Goal: Task Accomplishment & Management: Manage account settings

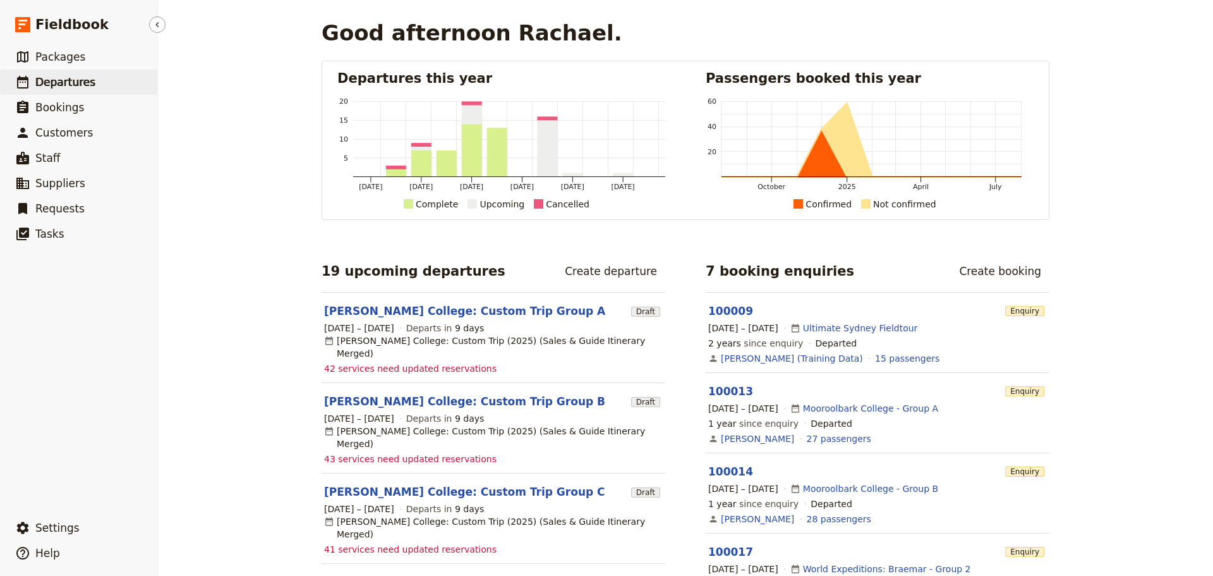
click at [72, 88] on span "Departures" at bounding box center [65, 82] width 60 height 13
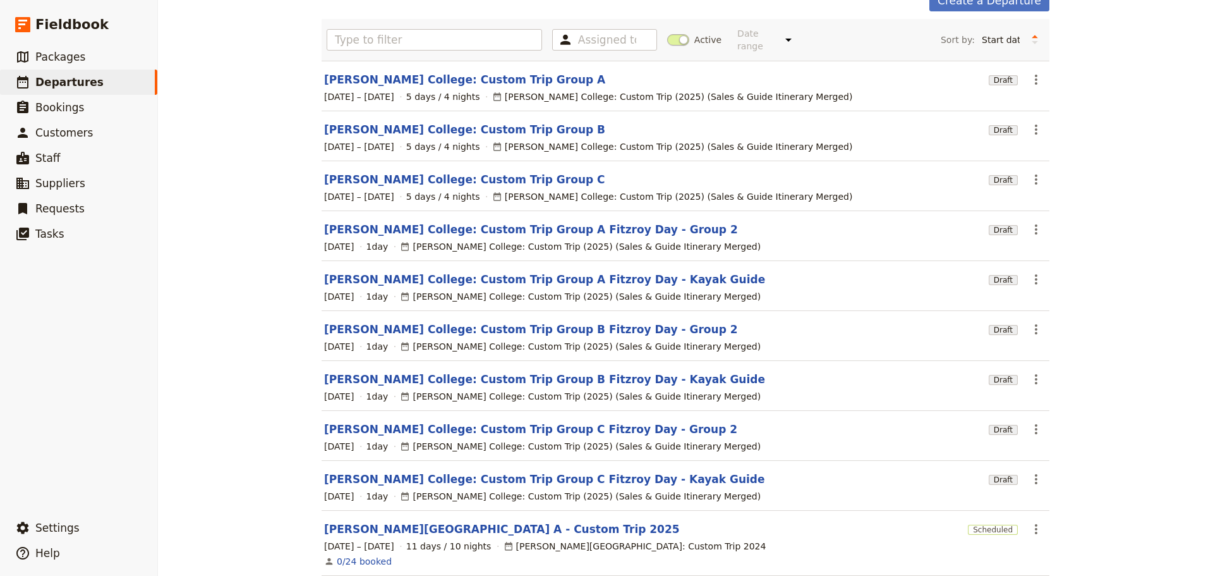
scroll to position [123, 0]
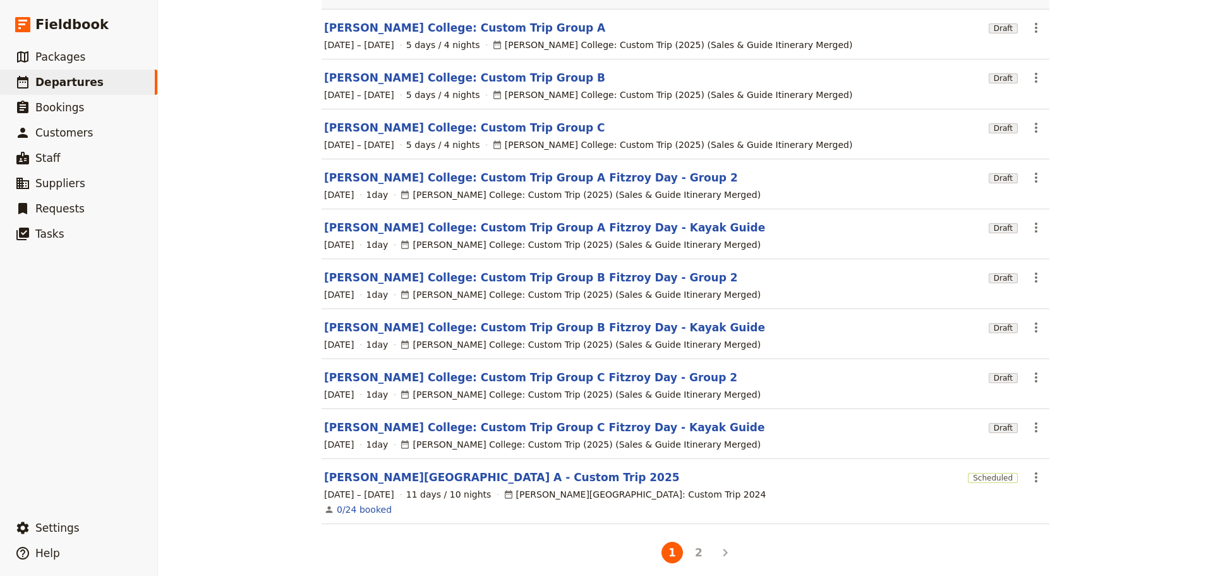
click at [700, 544] on button "2" at bounding box center [698, 551] width 21 height 21
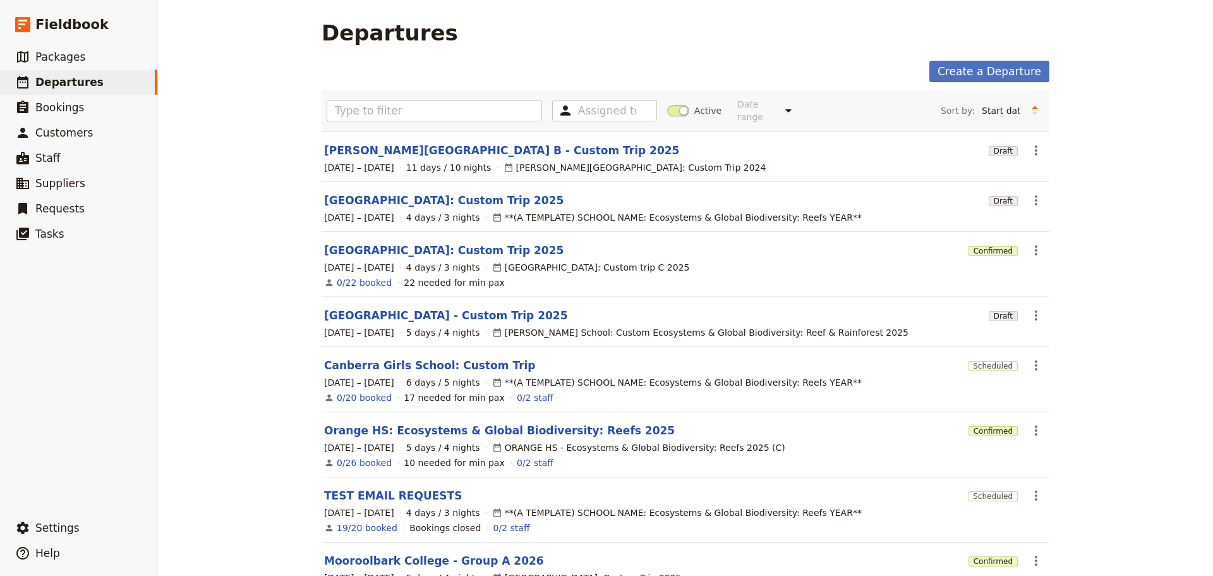
scroll to position [133, 0]
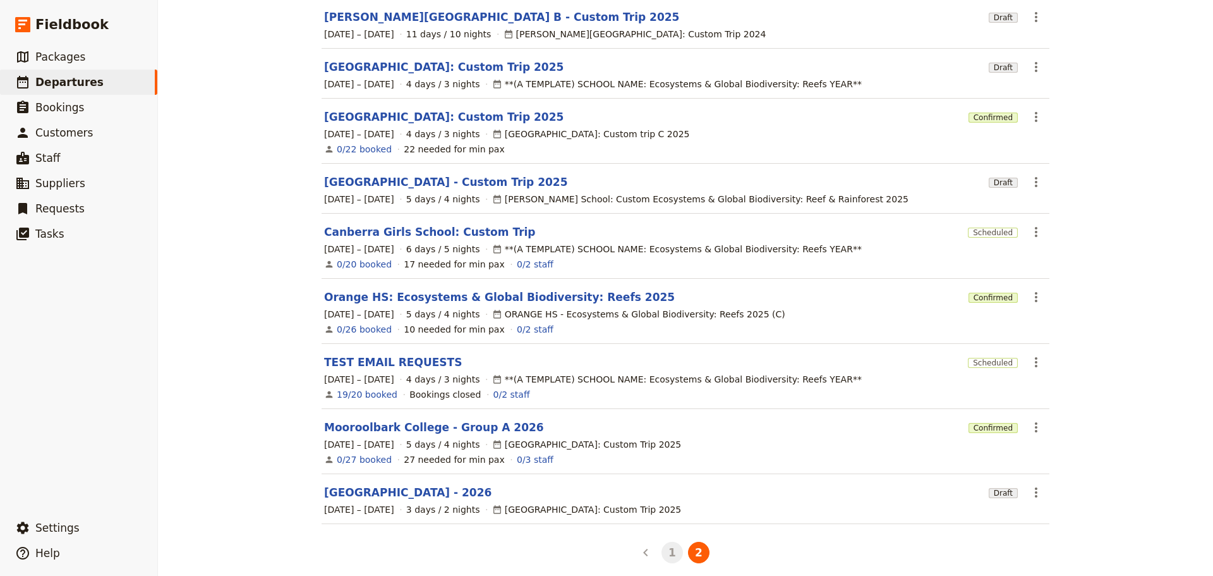
click at [669, 541] on button "1" at bounding box center [672, 551] width 21 height 21
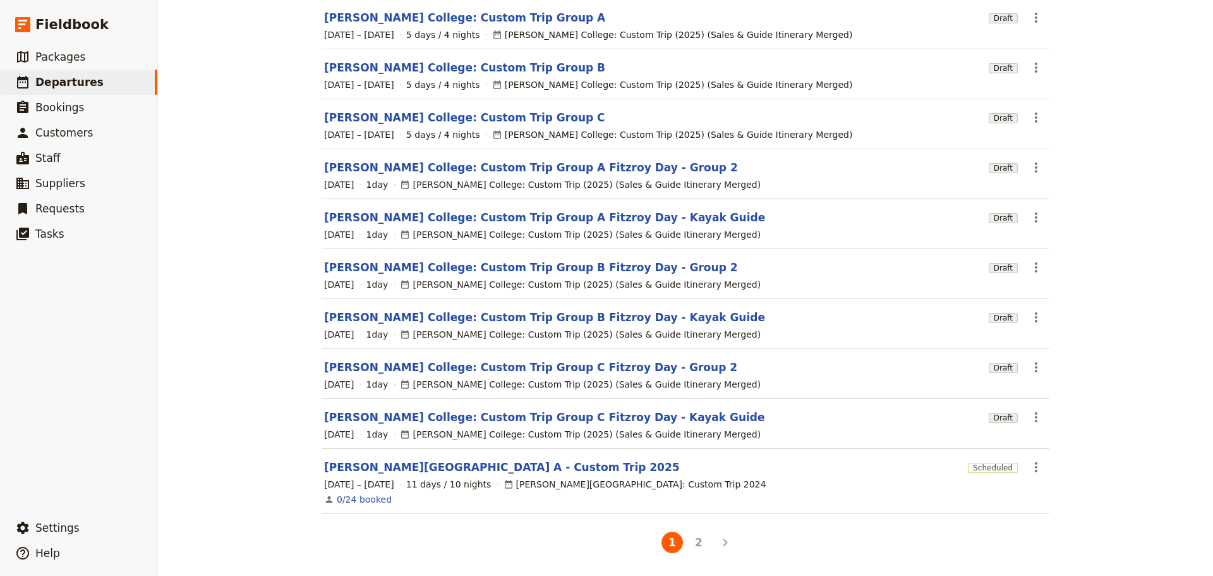
scroll to position [123, 0]
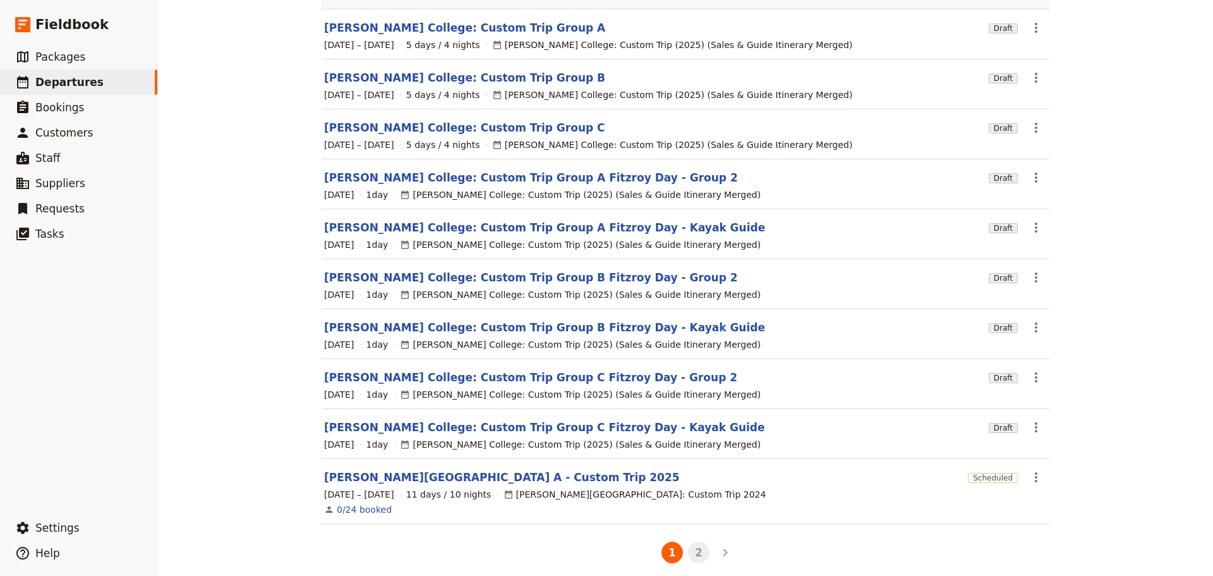
click at [689, 541] on button "2" at bounding box center [698, 551] width 21 height 21
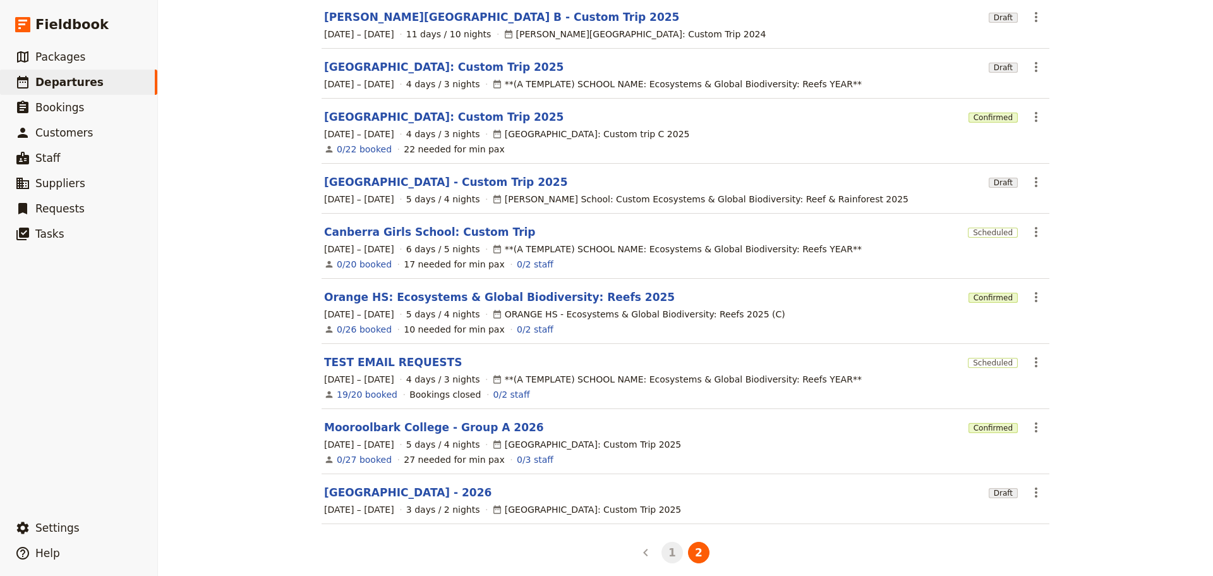
click at [665, 546] on button "1" at bounding box center [672, 551] width 21 height 21
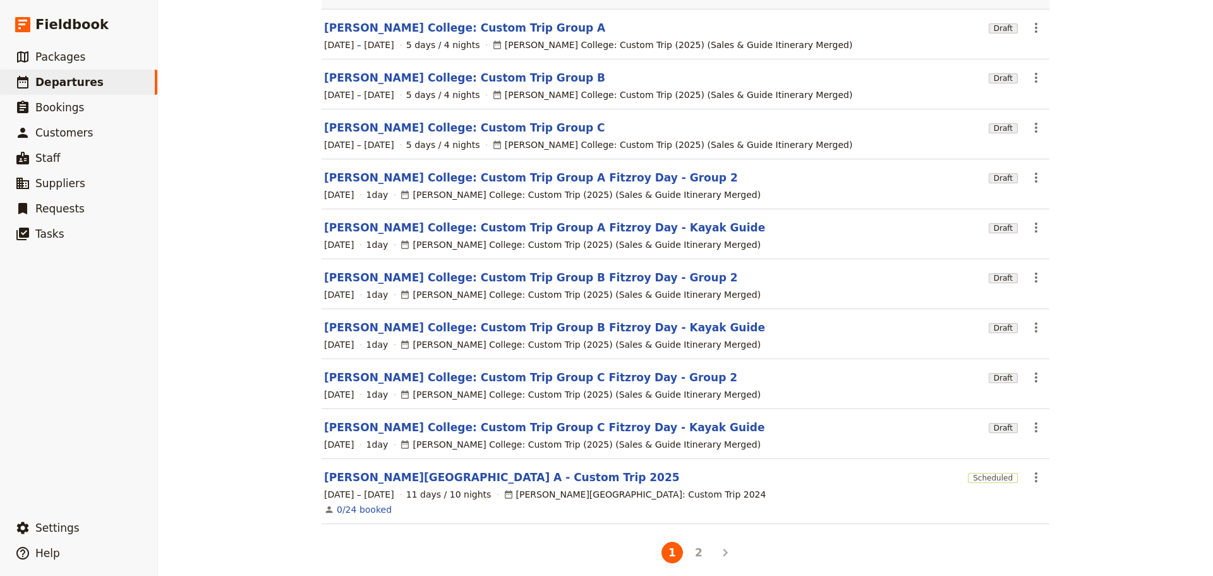
drag, startPoint x: 226, startPoint y: 229, endPoint x: 228, endPoint y: 220, distance: 9.7
click at [226, 227] on div "Departures Create a Departure Assigned to Active Date range This week Next week…" at bounding box center [685, 288] width 1055 height 576
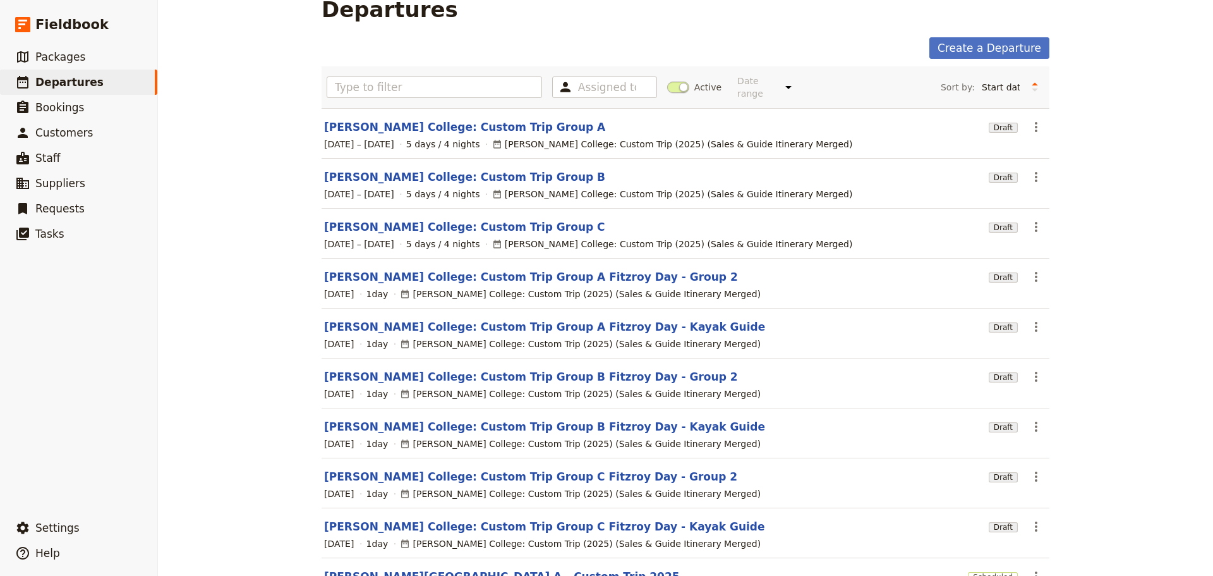
scroll to position [0, 0]
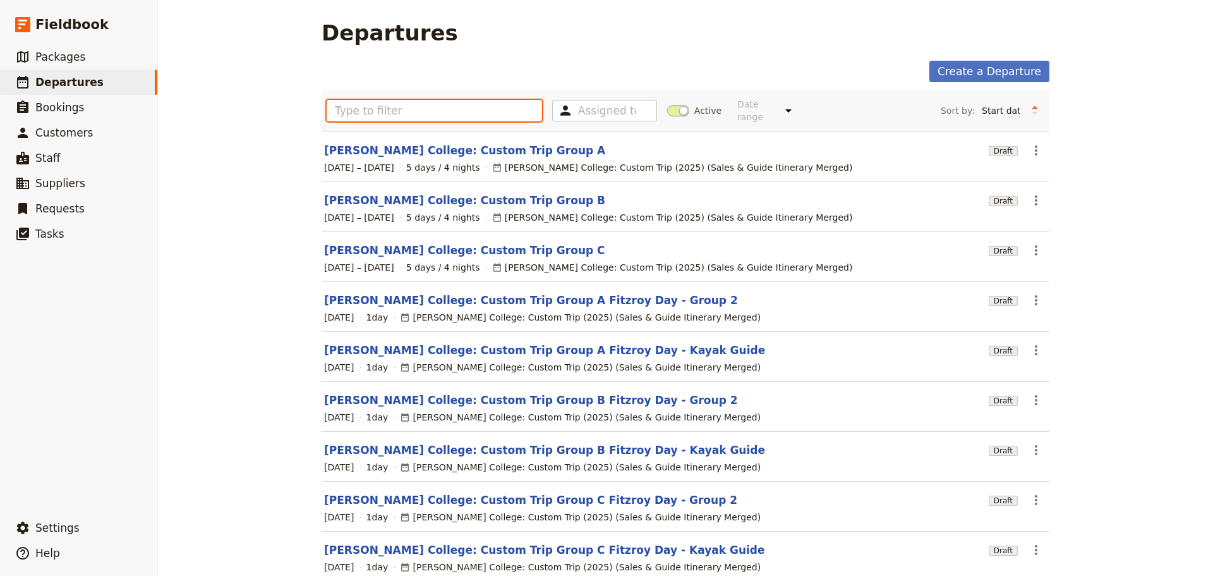
click at [368, 112] on input "text" at bounding box center [434, 110] width 215 height 21
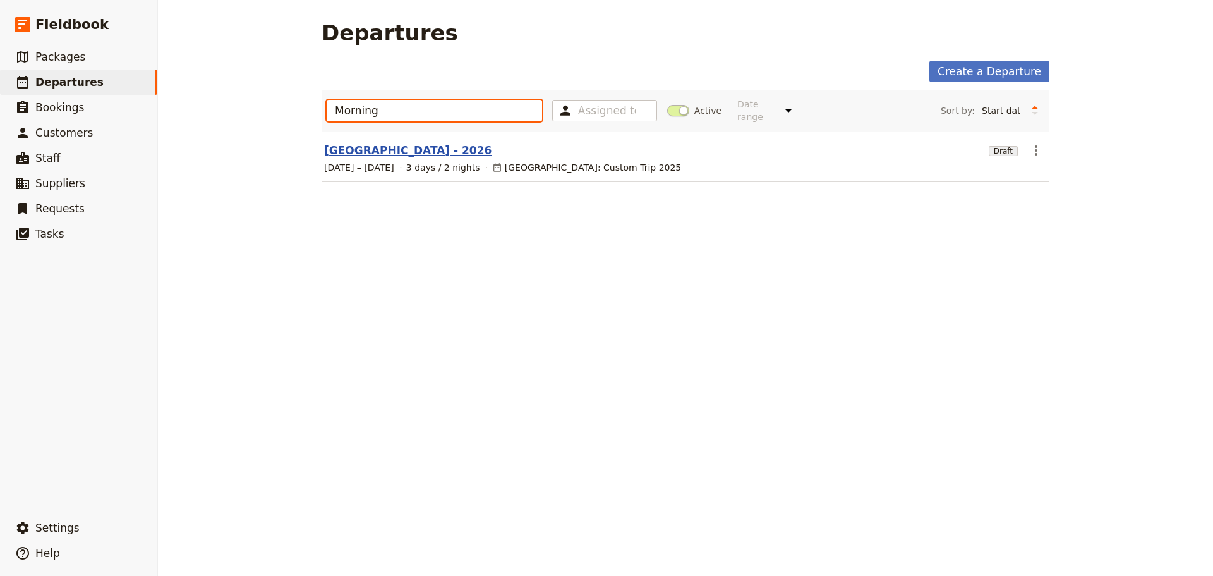
type input "Morning"
click at [422, 143] on link "[GEOGRAPHIC_DATA] - 2026" at bounding box center [407, 150] width 167 height 15
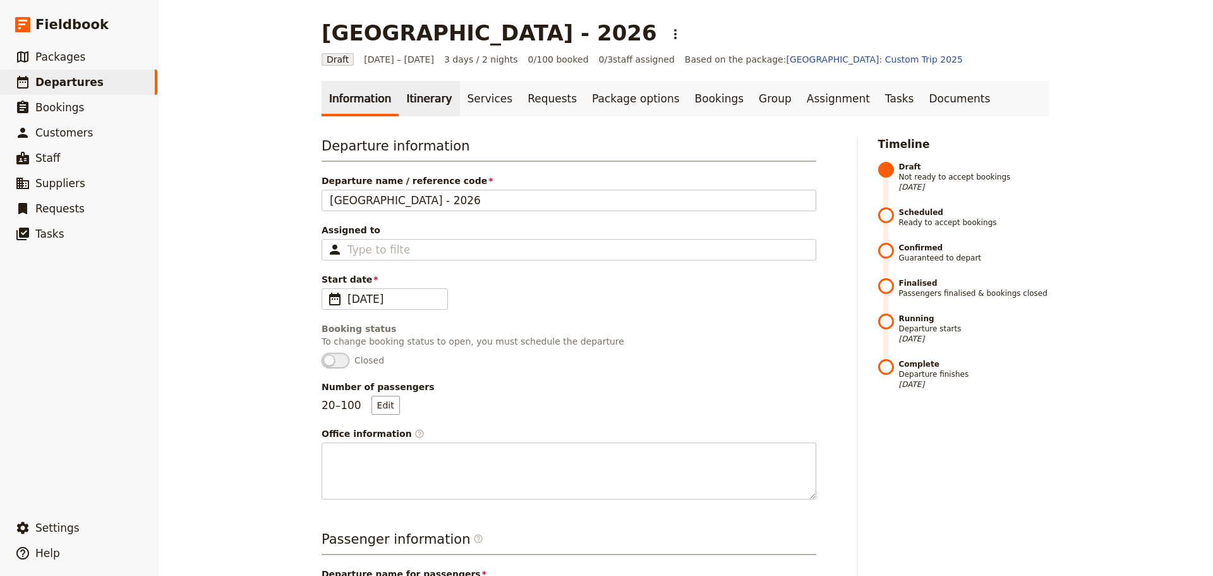
click at [407, 96] on link "Itinerary" at bounding box center [429, 98] width 61 height 35
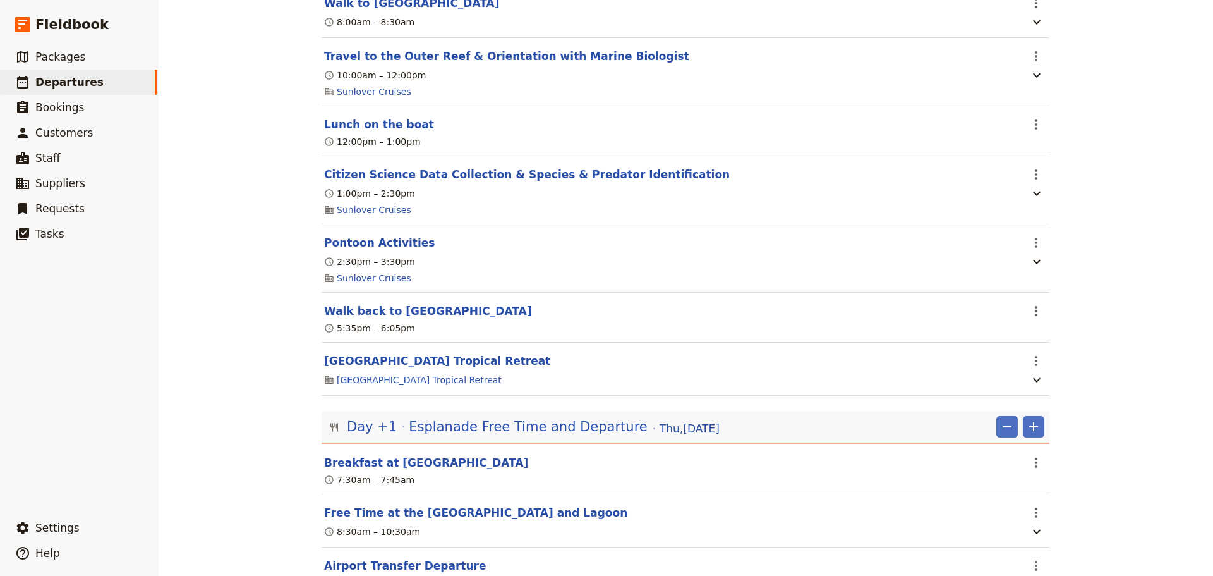
scroll to position [2072, 0]
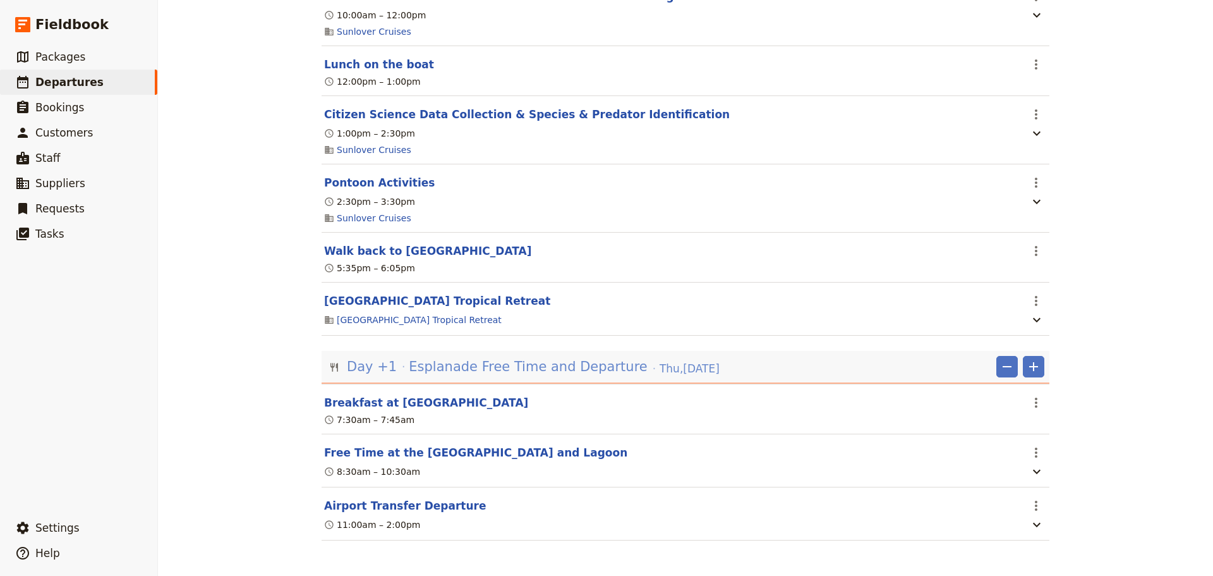
click at [557, 361] on span "Esplanade Free Time and Departure" at bounding box center [528, 366] width 238 height 19
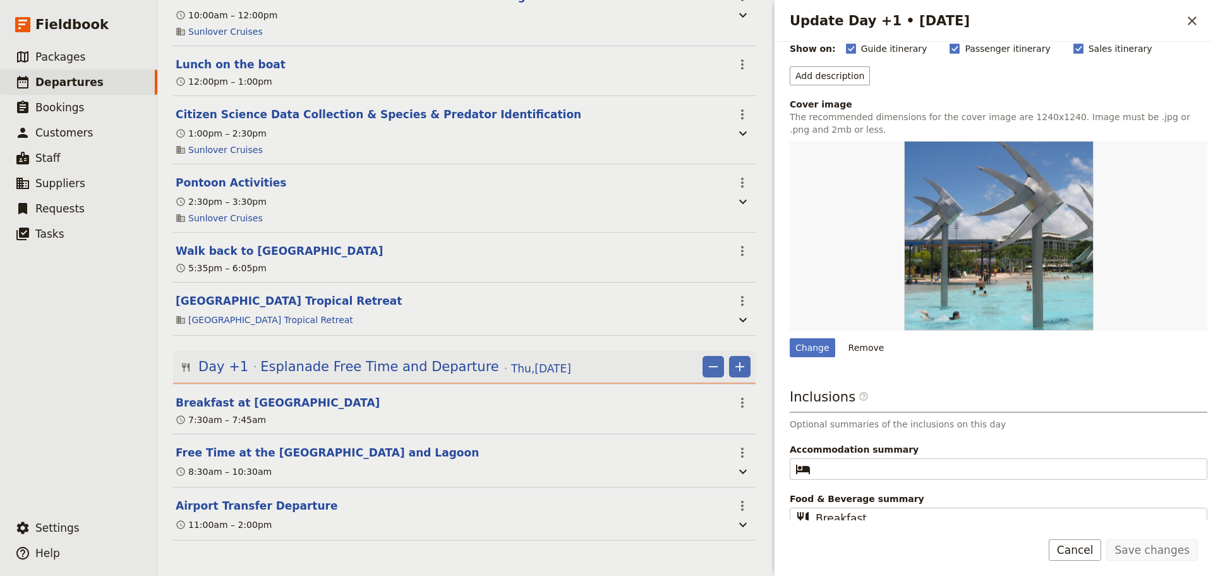
scroll to position [140, 0]
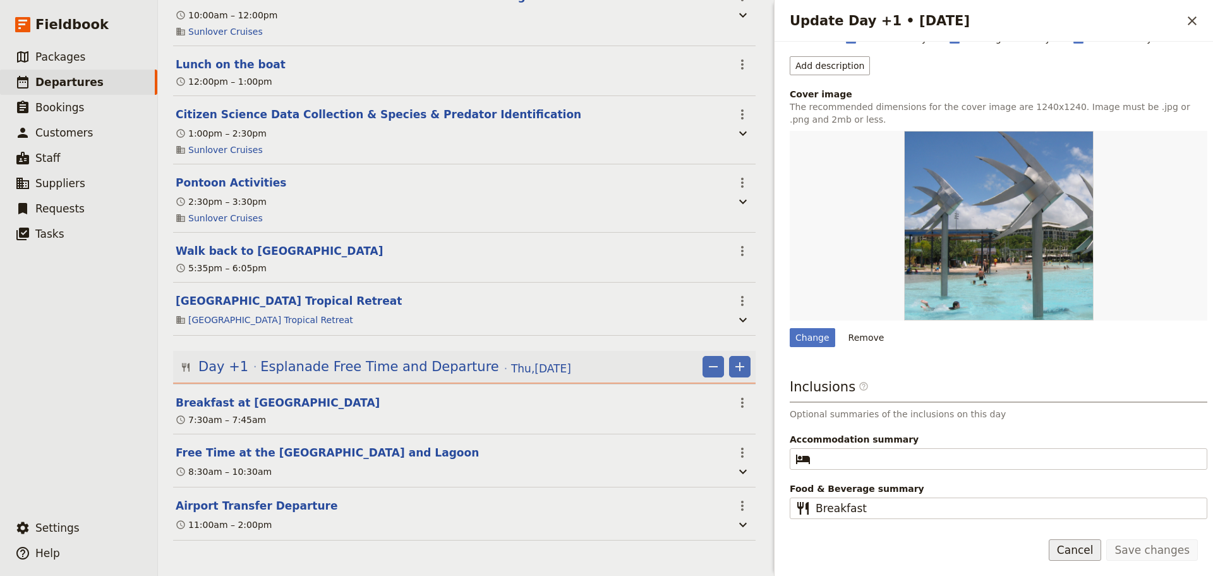
click at [1093, 548] on button "Cancel" at bounding box center [1075, 549] width 53 height 21
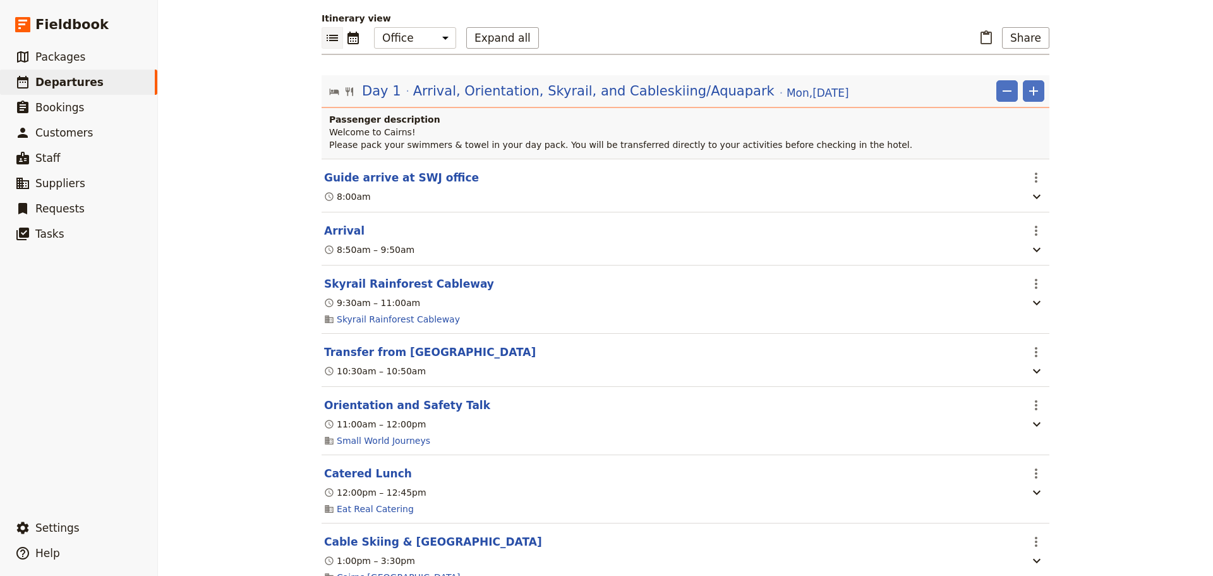
scroll to position [0, 0]
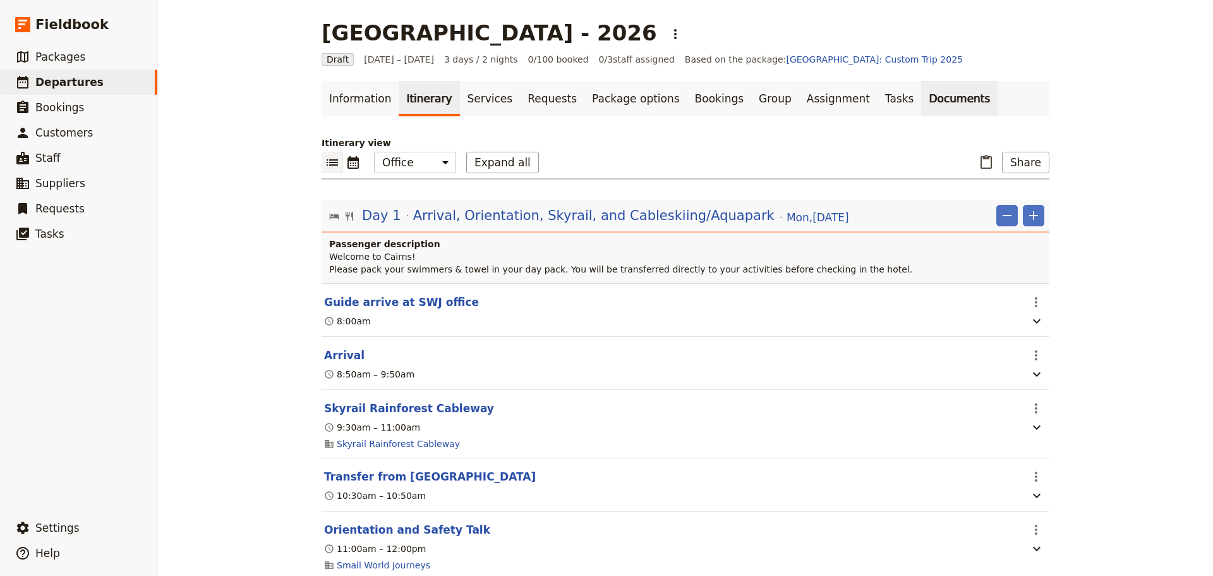
click at [921, 99] on link "Documents" at bounding box center [959, 98] width 76 height 35
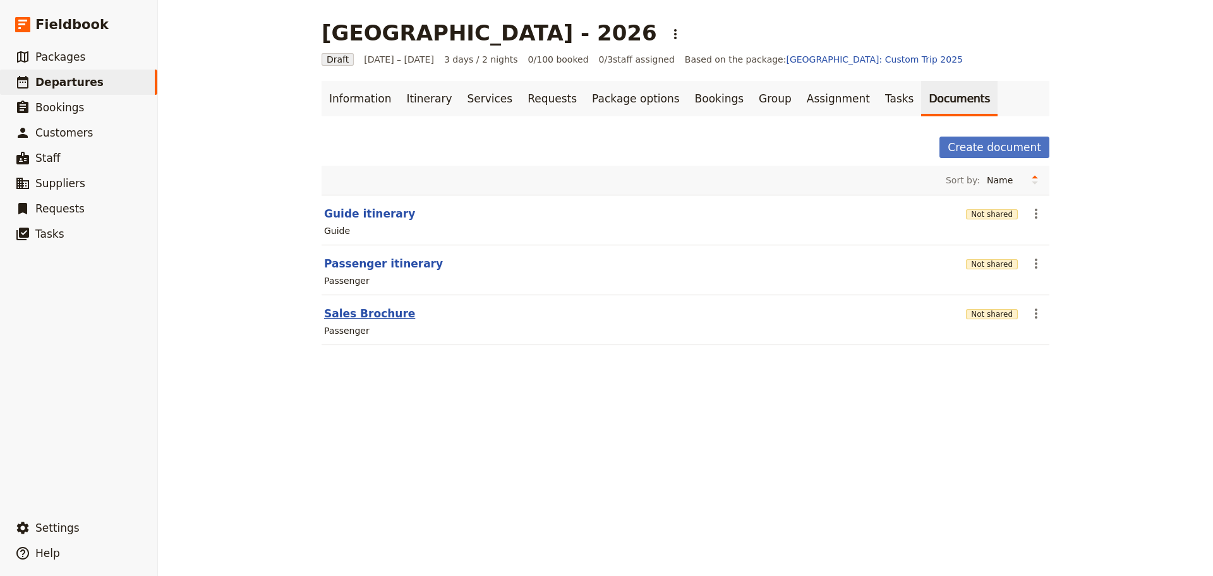
click at [332, 315] on button "Sales Brochure" at bounding box center [369, 313] width 91 height 15
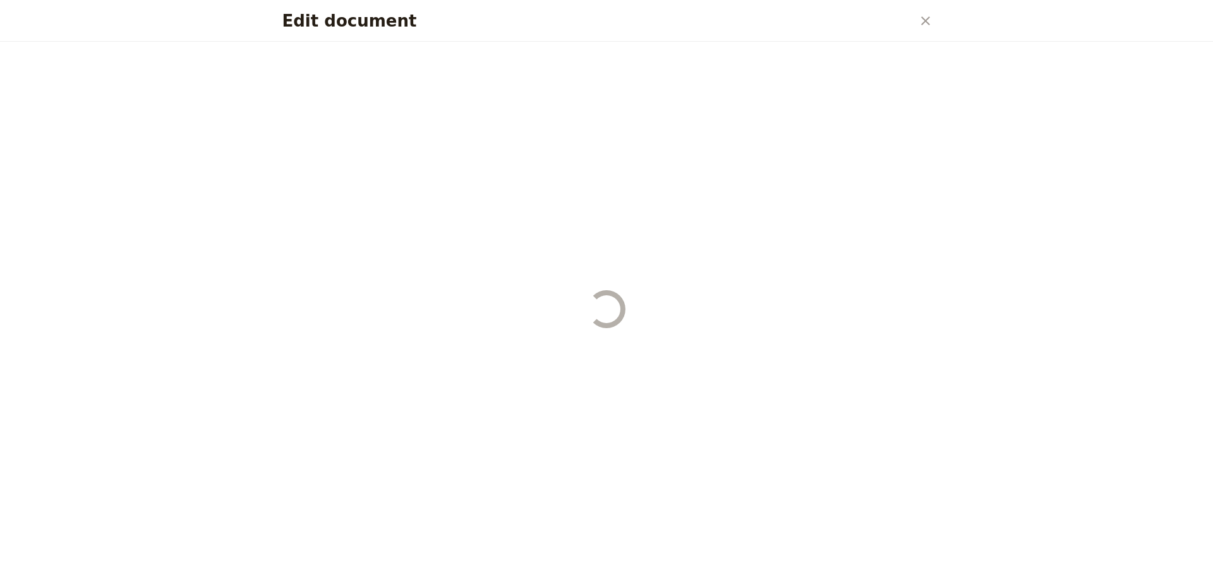
select select "PASSENGER"
select select "DEFAULT"
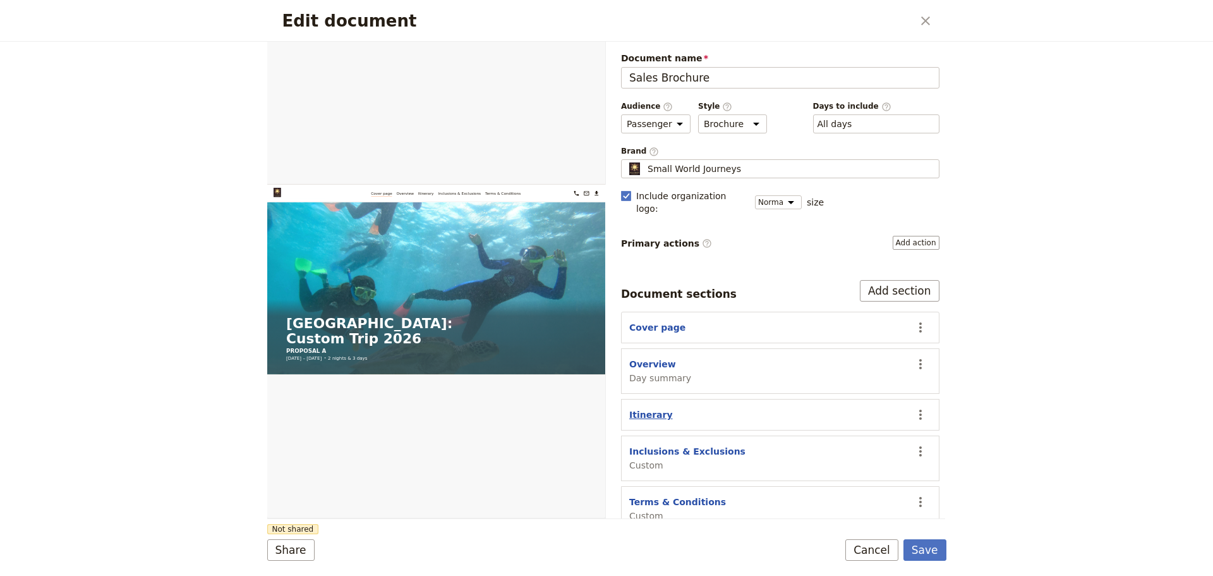
click at [646, 408] on button "Itinerary" at bounding box center [651, 414] width 44 height 13
select select "ITINERARY"
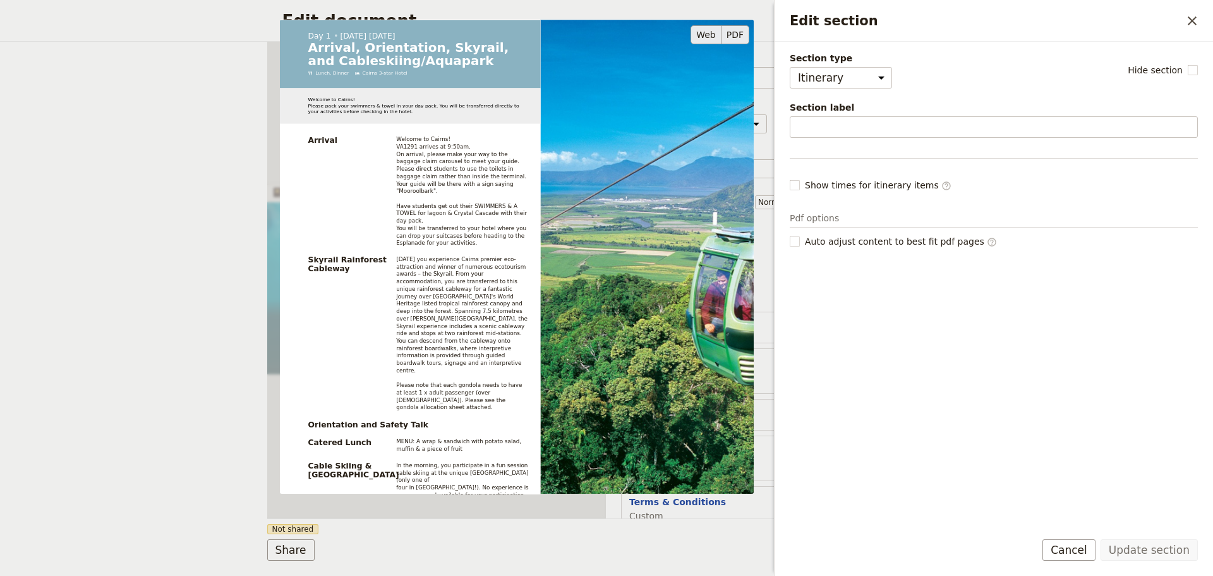
click at [741, 35] on button "PDF" at bounding box center [736, 34] width 28 height 19
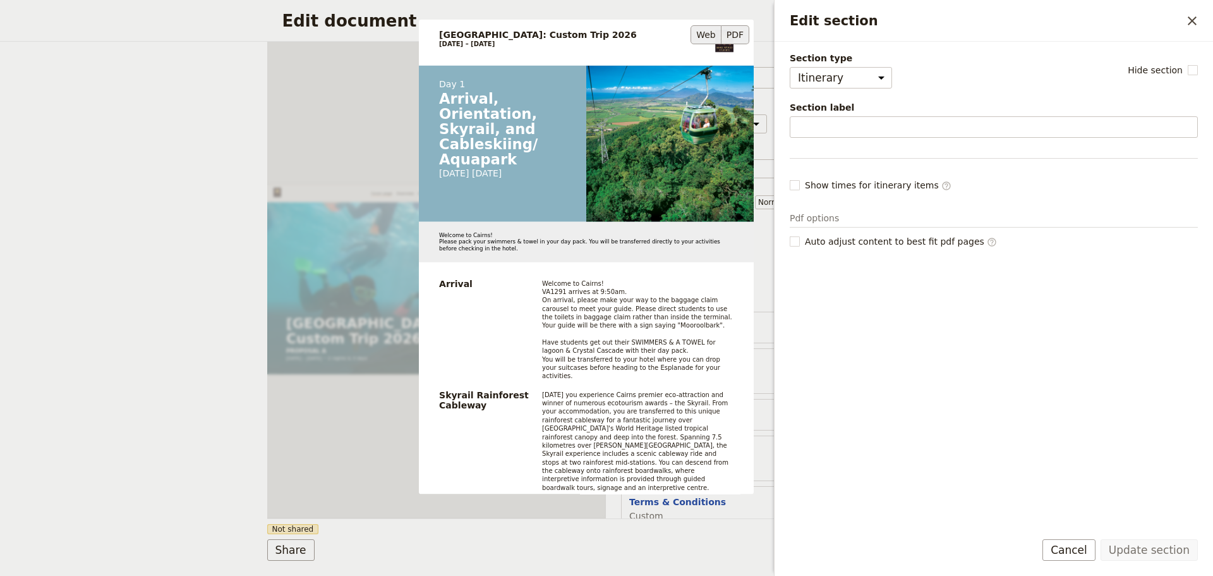
click at [710, 28] on button "Web" at bounding box center [706, 34] width 31 height 19
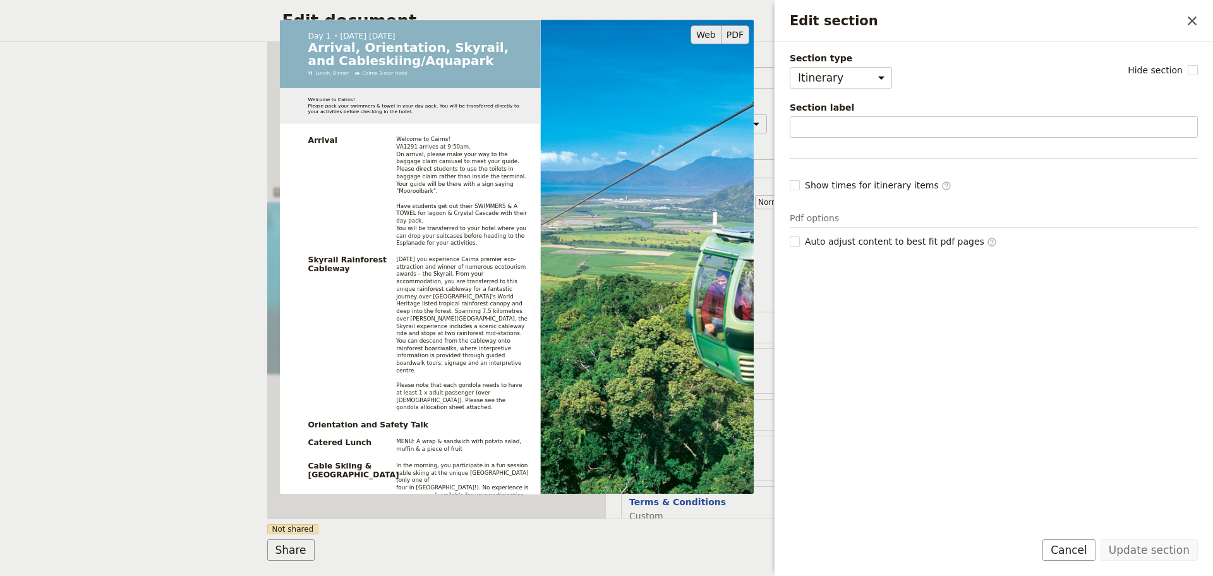
click at [744, 27] on button "PDF" at bounding box center [736, 34] width 28 height 19
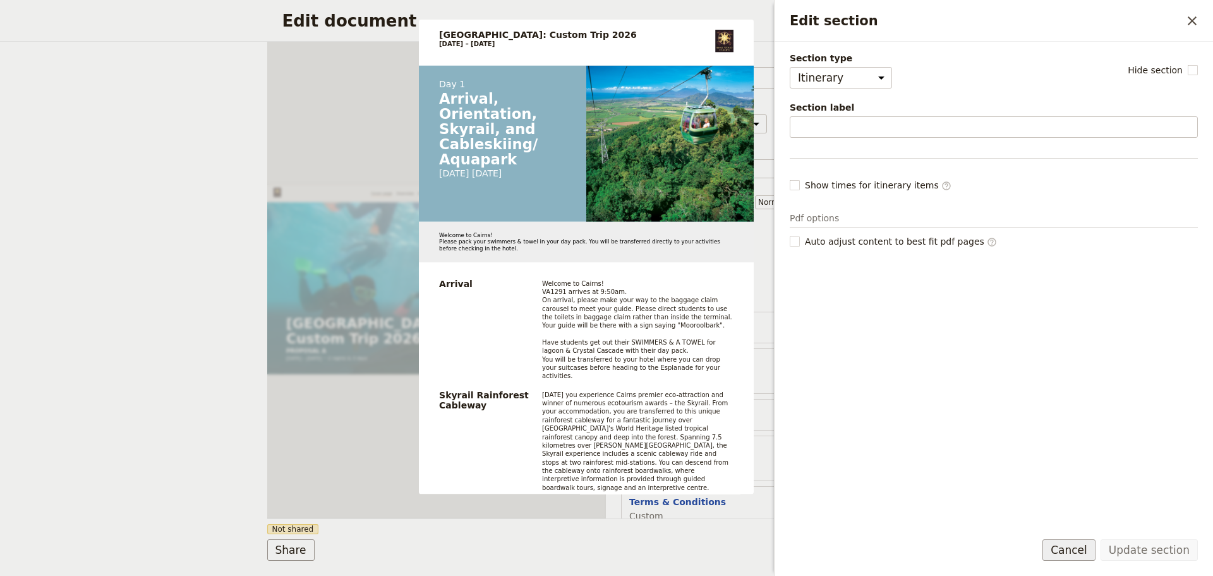
click at [1065, 555] on button "Cancel" at bounding box center [1069, 549] width 53 height 21
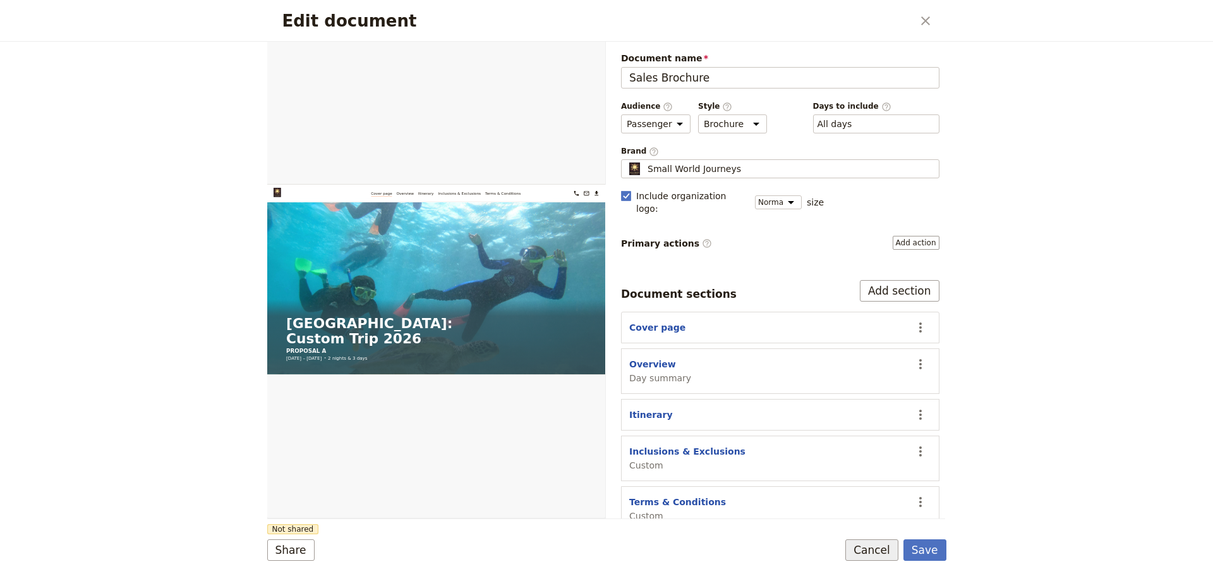
click at [880, 552] on button "Cancel" at bounding box center [871, 549] width 53 height 21
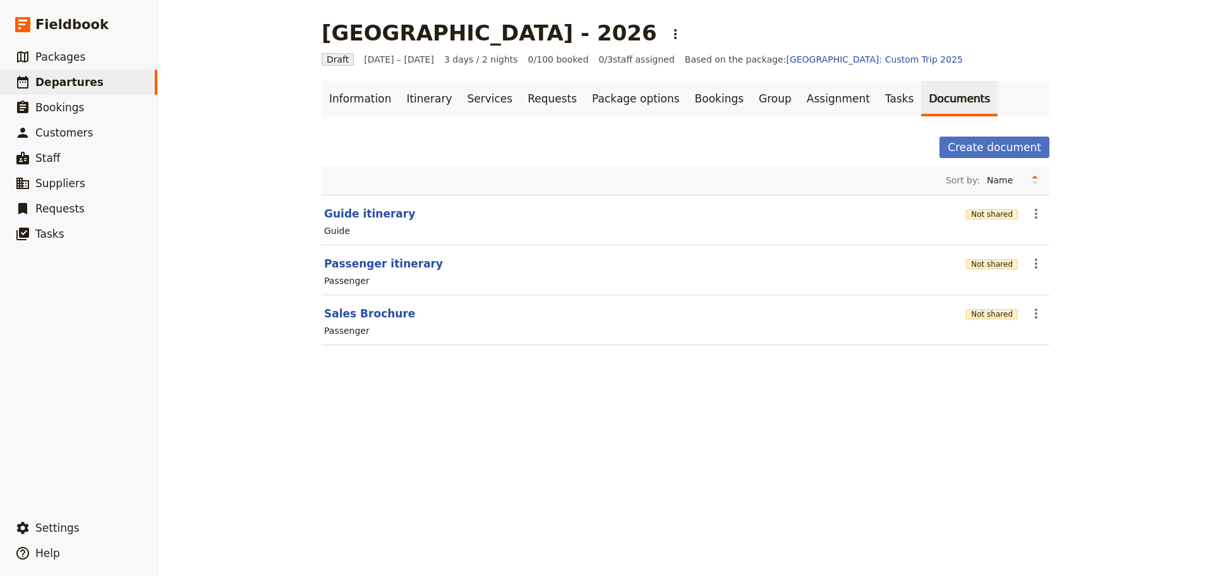
click at [412, 498] on div "[GEOGRAPHIC_DATA] - 2026 ​ Draft [DATE] – [DATE] 3 days / 2 nights 0/100 booked…" at bounding box center [685, 288] width 1055 height 576
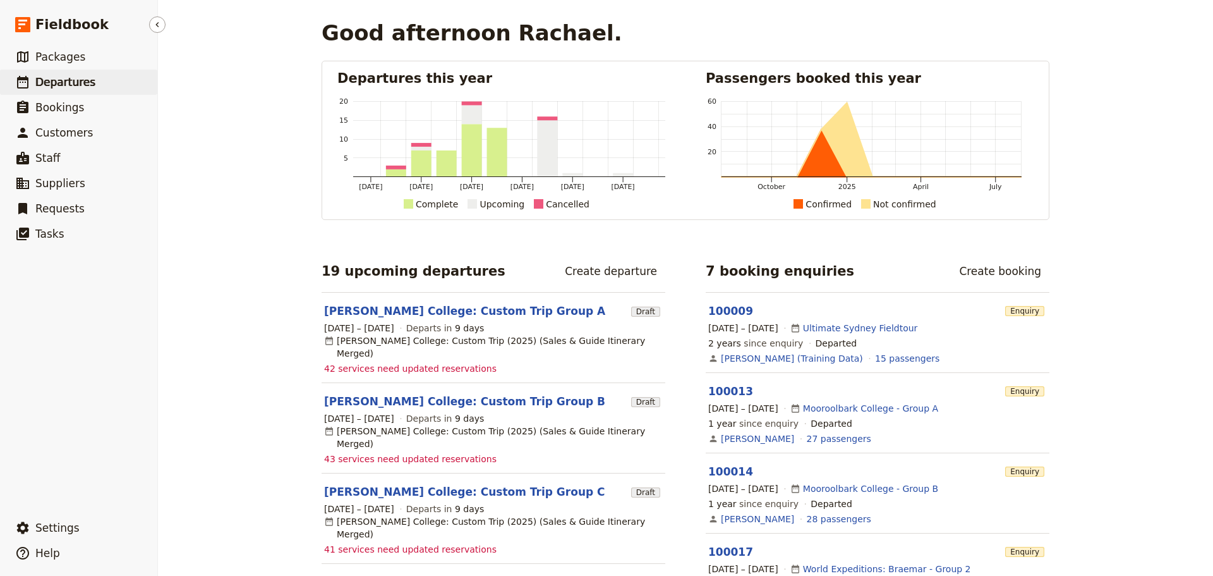
click at [76, 89] on span "Departures" at bounding box center [65, 82] width 60 height 15
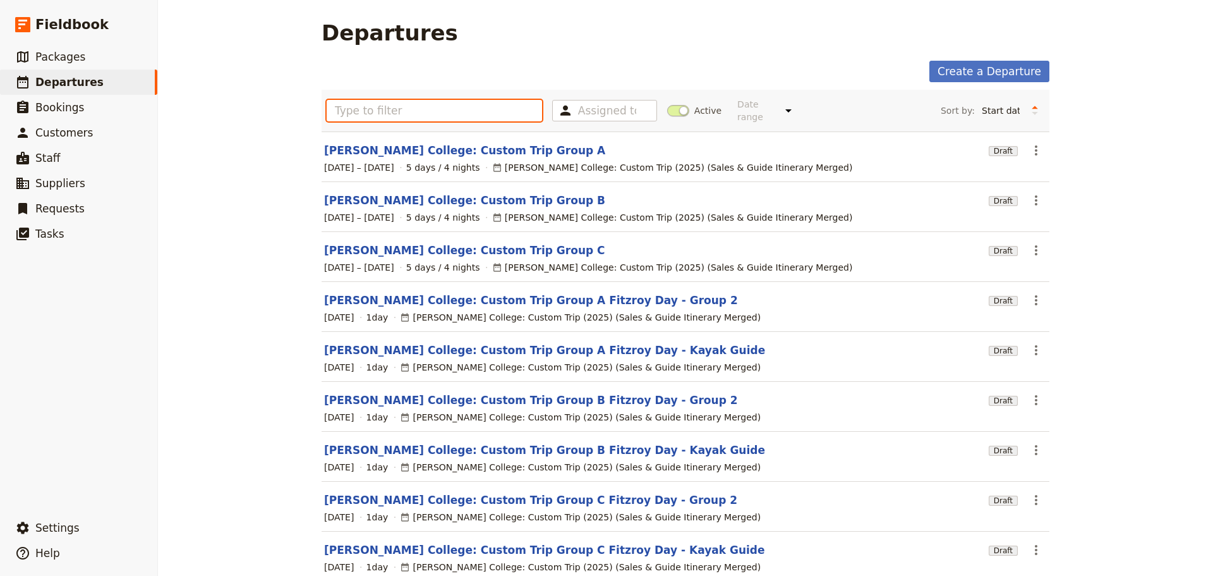
click at [495, 112] on input "text" at bounding box center [434, 110] width 215 height 21
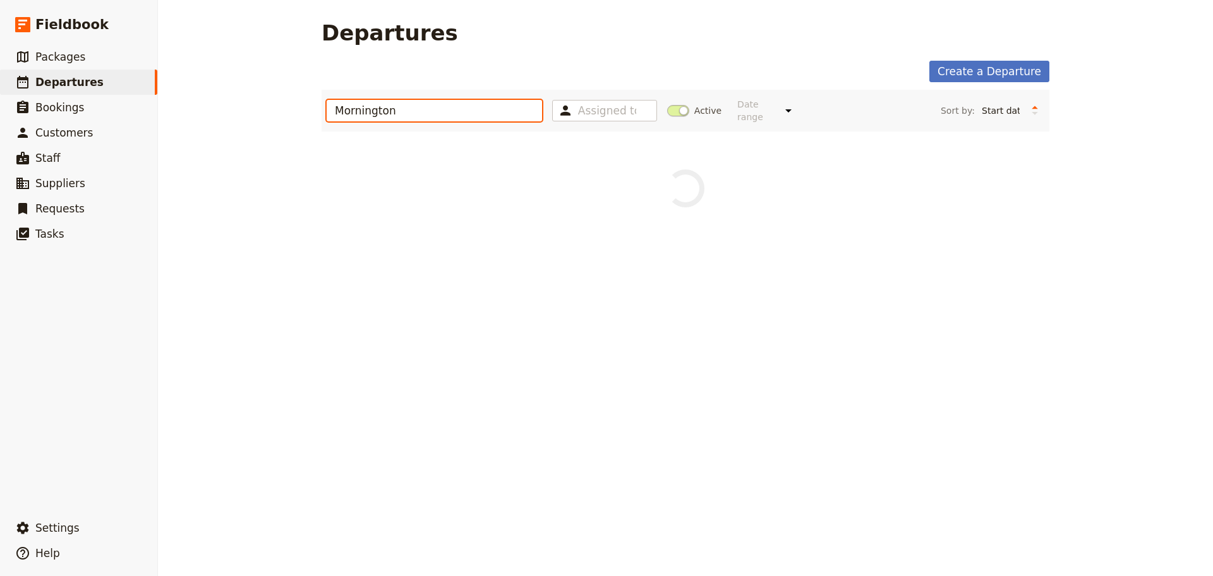
type input "Mornington"
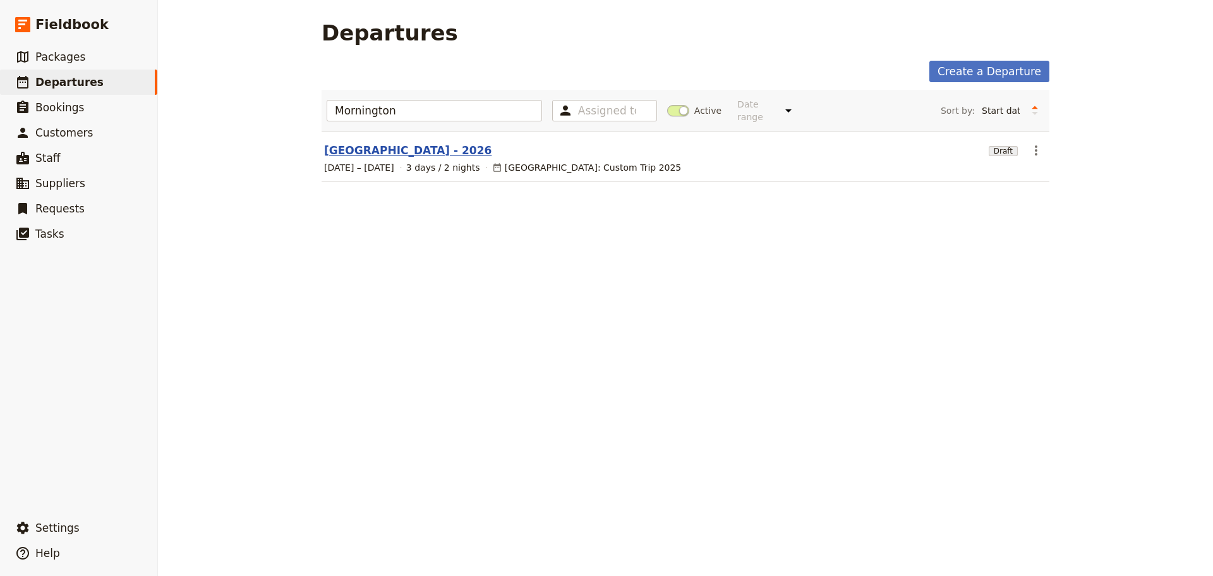
click at [478, 143] on link "[GEOGRAPHIC_DATA] - 2026" at bounding box center [407, 150] width 167 height 15
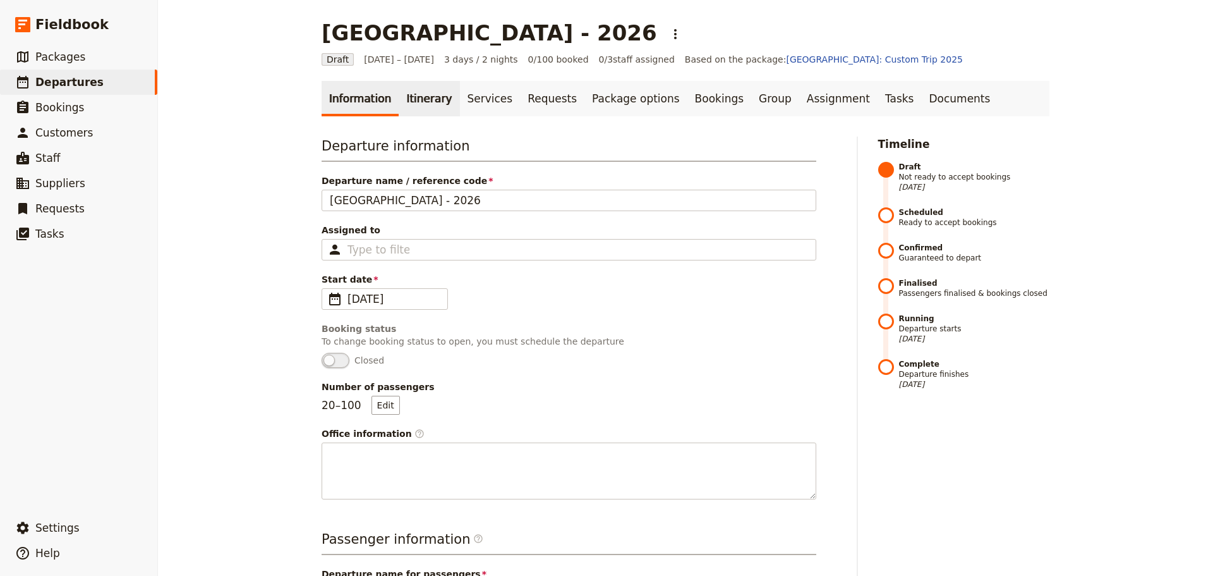
click at [409, 99] on link "Itinerary" at bounding box center [429, 98] width 61 height 35
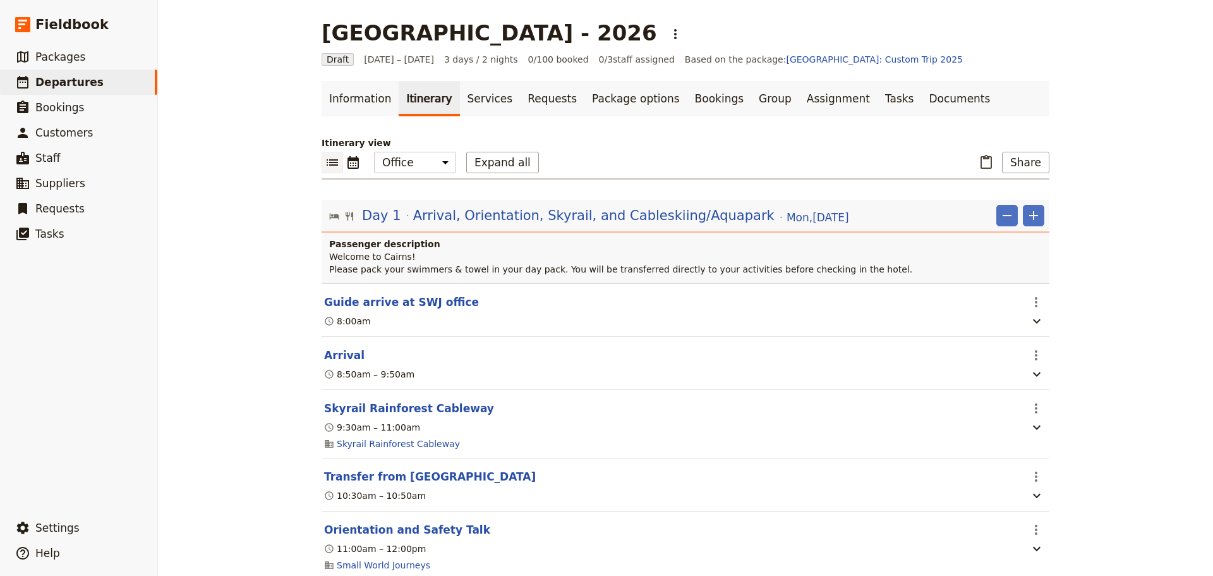
click at [660, 215] on span "Arrival, Orientation, Skyrail, and Cableskiing/Aquapark" at bounding box center [593, 215] width 361 height 19
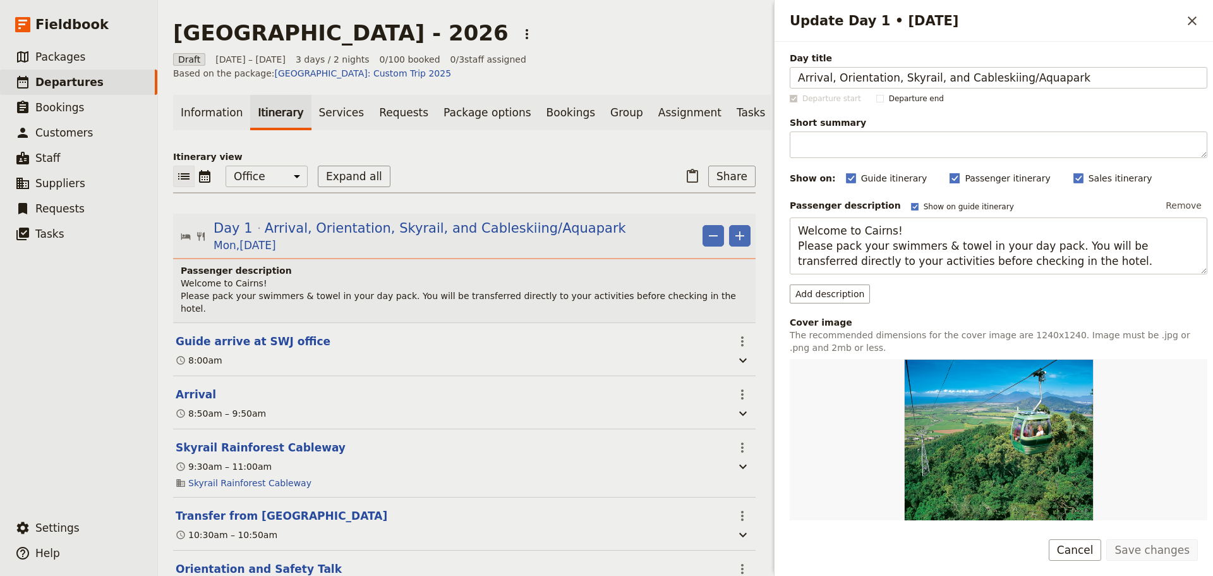
click at [950, 178] on rect "Update Day 1 • 8 Jun" at bounding box center [954, 177] width 9 height 9
click at [949, 172] on input "Passenger itinerary" at bounding box center [949, 171] width 1 height 1
checkbox input "false"
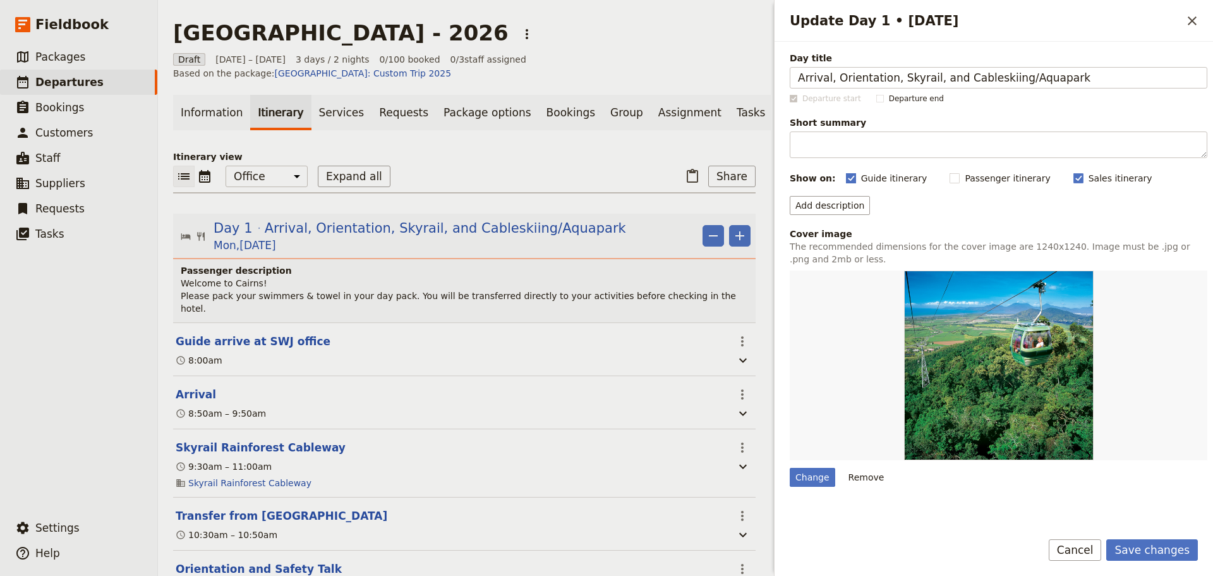
click at [846, 175] on rect "Update Day 1 • 8 Jun" at bounding box center [850, 177] width 9 height 9
click at [845, 172] on input "Guide itinerary" at bounding box center [845, 171] width 1 height 1
checkbox input "false"
click at [864, 208] on button "Add sales description" at bounding box center [843, 205] width 106 height 19
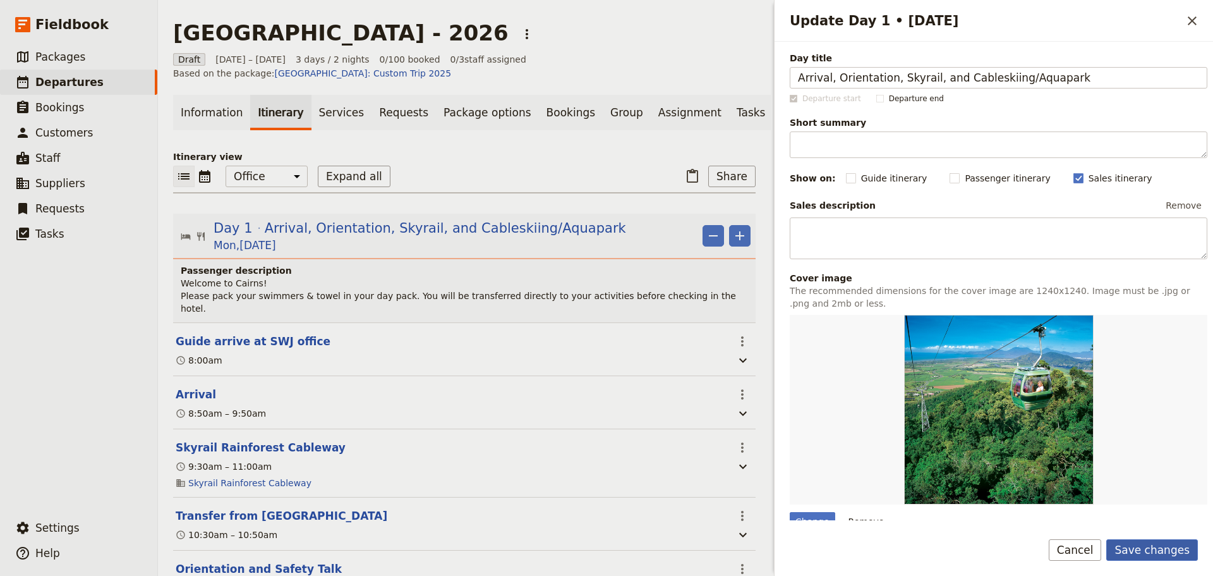
click at [1162, 548] on button "Save changes" at bounding box center [1152, 549] width 92 height 21
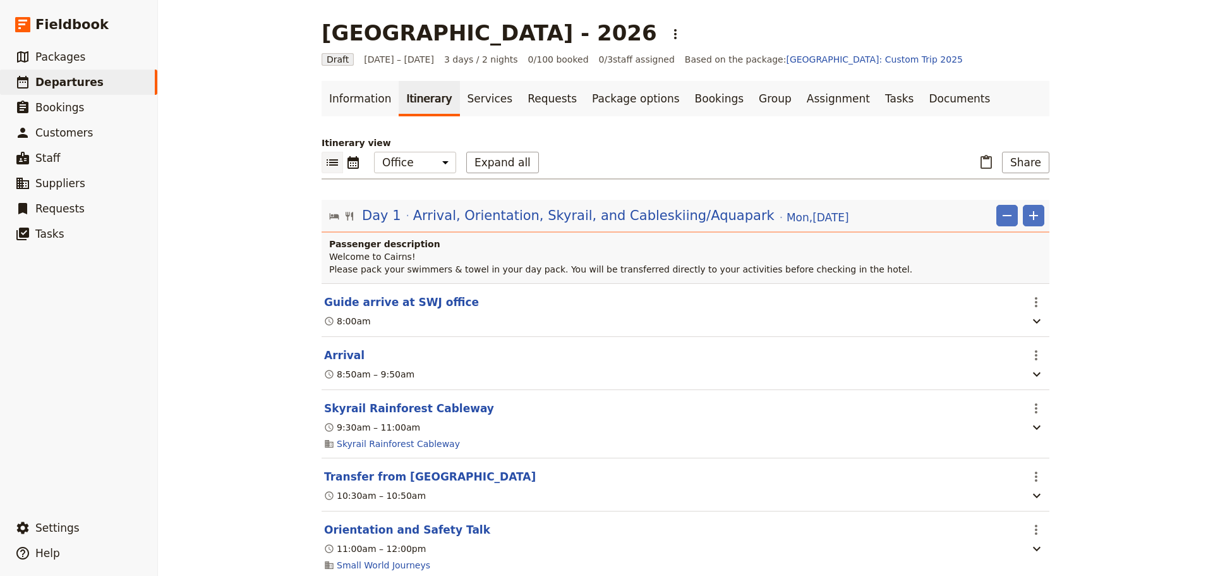
click at [565, 217] on span "Arrival, Orientation, Skyrail, and Cableskiing/Aquapark" at bounding box center [593, 215] width 361 height 19
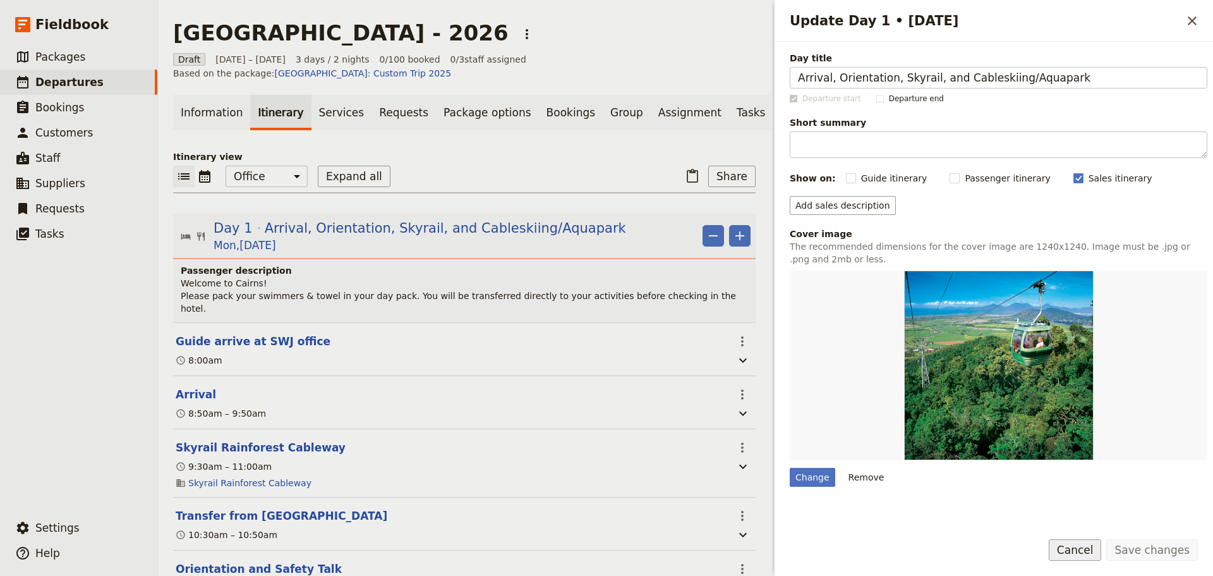
click at [1079, 554] on button "Cancel" at bounding box center [1075, 549] width 53 height 21
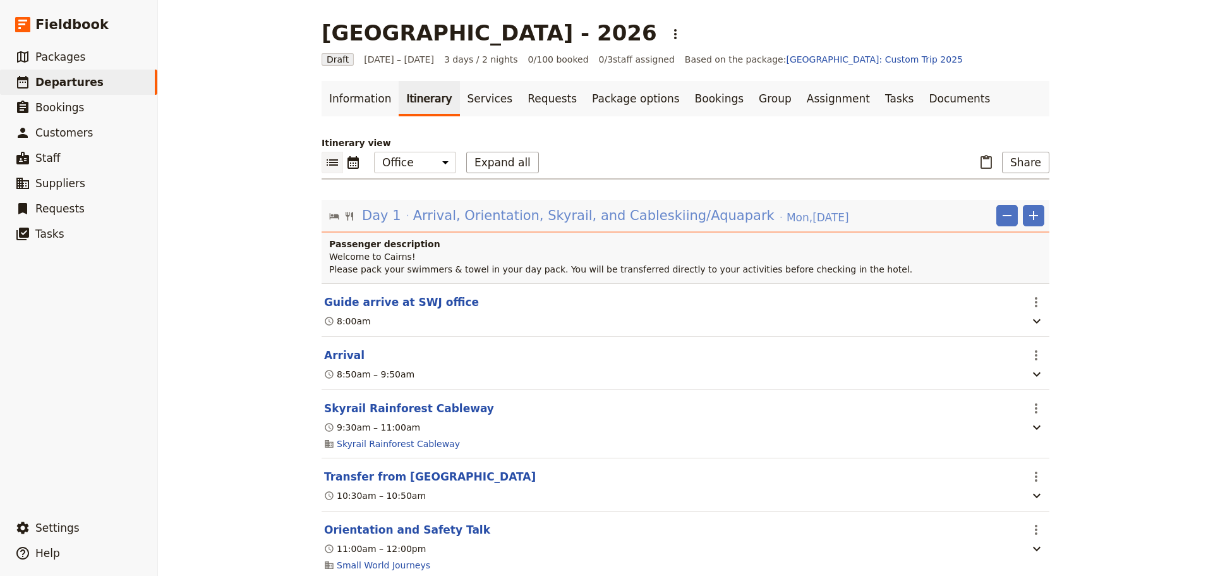
click at [532, 219] on span "Arrival, Orientation, Skyrail, and Cableskiing/Aquapark" at bounding box center [593, 215] width 361 height 19
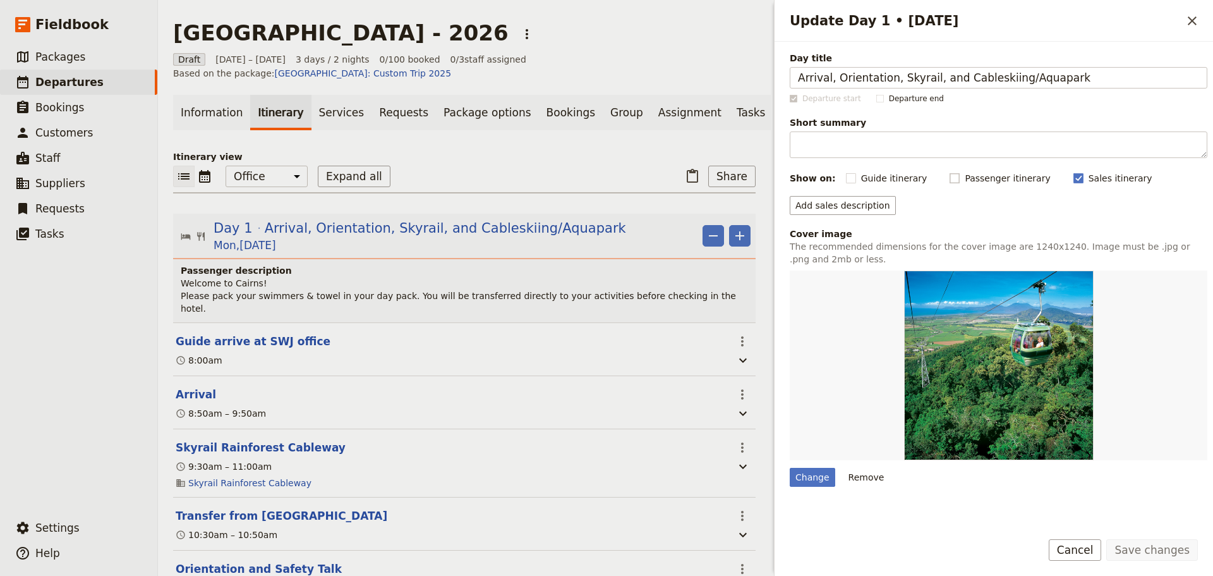
click at [950, 178] on rect "Update Day 1 • 8 Jun" at bounding box center [954, 177] width 9 height 9
click at [949, 172] on input "Passenger itinerary" at bounding box center [949, 171] width 1 height 1
checkbox input "true"
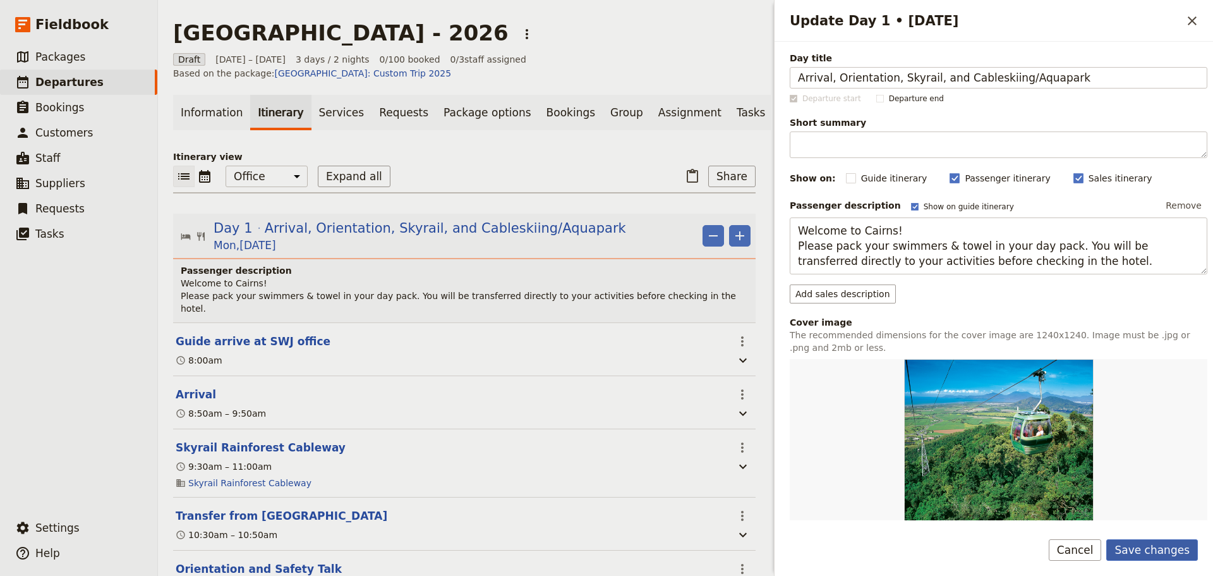
click at [1153, 550] on button "Save changes" at bounding box center [1152, 549] width 92 height 21
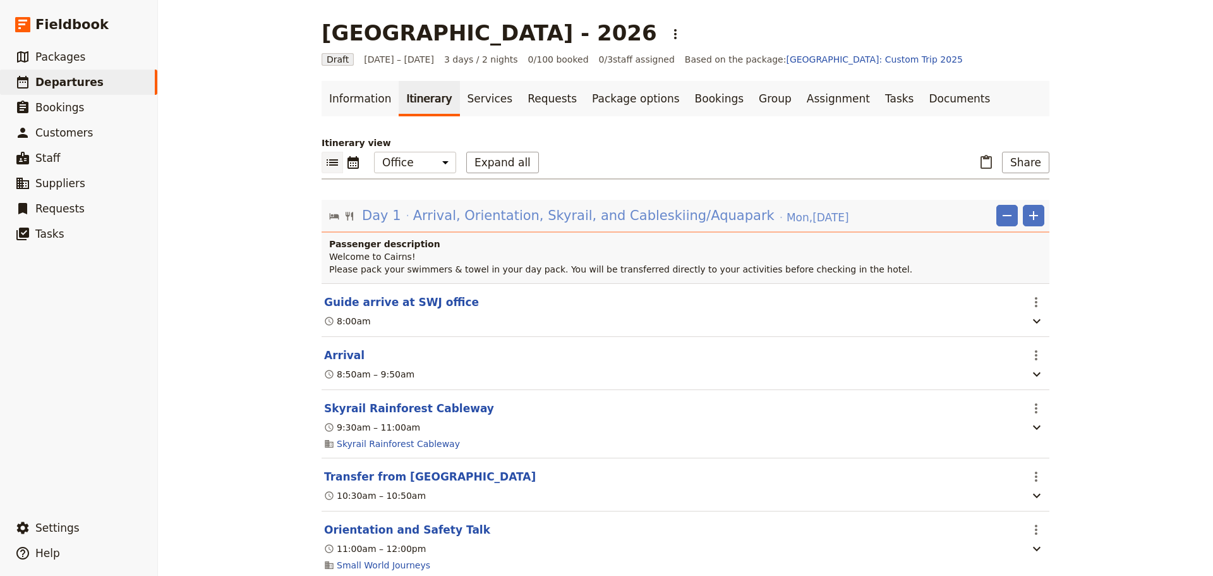
click at [538, 216] on span "Arrival, Orientation, Skyrail, and Cableskiing/Aquapark" at bounding box center [593, 215] width 361 height 19
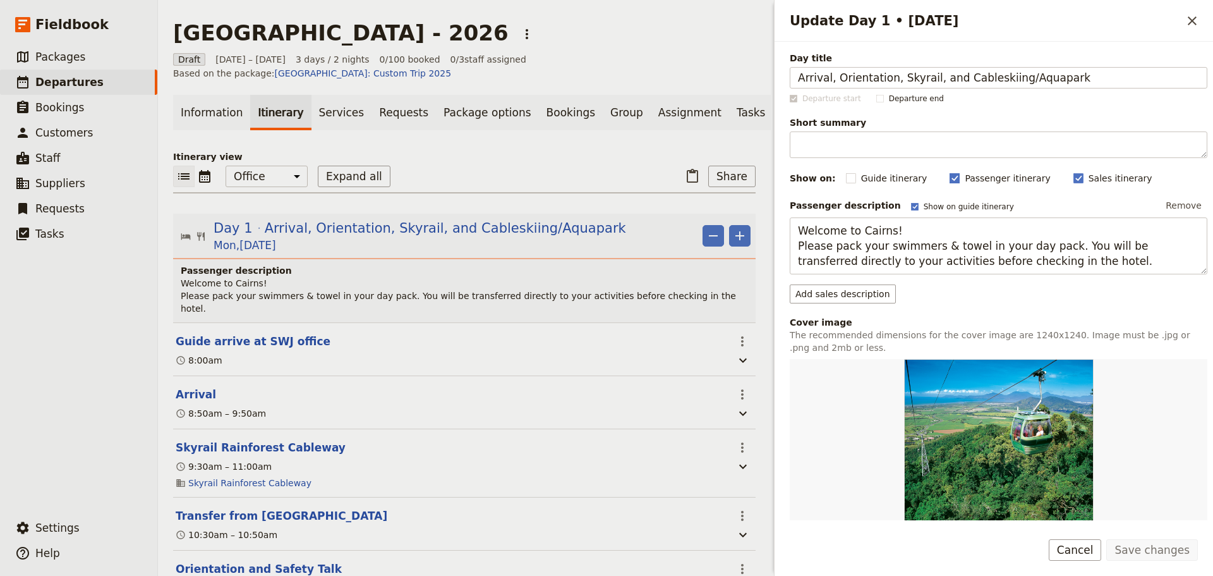
click at [950, 178] on rect "Update Day 1 • 8 Jun" at bounding box center [954, 177] width 9 height 9
click at [949, 172] on input "Passenger itinerary" at bounding box center [949, 171] width 1 height 1
checkbox input "false"
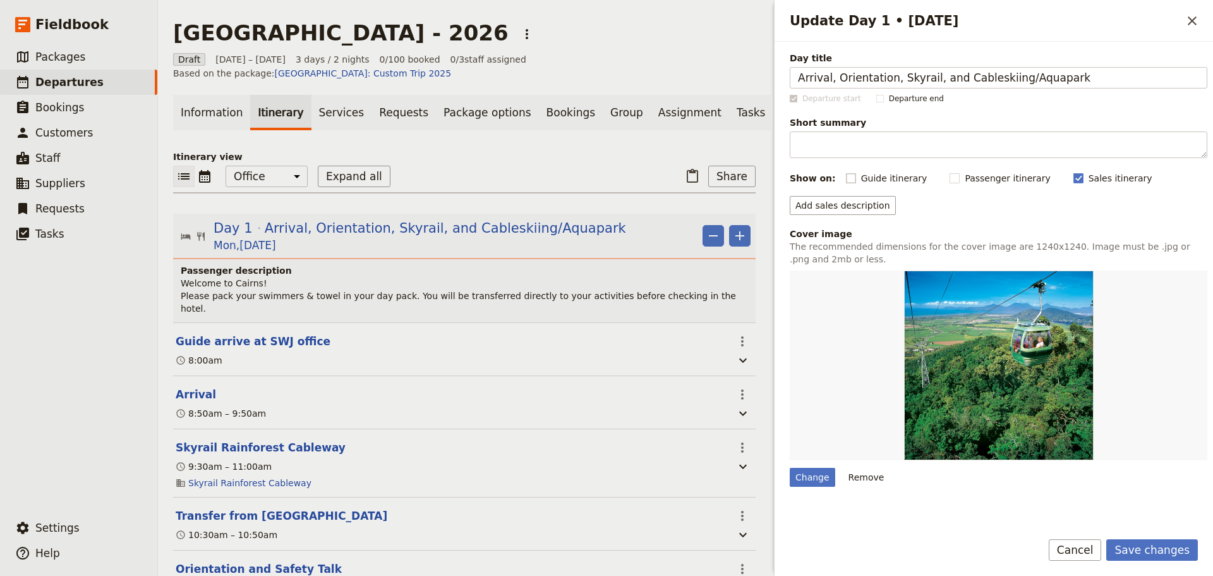
click at [846, 177] on rect "Update Day 1 • 8 Jun" at bounding box center [850, 177] width 9 height 9
click at [845, 172] on input "Guide itinerary" at bounding box center [845, 171] width 1 height 1
checkbox input "true"
click at [1159, 545] on button "Save changes" at bounding box center [1152, 549] width 92 height 21
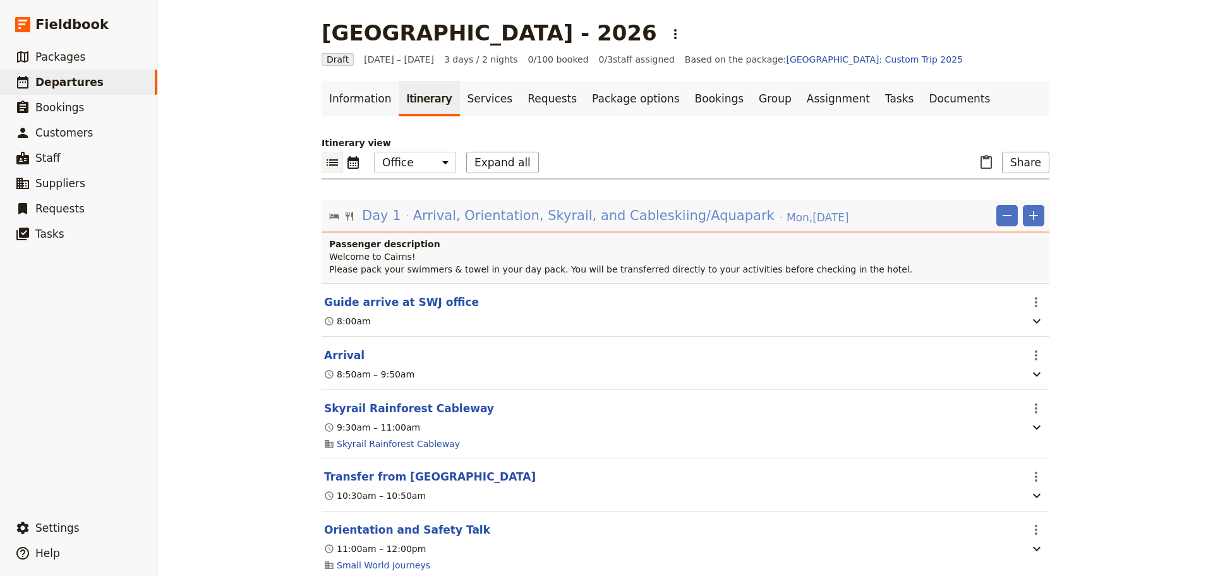
click at [636, 219] on span "Arrival, Orientation, Skyrail, and Cableskiing/Aquapark" at bounding box center [593, 215] width 361 height 19
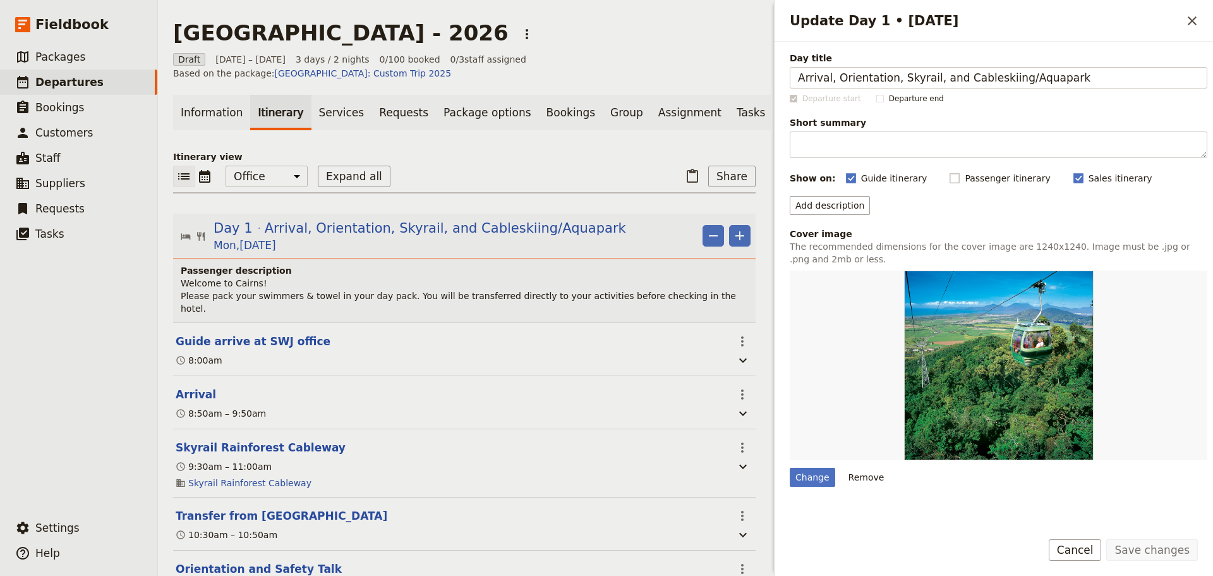
click at [950, 181] on rect "Update Day 1 • 8 Jun" at bounding box center [954, 177] width 9 height 9
click at [949, 172] on input "Passenger itinerary" at bounding box center [949, 171] width 1 height 1
checkbox input "true"
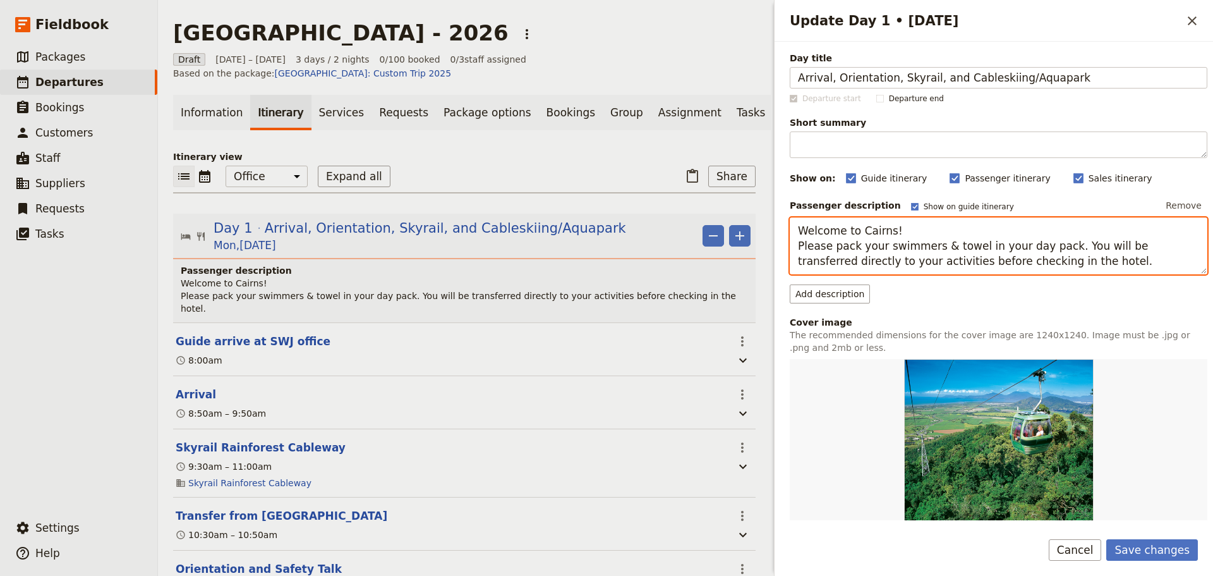
drag, startPoint x: 1092, startPoint y: 261, endPoint x: 732, endPoint y: 211, distance: 363.6
click at [732, 211] on div "Mornington Secondary College - 2026 ​ Draft 8 – 10 Jun 2026 3 days / 2 nights 0…" at bounding box center [685, 288] width 1055 height 576
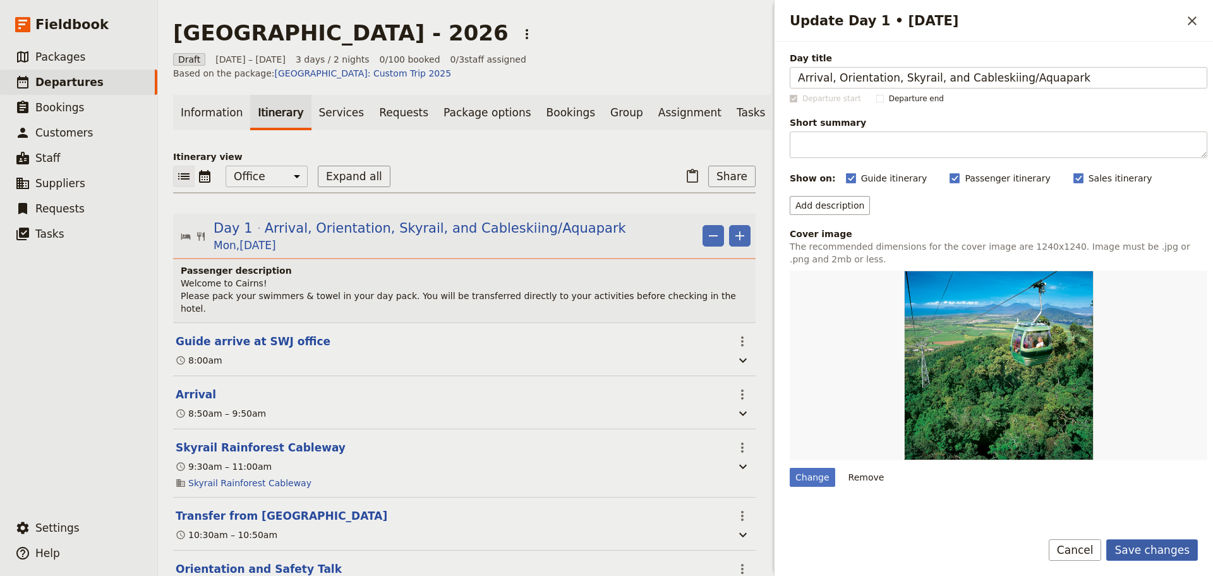
click at [1149, 549] on button "Save changes" at bounding box center [1152, 549] width 92 height 21
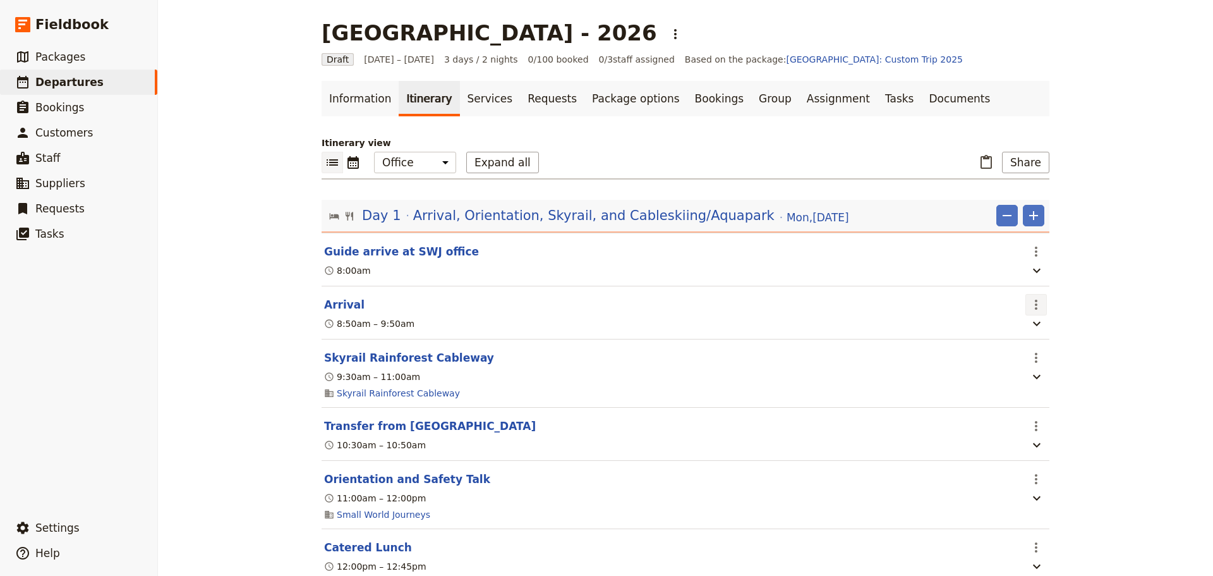
click at [1029, 301] on icon "Actions" at bounding box center [1036, 304] width 15 height 15
click at [921, 303] on header "Arrival" at bounding box center [672, 304] width 696 height 15
click at [1035, 324] on icon "button" at bounding box center [1037, 324] width 8 height 4
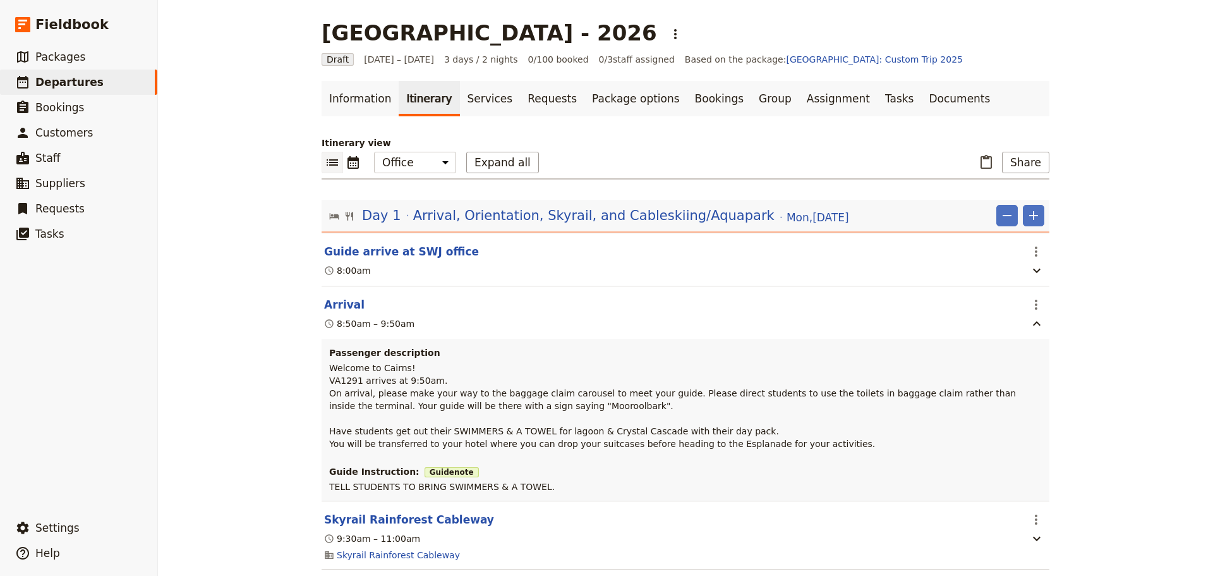
click at [340, 305] on button "Arrival" at bounding box center [344, 304] width 40 height 15
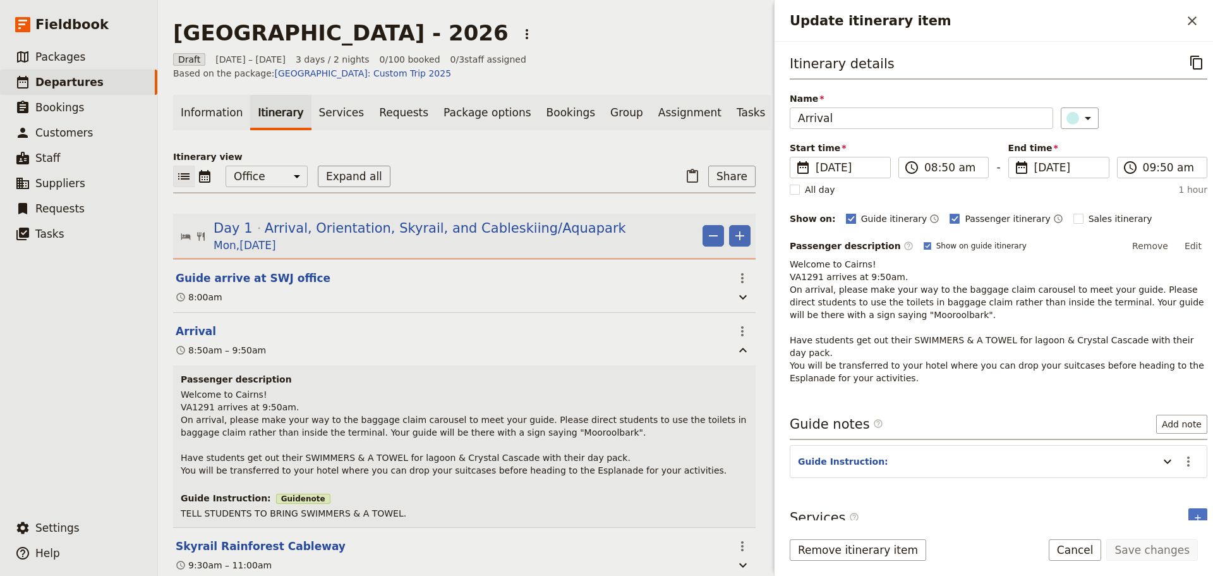
click at [846, 216] on rect "Update itinerary item" at bounding box center [850, 218] width 9 height 9
click at [846, 212] on input "Guide itinerary" at bounding box center [845, 212] width 1 height 1
checkbox input "false"
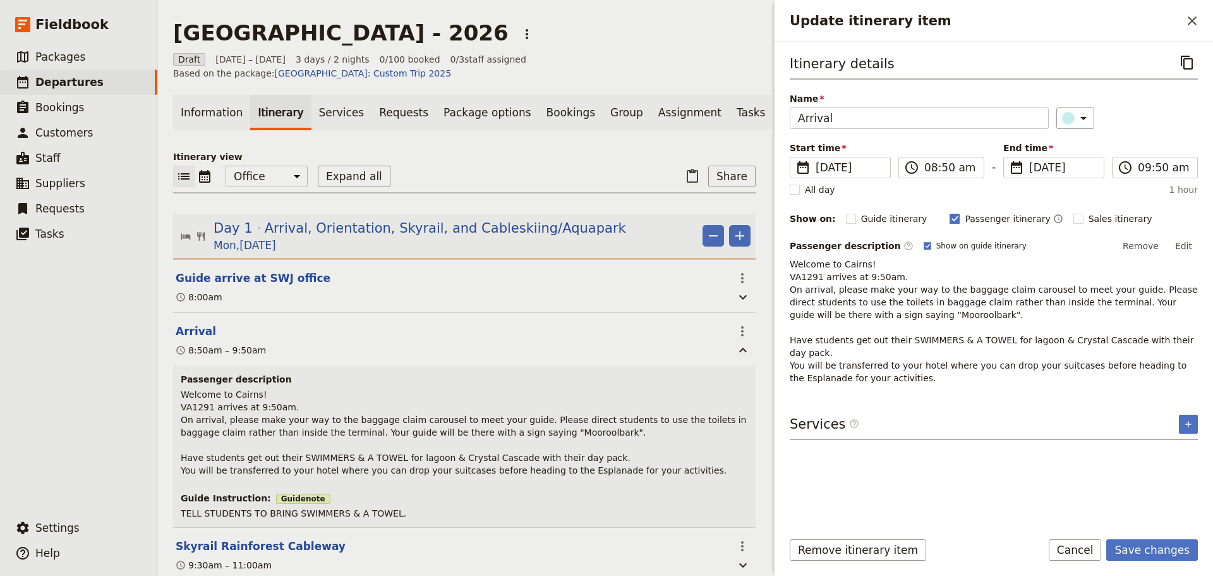
click at [950, 215] on rect "Update itinerary item" at bounding box center [954, 218] width 9 height 9
click at [949, 212] on input "Passenger itinerary" at bounding box center [949, 212] width 1 height 1
checkbox input "false"
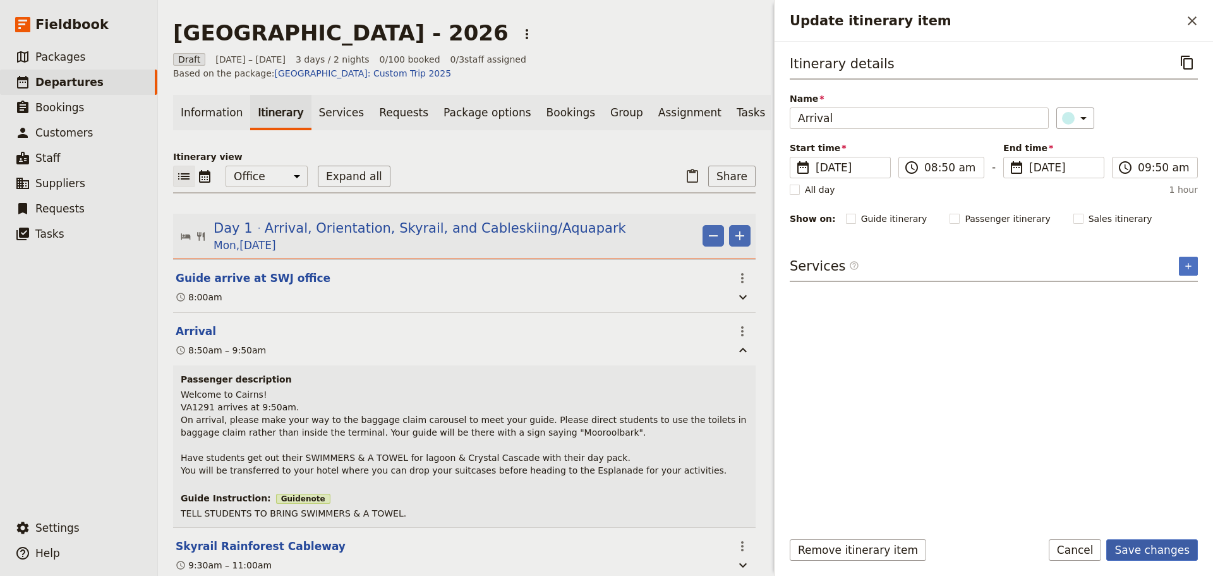
click at [1156, 540] on button "Save changes" at bounding box center [1152, 549] width 92 height 21
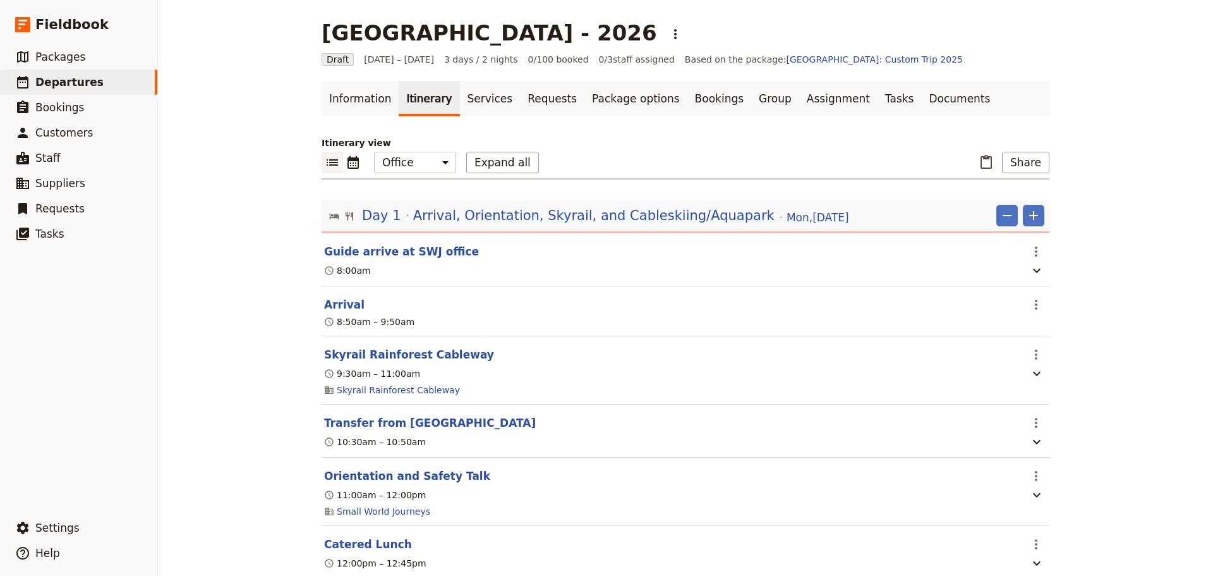
click at [1076, 263] on div "Mornington Secondary College - 2026 ​ Draft 8 – 10 Jun 2026 3 days / 2 nights 0…" at bounding box center [685, 288] width 1055 height 576
click at [407, 479] on button "Orientation and Safety Talk" at bounding box center [407, 475] width 166 height 15
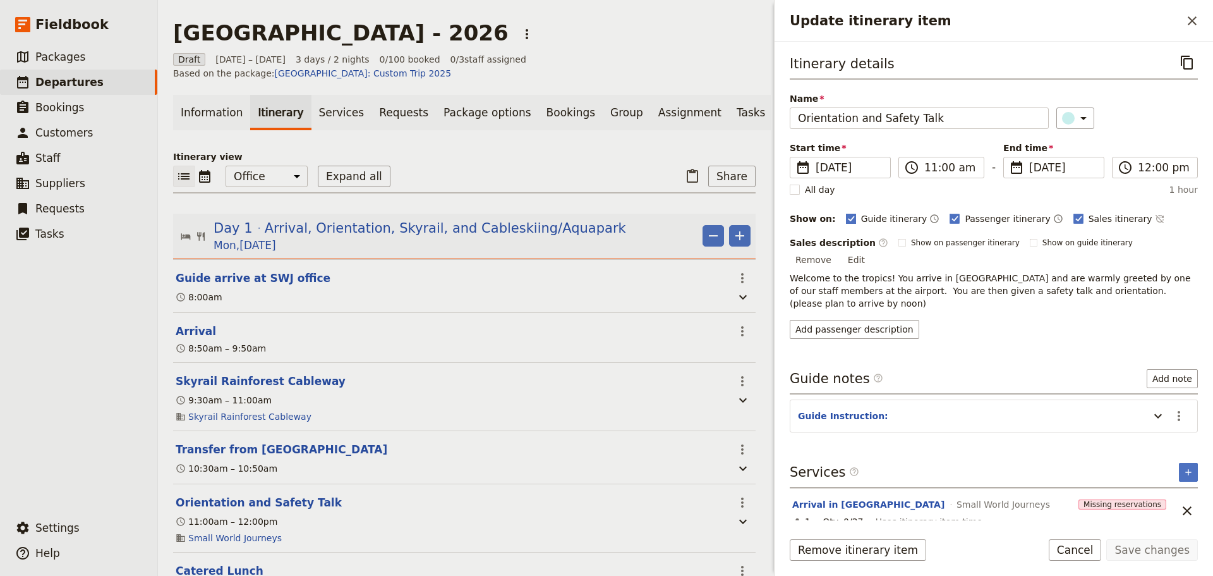
click at [846, 221] on rect "Update itinerary item" at bounding box center [850, 218] width 9 height 9
click at [845, 212] on input "Guide itinerary" at bounding box center [845, 212] width 1 height 1
checkbox input "false"
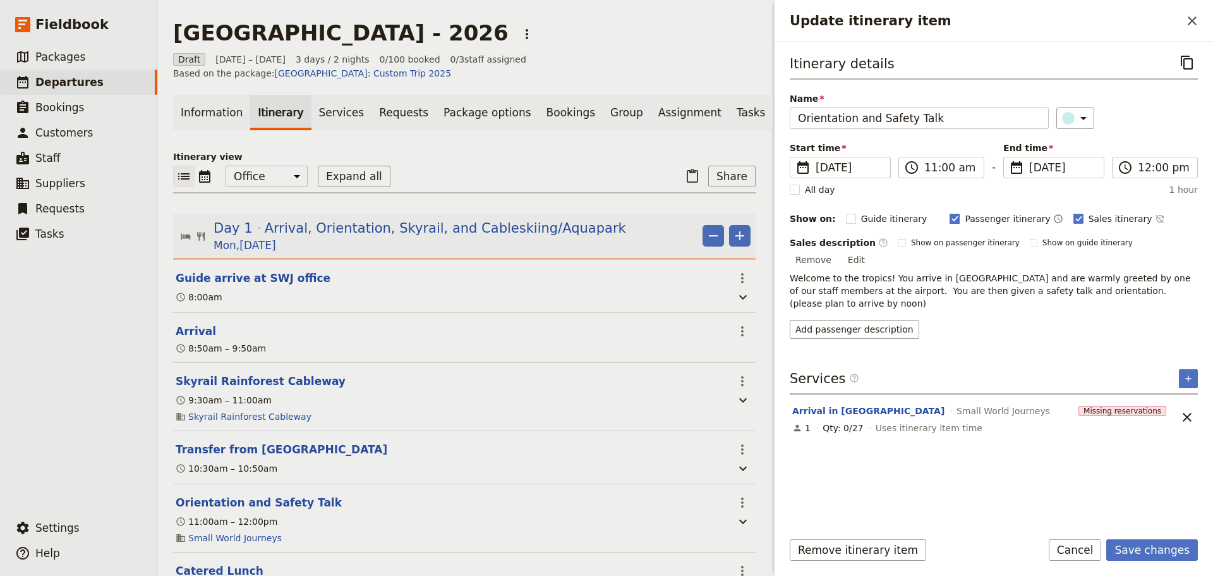
click at [952, 218] on polygon "Update itinerary item" at bounding box center [955, 217] width 6 height 7
click at [949, 212] on input "Passenger itinerary" at bounding box center [949, 212] width 1 height 1
checkbox input "false"
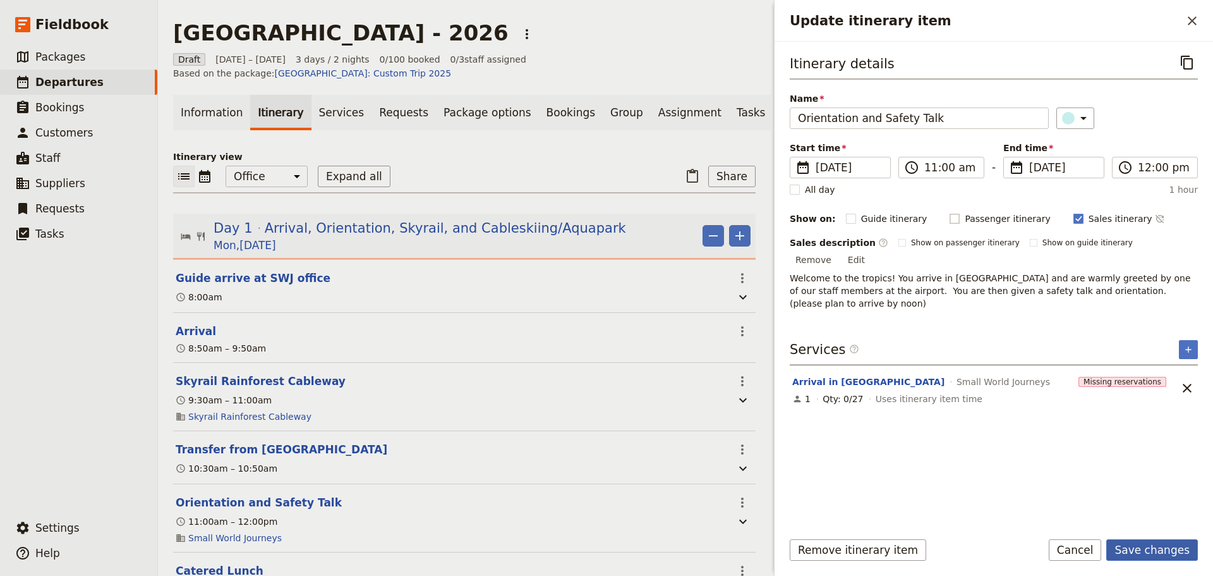
click at [1175, 548] on button "Save changes" at bounding box center [1152, 549] width 92 height 21
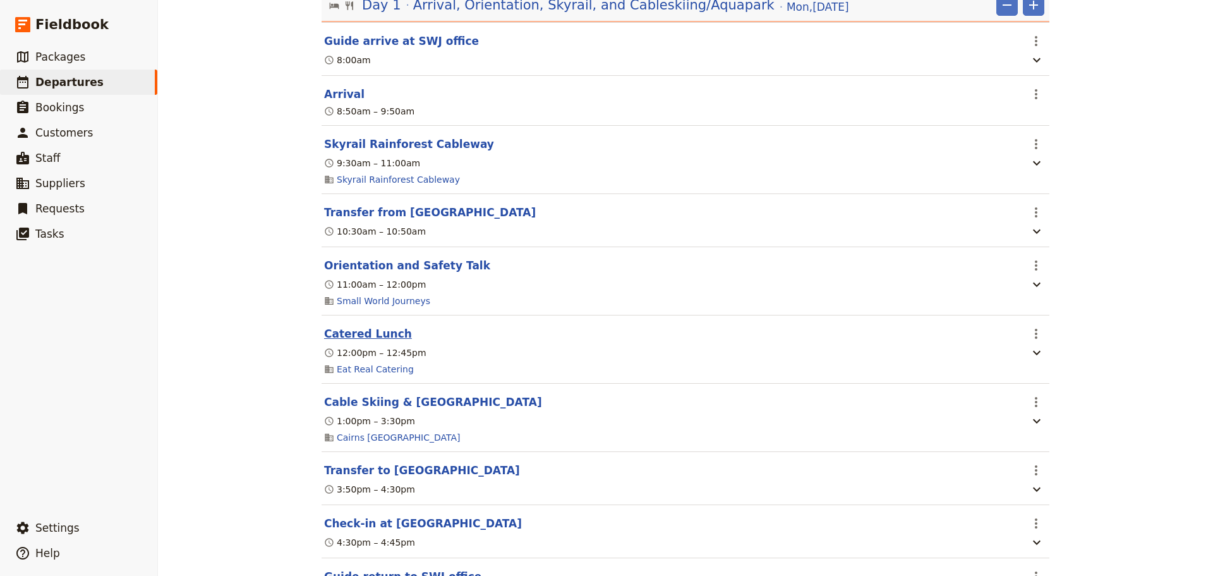
click at [382, 337] on button "Catered Lunch" at bounding box center [368, 333] width 88 height 15
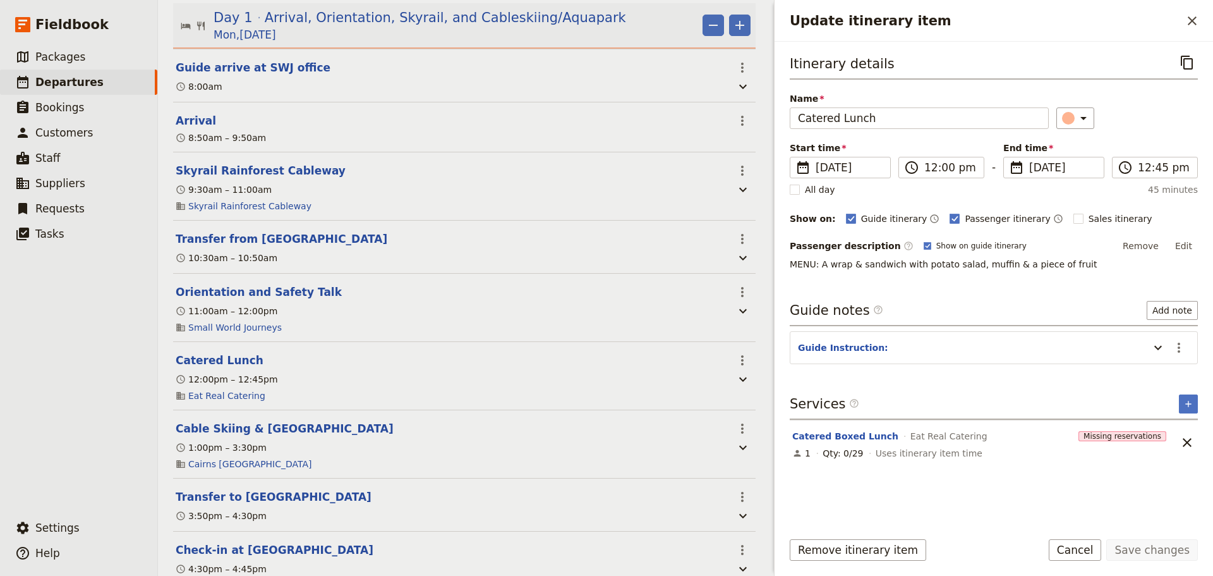
scroll to position [231, 0]
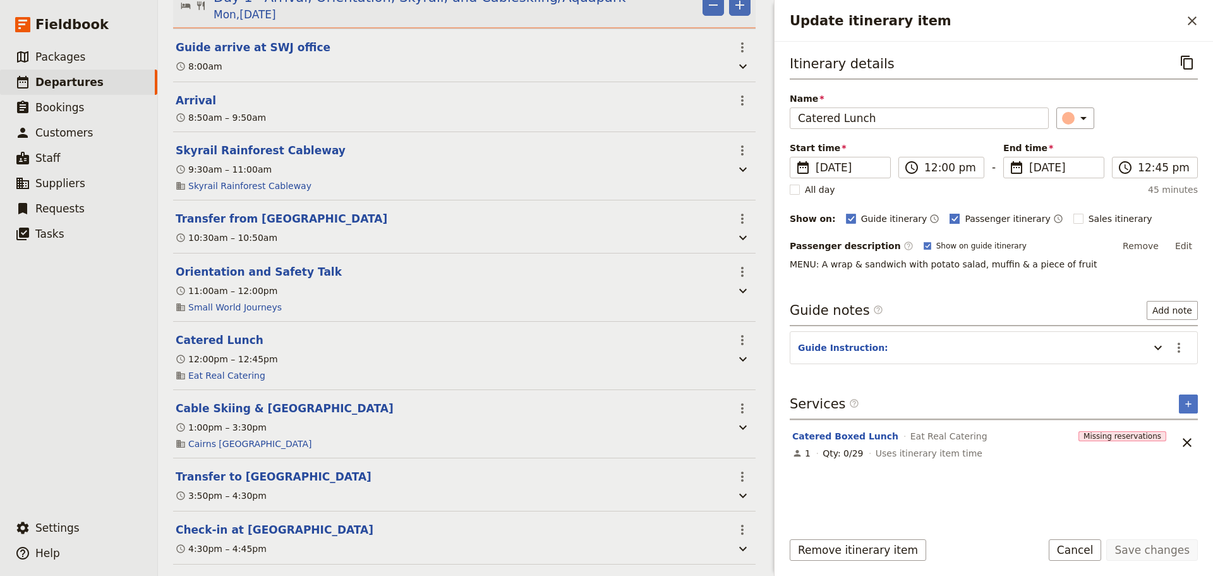
click at [952, 219] on polygon "Update itinerary item" at bounding box center [955, 217] width 6 height 7
click at [949, 212] on input "Passenger itinerary" at bounding box center [949, 212] width 1 height 1
checkbox input "false"
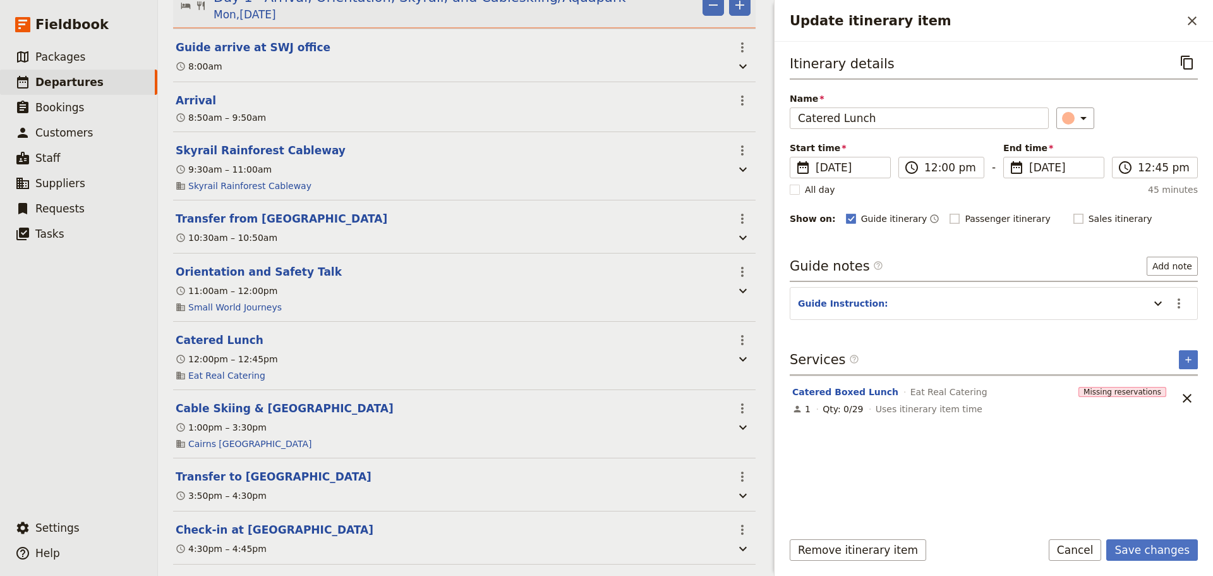
click at [1074, 217] on label "Sales itinerary" at bounding box center [1113, 218] width 79 height 13
click at [1073, 212] on input "Sales itinerary" at bounding box center [1073, 212] width 1 height 1
checkbox input "true"
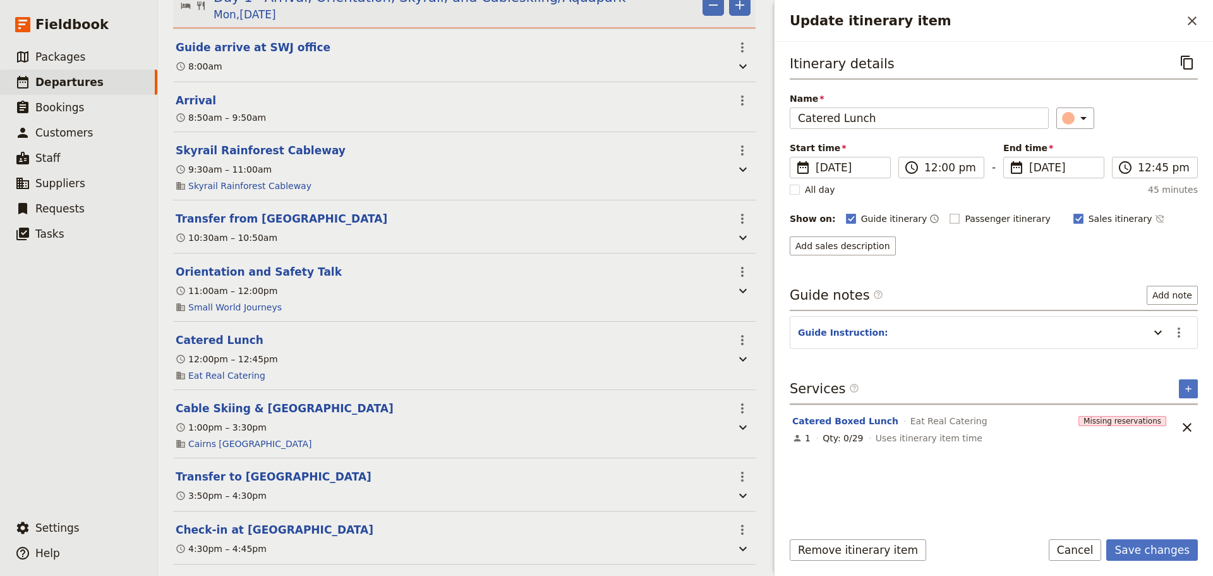
click at [950, 215] on rect "Update itinerary item" at bounding box center [954, 218] width 9 height 9
click at [949, 212] on input "Passenger itinerary" at bounding box center [949, 212] width 1 height 1
checkbox input "true"
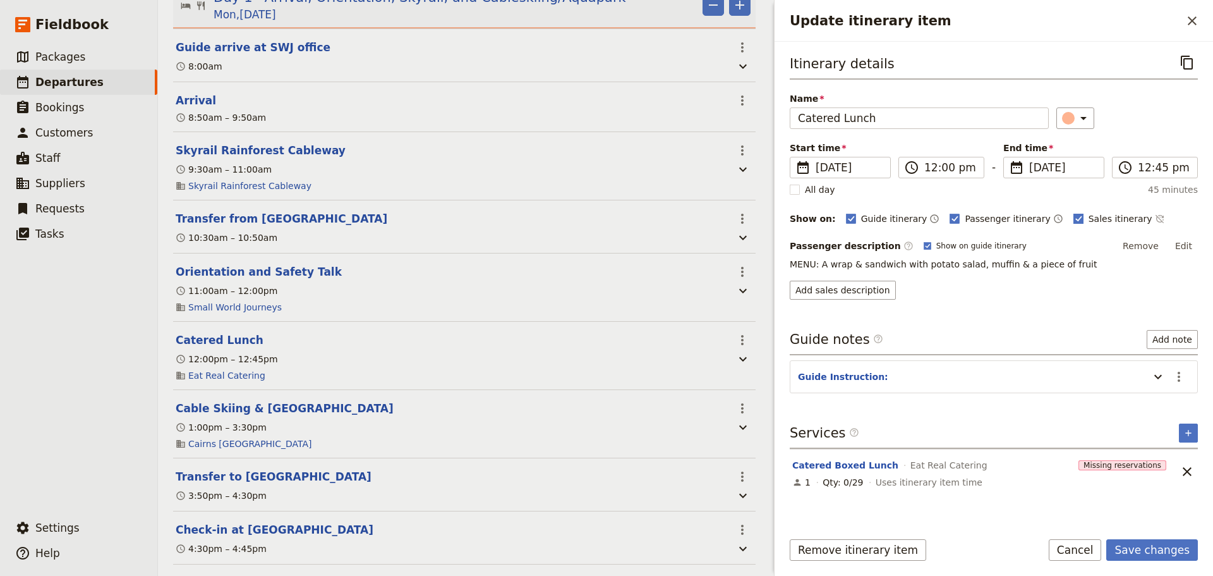
click at [1074, 217] on rect "Update itinerary item" at bounding box center [1078, 218] width 9 height 9
click at [1073, 212] on input "Sales itinerary" at bounding box center [1073, 212] width 1 height 1
checkbox input "false"
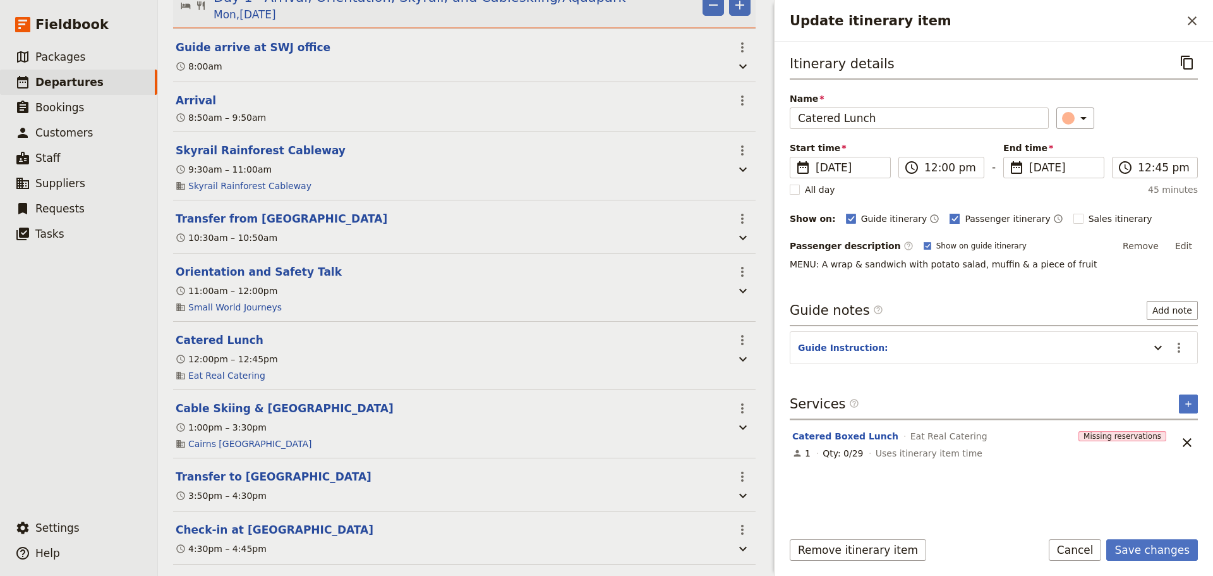
click at [950, 217] on rect "Update itinerary item" at bounding box center [954, 218] width 9 height 9
click at [949, 212] on input "Passenger itinerary" at bounding box center [949, 212] width 1 height 1
checkbox input "false"
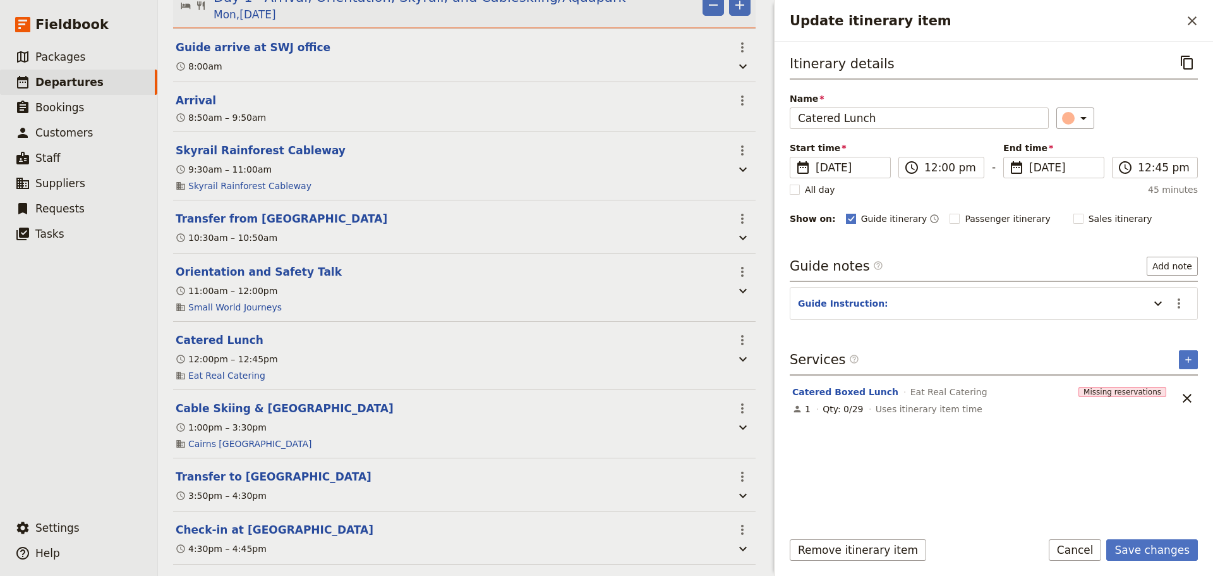
click at [846, 217] on icon "Update itinerary item" at bounding box center [851, 219] width 10 height 10
click at [845, 212] on input "Guide itinerary" at bounding box center [845, 212] width 1 height 1
checkbox input "false"
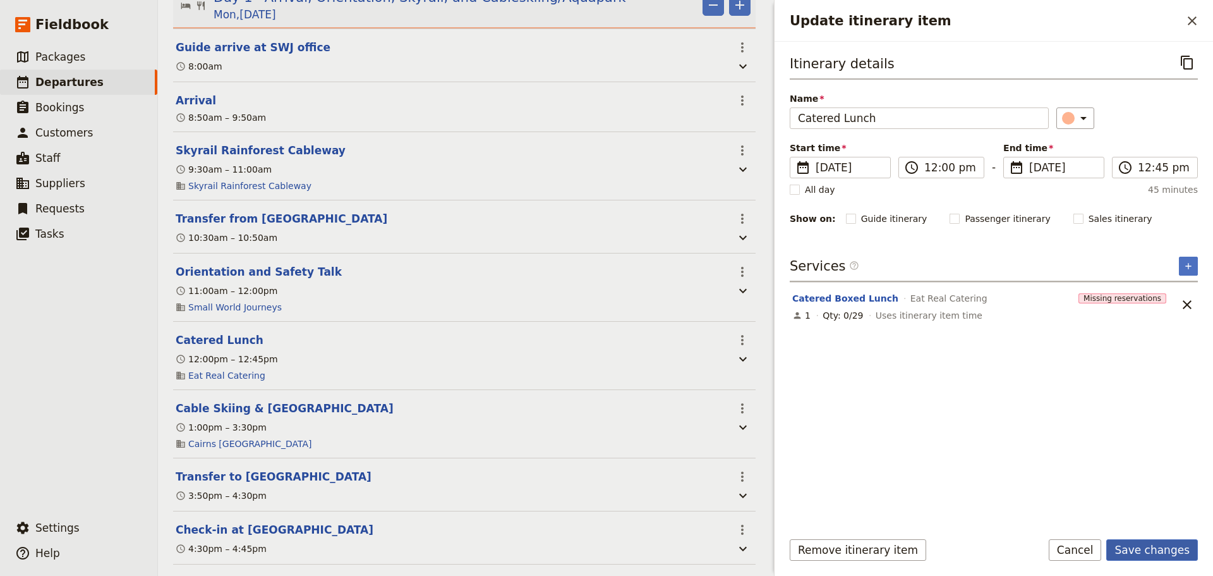
click at [1161, 541] on button "Save changes" at bounding box center [1152, 549] width 92 height 21
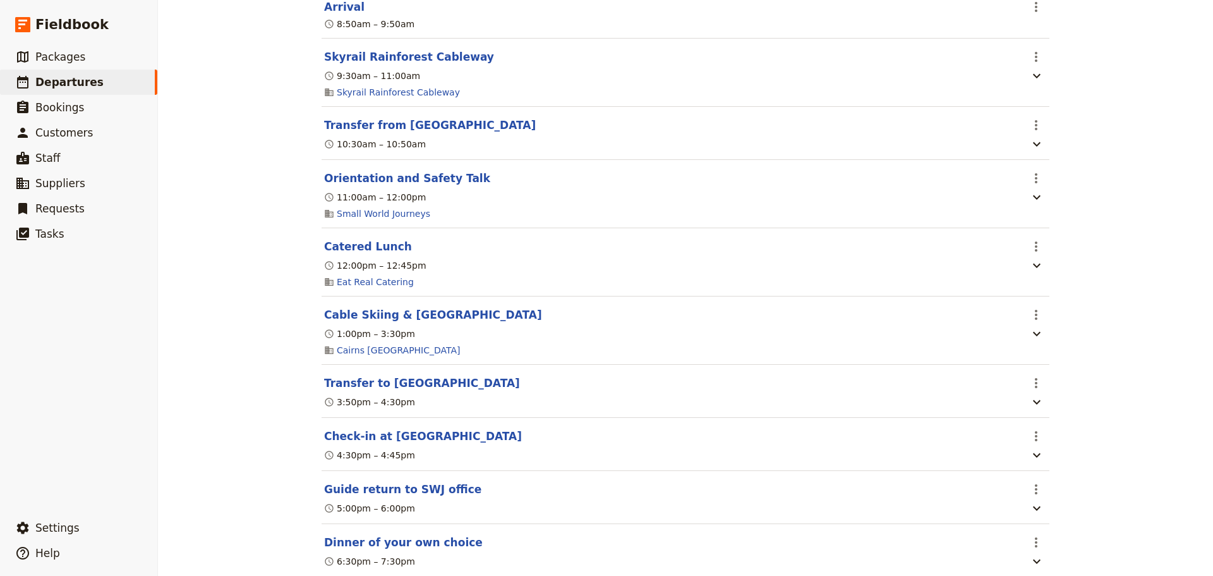
scroll to position [421, 0]
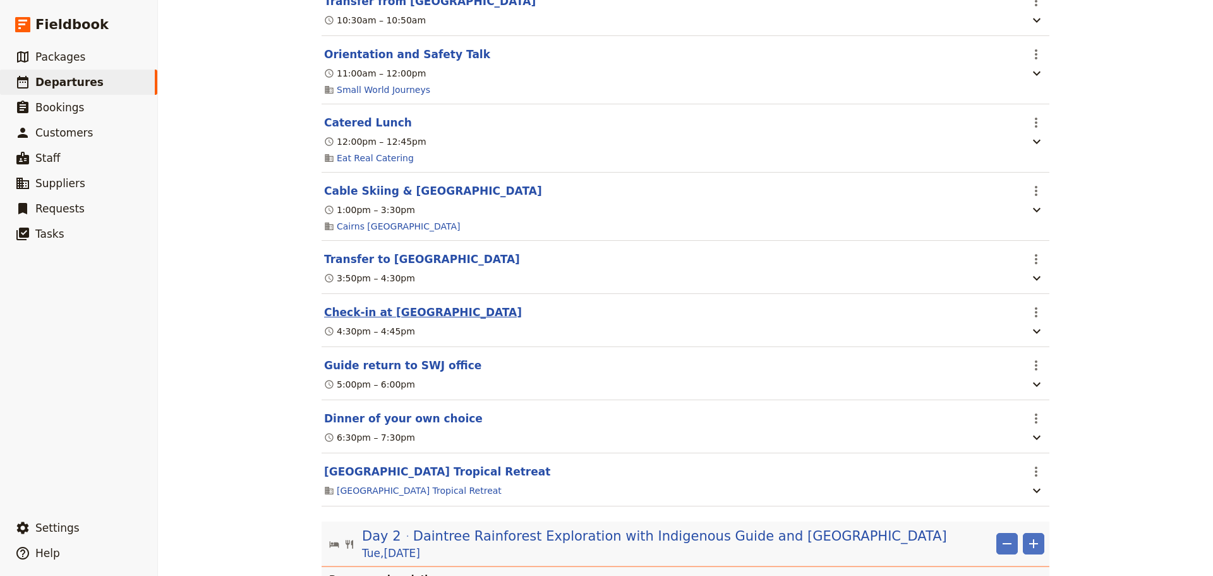
click at [338, 318] on button "Check-in at Bay Village" at bounding box center [423, 312] width 198 height 15
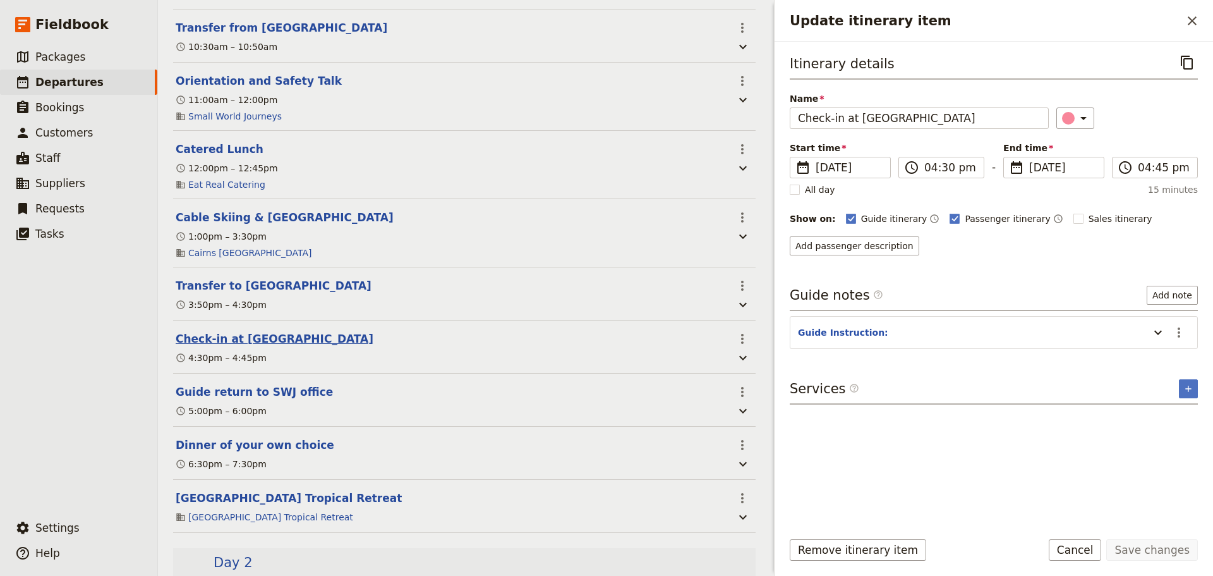
scroll to position [442, 0]
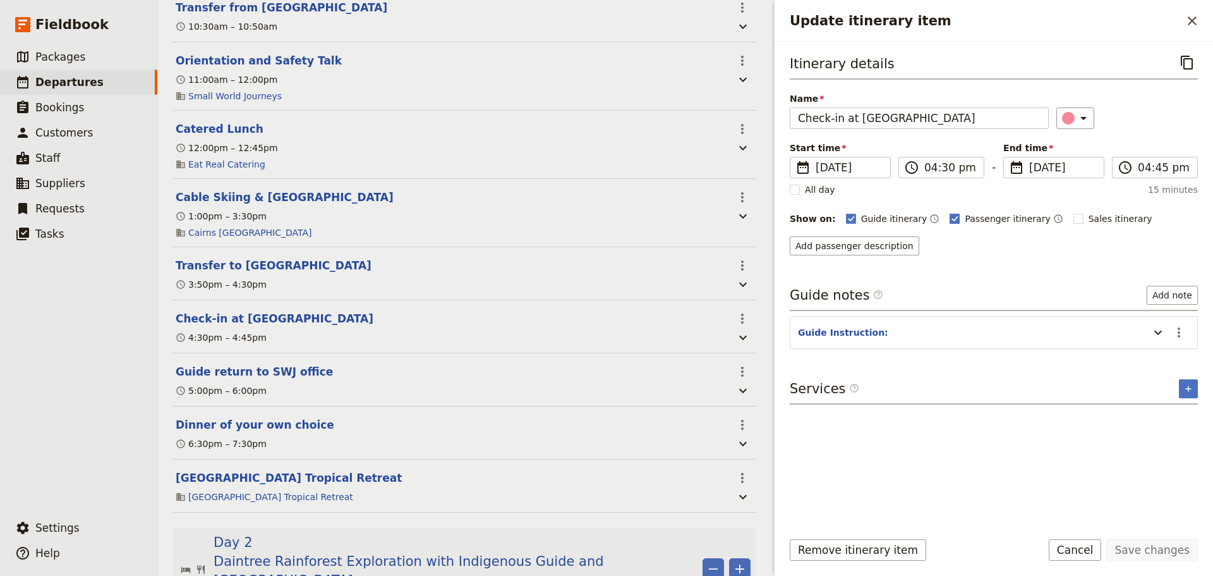
click at [950, 215] on label "Passenger itinerary" at bounding box center [1000, 218] width 100 height 13
click at [949, 212] on input "Passenger itinerary" at bounding box center [949, 212] width 1 height 1
checkbox input "false"
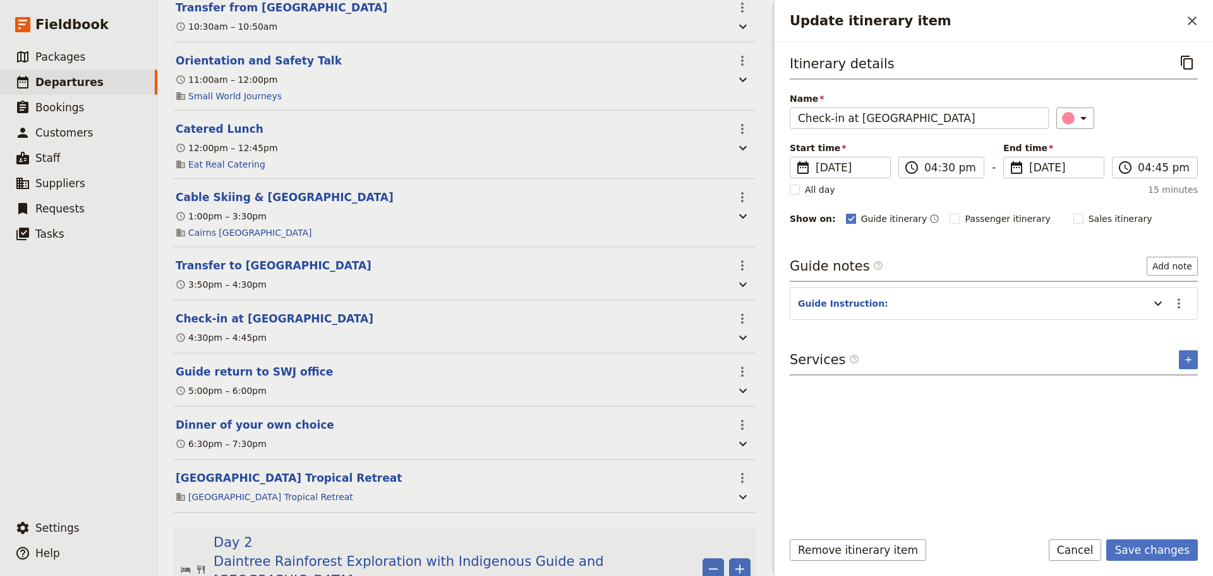
click at [846, 215] on rect "Update itinerary item" at bounding box center [850, 218] width 9 height 9
click at [845, 212] on input "Guide itinerary" at bounding box center [845, 212] width 1 height 1
checkbox input "false"
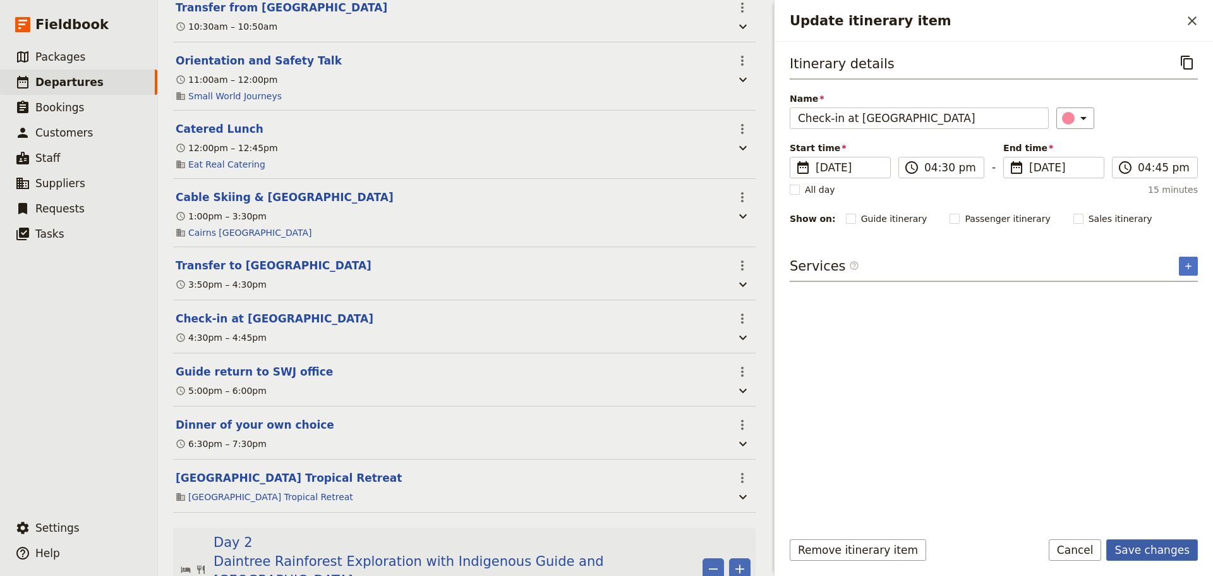
click at [1127, 552] on button "Save changes" at bounding box center [1152, 549] width 92 height 21
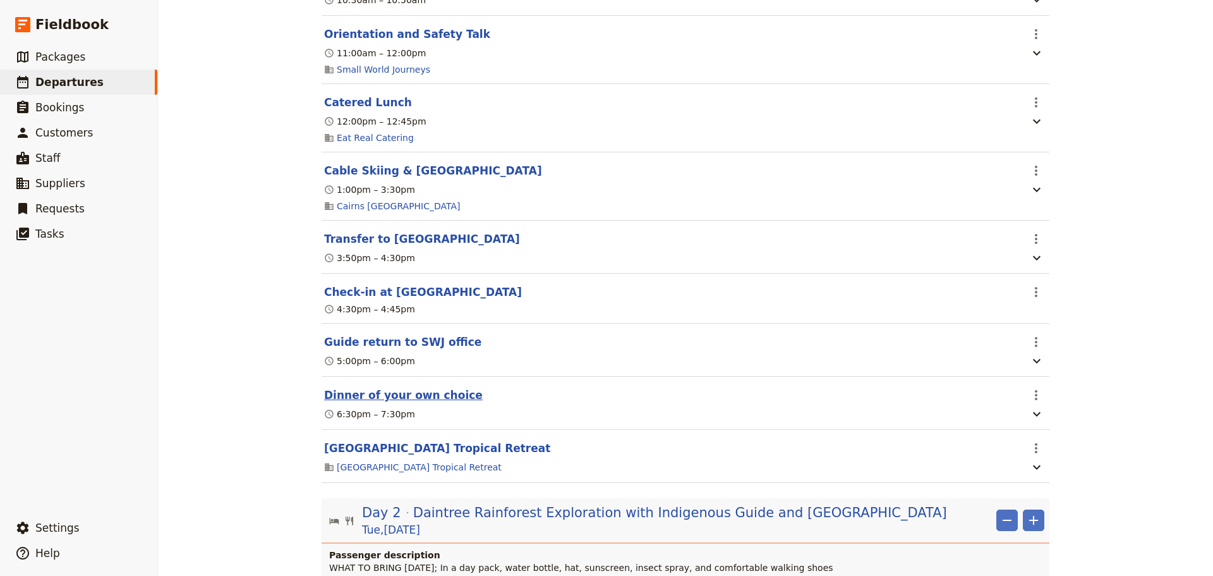
scroll to position [421, 0]
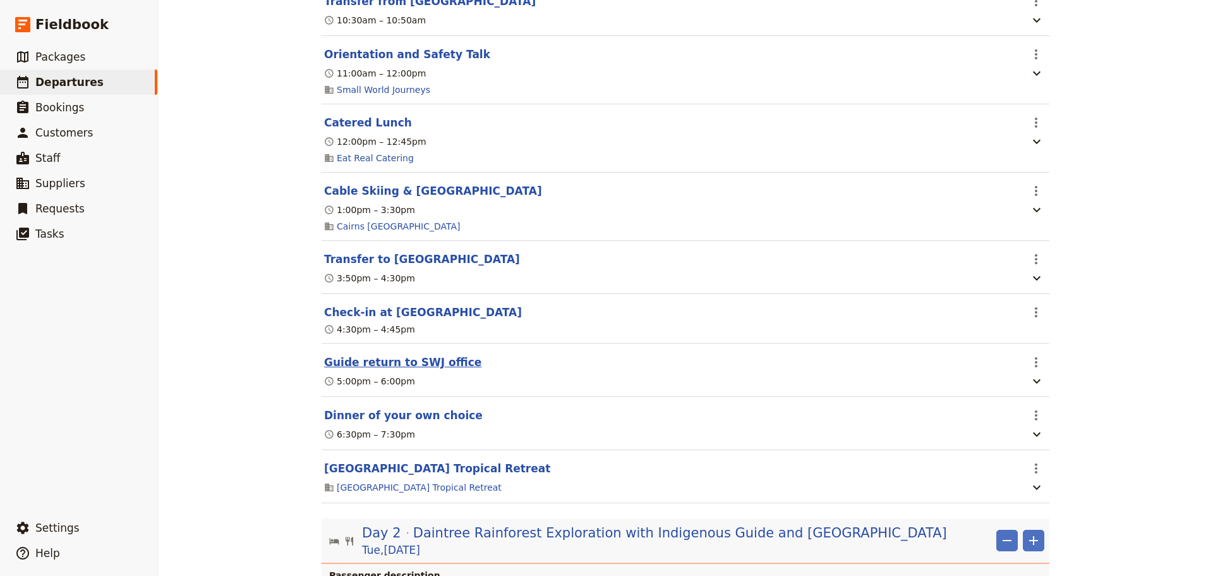
click at [379, 368] on button "Guide return to SWJ office" at bounding box center [402, 361] width 157 height 15
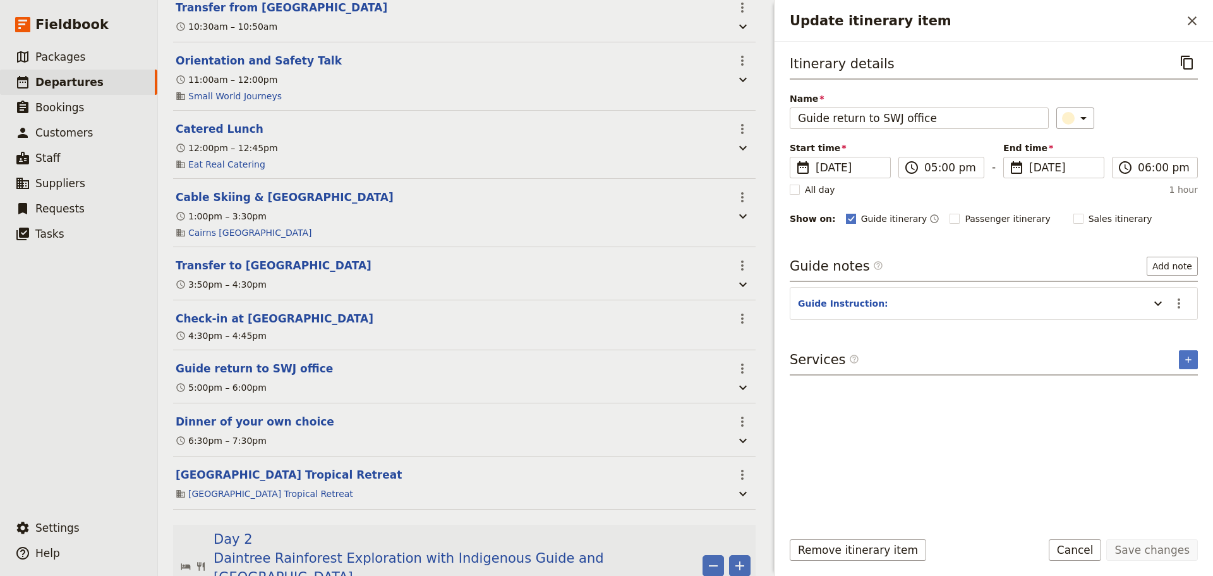
click at [846, 221] on rect "Update itinerary item" at bounding box center [850, 218] width 9 height 9
click at [845, 212] on input "Guide itinerary" at bounding box center [845, 212] width 1 height 1
checkbox input "false"
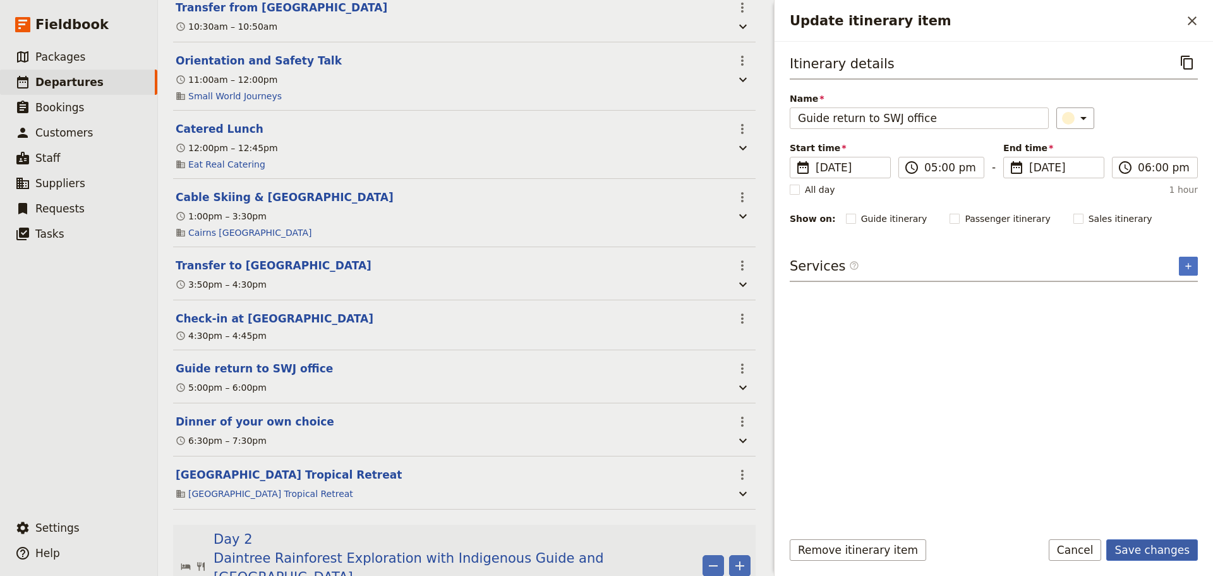
click at [1163, 553] on button "Save changes" at bounding box center [1152, 549] width 92 height 21
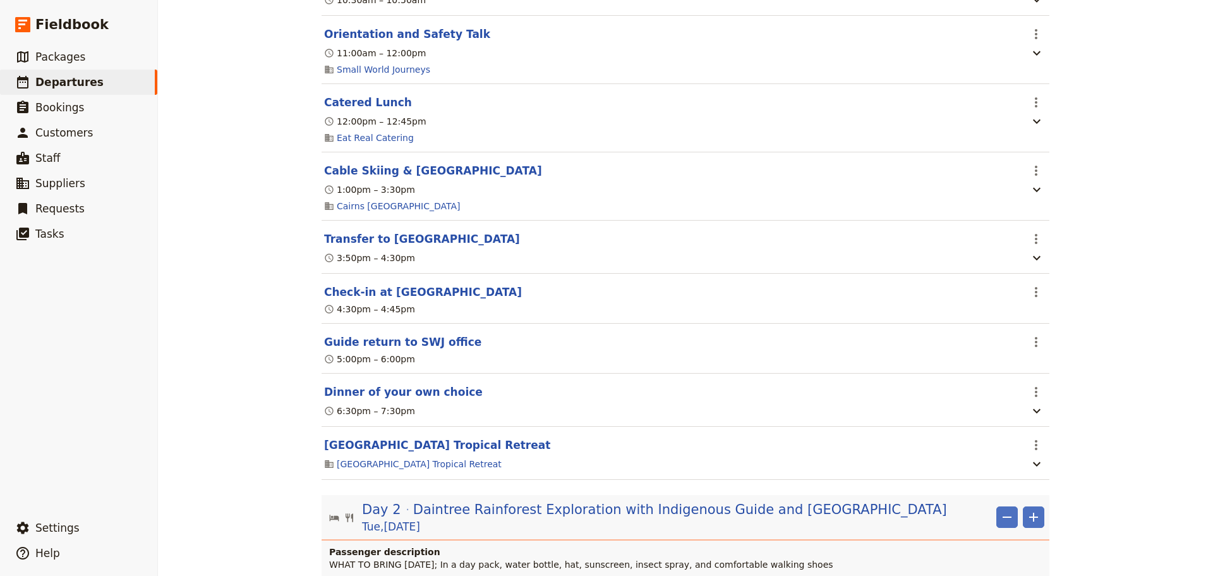
scroll to position [421, 0]
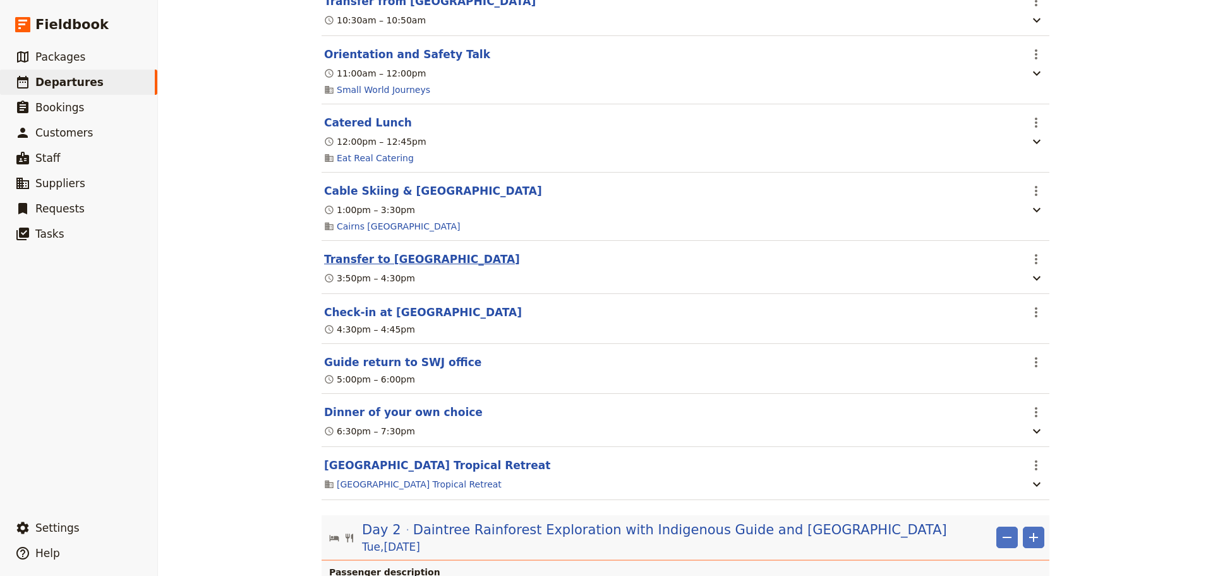
click at [392, 264] on button "Transfer to Bay Village" at bounding box center [422, 258] width 196 height 15
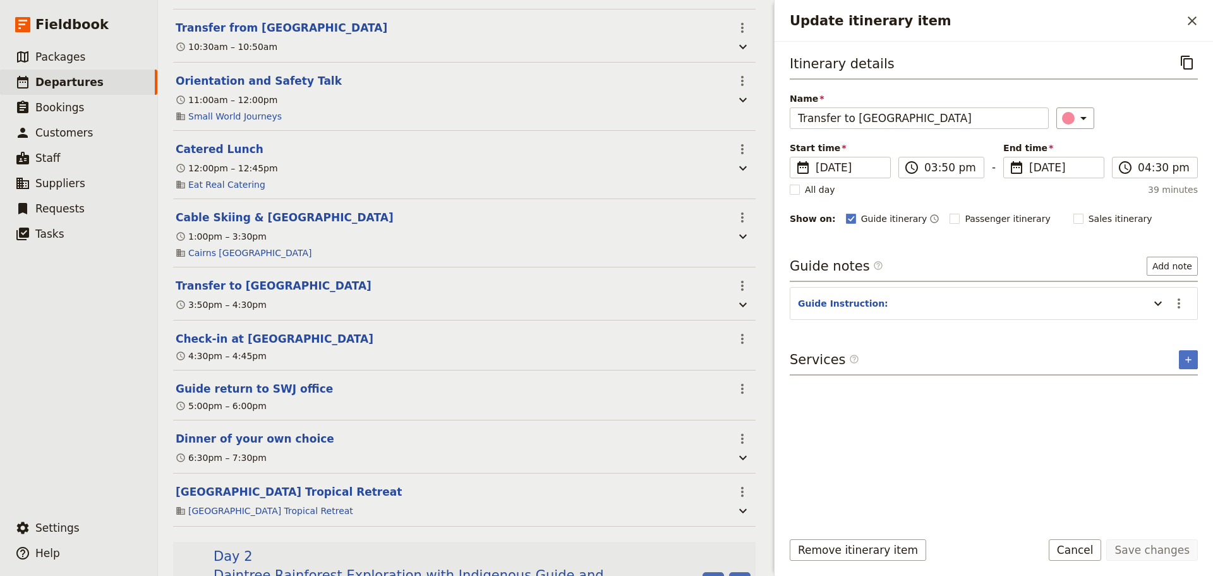
scroll to position [442, 0]
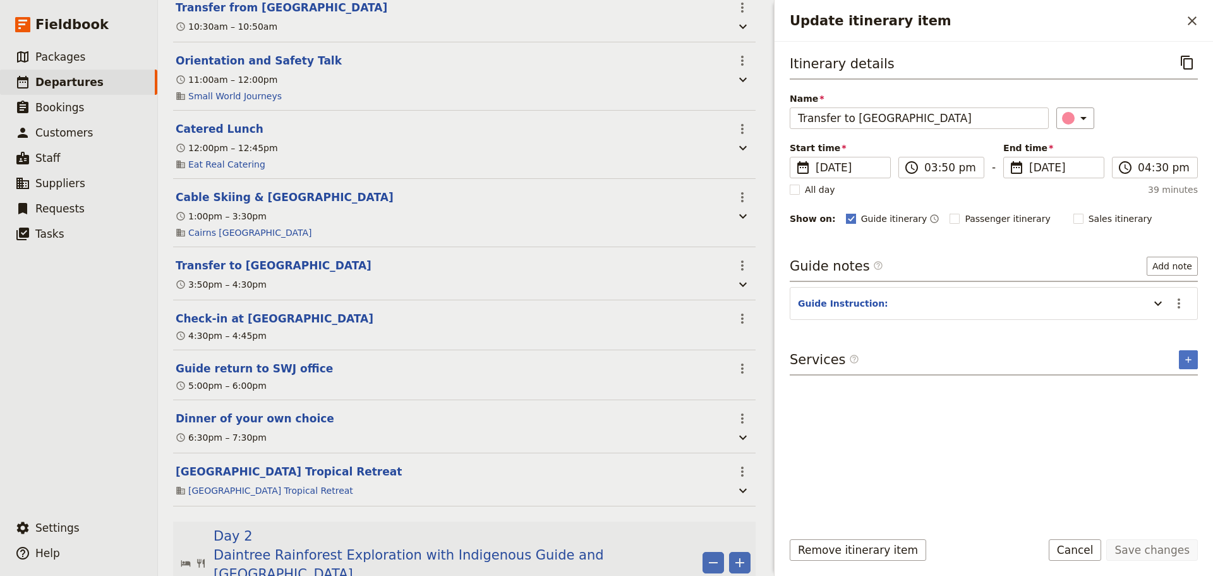
click at [846, 221] on rect "Update itinerary item" at bounding box center [850, 218] width 9 height 9
click at [845, 212] on input "Guide itinerary" at bounding box center [845, 212] width 1 height 1
checkbox input "false"
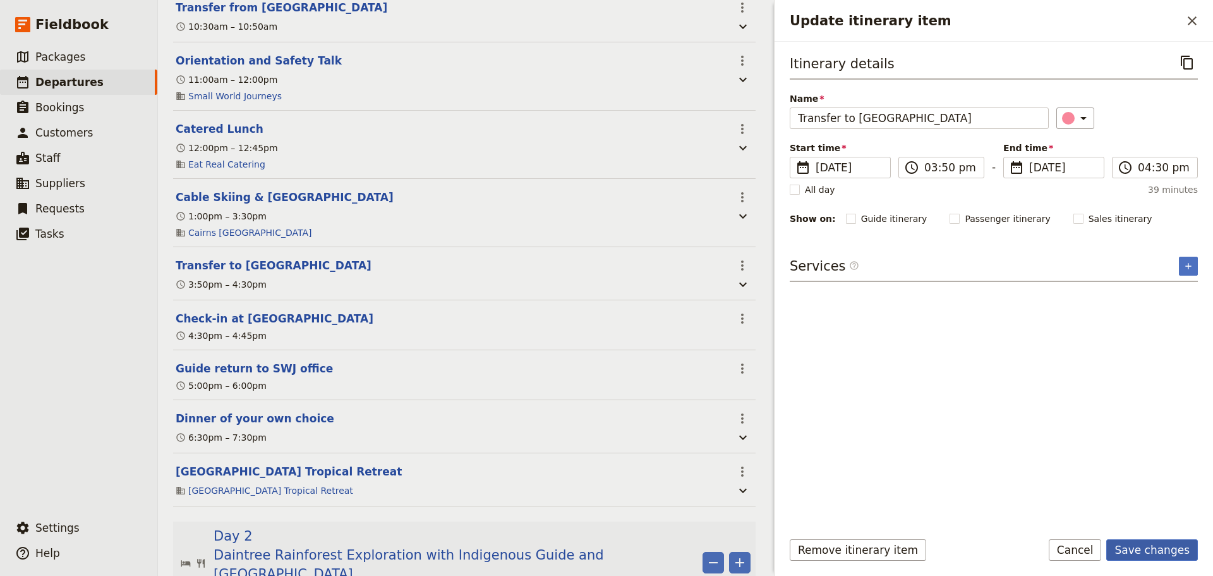
click at [1122, 548] on button "Save changes" at bounding box center [1152, 549] width 92 height 21
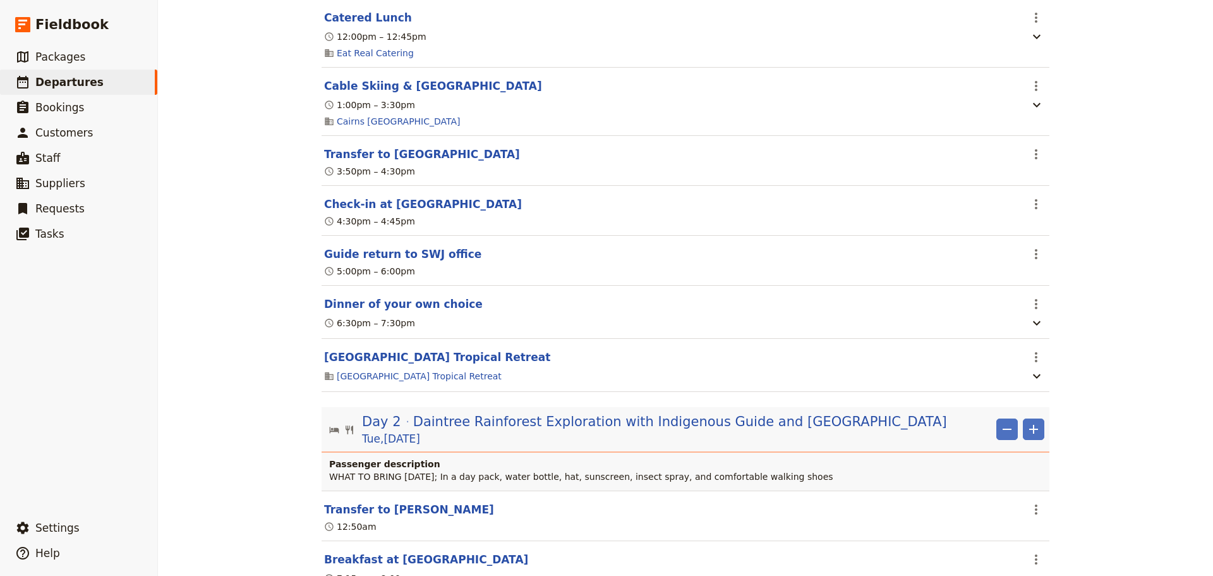
click at [406, 310] on button "Dinner of your own choice" at bounding box center [403, 303] width 159 height 15
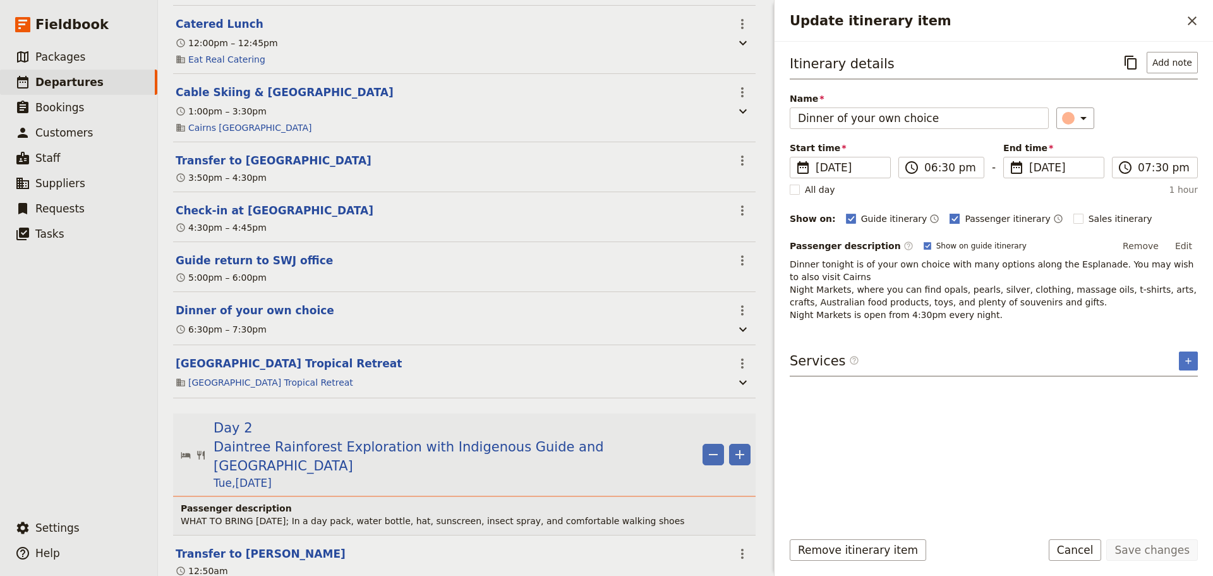
click at [950, 217] on icon "Update itinerary item" at bounding box center [955, 219] width 10 height 10
click at [949, 212] on input "Passenger itinerary" at bounding box center [949, 212] width 1 height 1
checkbox input "false"
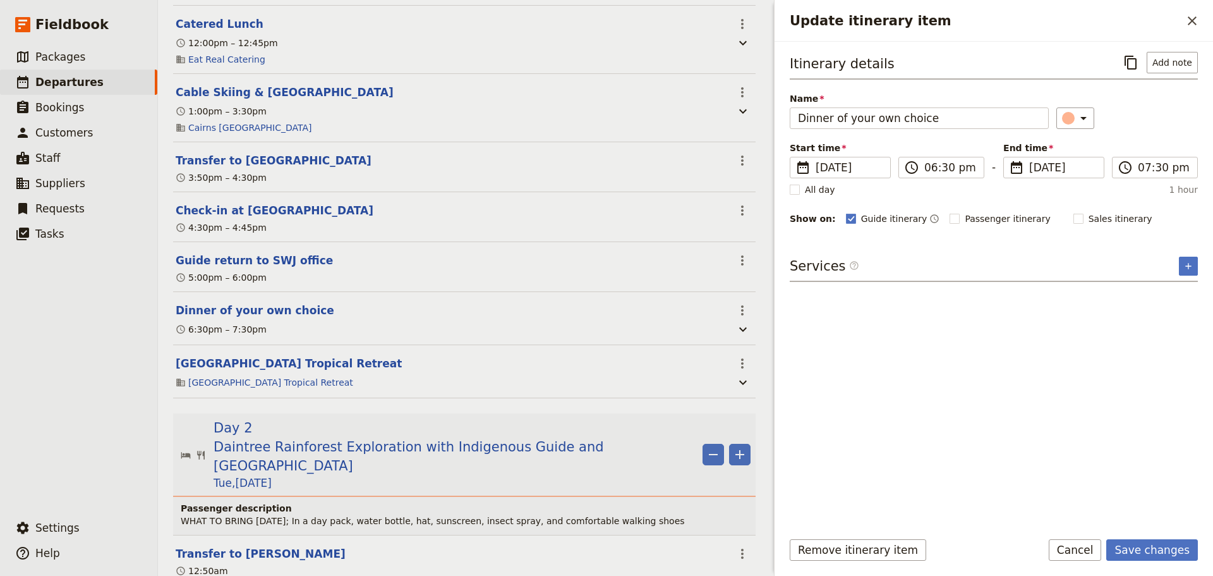
drag, startPoint x: 842, startPoint y: 217, endPoint x: 855, endPoint y: 229, distance: 17.4
click at [846, 217] on rect "Update itinerary item" at bounding box center [850, 218] width 9 height 9
click at [845, 212] on input "Guide itinerary" at bounding box center [845, 212] width 1 height 1
checkbox input "false"
click at [1154, 545] on button "Save changes" at bounding box center [1152, 549] width 92 height 21
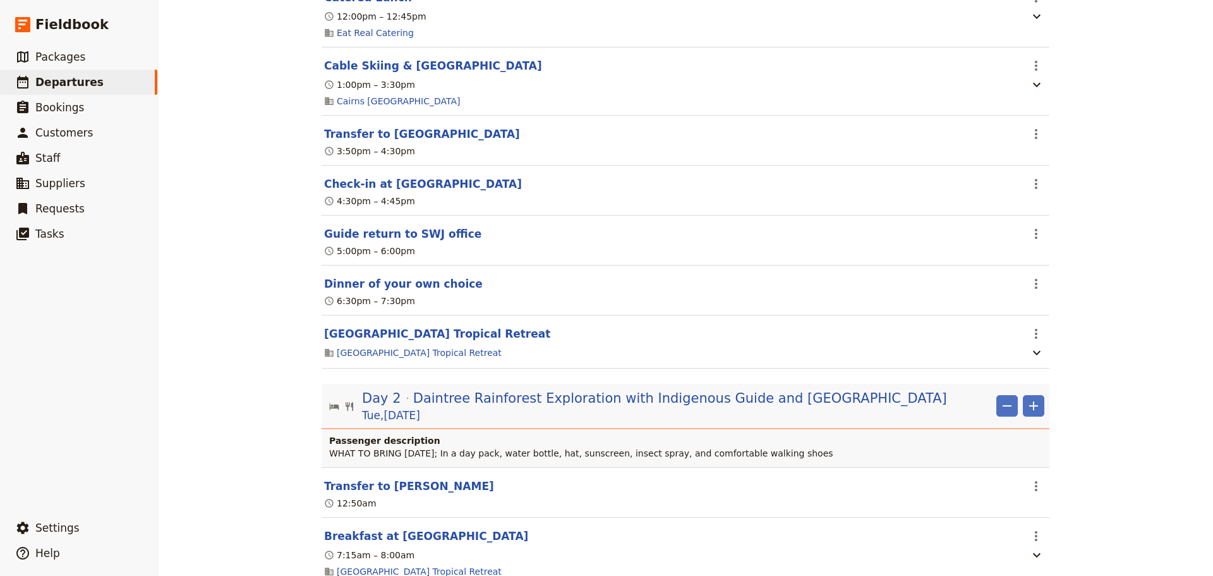
scroll to position [526, 0]
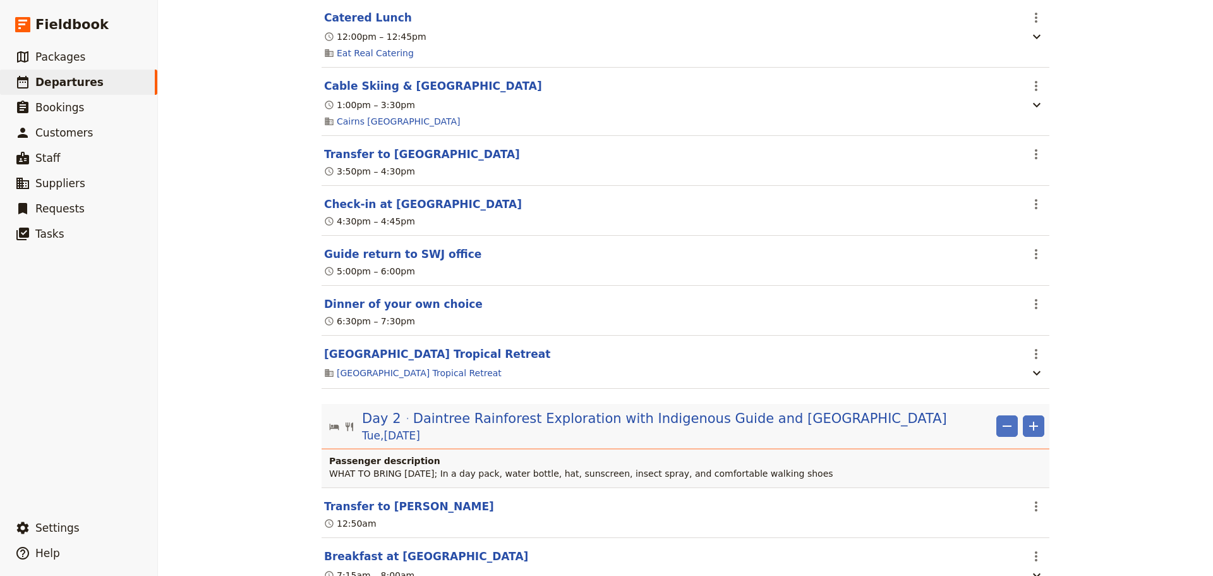
click at [414, 361] on button "Bay Village Tropical Retreat" at bounding box center [437, 353] width 226 height 15
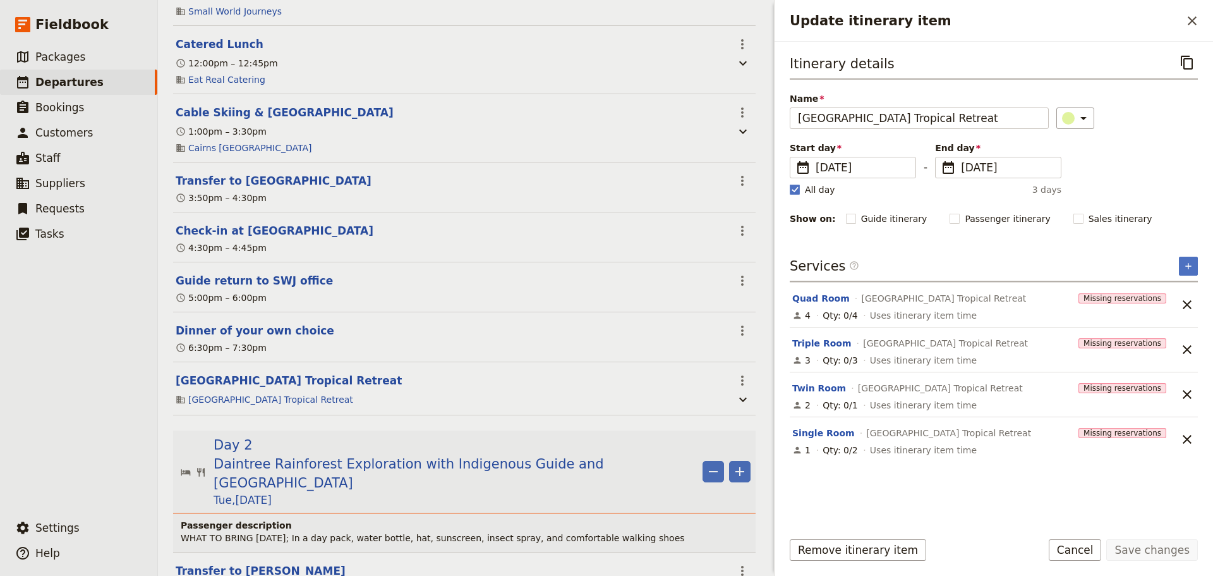
scroll to position [547, 0]
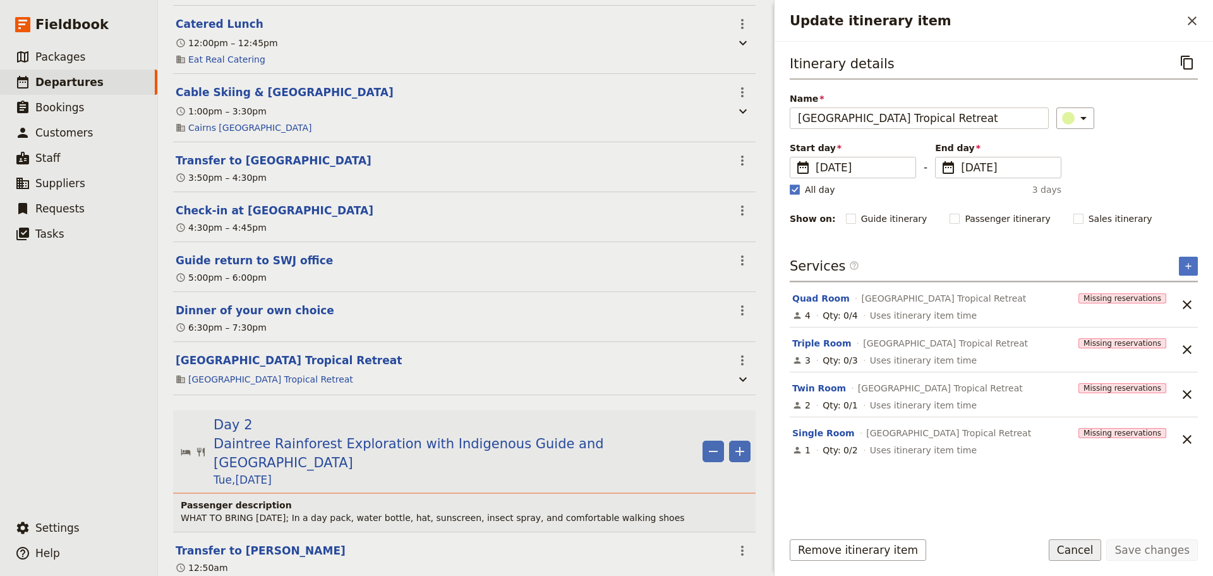
click at [1095, 548] on button "Cancel" at bounding box center [1075, 549] width 53 height 21
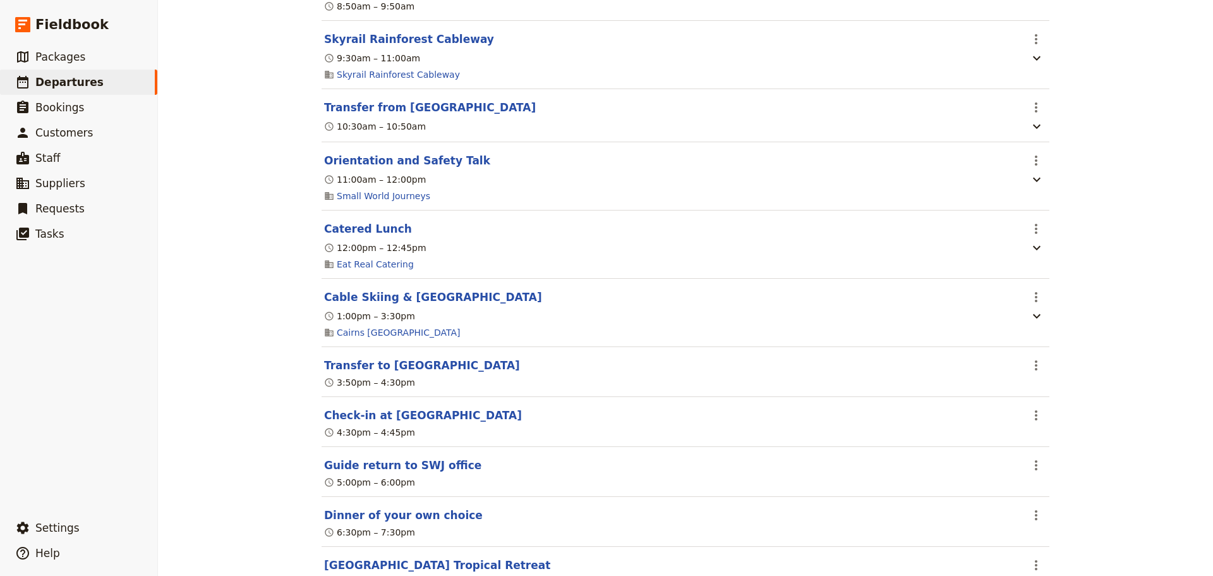
scroll to position [0, 0]
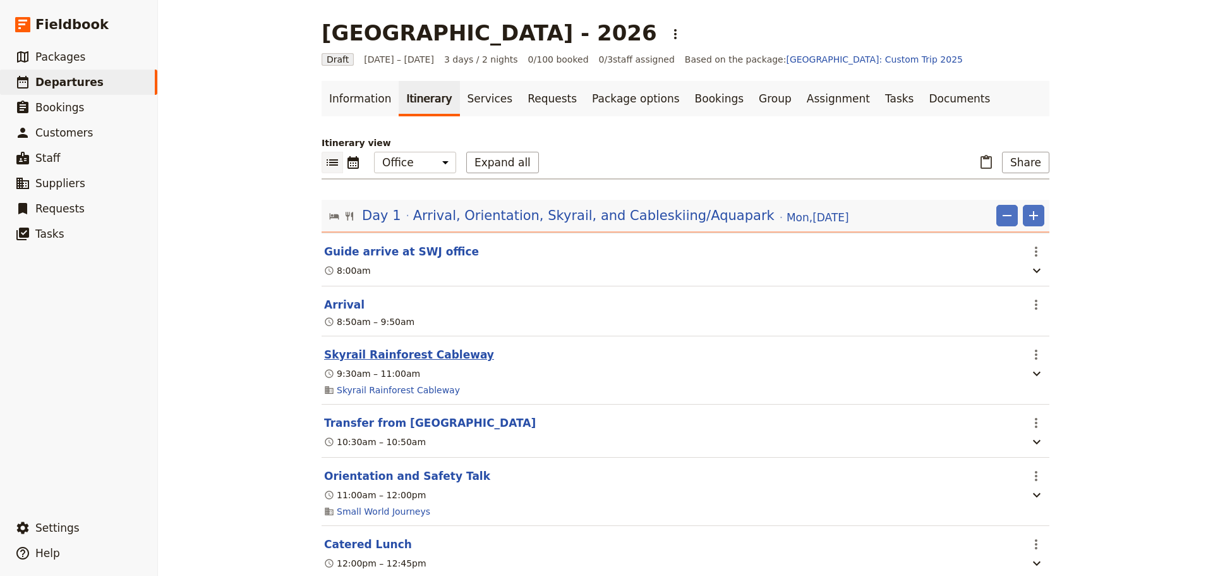
click at [423, 358] on button "Skyrail Rainforest Cableway" at bounding box center [409, 354] width 170 height 15
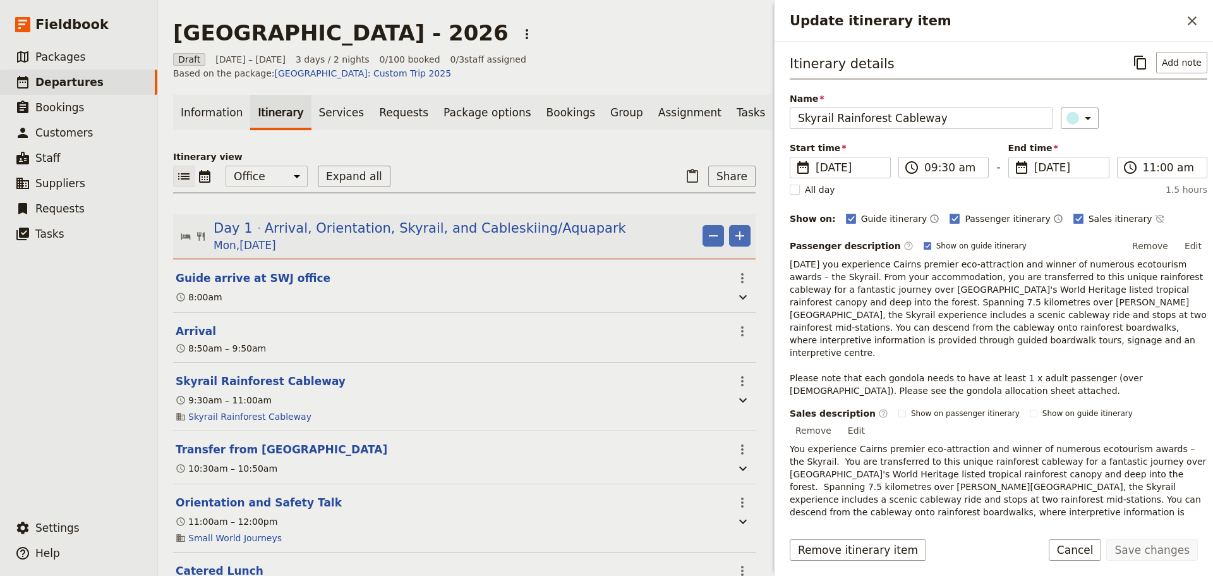
scroll to position [71, 0]
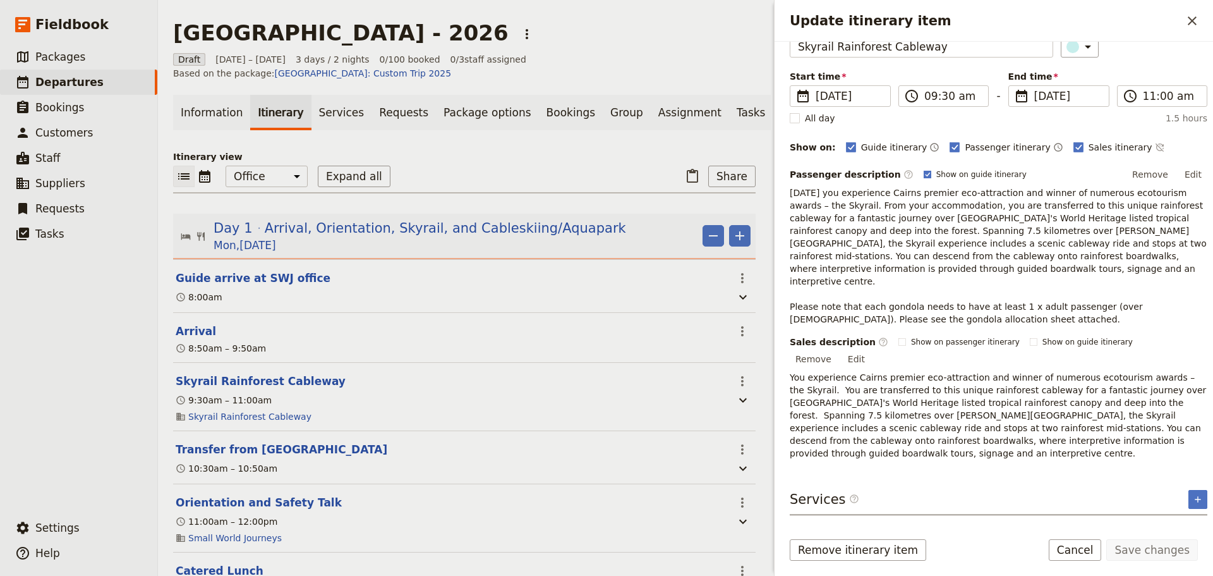
click at [924, 171] on rect "Update itinerary item" at bounding box center [927, 174] width 7 height 7
click at [923, 169] on input "Show on guide itinerary" at bounding box center [923, 169] width 1 height 1
checkbox input "false"
click at [1137, 556] on button "Save changes" at bounding box center [1152, 549] width 92 height 21
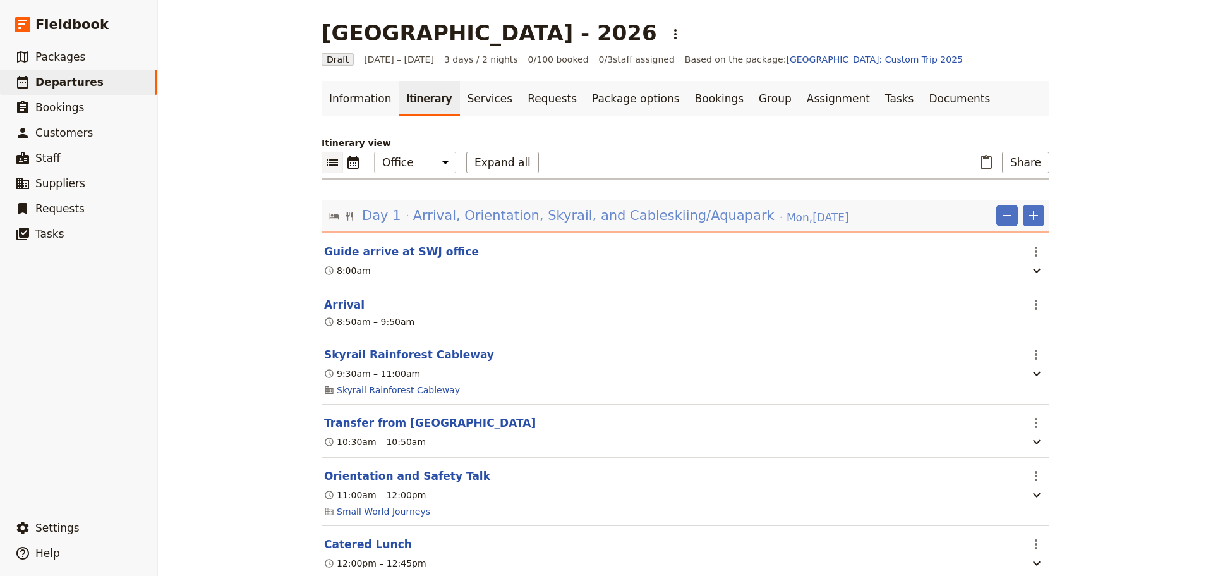
click at [690, 215] on span "Arrival, Orientation, Skyrail, and Cableskiing/Aquapark" at bounding box center [593, 215] width 361 height 19
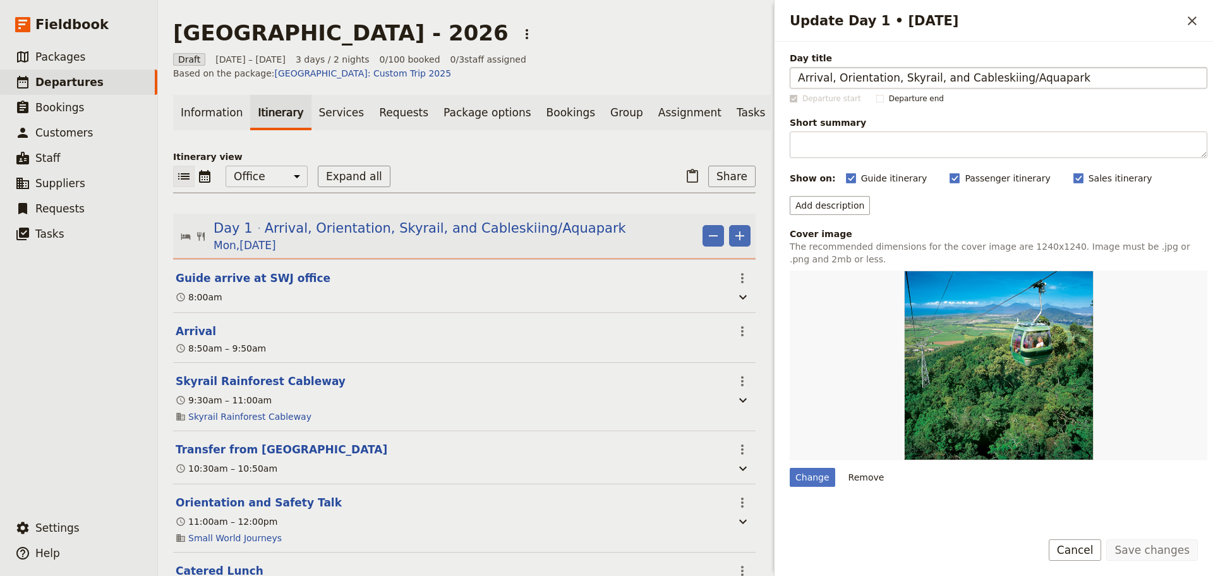
click at [1009, 80] on input "Arrival, Orientation, Skyrail, and Cableskiing/Aquapark" at bounding box center [999, 77] width 418 height 21
type input "Arrival, Orientation, Skyrail, and Cableskiing & Aquapark"
click at [1149, 555] on button "Save changes" at bounding box center [1152, 549] width 92 height 21
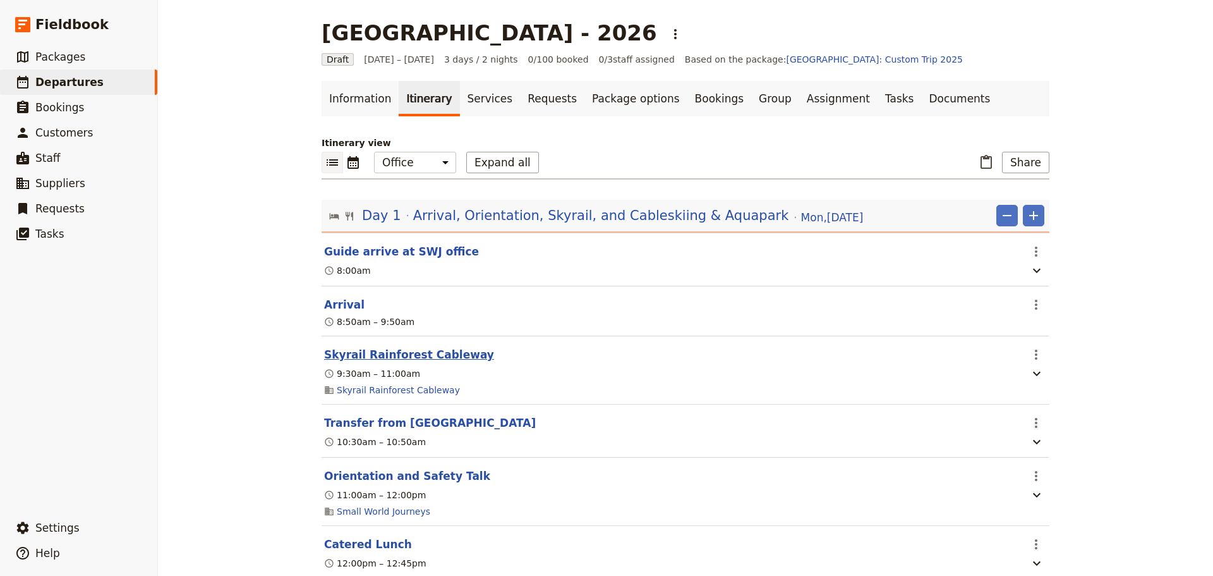
click at [377, 356] on button "Skyrail Rainforest Cableway" at bounding box center [409, 354] width 170 height 15
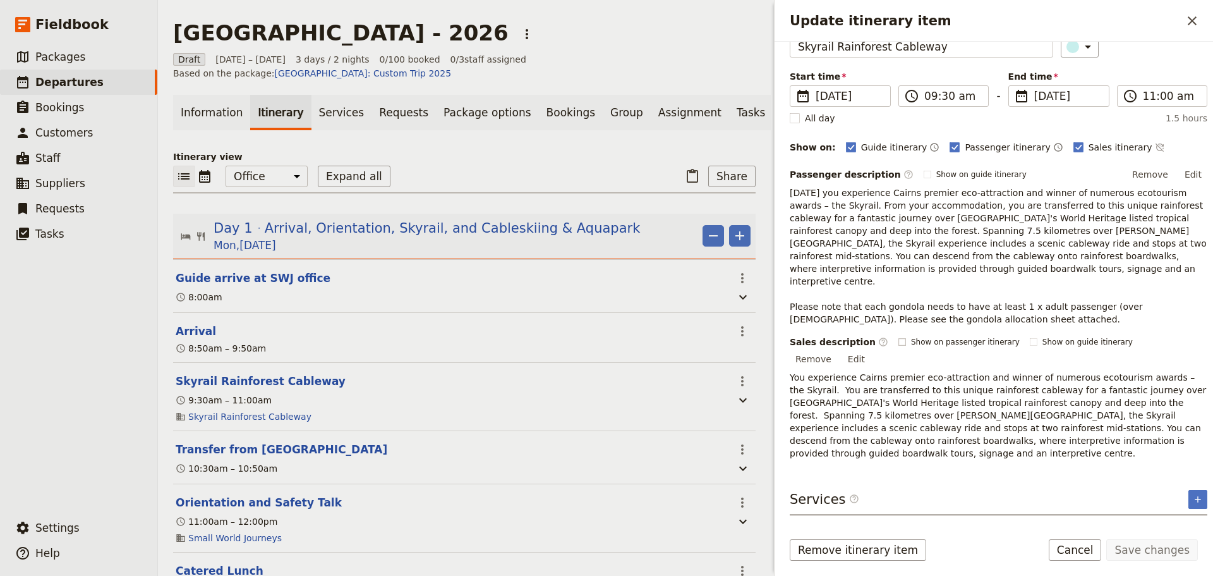
click at [898, 338] on rect "Update itinerary item" at bounding box center [901, 341] width 7 height 7
click at [898, 336] on input "Show on passenger itinerary" at bounding box center [898, 336] width 1 height 1
checkbox input "true"
click at [1030, 338] on rect "Update itinerary item" at bounding box center [1033, 341] width 7 height 7
click at [1029, 336] on input "Show on guide itinerary" at bounding box center [1029, 336] width 1 height 1
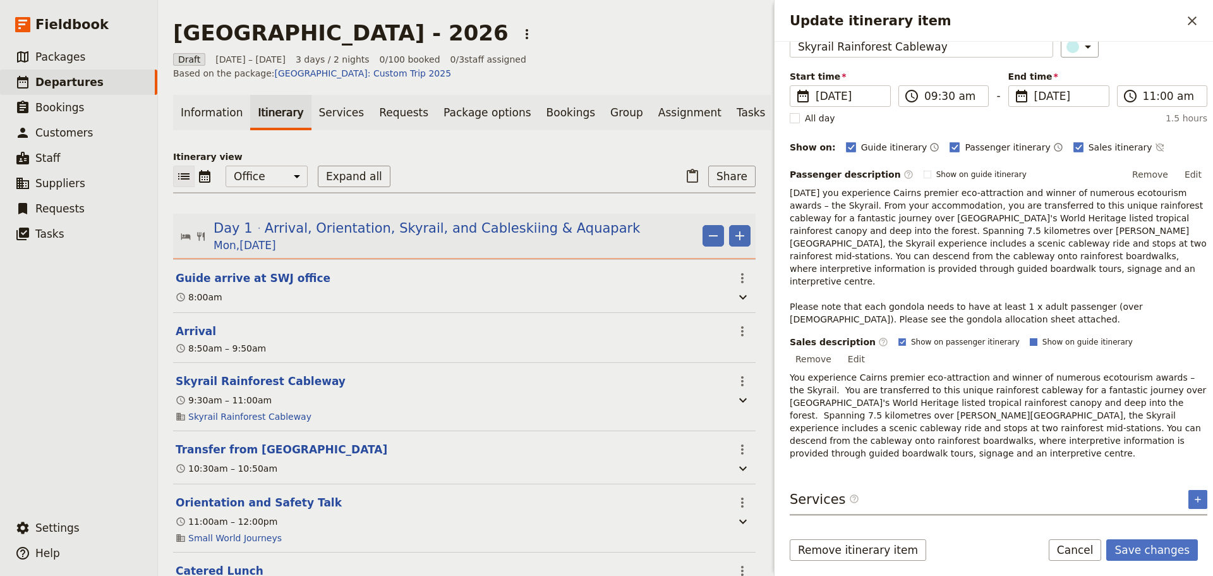
checkbox input "true"
click at [1147, 553] on button "Save changes" at bounding box center [1152, 549] width 92 height 21
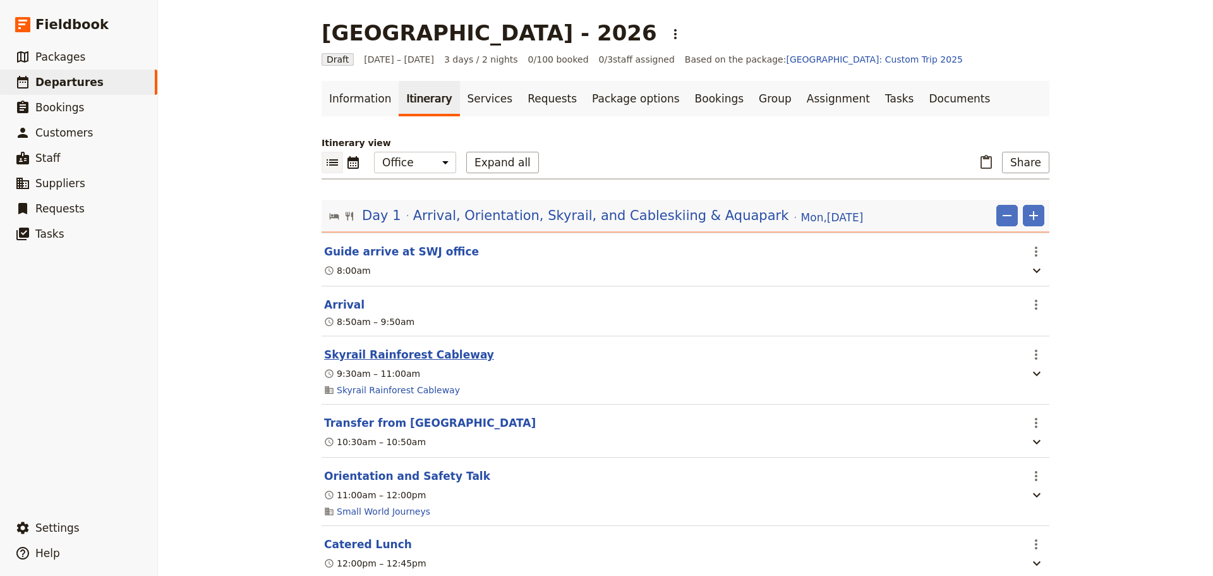
click at [410, 354] on button "Skyrail Rainforest Cableway" at bounding box center [409, 354] width 170 height 15
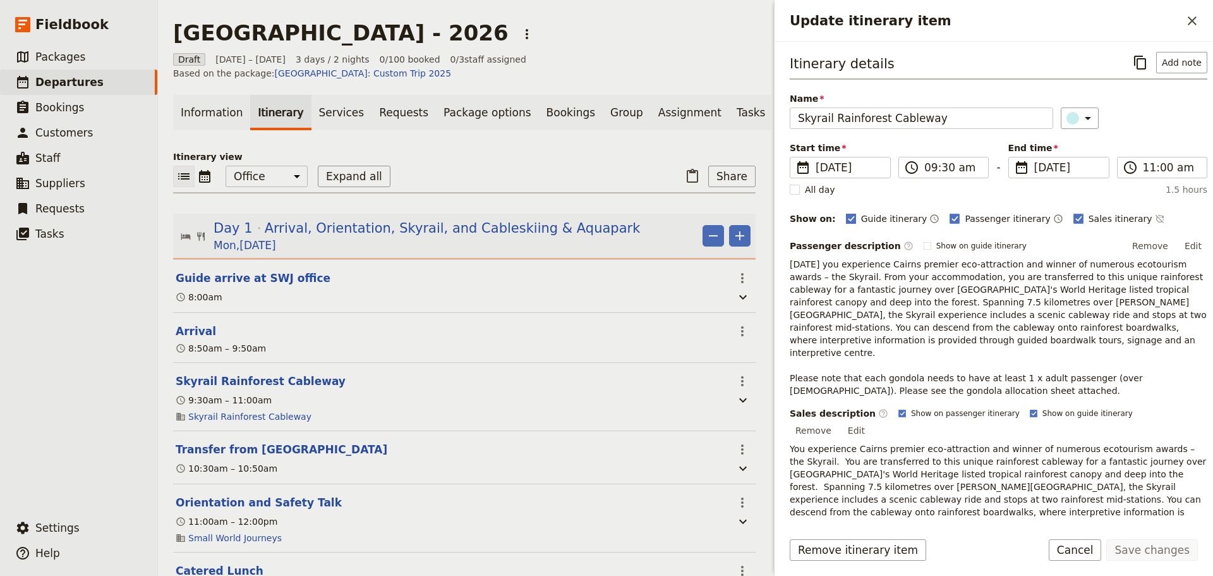
click at [846, 219] on rect "Update itinerary item" at bounding box center [850, 218] width 9 height 9
click at [845, 212] on input "Guide itinerary" at bounding box center [845, 212] width 1 height 1
checkbox input "false"
click at [950, 214] on rect "Update itinerary item" at bounding box center [954, 218] width 9 height 9
click at [949, 212] on input "Passenger itinerary" at bounding box center [949, 212] width 1 height 1
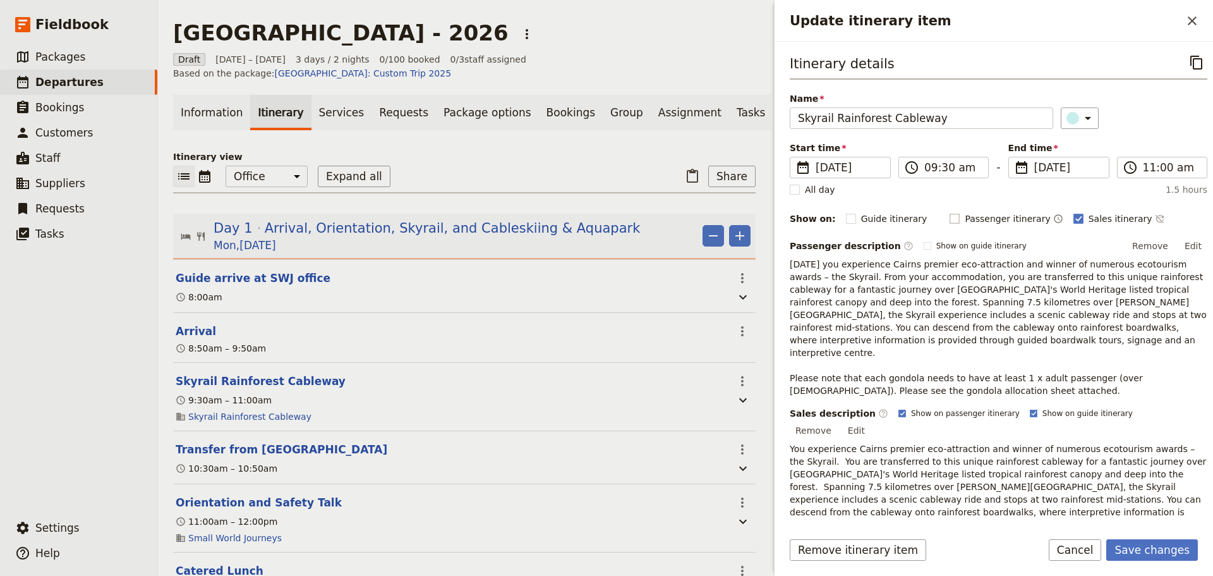
checkbox input "false"
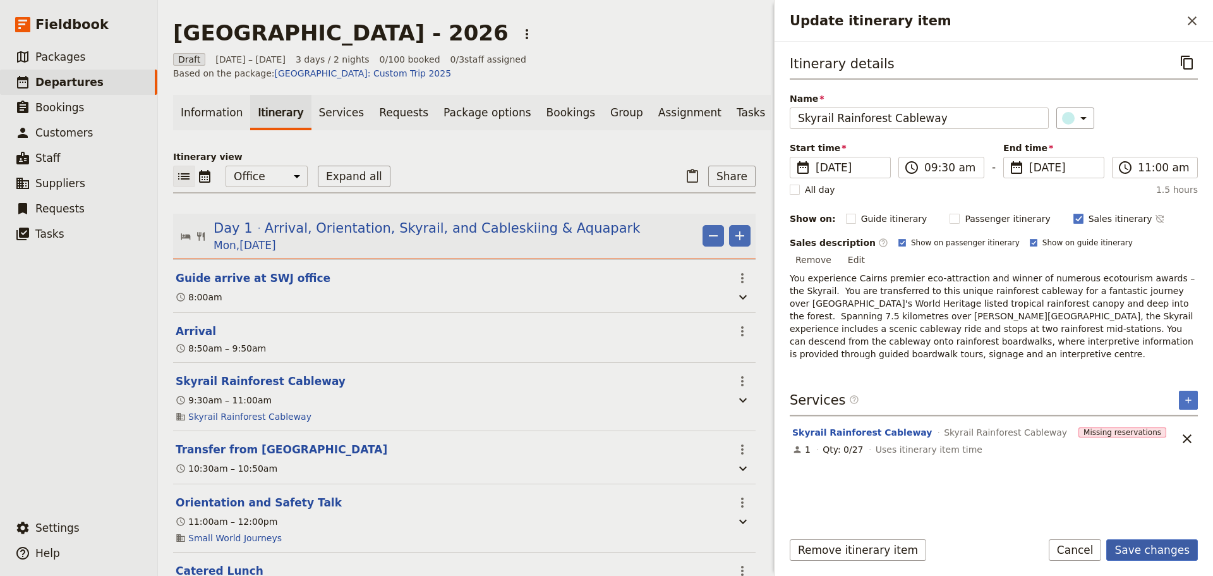
click at [1175, 549] on button "Save changes" at bounding box center [1152, 549] width 92 height 21
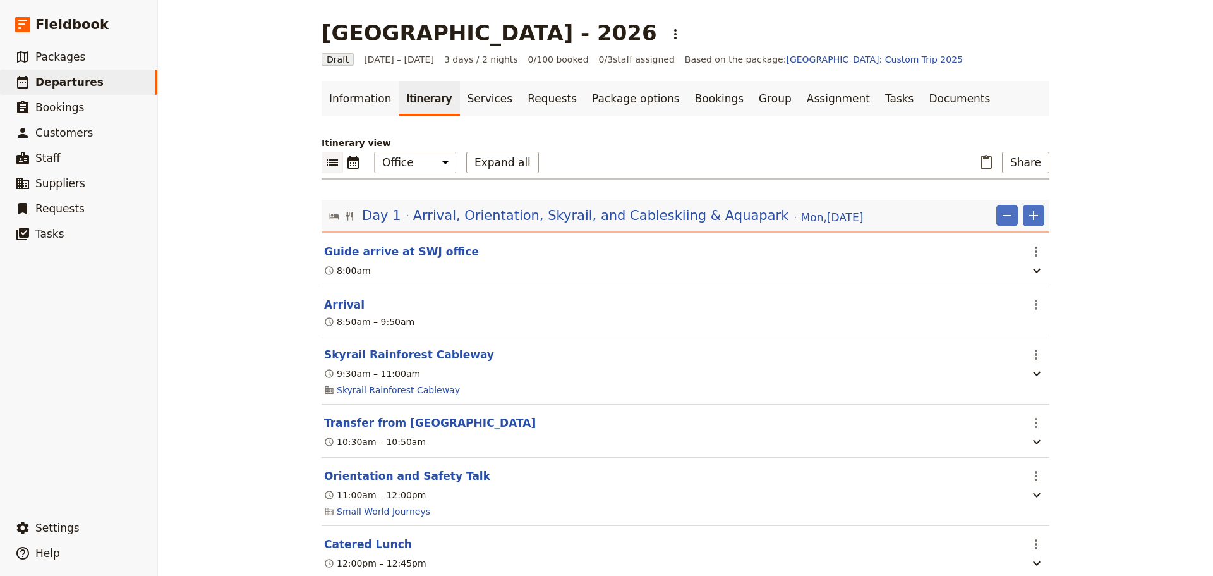
click at [353, 366] on section "Skyrail Rainforest Cableway ​ 9:30am – 11:00am Skyrail Rainforest Cableway" at bounding box center [686, 370] width 728 height 68
click at [358, 360] on button "Skyrail Rainforest Cableway" at bounding box center [409, 354] width 170 height 15
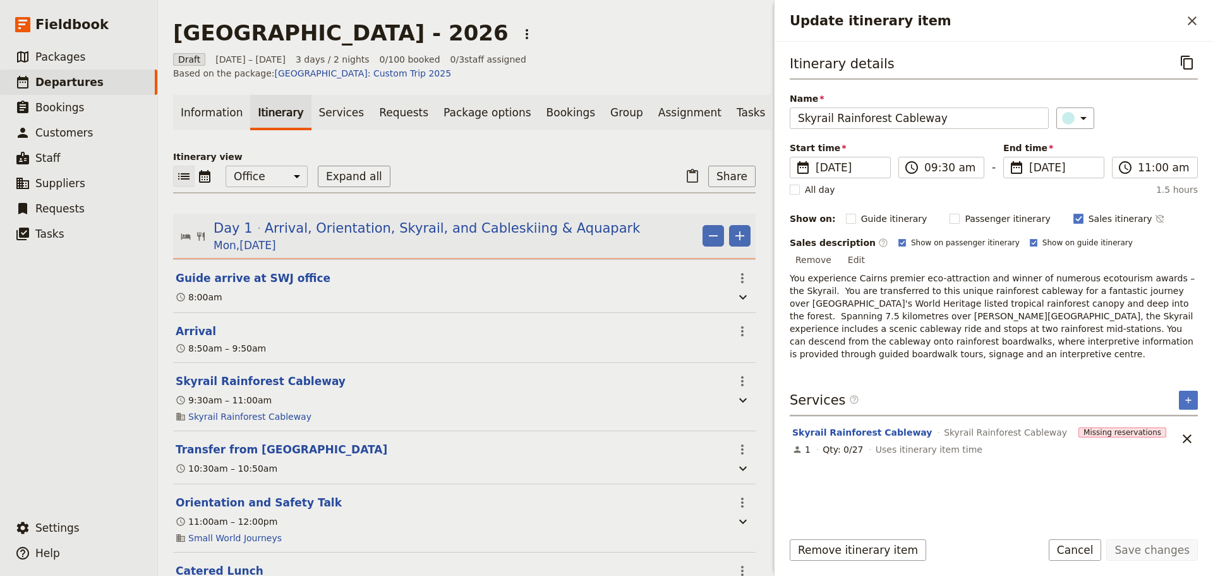
click at [921, 339] on div "Itinerary details ​ Name Skyrail Rainforest Cableway ​ Start time ​ 8 Jun 2026 …" at bounding box center [994, 285] width 408 height 467
click at [885, 426] on button "Skyrail Rainforest Cableway" at bounding box center [862, 432] width 140 height 13
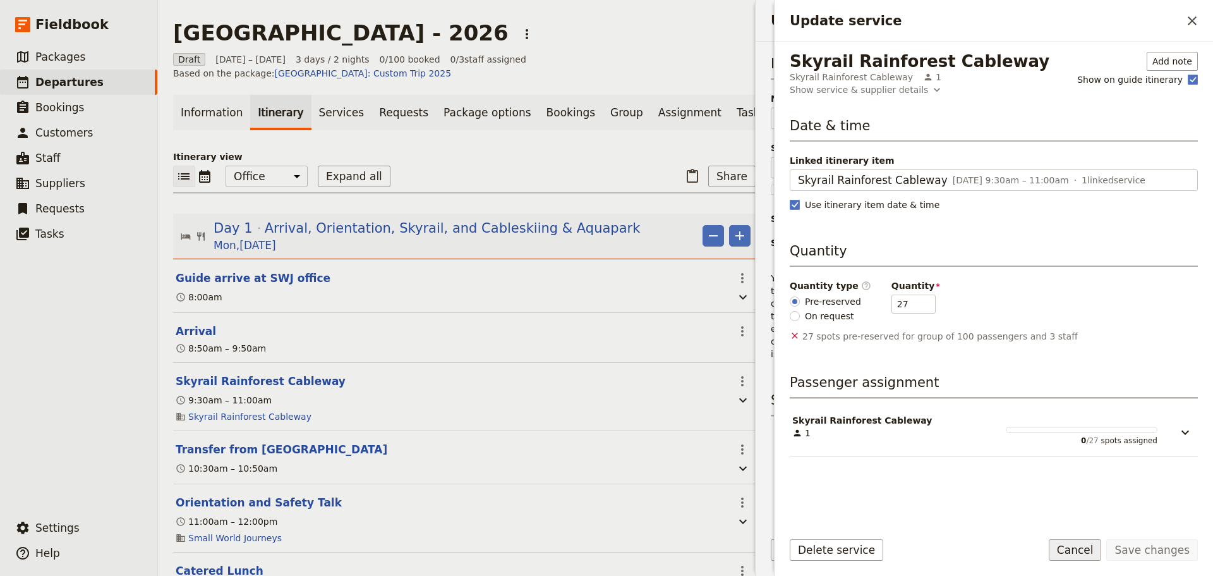
click at [1079, 546] on button "Cancel" at bounding box center [1075, 549] width 53 height 21
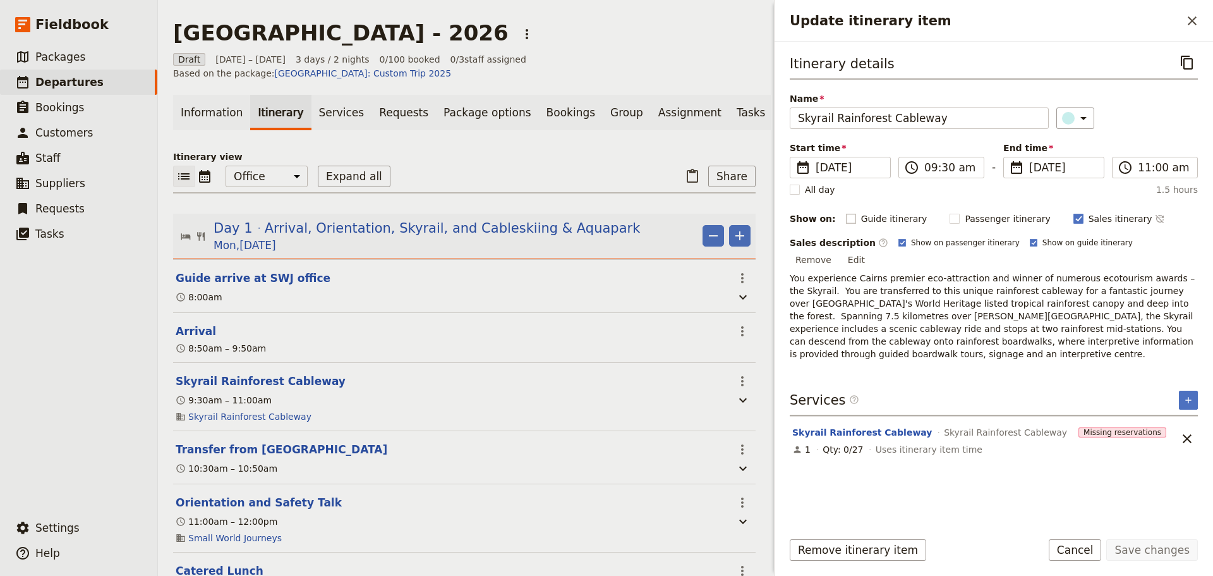
click at [846, 217] on rect "Update itinerary item" at bounding box center [850, 218] width 9 height 9
click at [845, 212] on input "Guide itinerary" at bounding box center [845, 212] width 1 height 1
checkbox input "true"
click at [950, 217] on rect "Update itinerary item" at bounding box center [954, 218] width 9 height 9
click at [949, 212] on input "Passenger itinerary" at bounding box center [949, 212] width 1 height 1
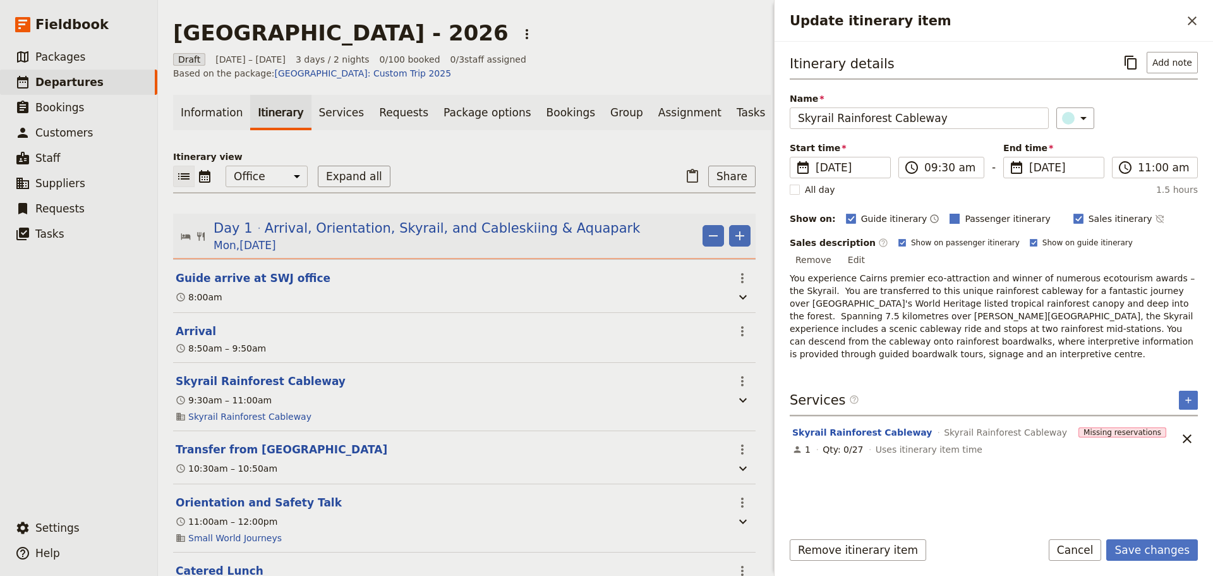
checkbox input "true"
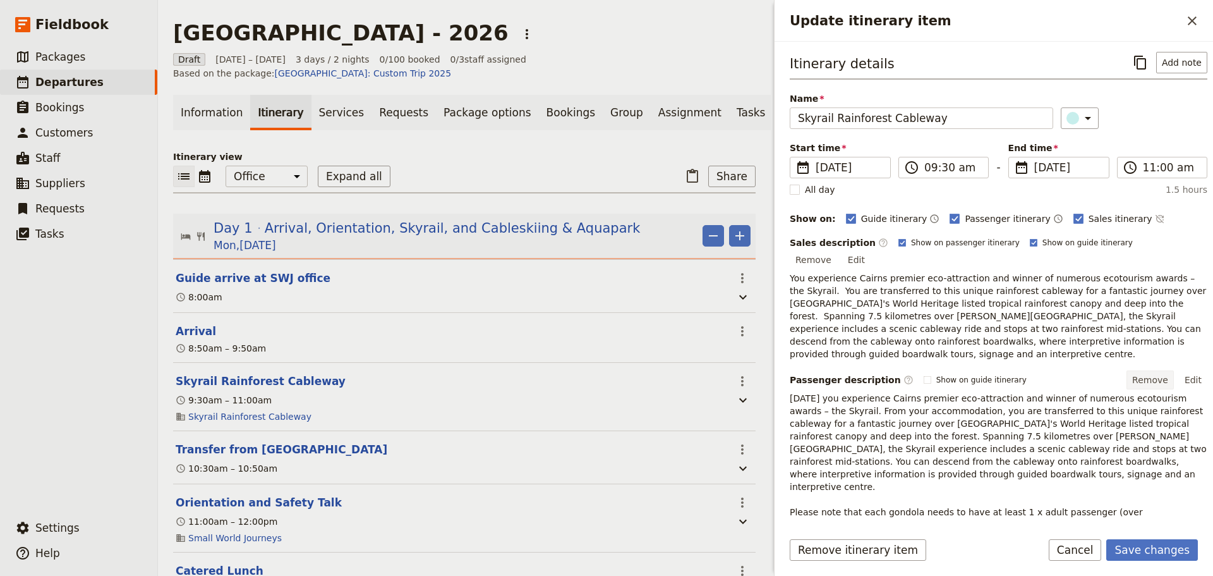
click at [1149, 370] on button "Remove" at bounding box center [1150, 379] width 47 height 19
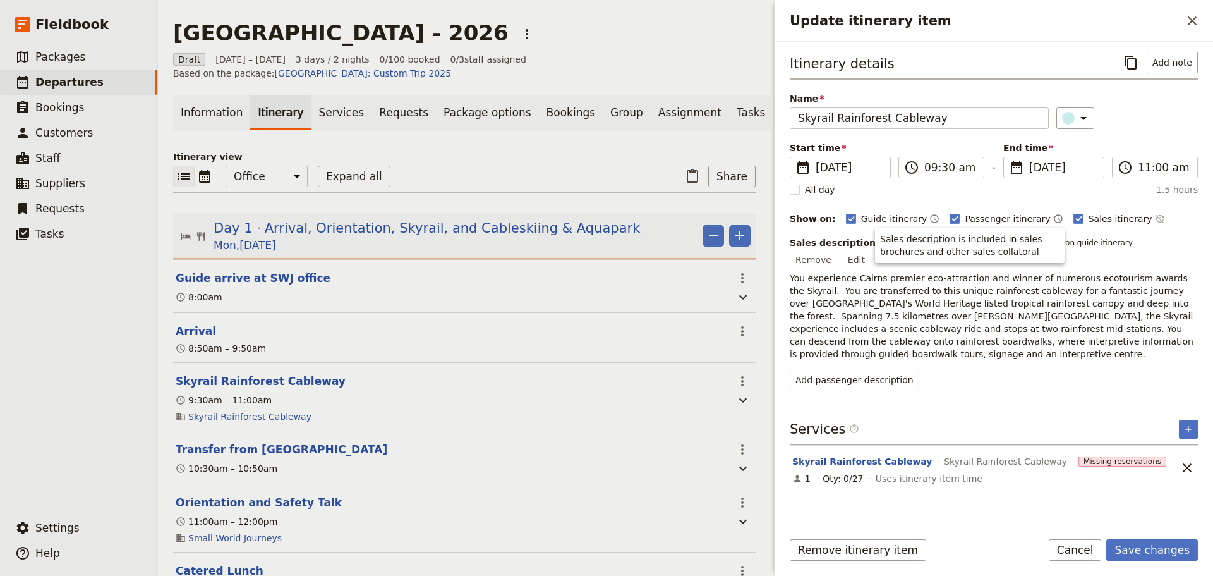
click at [1029, 384] on div "Itinerary details ​ Add note Name Skyrail Rainforest Cableway ​ Start time ​ 8 …" at bounding box center [994, 285] width 408 height 467
click at [1143, 557] on button "Save changes" at bounding box center [1152, 549] width 92 height 21
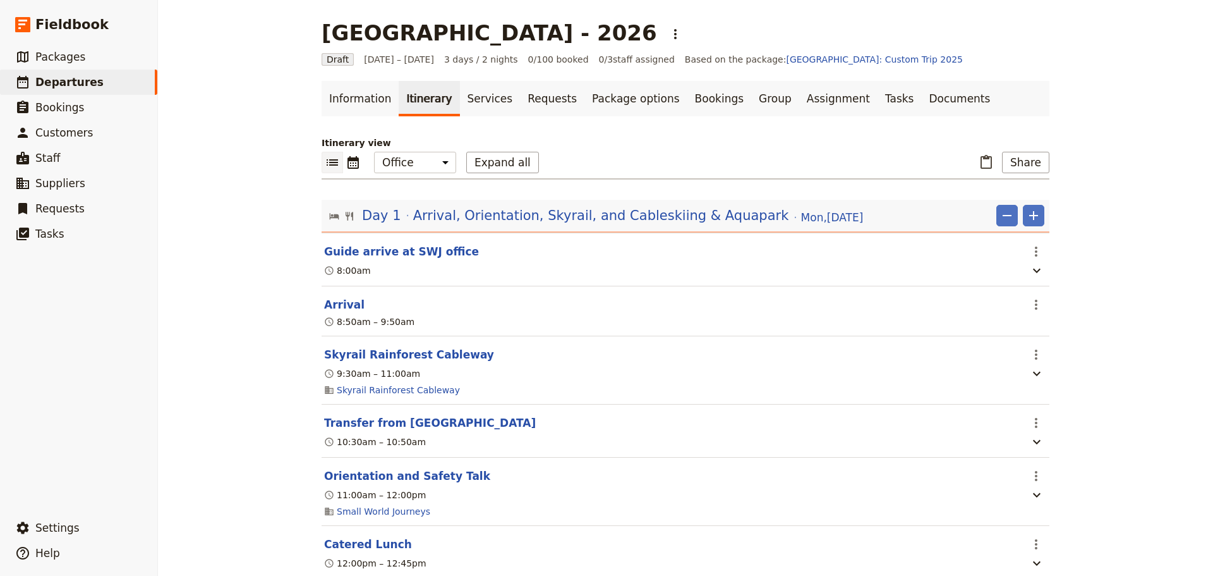
click at [1094, 349] on div "Mornington Secondary College - 2026 ​ Draft 8 – 10 Jun 2026 3 days / 2 nights 0…" at bounding box center [685, 288] width 1055 height 576
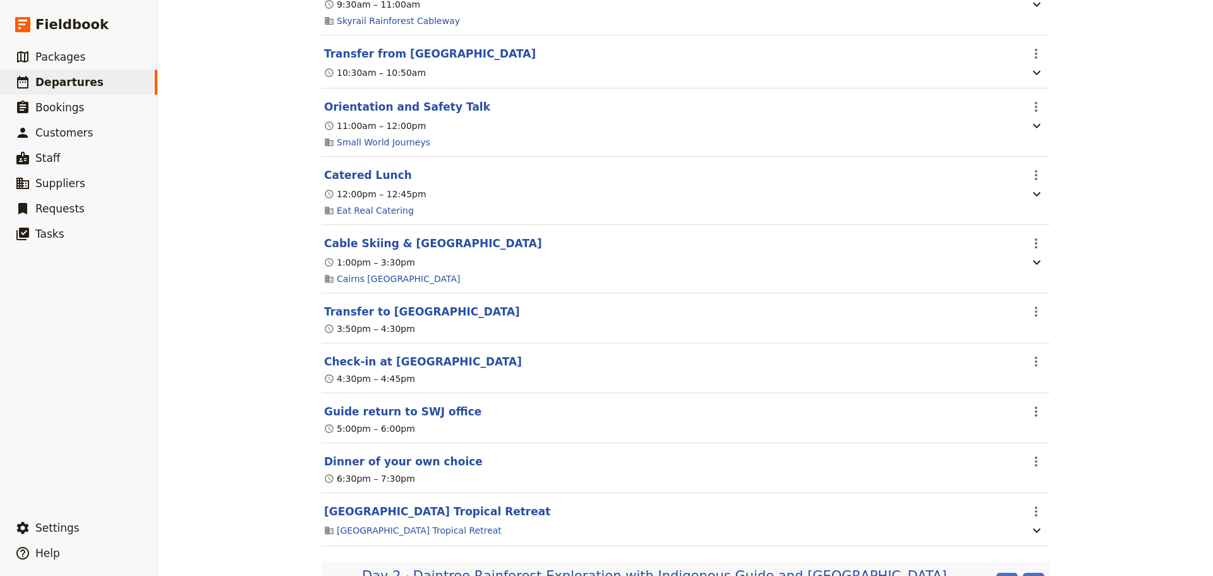
scroll to position [421, 0]
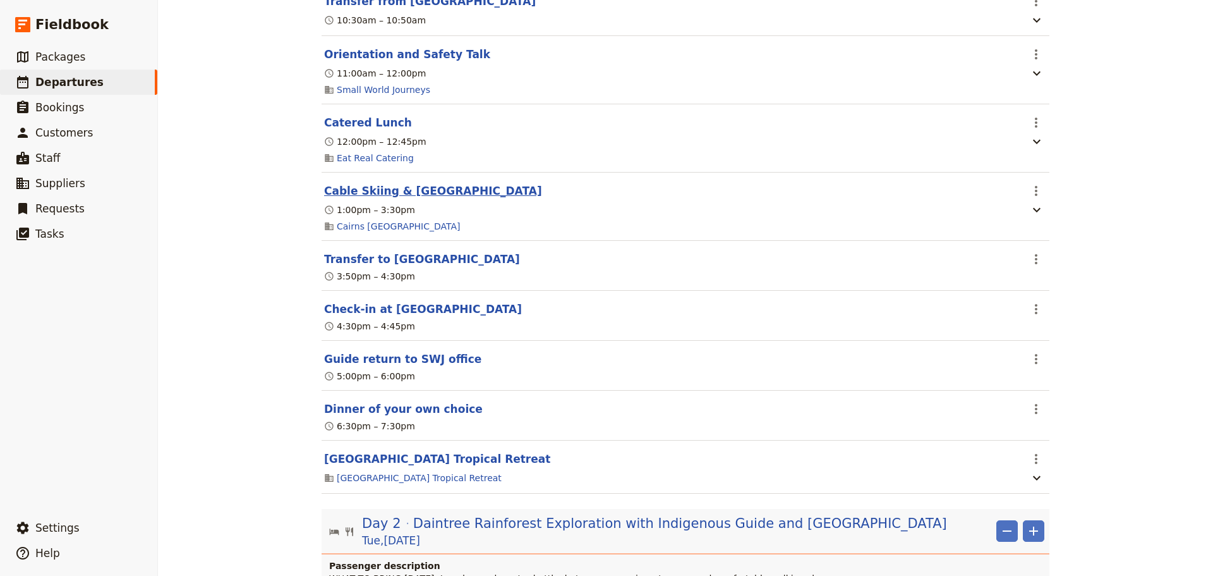
click at [397, 193] on button "Cable Skiing & [GEOGRAPHIC_DATA]" at bounding box center [433, 190] width 218 height 15
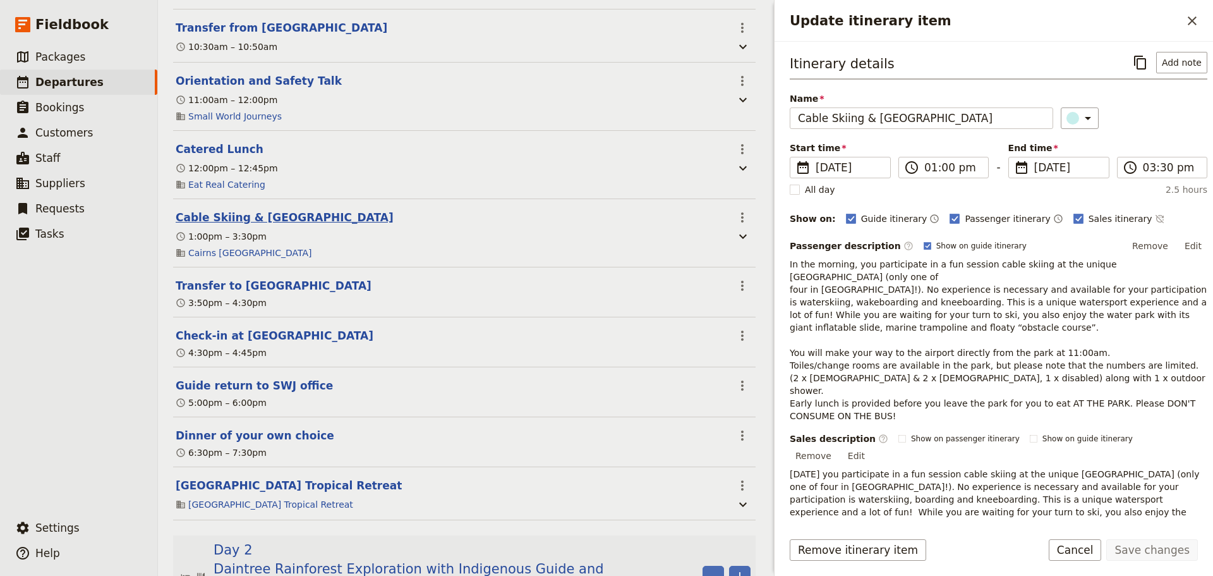
scroll to position [442, 0]
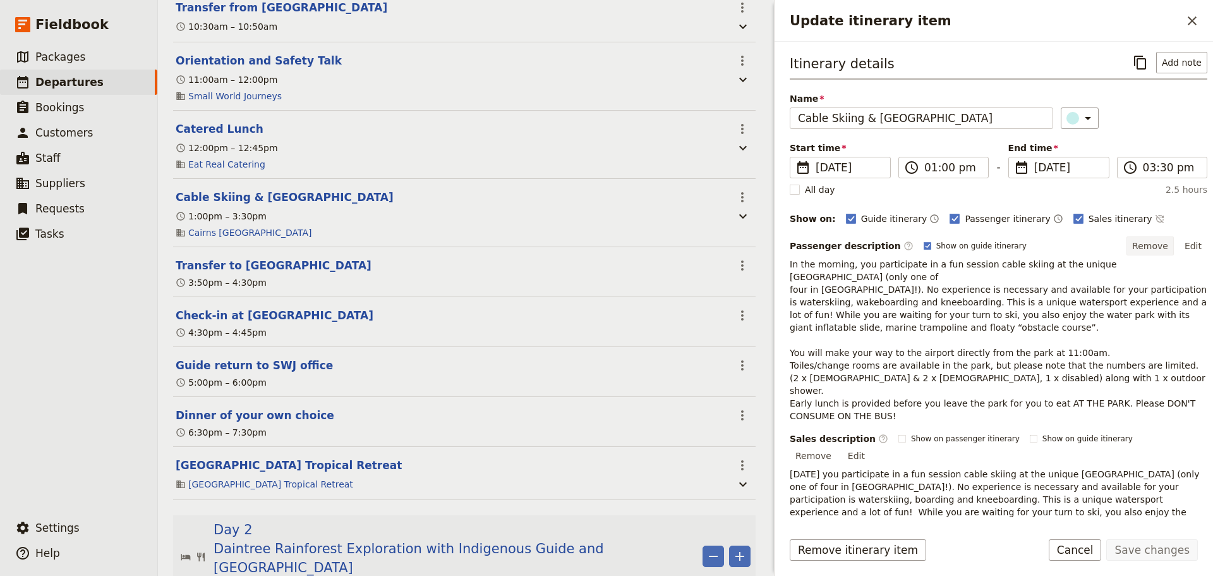
click at [1144, 248] on button "Remove" at bounding box center [1150, 245] width 47 height 19
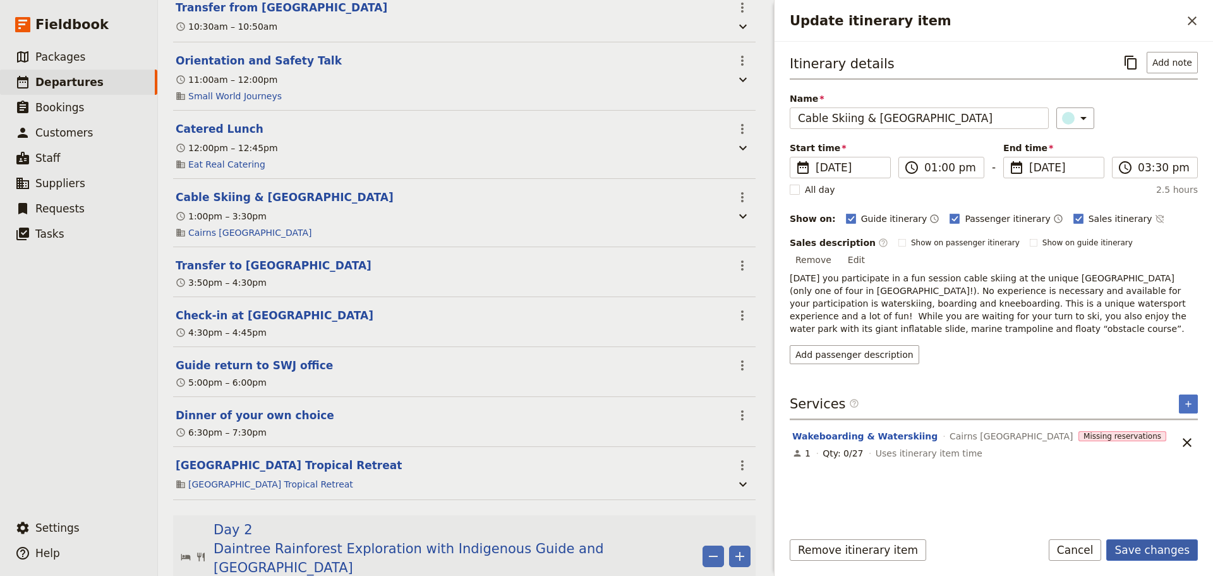
click at [1169, 550] on button "Save changes" at bounding box center [1152, 549] width 92 height 21
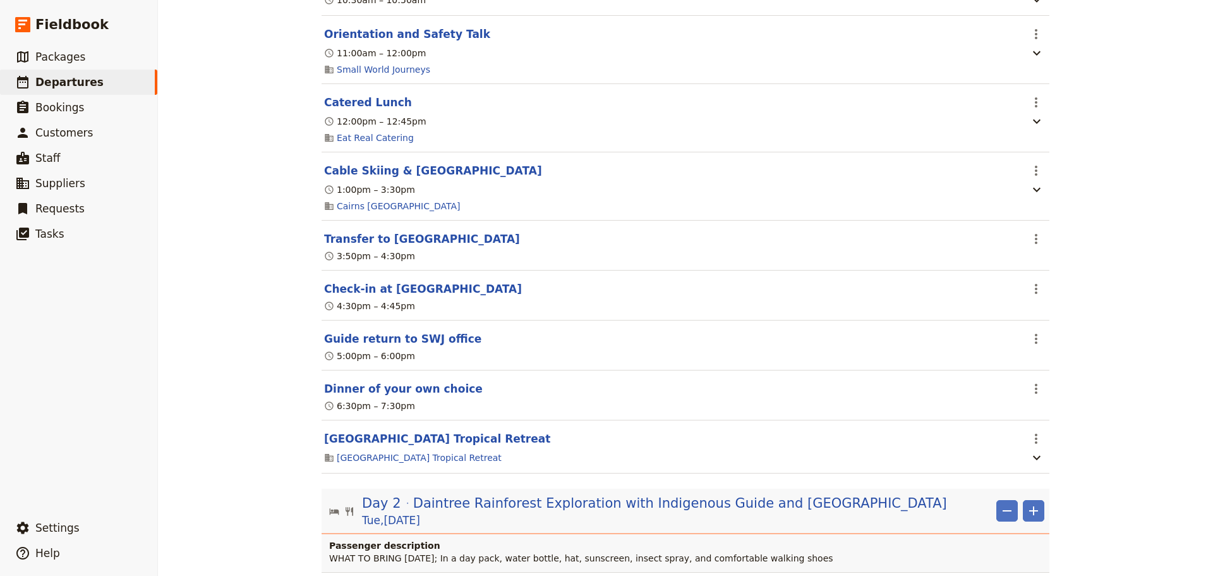
scroll to position [421, 0]
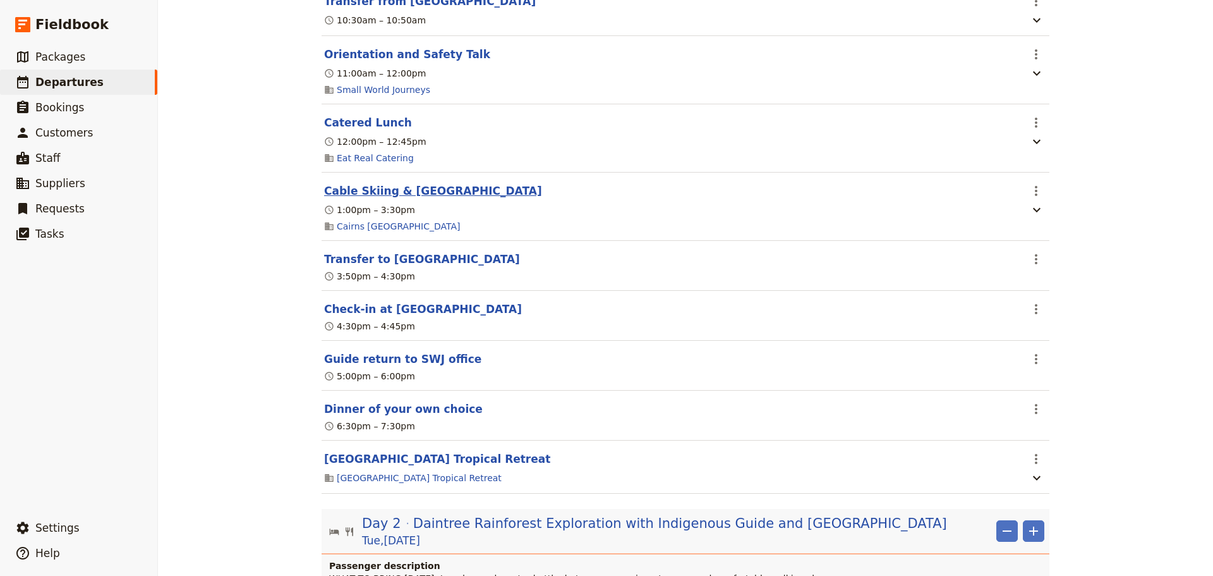
click at [411, 198] on button "Cable Skiing & [GEOGRAPHIC_DATA]" at bounding box center [433, 190] width 218 height 15
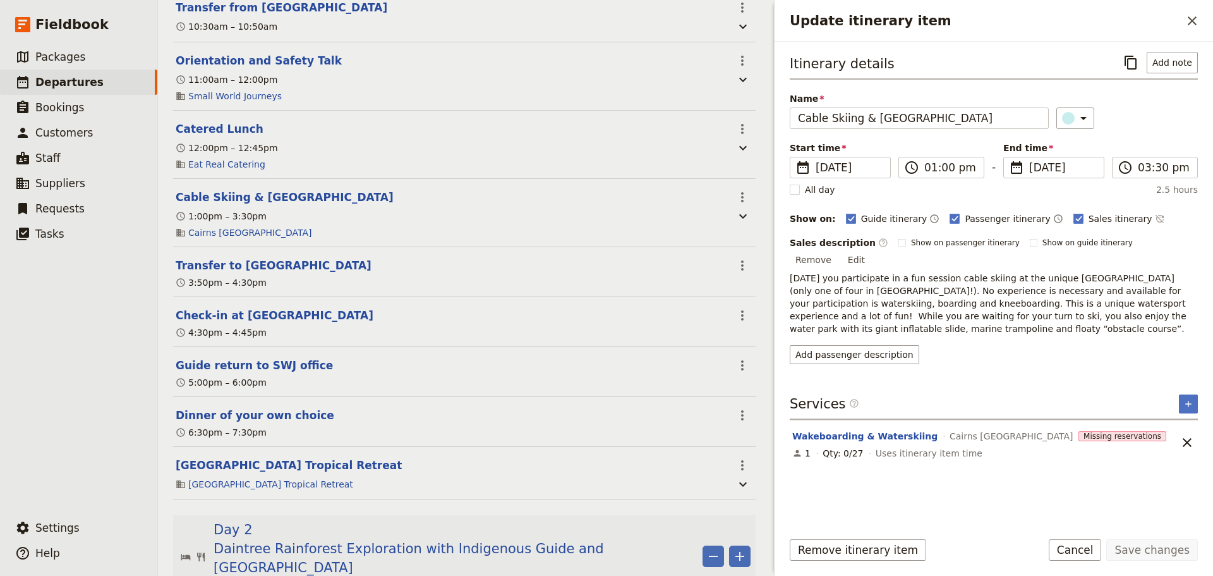
click at [1010, 323] on div "Sales description ​ Show on passenger itinerary Show on guide itinerary Remove …" at bounding box center [994, 300] width 408 height 128
drag, startPoint x: 975, startPoint y: 322, endPoint x: 909, endPoint y: 317, distance: 65.9
click at [909, 317] on div "Sales description ​ Show on passenger itinerary Show on guide itinerary Remove …" at bounding box center [994, 300] width 408 height 128
click at [1100, 354] on div "Itinerary details ​ Add note Name Cable Skiing & Aqua Park ​ Start time ​ 8 Jun…" at bounding box center [994, 285] width 408 height 467
drag, startPoint x: 948, startPoint y: 317, endPoint x: 787, endPoint y: 258, distance: 171.7
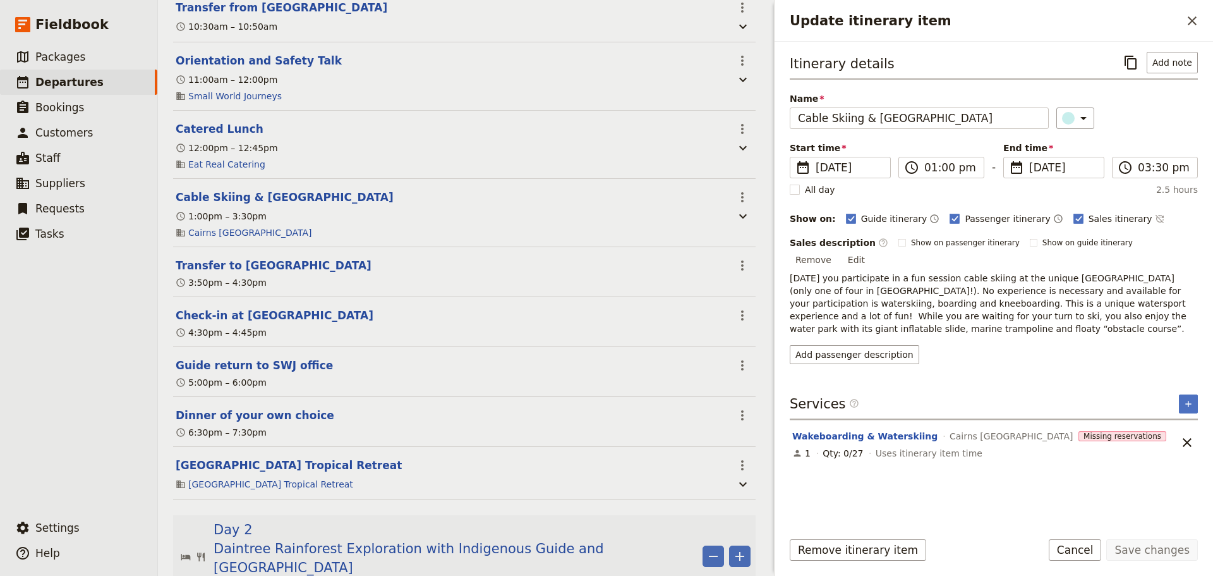
click at [787, 258] on div "Itinerary details ​ Add note Name Cable Skiing & Aqua Park ​ Start time ​ 8 Jun…" at bounding box center [994, 281] width 439 height 478
copy p "Today you participate in a fun session cable skiing at the unique Cairns Cable …"
click at [859, 345] on button "Add passenger description" at bounding box center [855, 354] width 130 height 19
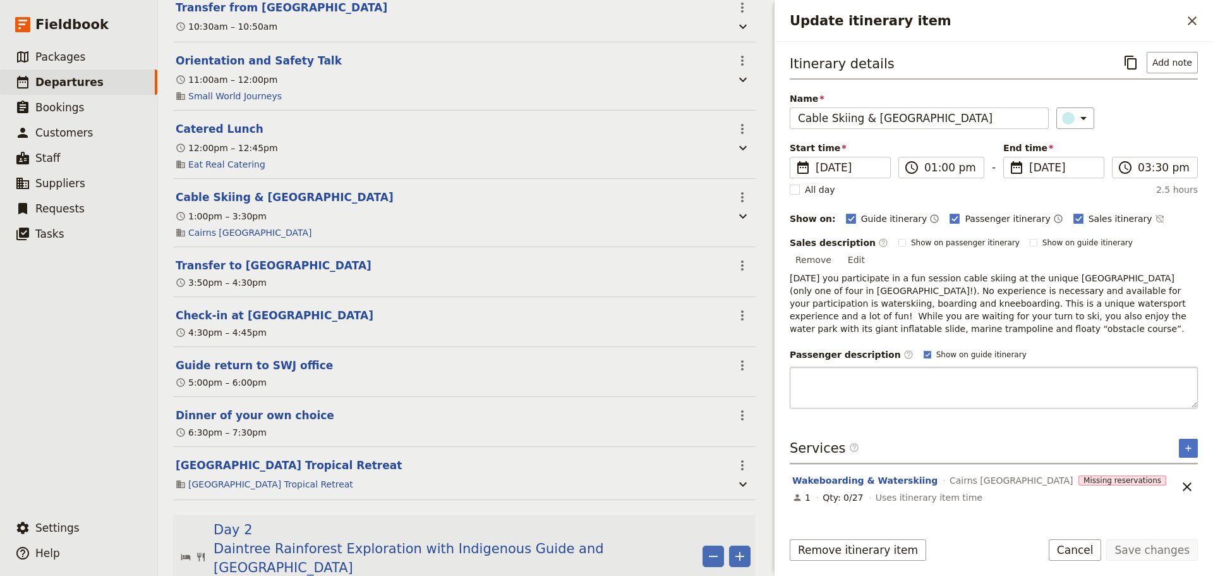
type textarea "Today you participate in a fun session cable skiing at the unique Cairns Cable …"
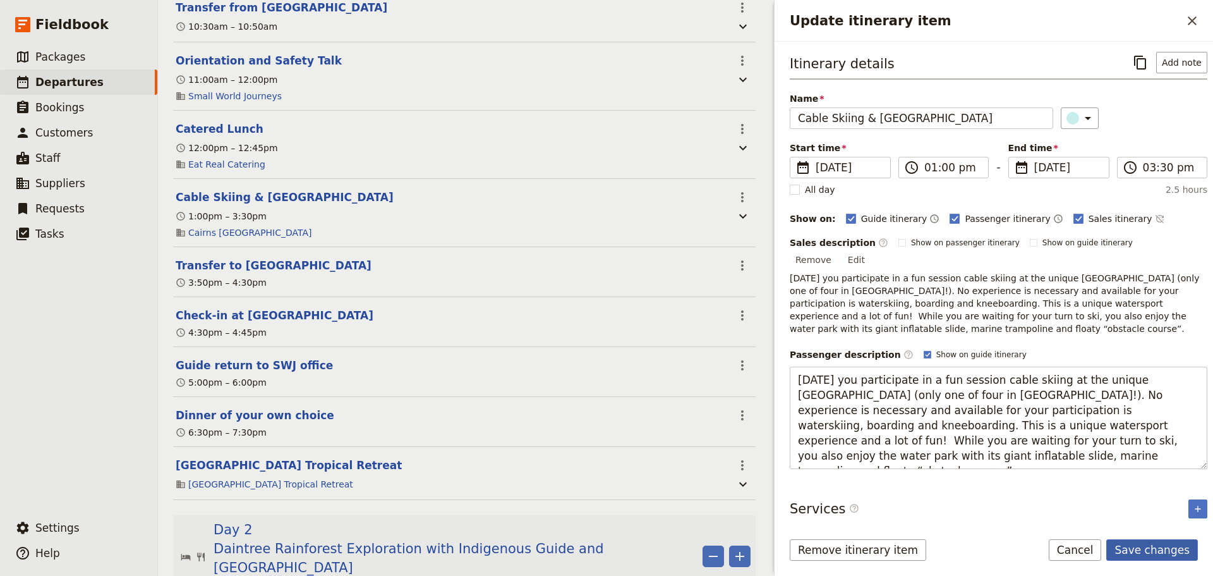
click at [1170, 548] on button "Save changes" at bounding box center [1152, 549] width 92 height 21
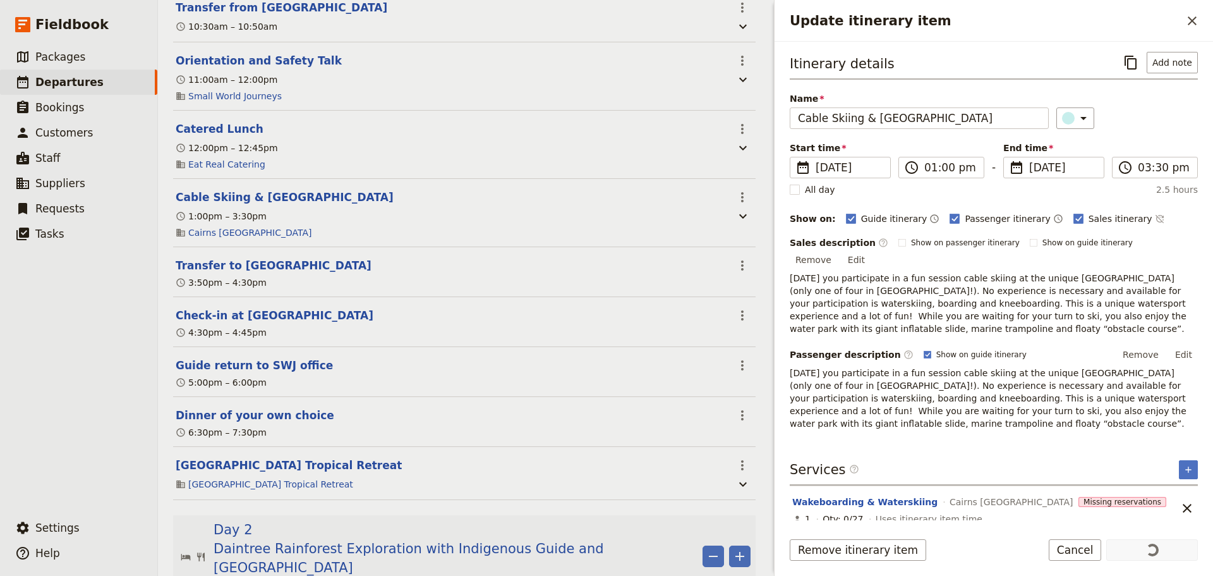
scroll to position [421, 0]
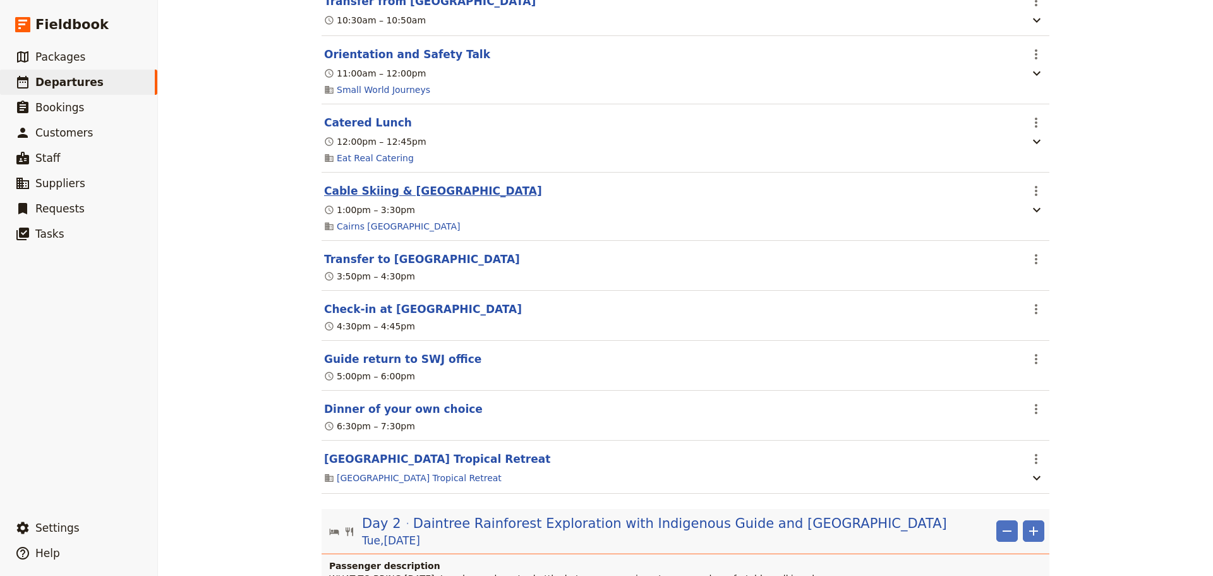
click at [380, 197] on button "Cable Skiing & [GEOGRAPHIC_DATA]" at bounding box center [433, 190] width 218 height 15
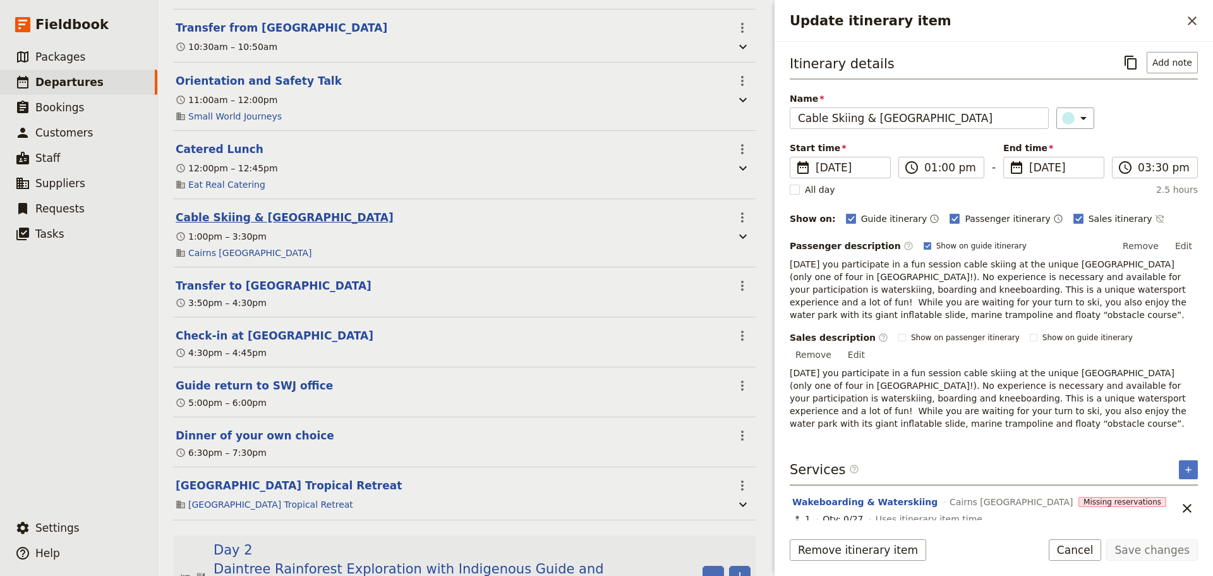
scroll to position [442, 0]
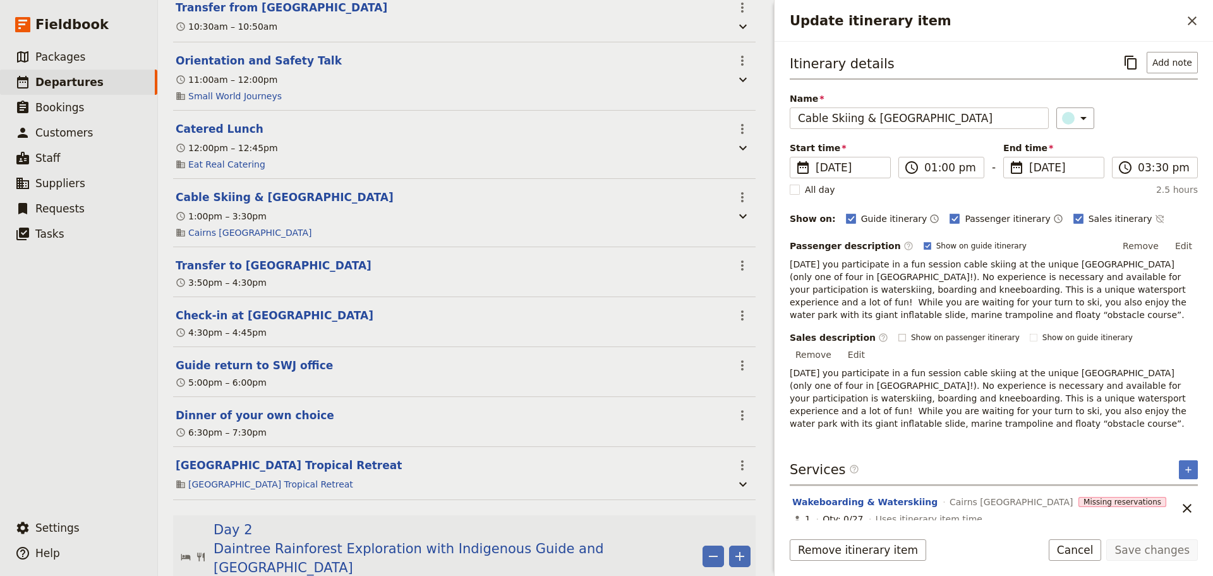
click at [898, 341] on rect "Update itinerary item" at bounding box center [901, 337] width 7 height 7
click at [898, 332] on input "Show on passenger itinerary" at bounding box center [898, 332] width 1 height 1
checkbox input "true"
click at [924, 245] on rect "Update itinerary item" at bounding box center [927, 245] width 7 height 7
click at [923, 241] on input "Show on guide itinerary" at bounding box center [923, 240] width 1 height 1
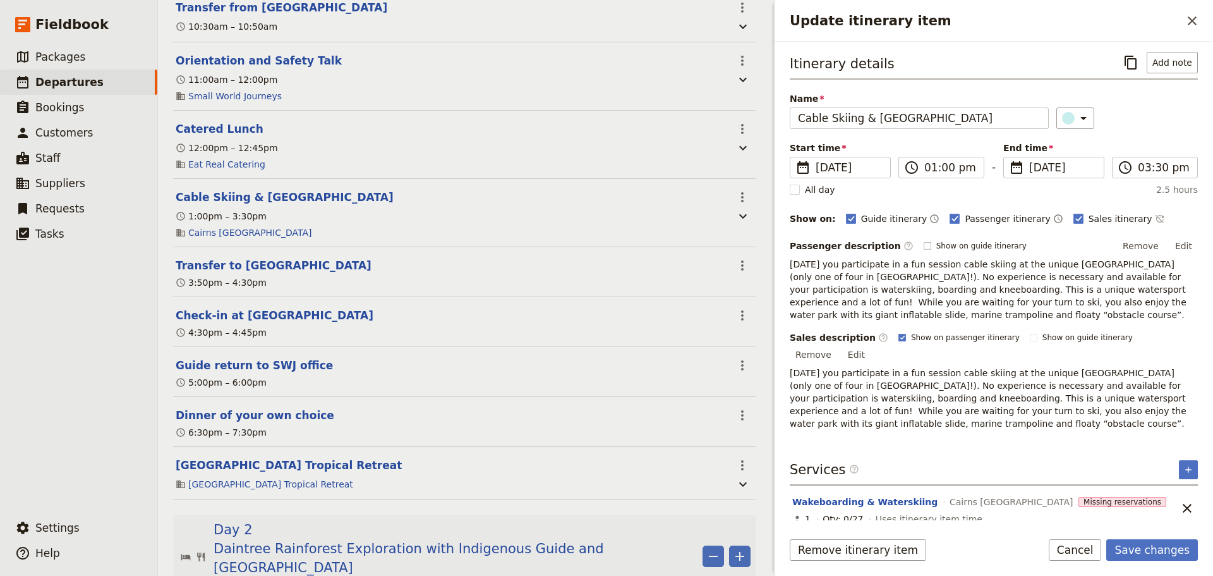
checkbox input "false"
click at [1139, 242] on button "Remove" at bounding box center [1140, 245] width 47 height 19
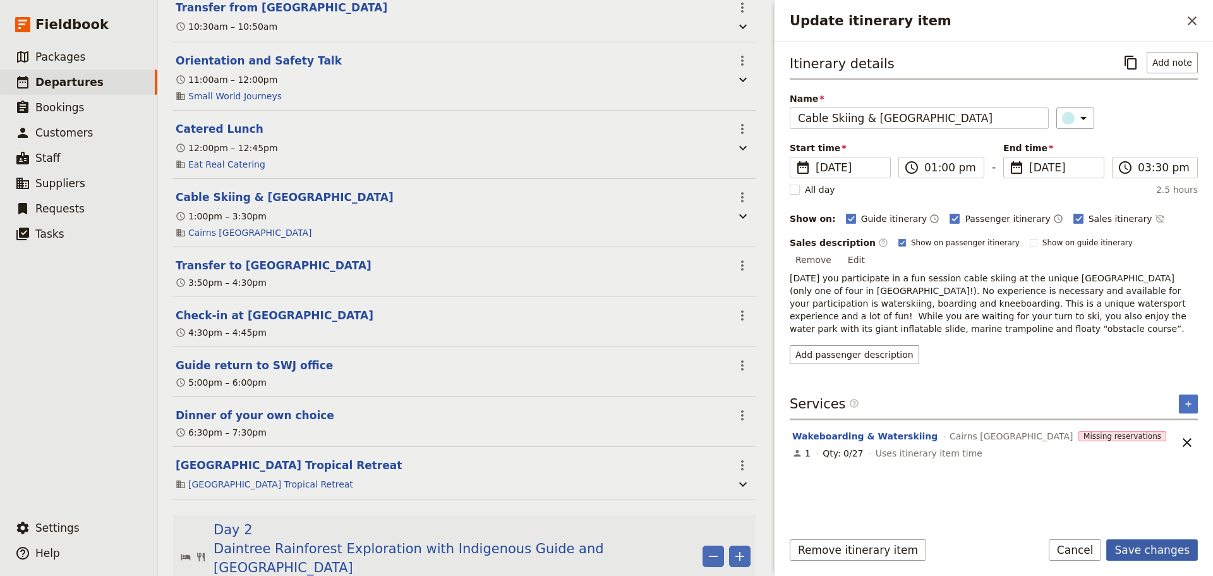
click at [1147, 554] on button "Save changes" at bounding box center [1152, 549] width 92 height 21
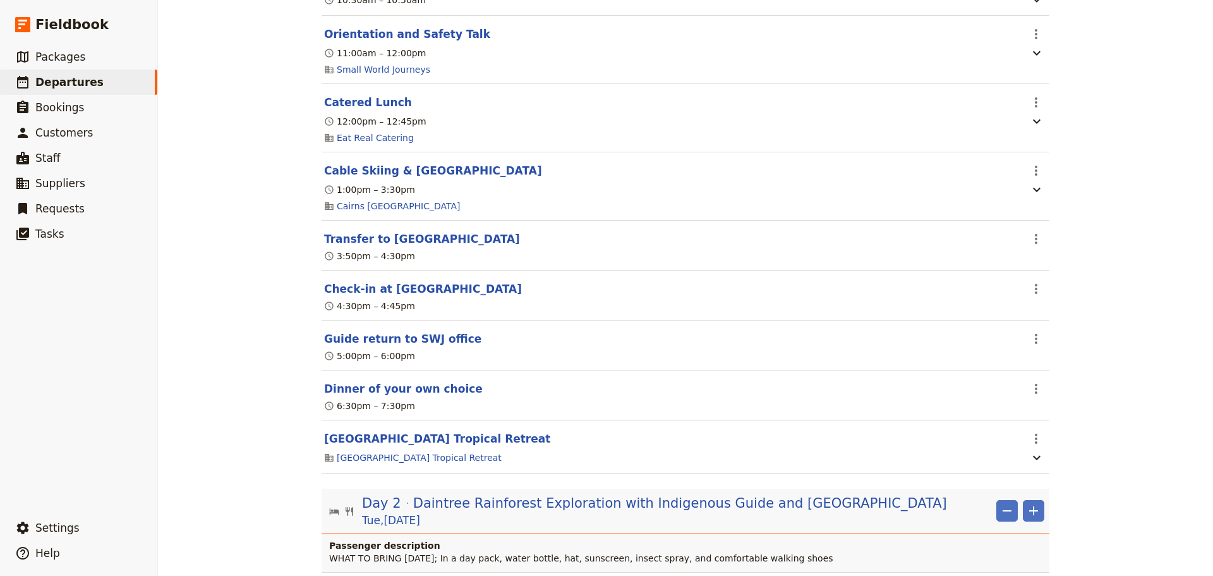
scroll to position [421, 0]
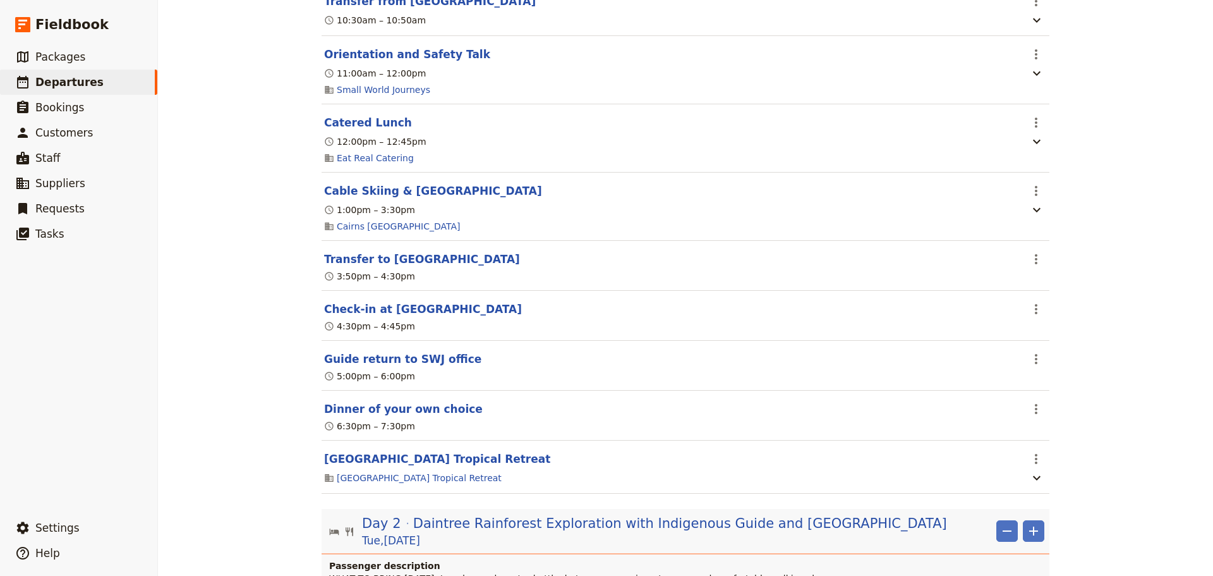
click at [183, 396] on div "Mornington Secondary College - 2026 ​ Draft 8 – 10 Jun 2026 3 days / 2 nights 0…" at bounding box center [685, 288] width 1055 height 576
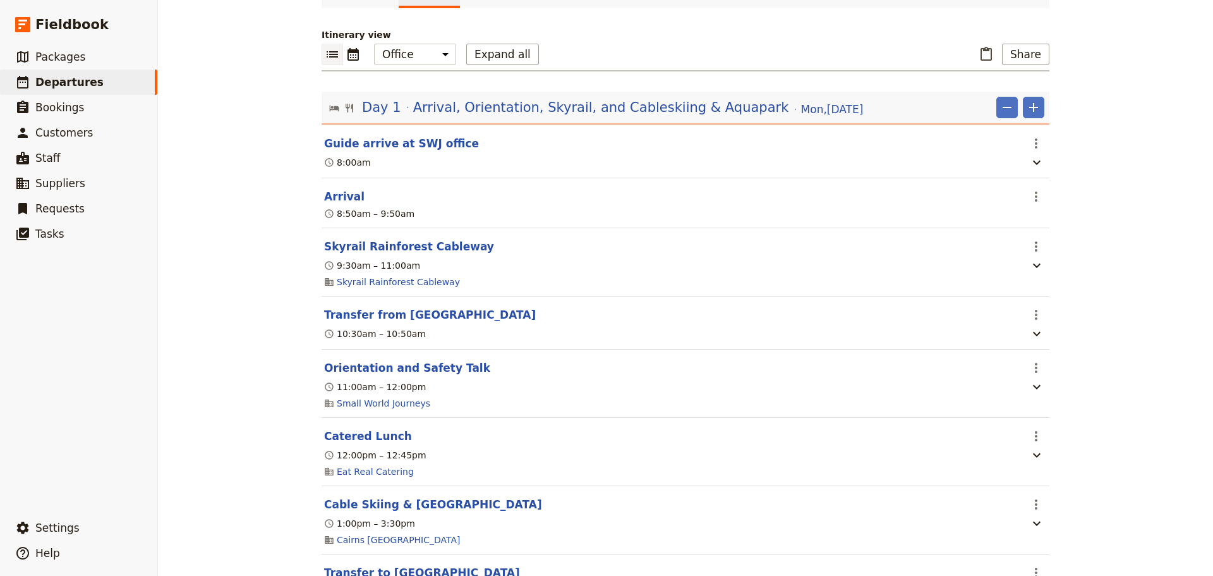
scroll to position [0, 0]
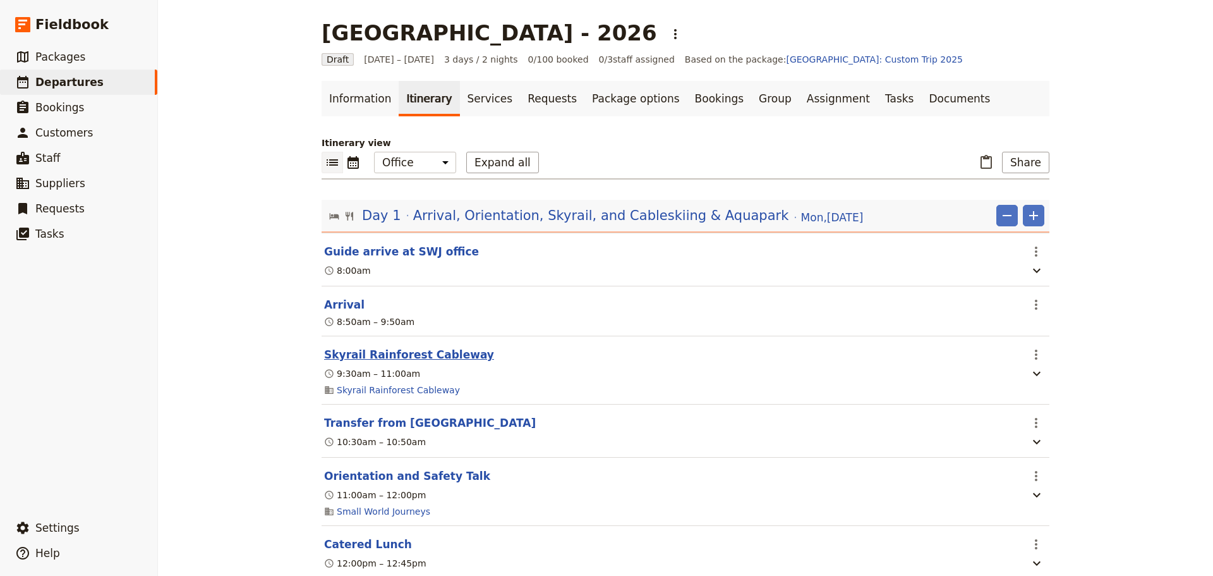
click at [427, 361] on button "Skyrail Rainforest Cableway" at bounding box center [409, 354] width 170 height 15
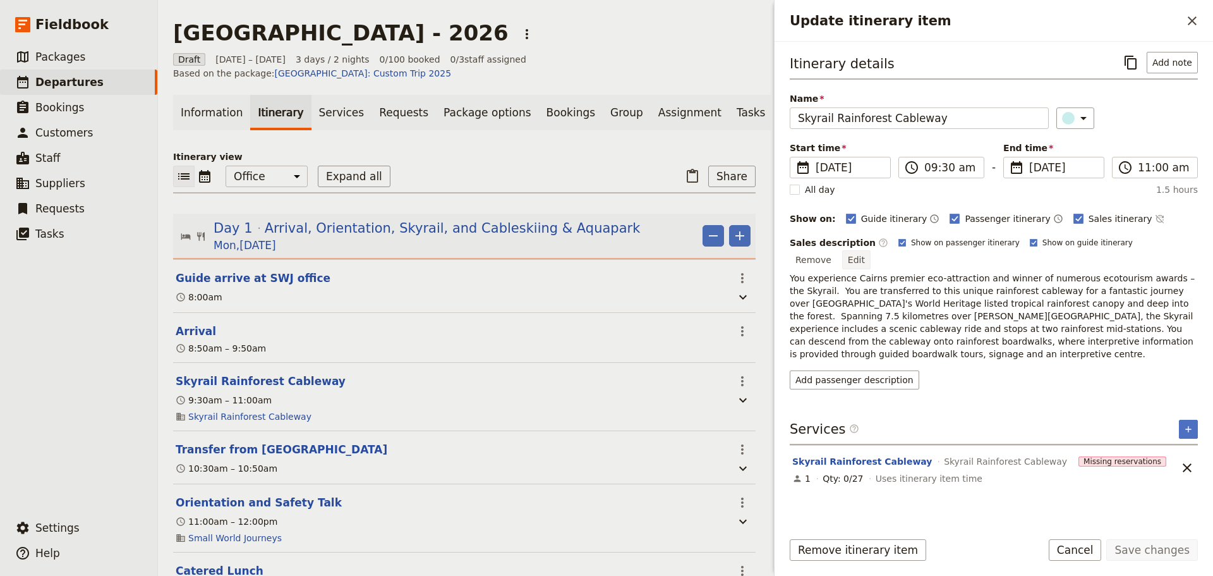
click at [871, 250] on button "Edit" at bounding box center [856, 259] width 28 height 19
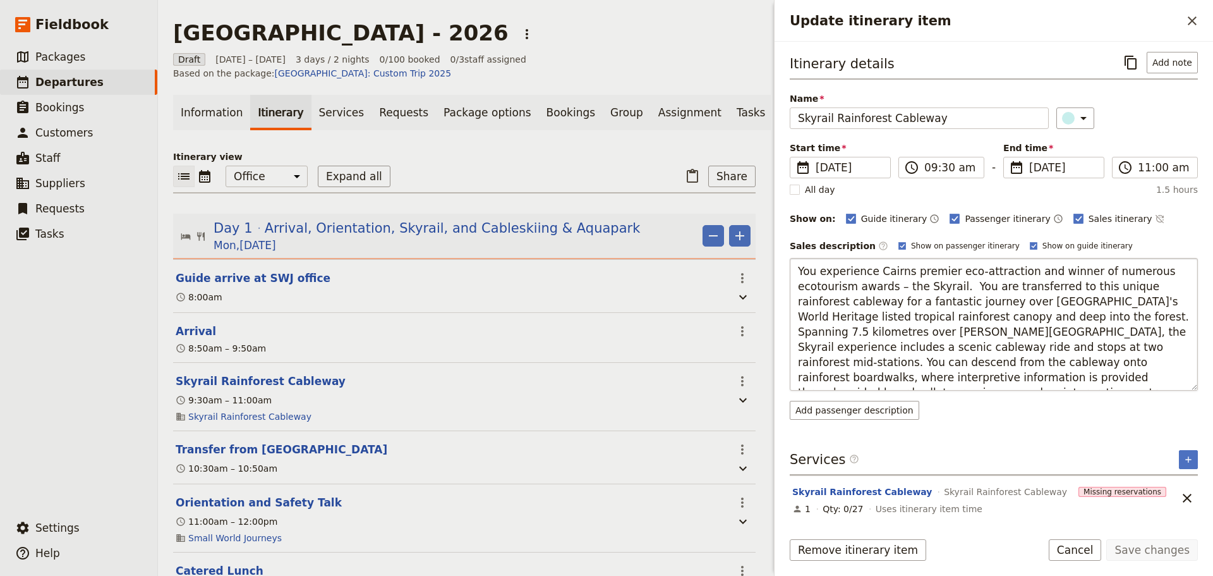
drag, startPoint x: 816, startPoint y: 272, endPoint x: 797, endPoint y: 270, distance: 19.6
click at [797, 270] on textarea "You experience Cairns premier eco-attraction and winner of numerous ecotourism …" at bounding box center [994, 324] width 408 height 133
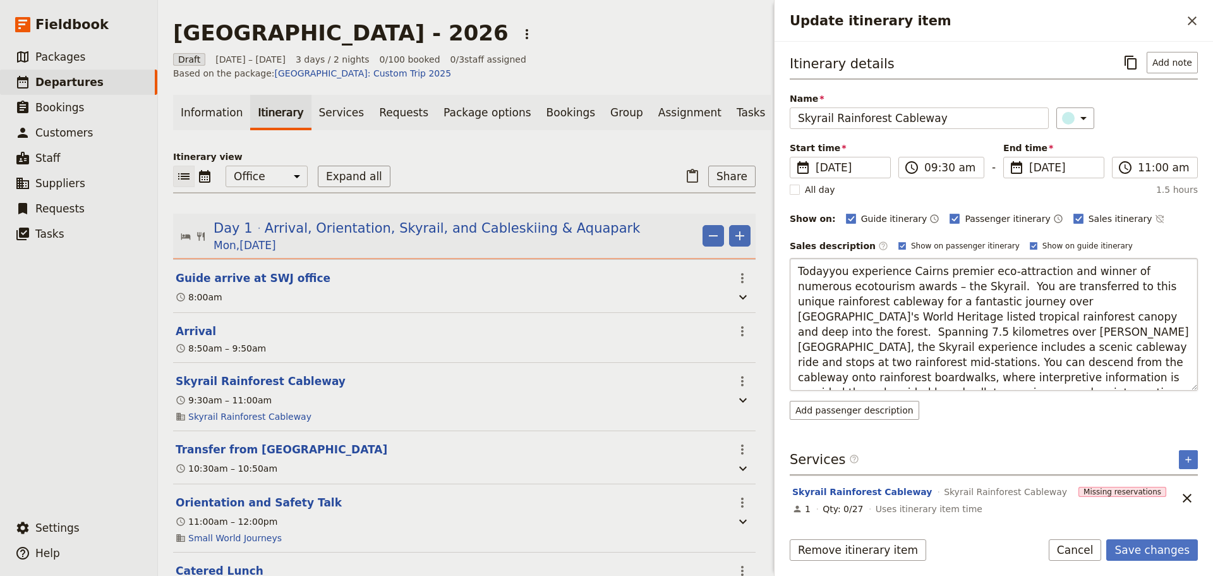
click at [826, 270] on textarea "Todayyou experience Cairns premier eco-attraction and winner of numerous ecotou…" at bounding box center [994, 324] width 408 height 133
type textarea "Today you experience Cairns premier eco-attraction and winner of numerous ecoto…"
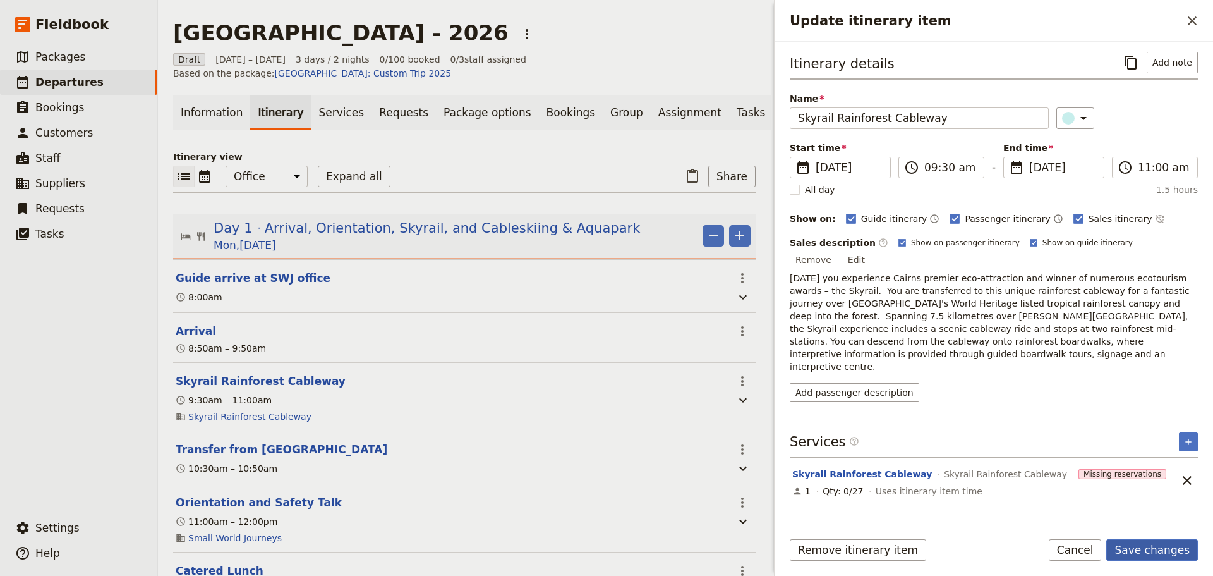
click at [1161, 552] on button "Save changes" at bounding box center [1152, 549] width 92 height 21
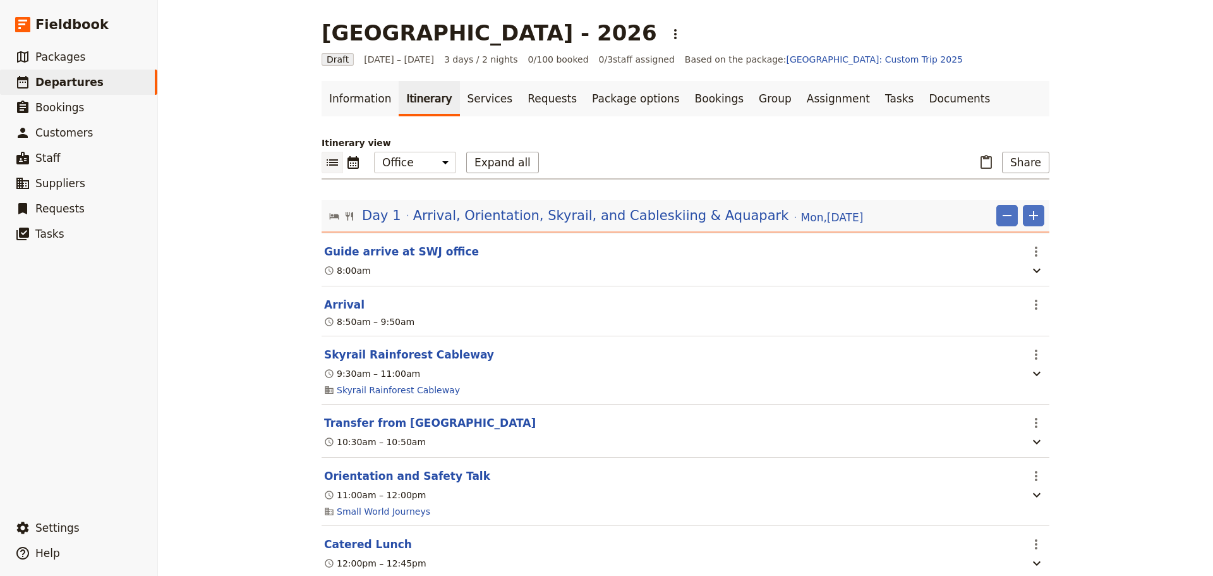
scroll to position [210, 0]
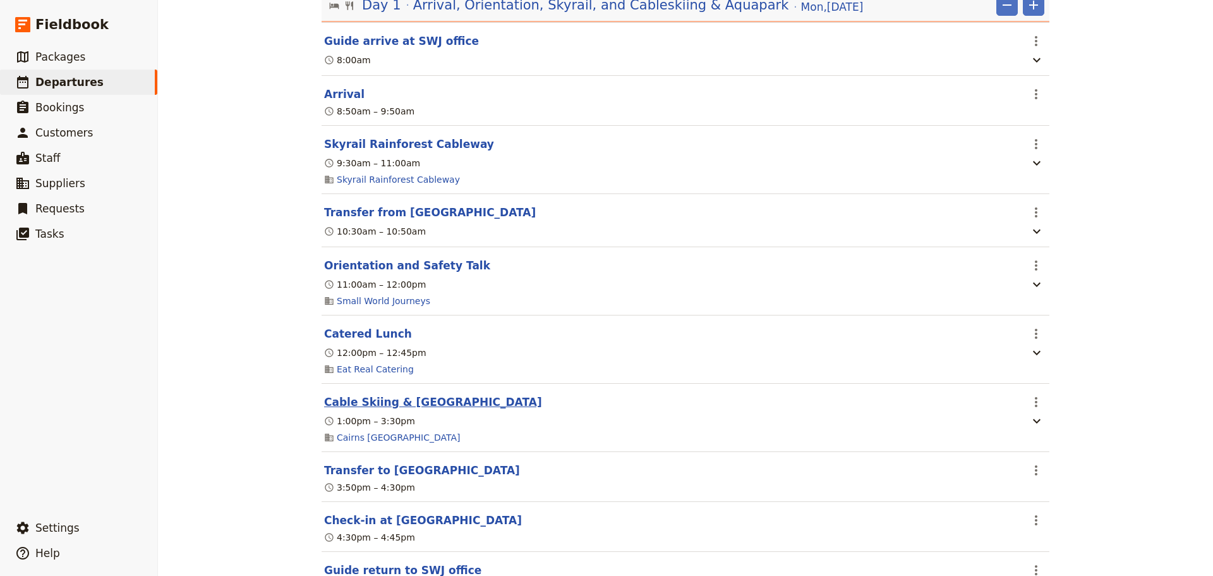
click at [423, 406] on button "Cable Skiing & [GEOGRAPHIC_DATA]" at bounding box center [433, 401] width 218 height 15
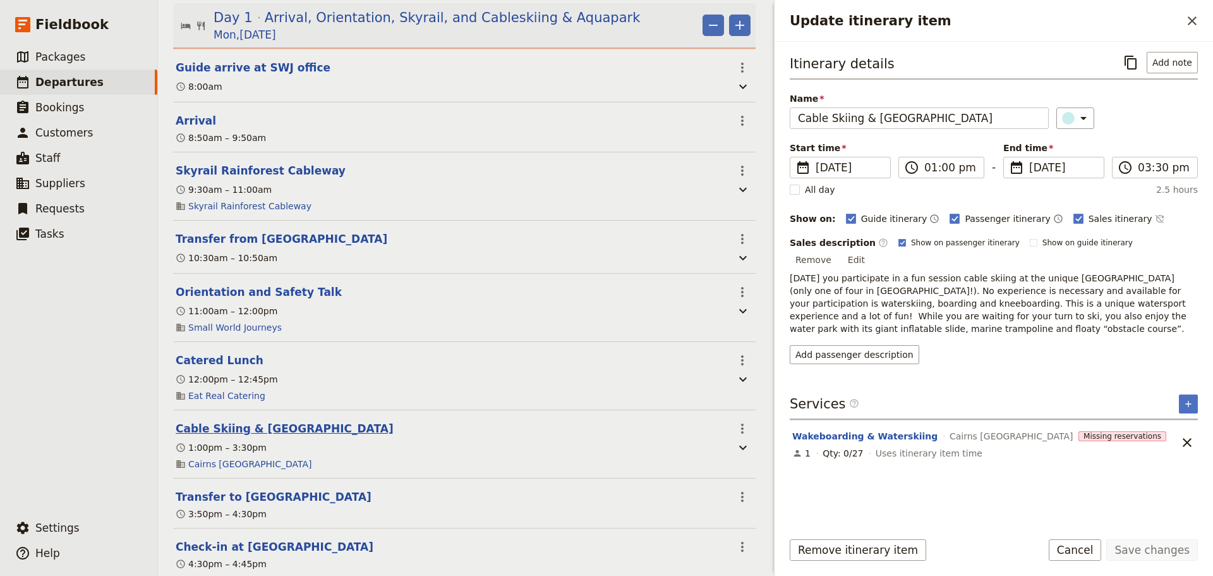
scroll to position [231, 0]
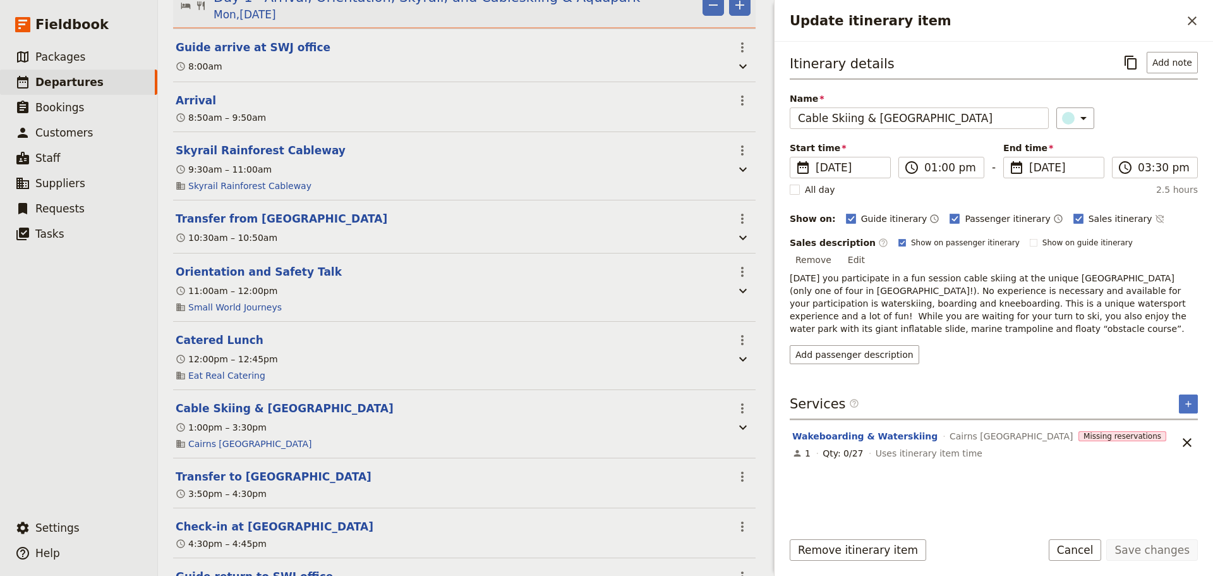
click at [813, 273] on p "Today you participate in a fun session cable skiing at the unique Cairns Cable …" at bounding box center [994, 303] width 408 height 63
click at [871, 250] on button "Edit" at bounding box center [856, 259] width 28 height 19
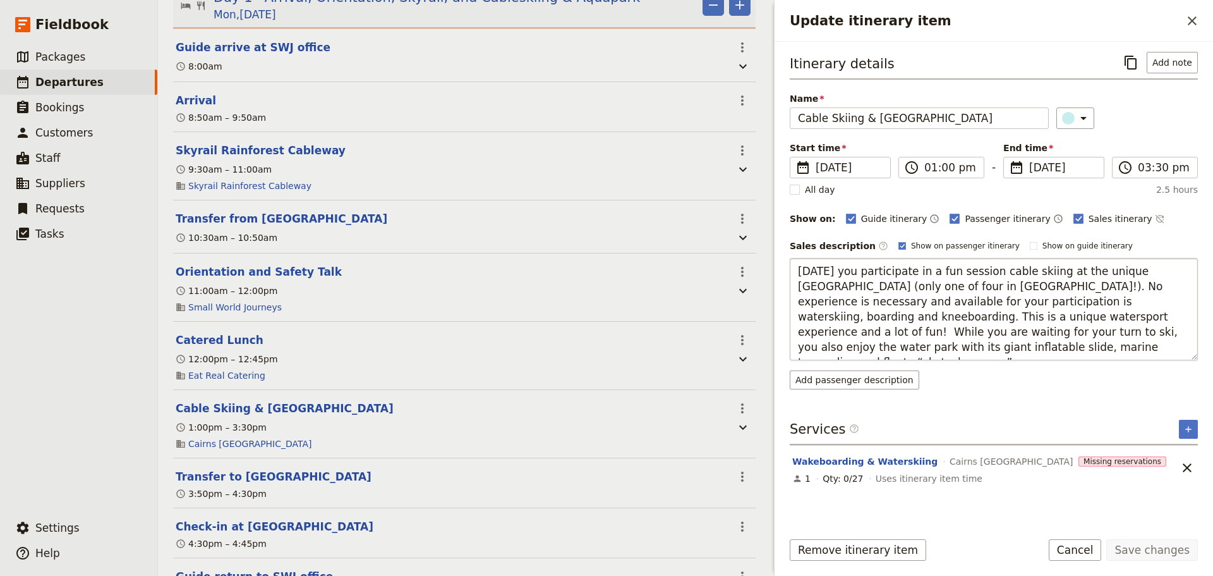
drag, startPoint x: 828, startPoint y: 270, endPoint x: 798, endPoint y: 271, distance: 30.3
click at [799, 270] on textarea "Today you participate in a fun session cable skiing at the unique Cairns Cable …" at bounding box center [994, 309] width 408 height 102
type textarea "Next you participate in a fun session cable skiing at the unique [GEOGRAPHIC_DA…"
drag, startPoint x: 1162, startPoint y: 557, endPoint x: 1205, endPoint y: 550, distance: 43.5
click at [1163, 557] on button "Save changes" at bounding box center [1152, 549] width 92 height 21
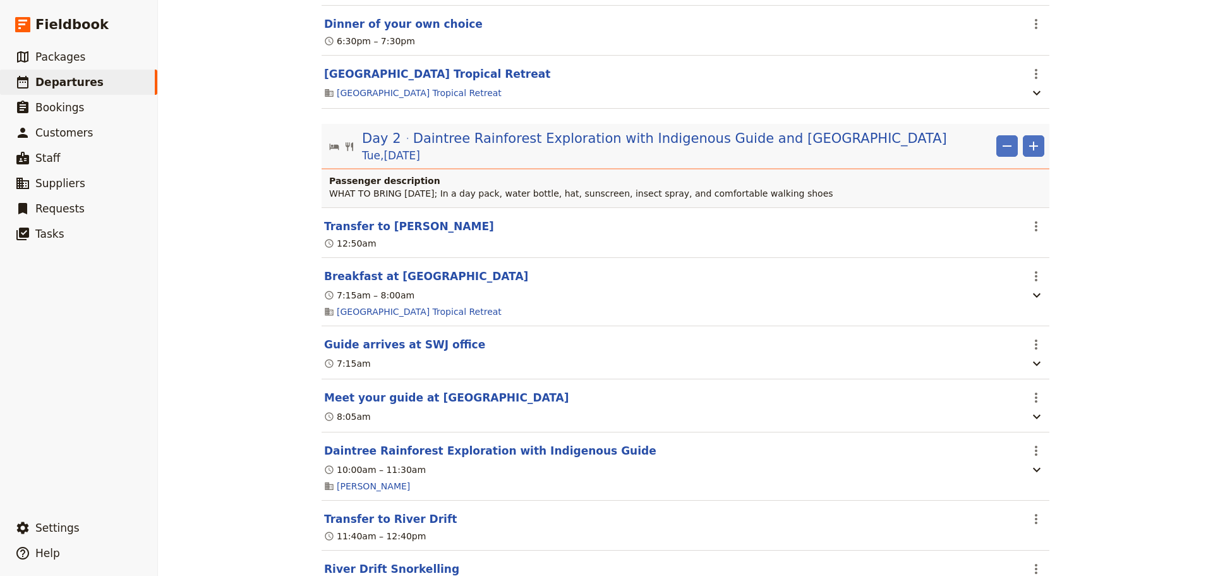
scroll to position [842, 0]
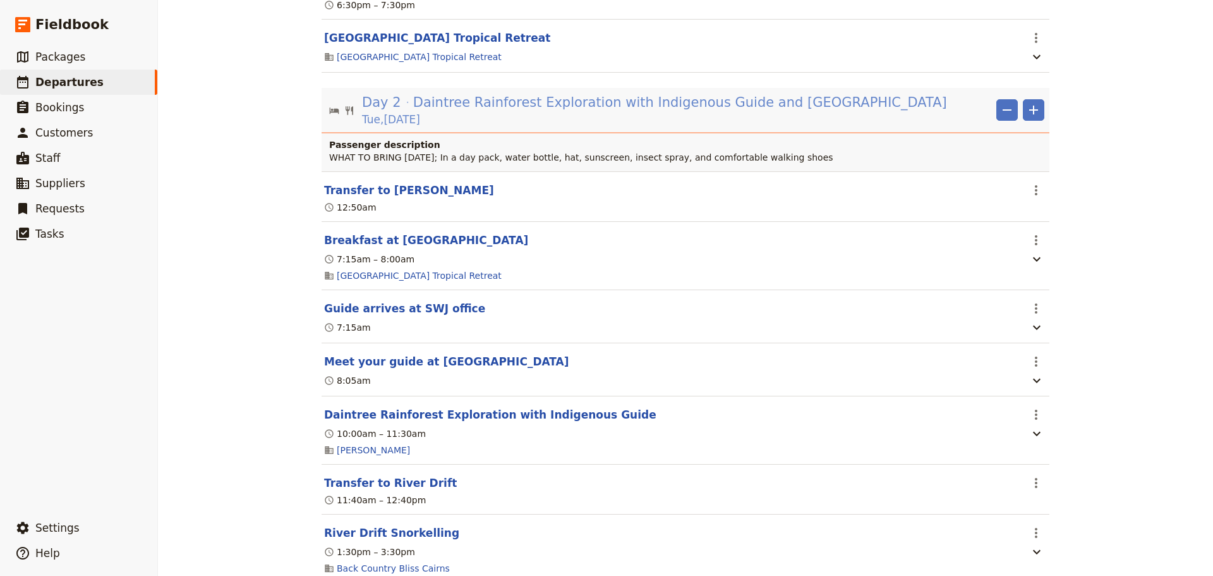
click at [559, 109] on span "Daintree Rainforest Exploration with Indigenous Guide and [GEOGRAPHIC_DATA]" at bounding box center [680, 102] width 534 height 19
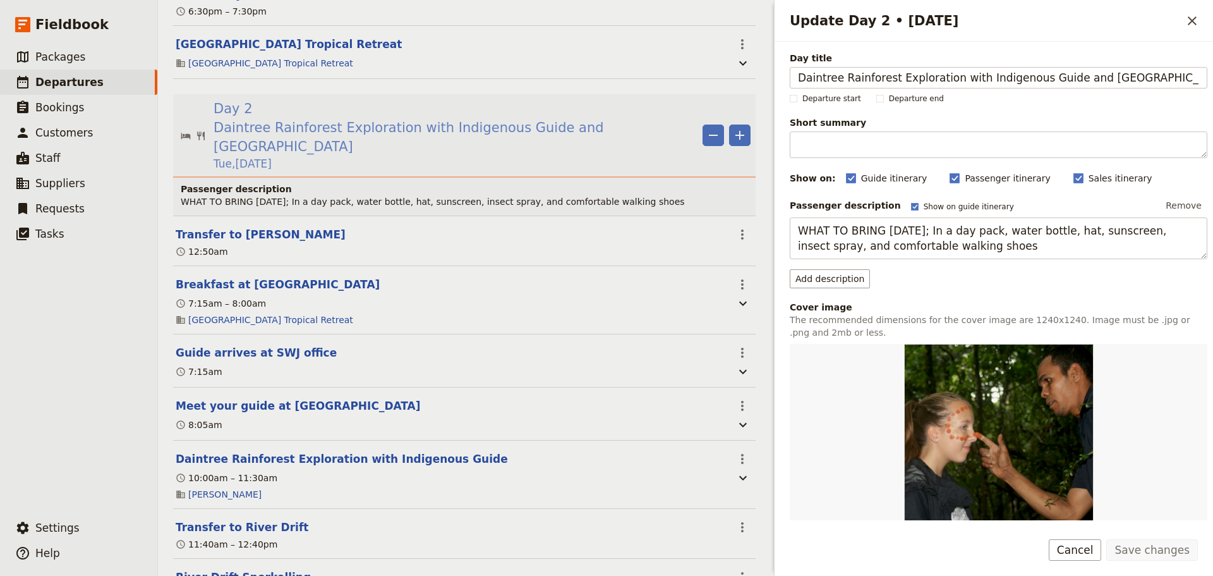
scroll to position [0, 8]
click at [1174, 205] on button "Remove" at bounding box center [1183, 205] width 47 height 19
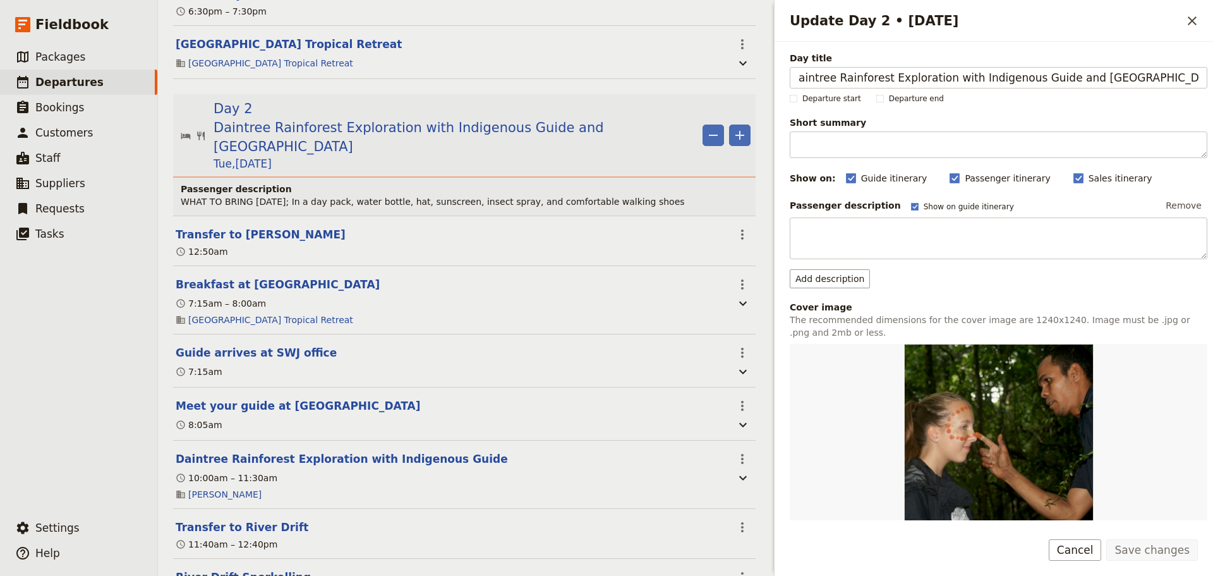
scroll to position [0, 0]
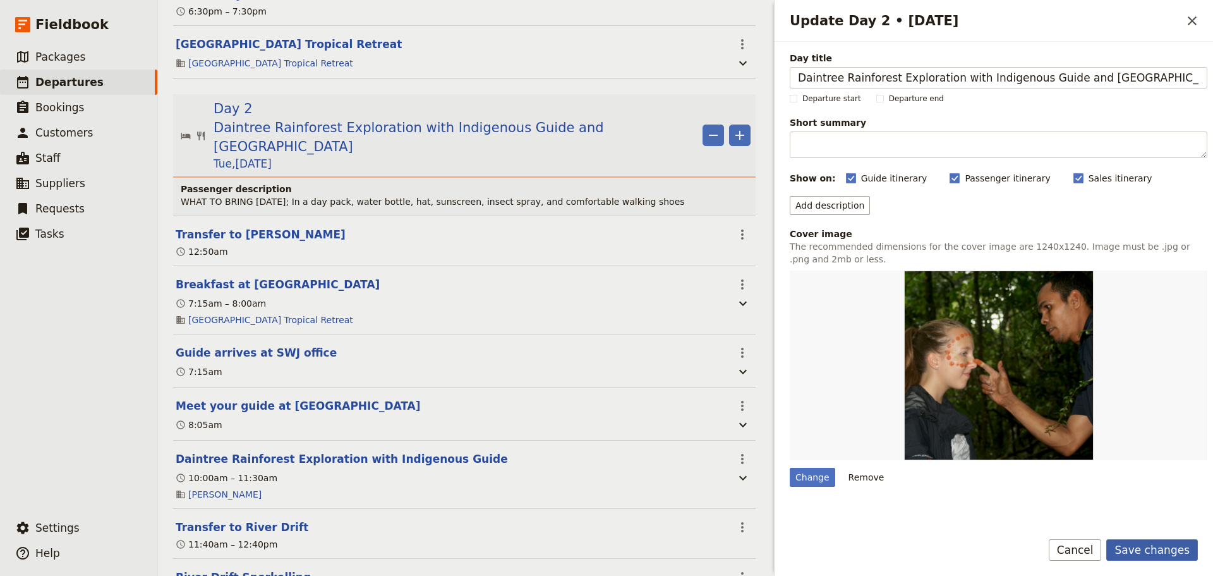
click at [1146, 551] on button "Save changes" at bounding box center [1152, 549] width 92 height 21
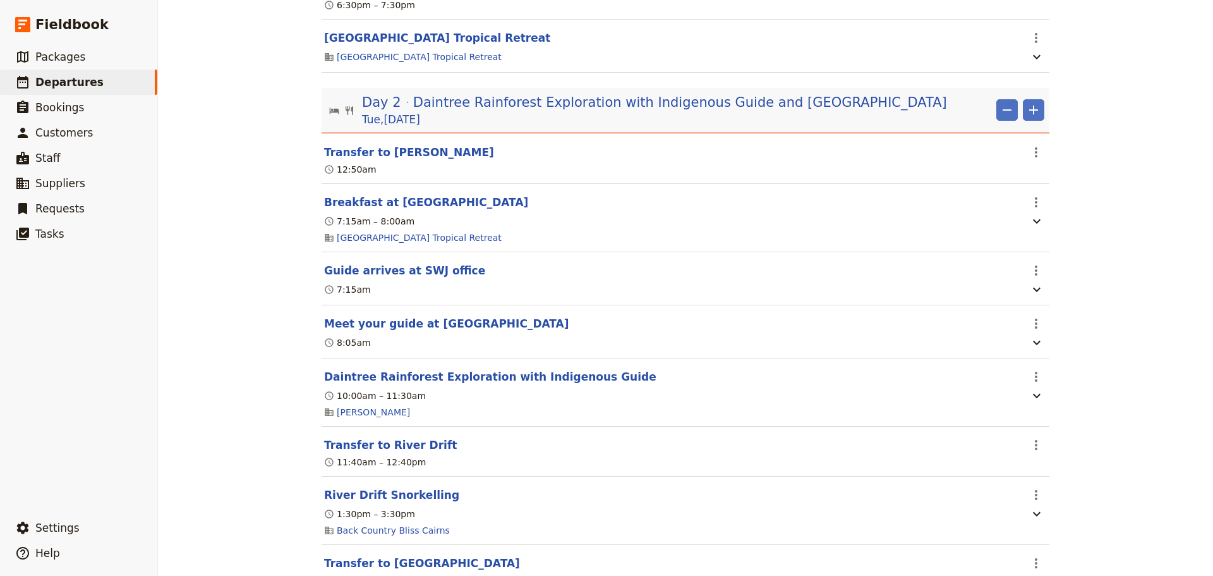
click at [370, 195] on button "Breakfast at [GEOGRAPHIC_DATA]" at bounding box center [426, 202] width 204 height 15
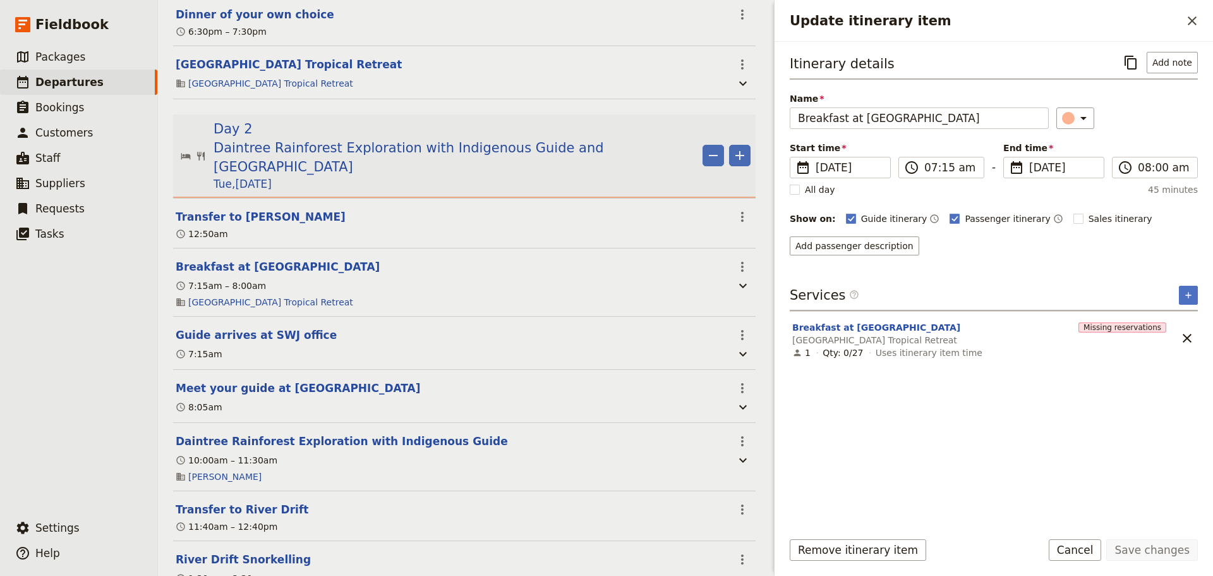
scroll to position [862, 0]
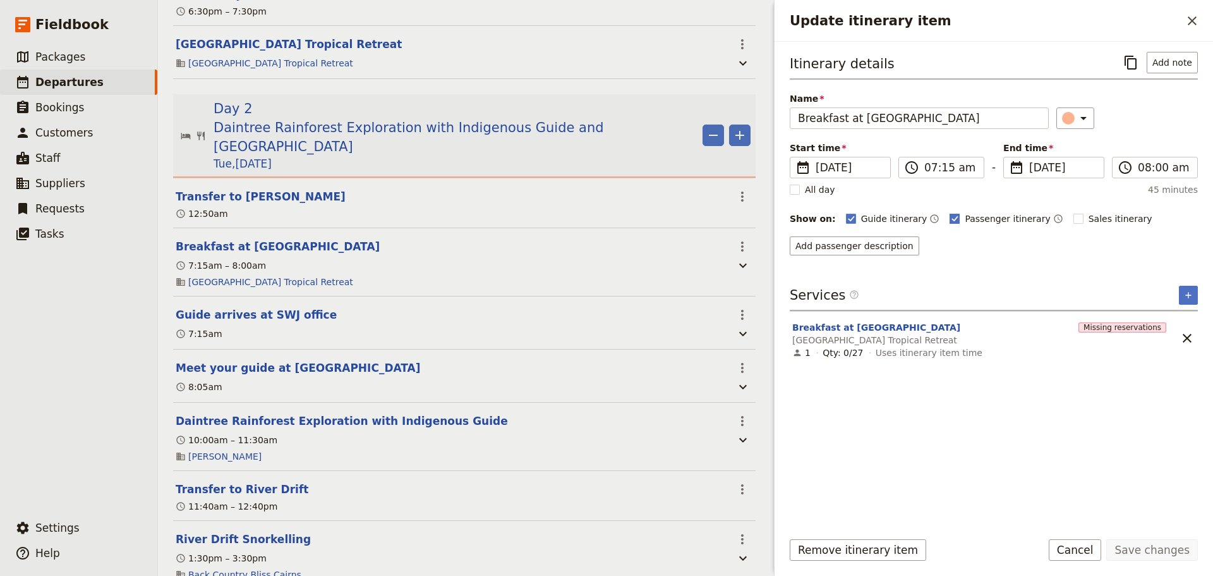
click at [950, 215] on rect "Update itinerary item" at bounding box center [954, 218] width 9 height 9
click at [949, 212] on input "Passenger itinerary" at bounding box center [949, 212] width 1 height 1
checkbox input "false"
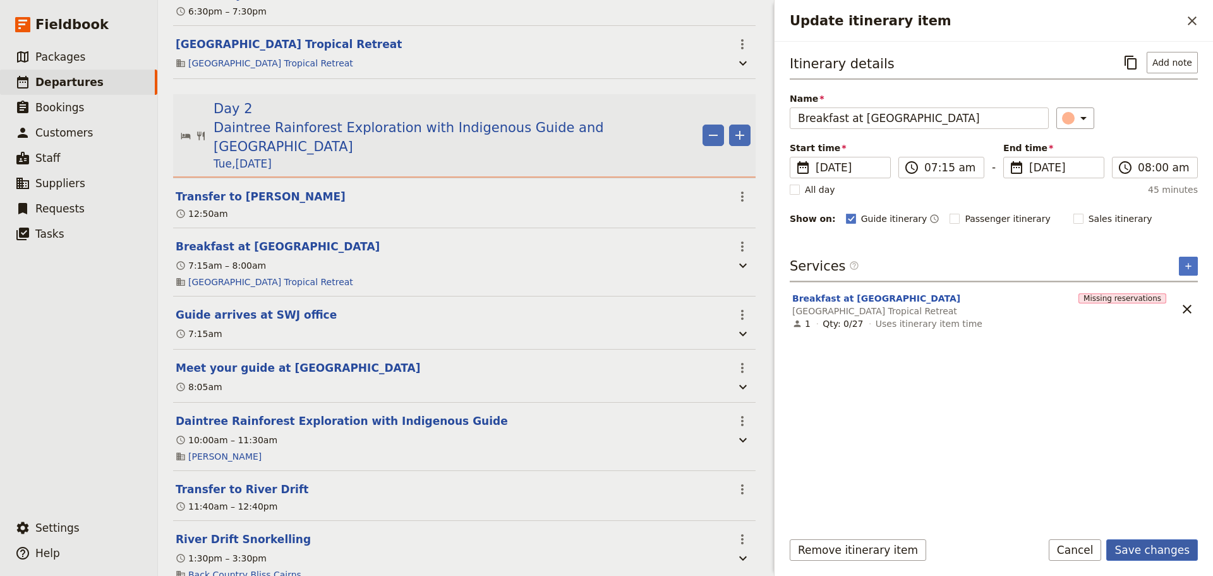
click at [1163, 556] on button "Save changes" at bounding box center [1152, 549] width 92 height 21
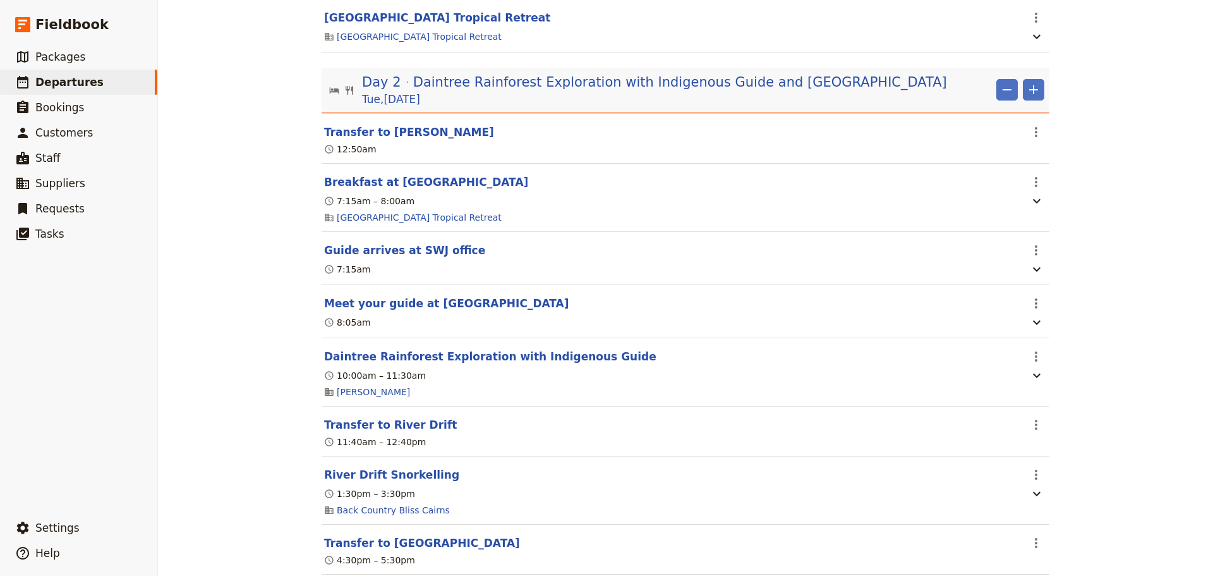
scroll to position [842, 0]
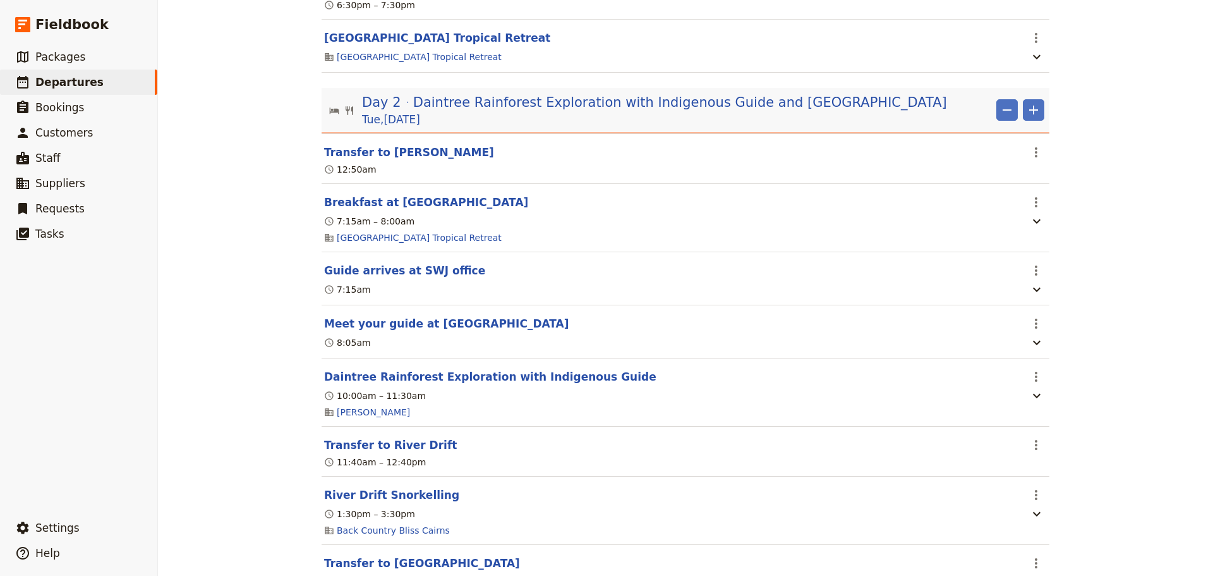
click at [406, 324] on button "Meet your guide at hotel lobby" at bounding box center [446, 323] width 245 height 15
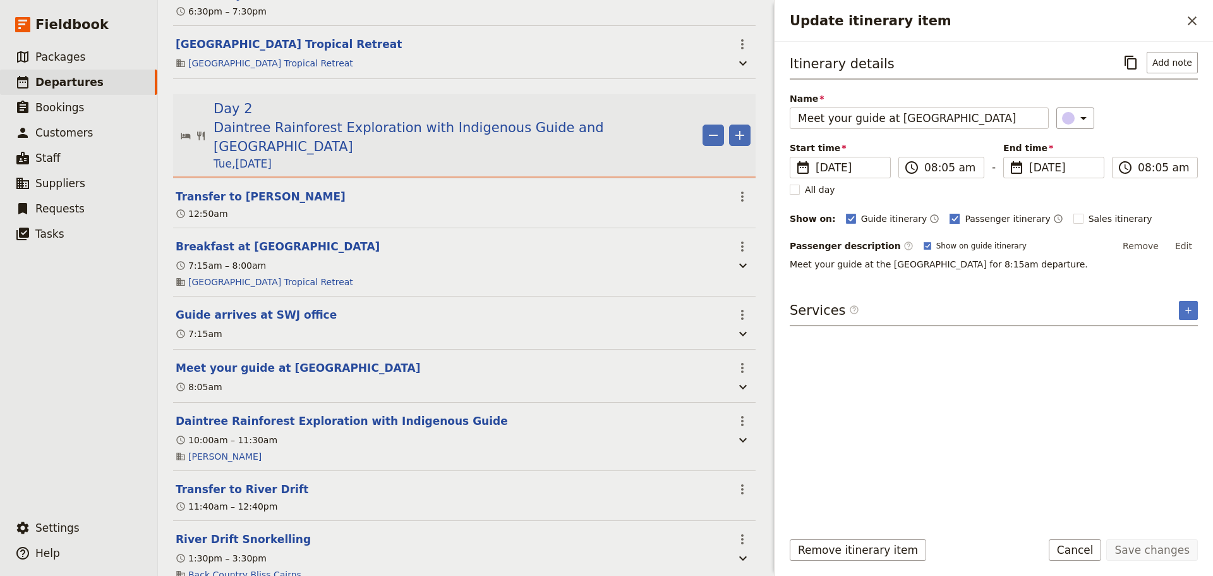
click at [952, 216] on polygon "Update itinerary item" at bounding box center [955, 217] width 6 height 7
click at [949, 212] on input "Passenger itinerary" at bounding box center [949, 212] width 1 height 1
checkbox input "false"
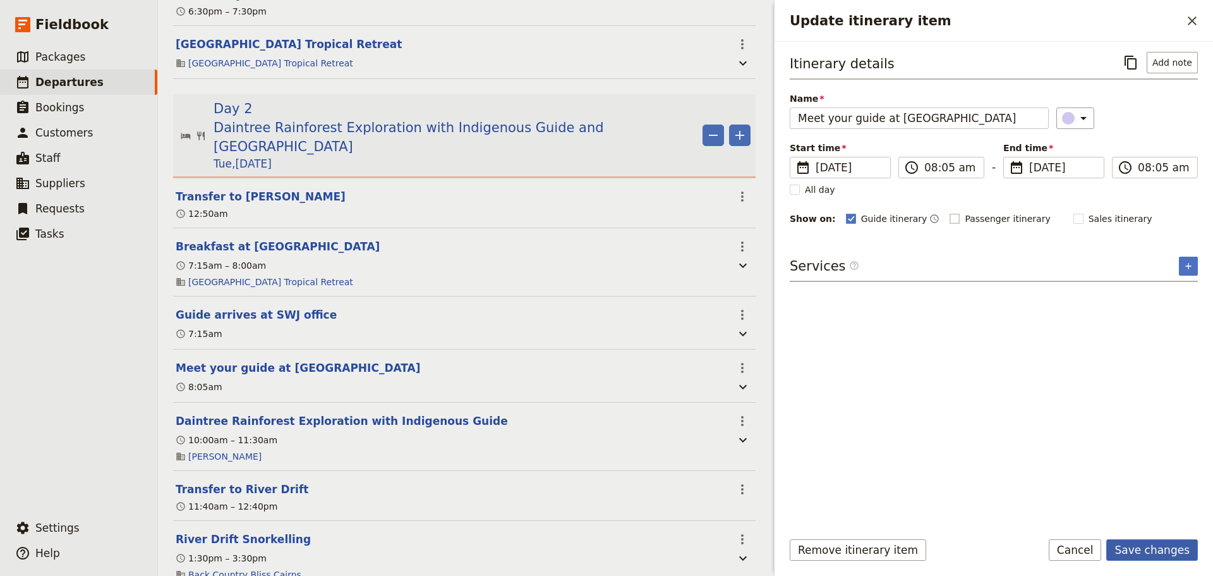
click at [1166, 554] on button "Save changes" at bounding box center [1152, 549] width 92 height 21
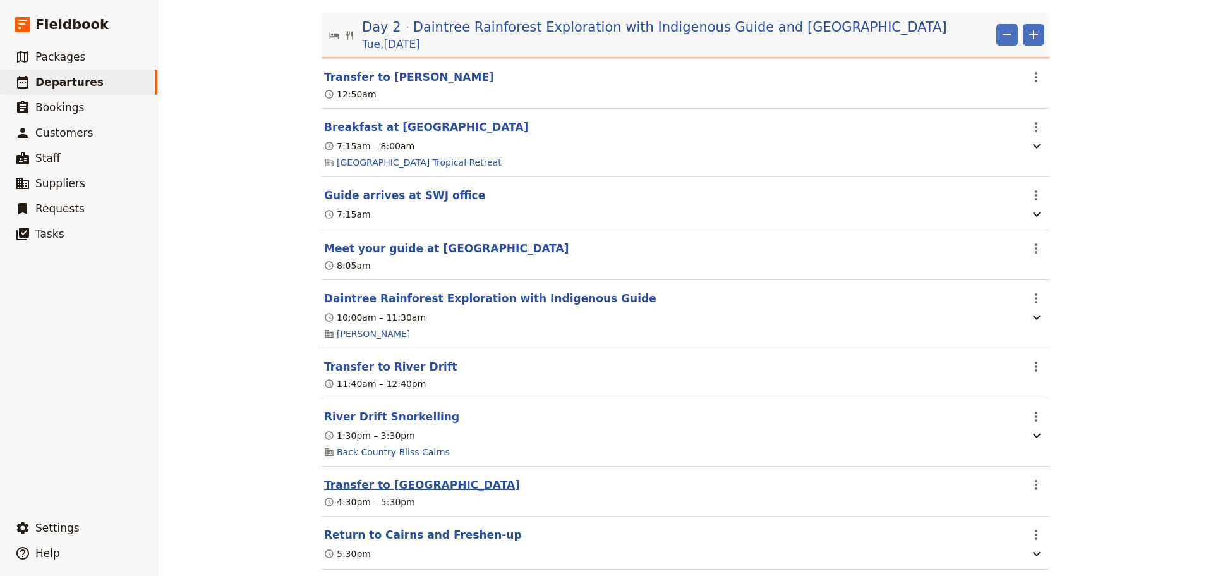
scroll to position [948, 0]
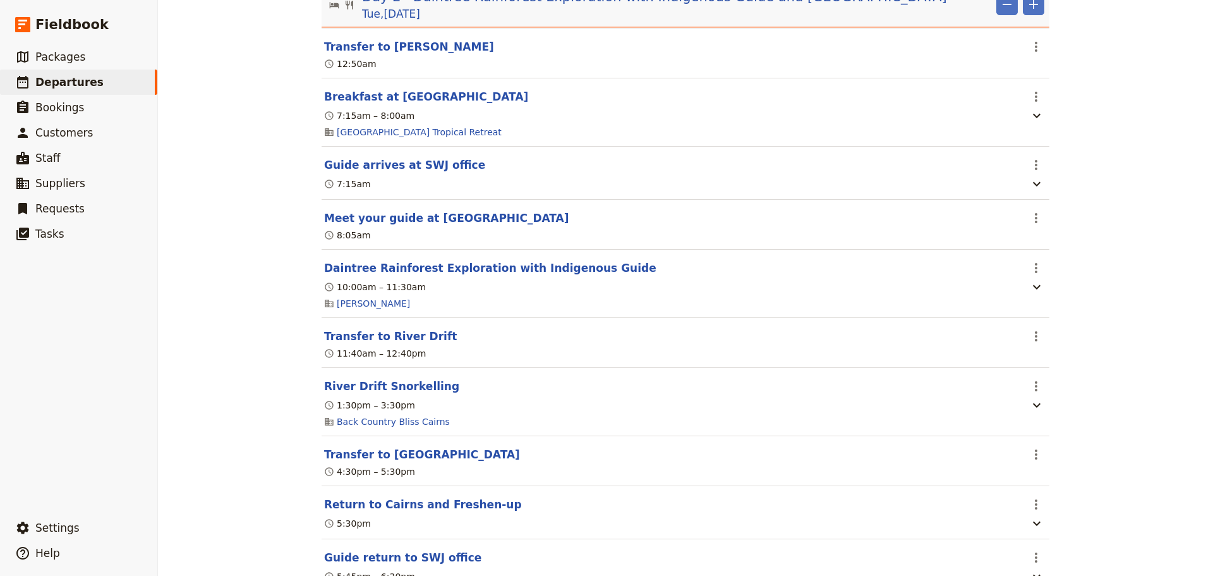
click at [387, 386] on button "River Drift Snorkelling" at bounding box center [391, 385] width 135 height 15
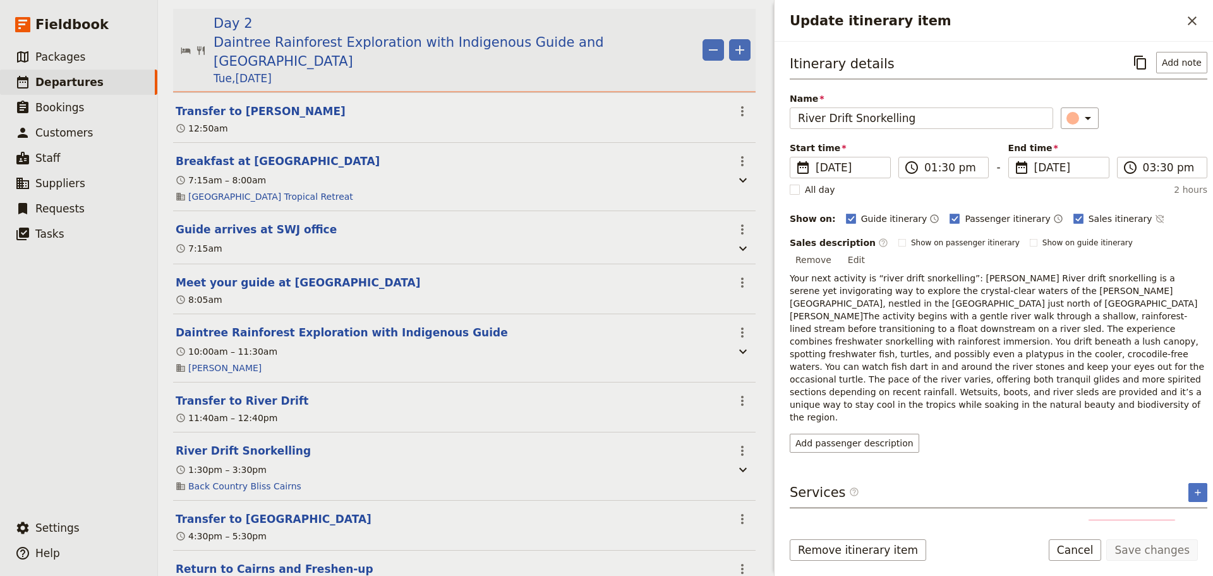
scroll to position [993, 0]
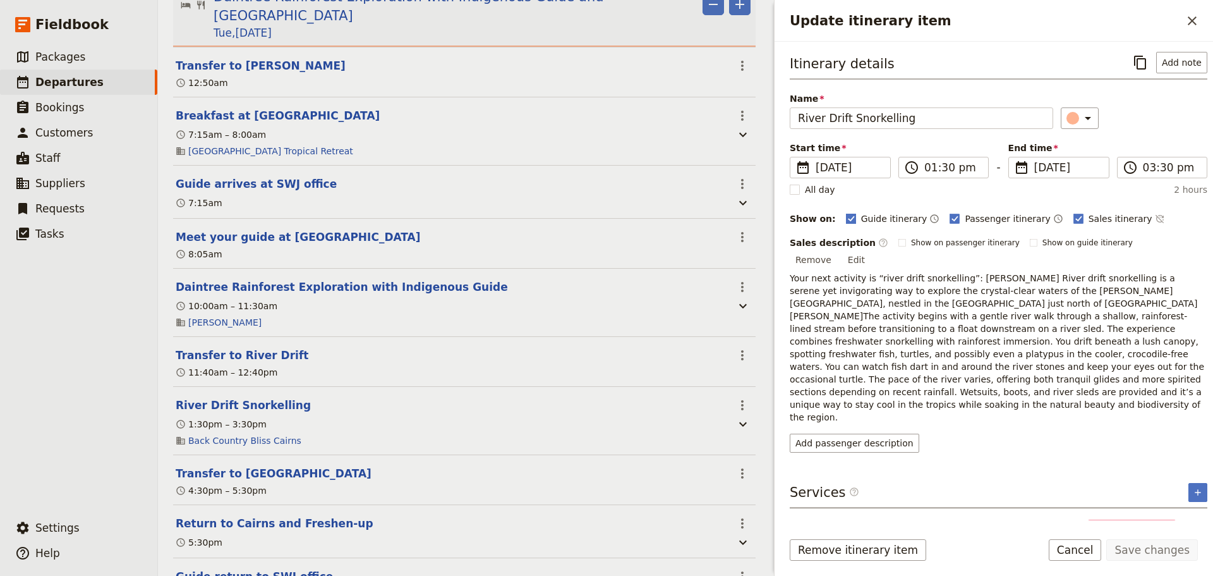
click at [848, 217] on polygon "Update itinerary item" at bounding box center [851, 217] width 6 height 7
click at [845, 212] on input "Guide itinerary" at bounding box center [845, 212] width 1 height 1
checkbox input "false"
click at [931, 219] on div "Guide itinerary ​ Passenger itinerary ​ Sales itinerary ​" at bounding box center [1026, 218] width 361 height 15
click at [1074, 221] on rect "Update itinerary item" at bounding box center [1078, 218] width 9 height 9
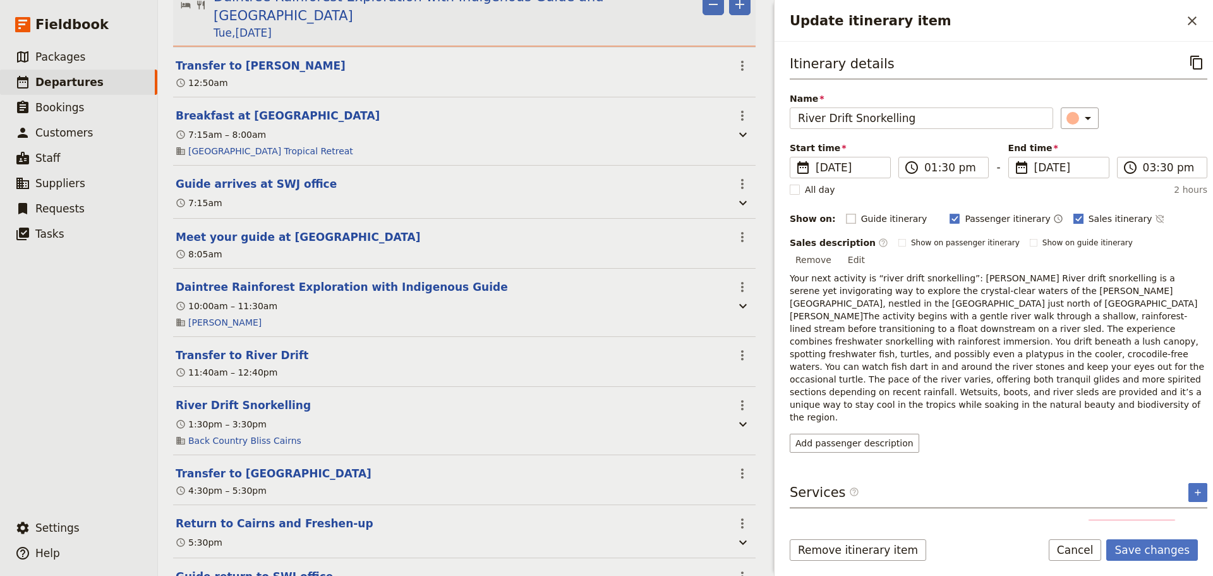
click at [1073, 212] on input "Sales itinerary" at bounding box center [1073, 212] width 1 height 1
checkbox input "false"
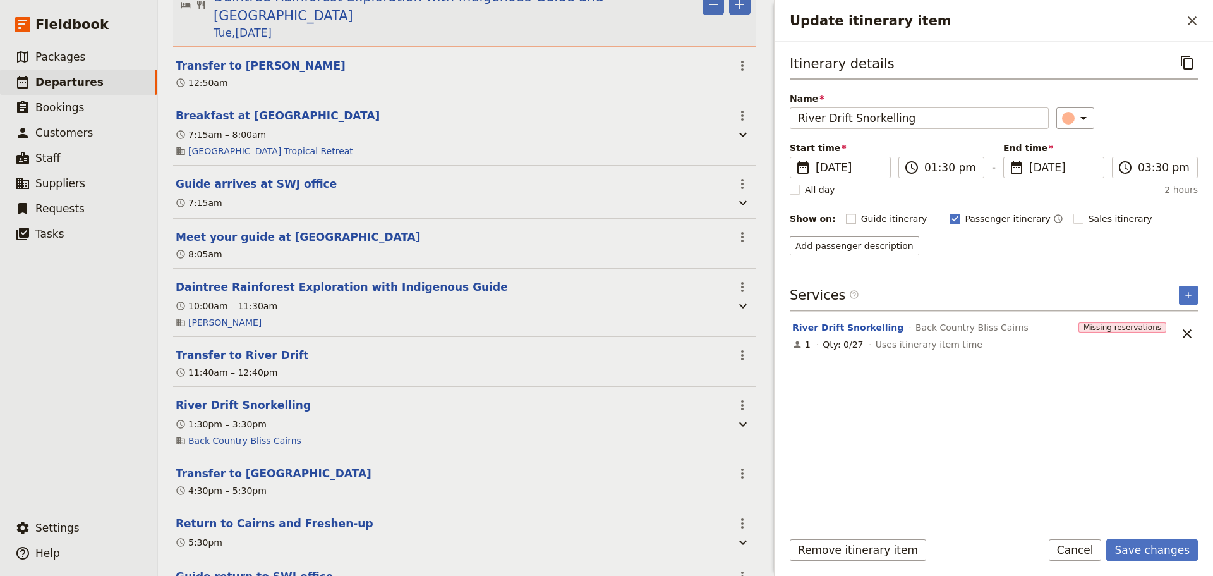
click at [950, 215] on rect "Update itinerary item" at bounding box center [954, 218] width 9 height 9
click at [949, 212] on input "Passenger itinerary" at bounding box center [949, 212] width 1 height 1
checkbox input "false"
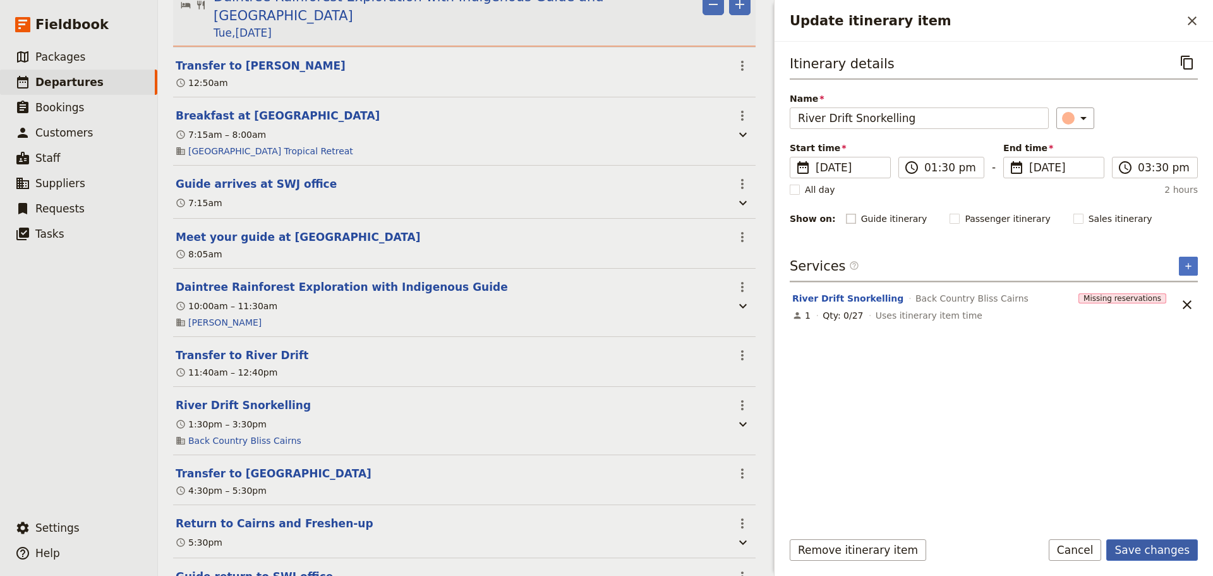
click at [1139, 548] on button "Save changes" at bounding box center [1152, 549] width 92 height 21
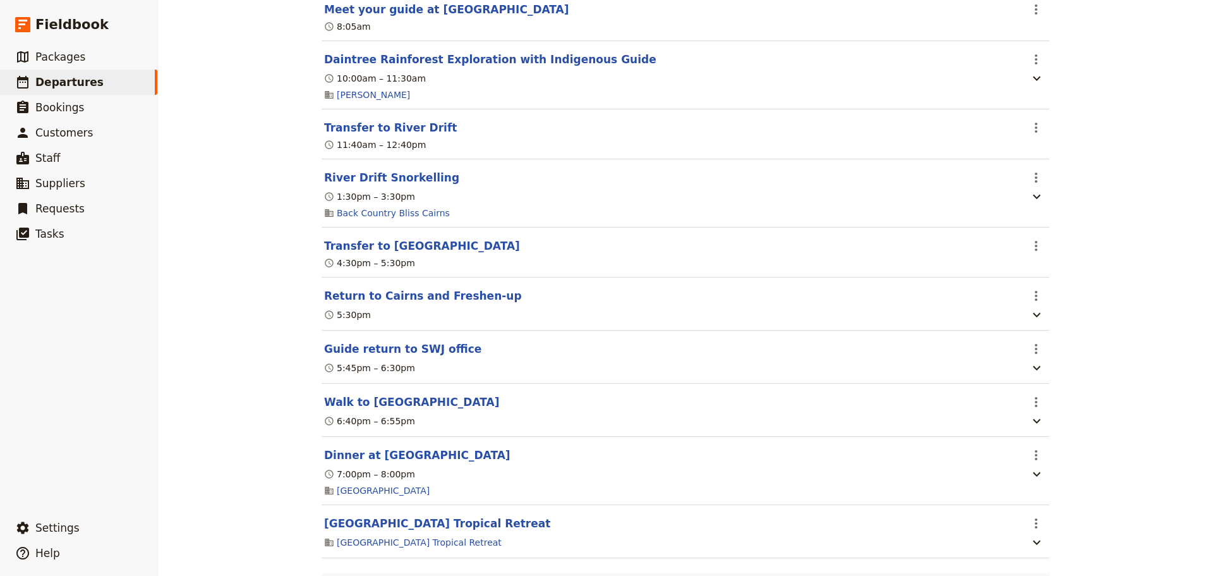
scroll to position [1158, 0]
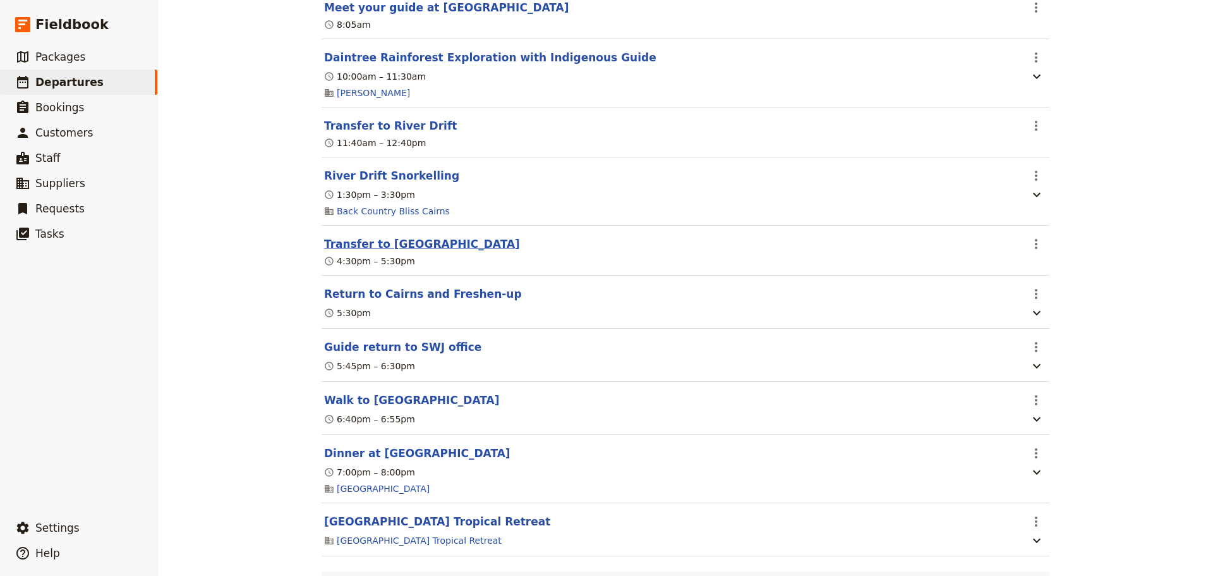
click at [408, 239] on button "Transfer to Bay Village" at bounding box center [422, 243] width 196 height 15
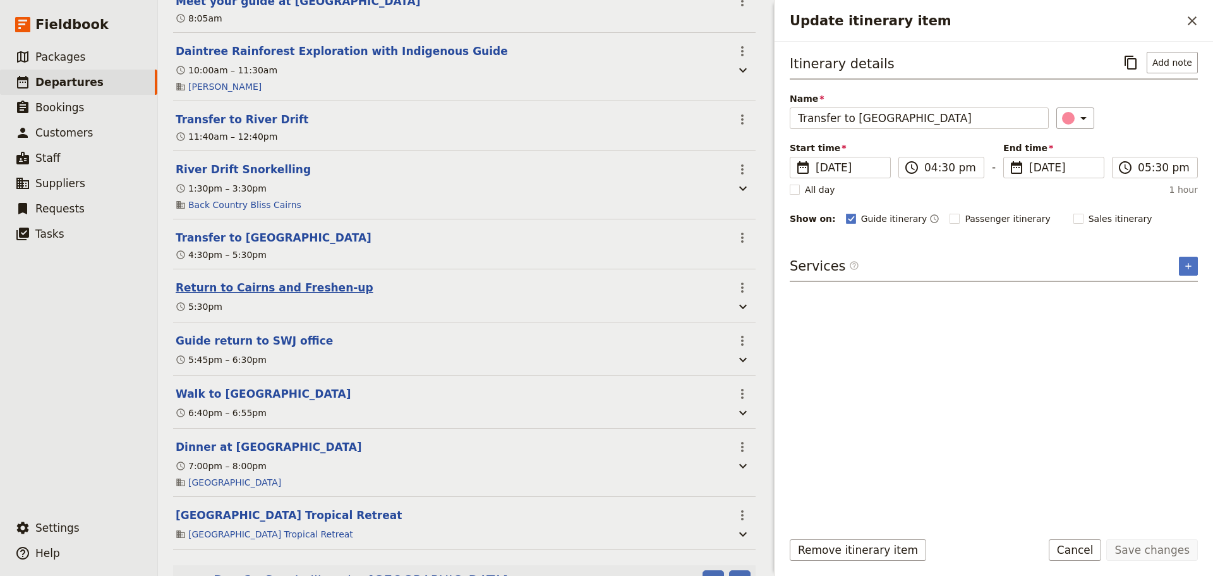
click at [243, 293] on button "Return to Cairns and Freshen-up" at bounding box center [275, 287] width 198 height 15
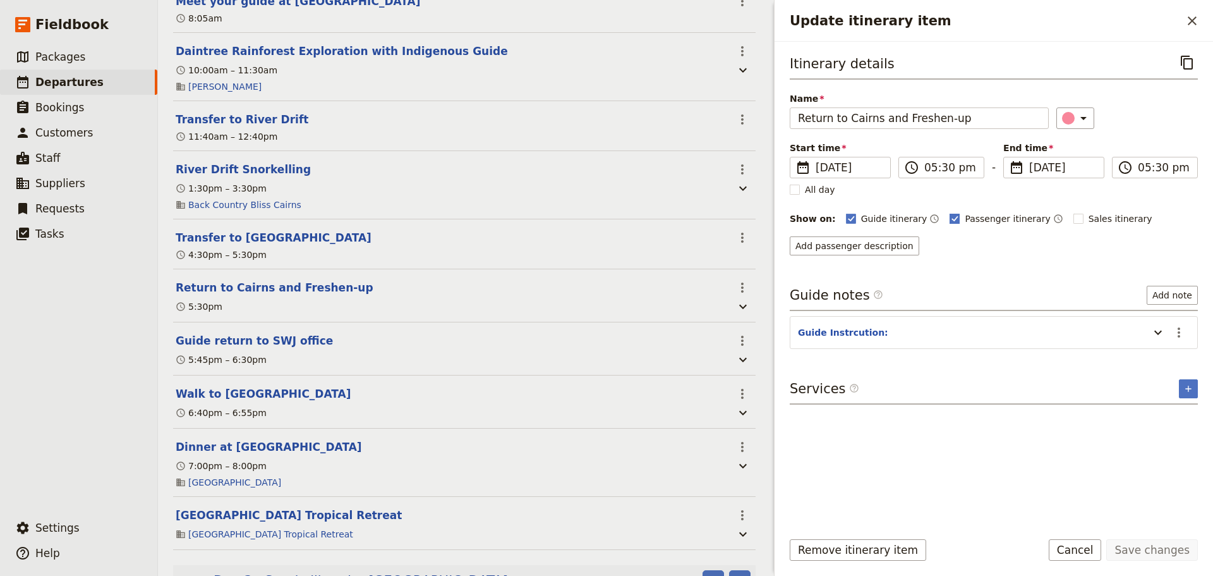
click at [950, 218] on rect "Update itinerary item" at bounding box center [954, 218] width 9 height 9
click at [949, 212] on input "Passenger itinerary" at bounding box center [949, 212] width 1 height 1
checkbox input "false"
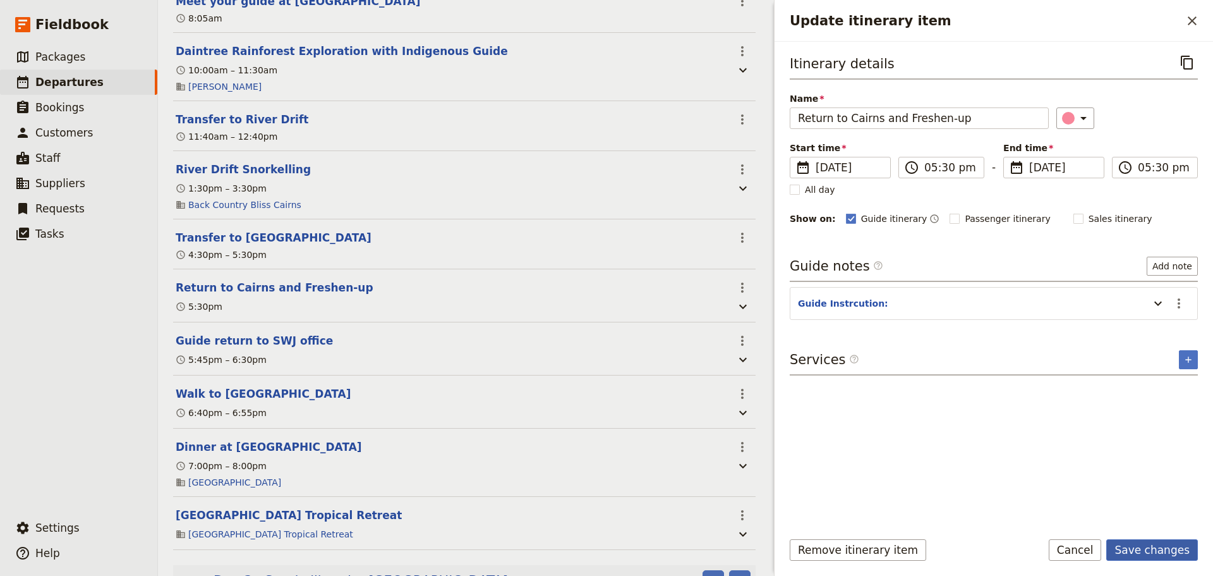
click at [1130, 547] on button "Save changes" at bounding box center [1152, 549] width 92 height 21
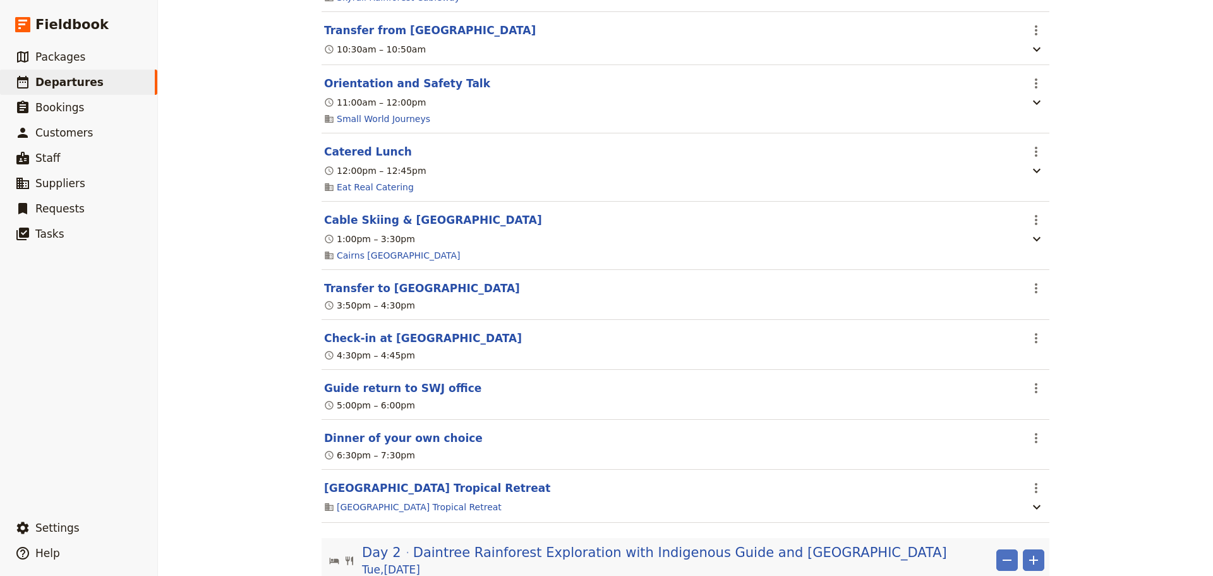
scroll to position [421, 0]
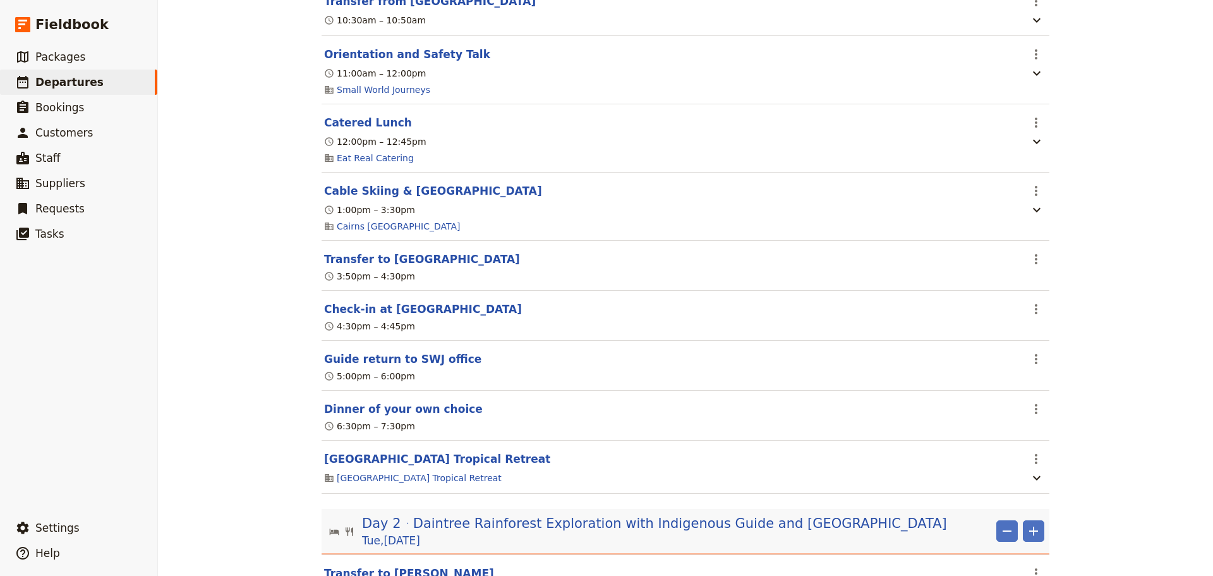
click at [420, 415] on button "Dinner of your own choice" at bounding box center [403, 408] width 159 height 15
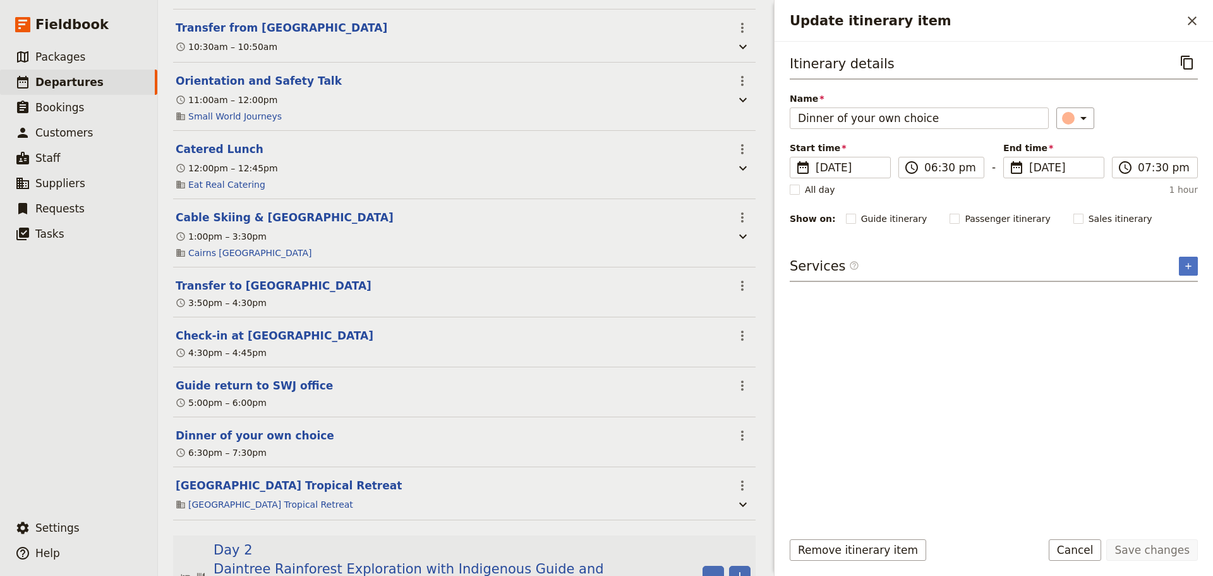
scroll to position [442, 0]
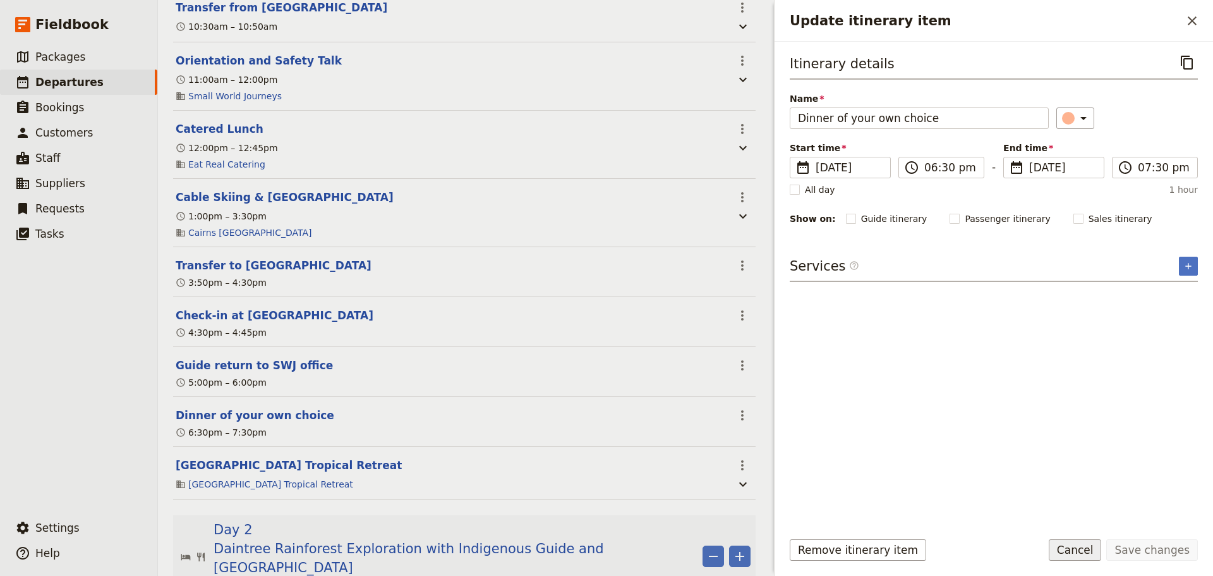
click at [1079, 553] on button "Cancel" at bounding box center [1075, 549] width 53 height 21
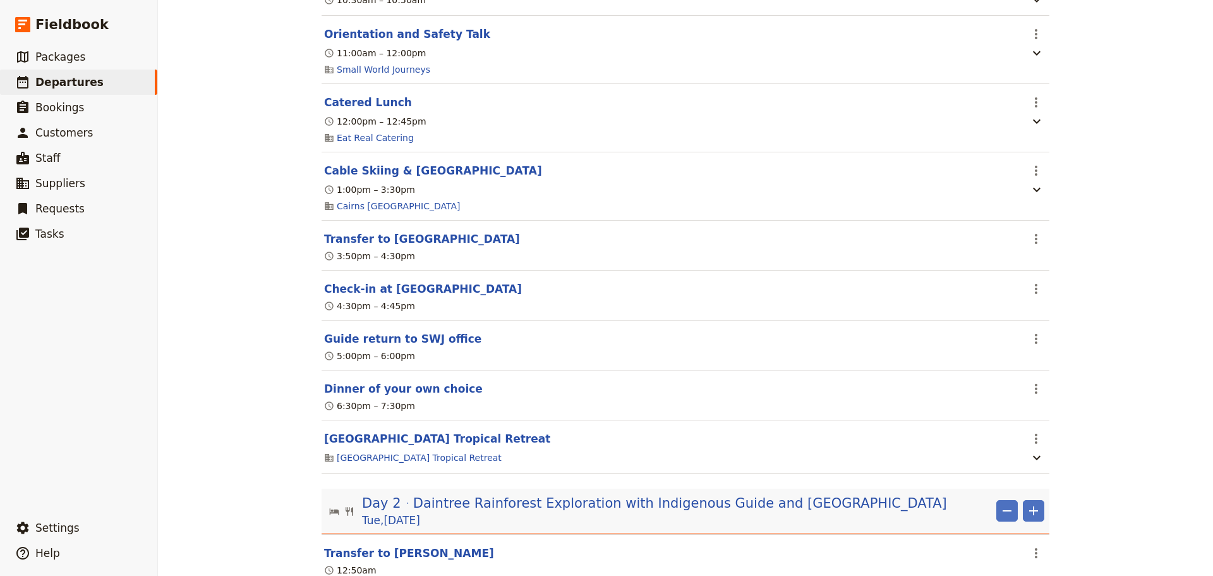
scroll to position [421, 0]
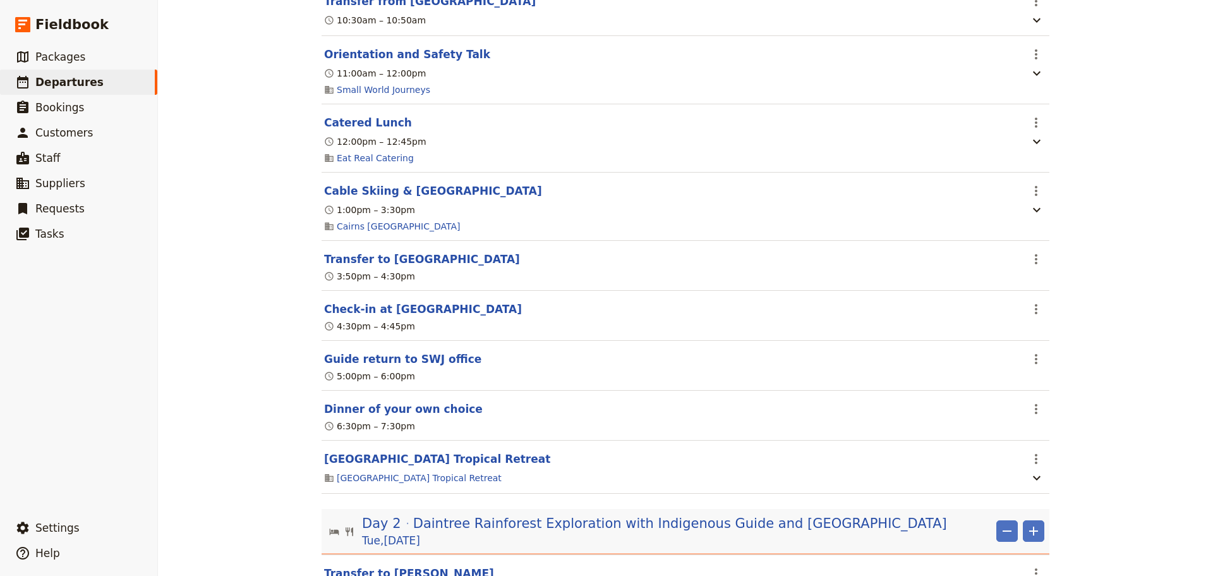
click at [413, 475] on section "Bay Village Tropical Retreat ​ Bay Village Tropical Retreat" at bounding box center [686, 466] width 728 height 53
click at [412, 459] on button "Bay Village Tropical Retreat" at bounding box center [437, 458] width 226 height 15
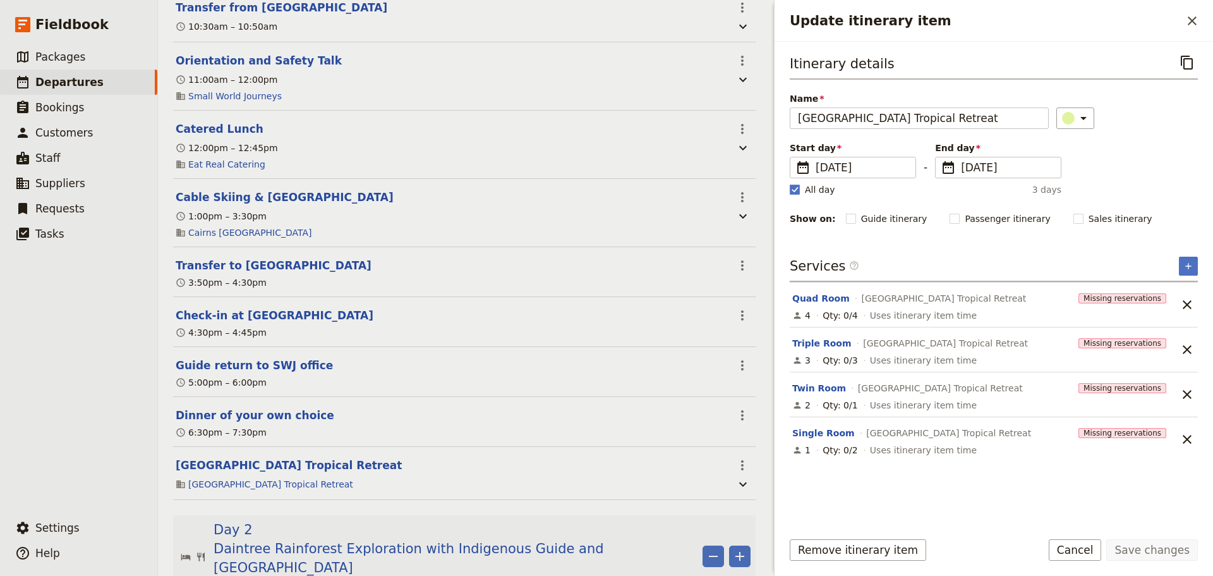
click at [1100, 557] on button "Cancel" at bounding box center [1075, 549] width 53 height 21
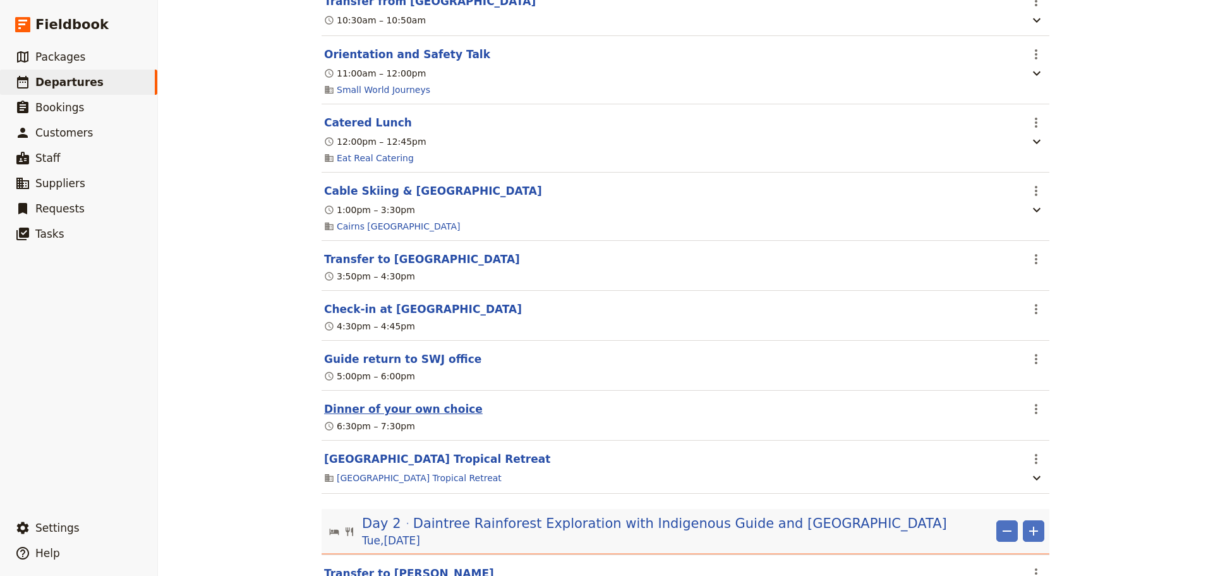
click at [418, 416] on button "Dinner of your own choice" at bounding box center [403, 408] width 159 height 15
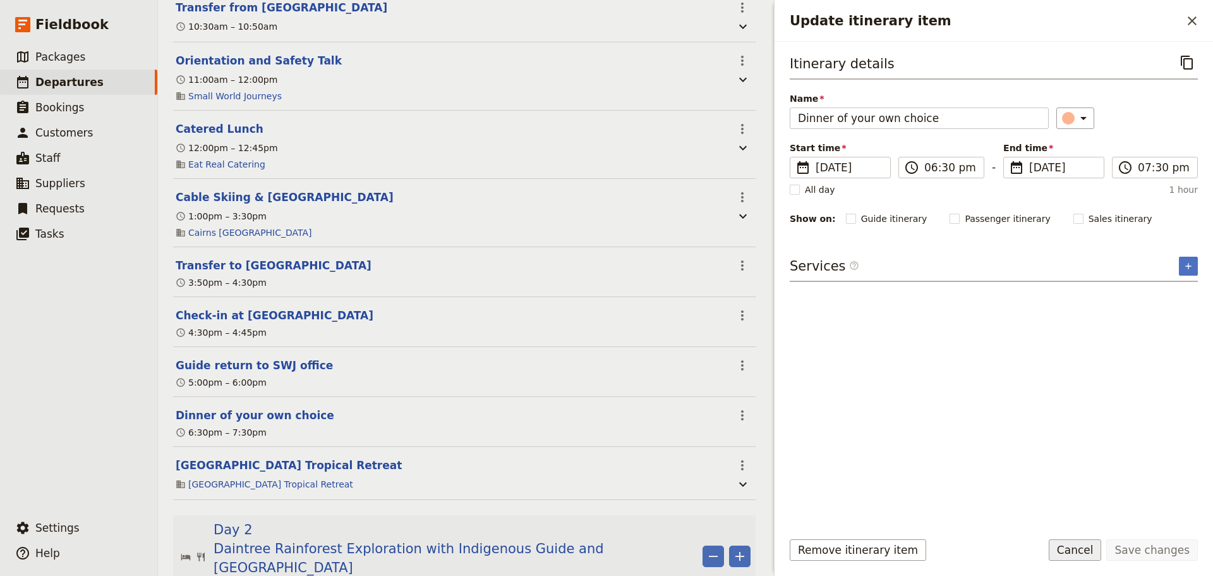
click at [1077, 552] on button "Cancel" at bounding box center [1075, 549] width 53 height 21
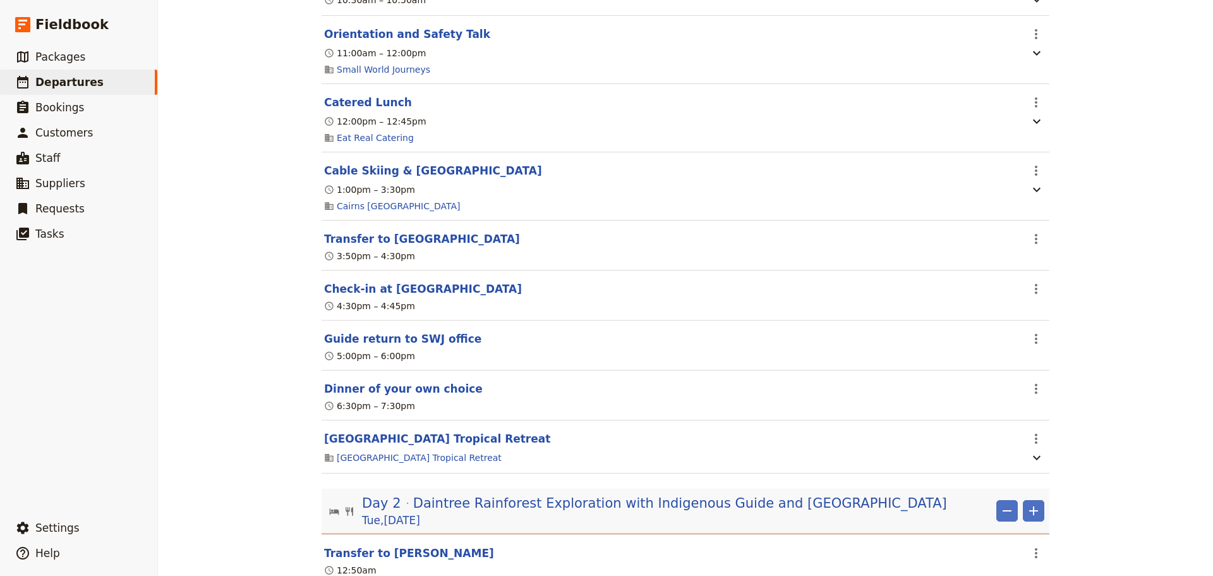
scroll to position [421, 0]
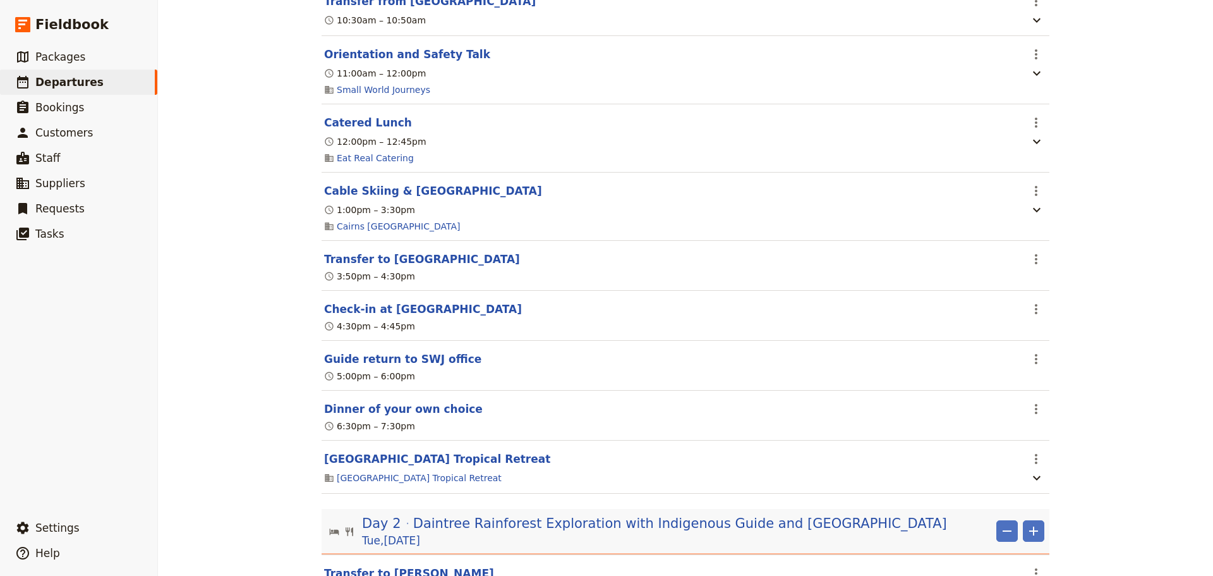
click at [1151, 390] on div "Mornington Secondary College - 2026 ​ Draft 8 – 10 Jun 2026 3 days / 2 nights 0…" at bounding box center [685, 288] width 1055 height 576
click at [422, 267] on button "Transfer to Bay Village" at bounding box center [422, 258] width 196 height 15
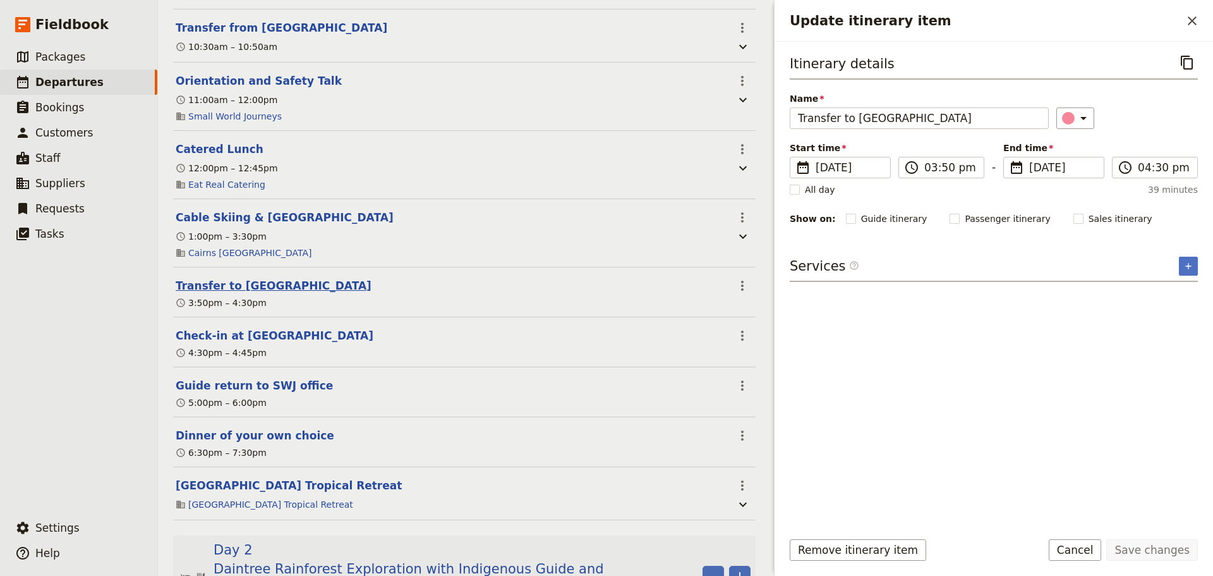
scroll to position [442, 0]
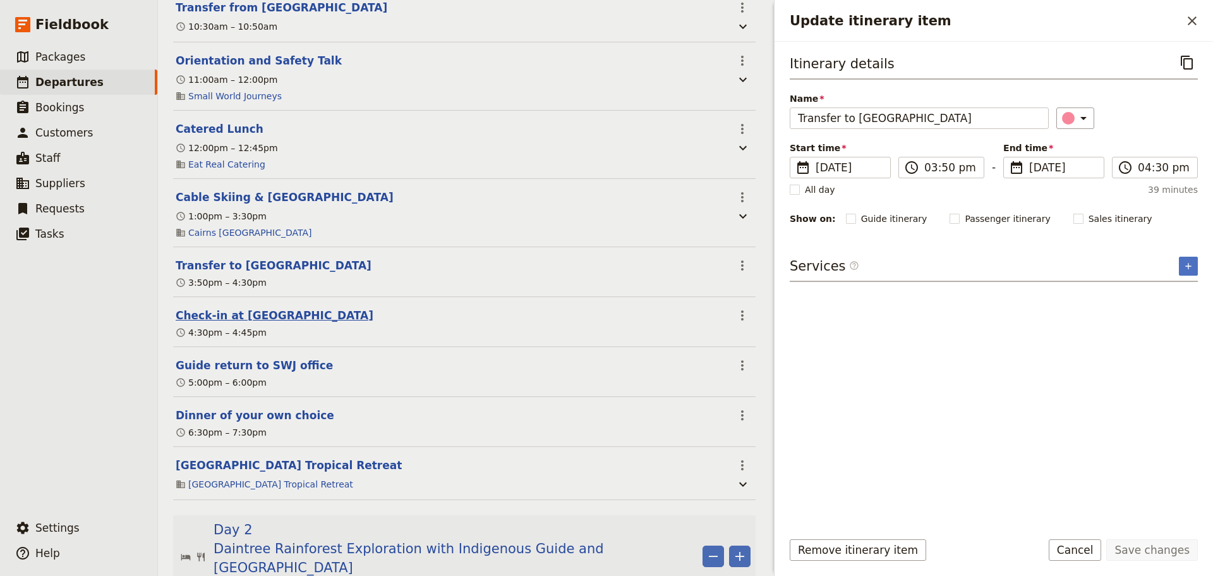
click at [252, 313] on button "Check-in at Bay Village" at bounding box center [275, 315] width 198 height 15
click at [264, 263] on button "Transfer to Bay Village" at bounding box center [274, 265] width 196 height 15
click at [253, 318] on button "Check-in at Bay Village" at bounding box center [275, 315] width 198 height 15
click at [231, 365] on button "Guide return to SWJ office" at bounding box center [254, 365] width 157 height 15
click at [235, 420] on button "Dinner of your own choice" at bounding box center [255, 415] width 159 height 15
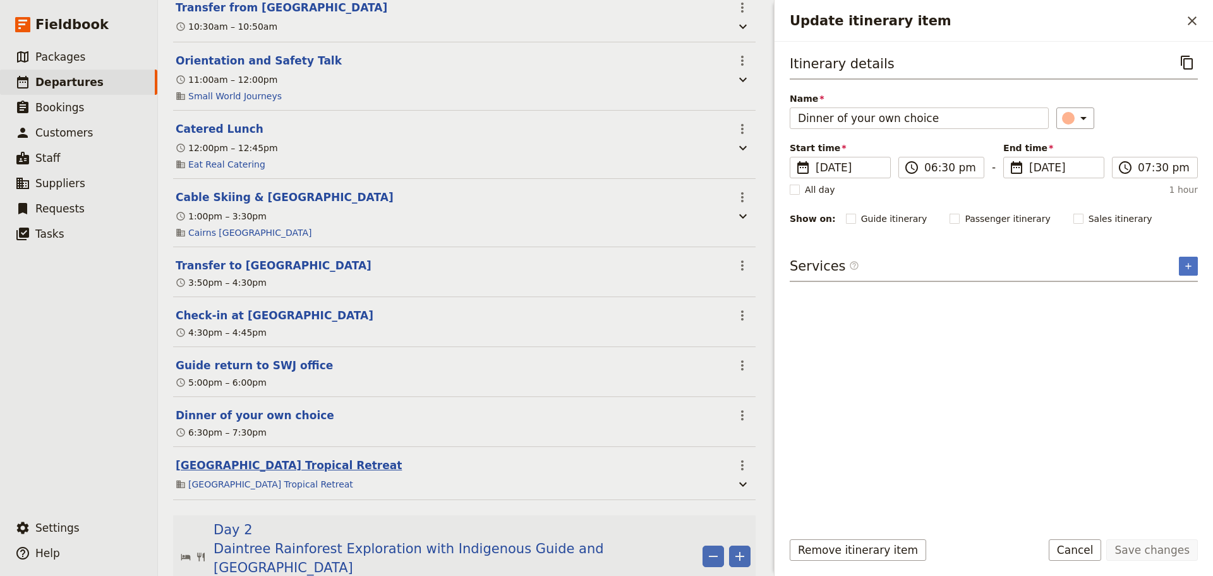
click at [236, 468] on button "Bay Village Tropical Retreat" at bounding box center [289, 464] width 226 height 15
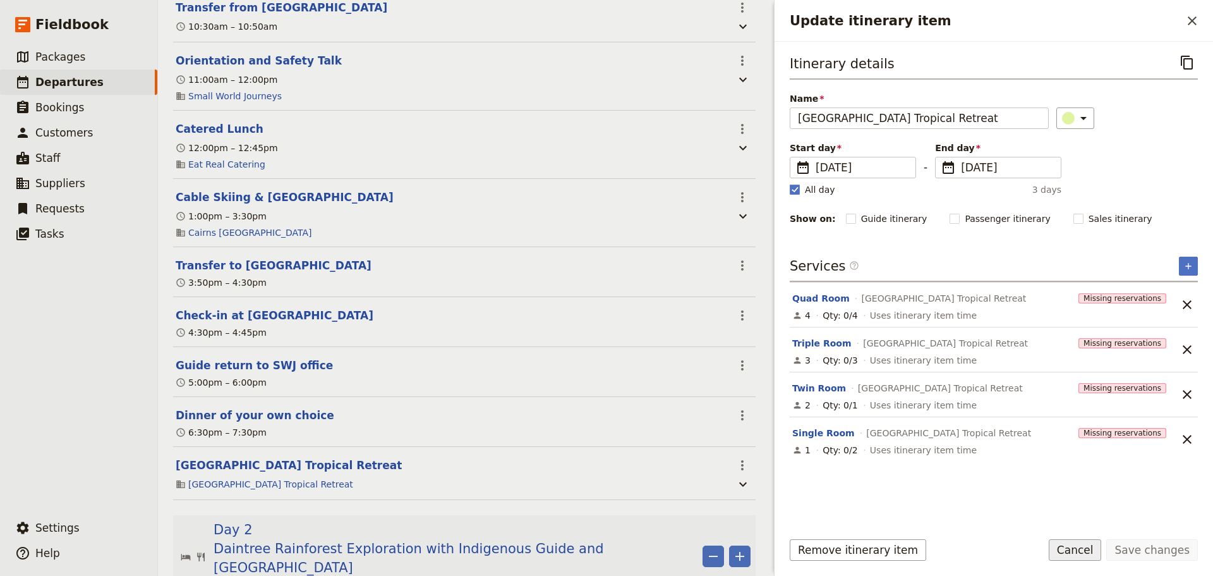
click at [1068, 546] on button "Cancel" at bounding box center [1075, 549] width 53 height 21
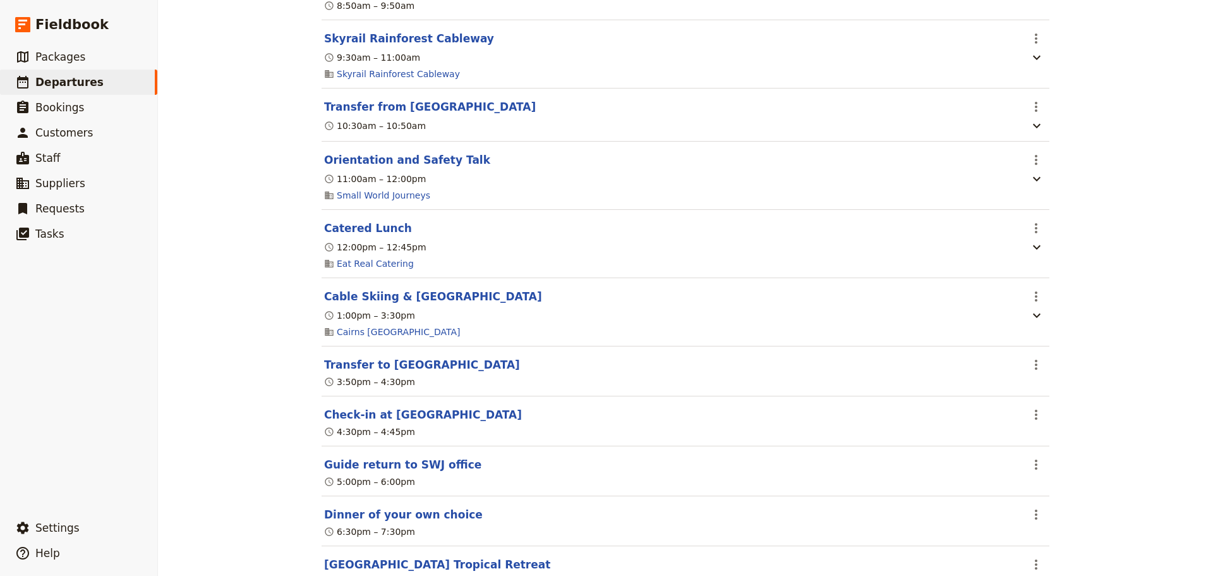
scroll to position [526, 0]
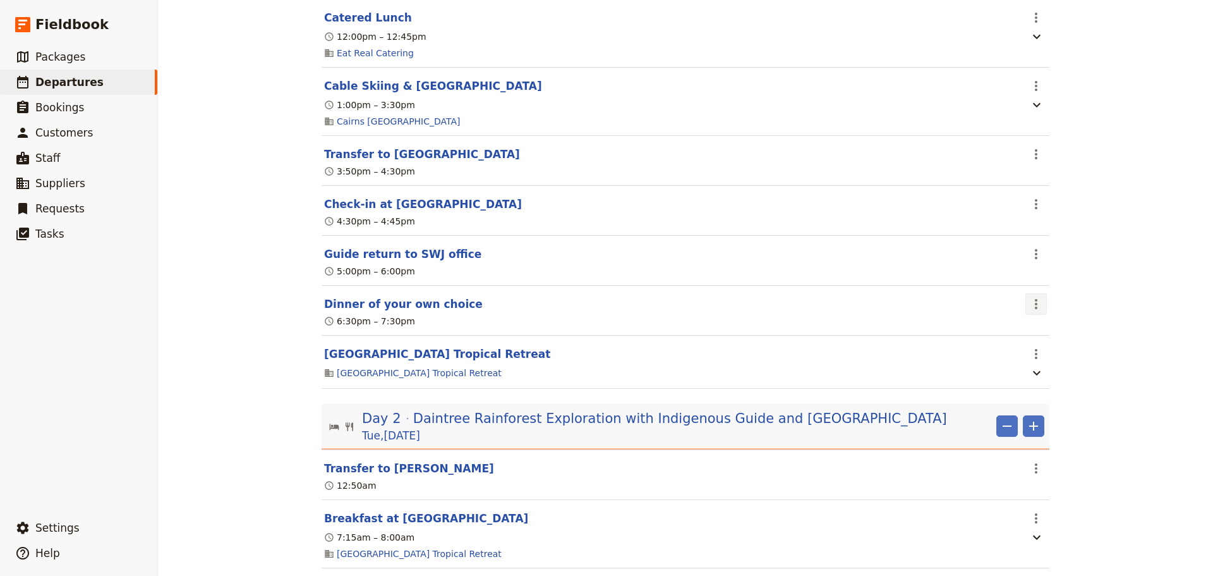
click at [1030, 304] on icon "Actions" at bounding box center [1036, 303] width 15 height 15
click at [1070, 360] on span "Delete this itinerary item" at bounding box center [1084, 356] width 111 height 13
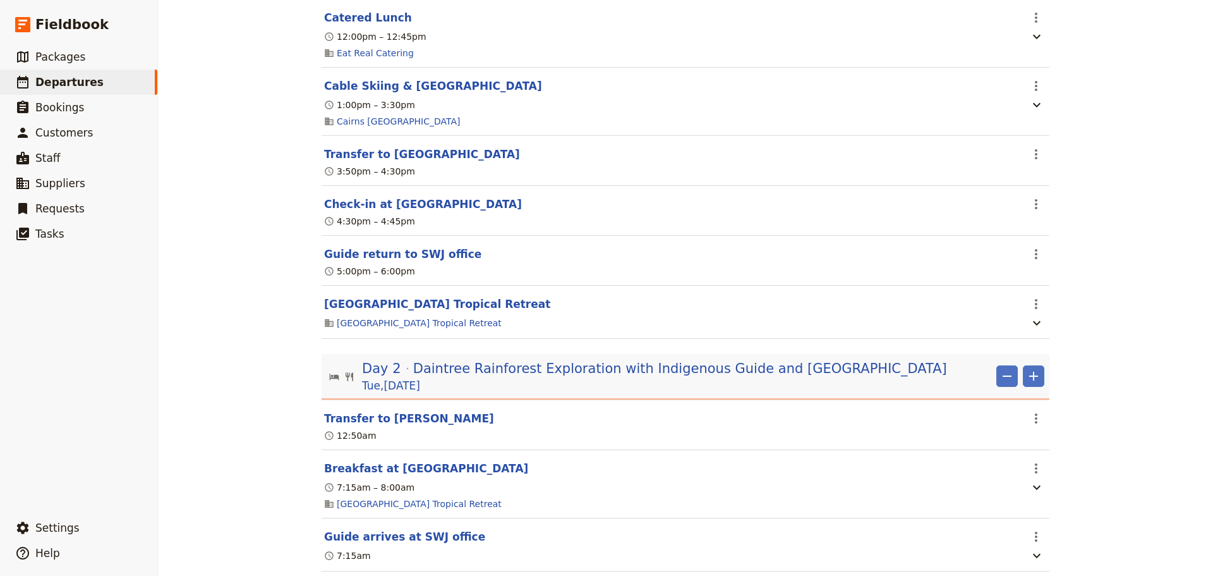
click at [1152, 393] on div "Mornington Secondary College - 2026 ​ Draft 8 – 10 Jun 2026 3 days / 2 nights 0…" at bounding box center [685, 288] width 1055 height 576
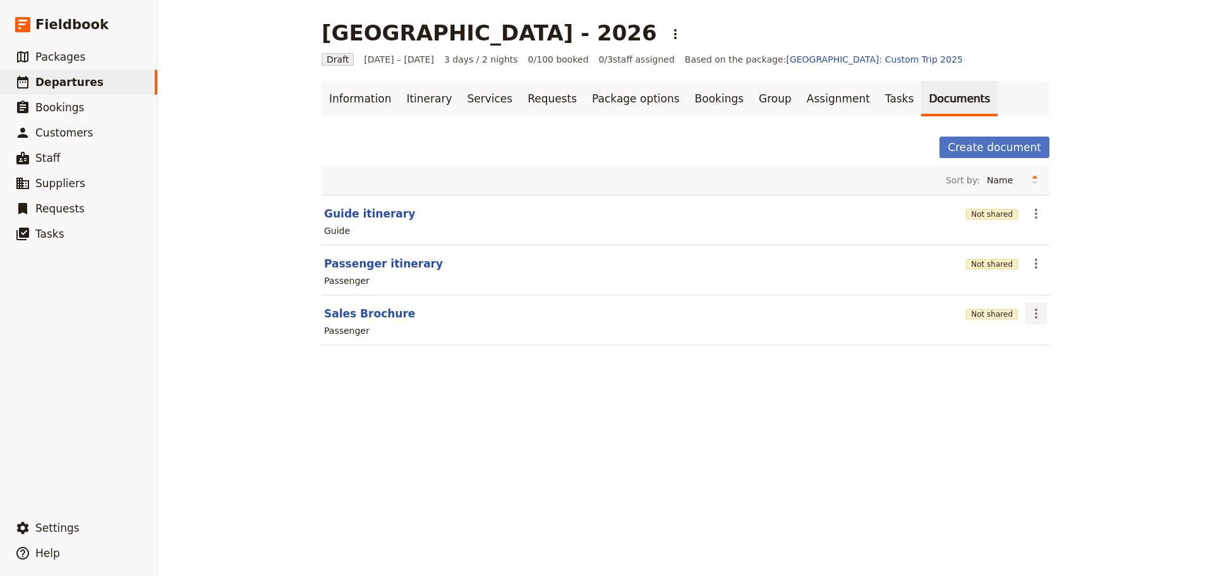
click at [1032, 308] on icon "Actions" at bounding box center [1036, 313] width 15 height 15
click at [351, 317] on button "Sales Brochure" at bounding box center [369, 313] width 91 height 15
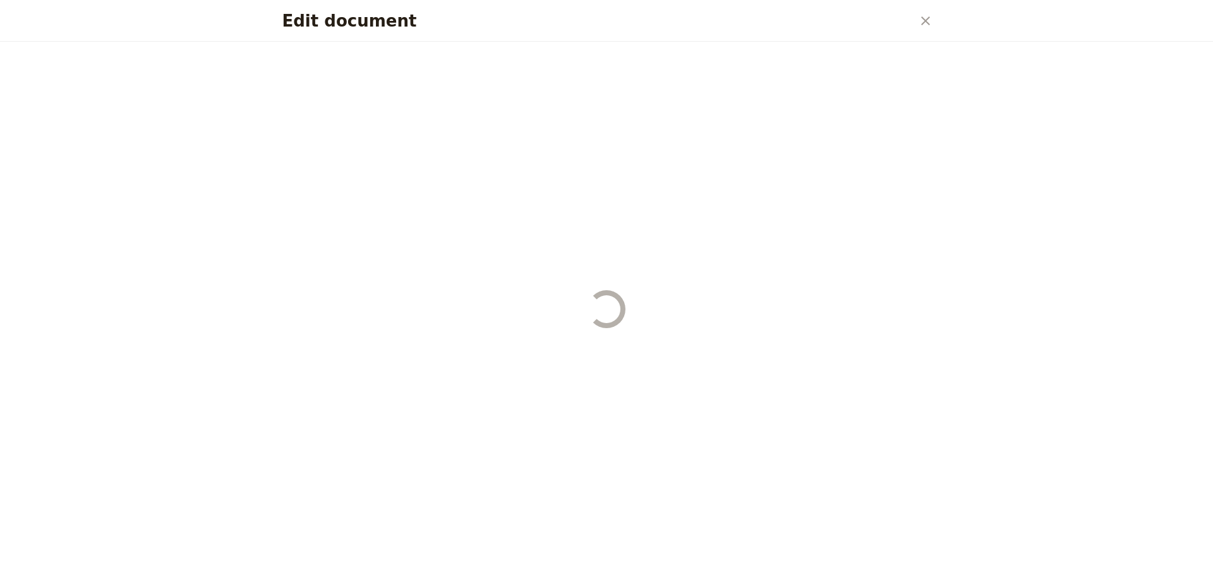
select select "PASSENGER"
select select "DEFAULT"
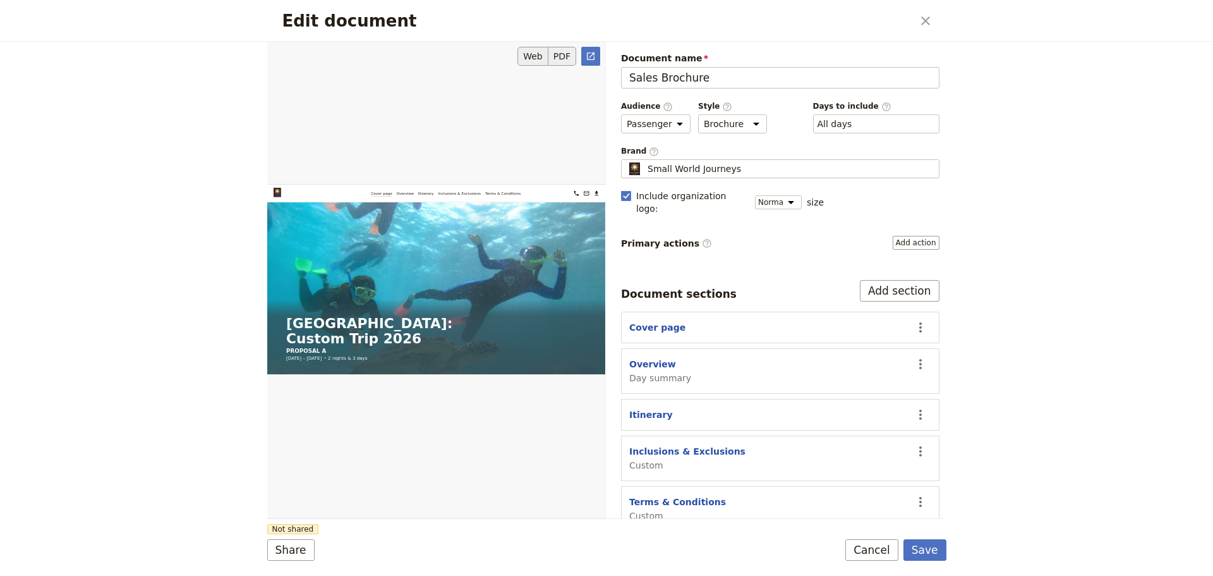
click at [562, 56] on button "PDF" at bounding box center [562, 56] width 28 height 19
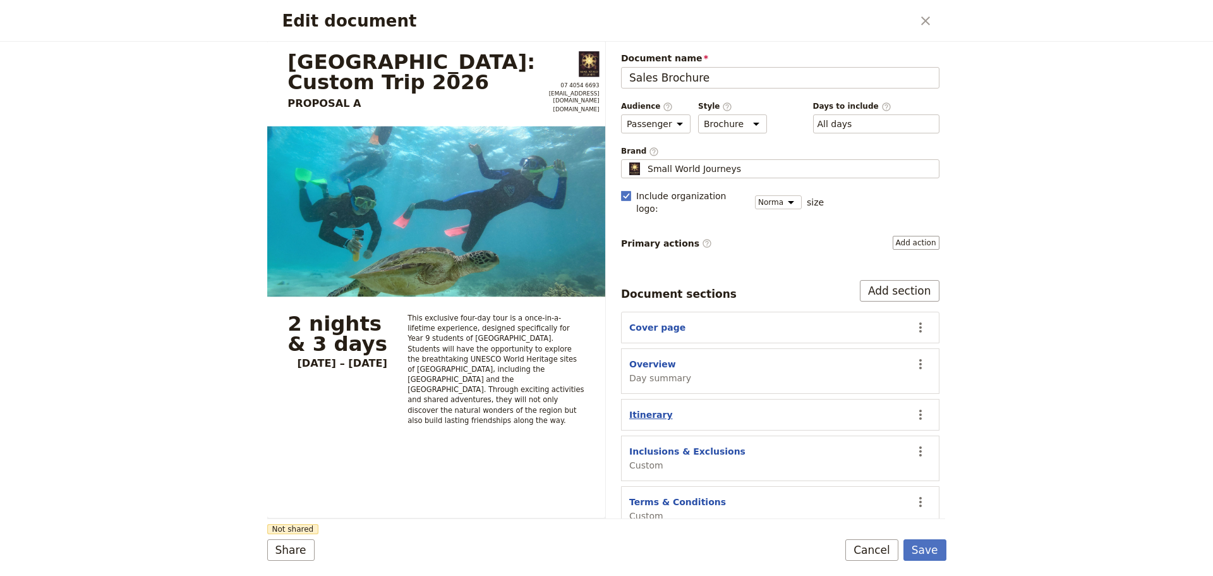
click at [662, 408] on button "Itinerary" at bounding box center [651, 414] width 44 height 13
select select "ITINERARY"
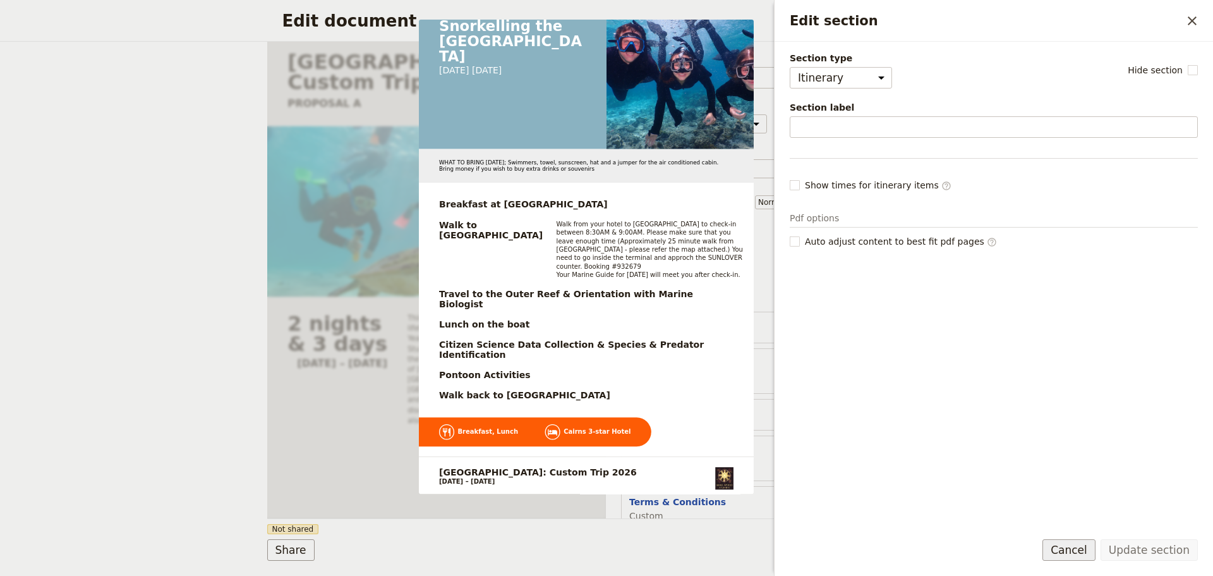
scroll to position [950, 0]
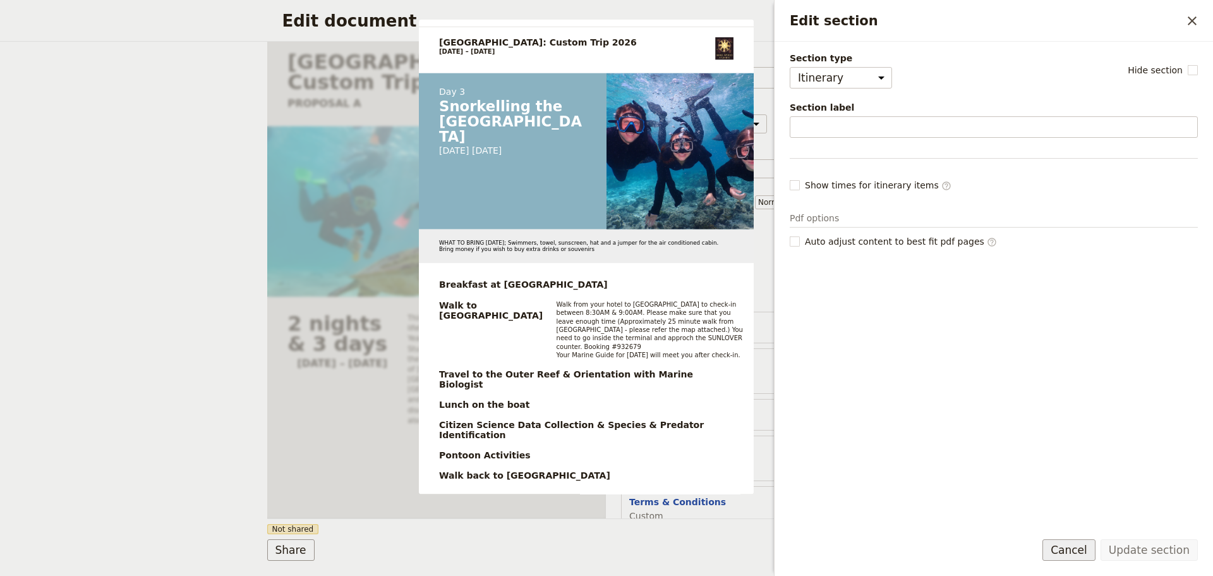
click at [1096, 552] on button "Cancel" at bounding box center [1069, 549] width 53 height 21
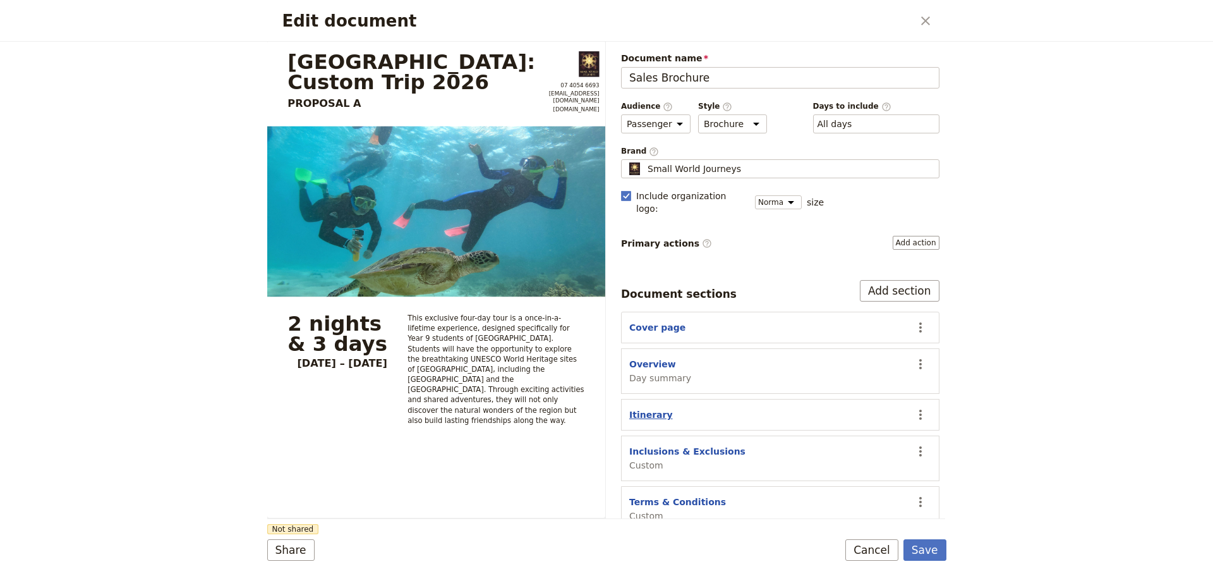
click at [641, 408] on button "Itinerary" at bounding box center [651, 414] width 44 height 13
select select "ITINERARY"
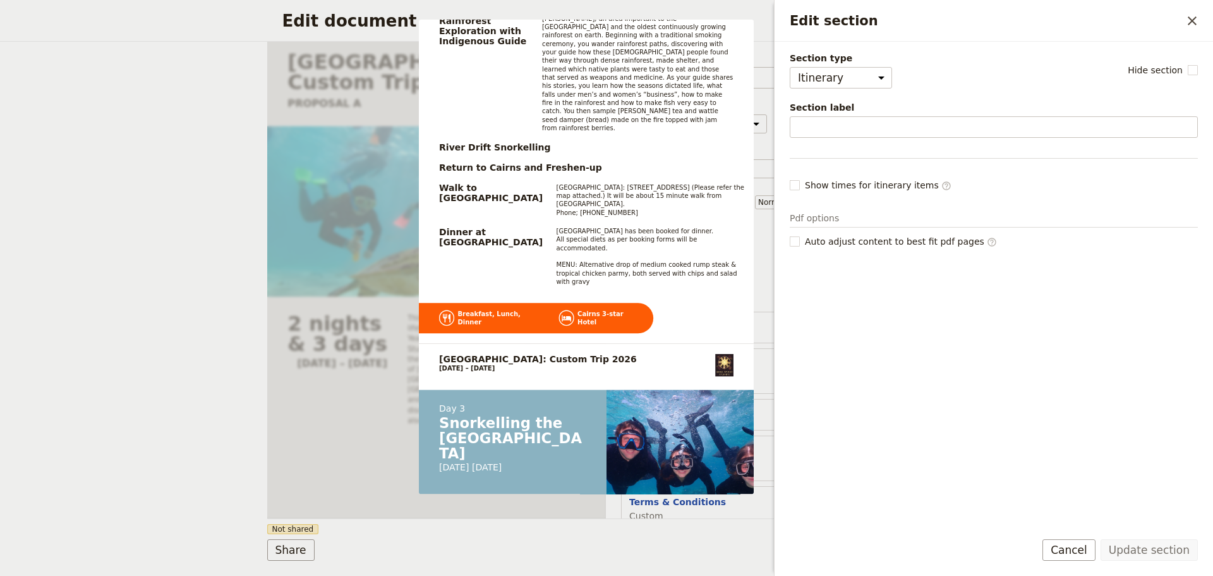
scroll to position [737, 0]
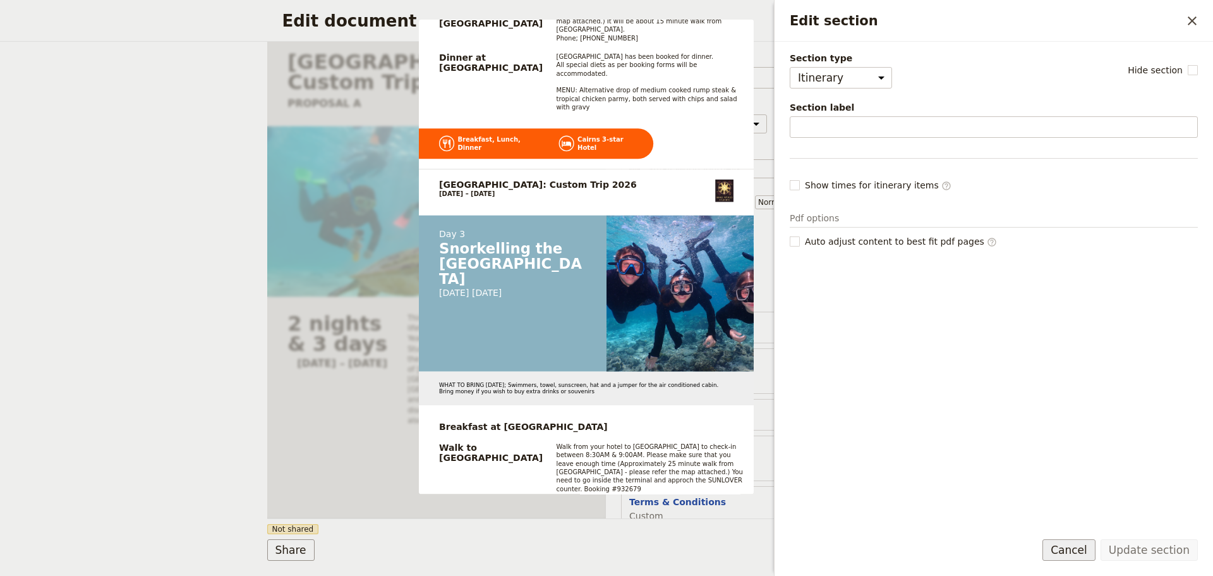
click at [1070, 550] on button "Cancel" at bounding box center [1069, 549] width 53 height 21
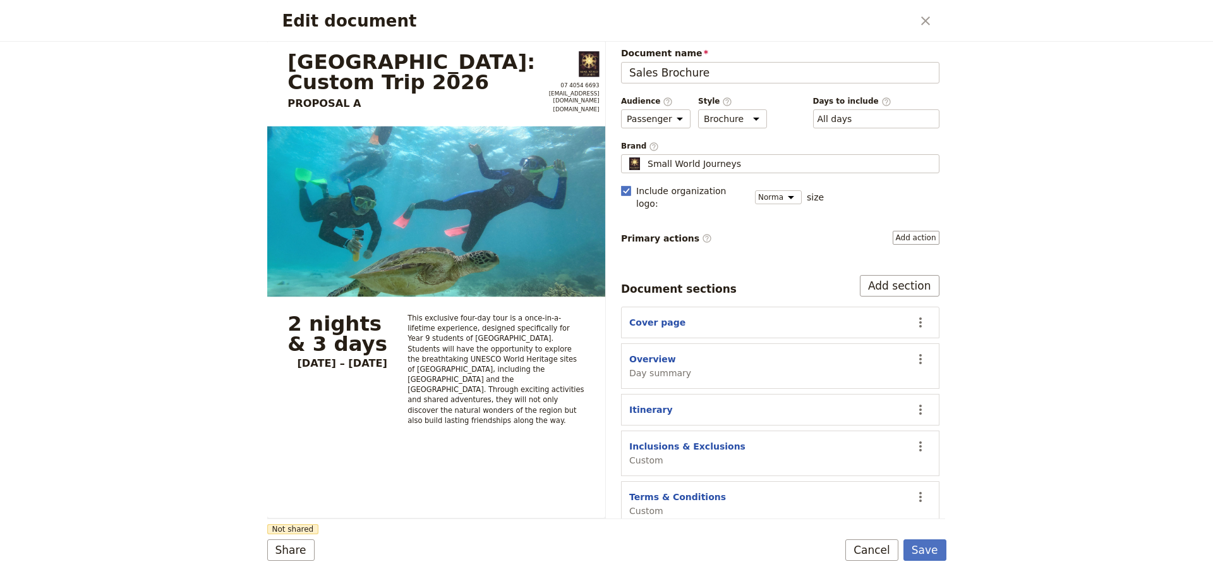
scroll to position [0, 0]
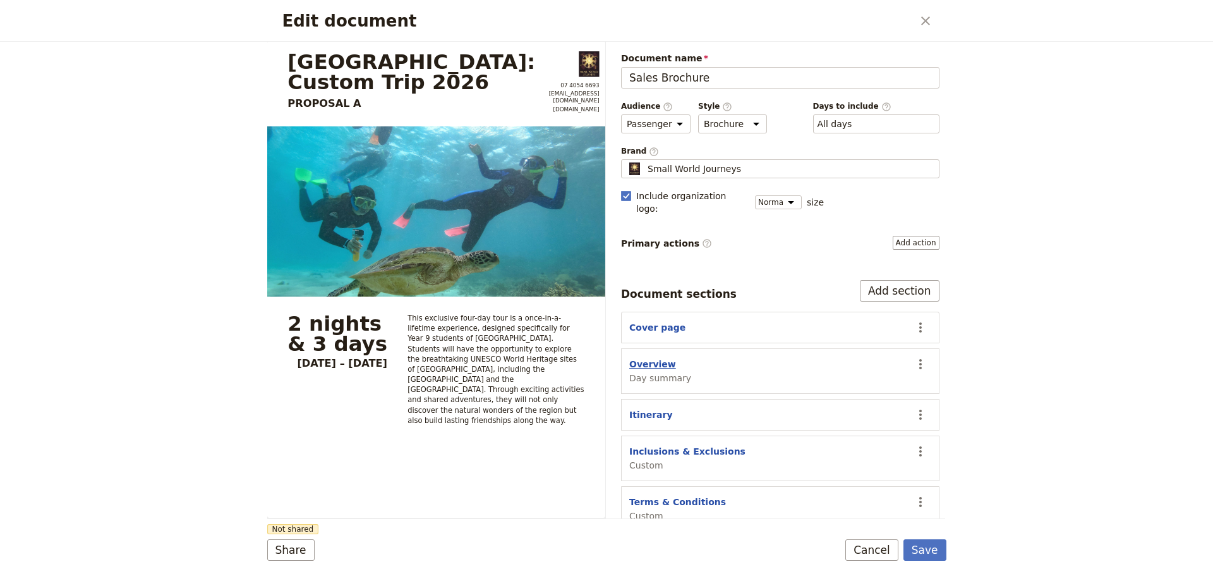
click at [655, 358] on button "Overview" at bounding box center [652, 364] width 47 height 13
select select "DAY_SUMMARY"
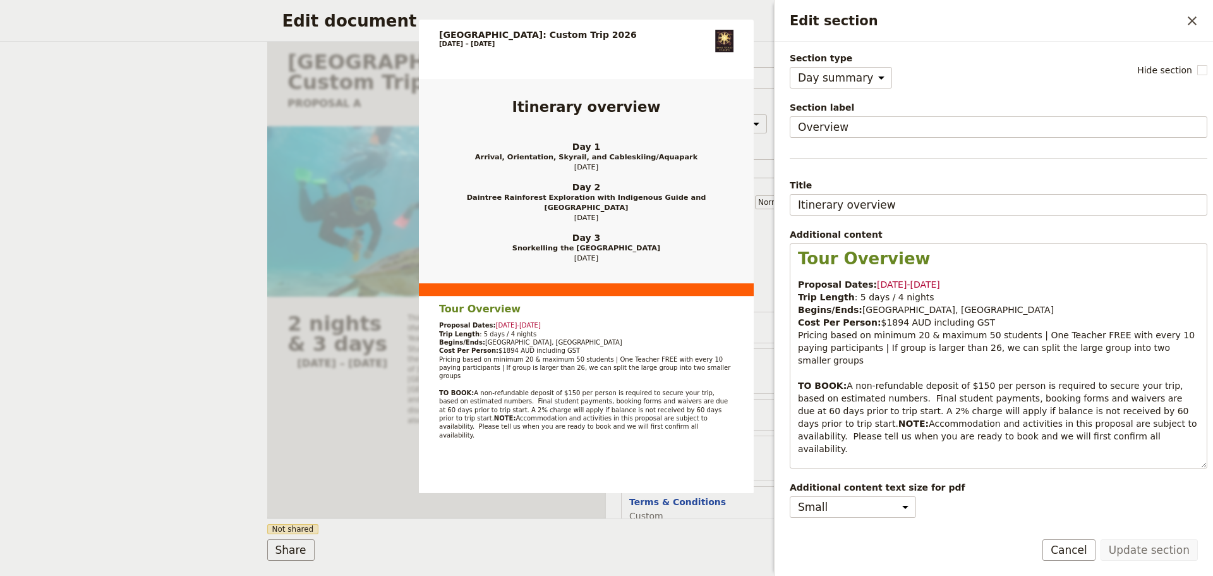
drag, startPoint x: 1067, startPoint y: 549, endPoint x: 783, endPoint y: 536, distance: 284.0
click at [1067, 548] on button "Cancel" at bounding box center [1069, 549] width 53 height 21
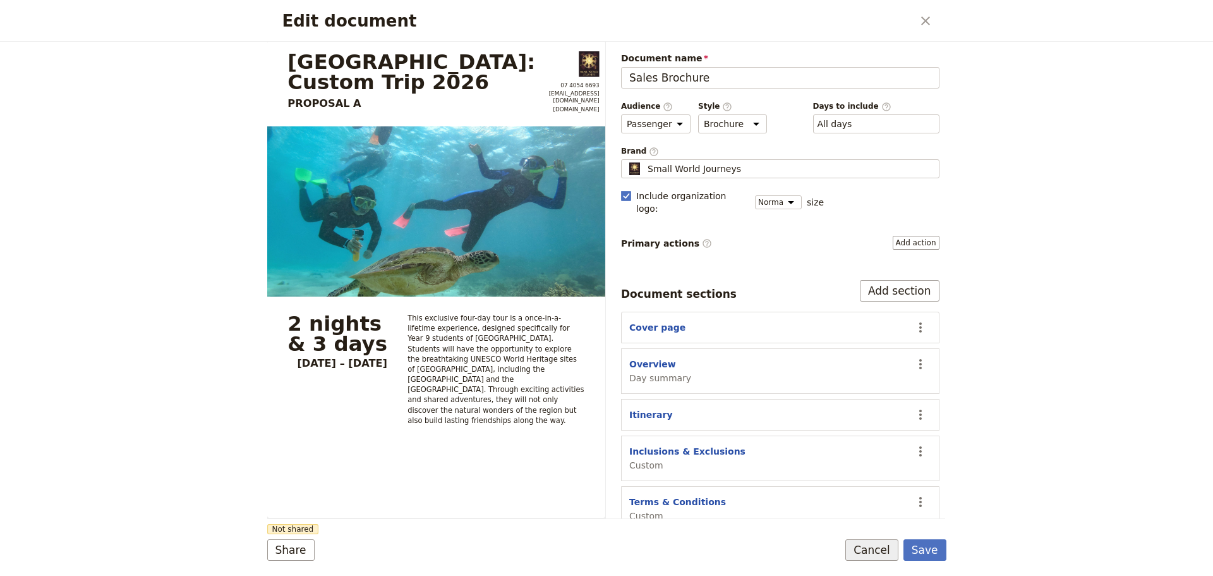
click at [881, 550] on button "Cancel" at bounding box center [871, 549] width 53 height 21
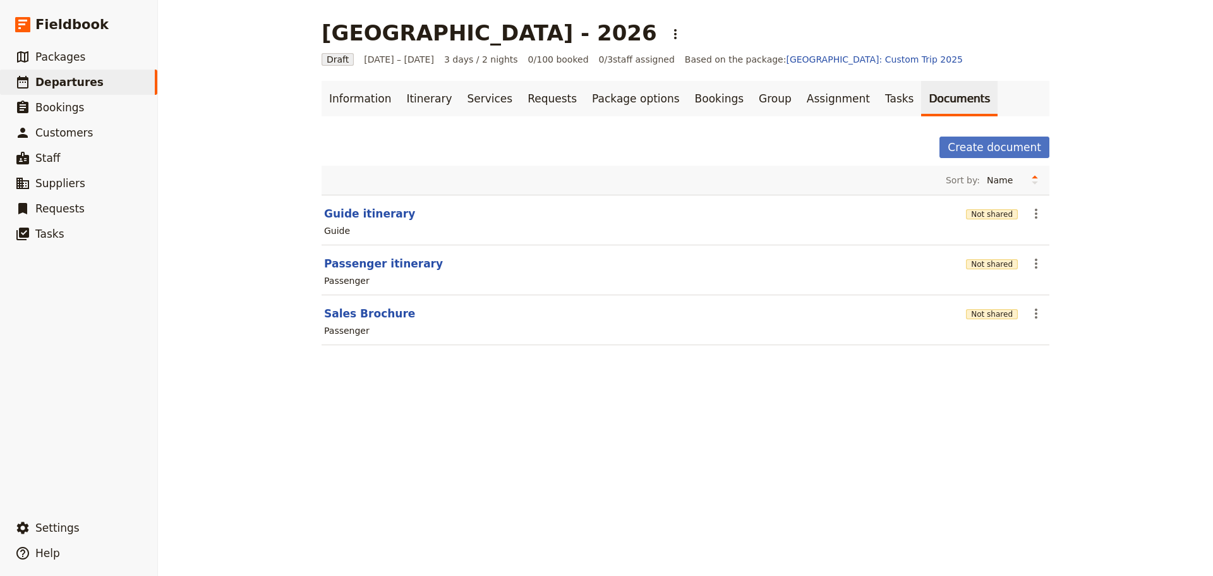
click at [770, 538] on div "[GEOGRAPHIC_DATA] - 2026 ​ Draft [DATE] – [DATE] 3 days / 2 nights 0/100 booked…" at bounding box center [685, 288] width 1055 height 576
click at [423, 111] on link "Itinerary" at bounding box center [429, 98] width 61 height 35
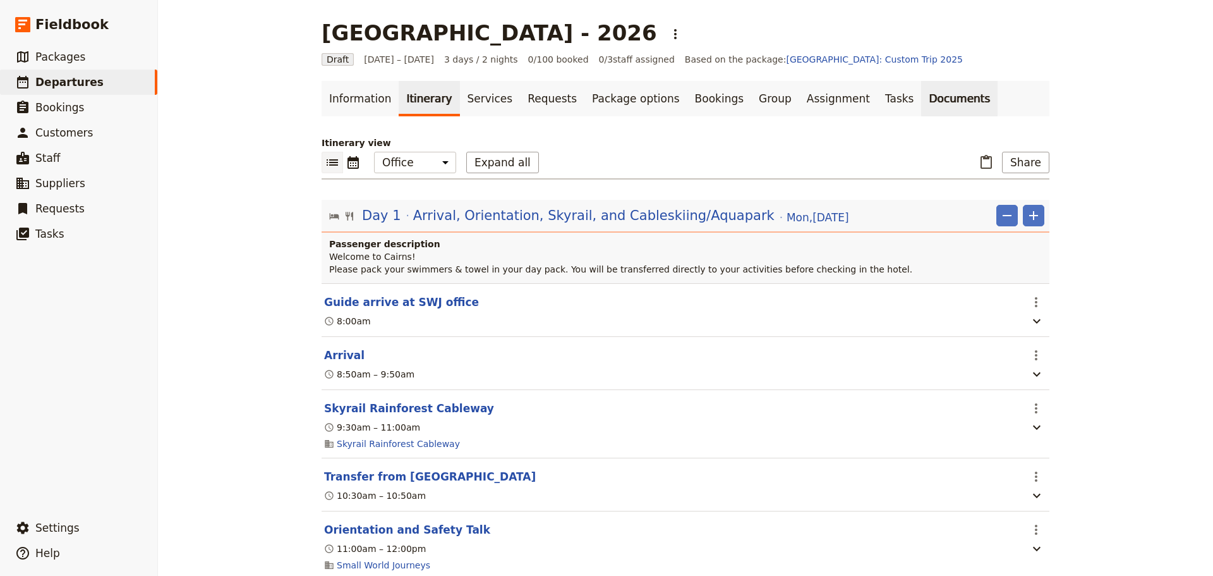
click at [921, 99] on link "Documents" at bounding box center [959, 98] width 76 height 35
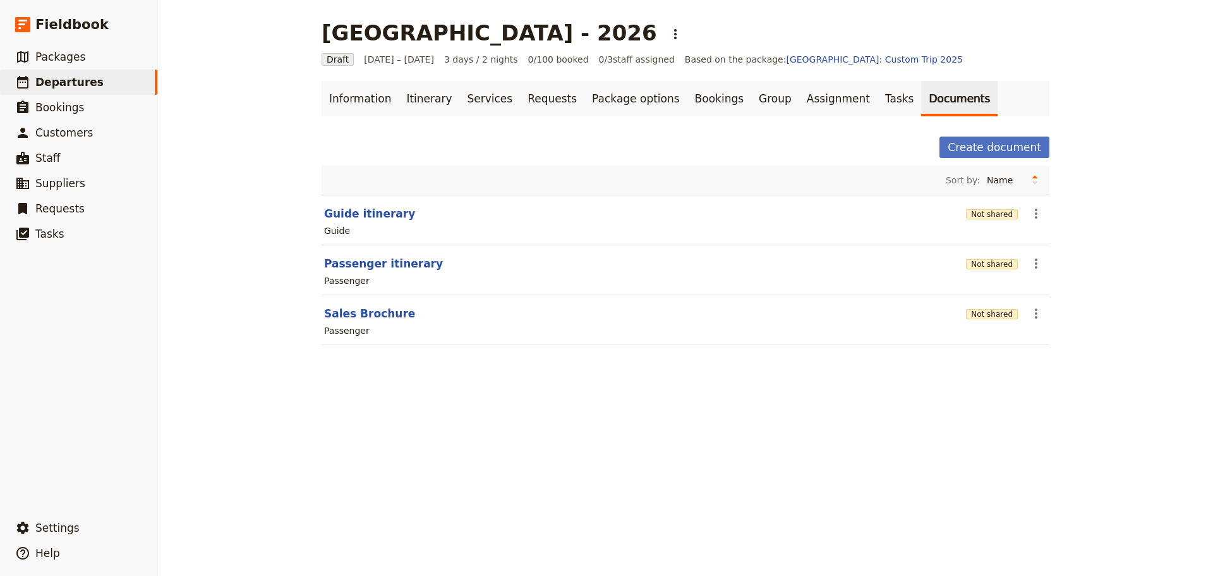
click at [351, 321] on section "Sales Brochure Not shared ​ Passenger" at bounding box center [686, 320] width 728 height 50
click at [356, 307] on button "Sales Brochure" at bounding box center [369, 313] width 91 height 15
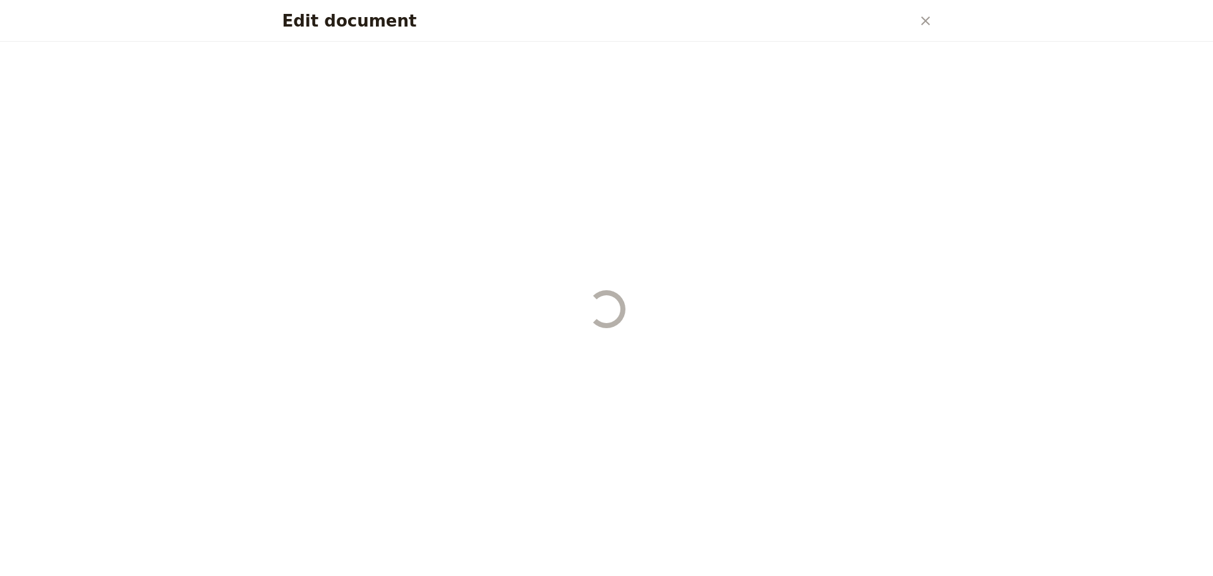
select select "PASSENGER"
select select "DEFAULT"
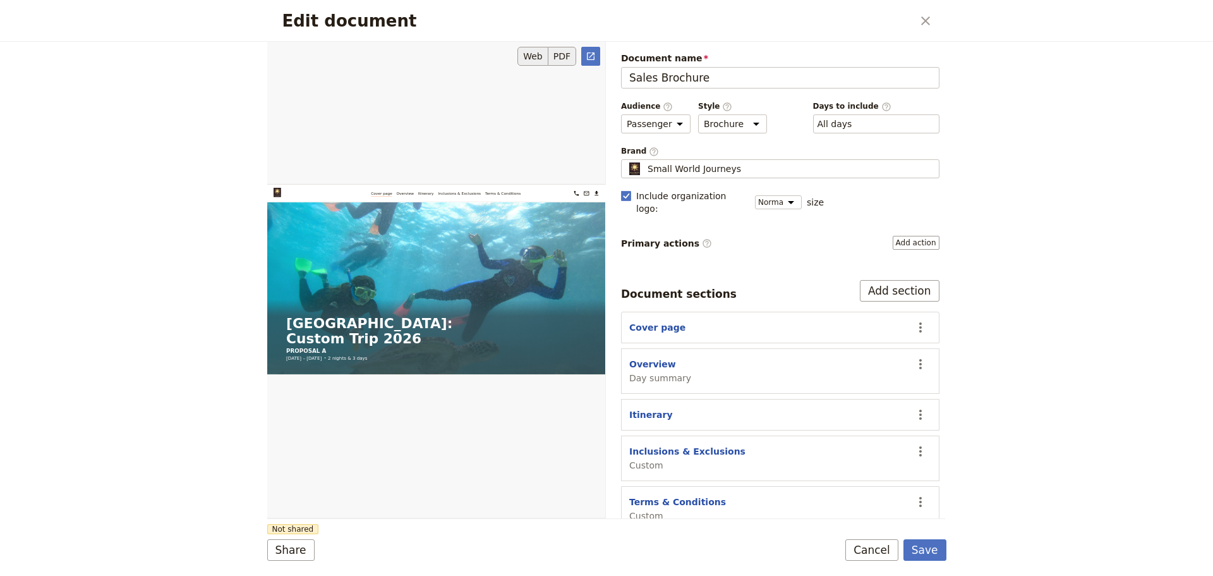
click at [562, 56] on button "PDF" at bounding box center [562, 56] width 28 height 19
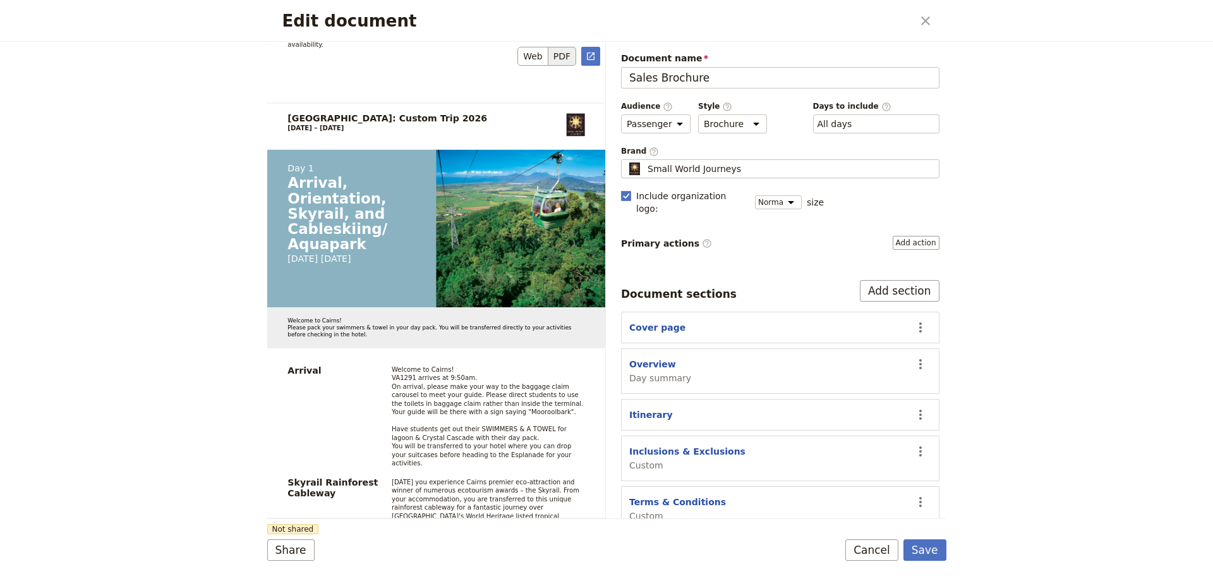
scroll to position [1369, 0]
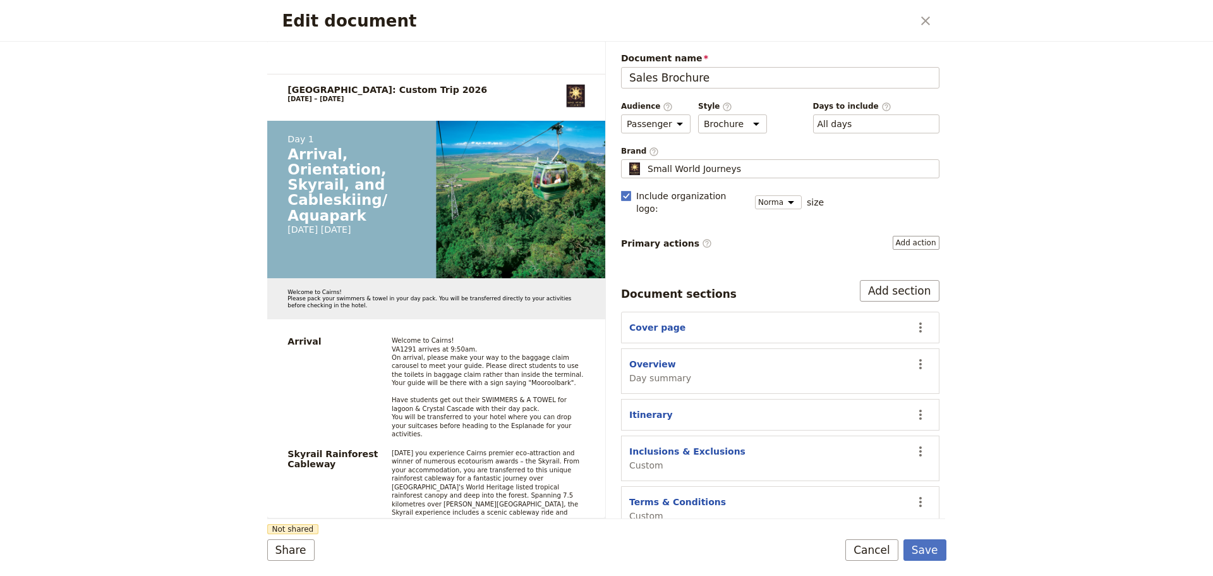
drag, startPoint x: 862, startPoint y: 552, endPoint x: 16, endPoint y: 377, distance: 864.5
click at [857, 550] on button "Cancel" at bounding box center [871, 549] width 53 height 21
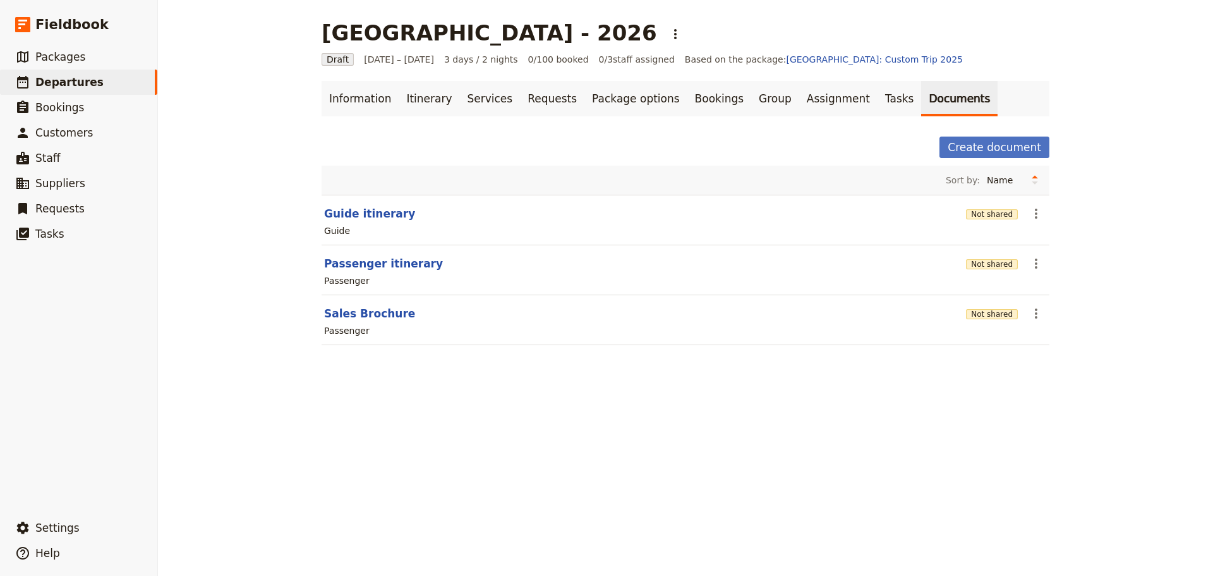
click at [363, 496] on div "[GEOGRAPHIC_DATA] - 2026 ​ Draft [DATE] – [DATE] 3 days / 2 nights 0/100 booked…" at bounding box center [685, 288] width 1055 height 576
click at [385, 312] on button "Sales Brochure" at bounding box center [369, 313] width 91 height 15
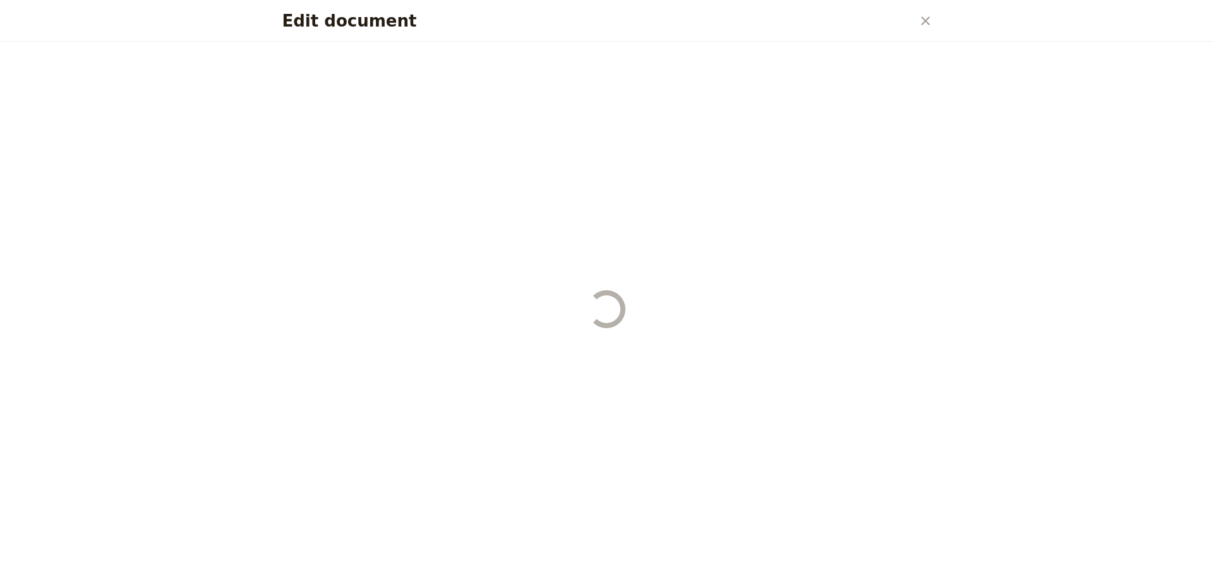
select select "PASSENGER"
select select "DEFAULT"
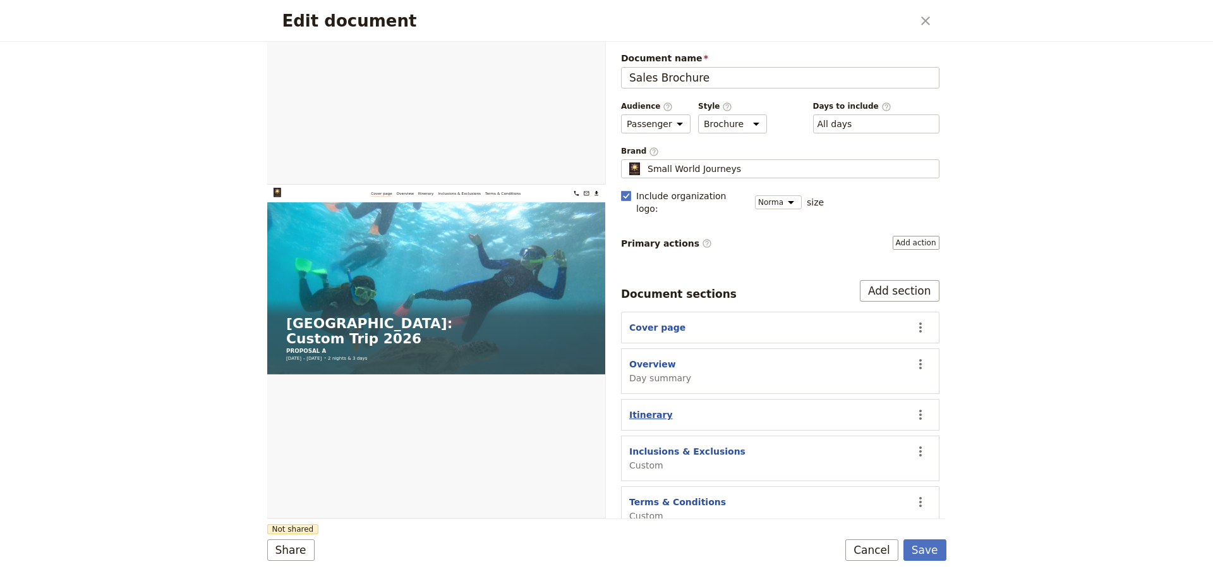
click at [659, 408] on button "Itinerary" at bounding box center [651, 414] width 44 height 13
select select "ITINERARY"
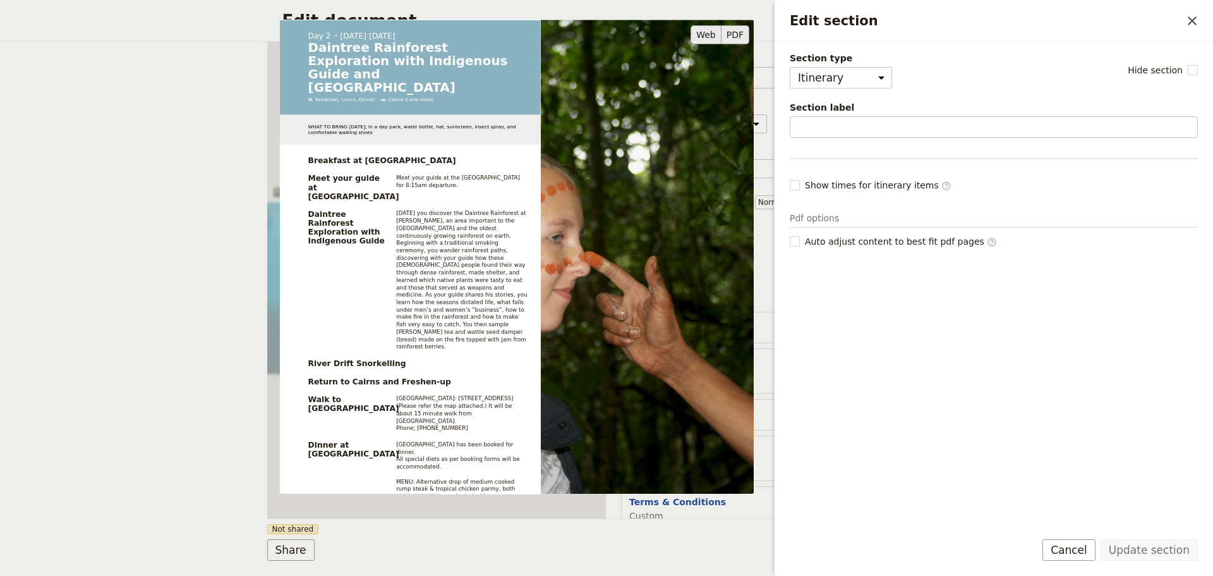
click at [732, 32] on button "PDF" at bounding box center [736, 34] width 28 height 19
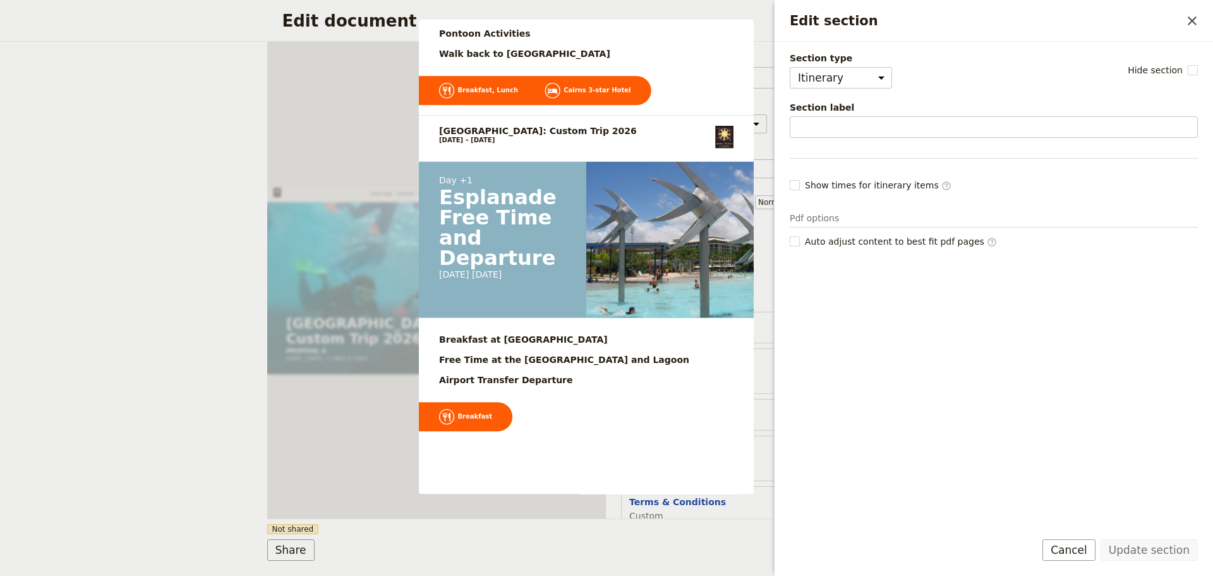
scroll to position [740, 0]
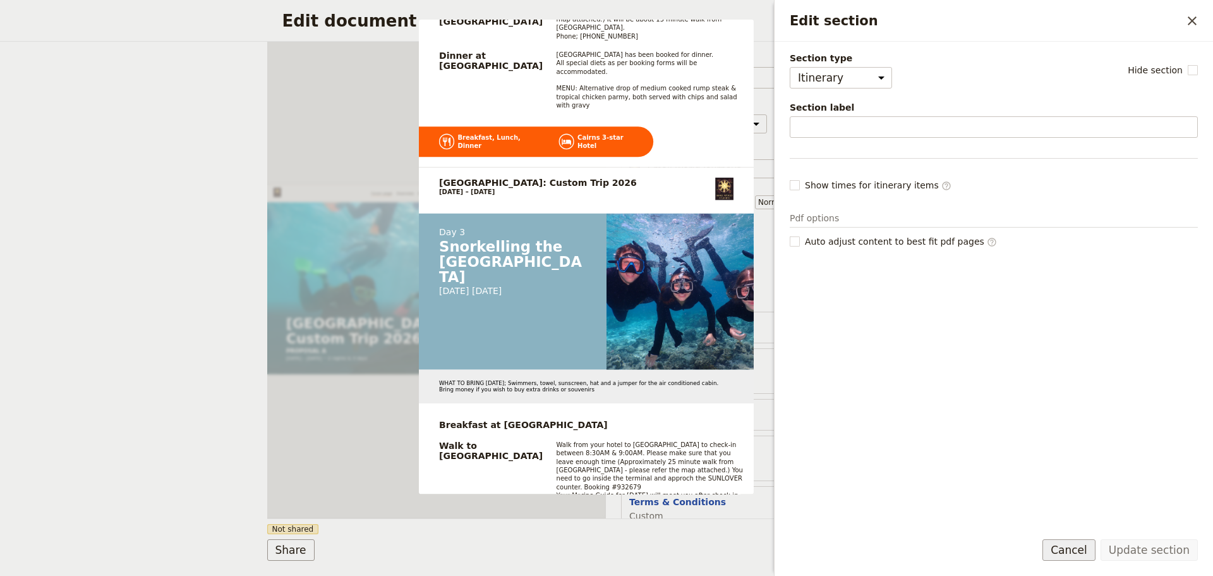
click at [1070, 546] on button "Cancel" at bounding box center [1069, 549] width 53 height 21
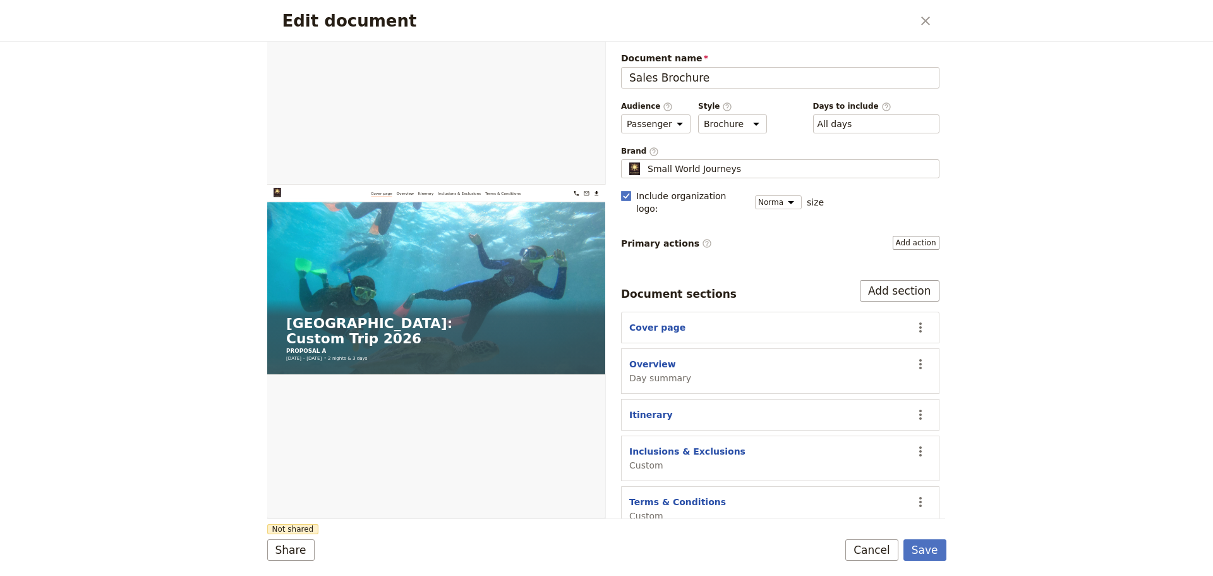
click at [1087, 545] on div "Edit document ​ Web PDF ​ Document name Sales Brochure Preview Audience ​ Publi…" at bounding box center [606, 288] width 1213 height 576
click at [933, 550] on button "Save" at bounding box center [925, 549] width 43 height 21
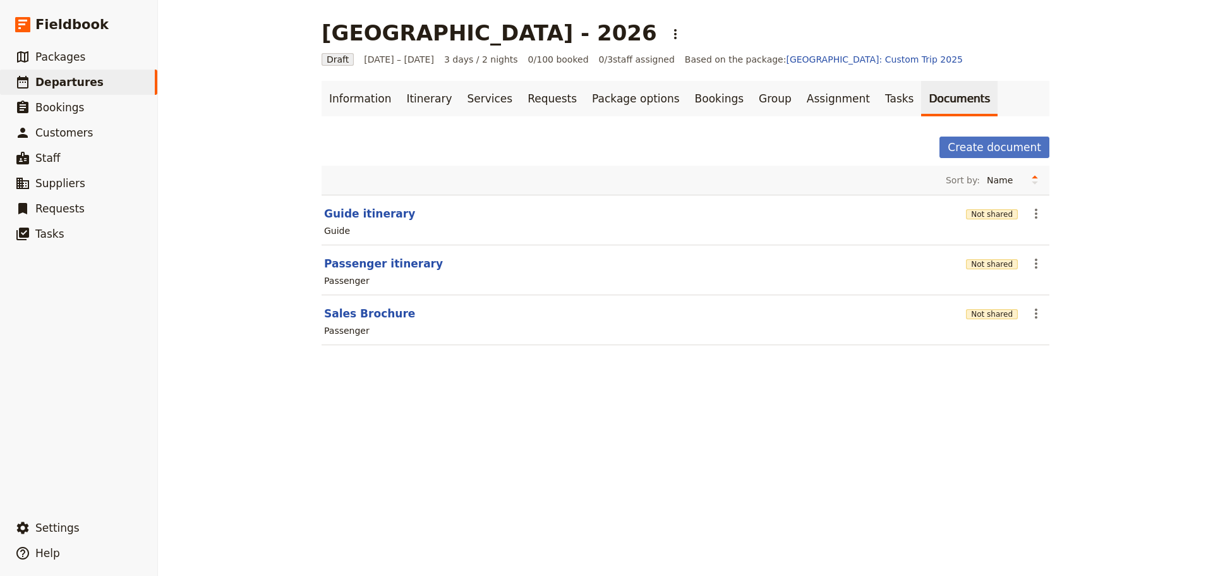
click at [463, 484] on div "[GEOGRAPHIC_DATA] - 2026 ​ Draft [DATE] – [DATE] 3 days / 2 nights 0/100 booked…" at bounding box center [685, 288] width 1055 height 576
click at [353, 318] on button "Sales Brochure" at bounding box center [369, 313] width 91 height 15
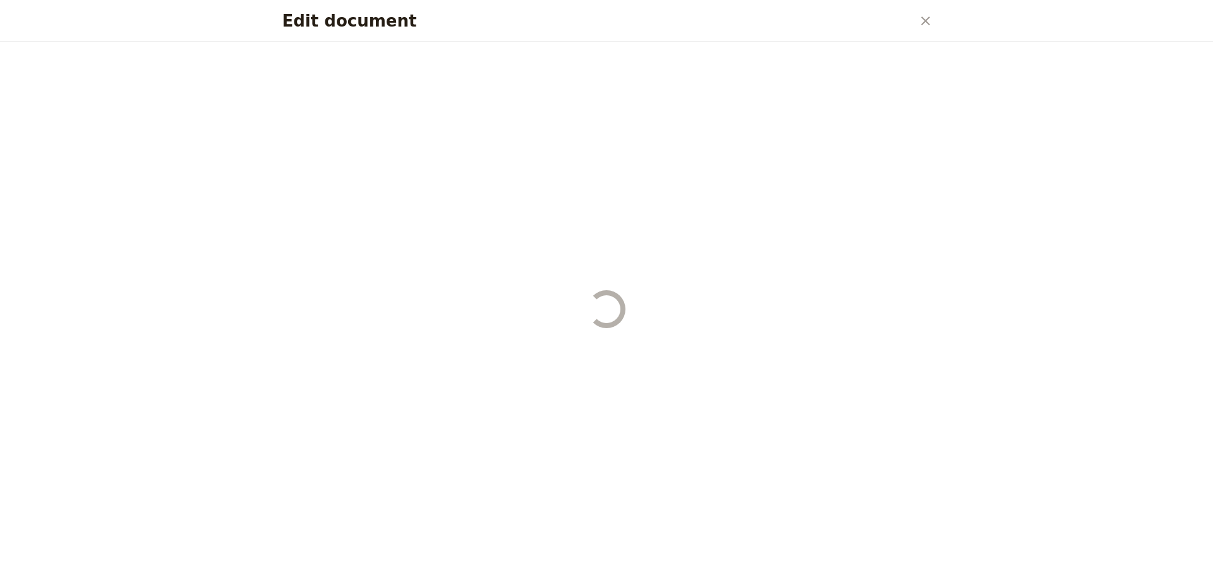
click at [353, 318] on div "Edit document" at bounding box center [606, 309] width 679 height 534
select select "PASSENGER"
select select "DEFAULT"
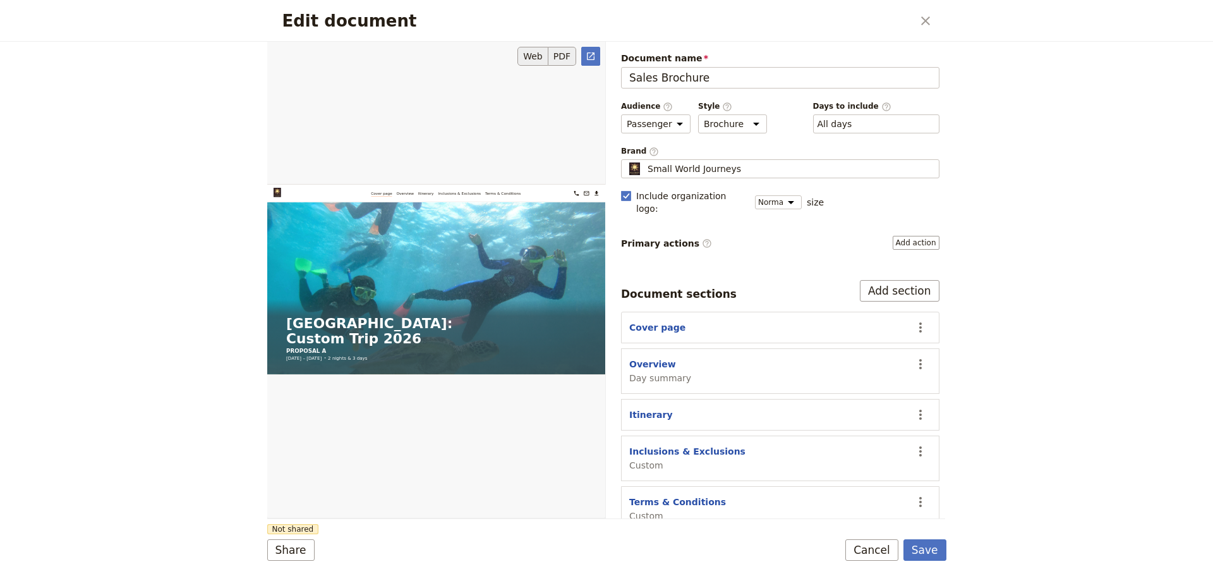
click at [571, 56] on button "PDF" at bounding box center [562, 56] width 28 height 19
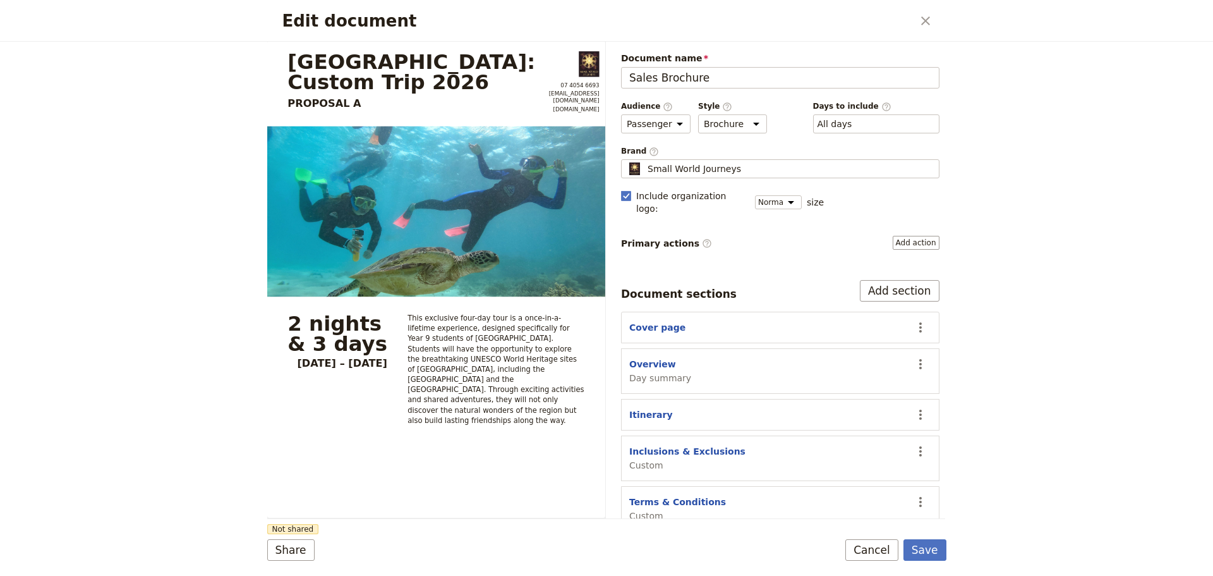
click at [664, 408] on div "Itinerary" at bounding box center [766, 414] width 275 height 13
click at [649, 408] on button "Itinerary" at bounding box center [651, 414] width 44 height 13
select select "ITINERARY"
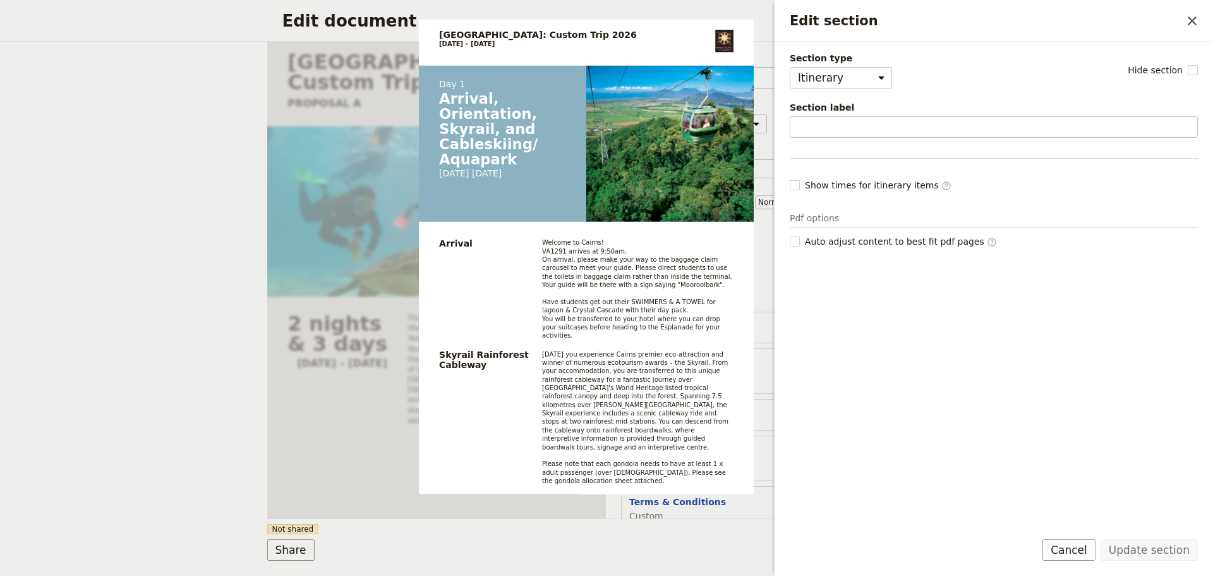
click at [1070, 557] on button "Cancel" at bounding box center [1069, 549] width 53 height 21
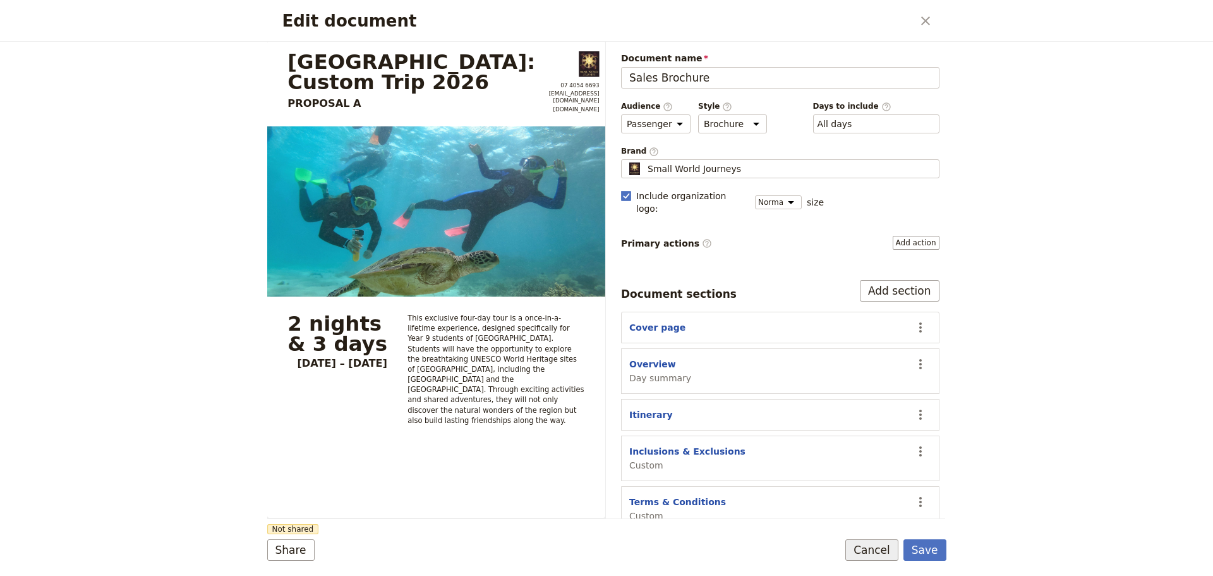
click at [887, 549] on button "Cancel" at bounding box center [871, 549] width 53 height 21
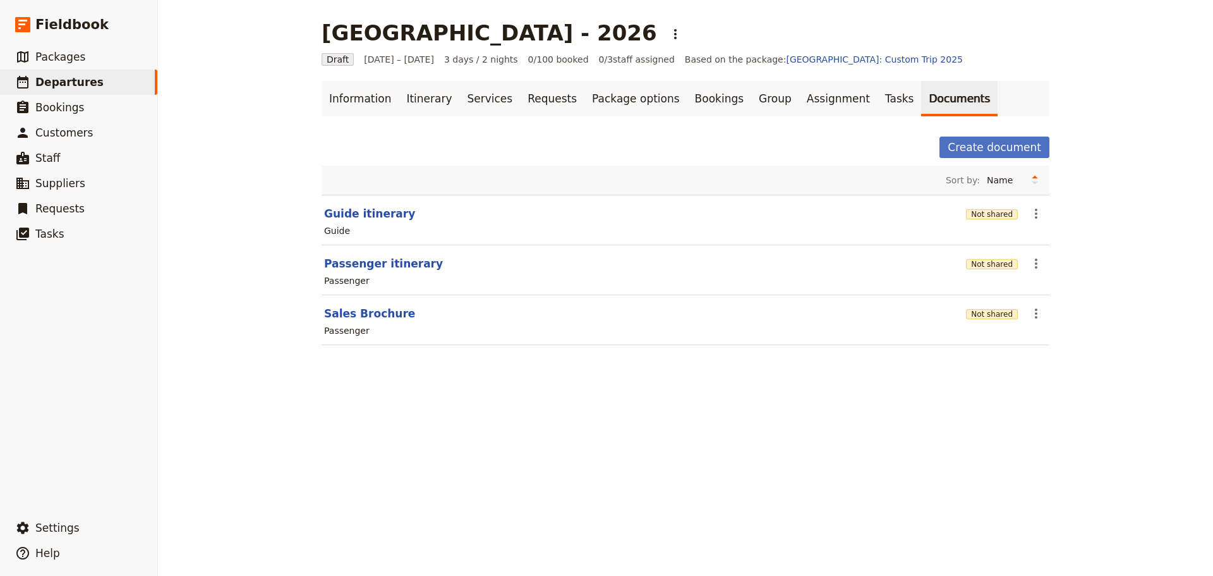
click at [538, 441] on div "[GEOGRAPHIC_DATA] - 2026 ​ Draft [DATE] – [DATE] 3 days / 2 nights 0/100 booked…" at bounding box center [685, 288] width 1055 height 576
click at [375, 311] on button "Sales Brochure" at bounding box center [369, 313] width 91 height 15
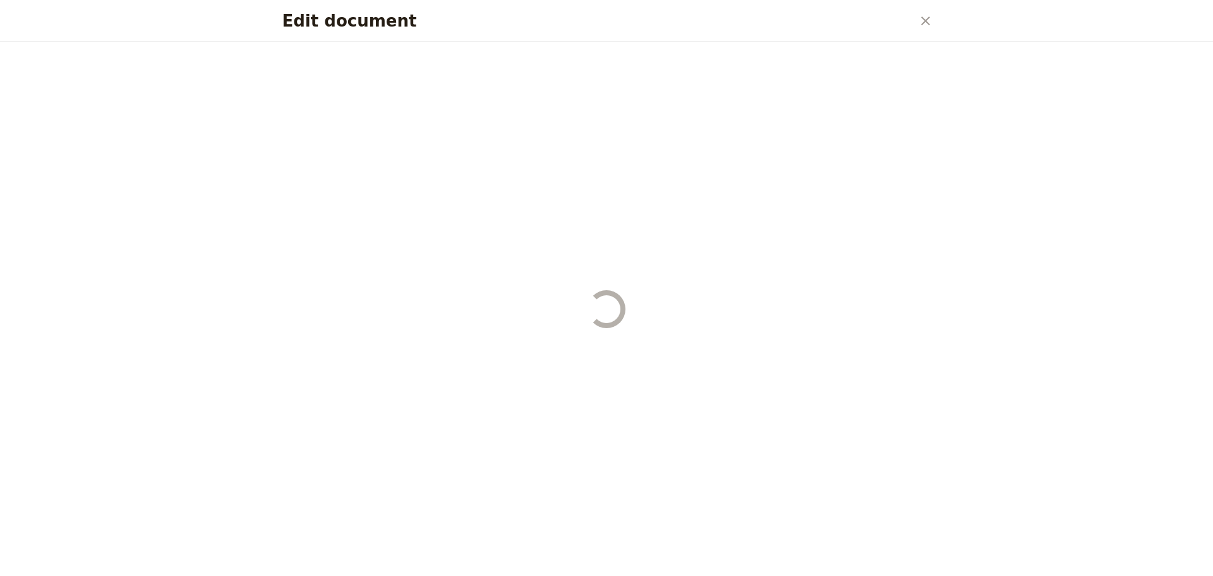
select select "PASSENGER"
select select "DEFAULT"
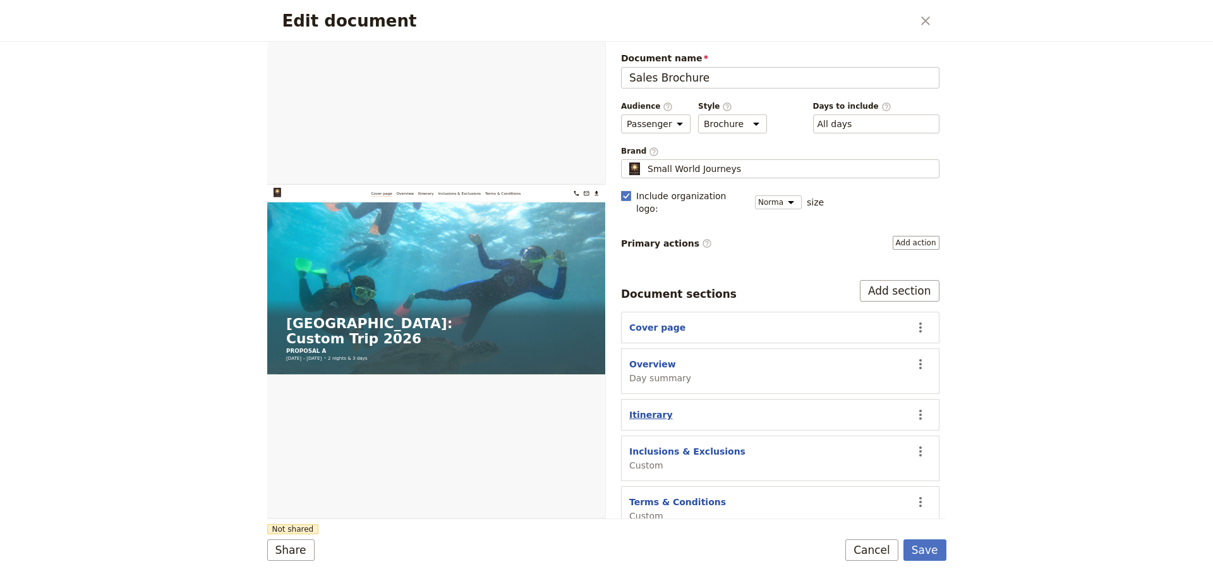
click at [652, 408] on button "Itinerary" at bounding box center [651, 414] width 44 height 13
select select "ITINERARY"
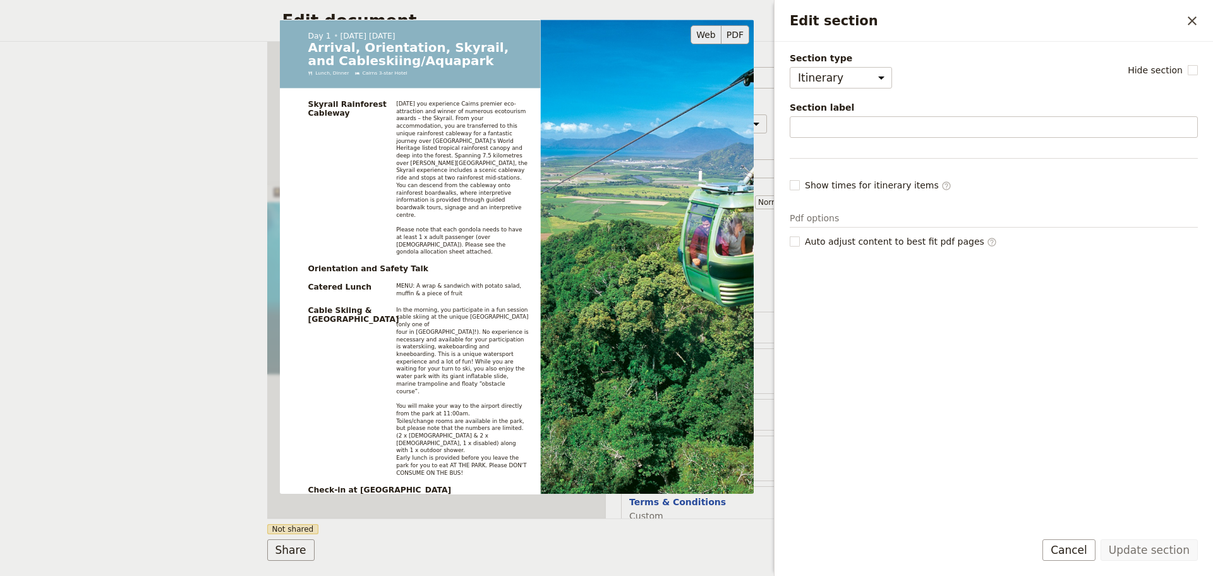
click at [735, 29] on button "PDF" at bounding box center [736, 34] width 28 height 19
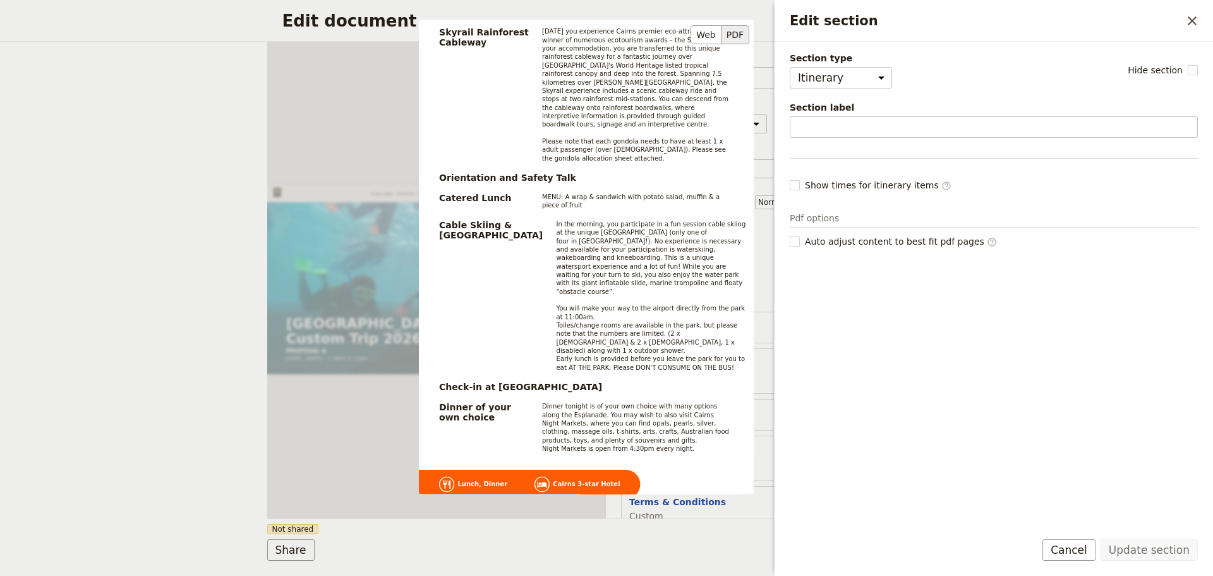
scroll to position [421, 0]
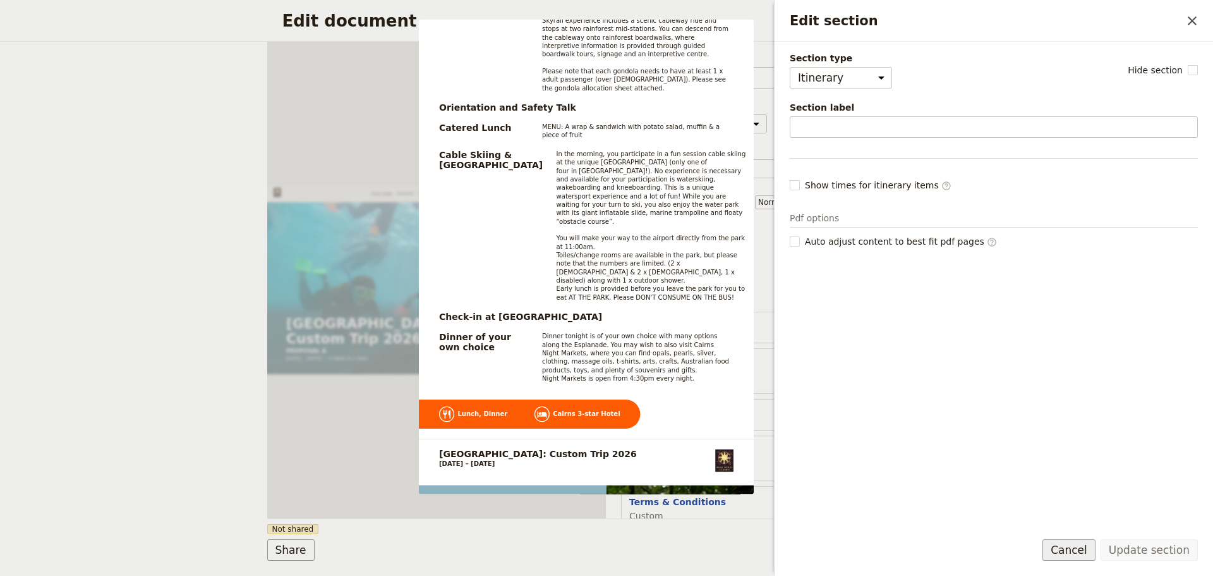
click at [1081, 543] on button "Cancel" at bounding box center [1069, 549] width 53 height 21
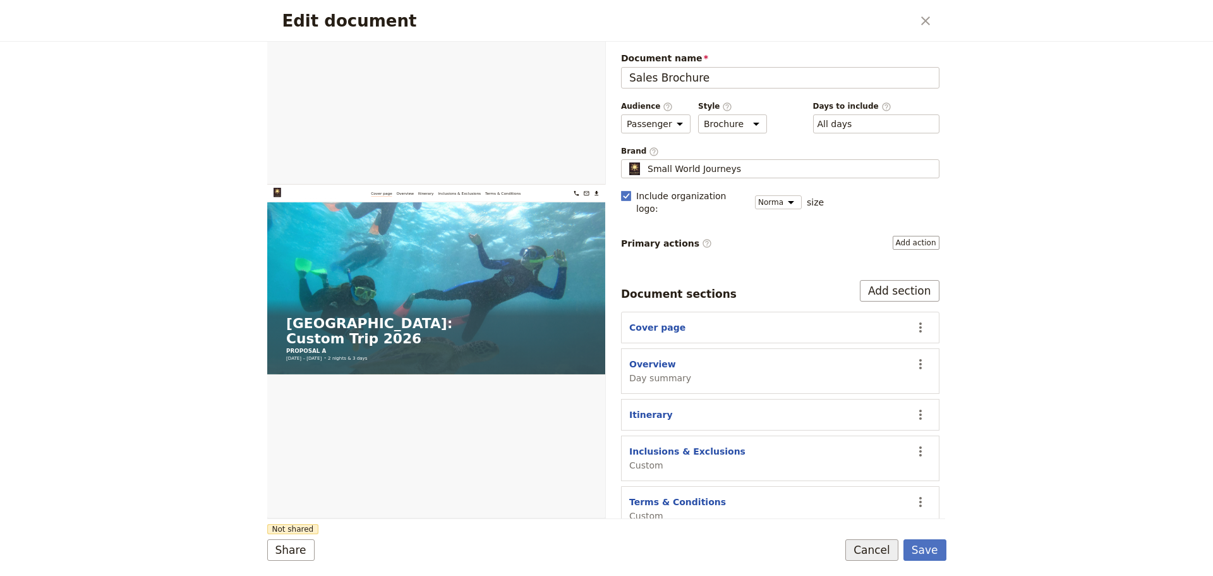
click at [872, 555] on button "Cancel" at bounding box center [871, 549] width 53 height 21
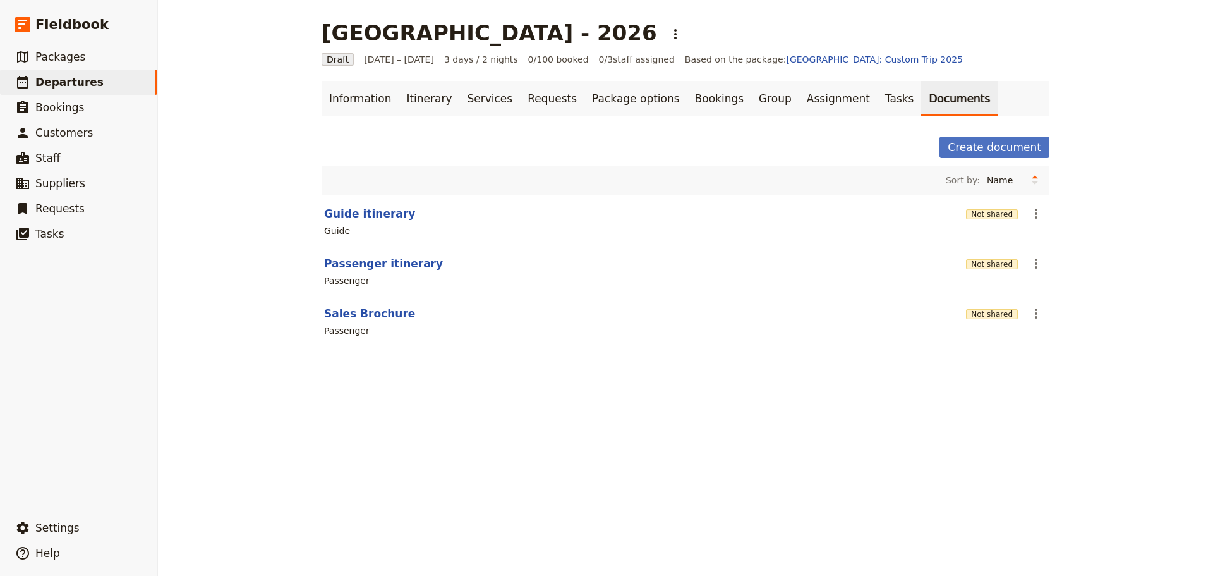
click at [500, 480] on div "[GEOGRAPHIC_DATA] - 2026 ​ Draft [DATE] – [DATE] 3 days / 2 nights 0/100 booked…" at bounding box center [685, 288] width 1055 height 576
click at [346, 313] on button "Sales Brochure" at bounding box center [369, 313] width 91 height 15
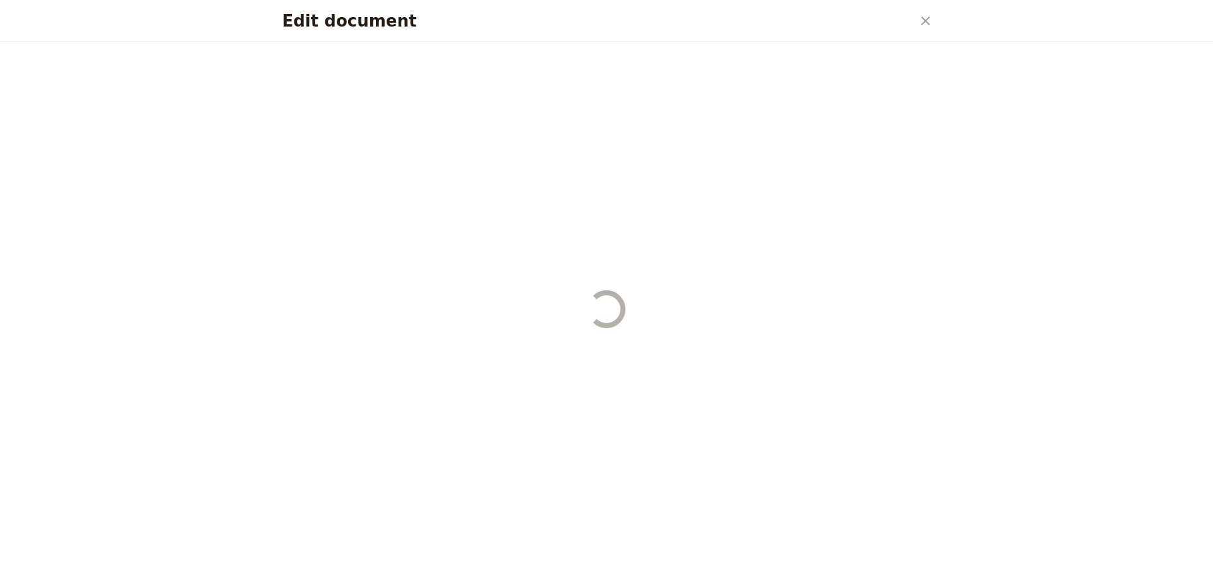
select select "PASSENGER"
select select "DEFAULT"
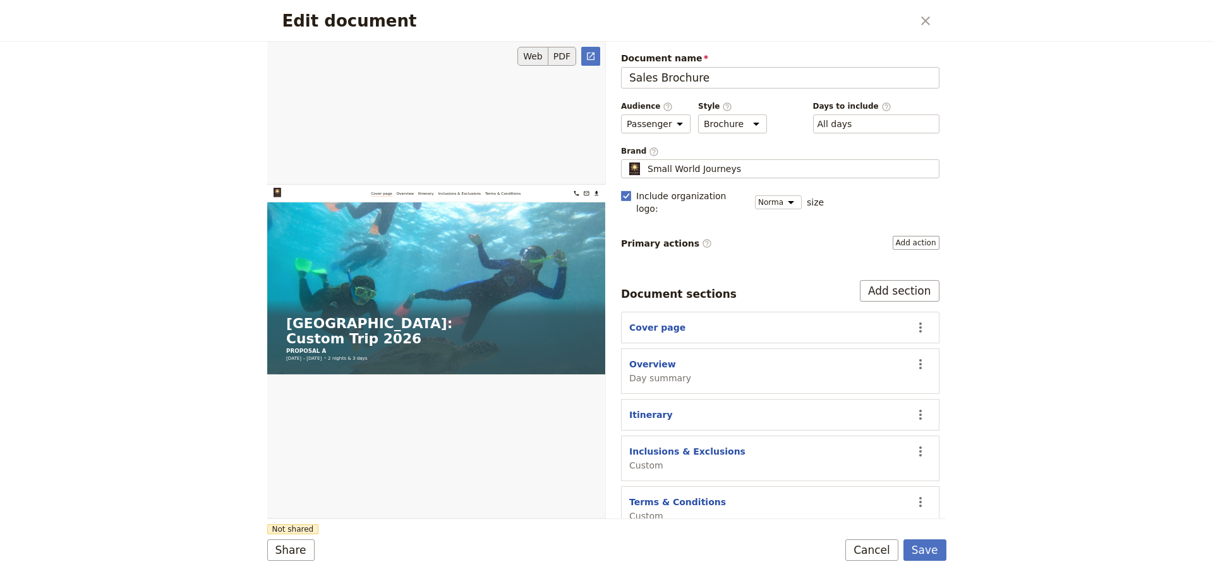
click at [559, 52] on button "PDF" at bounding box center [562, 56] width 28 height 19
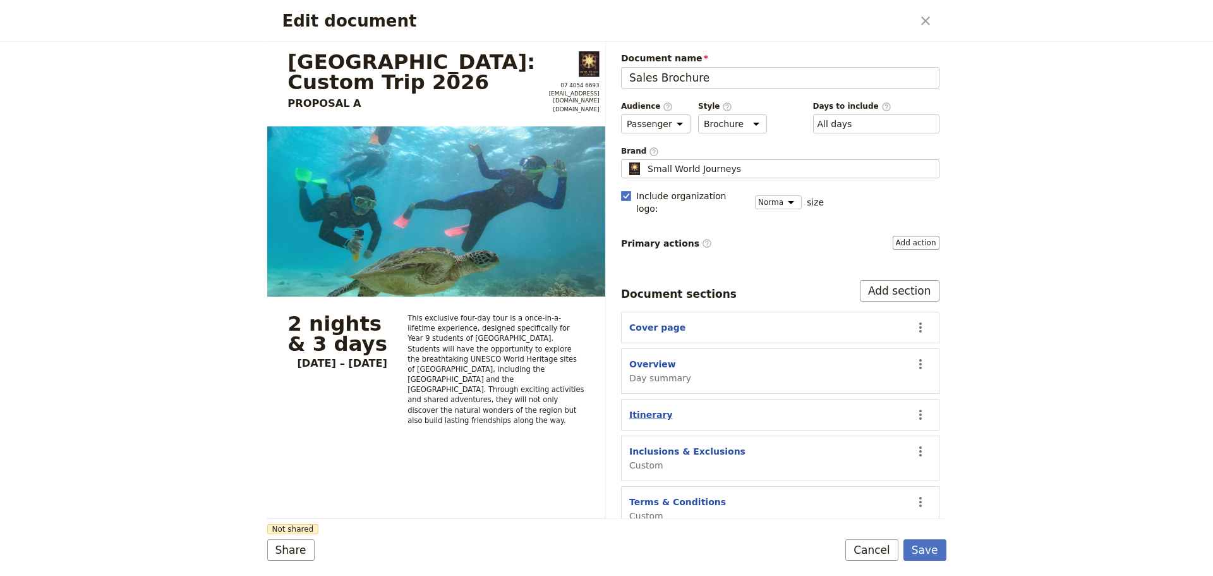
click at [652, 408] on button "Itinerary" at bounding box center [651, 414] width 44 height 13
select select "ITINERARY"
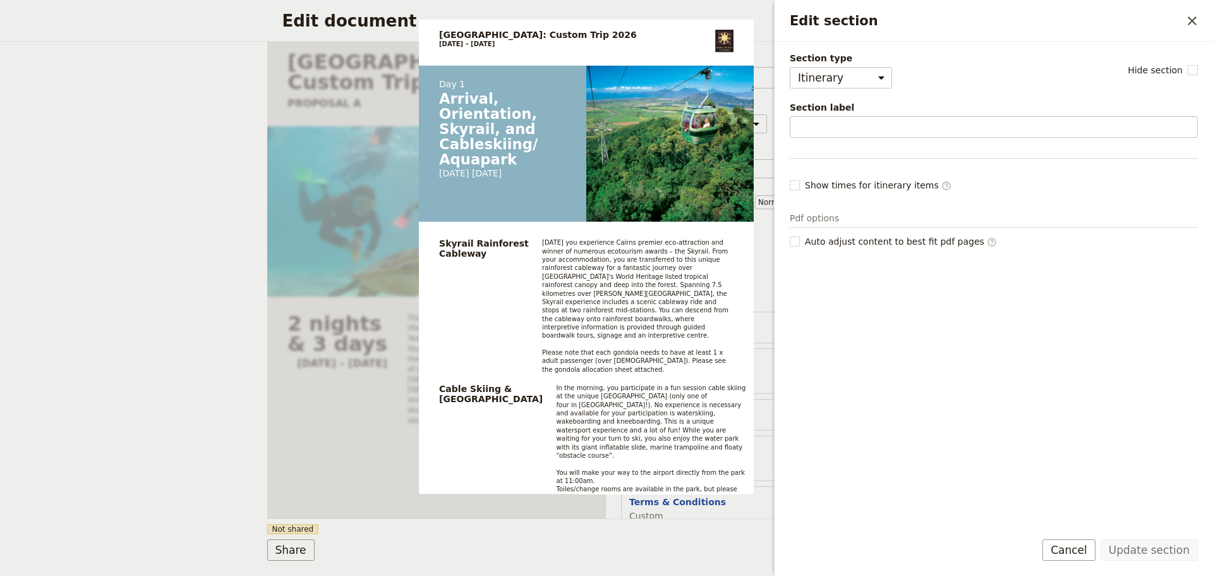
drag, startPoint x: 1077, startPoint y: 548, endPoint x: 935, endPoint y: 543, distance: 141.6
click at [1076, 548] on button "Cancel" at bounding box center [1069, 549] width 53 height 21
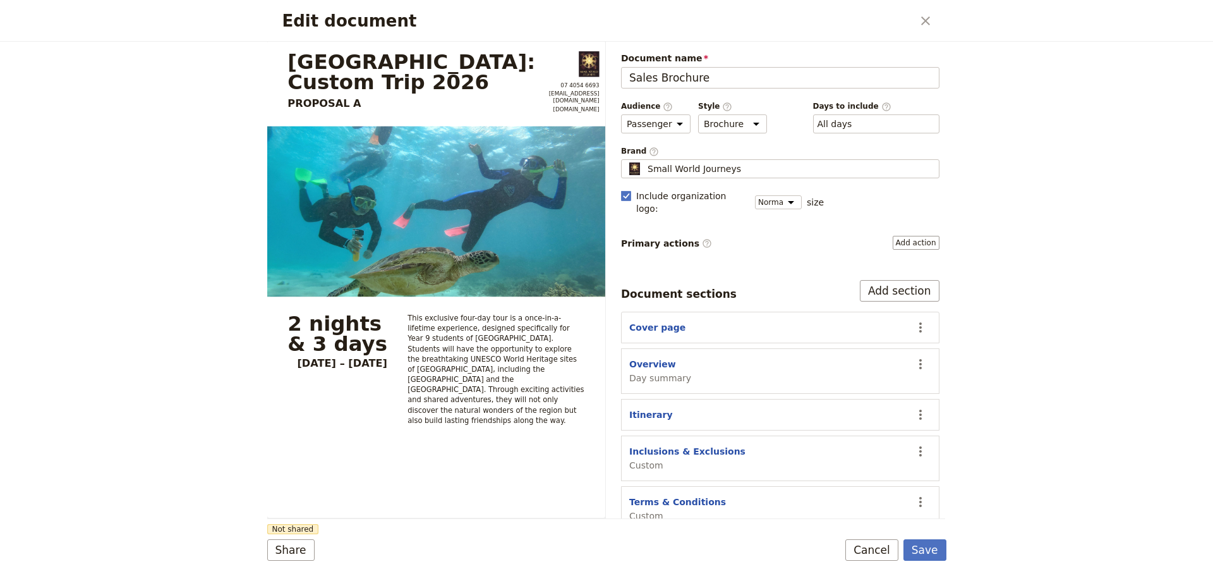
click at [140, 430] on div "Edit document ​ Mornington Secondary College: Custom Trip 2026 PROPOSAL A 07 40…" at bounding box center [606, 288] width 1213 height 576
click at [876, 546] on button "Cancel" at bounding box center [871, 549] width 53 height 21
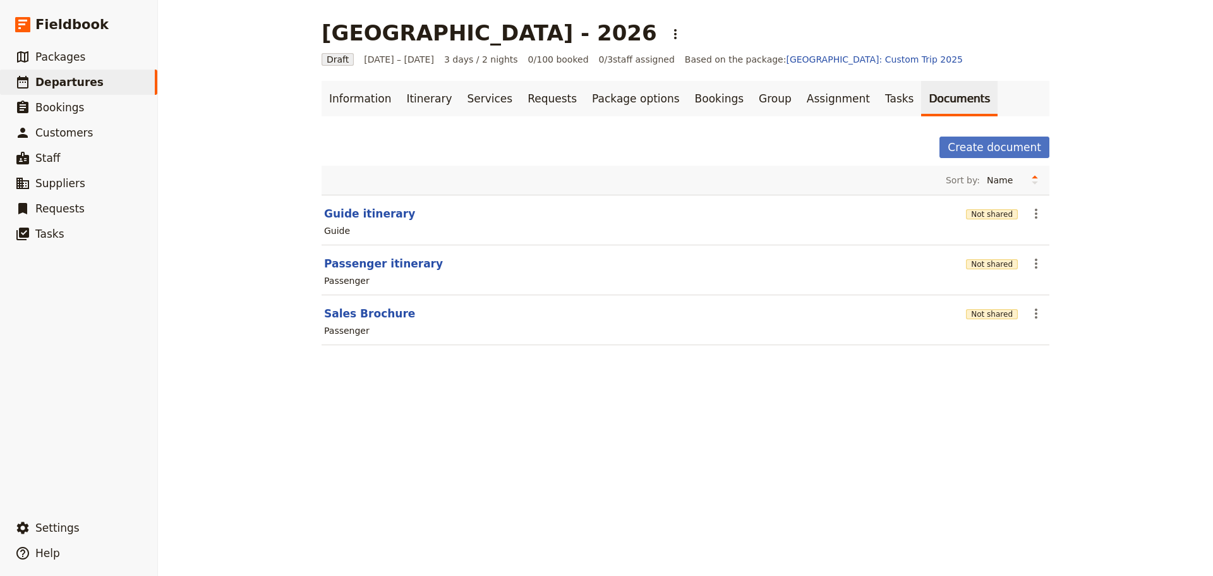
click at [269, 435] on div "[GEOGRAPHIC_DATA] - 2026 ​ Draft [DATE] – [DATE] 3 days / 2 nights 0/100 booked…" at bounding box center [685, 288] width 1055 height 576
click at [356, 317] on button "Sales Brochure" at bounding box center [369, 313] width 91 height 15
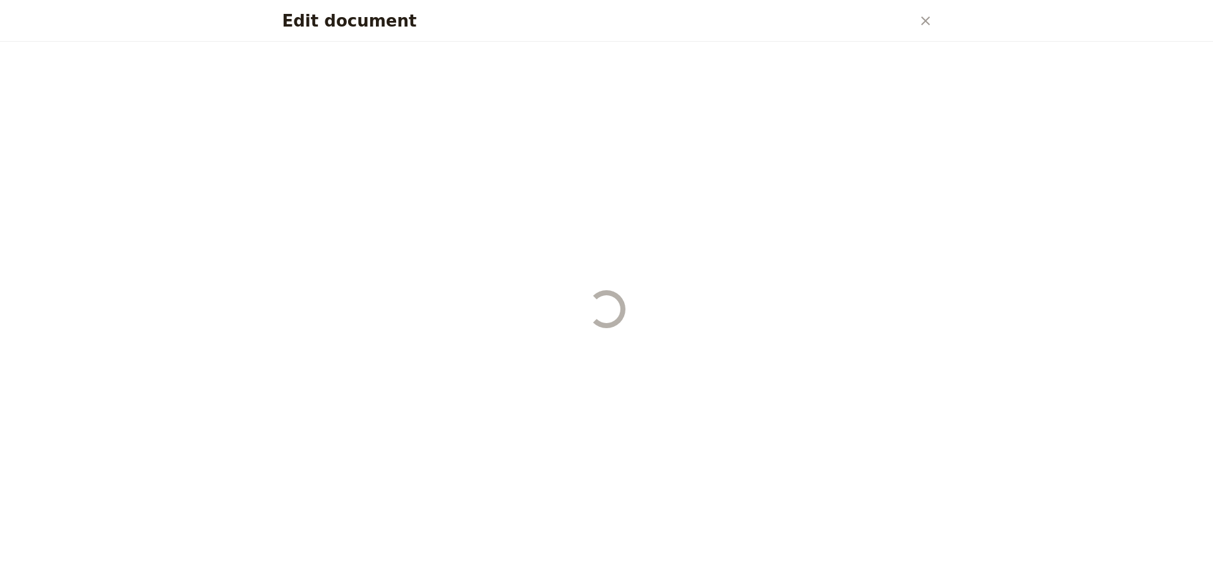
select select "PASSENGER"
select select "DEFAULT"
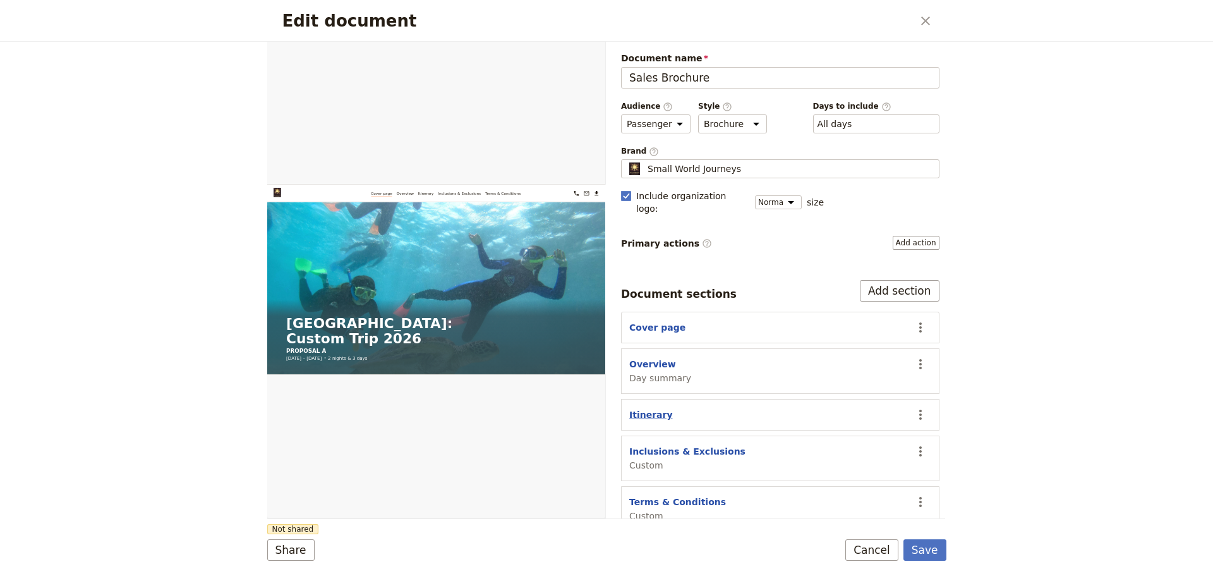
click at [653, 408] on button "Itinerary" at bounding box center [651, 414] width 44 height 13
select select "ITINERARY"
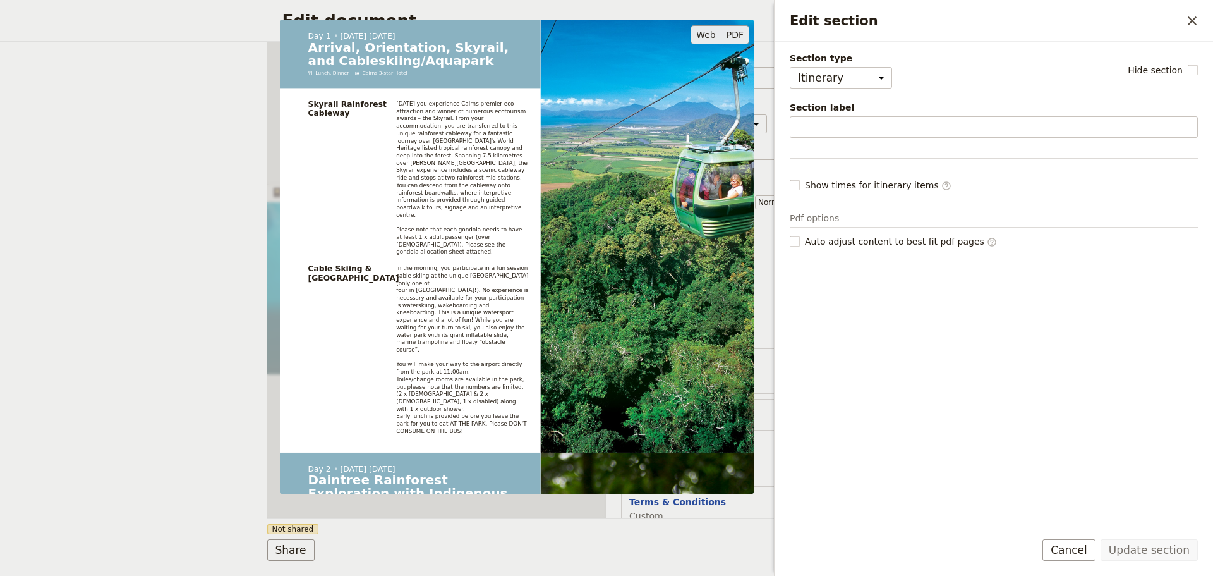
click at [739, 35] on button "PDF" at bounding box center [736, 34] width 28 height 19
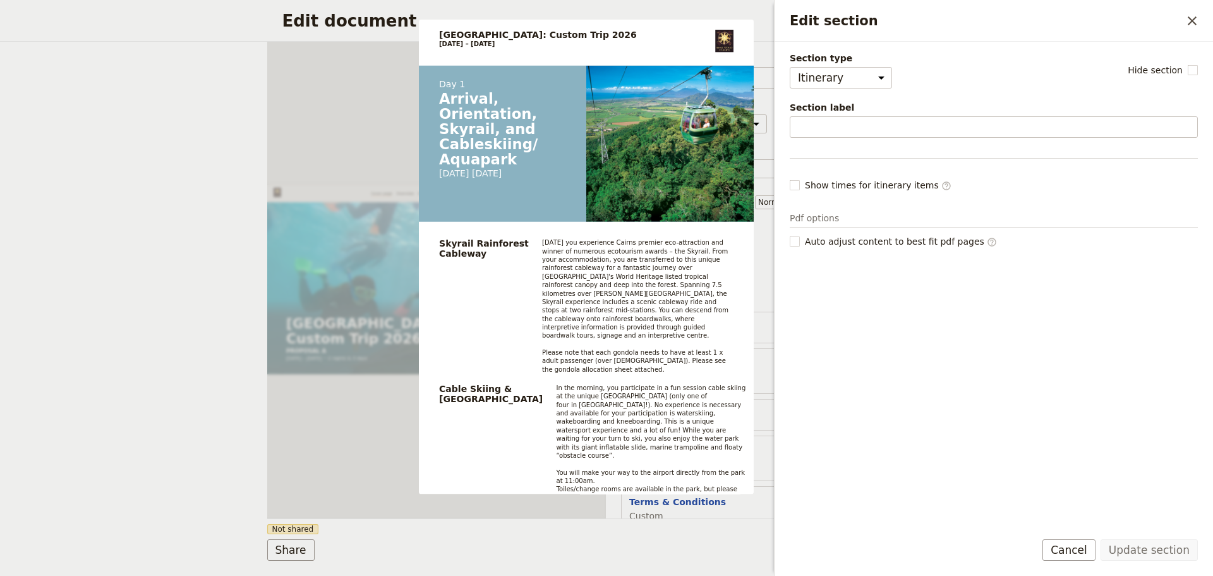
click at [1061, 547] on button "Cancel" at bounding box center [1069, 549] width 53 height 21
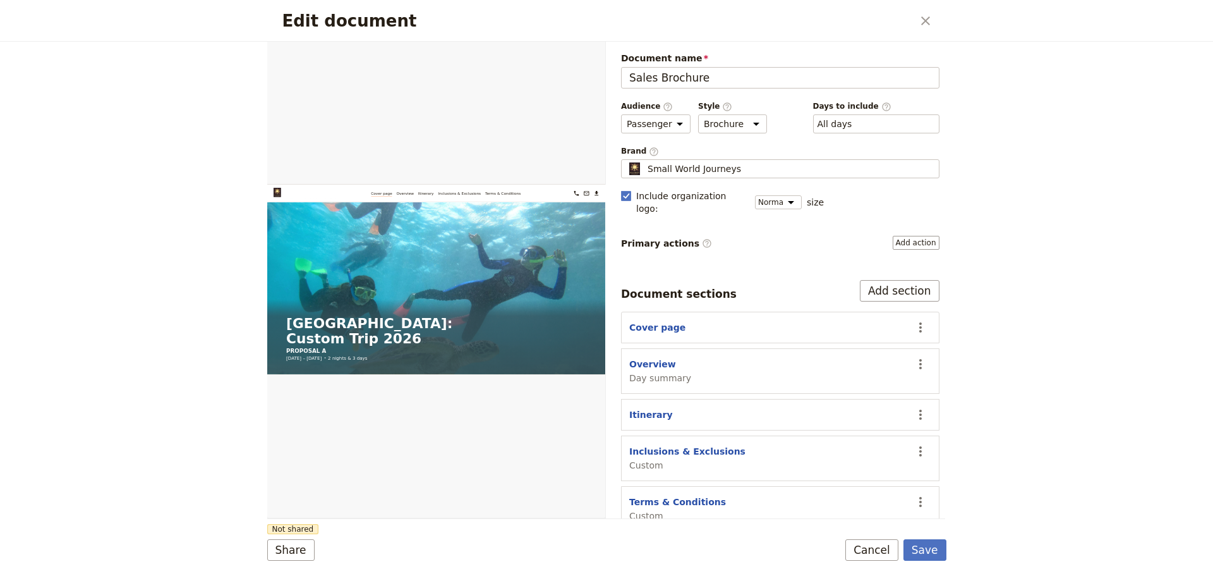
click at [1073, 529] on div "Edit document ​ Web PDF ​ Document name Sales Brochure Preview Audience ​ Publi…" at bounding box center [606, 288] width 1213 height 576
click at [205, 407] on div "Edit document ​ Web PDF ​ Document name Sales Brochure Preview Audience ​ Publi…" at bounding box center [606, 288] width 1213 height 576
click at [886, 551] on button "Cancel" at bounding box center [871, 549] width 53 height 21
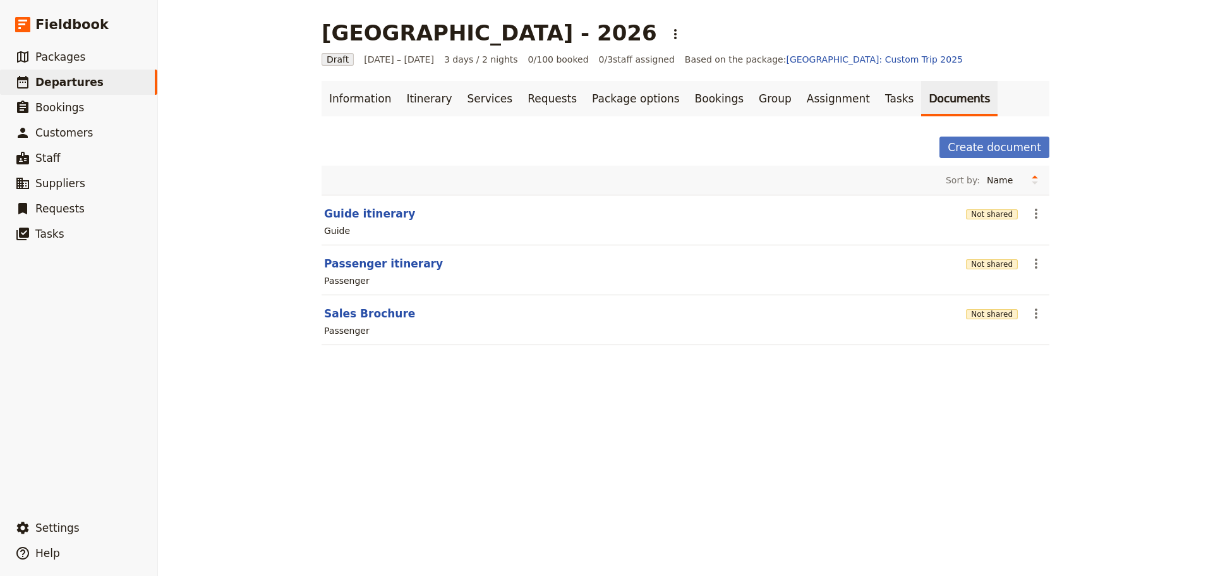
click at [282, 449] on div "[GEOGRAPHIC_DATA] - 2026 ​ Draft [DATE] – [DATE] 3 days / 2 nights 0/100 booked…" at bounding box center [685, 288] width 1055 height 576
click at [358, 313] on button "Sales Brochure" at bounding box center [369, 313] width 91 height 15
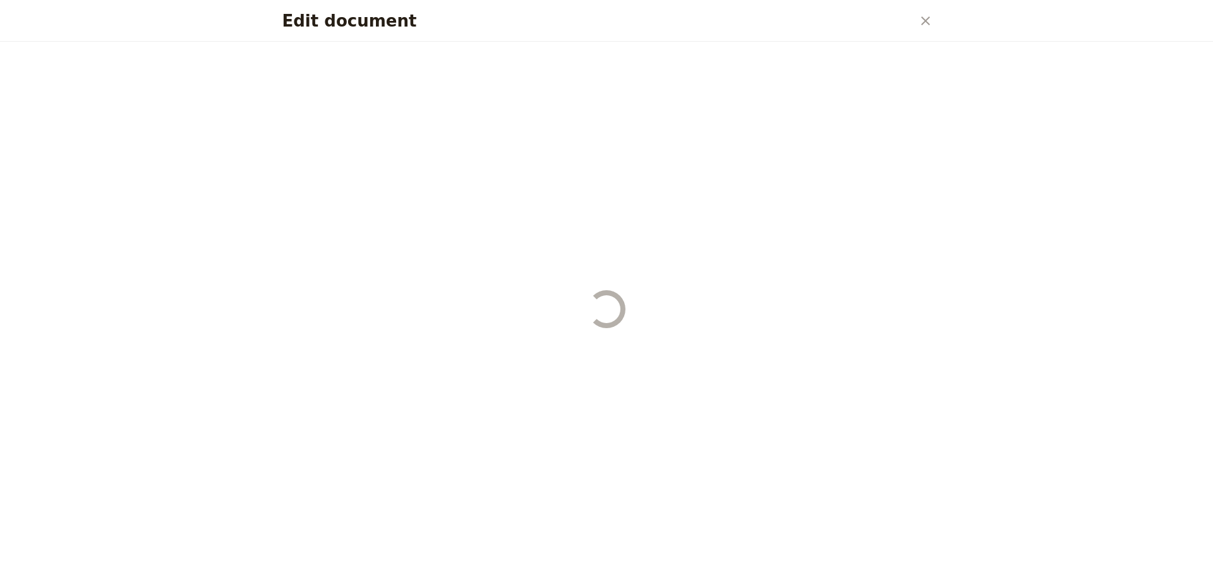
select select "PASSENGER"
select select "DEFAULT"
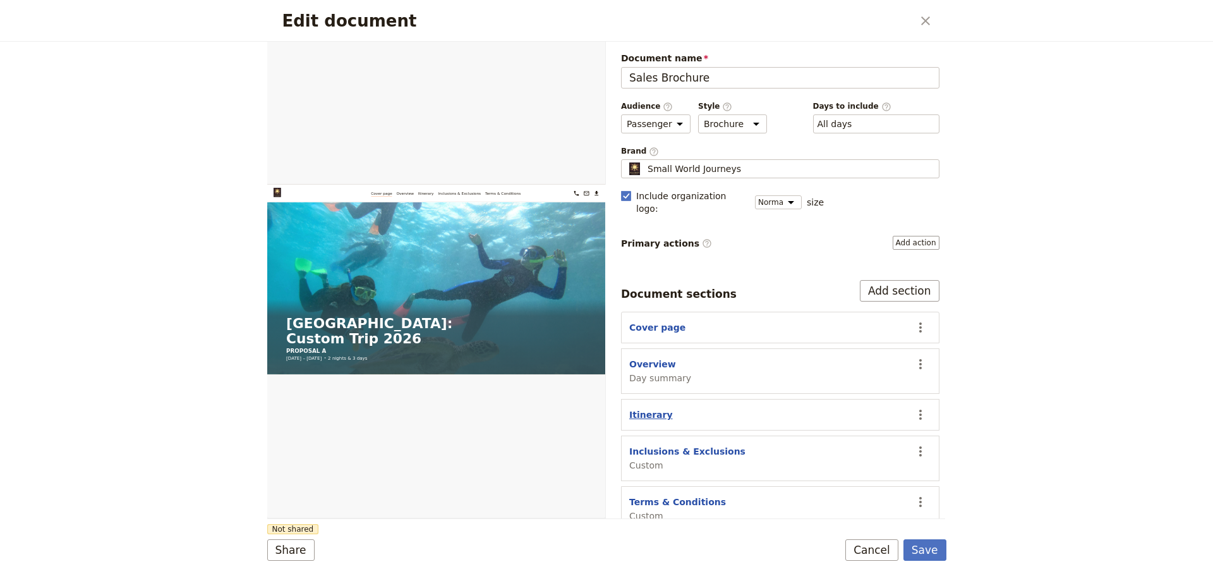
click at [658, 408] on button "Itinerary" at bounding box center [651, 414] width 44 height 13
select select "ITINERARY"
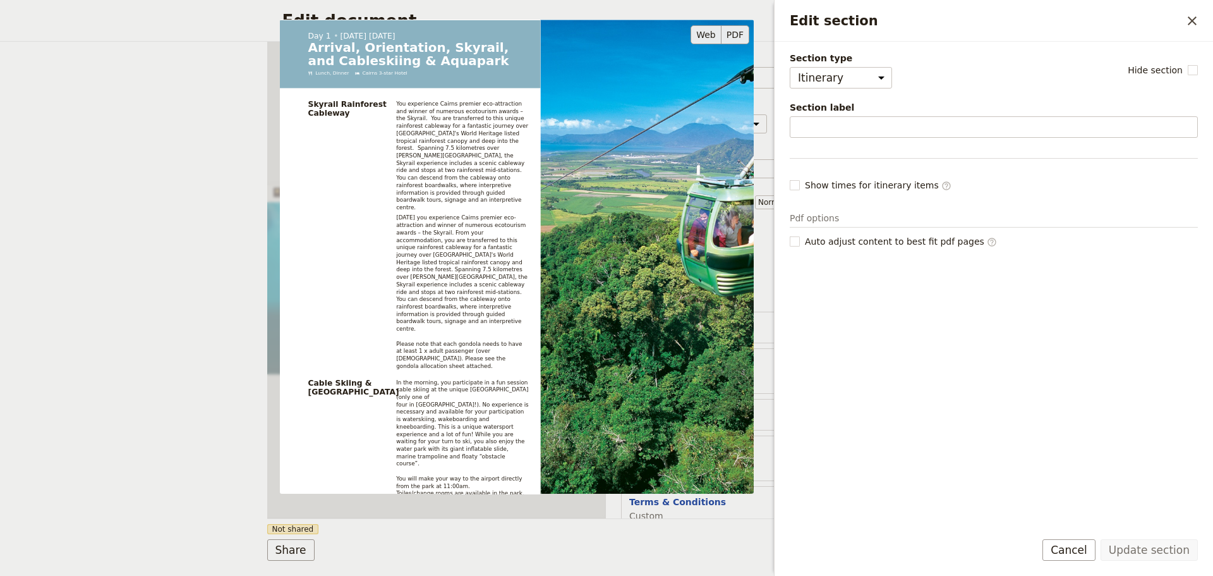
click at [732, 32] on button "PDF" at bounding box center [736, 34] width 28 height 19
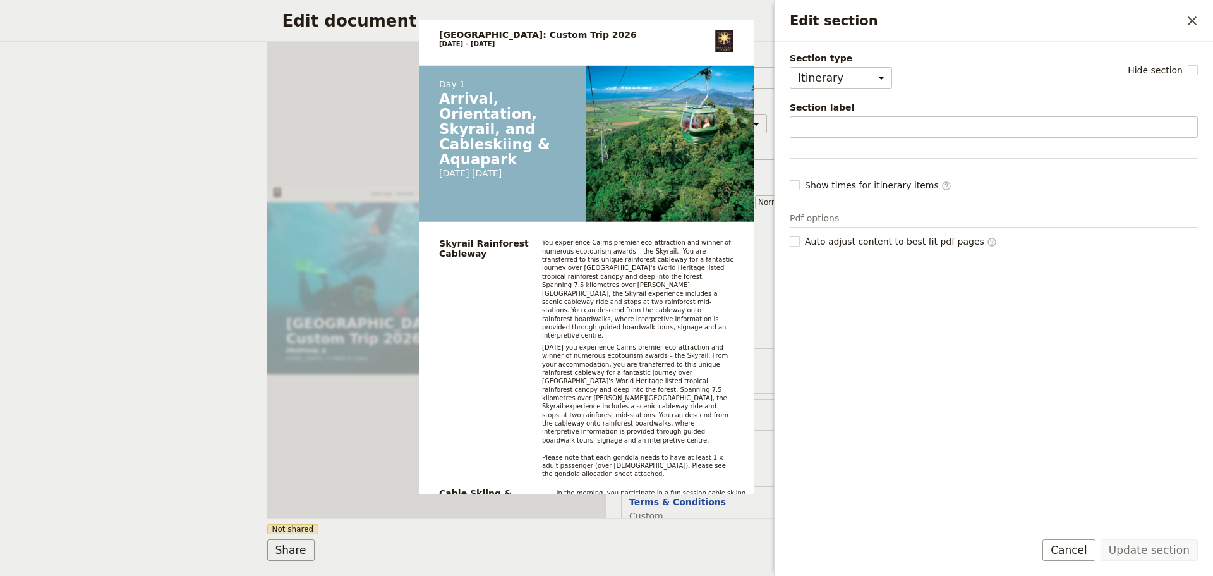
click at [1078, 553] on button "Cancel" at bounding box center [1069, 549] width 53 height 21
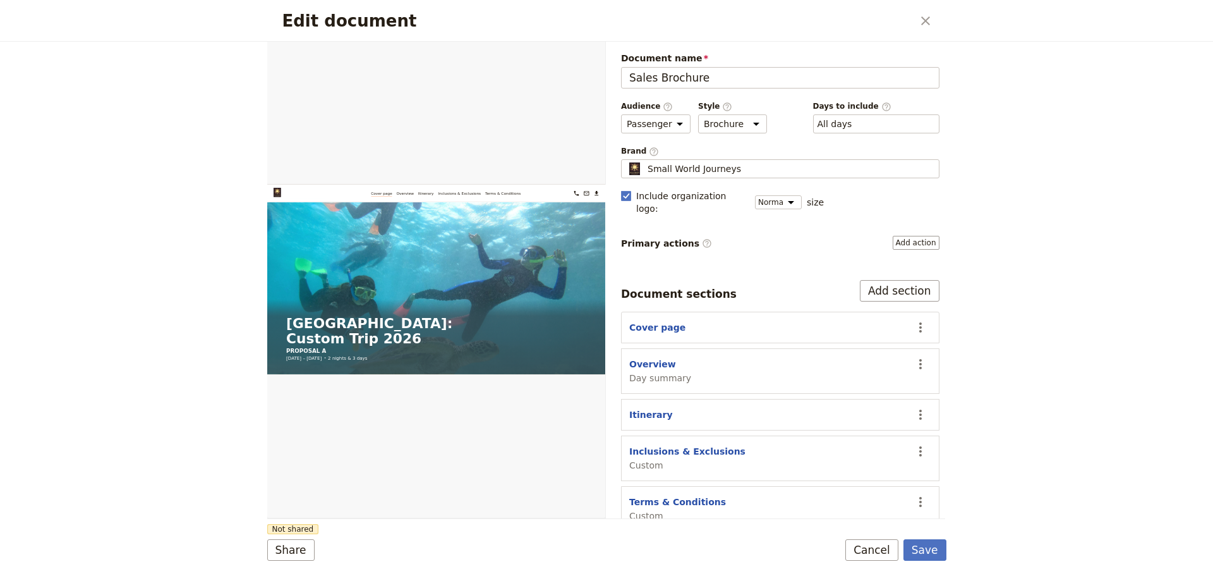
drag, startPoint x: 209, startPoint y: 389, endPoint x: 241, endPoint y: 390, distance: 32.2
click at [241, 390] on div "Edit document ​ Web PDF ​ Document name Sales Brochure Preview Audience ​ Publi…" at bounding box center [606, 288] width 1213 height 576
click at [858, 546] on button "Cancel" at bounding box center [871, 549] width 53 height 21
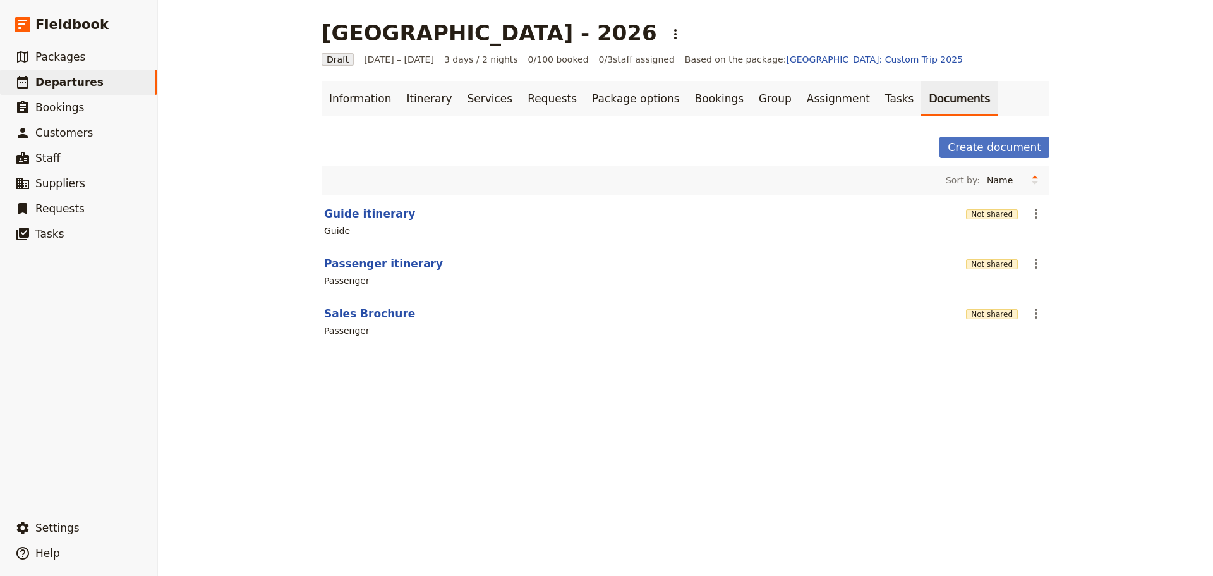
click at [342, 447] on div "[GEOGRAPHIC_DATA] - 2026 ​ Draft [DATE] – [DATE] 3 days / 2 nights 0/100 booked…" at bounding box center [685, 288] width 1055 height 576
click at [378, 317] on button "Sales Brochure" at bounding box center [369, 313] width 91 height 15
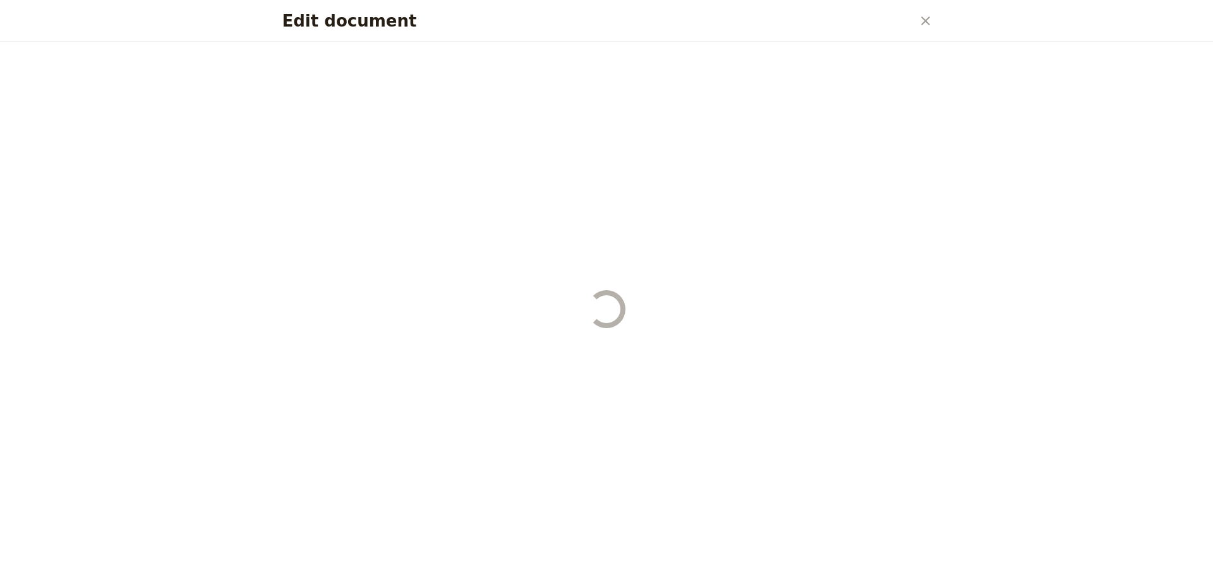
select select "PASSENGER"
select select "DEFAULT"
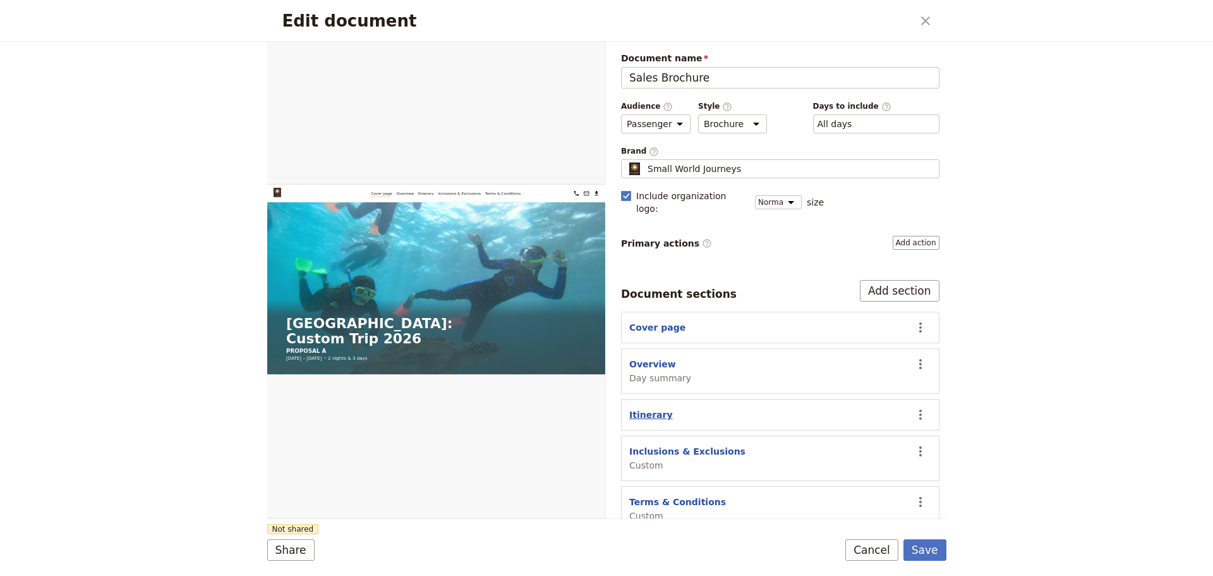
click at [651, 408] on button "Itinerary" at bounding box center [651, 414] width 44 height 13
select select "ITINERARY"
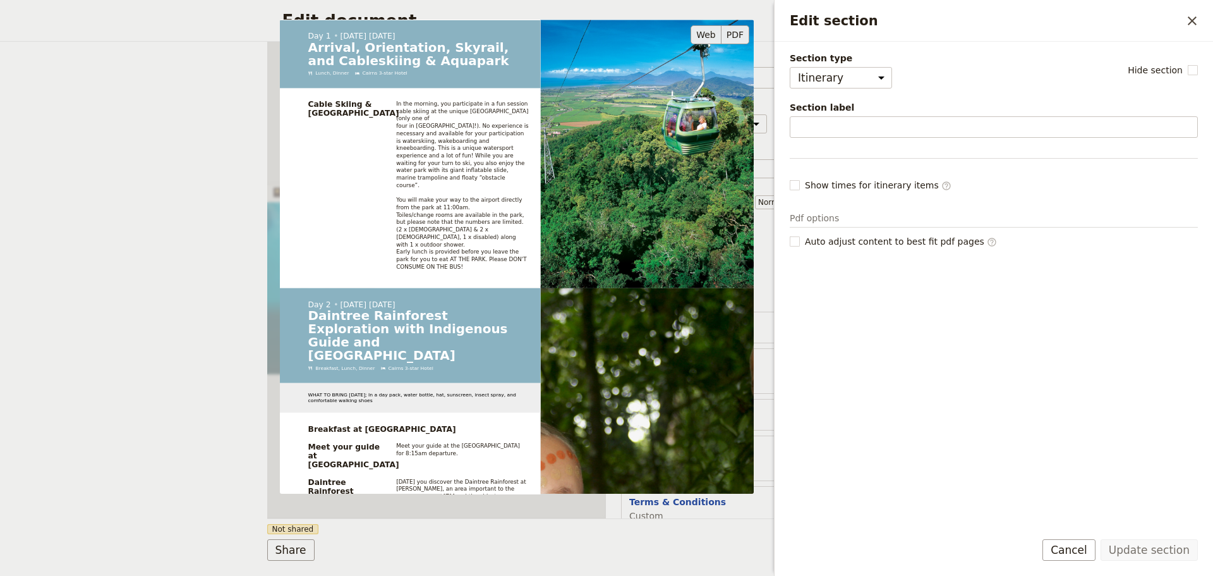
click at [734, 36] on button "PDF" at bounding box center [736, 34] width 28 height 19
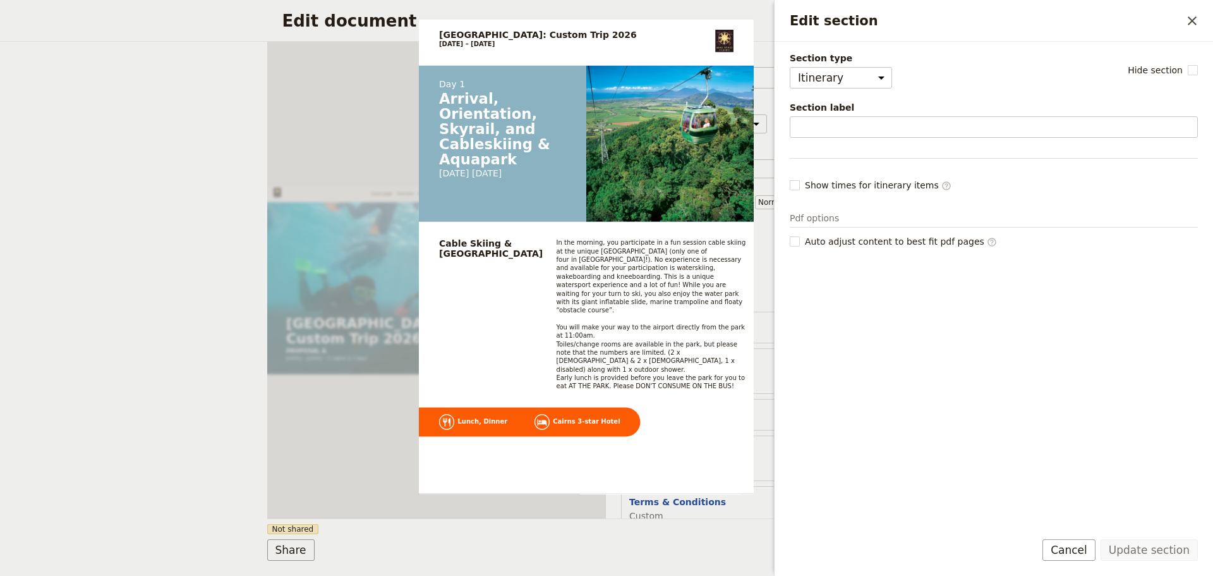
drag, startPoint x: 1087, startPoint y: 543, endPoint x: 1067, endPoint y: 543, distance: 20.2
click at [1087, 543] on button "Cancel" at bounding box center [1069, 549] width 53 height 21
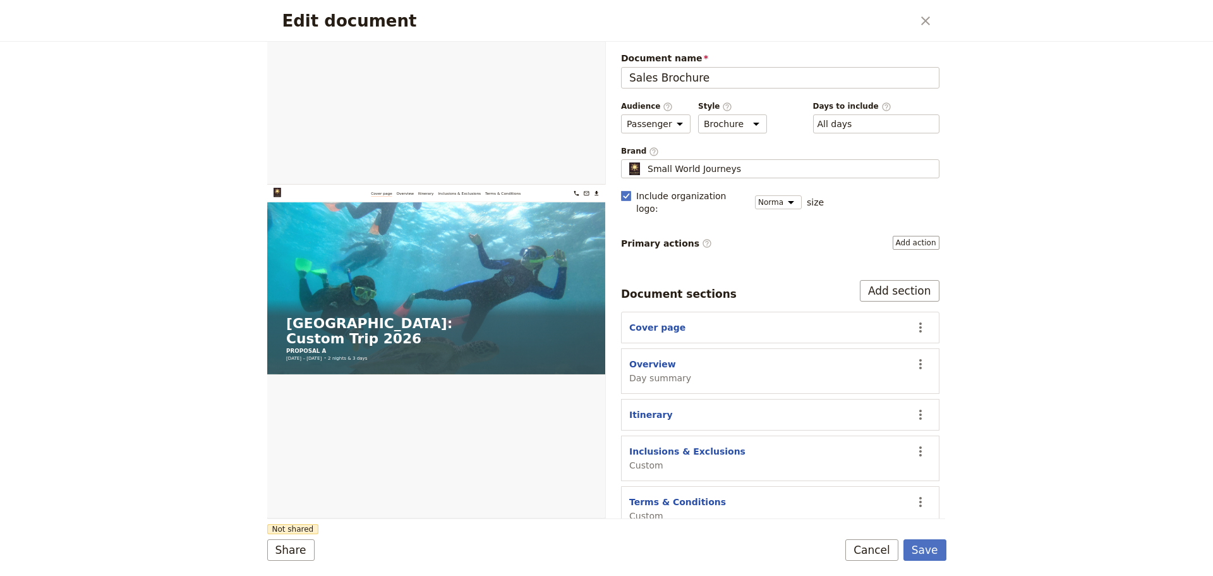
drag, startPoint x: 857, startPoint y: 543, endPoint x: 837, endPoint y: 540, distance: 19.8
click at [857, 543] on button "Cancel" at bounding box center [871, 549] width 53 height 21
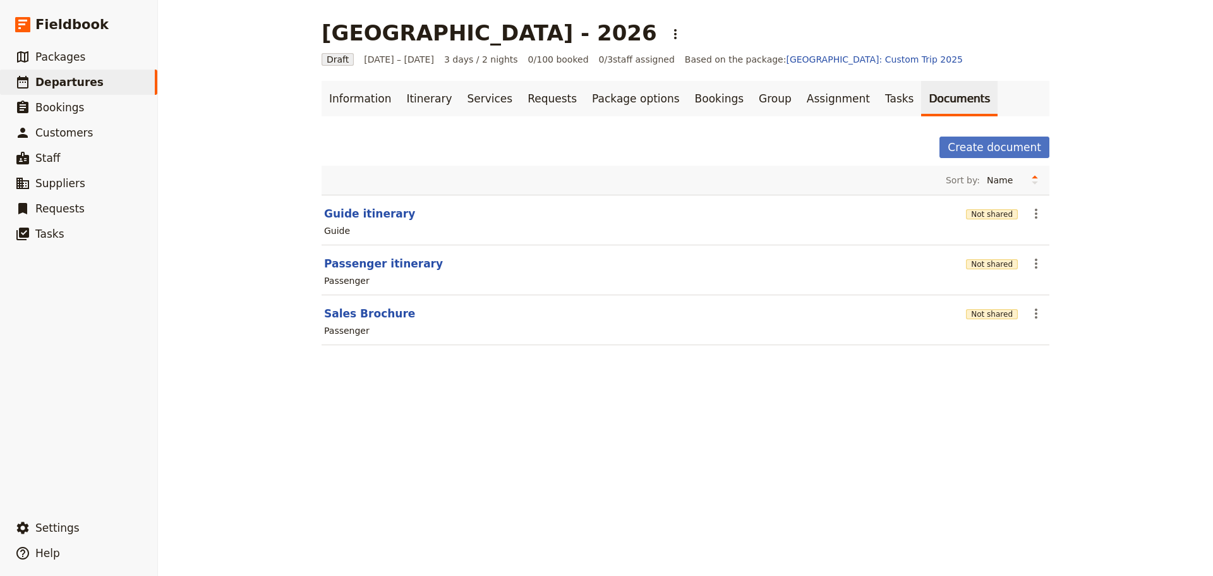
click at [354, 428] on div "[GEOGRAPHIC_DATA] - 2026 ​ Draft [DATE] – [DATE] 3 days / 2 nights 0/100 booked…" at bounding box center [685, 288] width 1055 height 576
click at [354, 309] on button "Sales Brochure" at bounding box center [369, 313] width 91 height 15
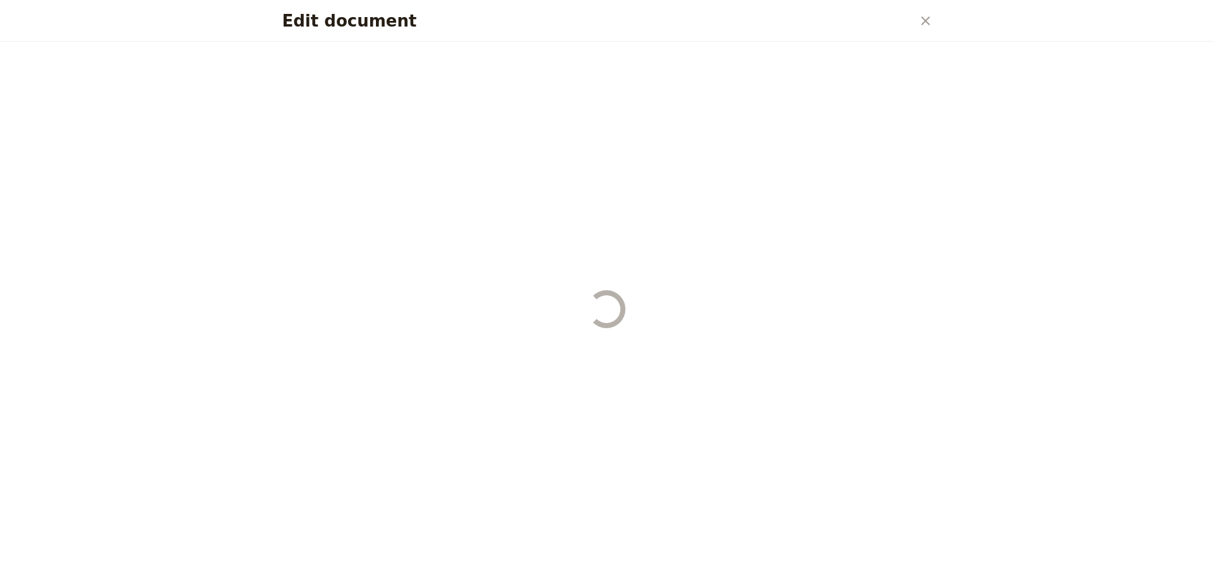
select select "PASSENGER"
select select "DEFAULT"
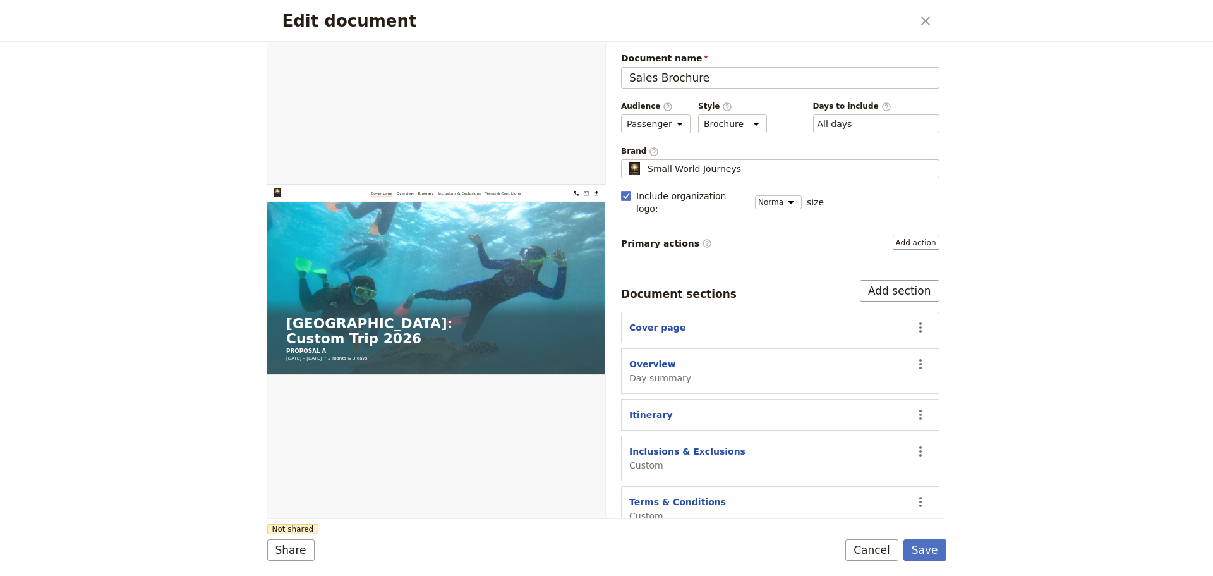
click at [647, 408] on button "Itinerary" at bounding box center [651, 414] width 44 height 13
select select "ITINERARY"
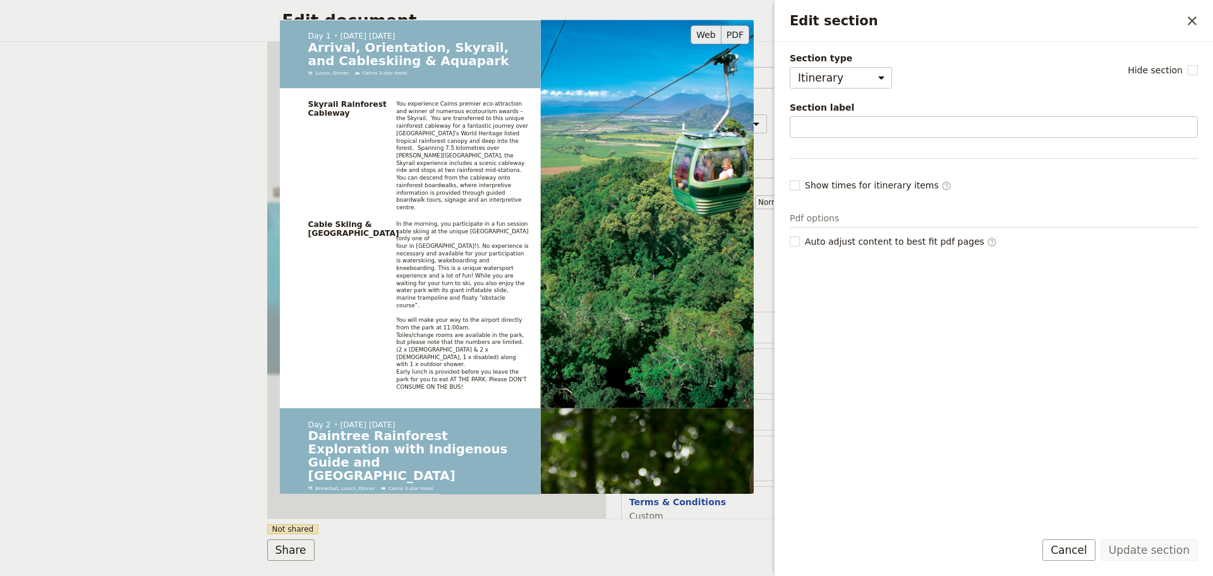
click at [734, 29] on button "PDF" at bounding box center [736, 34] width 28 height 19
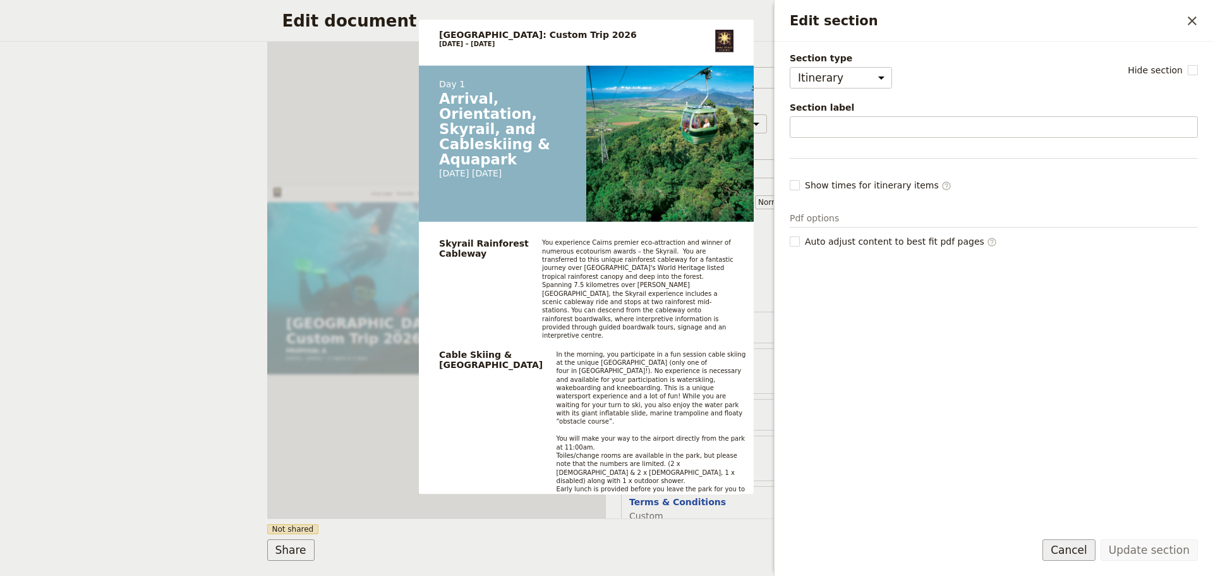
click at [1072, 559] on button "Cancel" at bounding box center [1069, 549] width 53 height 21
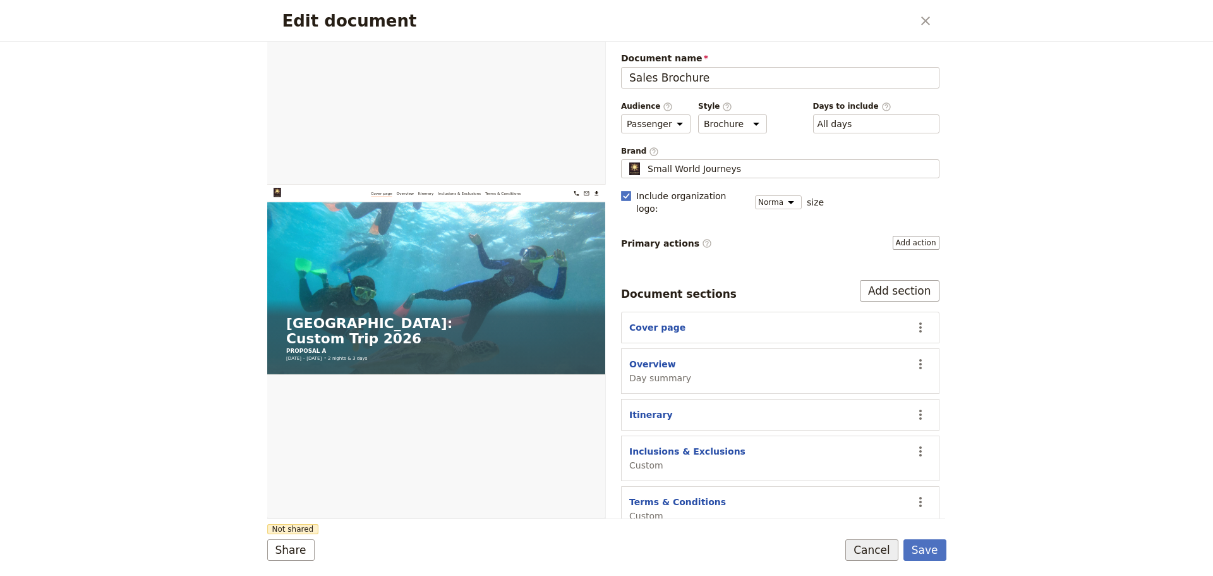
click at [873, 550] on button "Cancel" at bounding box center [871, 549] width 53 height 21
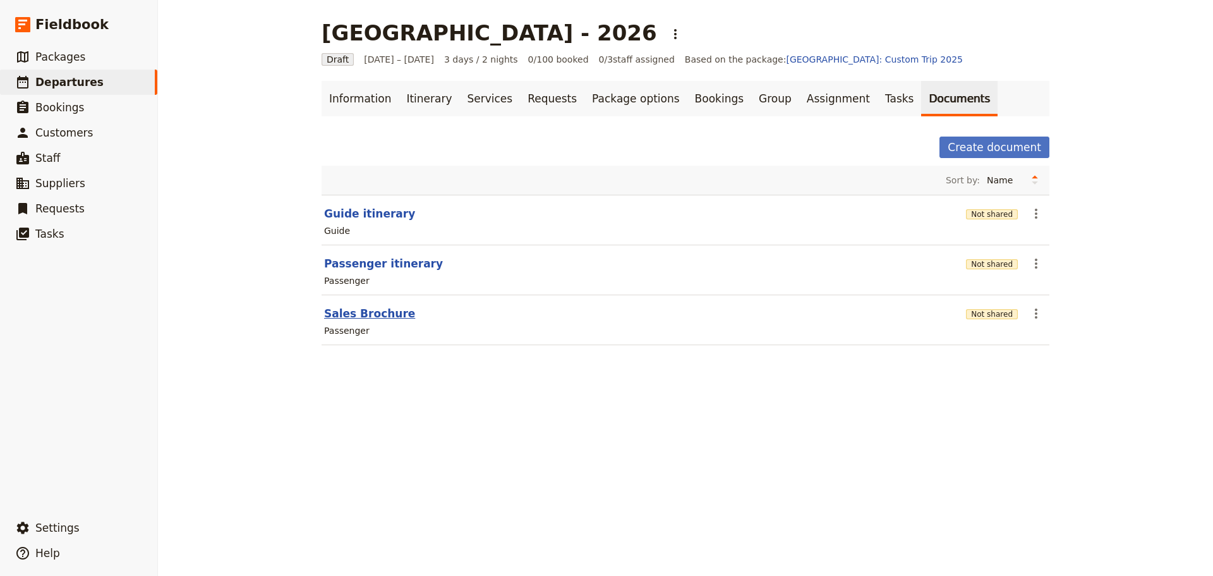
click at [363, 312] on button "Sales Brochure" at bounding box center [369, 313] width 91 height 15
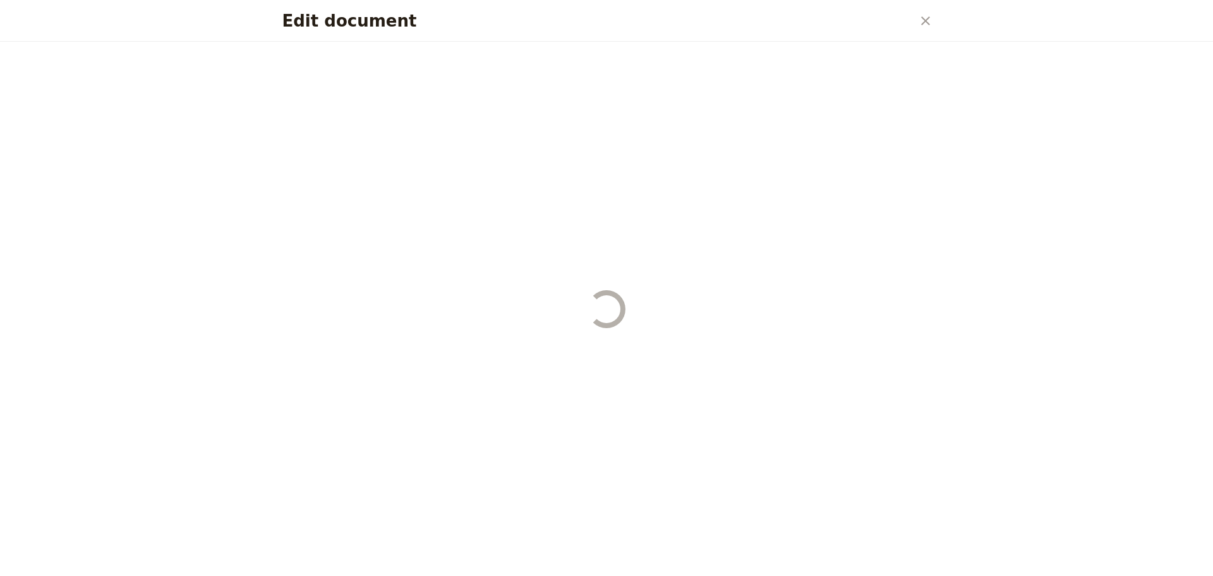
select select "PASSENGER"
select select "DEFAULT"
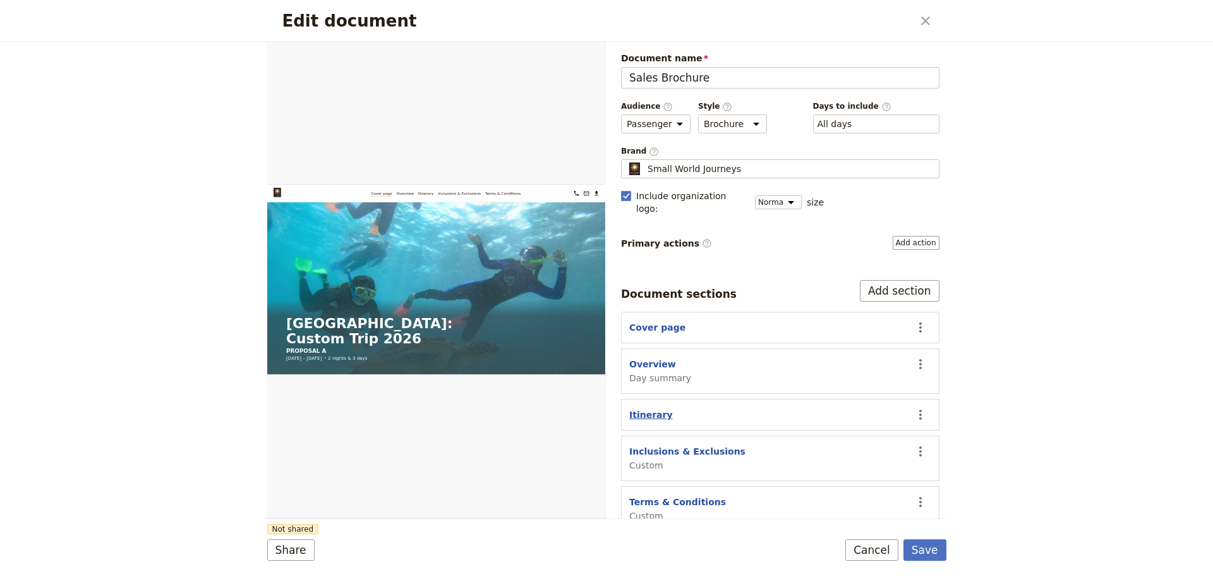
click at [650, 408] on button "Itinerary" at bounding box center [651, 414] width 44 height 13
select select "ITINERARY"
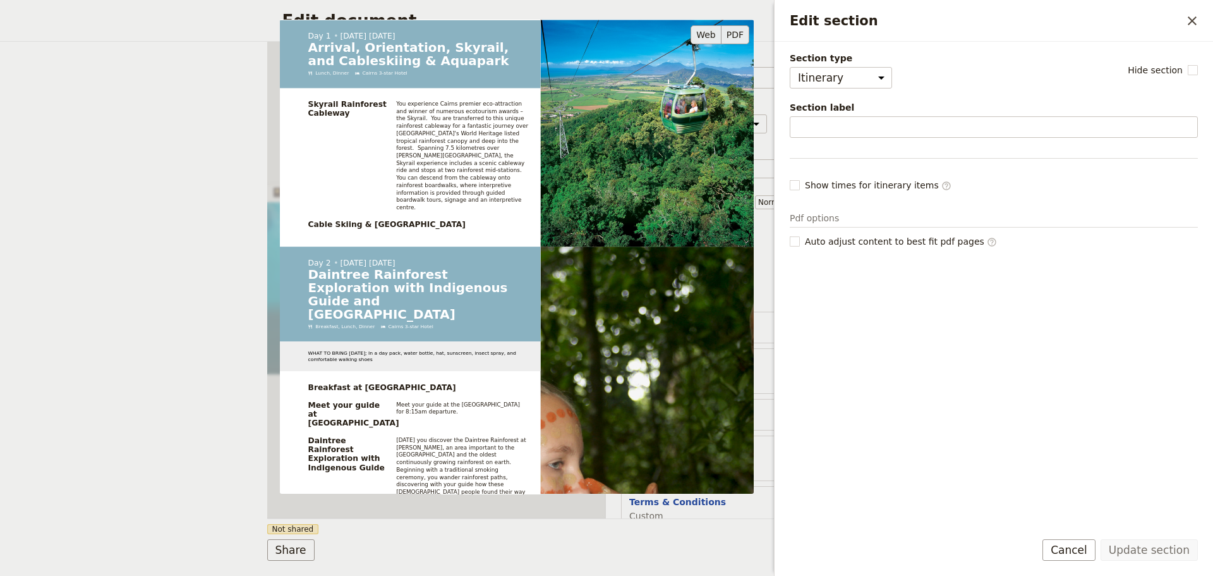
click at [737, 35] on button "PDF" at bounding box center [736, 34] width 28 height 19
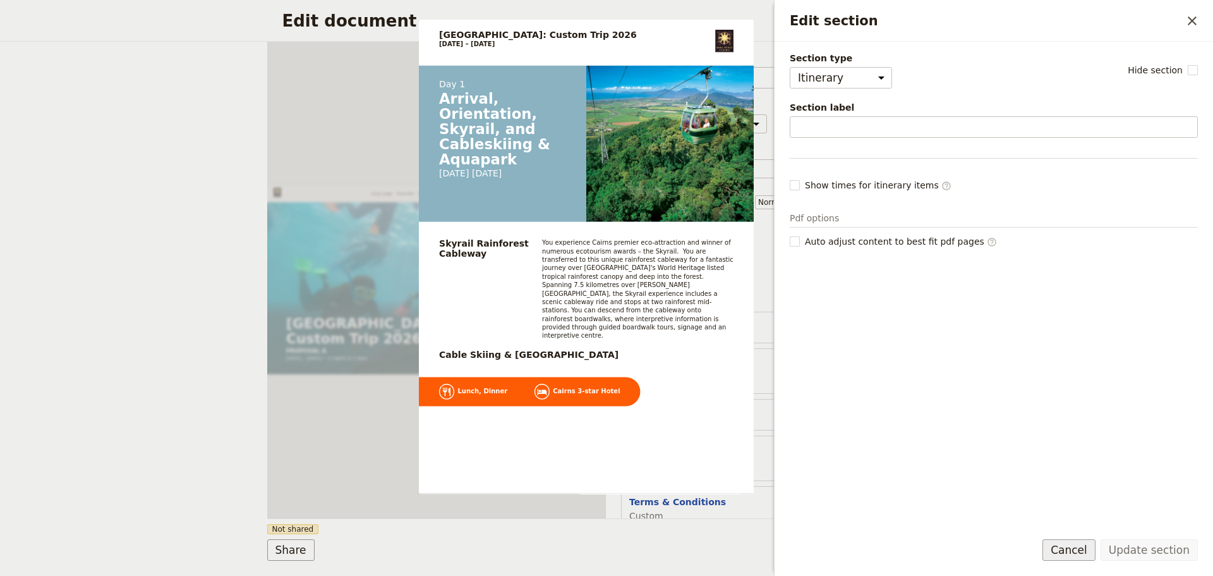
click at [1075, 551] on button "Cancel" at bounding box center [1069, 549] width 53 height 21
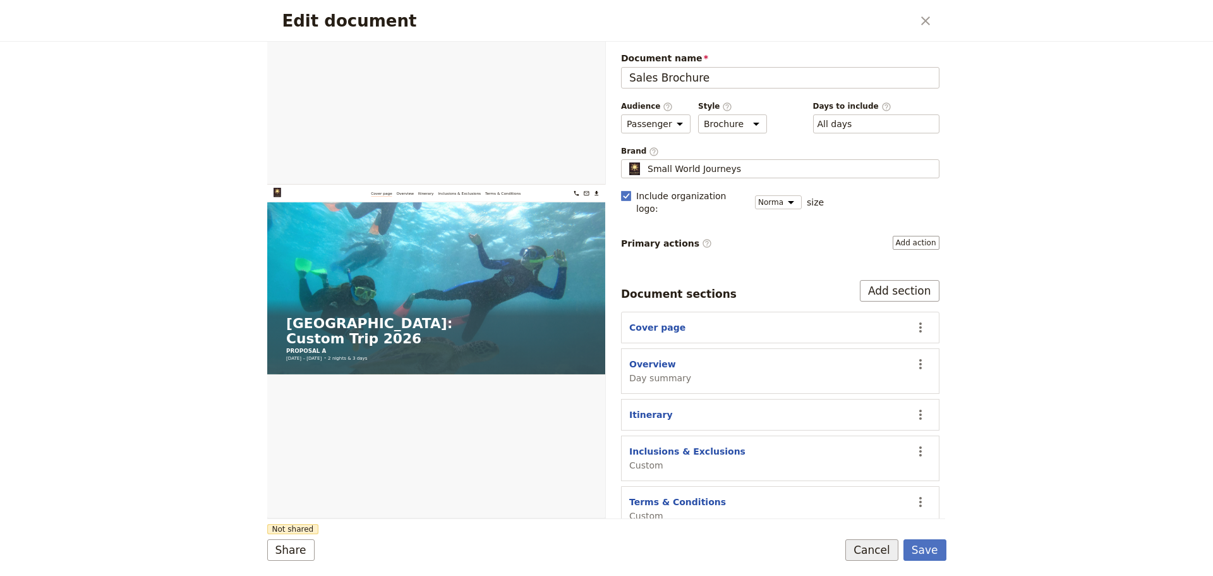
click at [891, 555] on button "Cancel" at bounding box center [871, 549] width 53 height 21
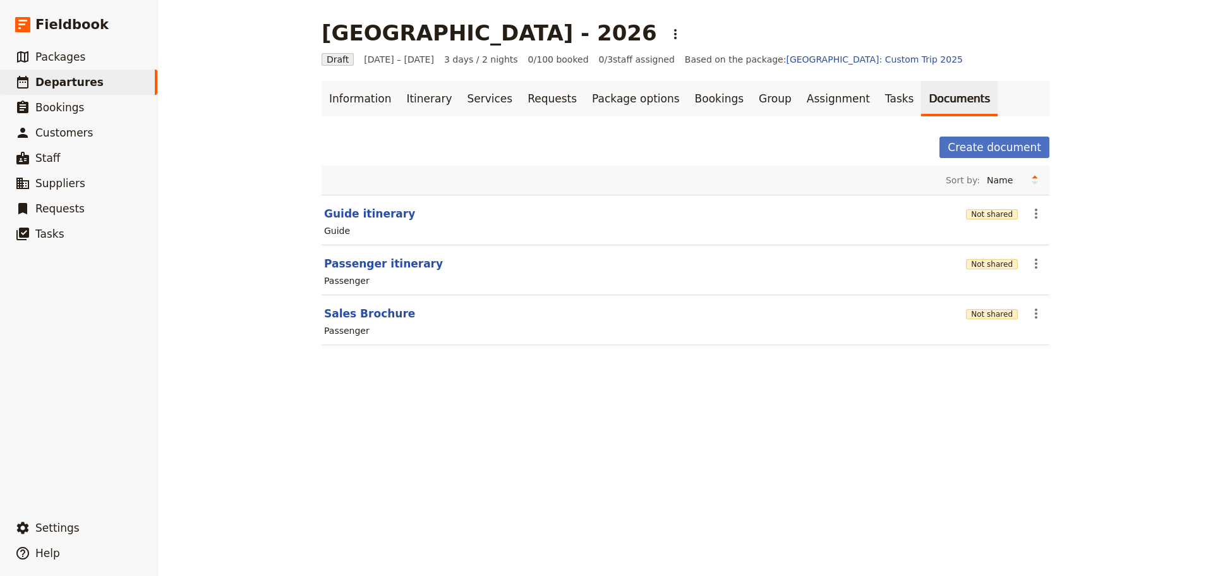
click at [234, 384] on div "[GEOGRAPHIC_DATA] - 2026 ​ Draft [DATE] – [DATE] 3 days / 2 nights 0/100 booked…" at bounding box center [685, 288] width 1055 height 576
click at [373, 312] on button "Sales Brochure" at bounding box center [369, 313] width 91 height 15
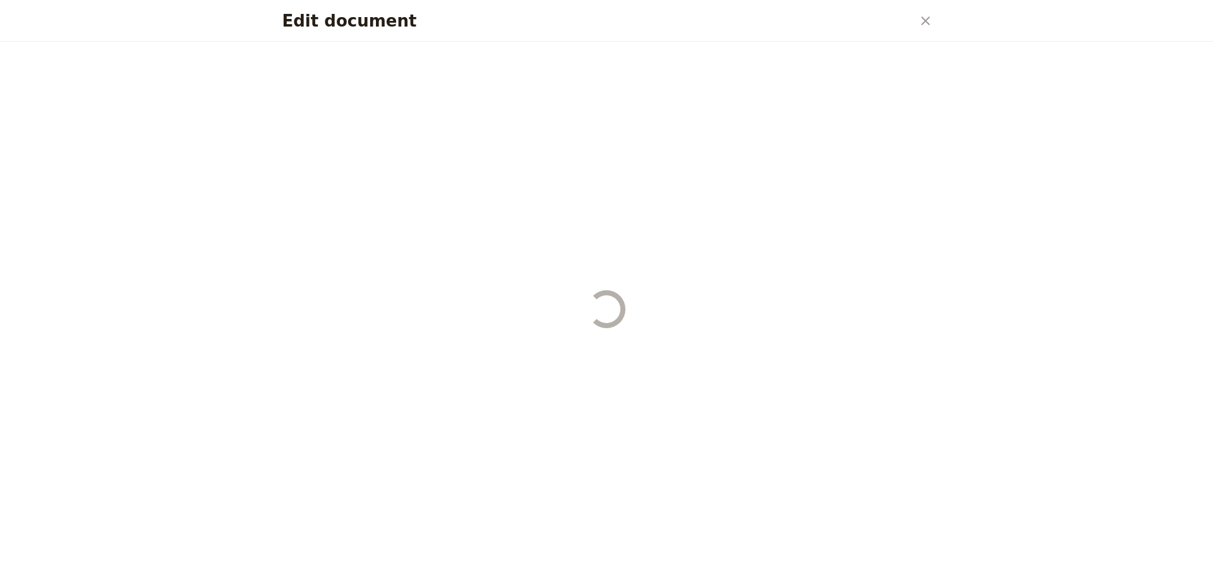
select select "PASSENGER"
select select "DEFAULT"
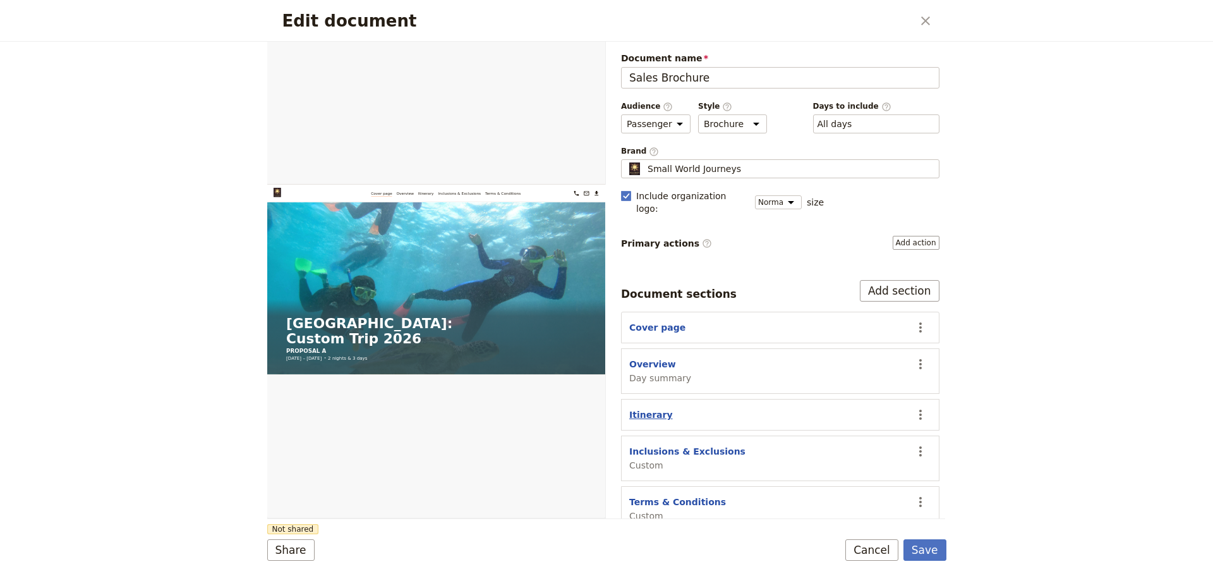
click at [653, 408] on button "Itinerary" at bounding box center [651, 414] width 44 height 13
select select "ITINERARY"
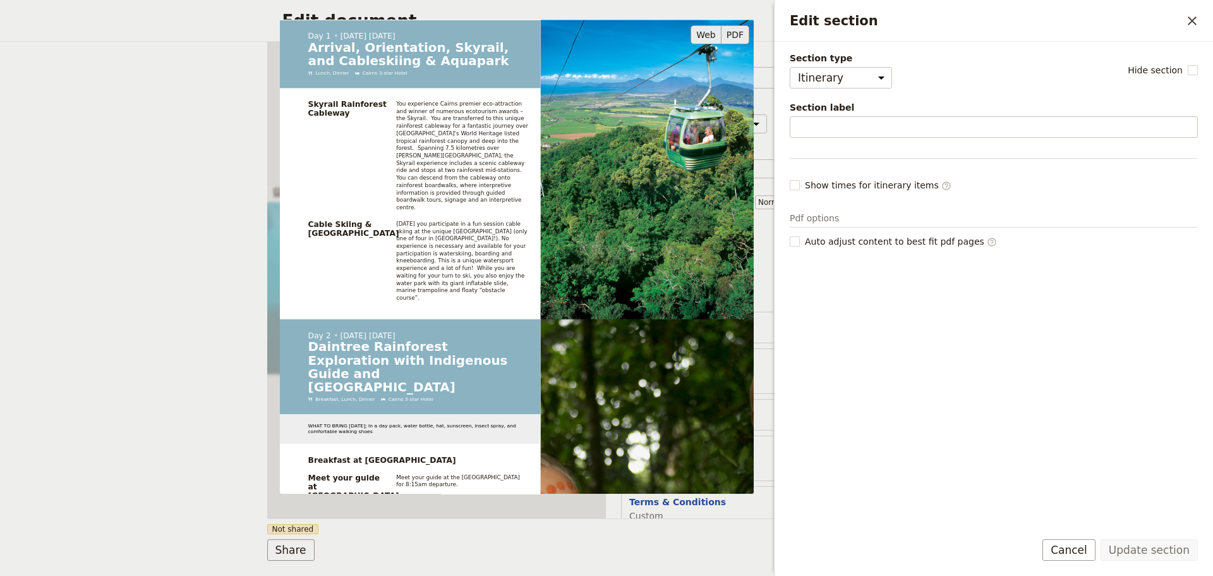
click at [739, 32] on button "PDF" at bounding box center [736, 34] width 28 height 19
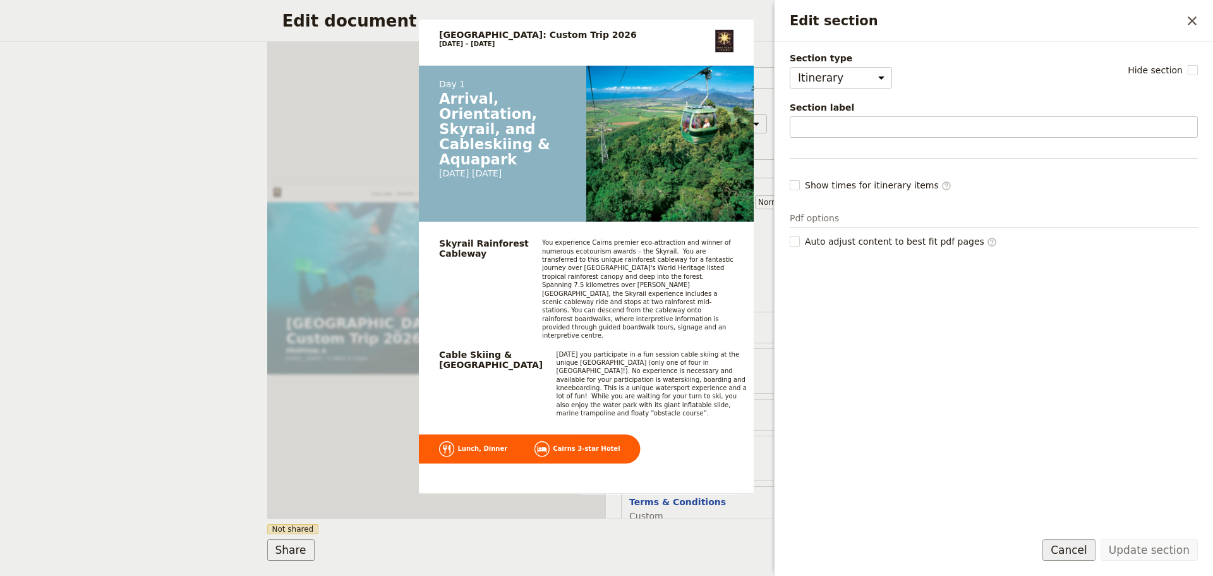
click at [1075, 550] on button "Cancel" at bounding box center [1069, 549] width 53 height 21
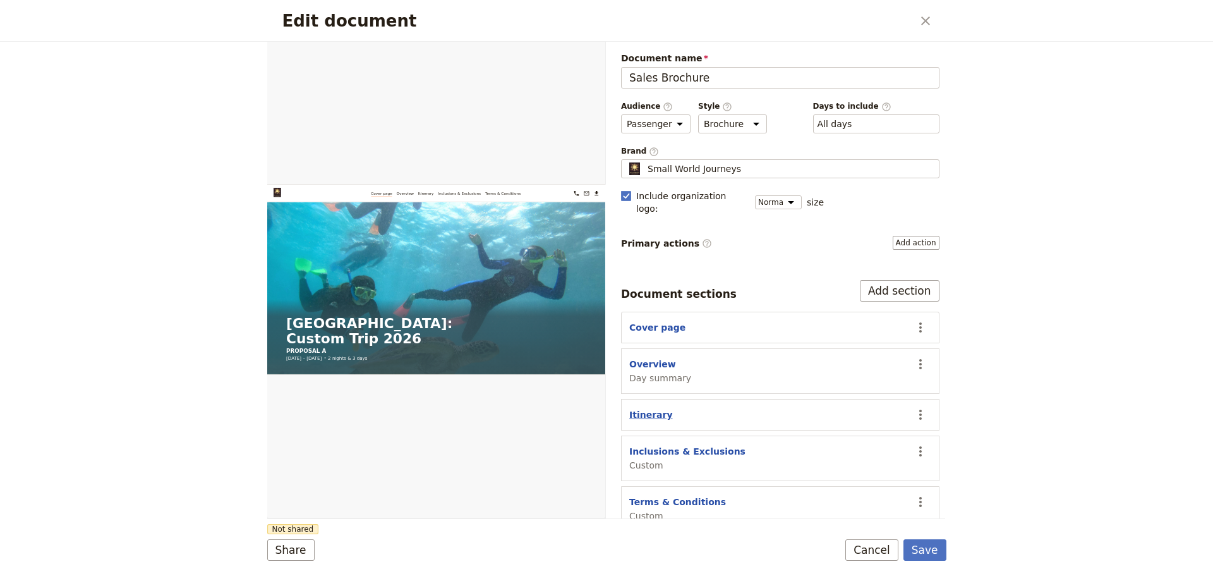
click at [658, 408] on button "Itinerary" at bounding box center [651, 414] width 44 height 13
select select "ITINERARY"
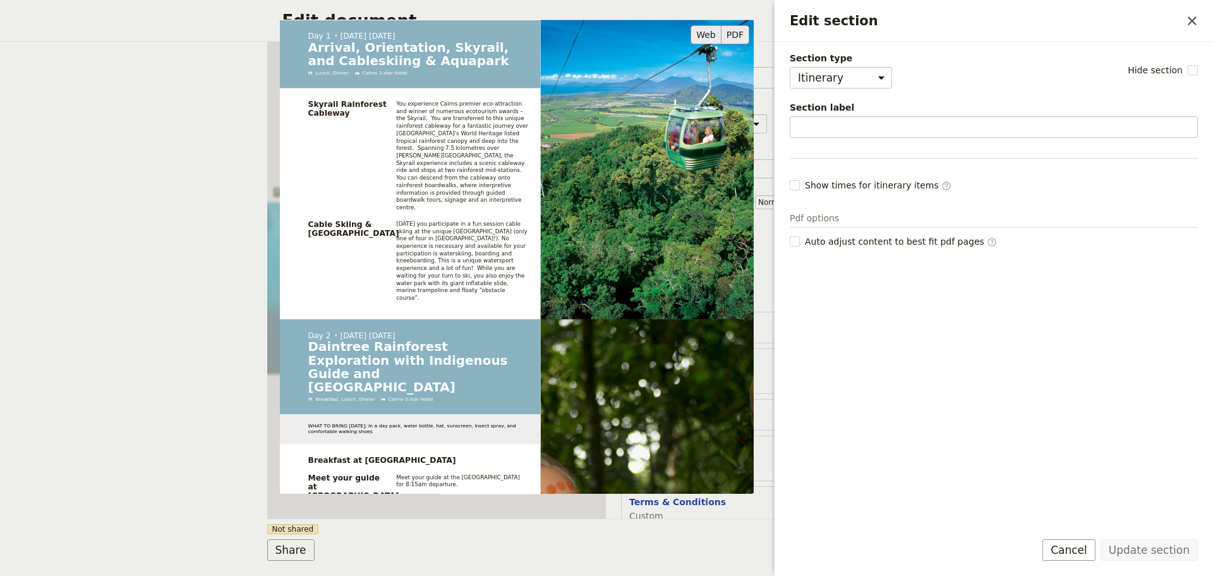
click at [738, 33] on button "PDF" at bounding box center [736, 34] width 28 height 19
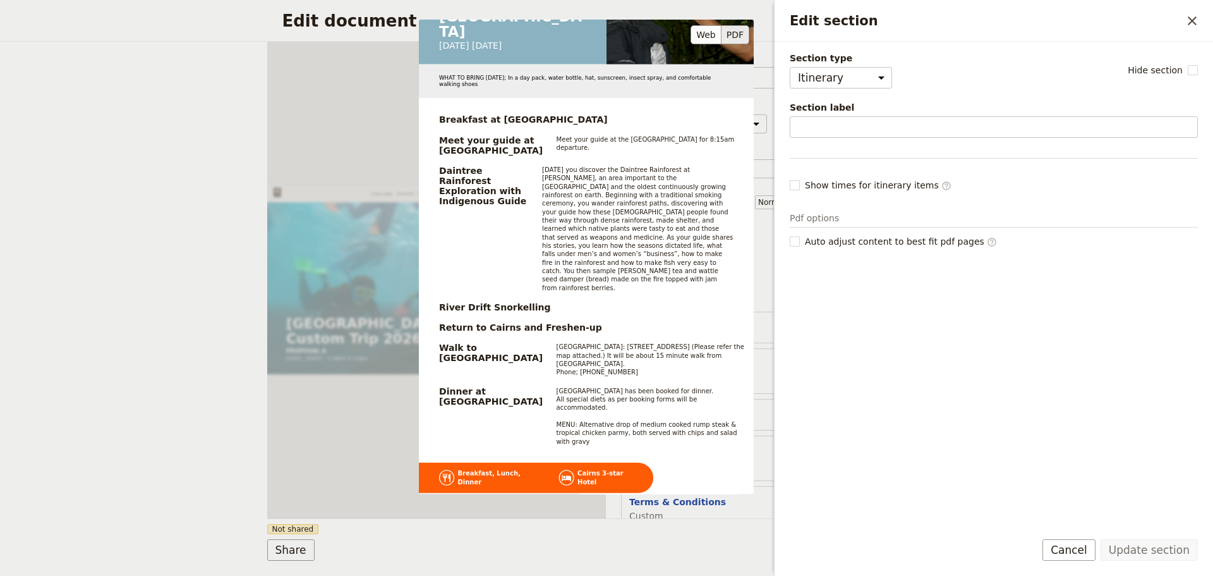
scroll to position [948, 0]
click at [1075, 547] on button "Cancel" at bounding box center [1069, 549] width 53 height 21
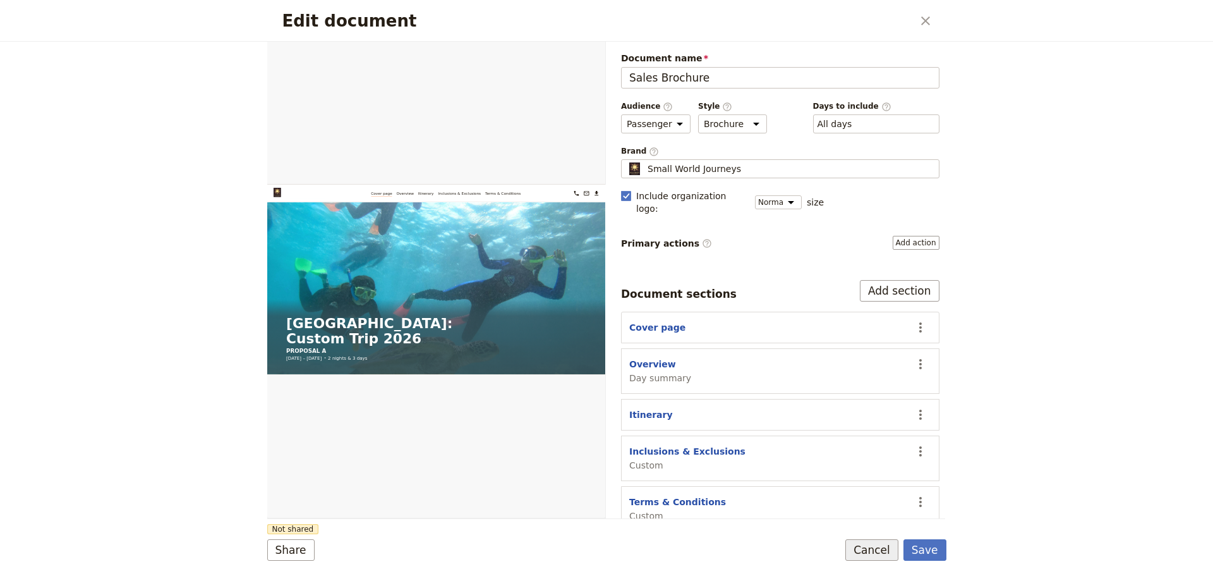
click at [890, 552] on button "Cancel" at bounding box center [871, 549] width 53 height 21
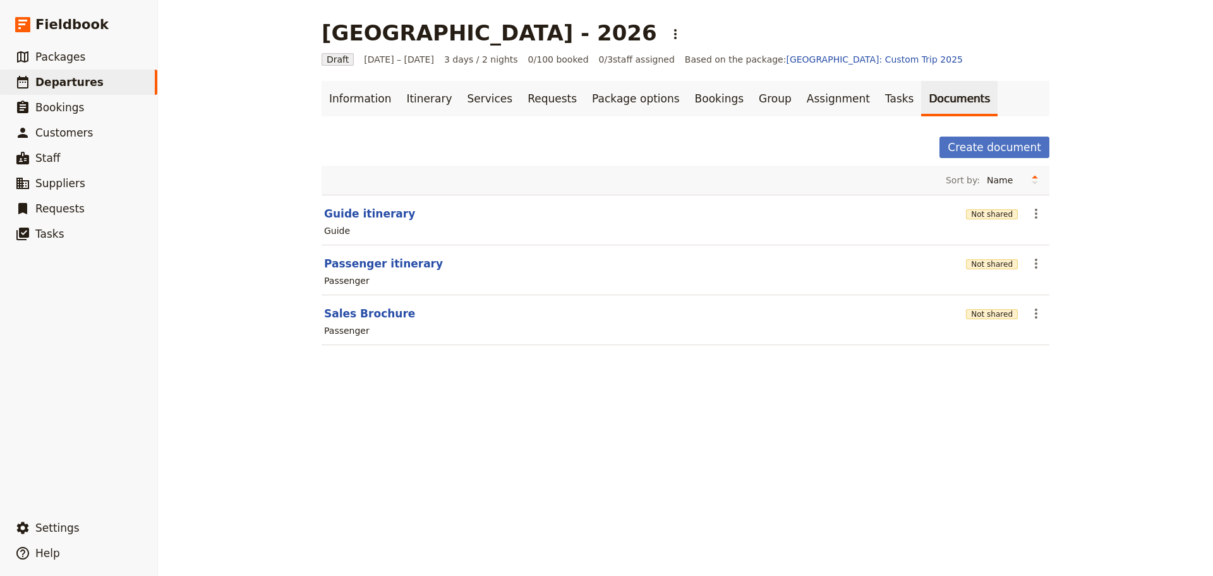
click at [887, 548] on div "[GEOGRAPHIC_DATA] - 2026 ​ Draft [DATE] – [DATE] 3 days / 2 nights 0/100 booked…" at bounding box center [685, 288] width 1055 height 576
click at [334, 320] on button "Sales Brochure" at bounding box center [369, 313] width 91 height 15
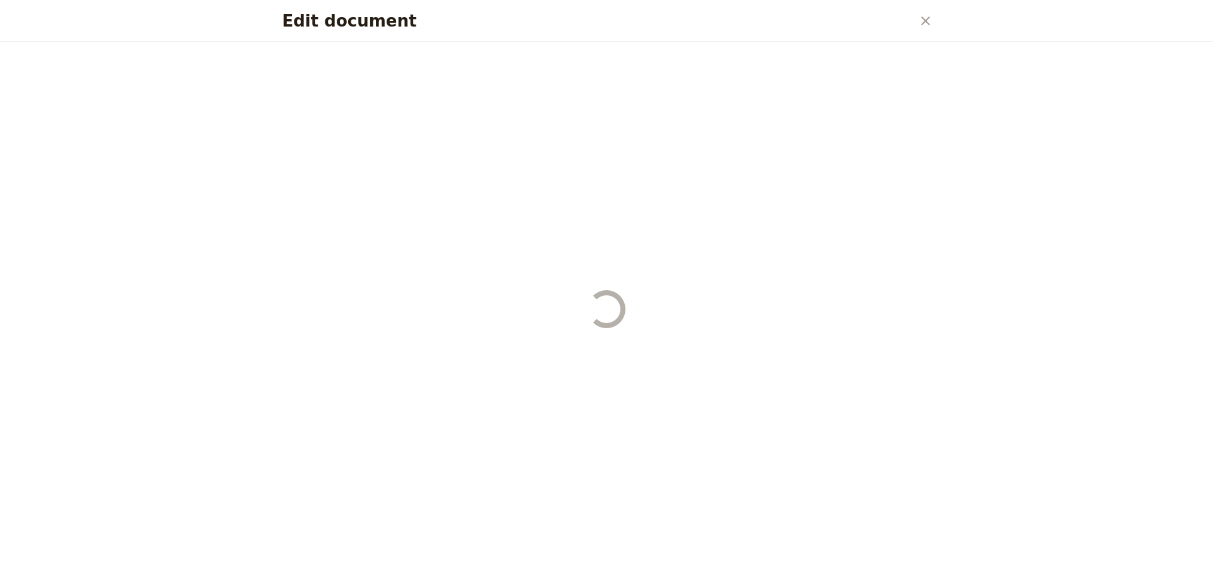
select select "PASSENGER"
select select "DEFAULT"
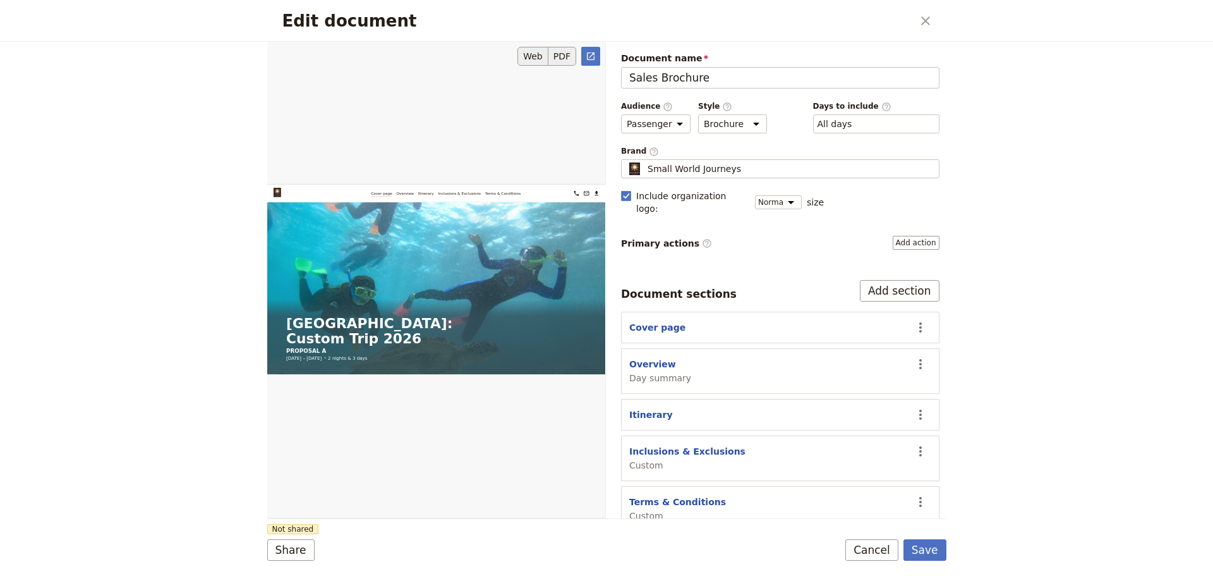
click at [568, 56] on button "PDF" at bounding box center [562, 56] width 28 height 19
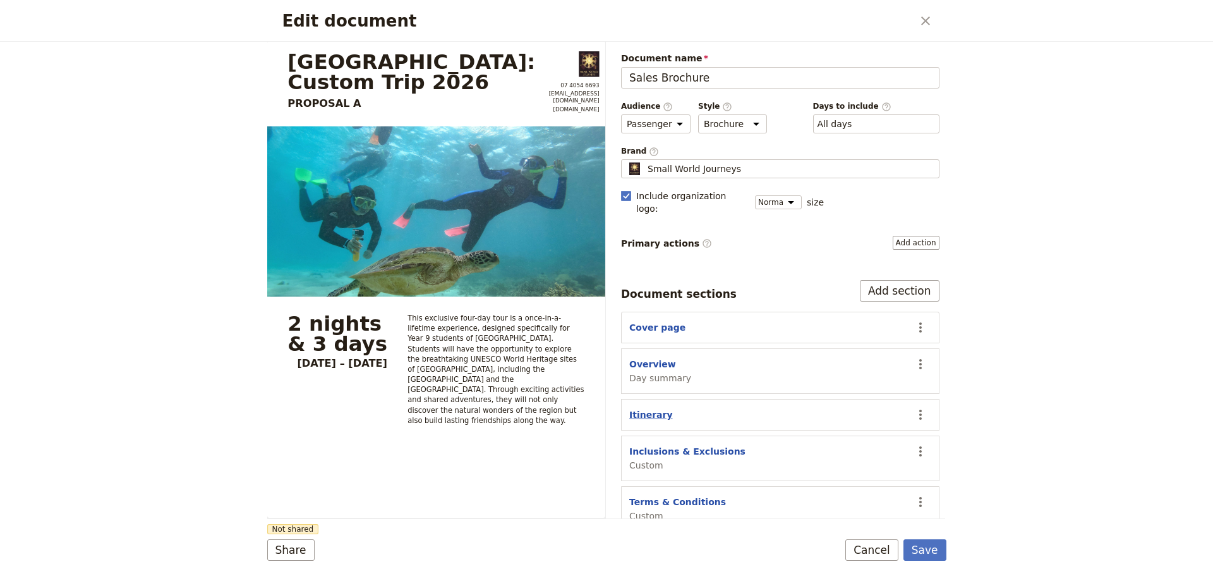
click at [649, 408] on button "Itinerary" at bounding box center [651, 414] width 44 height 13
select select "ITINERARY"
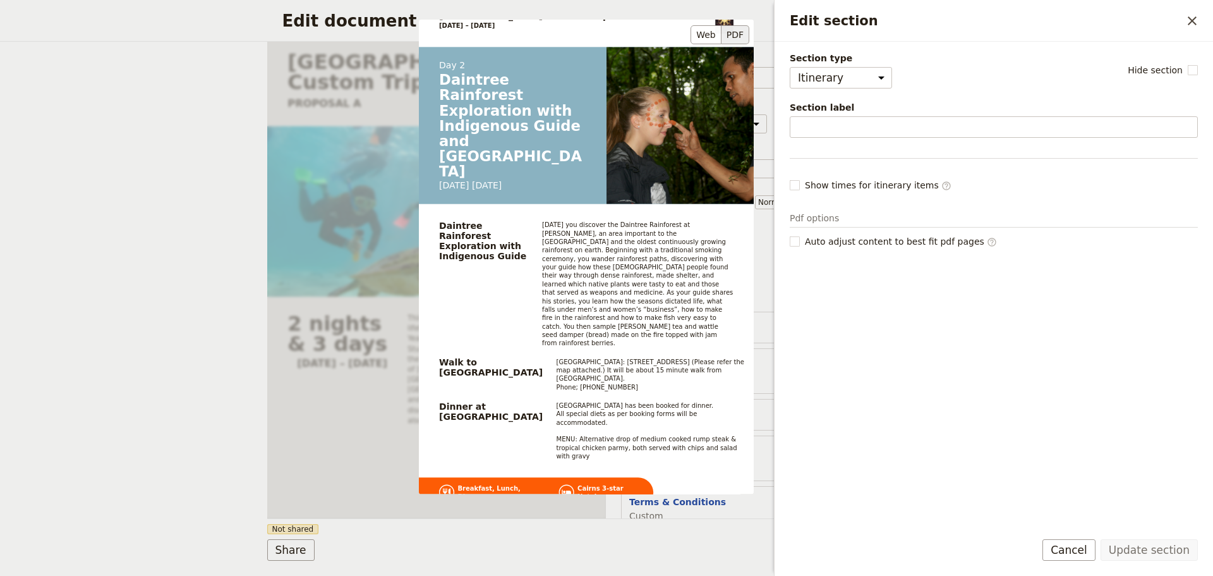
scroll to position [842, 0]
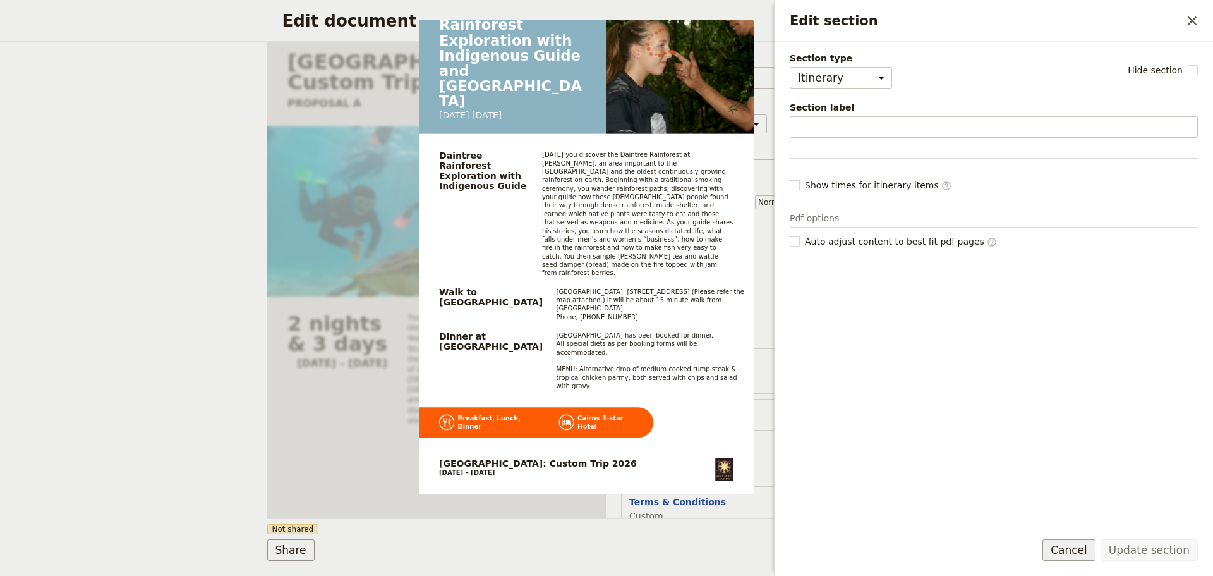
click at [1090, 555] on button "Cancel" at bounding box center [1069, 549] width 53 height 21
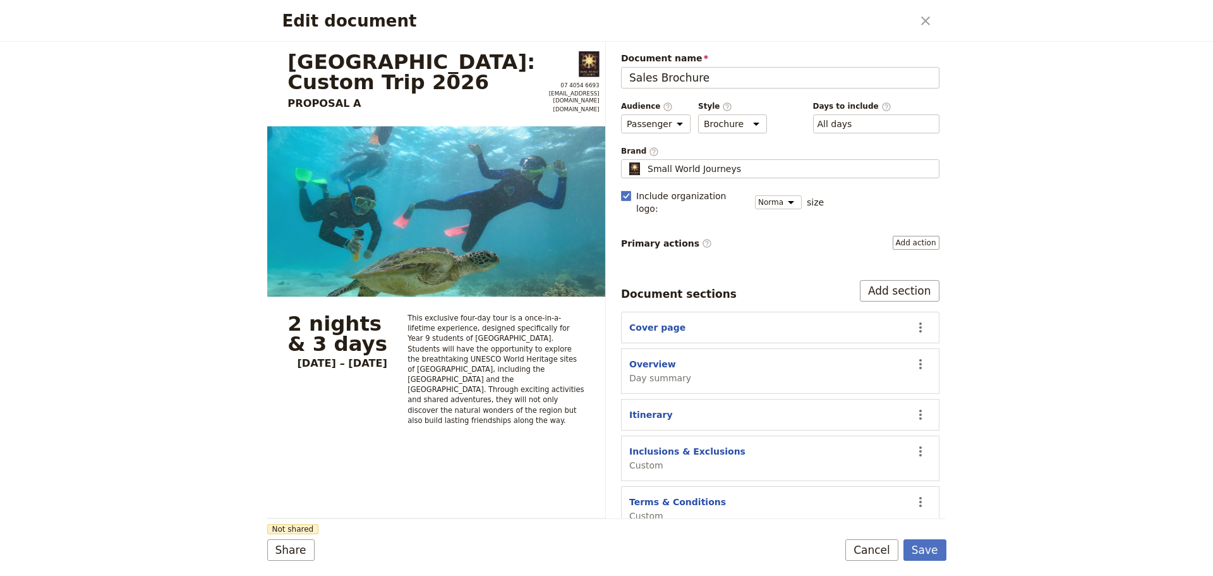
click at [1062, 415] on div "Edit document ​ [GEOGRAPHIC_DATA]: Custom Trip 2026 PROPOSAL A 07 4054 6693 [EM…" at bounding box center [606, 288] width 1213 height 576
click at [1027, 305] on div "Edit document ​ [GEOGRAPHIC_DATA]: Custom Trip 2026 PROPOSAL A 07 4054 6693 [EM…" at bounding box center [606, 288] width 1213 height 576
click at [1084, 404] on div "Edit document ​ [GEOGRAPHIC_DATA]: Custom Trip 2026 PROPOSAL A 07 4054 6693 [EM…" at bounding box center [606, 288] width 1213 height 576
click at [891, 552] on button "Cancel" at bounding box center [871, 549] width 53 height 21
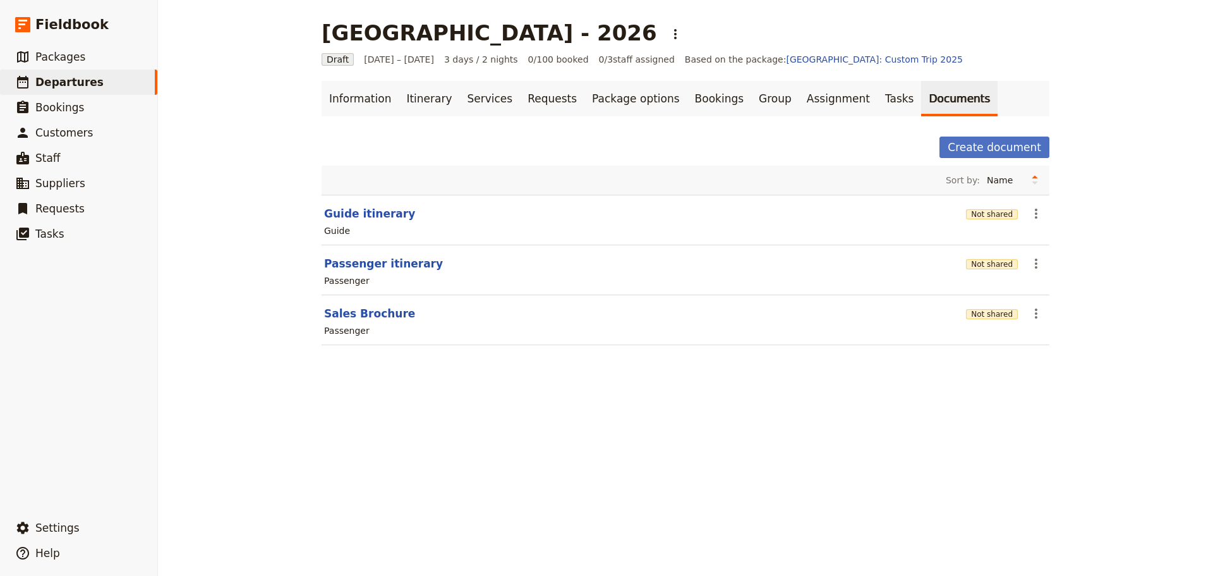
click at [861, 488] on div "[GEOGRAPHIC_DATA] - 2026 ​ Draft [DATE] – [DATE] 3 days / 2 nights 0/100 booked…" at bounding box center [685, 288] width 1055 height 576
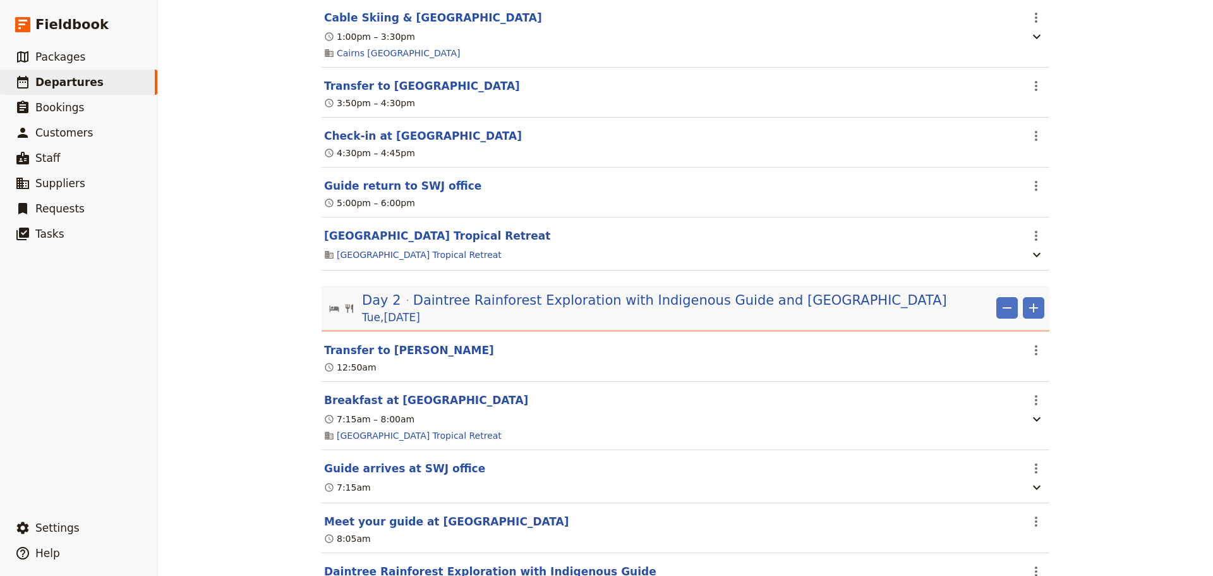
scroll to position [842, 0]
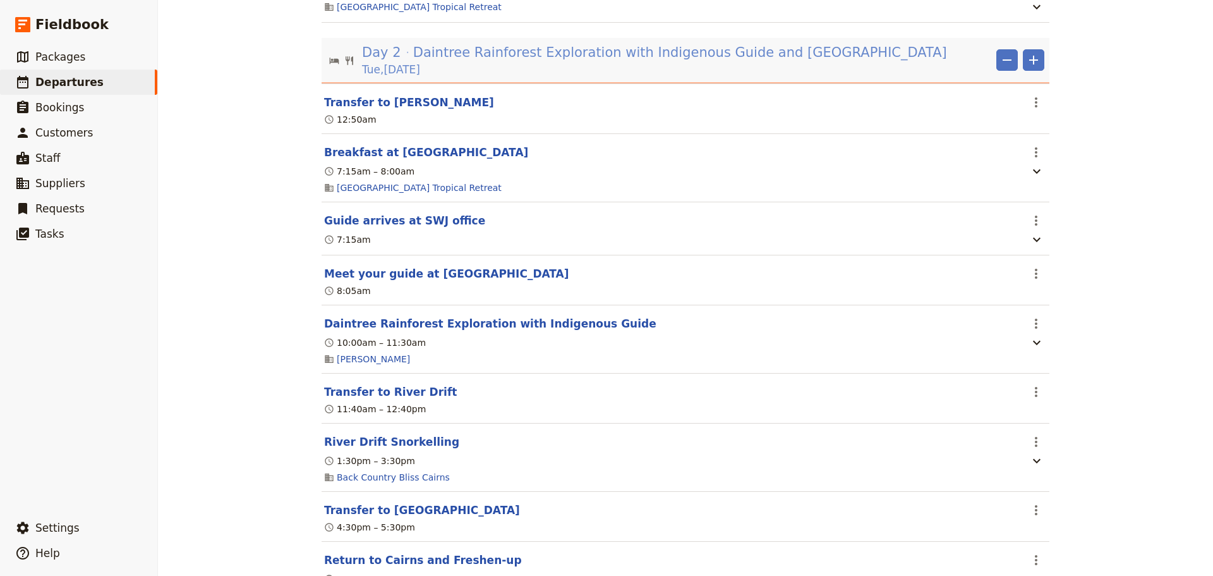
click at [748, 62] on span "Daintree Rainforest Exploration with Indigenous Guide and [GEOGRAPHIC_DATA]" at bounding box center [680, 52] width 534 height 19
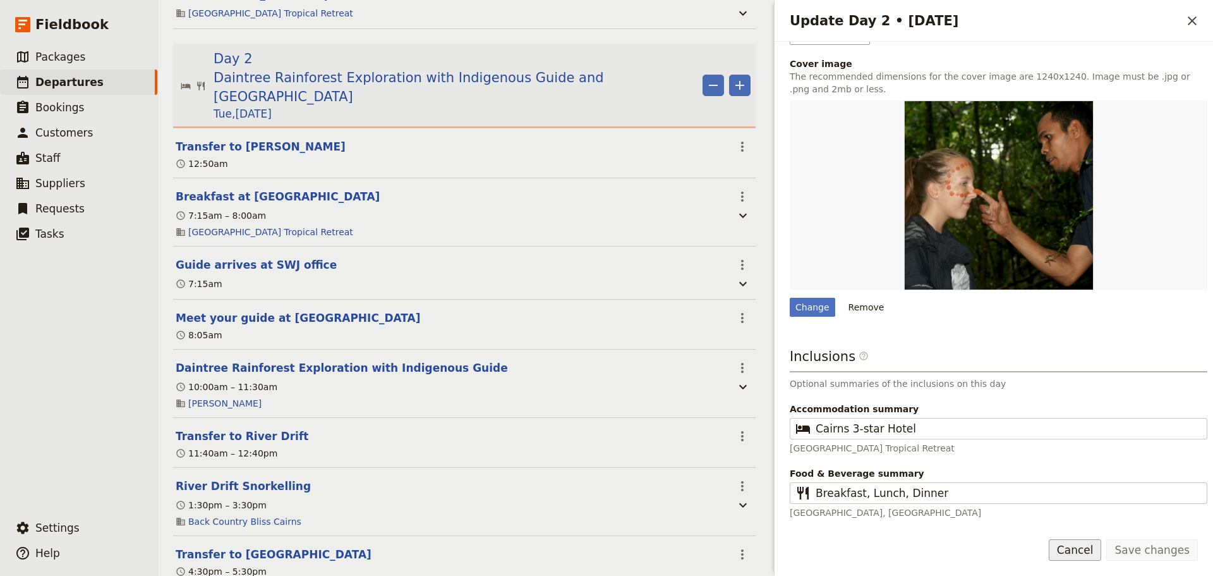
scroll to position [0, 0]
click at [1077, 545] on button "Cancel" at bounding box center [1075, 549] width 53 height 21
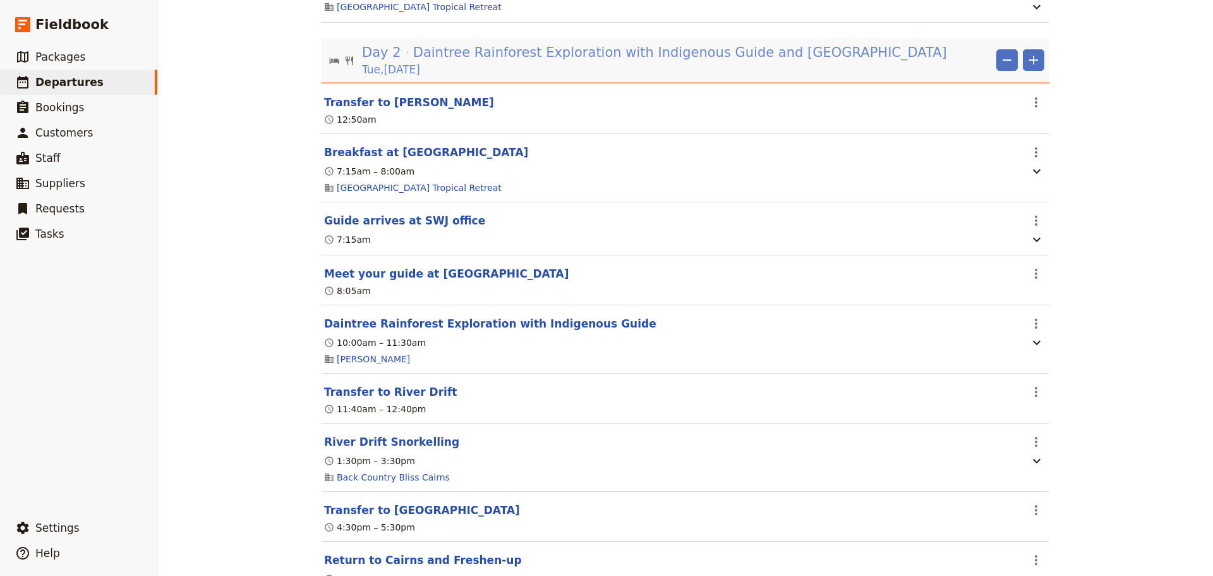
click at [412, 99] on button "Transfer to Mossman Gorge" at bounding box center [409, 102] width 170 height 15
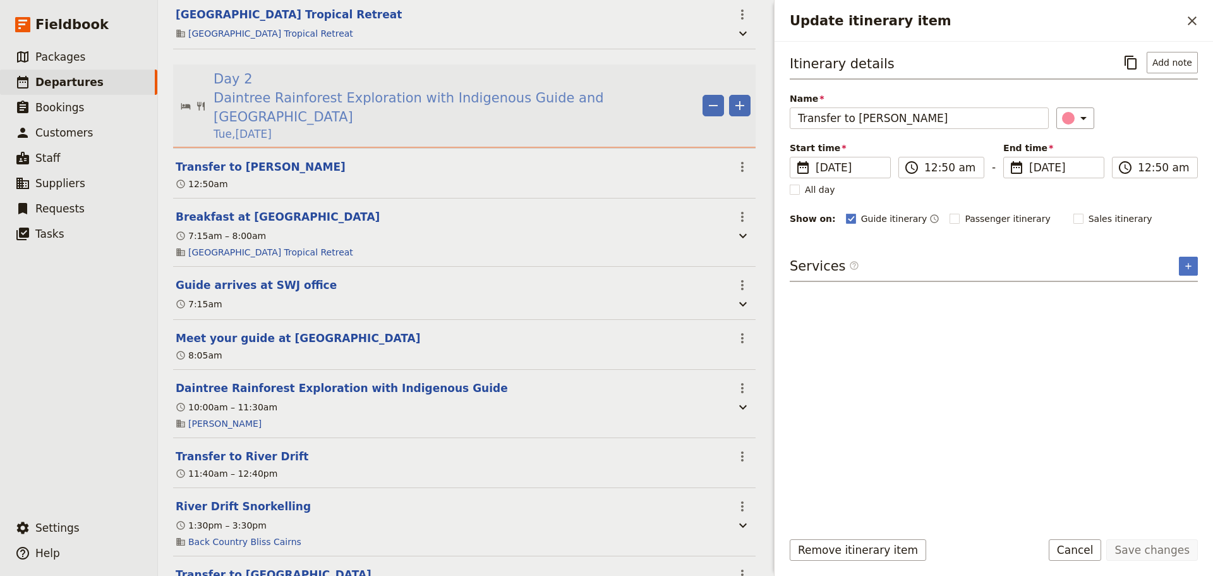
scroll to position [862, 0]
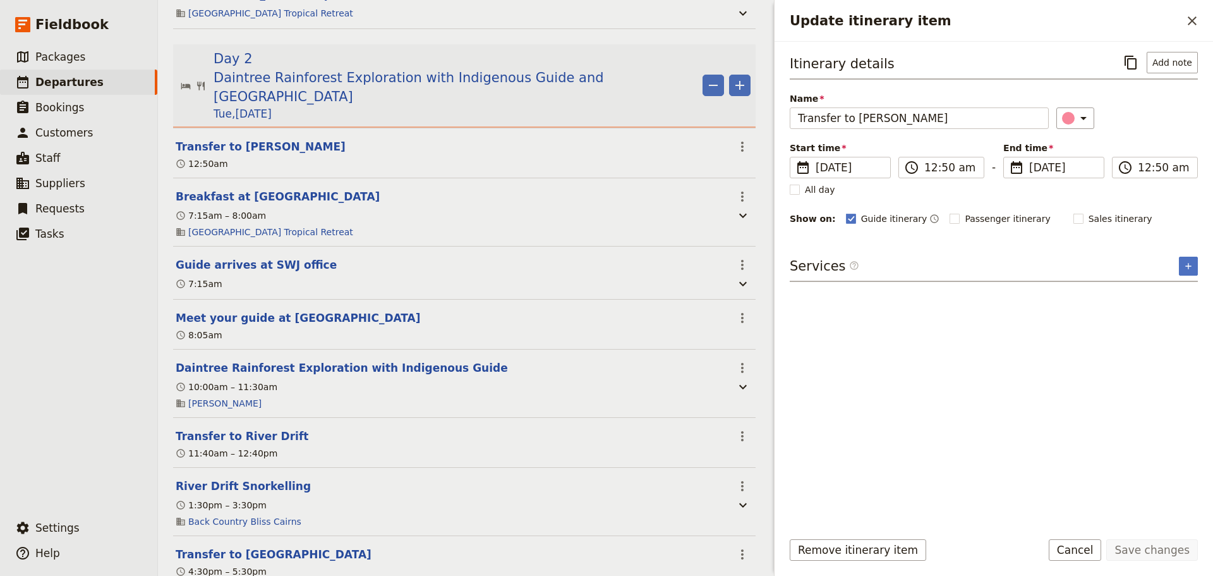
click at [1062, 547] on div "Remove itinerary item Save changes Cancel" at bounding box center [994, 557] width 439 height 37
click at [1100, 551] on button "Cancel" at bounding box center [1075, 549] width 53 height 21
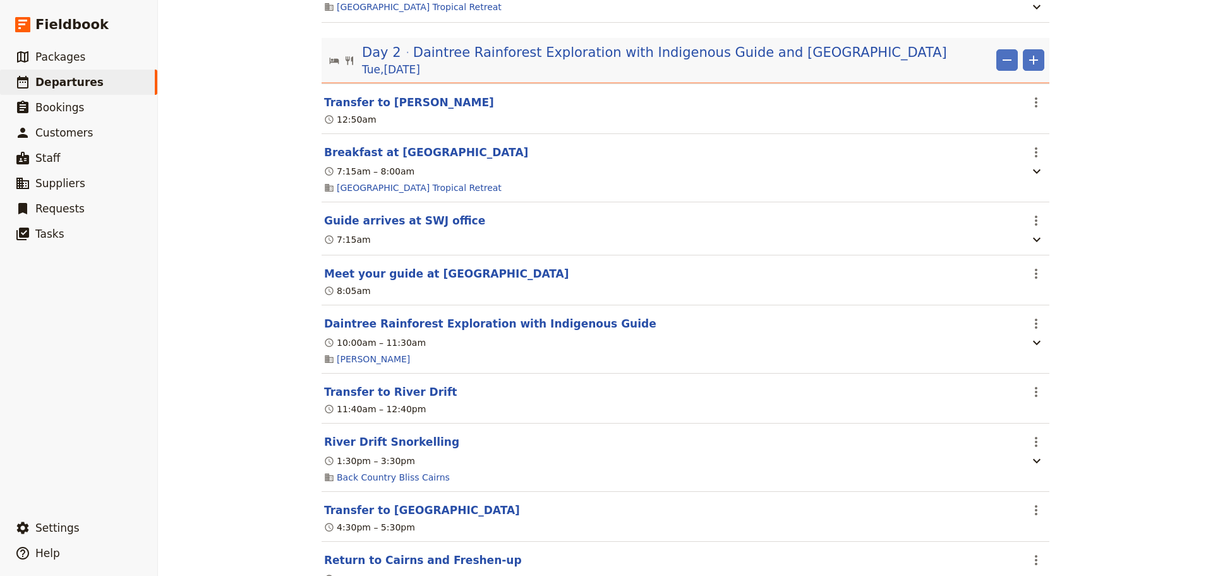
scroll to position [948, 0]
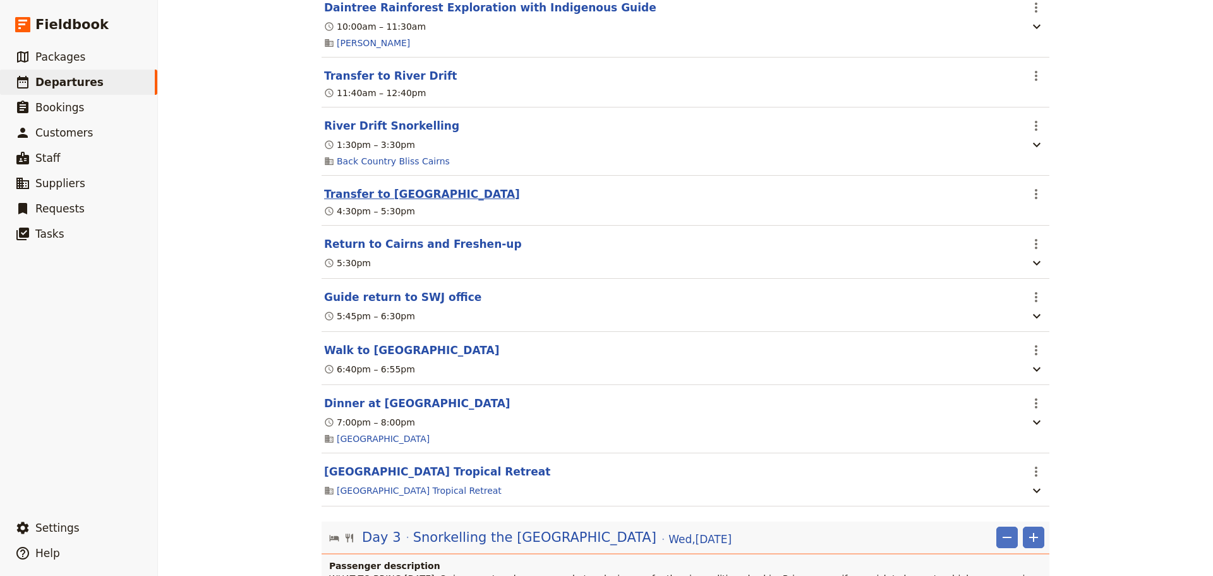
click at [375, 197] on button "Transfer to Bay Village" at bounding box center [422, 193] width 196 height 15
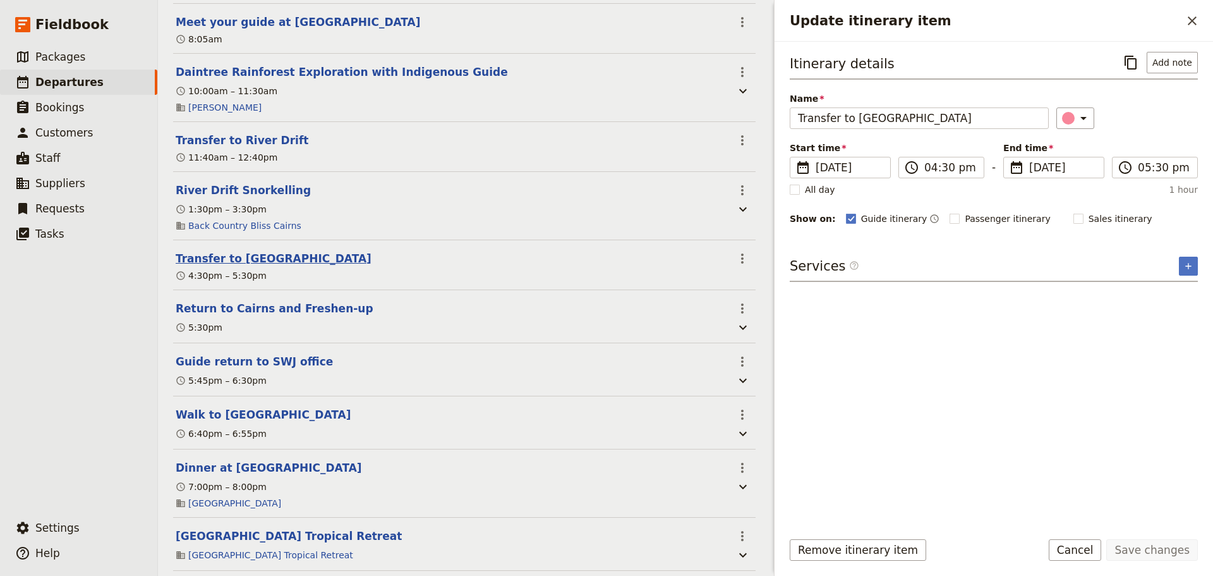
scroll to position [1229, 0]
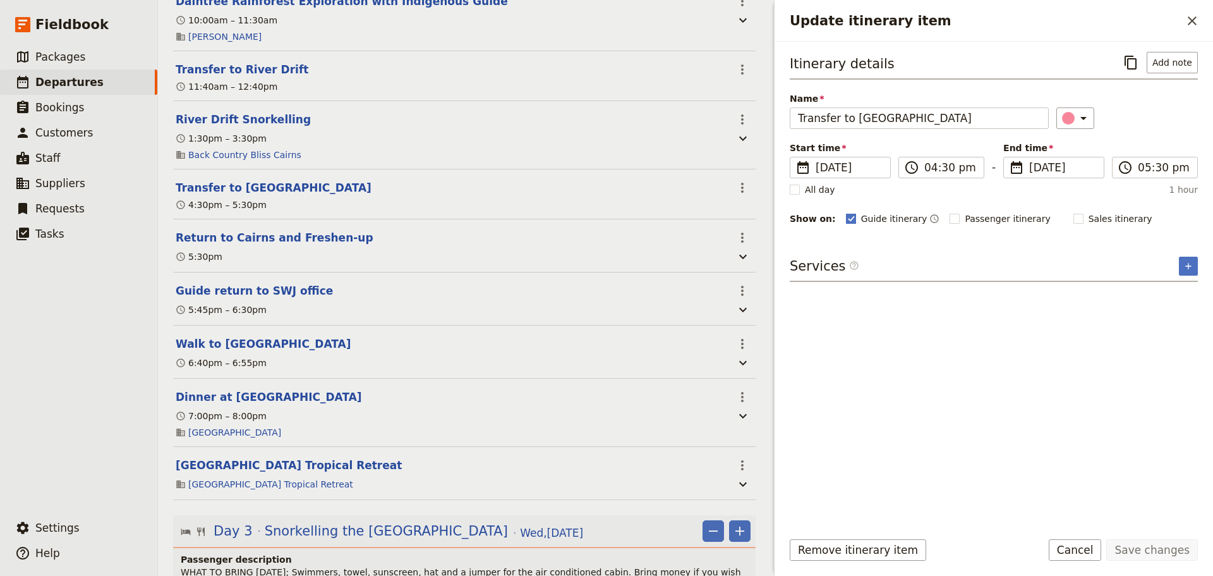
click at [846, 216] on rect "Update itinerary item" at bounding box center [850, 218] width 9 height 9
click at [845, 212] on input "Guide itinerary" at bounding box center [845, 212] width 1 height 1
checkbox input "false"
click at [1163, 557] on button "Save changes" at bounding box center [1152, 549] width 92 height 21
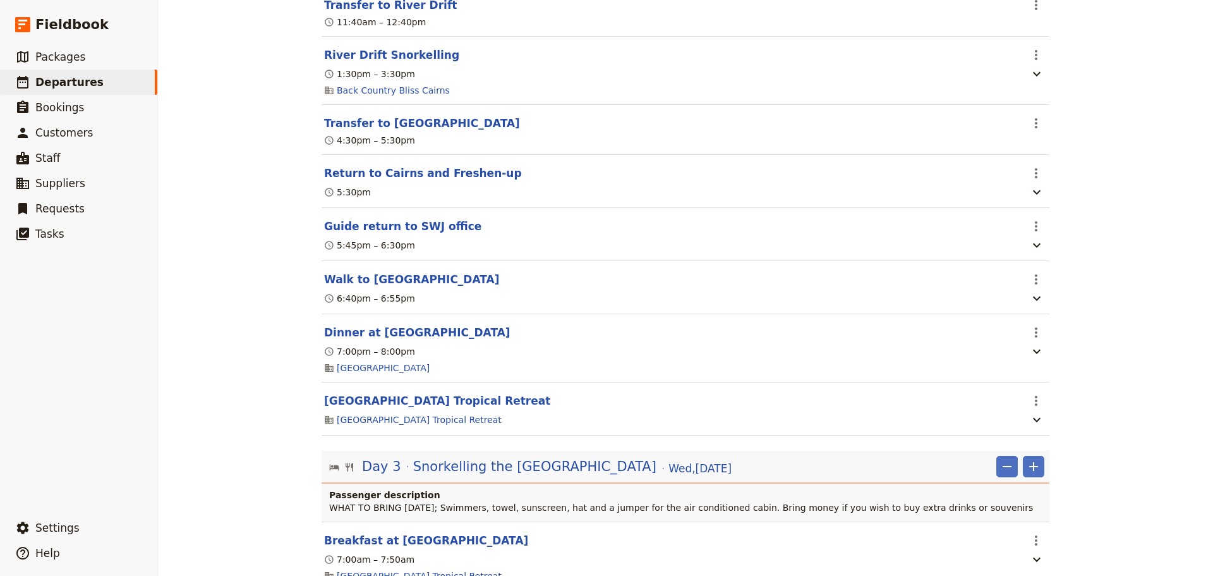
scroll to position [1158, 0]
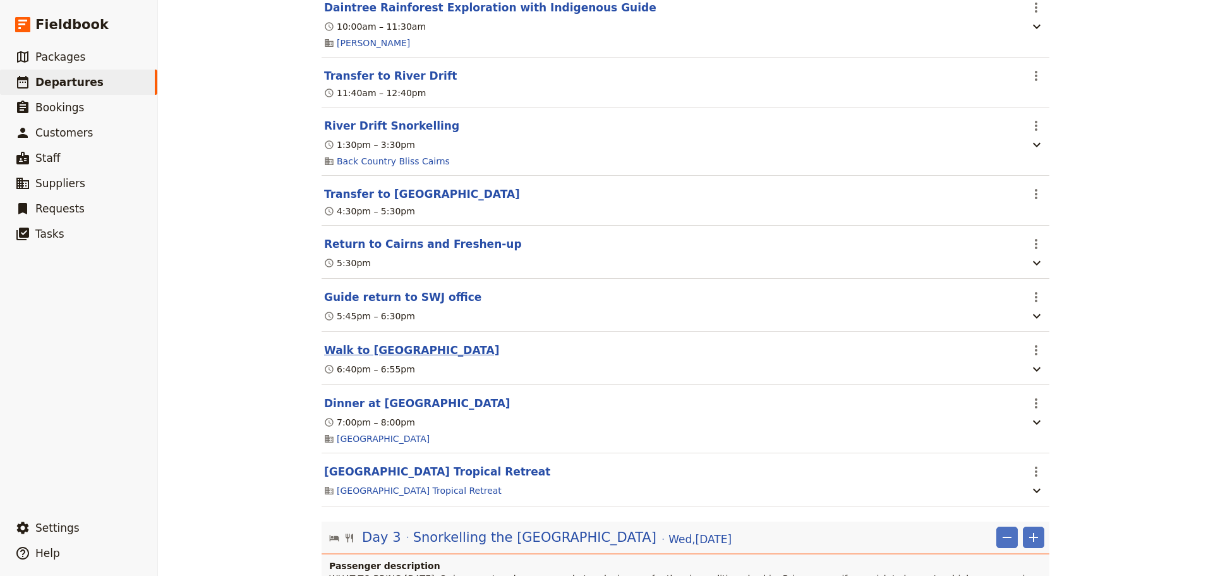
click at [477, 354] on button "Walk to Novotel Cairns Oasis Resort" at bounding box center [412, 349] width 176 height 15
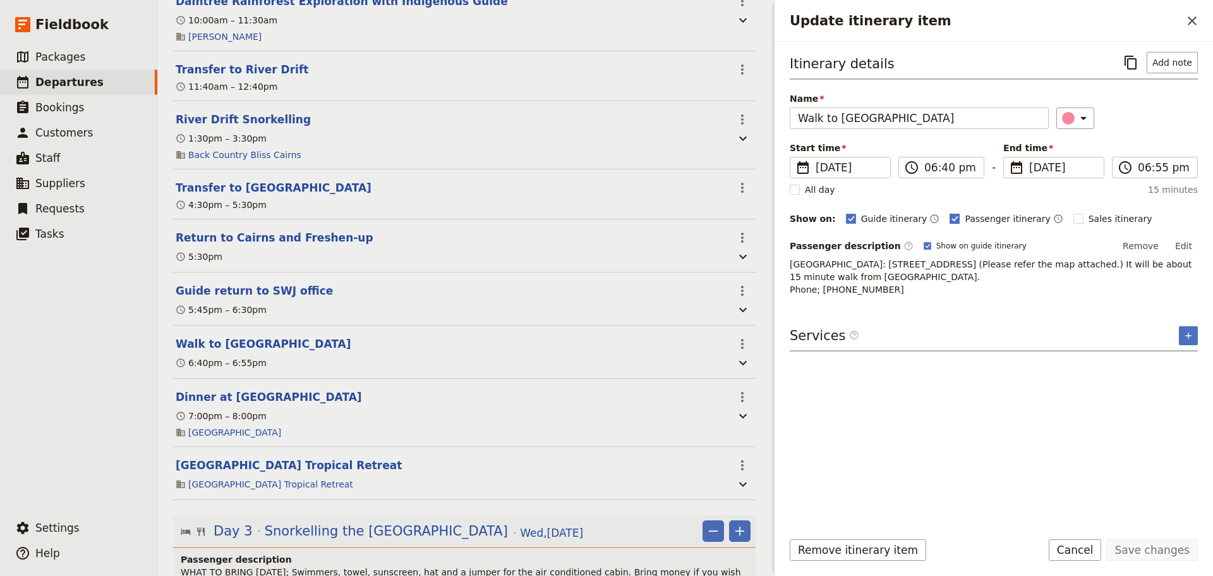
click at [950, 217] on rect "Update itinerary item" at bounding box center [954, 218] width 9 height 9
click at [949, 212] on input "Passenger itinerary" at bounding box center [949, 212] width 1 height 1
checkbox input "false"
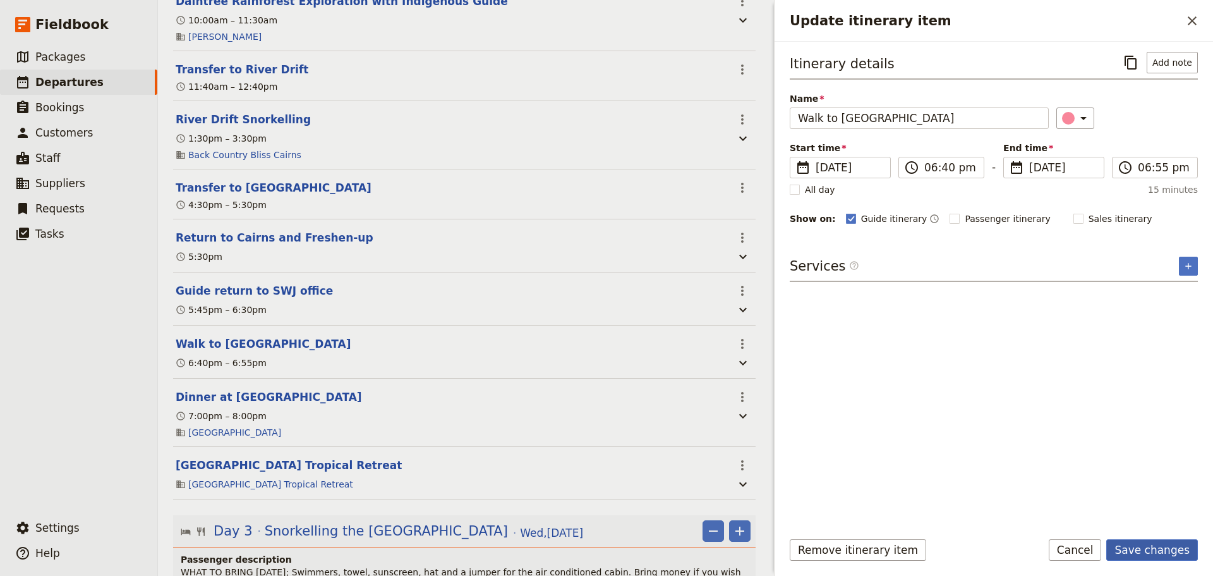
click at [1166, 552] on button "Save changes" at bounding box center [1152, 549] width 92 height 21
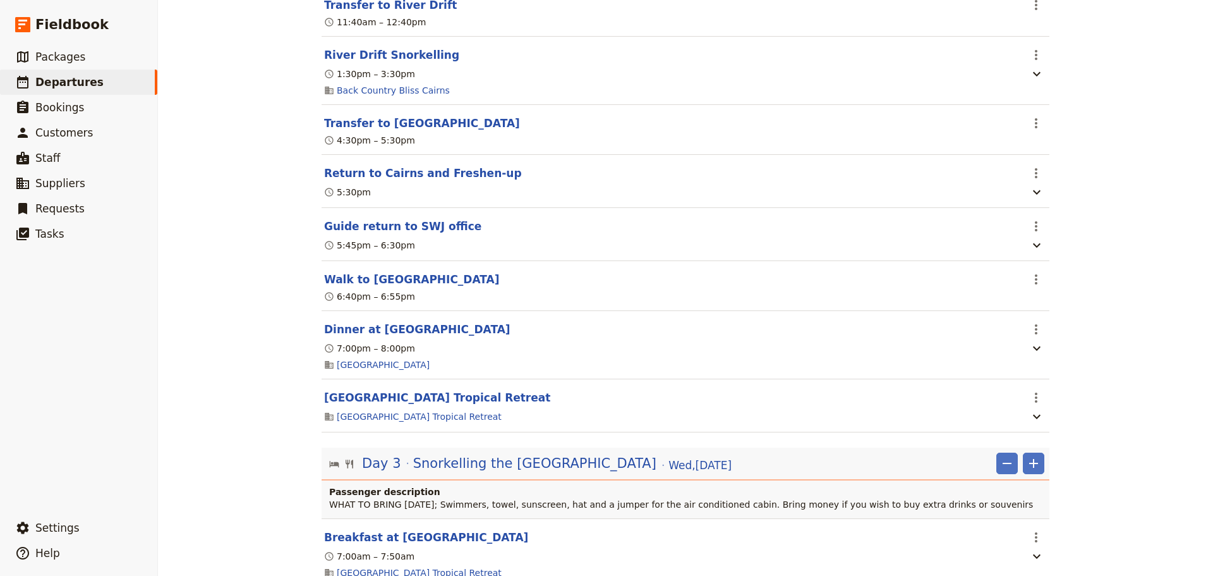
scroll to position [1158, 0]
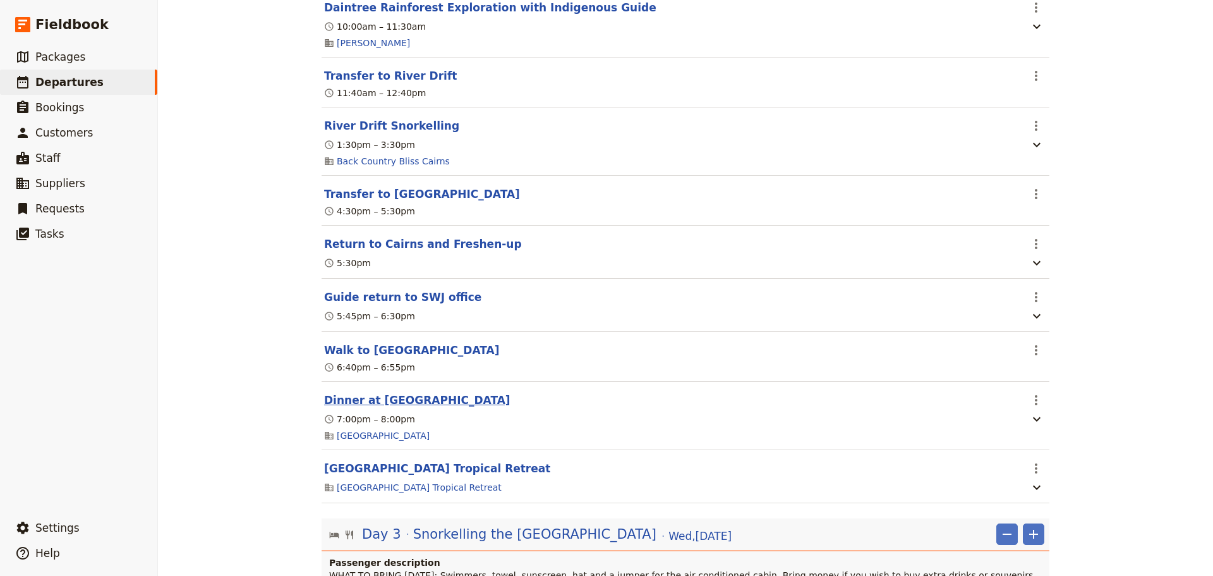
click at [397, 395] on button "Dinner at Novotel" at bounding box center [417, 399] width 186 height 15
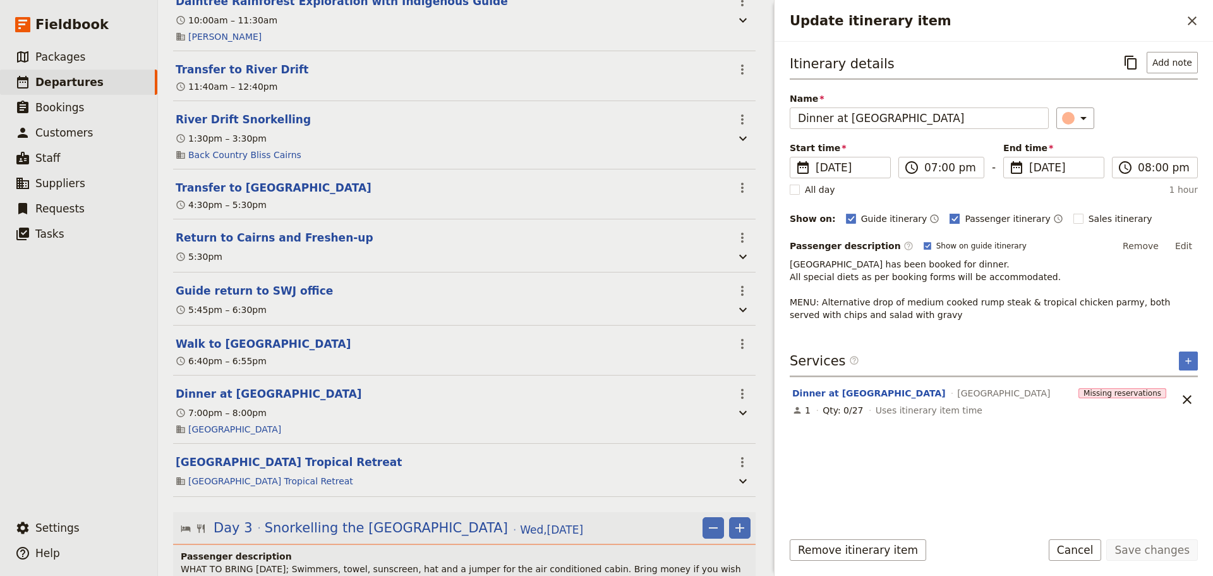
click at [950, 215] on rect "Update itinerary item" at bounding box center [954, 218] width 9 height 9
click at [949, 212] on input "Passenger itinerary" at bounding box center [949, 212] width 1 height 1
checkbox input "false"
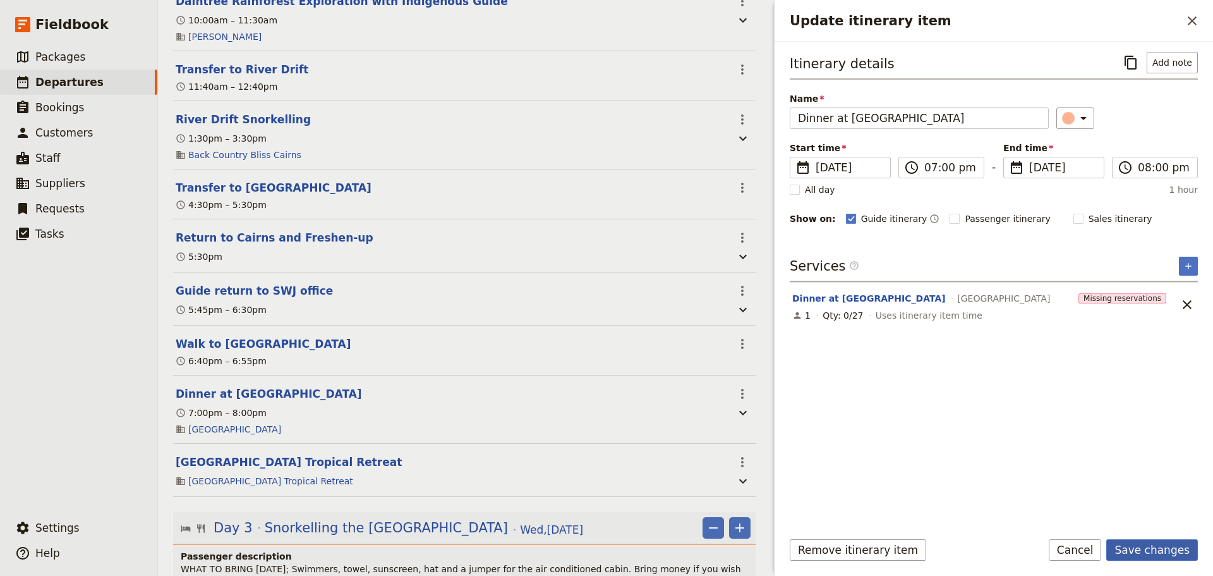
click at [1160, 554] on button "Save changes" at bounding box center [1152, 549] width 92 height 21
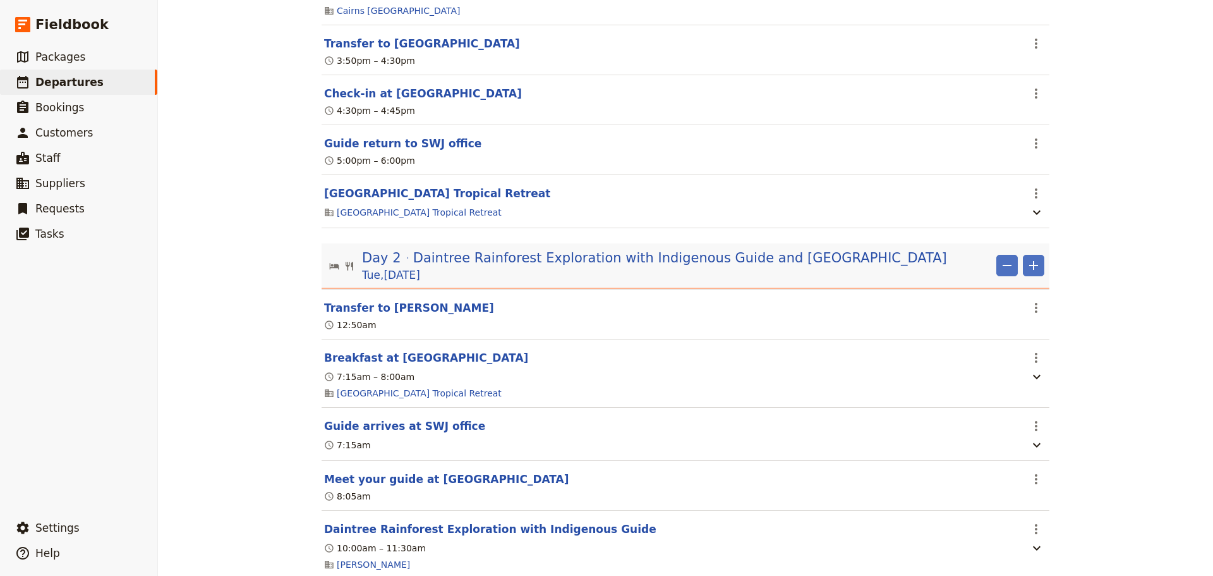
scroll to position [632, 0]
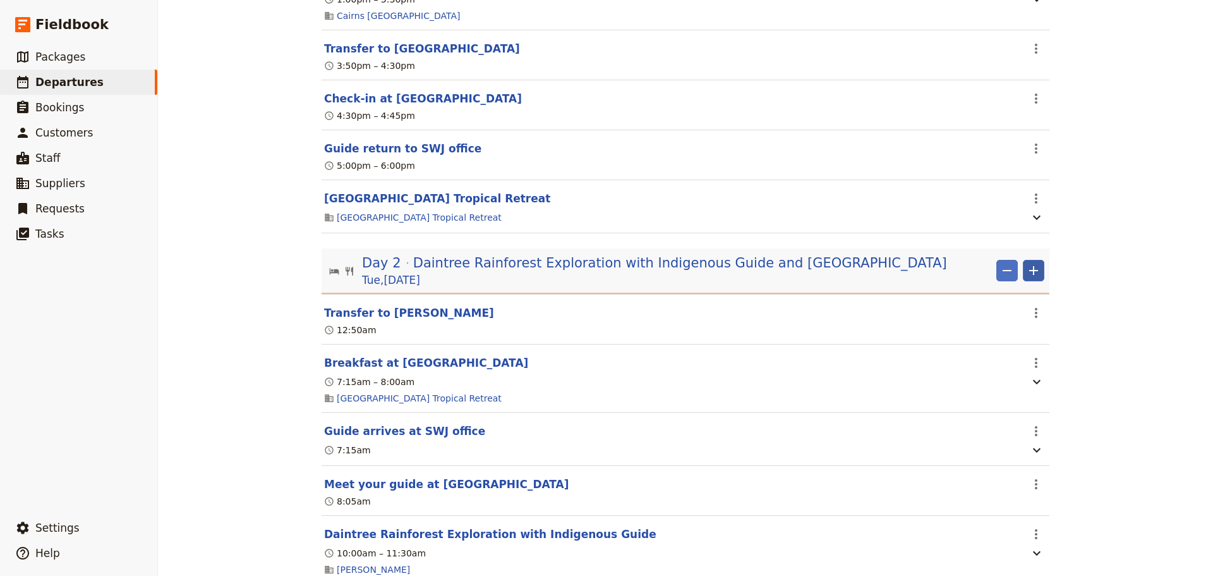
click at [1026, 277] on icon "Add" at bounding box center [1033, 270] width 15 height 15
click at [988, 299] on span "Add itinerary item" at bounding box center [991, 299] width 80 height 13
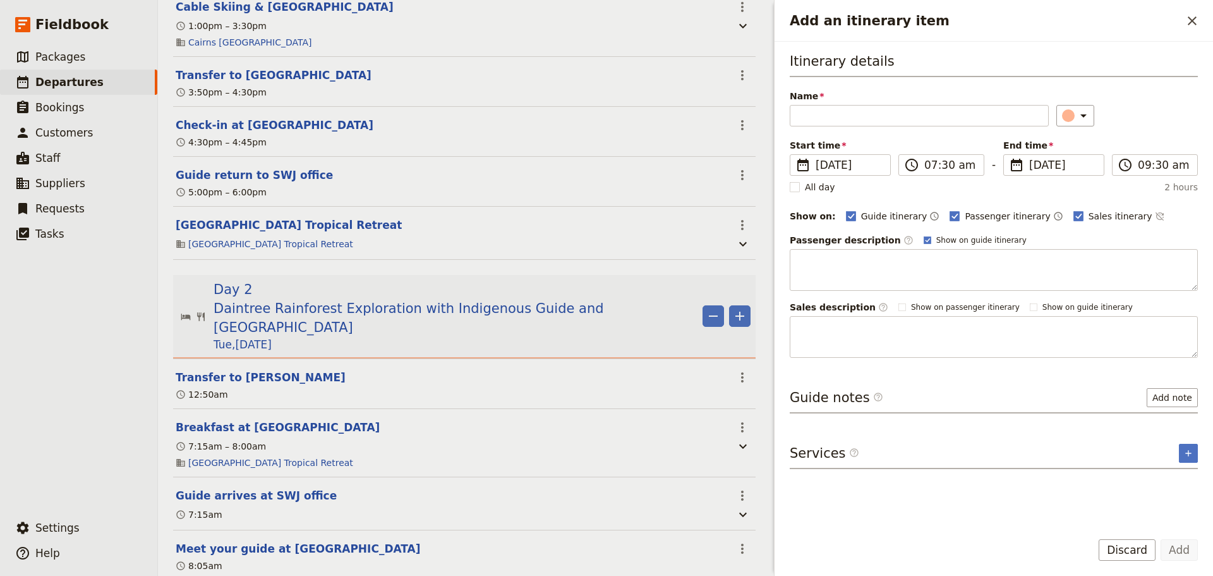
scroll to position [652, 0]
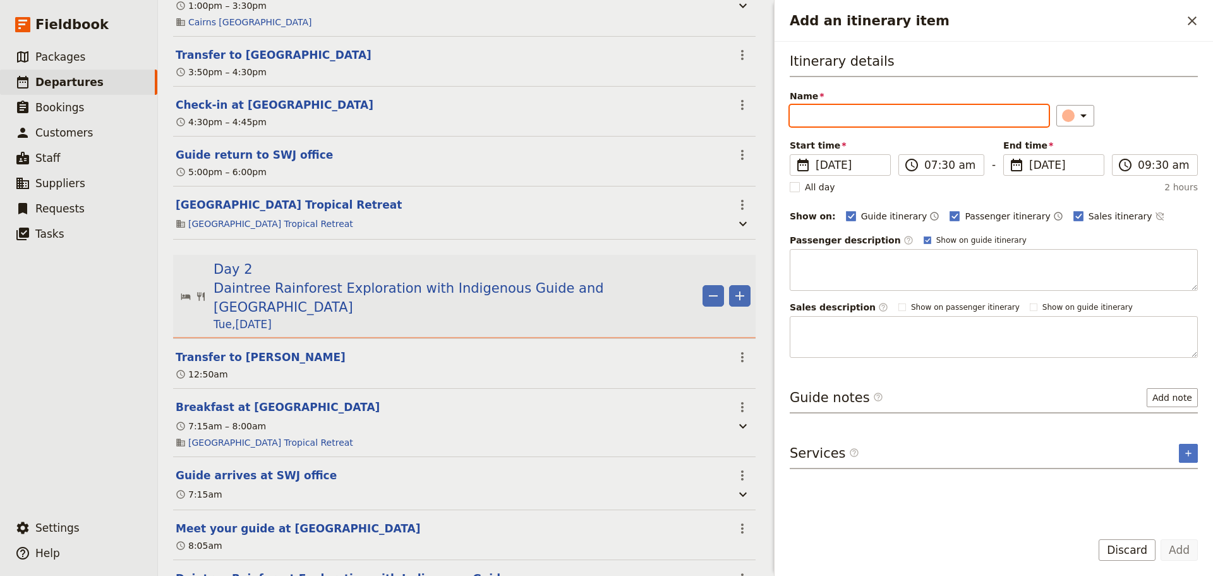
click at [871, 121] on input "Name" at bounding box center [919, 115] width 259 height 21
paste input "Wildlife Park & [GEOGRAPHIC_DATA]"
type input "Wildlife Park & [GEOGRAPHIC_DATA]"
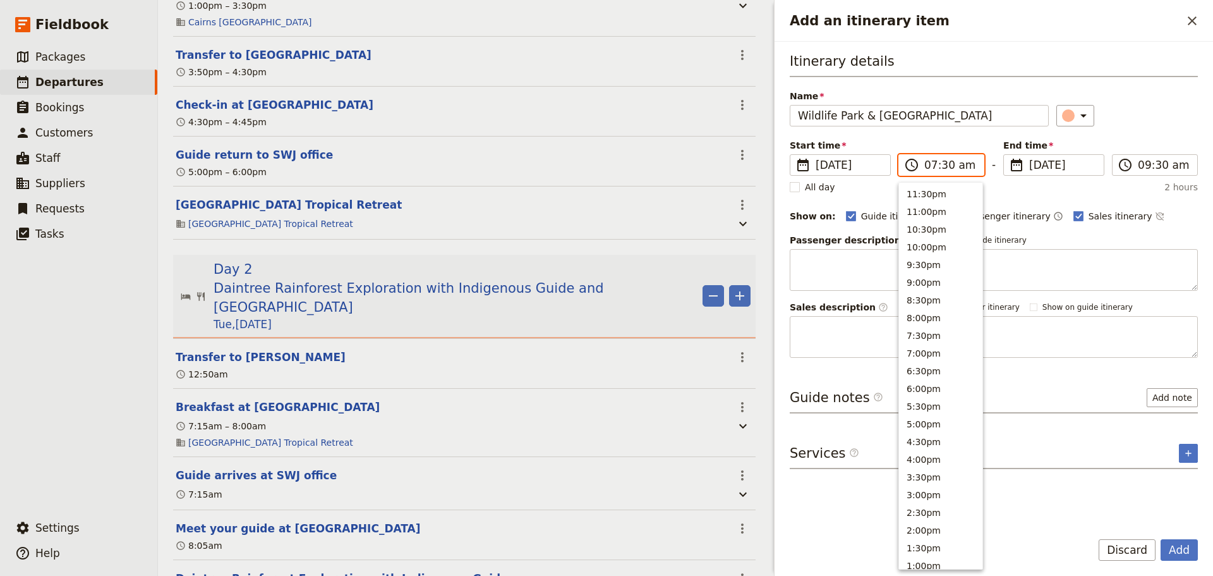
click at [972, 163] on input "07:30 am" at bounding box center [950, 164] width 52 height 15
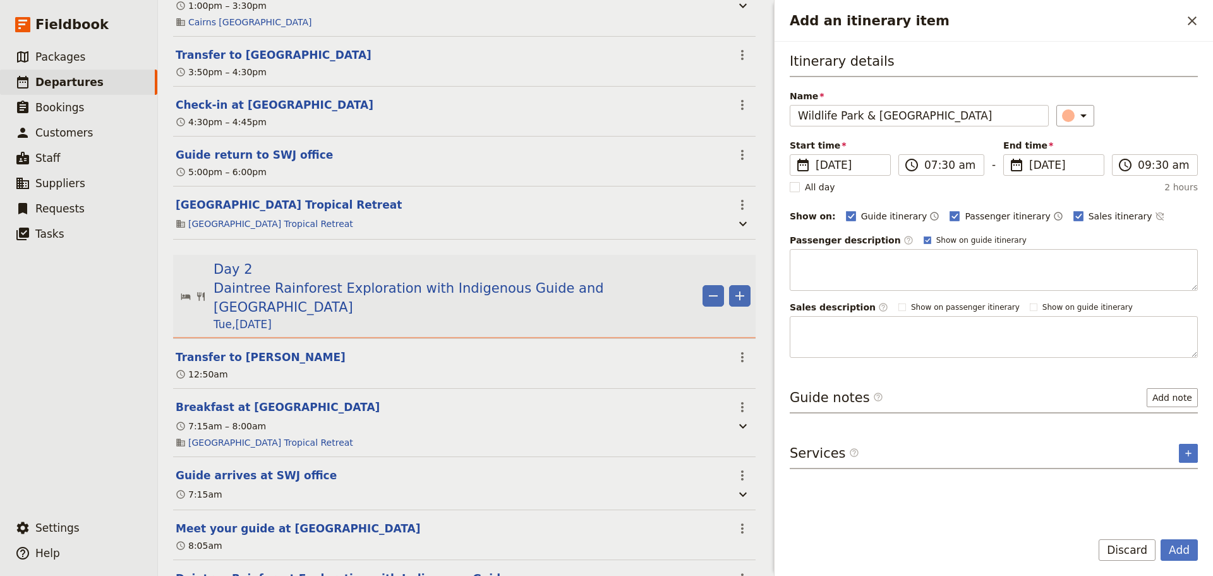
click at [1185, 211] on div "Guide itinerary ​ Passenger itinerary ​ Sales itinerary ​" at bounding box center [1022, 216] width 352 height 15
click at [849, 212] on label "Guide itinerary" at bounding box center [887, 216] width 82 height 13
click at [846, 210] on input "Guide itinerary" at bounding box center [845, 209] width 1 height 1
checkbox input "false"
click at [1074, 214] on rect "Add an itinerary item" at bounding box center [1078, 215] width 9 height 9
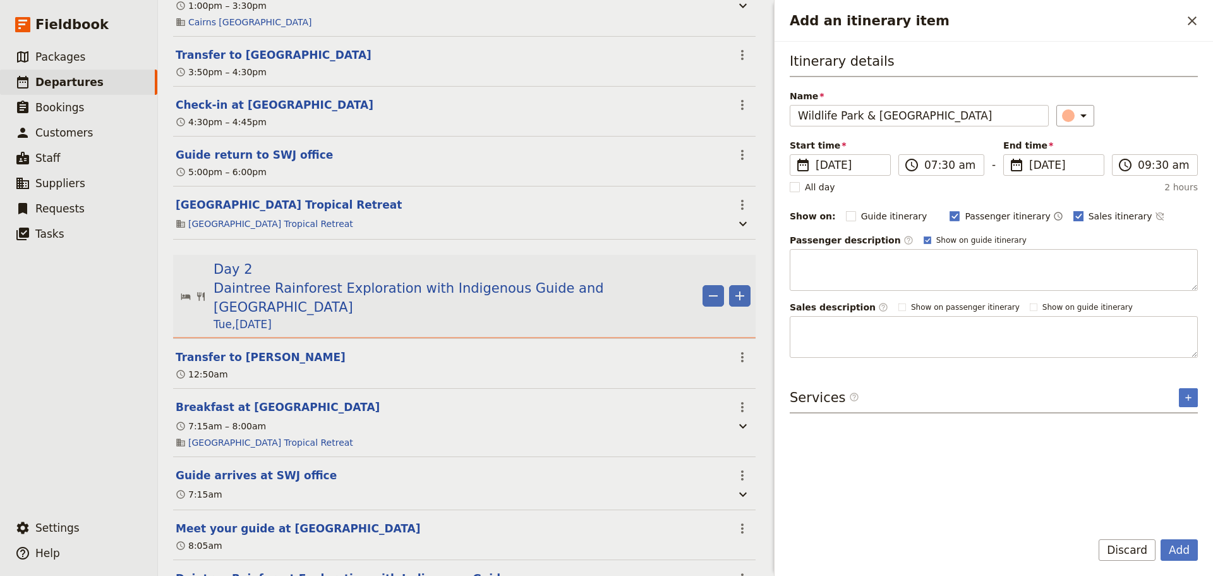
click at [1073, 210] on input "Sales itinerary" at bounding box center [1073, 209] width 1 height 1
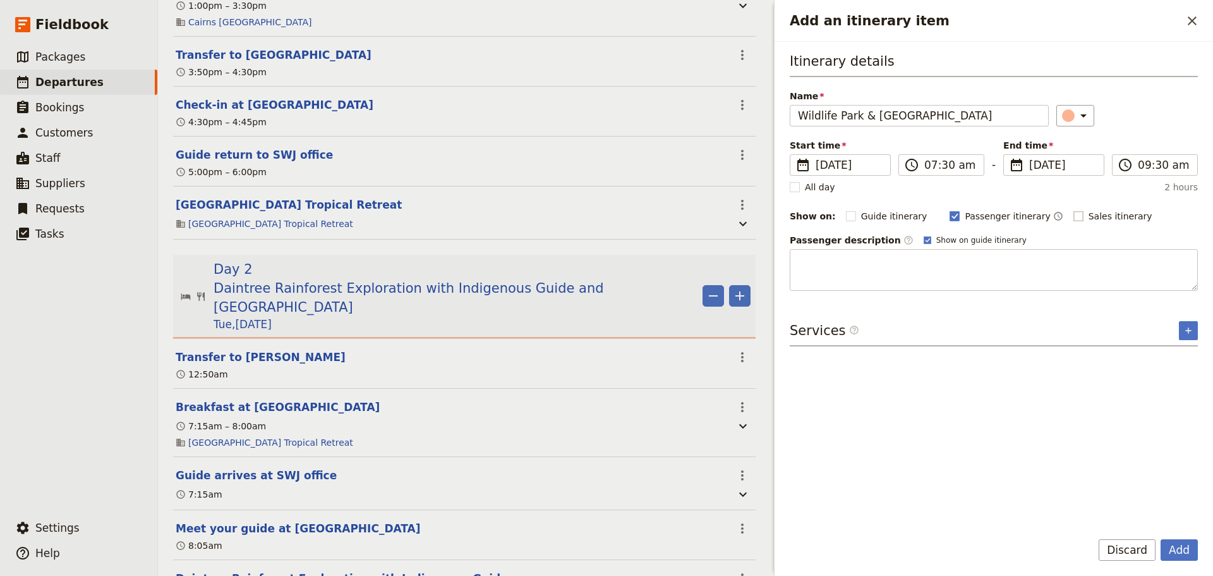
click at [1074, 214] on rect "Add an itinerary item" at bounding box center [1078, 215] width 9 height 9
click at [1073, 210] on input "Sales itinerary" at bounding box center [1073, 209] width 1 height 1
checkbox input "true"
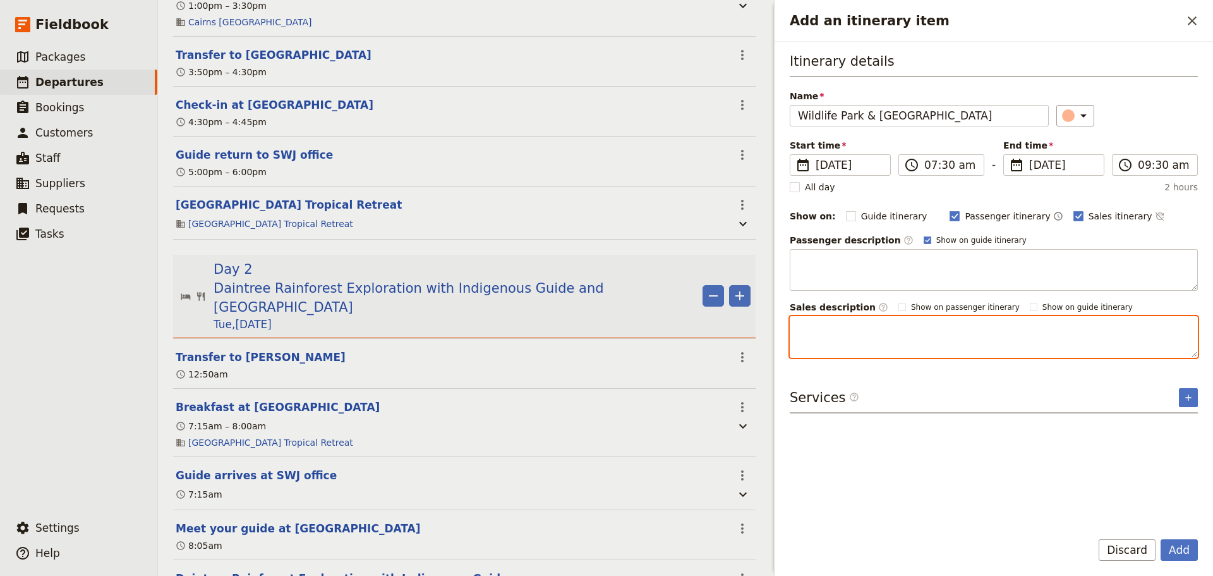
click at [1025, 337] on textarea "Add an itinerary item" at bounding box center [994, 337] width 408 height 42
click at [881, 331] on textarea "Add an itinerary item" at bounding box center [994, 337] width 408 height 42
paste textarea "Meet crocodiles in their natural habitat as well as a crocodile farm at Hartley…"
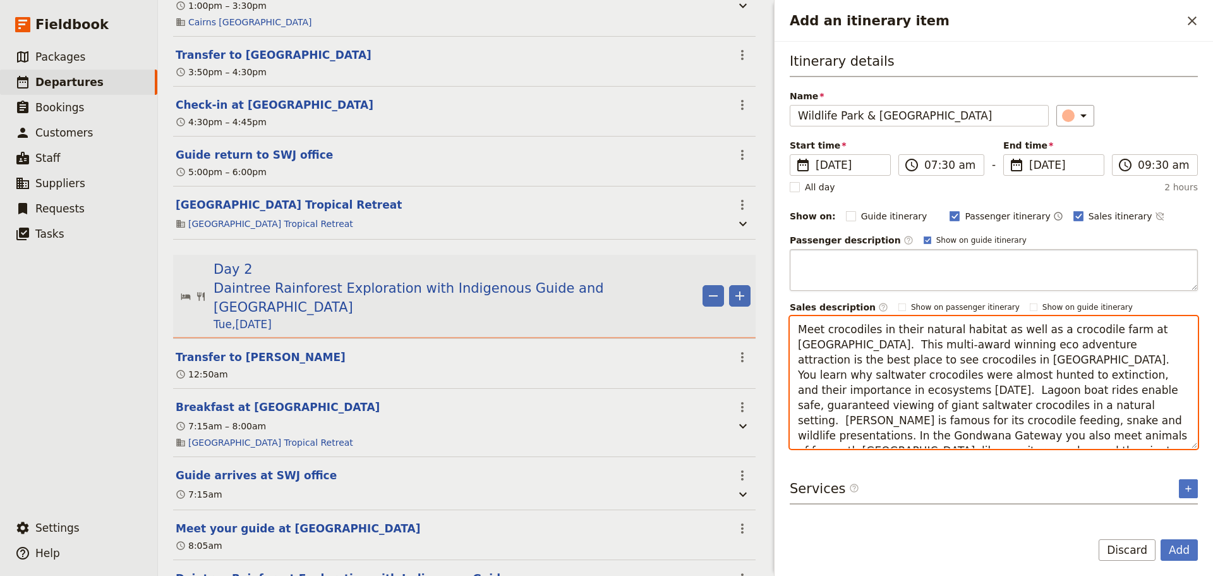
type textarea "Meet crocodiles in their natural habitat as well as a crocodile farm at Hartley…"
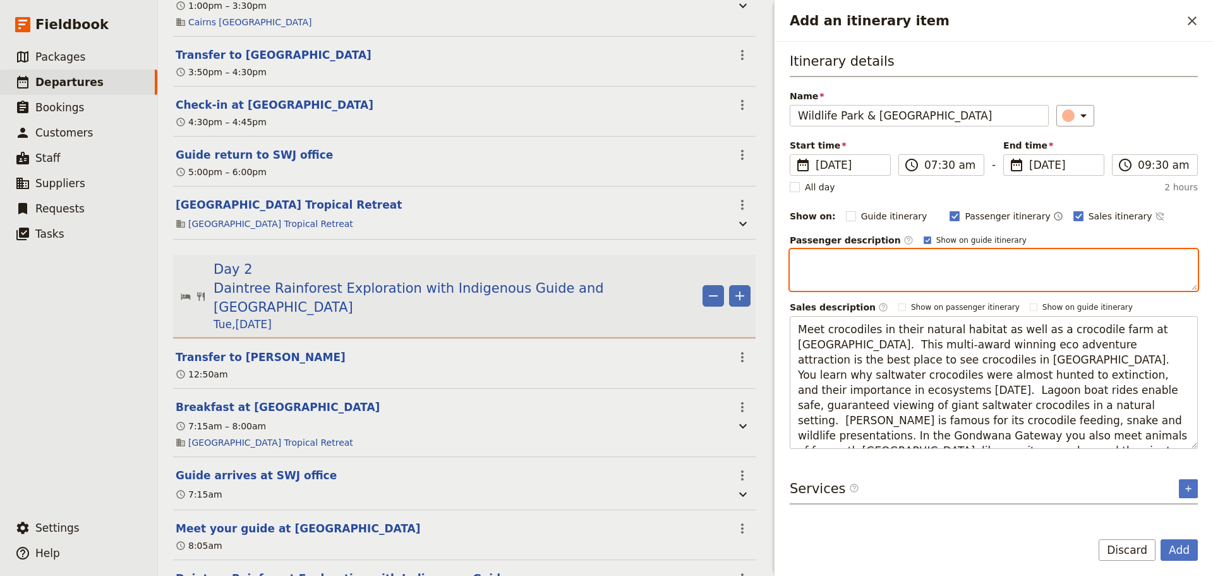
click at [1010, 270] on textarea "Add an itinerary item" at bounding box center [994, 270] width 408 height 42
paste textarea "Meet crocodiles in their natural habitat as well as a crocodile farm at Hartley…"
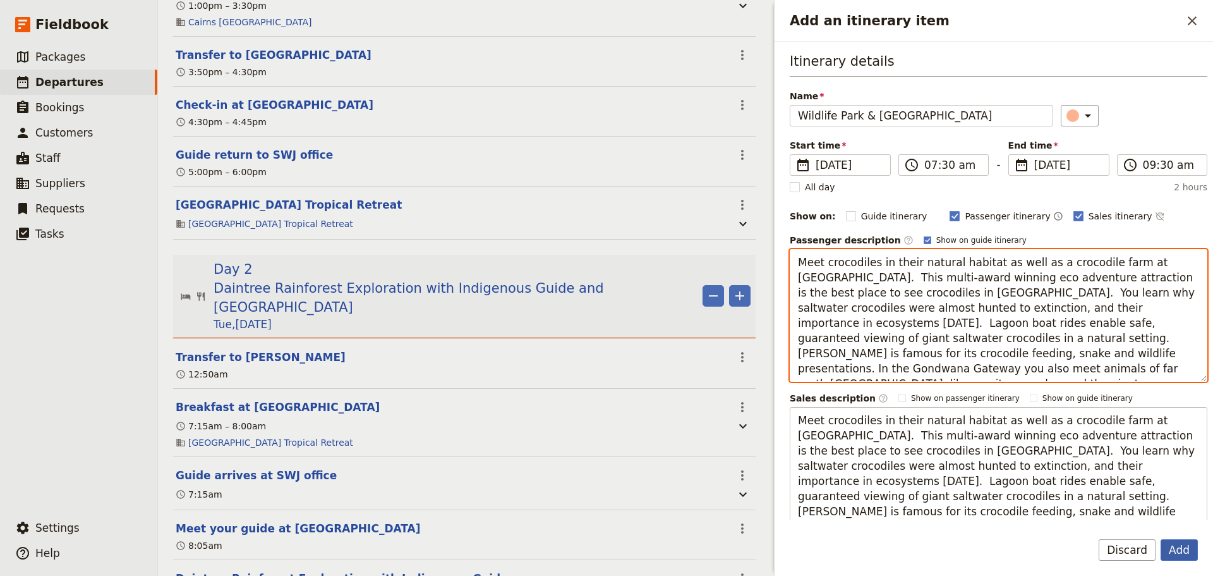
type textarea "Meet crocodiles in their natural habitat as well as a crocodile farm at Hartley…"
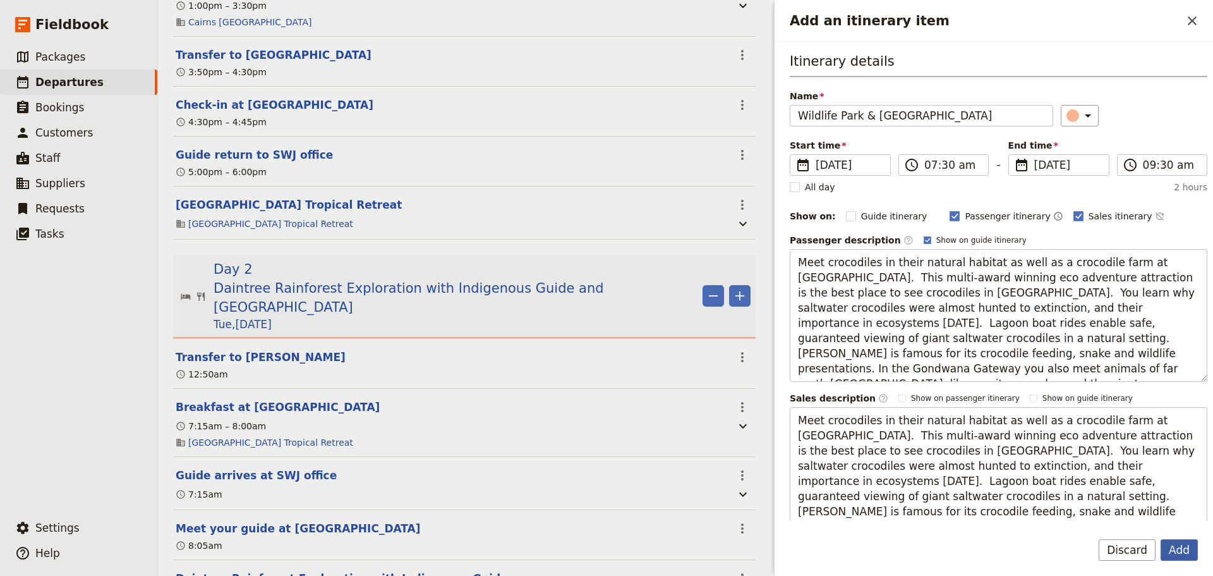
click at [1178, 557] on button "Add" at bounding box center [1179, 549] width 37 height 21
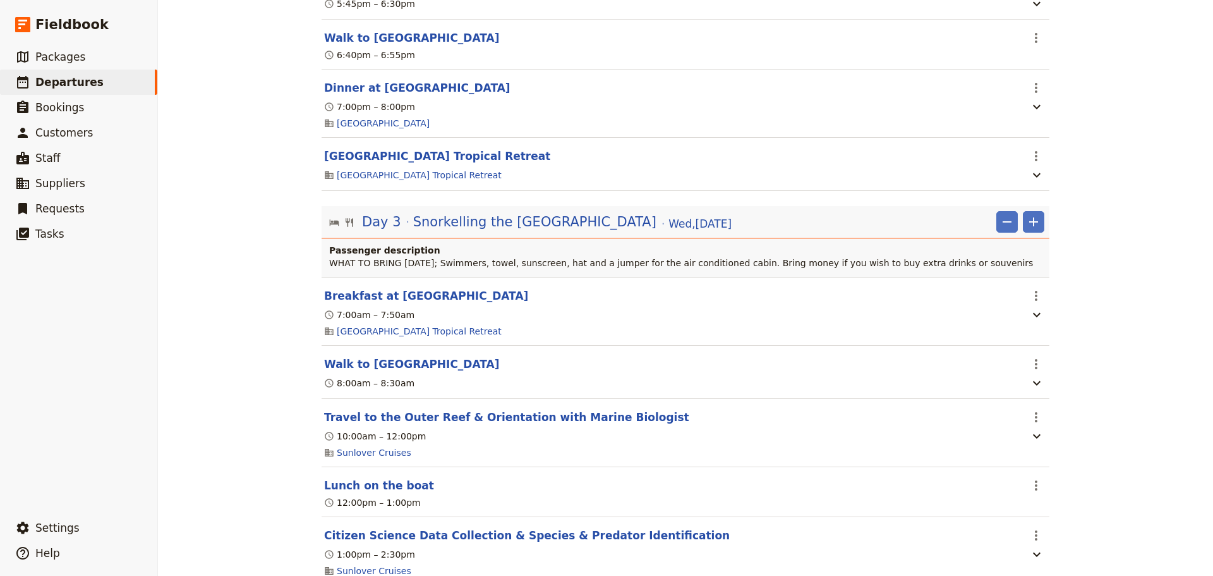
scroll to position [1580, 0]
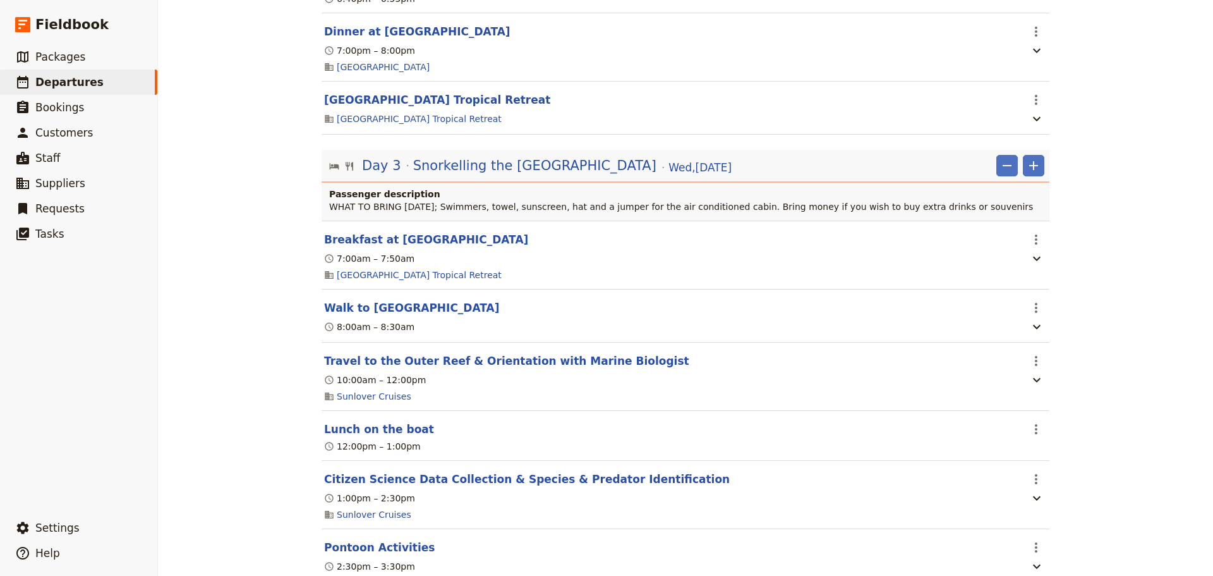
click at [1084, 341] on div "Mornington Secondary College - 2026 ​ Draft 8 – 10 Jun 2026 3 days / 2 nights 0…" at bounding box center [685, 288] width 1055 height 576
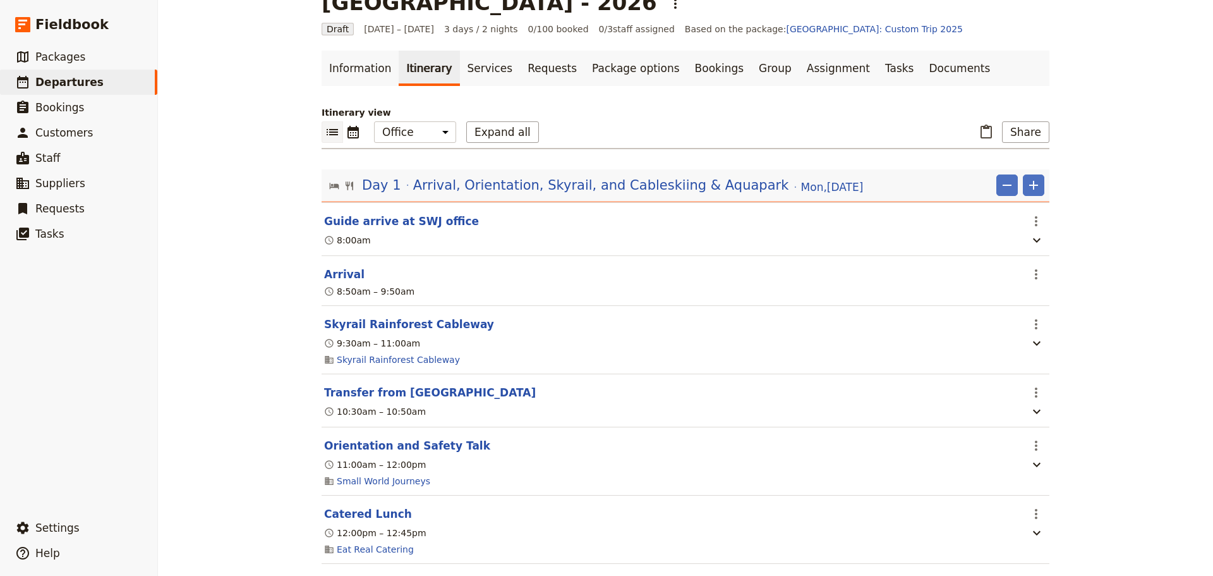
scroll to position [0, 0]
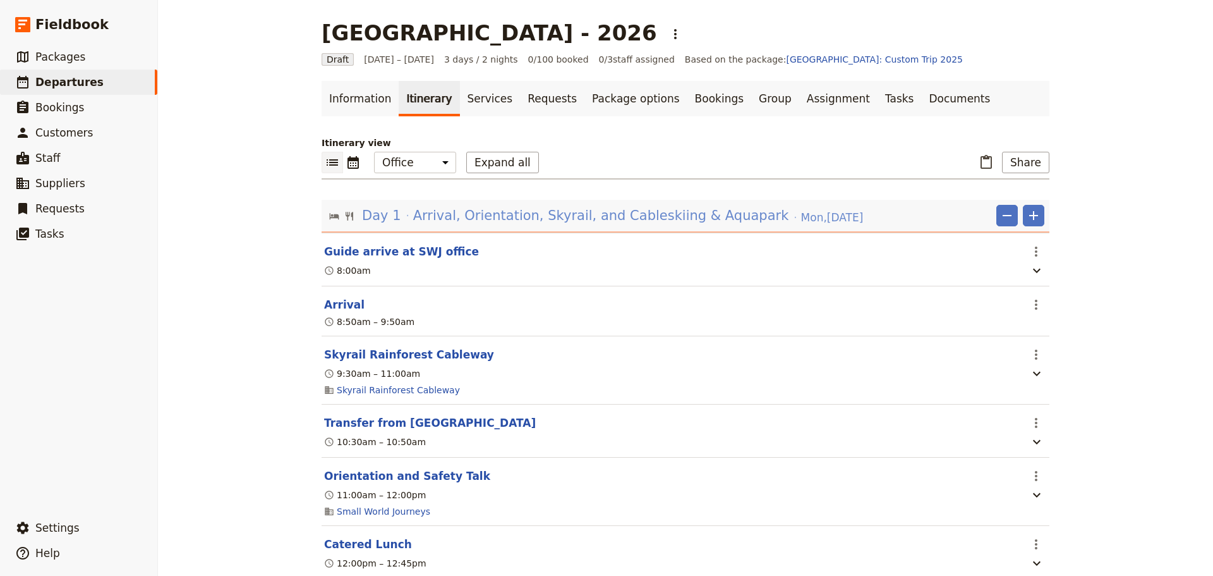
click at [547, 212] on span "Arrival, Orientation, Skyrail, and Cableskiing & Aquapark" at bounding box center [601, 215] width 376 height 19
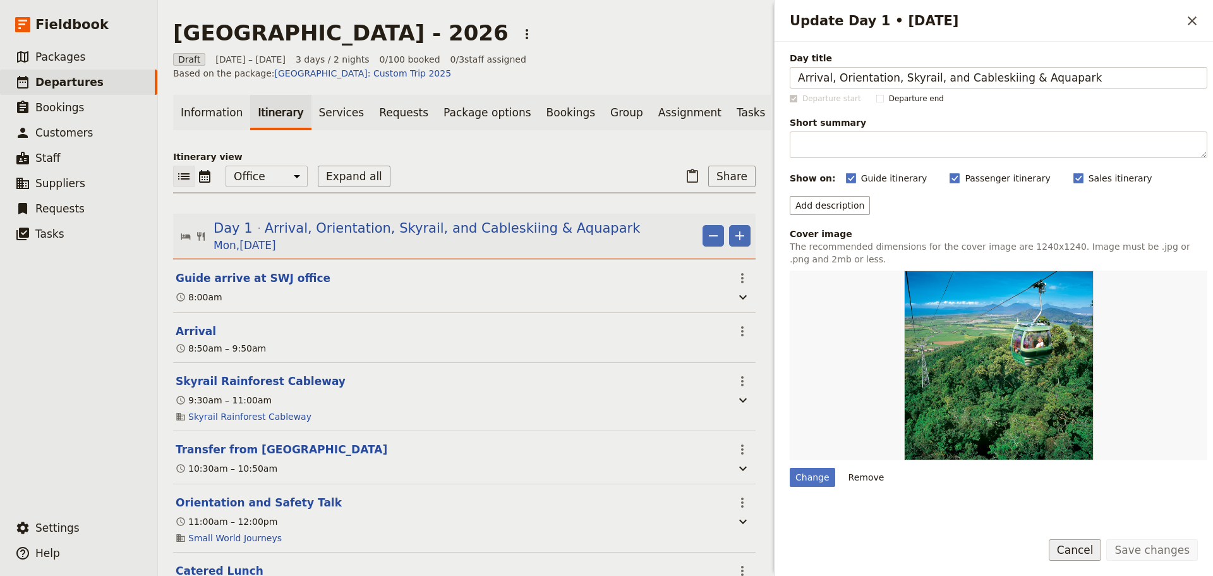
click at [1087, 550] on button "Cancel" at bounding box center [1075, 549] width 53 height 21
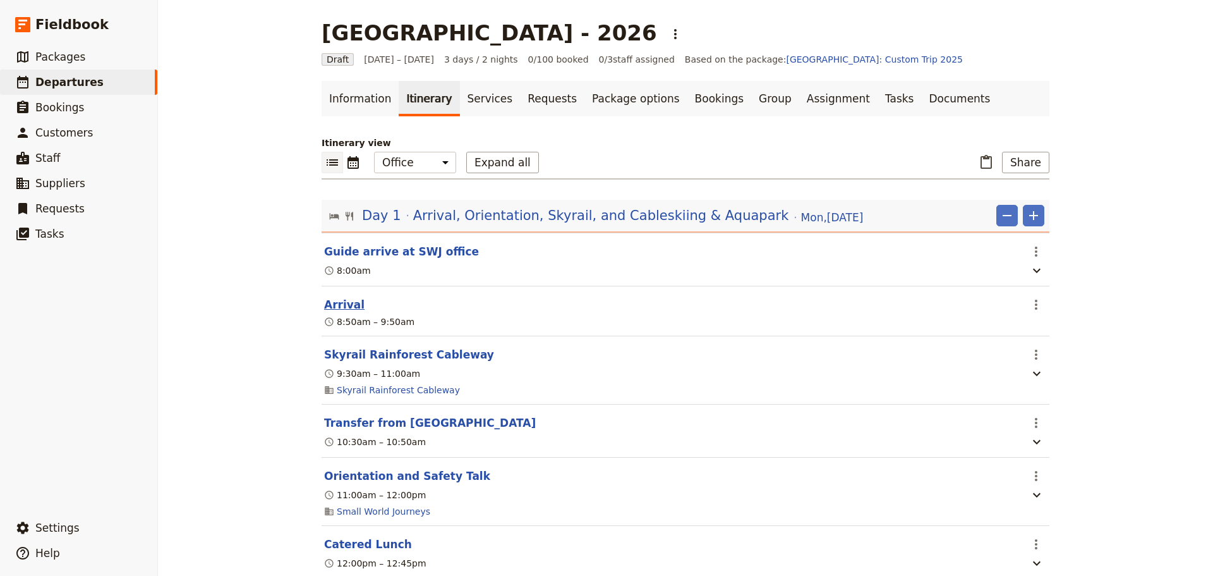
click at [336, 307] on button "Arrival" at bounding box center [344, 304] width 40 height 15
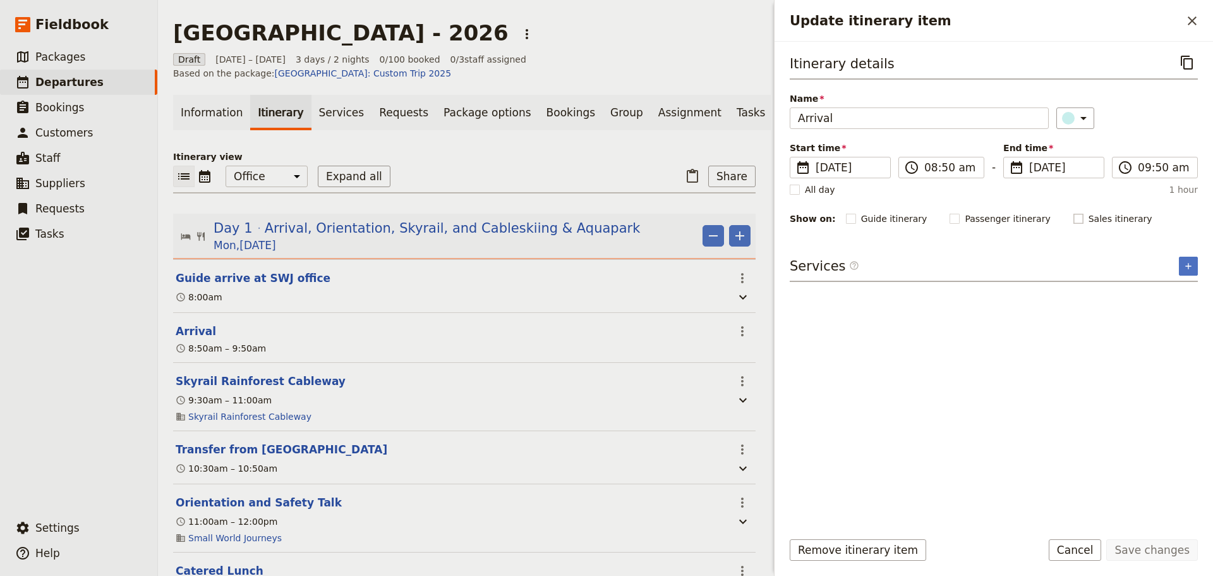
click at [1074, 217] on rect "Update itinerary item" at bounding box center [1078, 218] width 9 height 9
click at [1073, 212] on input "Sales itinerary" at bounding box center [1073, 212] width 1 height 1
checkbox input "true"
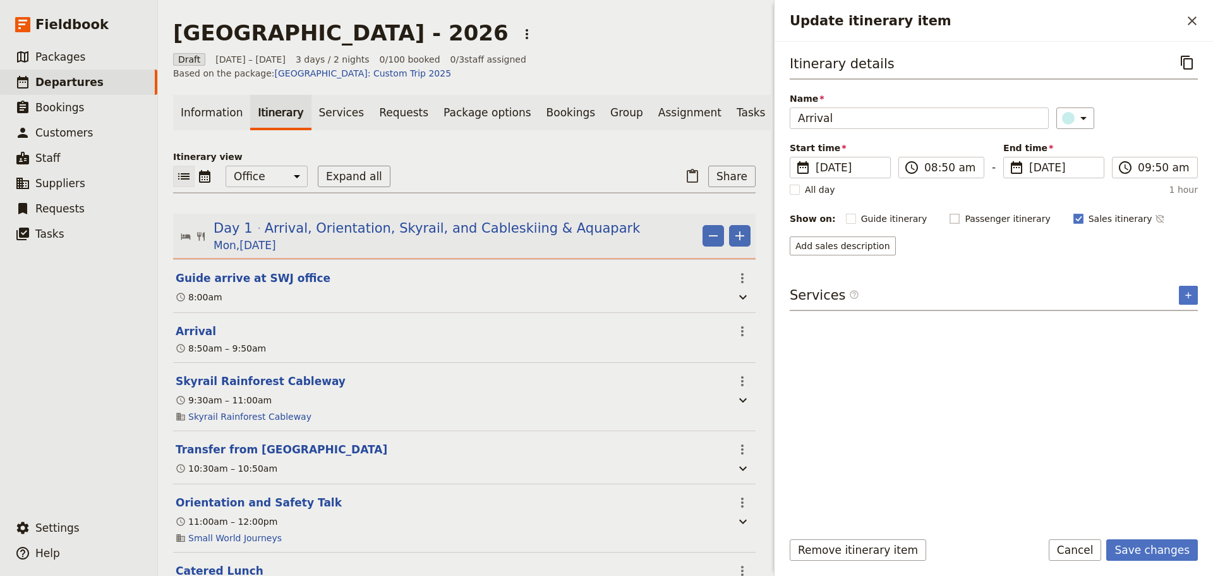
click at [950, 214] on rect "Update itinerary item" at bounding box center [954, 218] width 9 height 9
click at [949, 212] on input "Passenger itinerary" at bounding box center [949, 212] width 1 height 1
checkbox input "true"
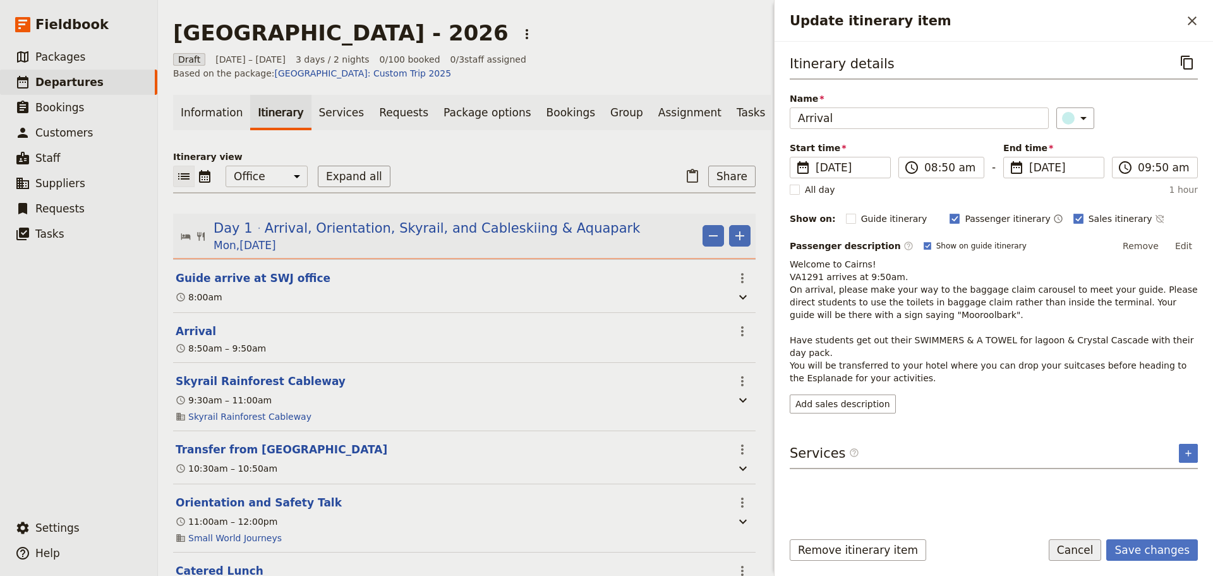
click at [1092, 549] on button "Cancel" at bounding box center [1075, 549] width 53 height 21
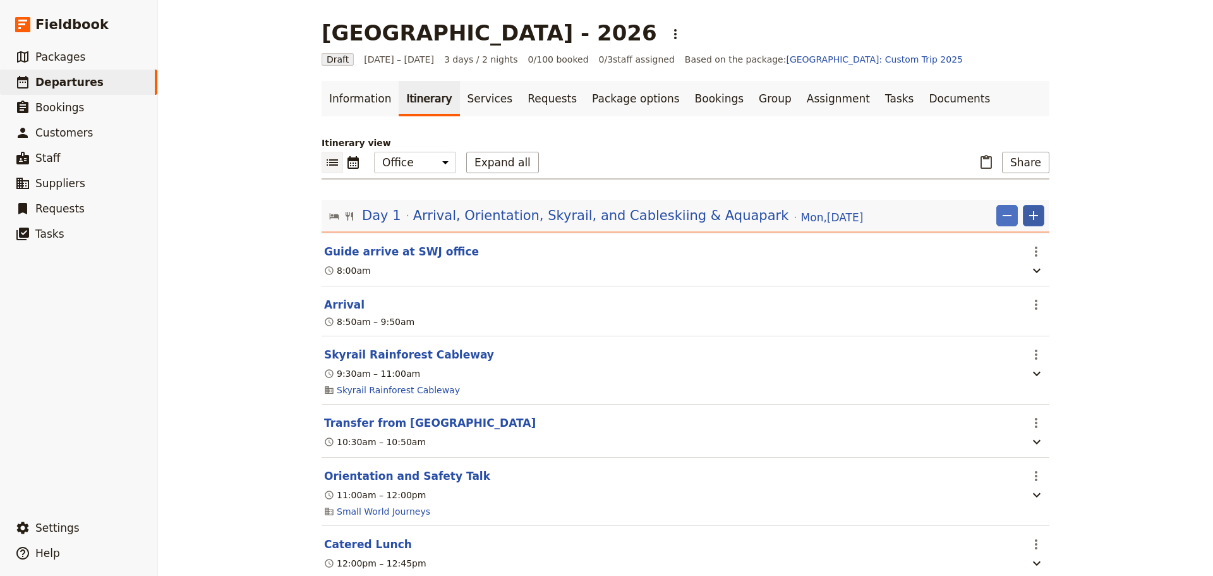
click at [1026, 216] on icon "Add" at bounding box center [1033, 215] width 15 height 15
click at [973, 246] on span "Add itinerary item" at bounding box center [991, 243] width 80 height 13
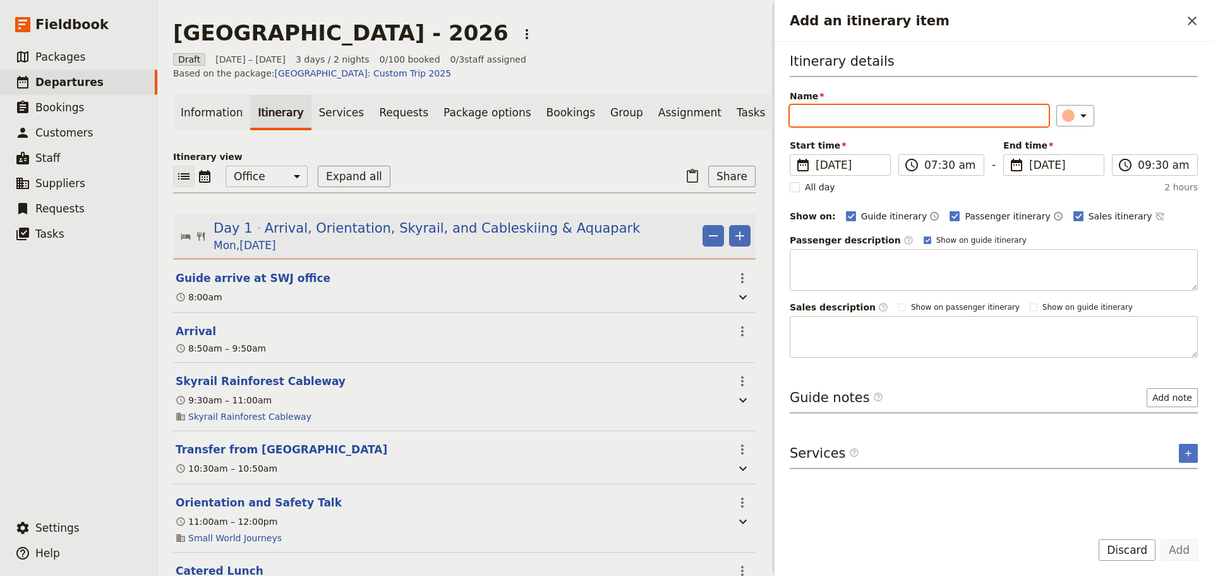
click at [864, 115] on input "Name" at bounding box center [919, 115] width 259 height 21
paste input "Arrival in [GEOGRAPHIC_DATA]"
type input "Arrival in [GEOGRAPHIC_DATA]"
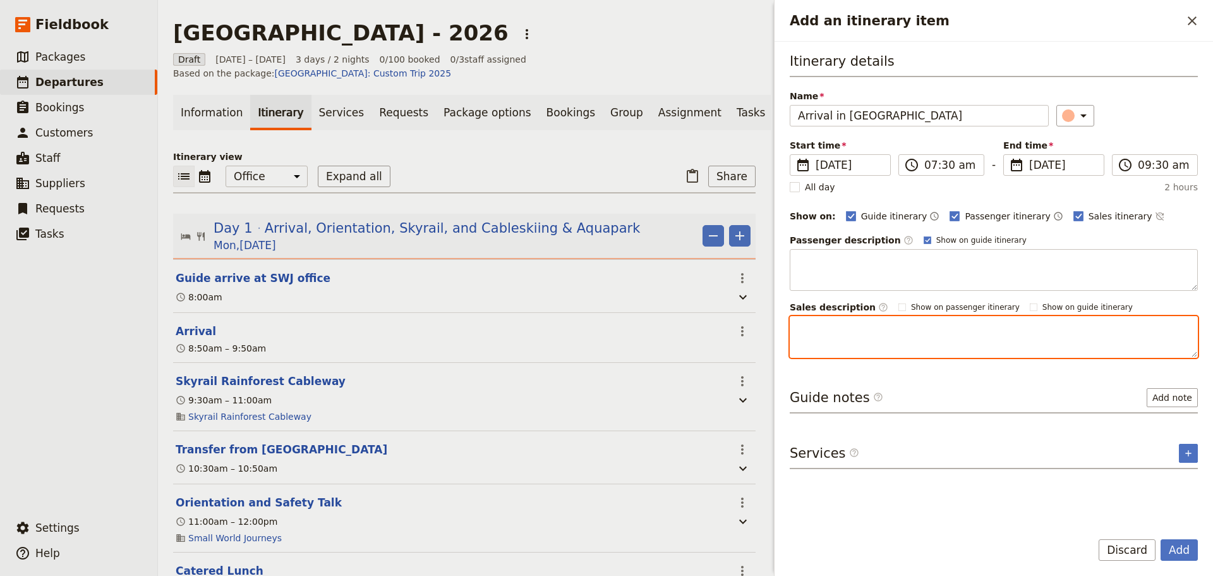
click at [868, 331] on textarea "Add an itinerary item" at bounding box center [994, 337] width 408 height 42
paste textarea "Welcome to the tropics! You arrive in Cairns and are warmly greeted by one of o…"
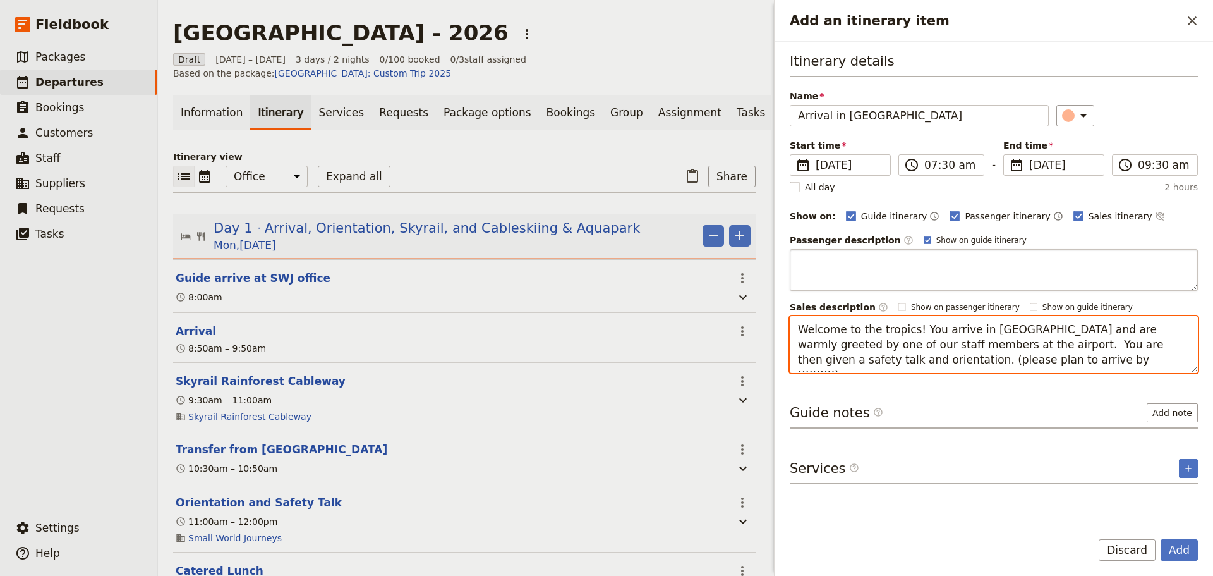
type textarea "Welcome to the tropics! You arrive in Cairns and are warmly greeted by one of o…"
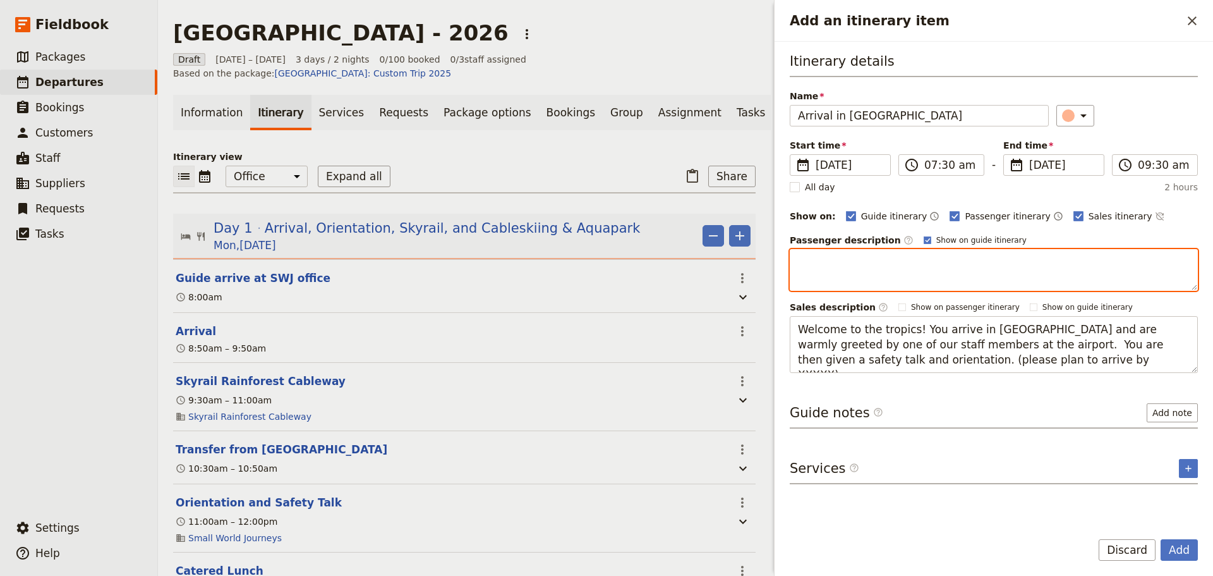
click at [829, 260] on textarea "Add an itinerary item" at bounding box center [994, 270] width 408 height 42
paste textarea "Welcome to the tropics! You arrive in Cairns and are warmly greeted by one of o…"
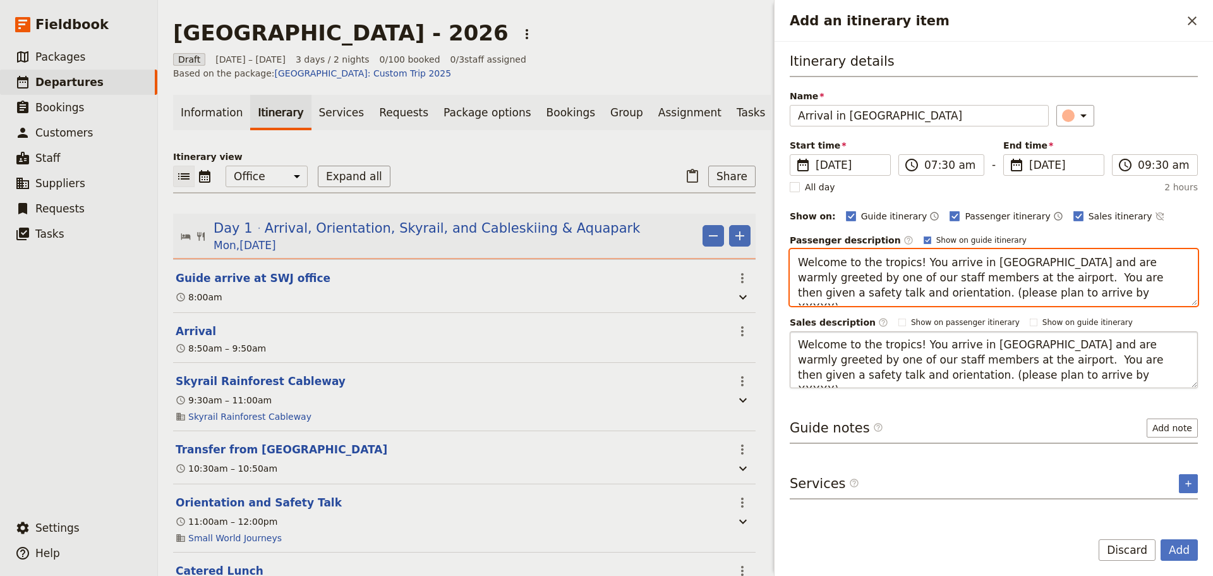
type textarea "Welcome to the tropics! You arrive in Cairns and are warmly greeted by one of o…"
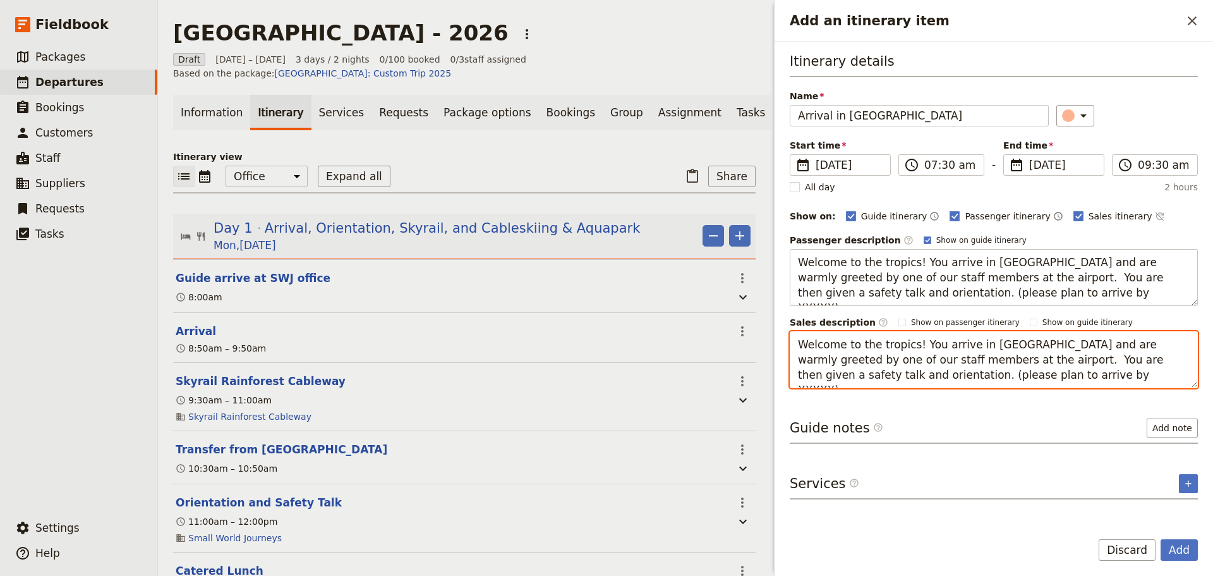
click at [889, 356] on textarea "Welcome to the tropics! You arrive in Cairns and are warmly greeted by one of o…" at bounding box center [994, 359] width 408 height 57
drag, startPoint x: 868, startPoint y: 358, endPoint x: 1137, endPoint y: 337, distance: 269.9
click at [1137, 337] on textarea "Welcome to the tropics! You arrive in Cairns and are warmly greeted by one of o…" at bounding box center [994, 359] width 408 height 57
drag, startPoint x: 872, startPoint y: 376, endPoint x: 842, endPoint y: 375, distance: 29.7
click at [842, 375] on textarea "Welcome to the tropics! You arrive in Cairns and are warmly greeted by your gui…" at bounding box center [994, 359] width 408 height 57
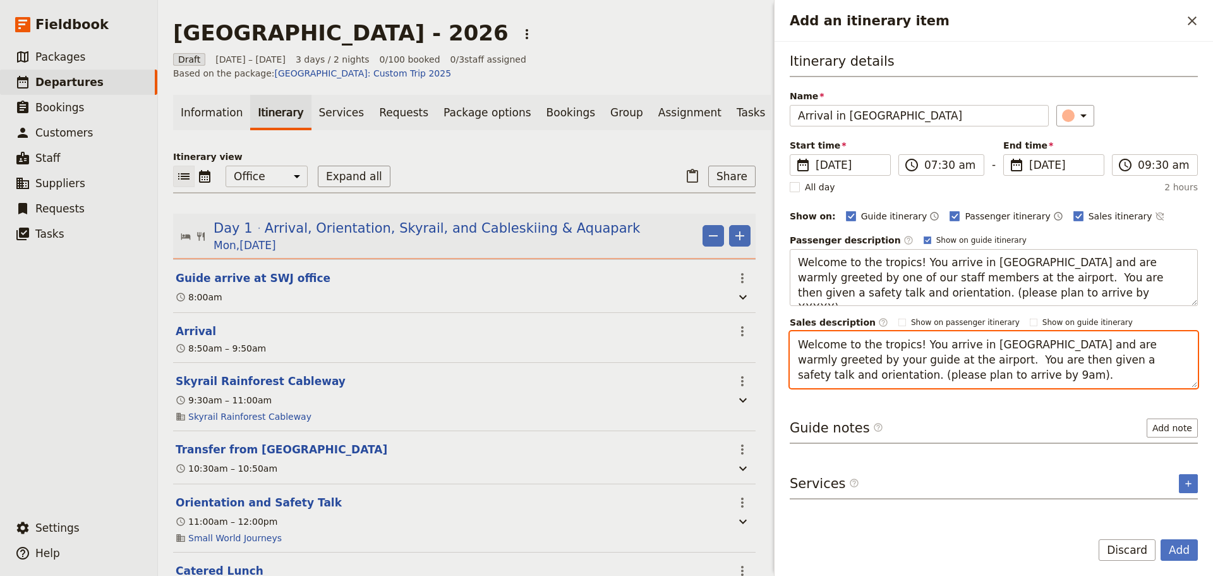
drag, startPoint x: 1154, startPoint y: 362, endPoint x: 1135, endPoint y: 358, distance: 19.5
click at [1133, 358] on textarea "Welcome to the tropics! You arrive in Cairns and are warmly greeted by your gui…" at bounding box center [994, 359] width 408 height 57
click at [874, 373] on textarea "Welcome to the tropics! You arrive in Cairns and are warmly greeted by your gui…" at bounding box center [994, 359] width 408 height 57
drag, startPoint x: 923, startPoint y: 373, endPoint x: 783, endPoint y: 347, distance: 142.8
click at [783, 347] on div "Itinerary details Name Arrival in Cairns ​ Start time ​ 8 Jun 2026 08/06/2026 2…" at bounding box center [994, 281] width 439 height 478
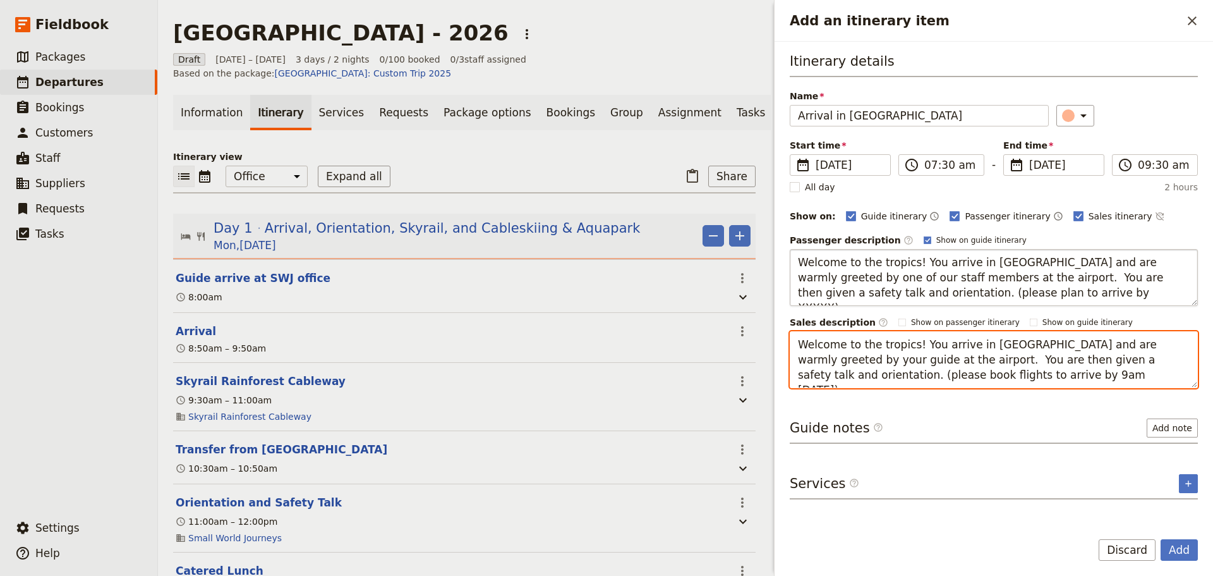
type textarea "Welcome to the tropics! You arrive in Cairns and are warmly greeted by your gui…"
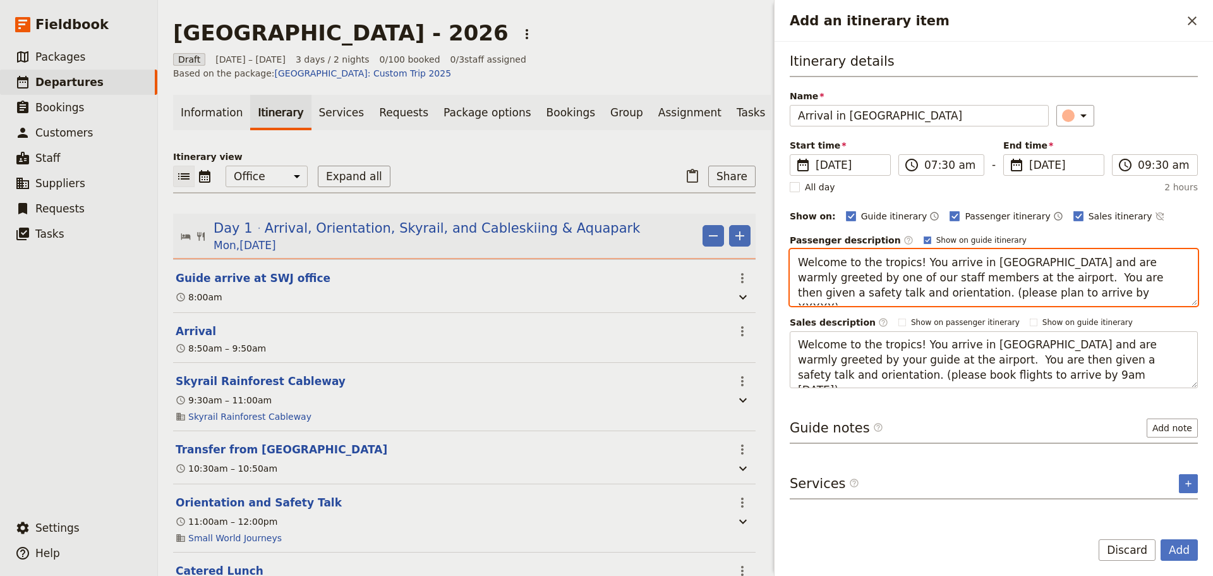
drag, startPoint x: 957, startPoint y: 295, endPoint x: 781, endPoint y: 258, distance: 179.6
click at [781, 258] on div "Itinerary details Name Arrival in Cairns ​ Start time ​ 8 Jun 2026 08/06/2026 2…" at bounding box center [994, 281] width 439 height 478
paste textarea "your guide at the airport. You are then given a safety talk and orientation. (p…"
click at [1096, 282] on textarea "Welcome to the tropics! You arrive in Cairns and are warmly greeted by your gui…" at bounding box center [994, 277] width 408 height 57
click at [1168, 277] on textarea "Welcome to the tropics! You arrive in Cairns and are warmly greeted by your gui…" at bounding box center [994, 277] width 408 height 57
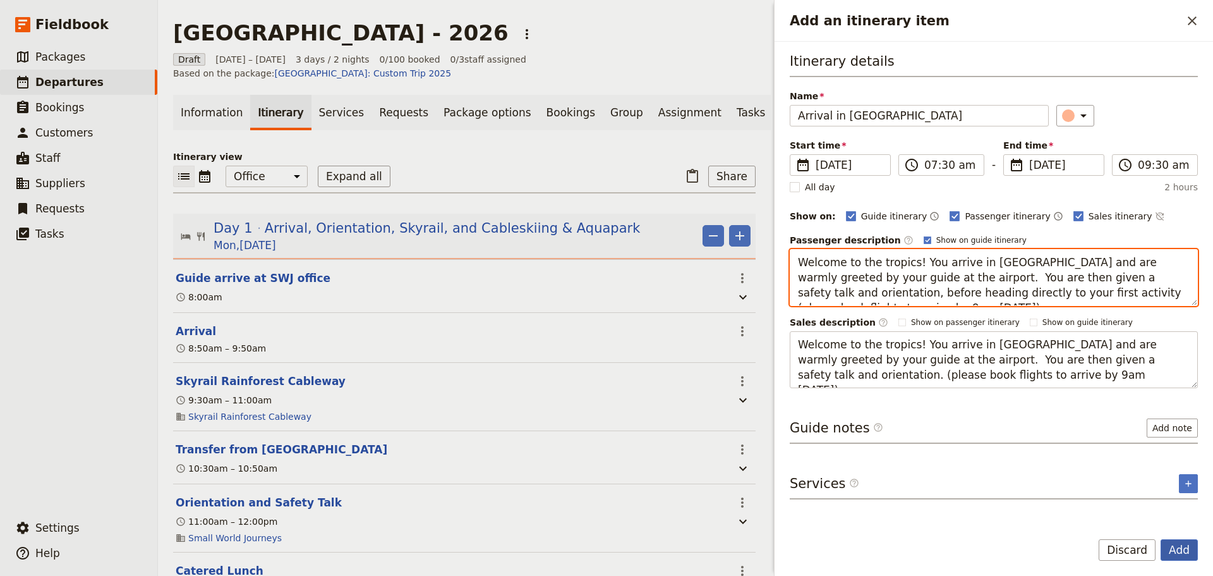
type textarea "Welcome to the tropics! You arrive in [GEOGRAPHIC_DATA] and are warmly greeted …"
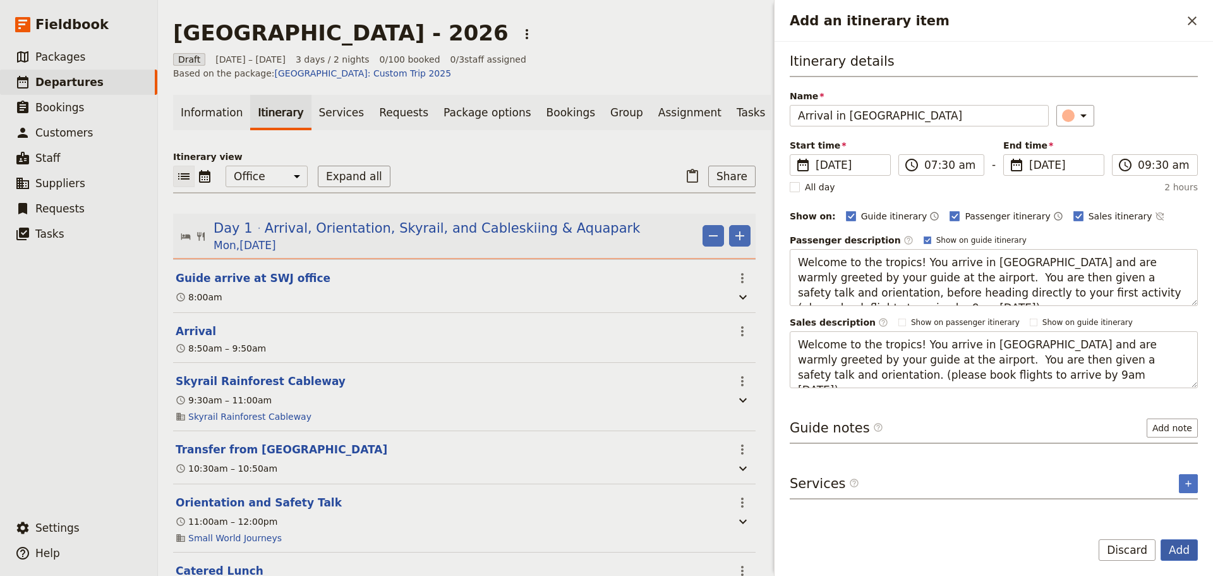
click at [1175, 552] on button "Add" at bounding box center [1179, 549] width 37 height 21
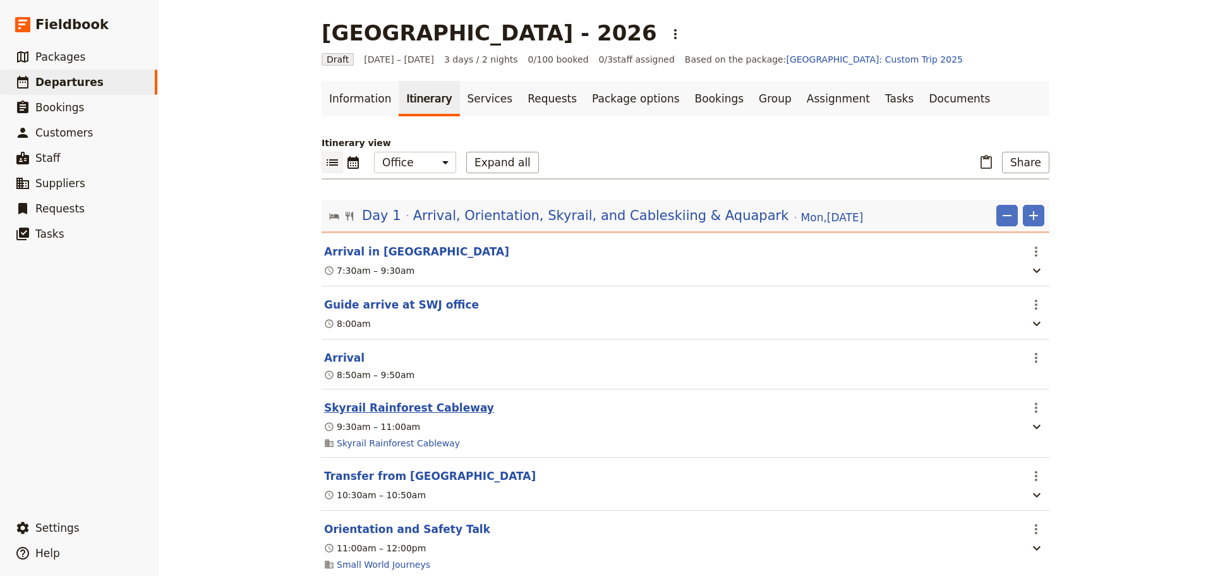
click at [392, 409] on button "Skyrail Rainforest Cableway" at bounding box center [409, 407] width 170 height 15
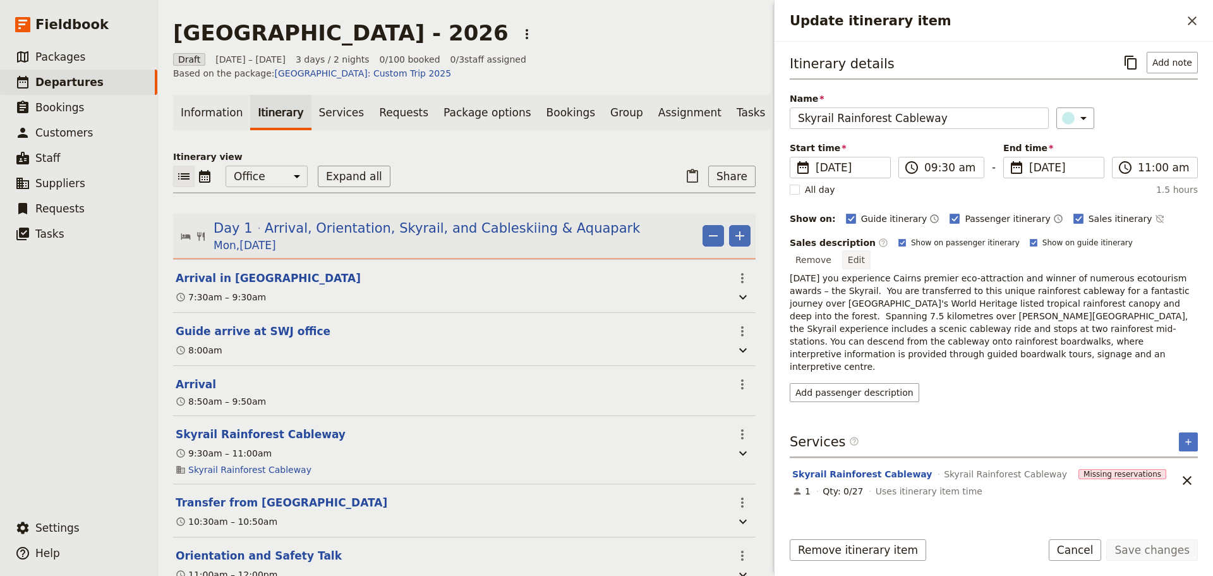
click at [871, 250] on button "Edit" at bounding box center [856, 259] width 28 height 19
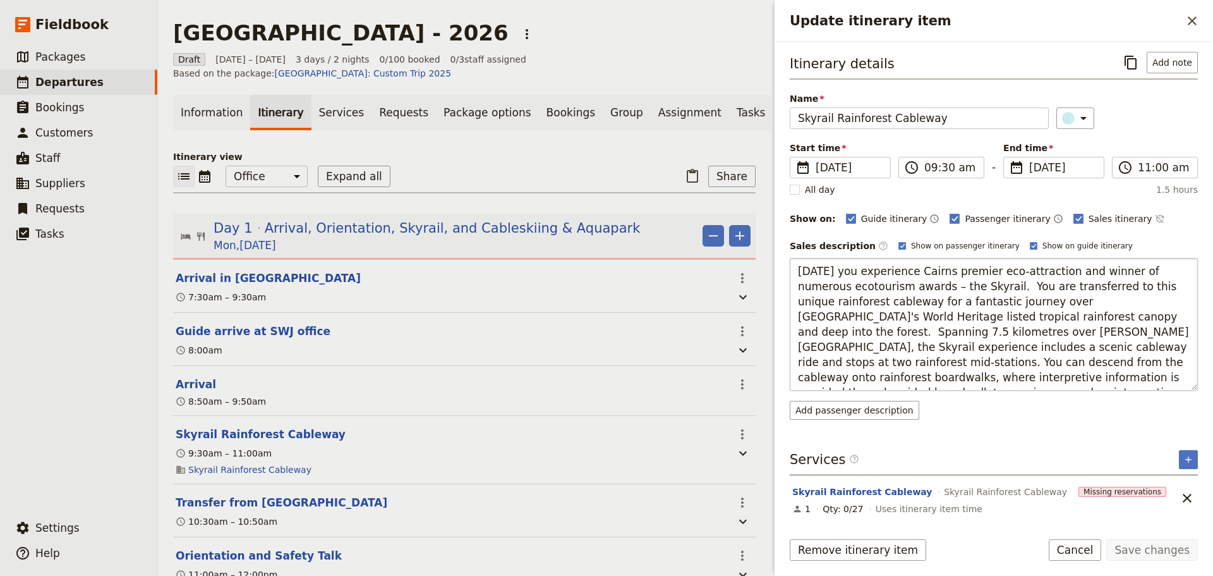
drag, startPoint x: 826, startPoint y: 273, endPoint x: 798, endPoint y: 269, distance: 28.1
click at [798, 269] on textarea "Today you experience Cairns premier eco-attraction and winner of numerous ecoto…" at bounding box center [994, 324] width 408 height 133
type textarea "First you experience Cairns premier eco-attraction and winner of numerous ecoto…"
click at [1161, 551] on button "Save changes" at bounding box center [1152, 549] width 92 height 21
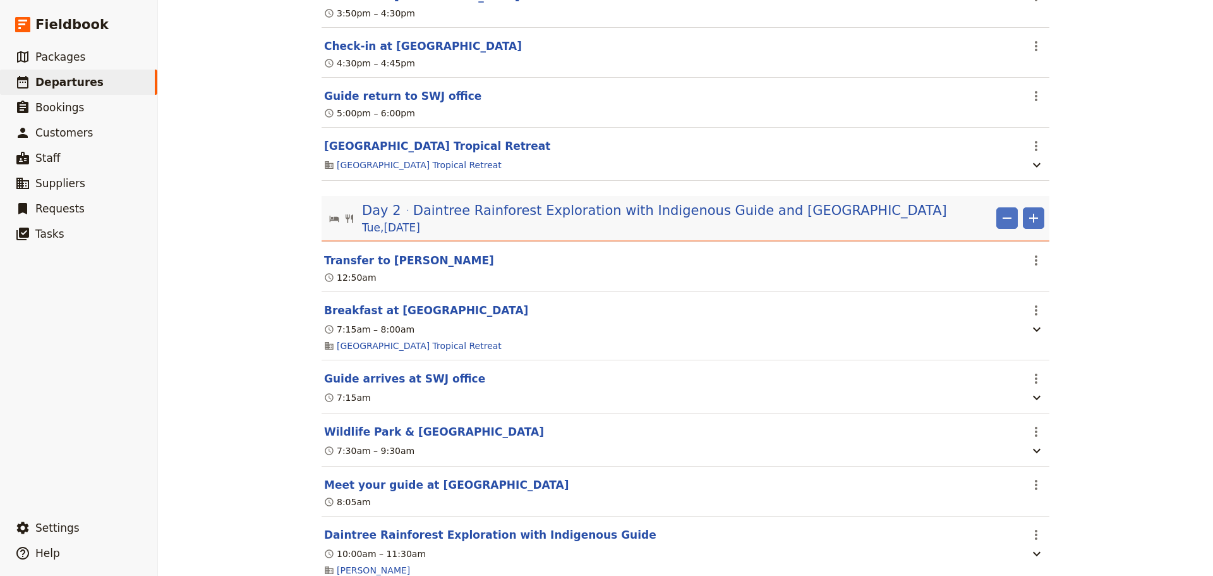
scroll to position [842, 0]
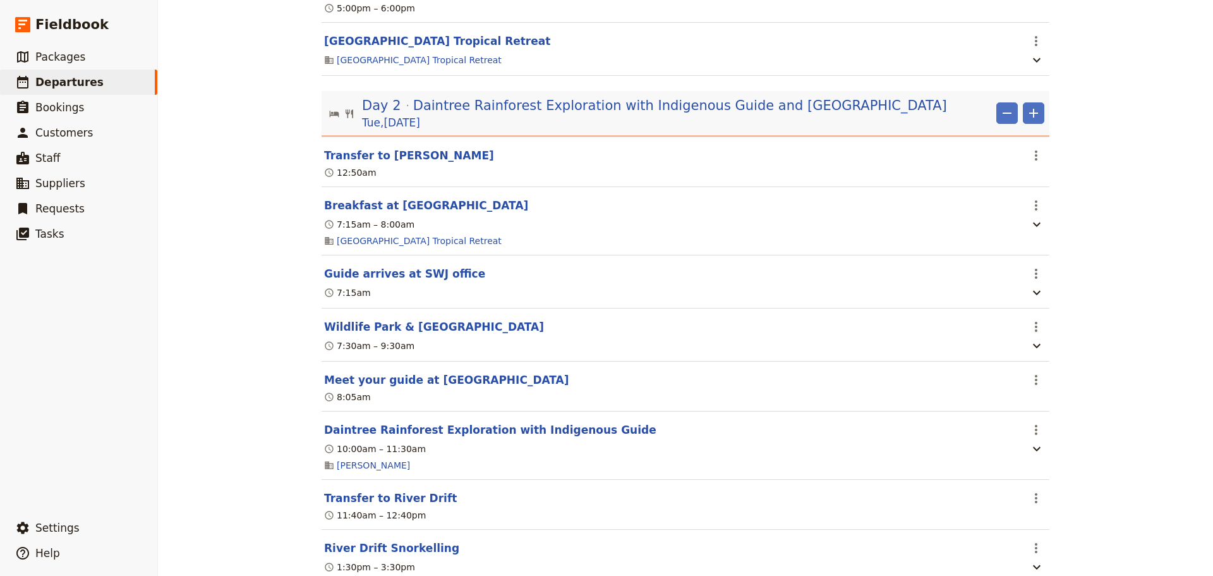
click at [531, 426] on button "Daintree Rainforest Exploration with Indigenous Guide" at bounding box center [490, 429] width 332 height 15
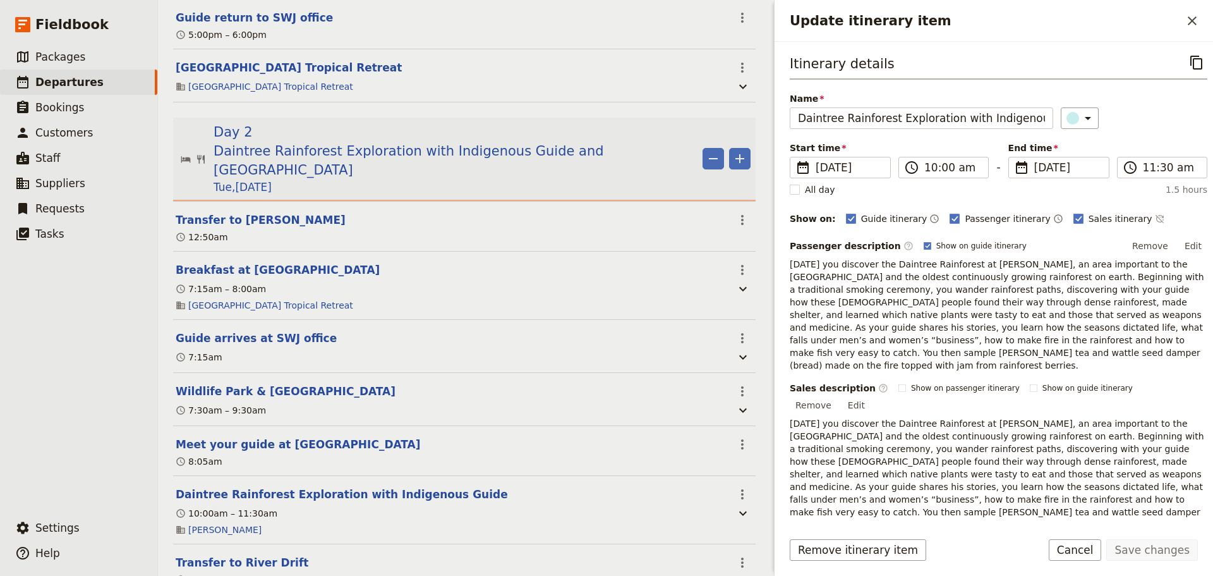
scroll to position [862, 0]
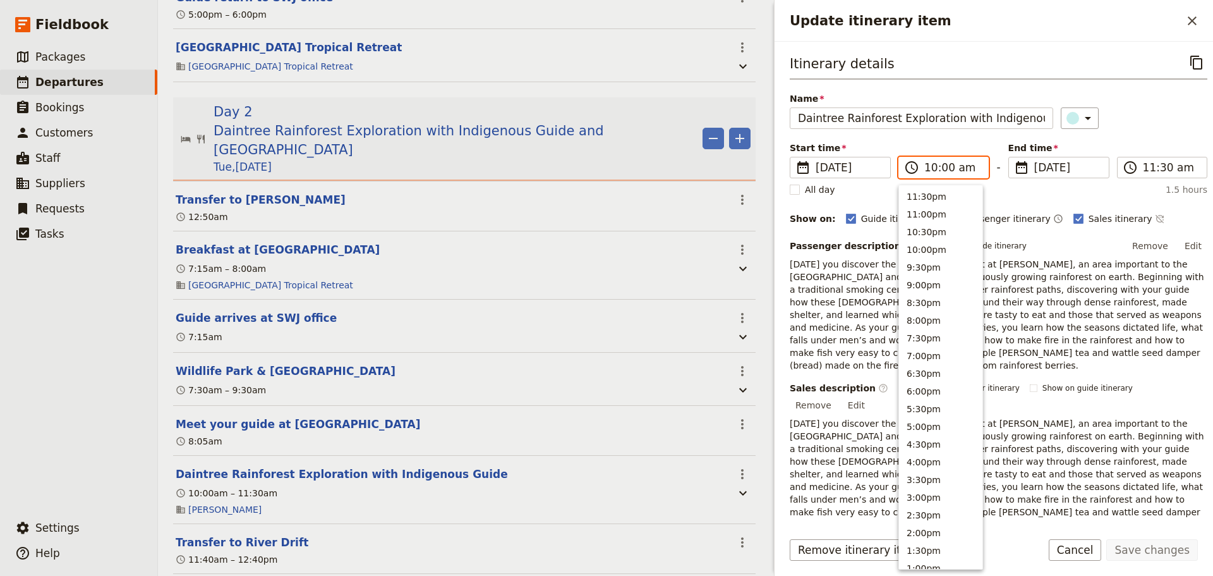
click at [929, 173] on input "10:00 am" at bounding box center [952, 167] width 56 height 15
click at [933, 245] on button "9:00am" at bounding box center [940, 247] width 83 height 18
type input "09:00 am"
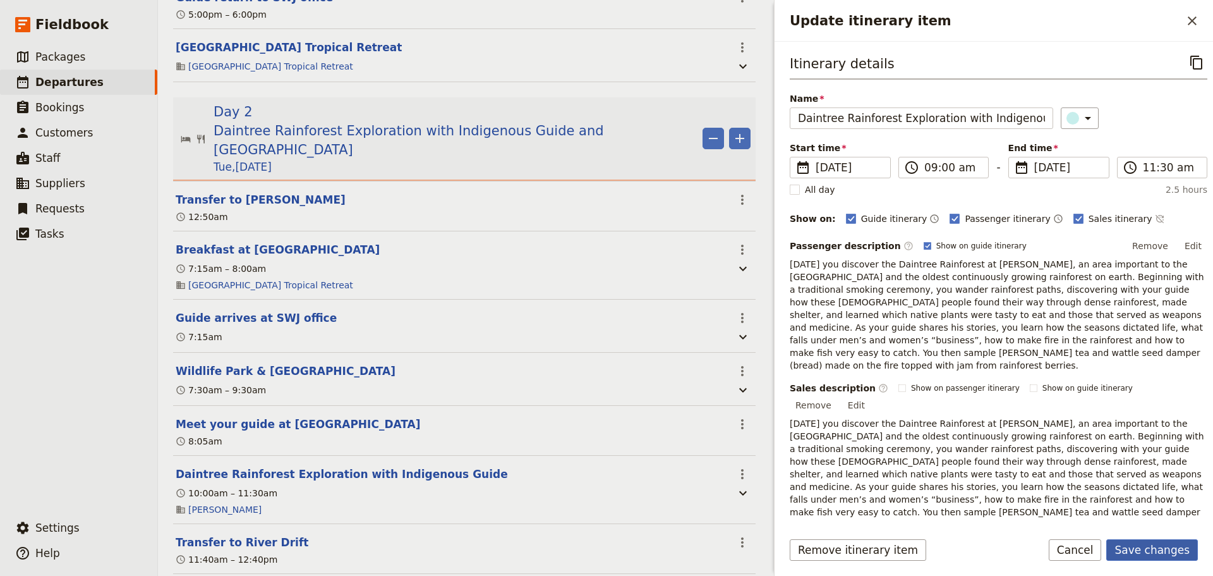
click at [1142, 557] on button "Save changes" at bounding box center [1152, 549] width 92 height 21
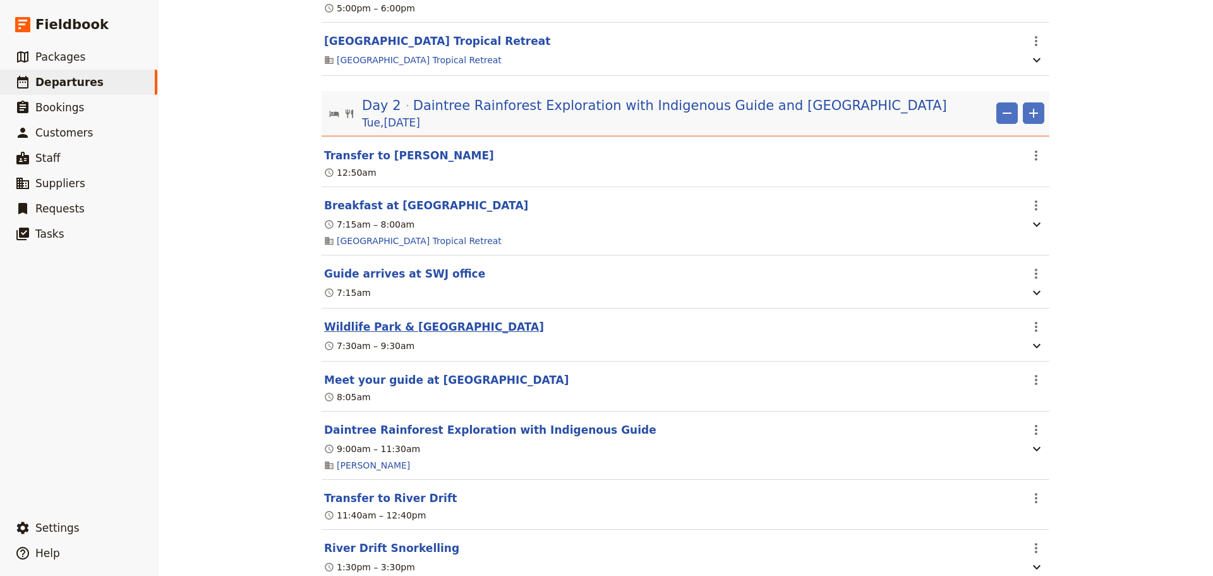
click at [449, 324] on button "Wildlife Park & [GEOGRAPHIC_DATA]" at bounding box center [434, 326] width 220 height 15
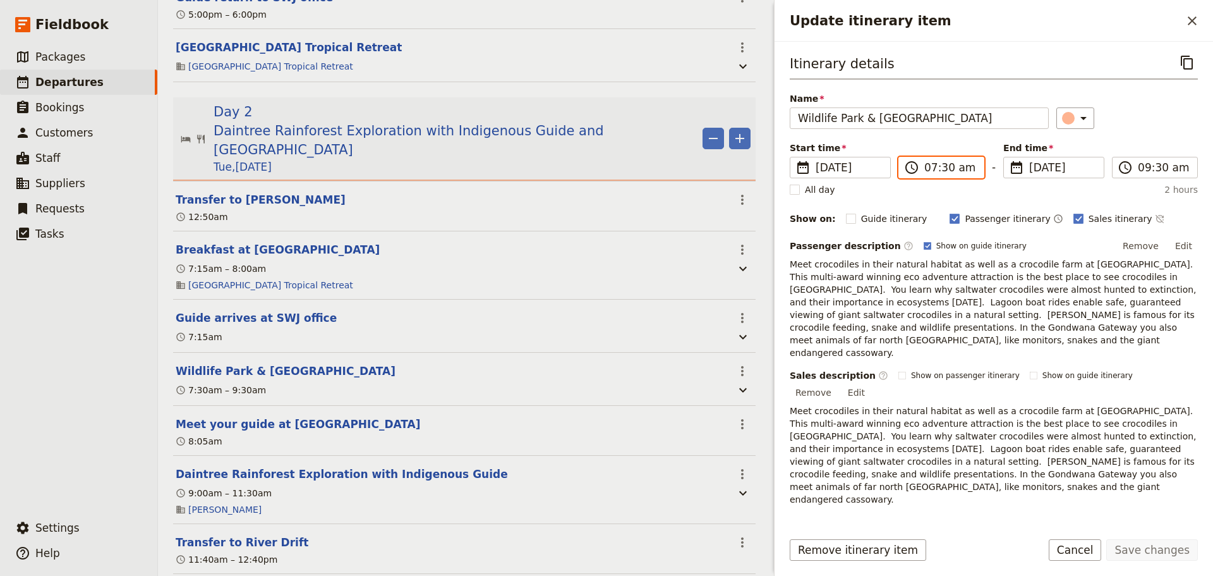
click at [938, 166] on input "07:30 am" at bounding box center [950, 167] width 52 height 15
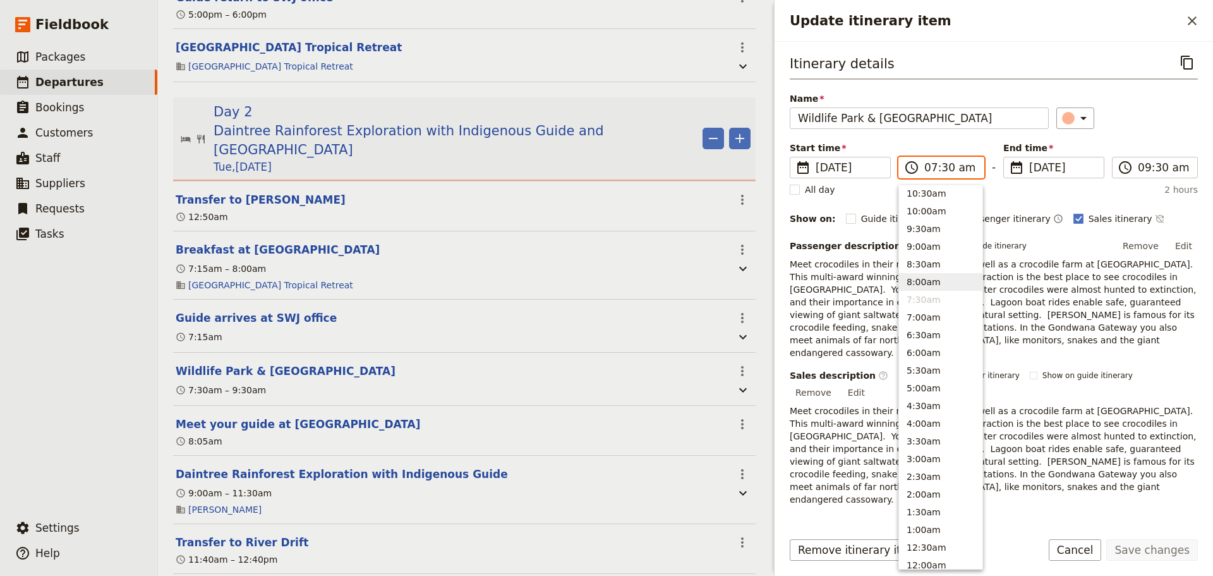
scroll to position [358, 0]
click at [945, 229] on button "12:30pm" at bounding box center [940, 228] width 83 height 18
type input "12:30 pm"
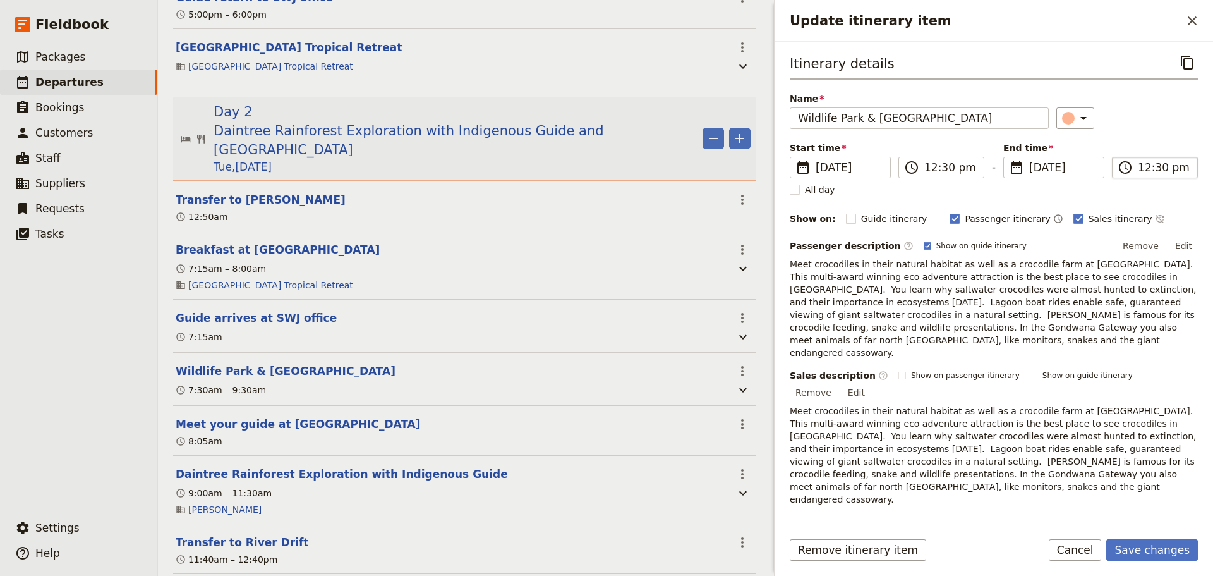
click at [1173, 166] on input "12:30 pm" at bounding box center [1164, 167] width 52 height 15
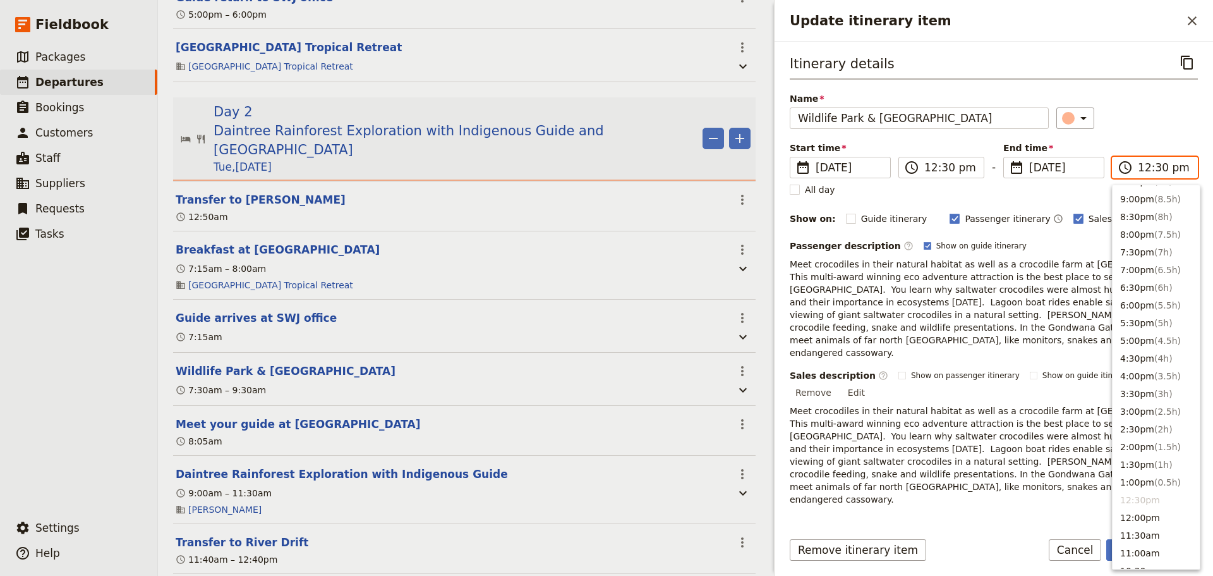
scroll to position [0, 0]
click at [1142, 465] on button "4:00pm ( 3.5h )" at bounding box center [1156, 462] width 87 height 18
type input "04:00 pm"
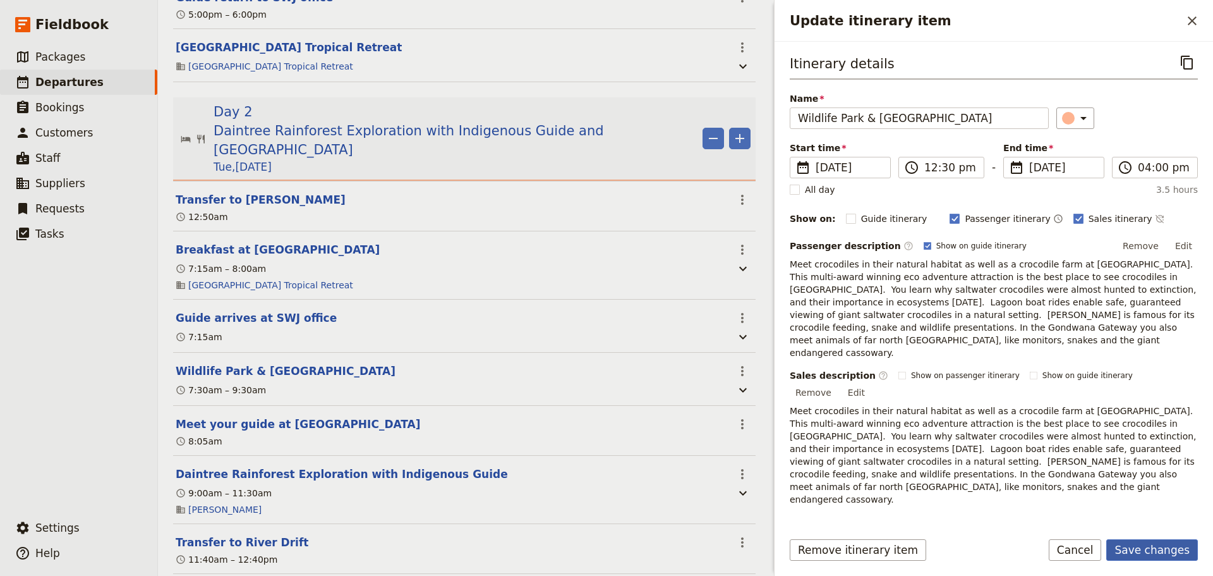
click at [1158, 555] on button "Save changes" at bounding box center [1152, 549] width 92 height 21
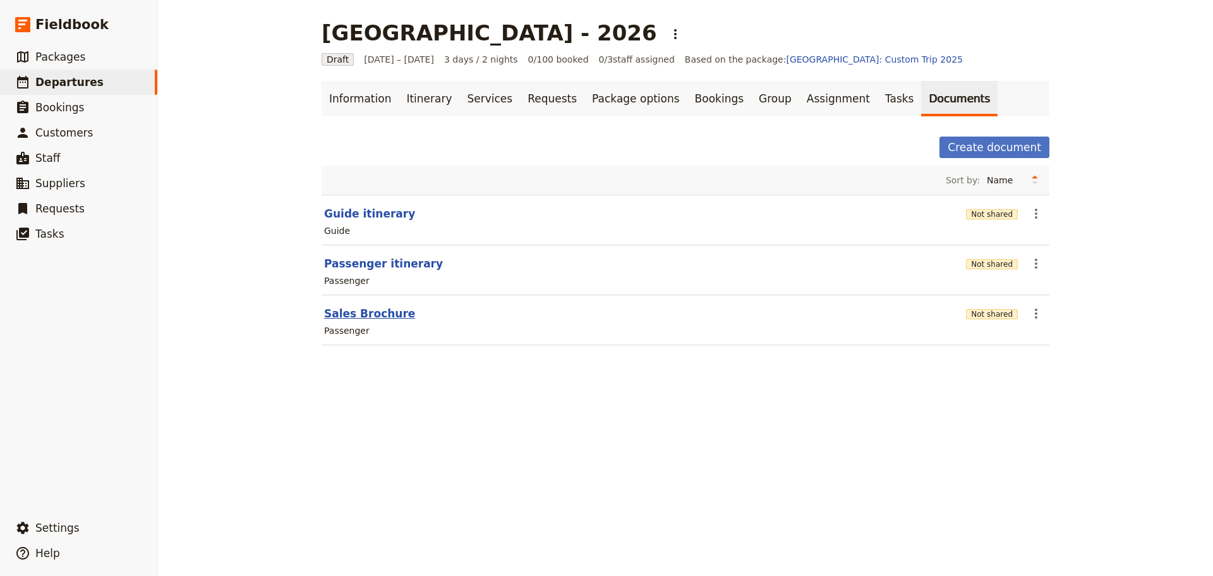
click at [360, 316] on button "Sales Brochure" at bounding box center [369, 313] width 91 height 15
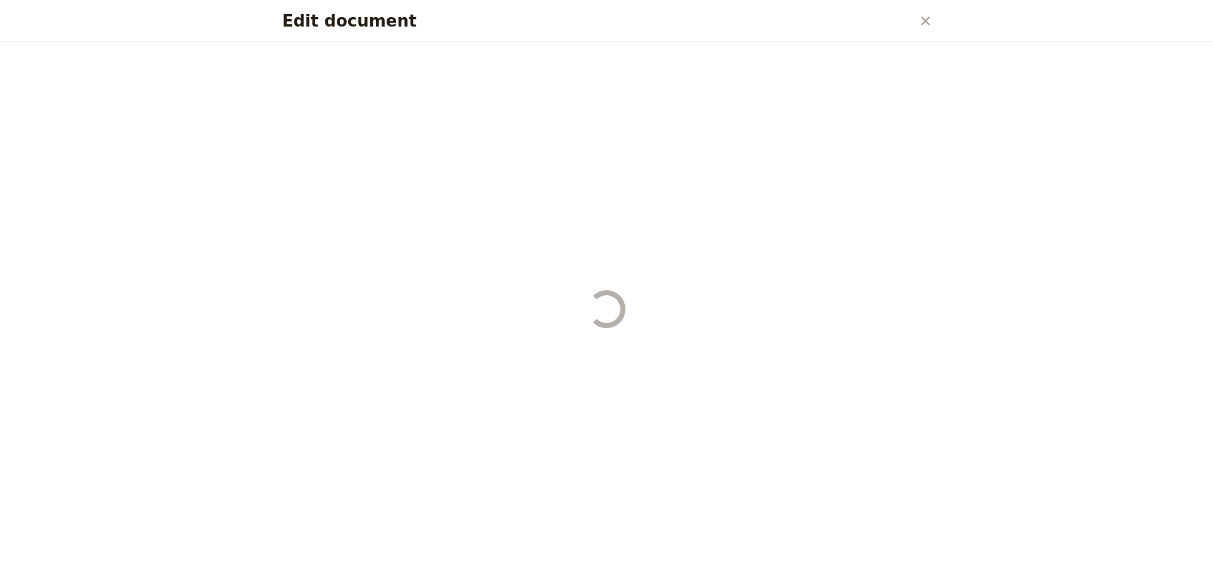
select select "PASSENGER"
select select "DEFAULT"
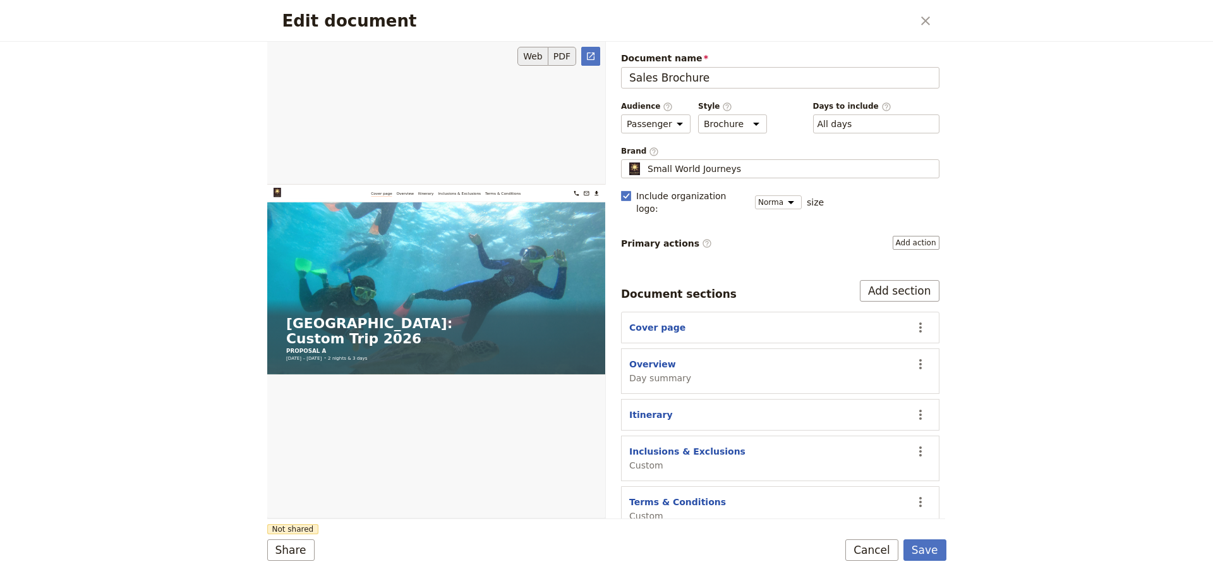
click at [571, 53] on button "PDF" at bounding box center [562, 56] width 28 height 19
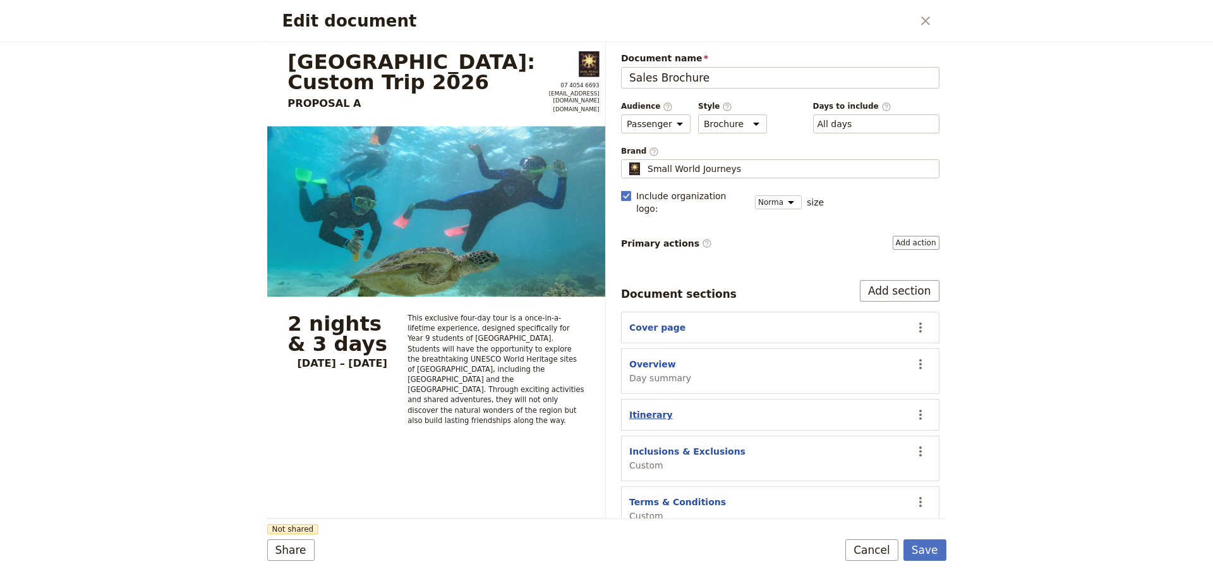
click at [641, 408] on button "Itinerary" at bounding box center [651, 414] width 44 height 13
select select "ITINERARY"
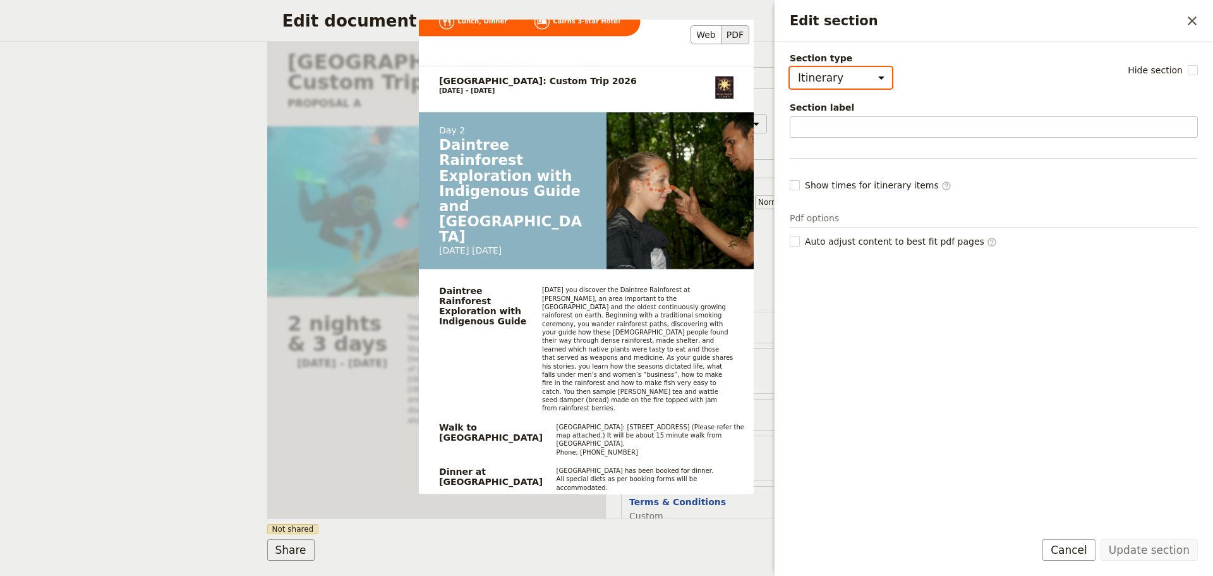
scroll to position [632, 0]
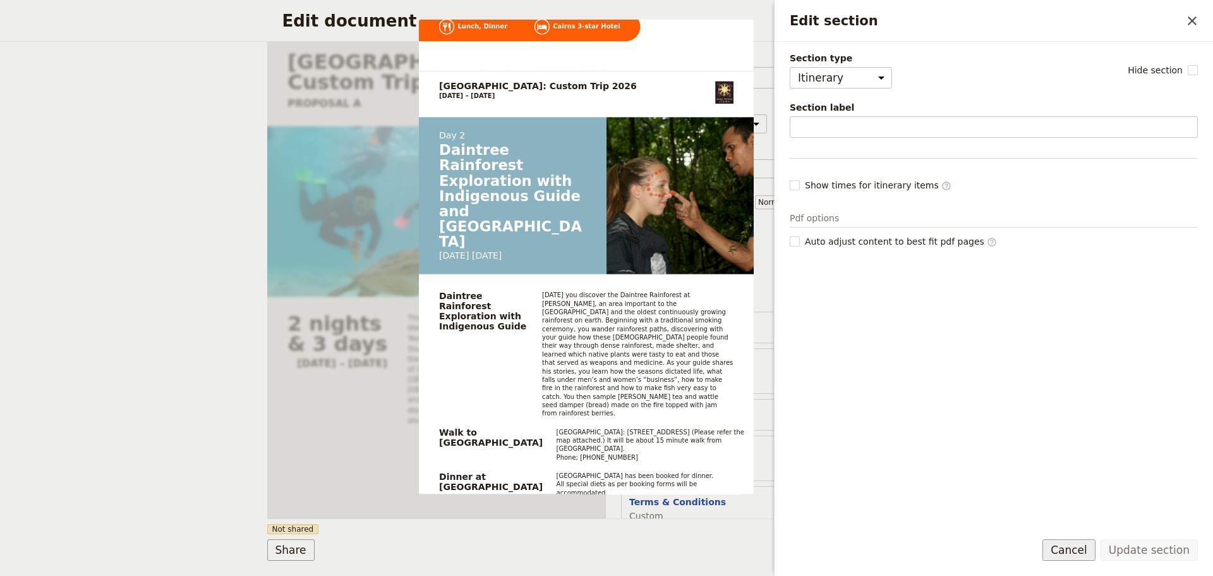
click at [1077, 548] on button "Cancel" at bounding box center [1069, 549] width 53 height 21
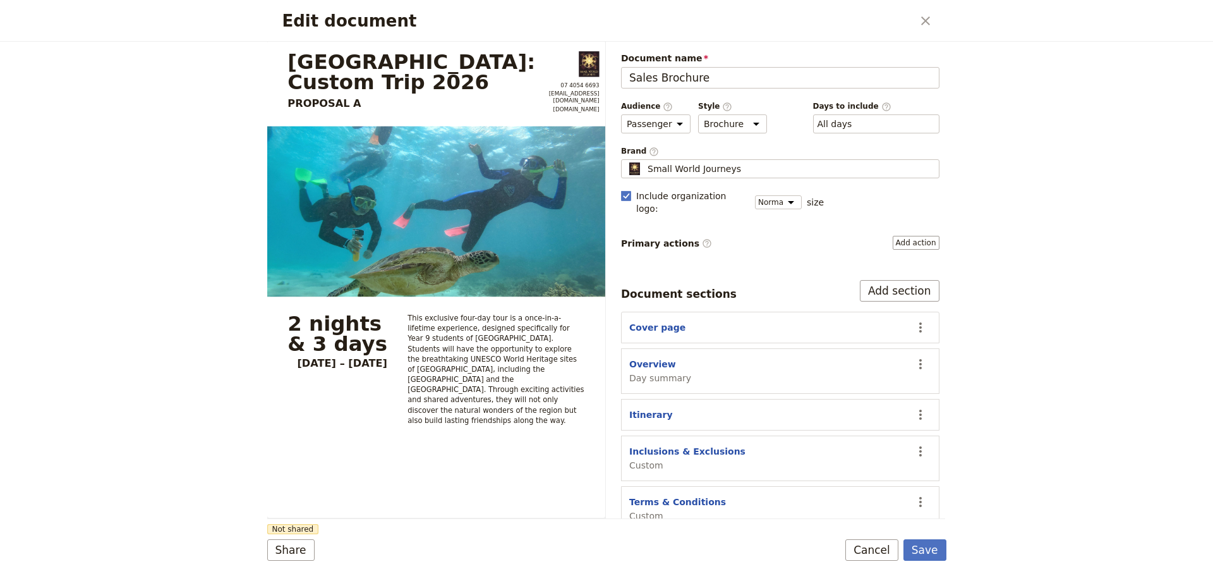
click at [567, 538] on form "[GEOGRAPHIC_DATA]: Custom Trip 2026 PROPOSAL A 07 4054 6693 [EMAIL_ADDRESS][DOM…" at bounding box center [606, 309] width 679 height 534
click at [858, 553] on button "Cancel" at bounding box center [871, 549] width 53 height 21
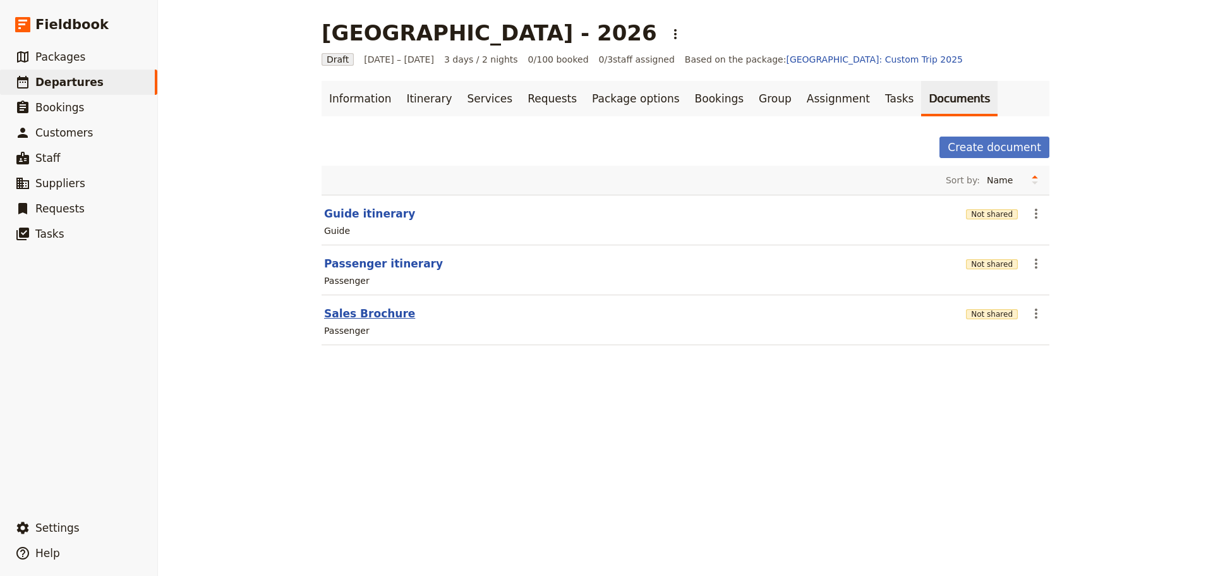
click at [375, 310] on button "Sales Brochure" at bounding box center [369, 313] width 91 height 15
select select "PASSENGER"
select select "DEFAULT"
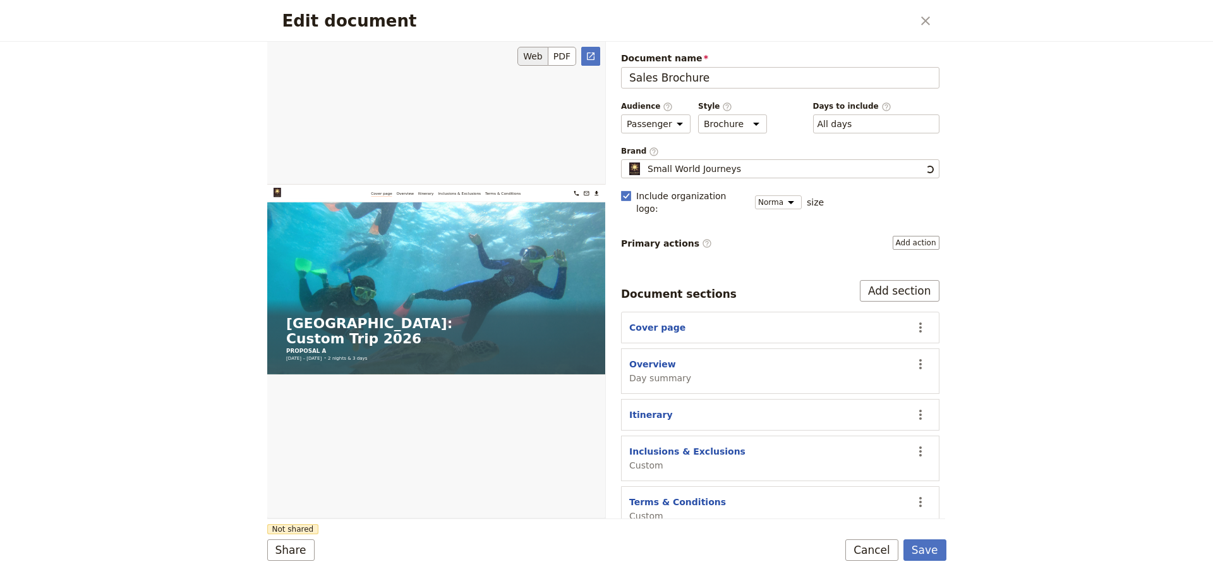
scroll to position [0, 0]
click at [873, 545] on button "Cancel" at bounding box center [871, 549] width 53 height 21
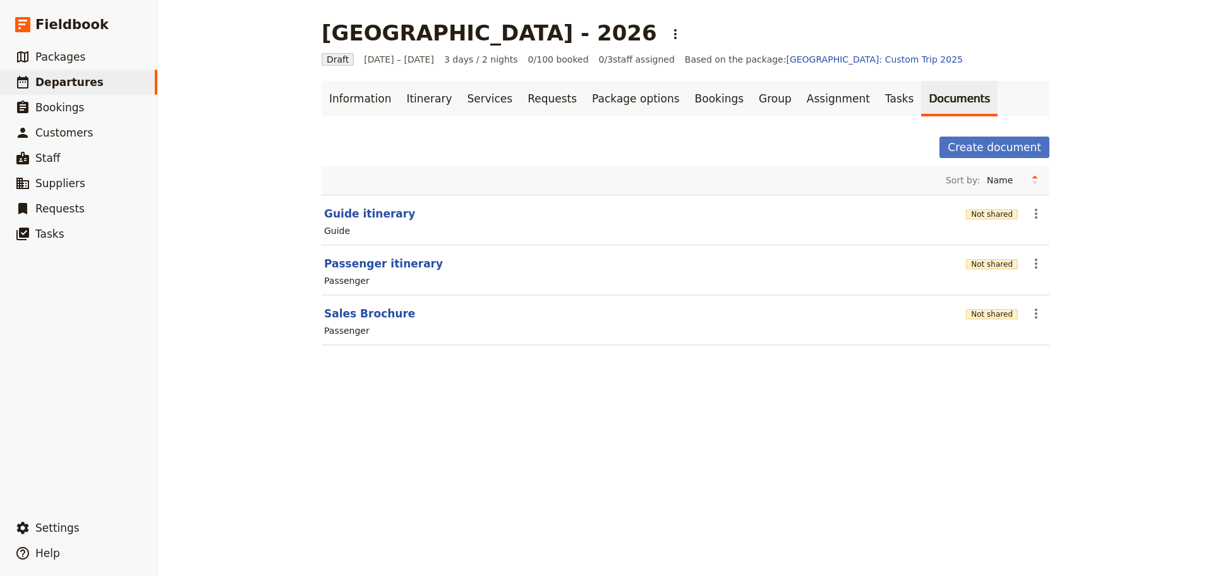
drag, startPoint x: 825, startPoint y: 534, endPoint x: 832, endPoint y: 529, distance: 9.1
click at [829, 534] on div "[GEOGRAPHIC_DATA] - 2026 ​ Draft [DATE] – [DATE] 3 days / 2 nights 0/100 booked…" at bounding box center [685, 288] width 1055 height 576
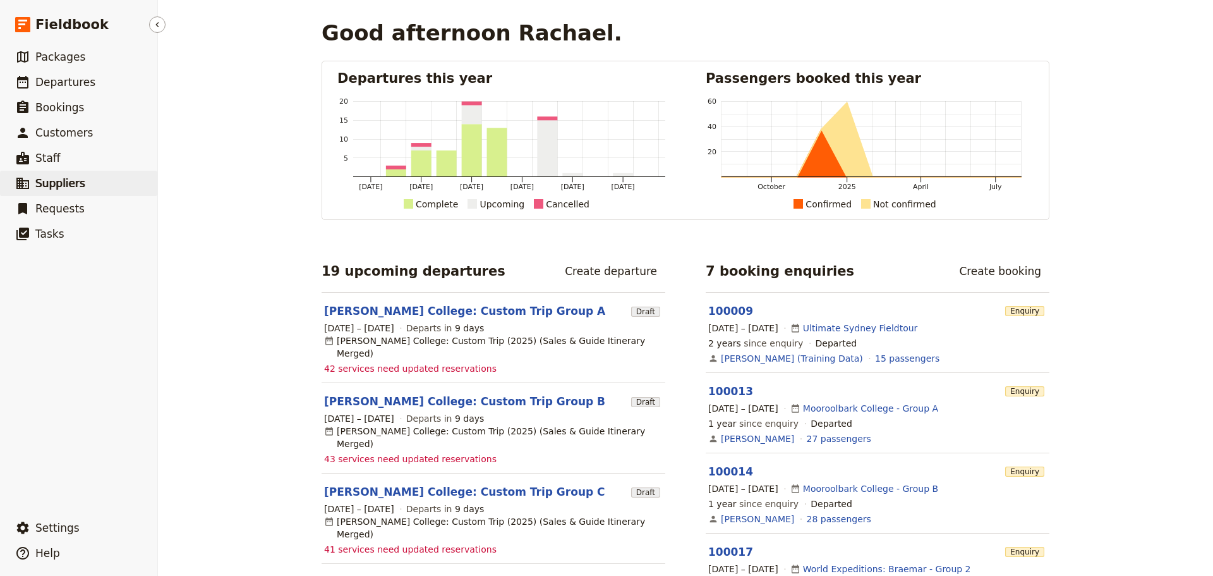
click at [60, 188] on span "Suppliers" at bounding box center [60, 183] width 50 height 13
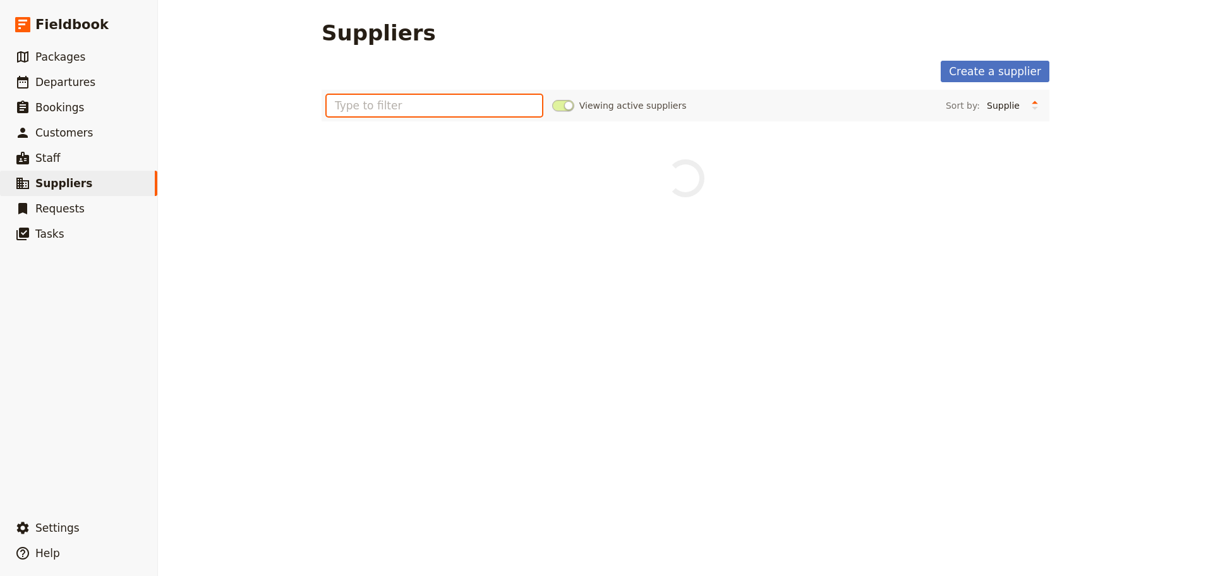
click at [401, 105] on input "text" at bounding box center [434, 105] width 215 height 21
type input "small"
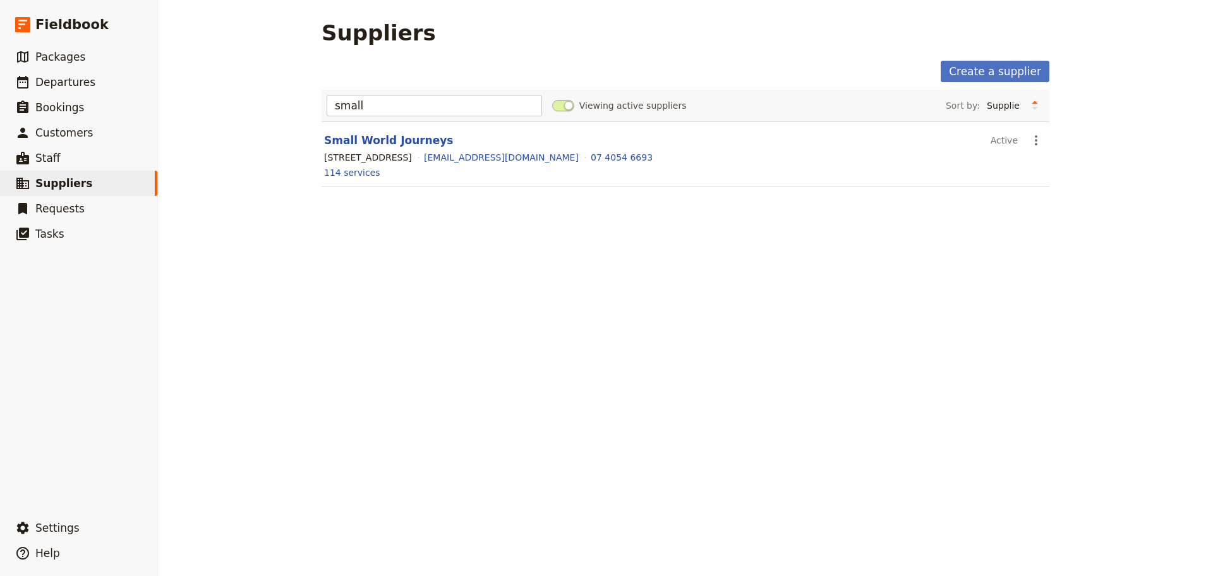
click at [402, 138] on link "Small World Journeys" at bounding box center [388, 140] width 129 height 13
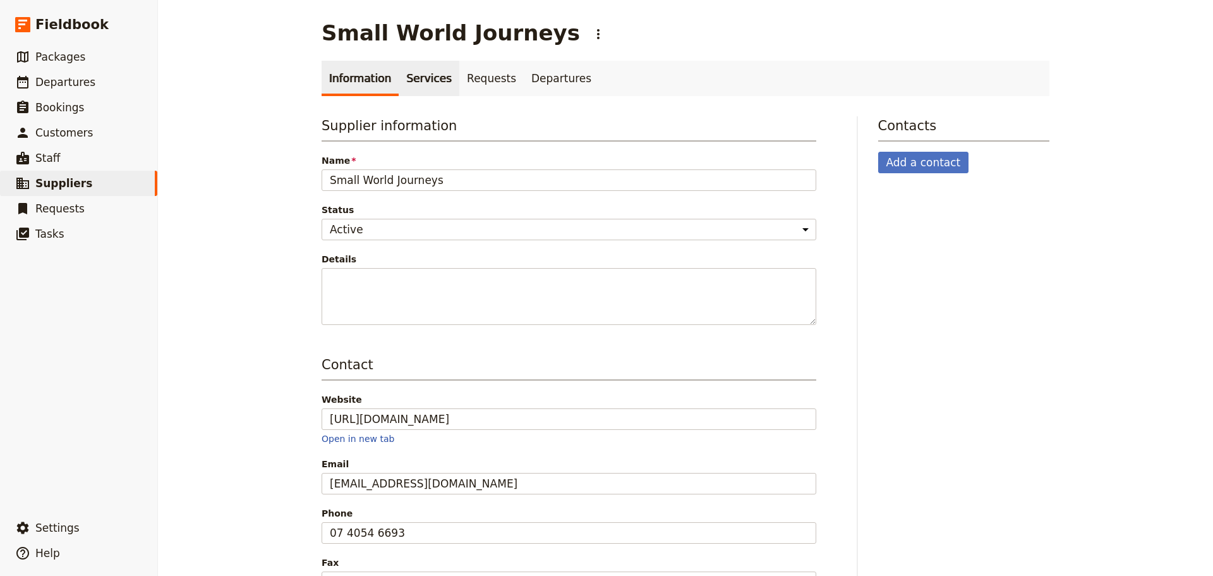
click at [420, 76] on link "Services" at bounding box center [429, 78] width 61 height 35
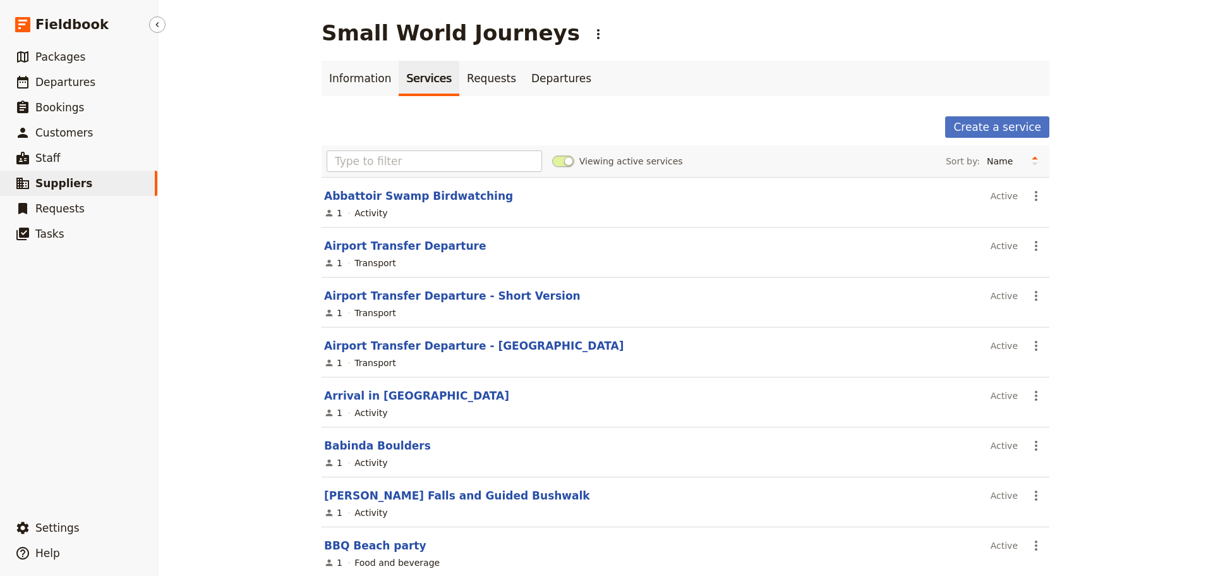
click at [83, 184] on link "​ Suppliers" at bounding box center [78, 183] width 157 height 25
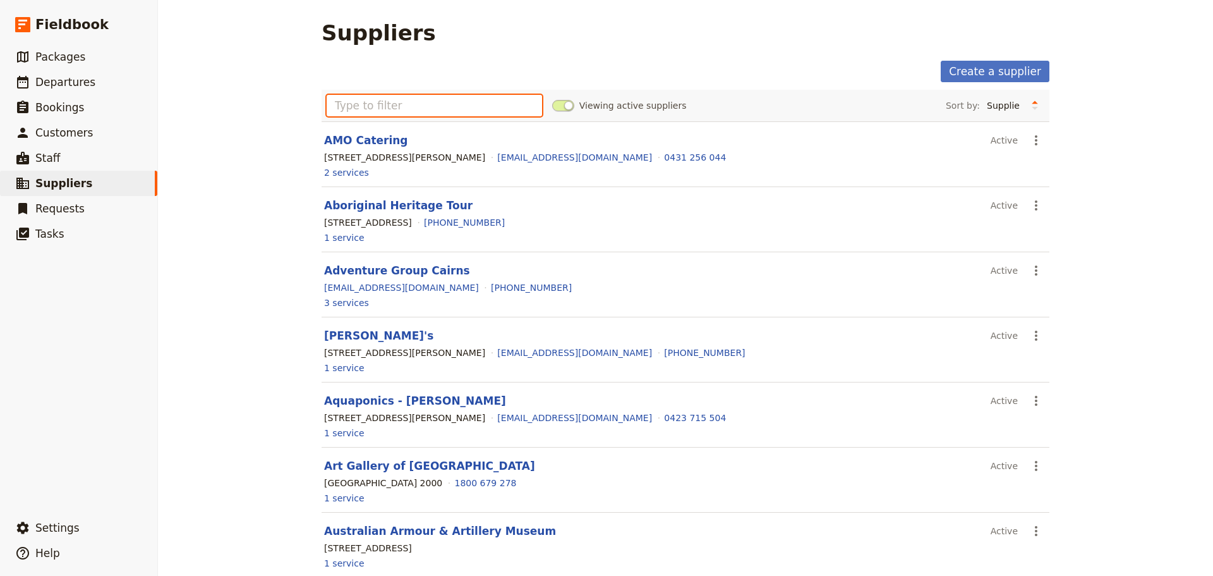
click at [425, 104] on input "text" at bounding box center [434, 105] width 215 height 21
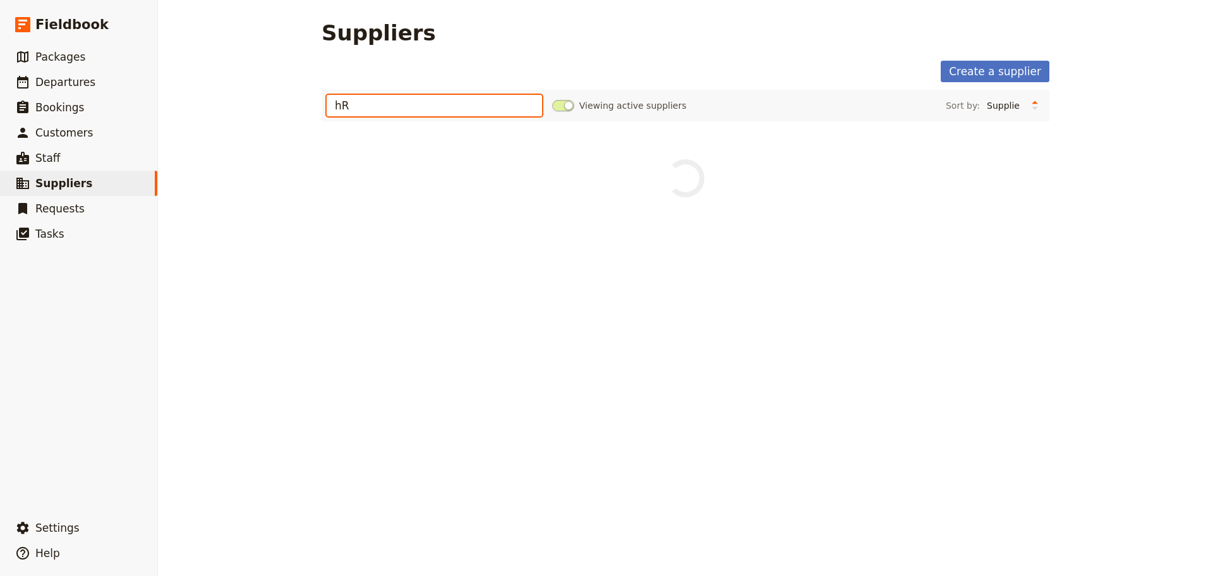
type input "h"
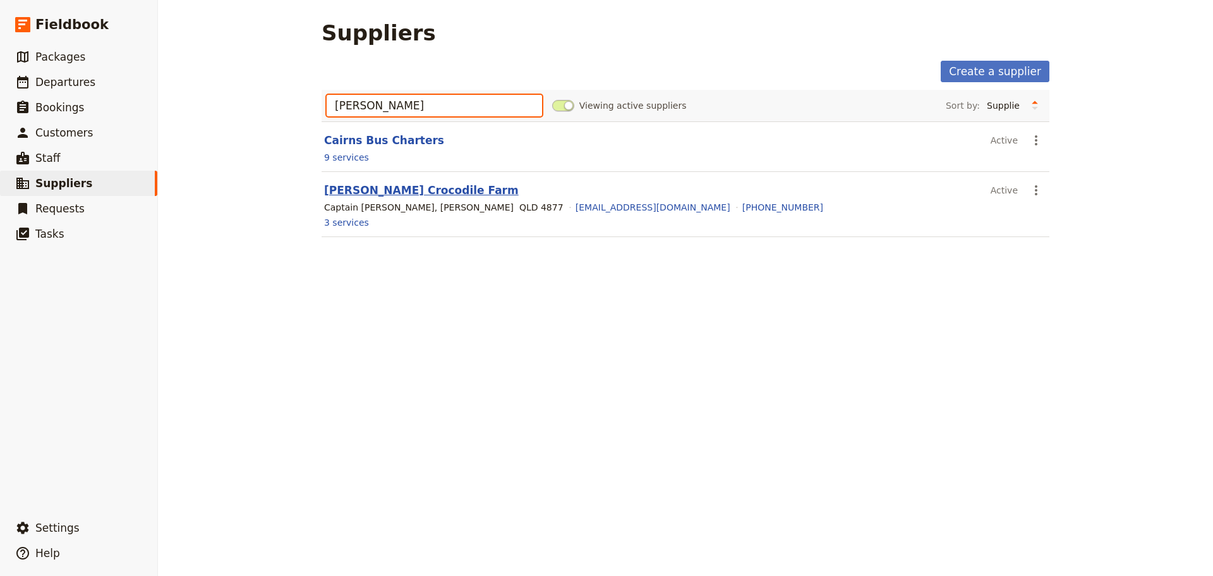
type input "[PERSON_NAME]"
click at [425, 190] on link "[PERSON_NAME] Crocodile Farm" at bounding box center [421, 190] width 195 height 13
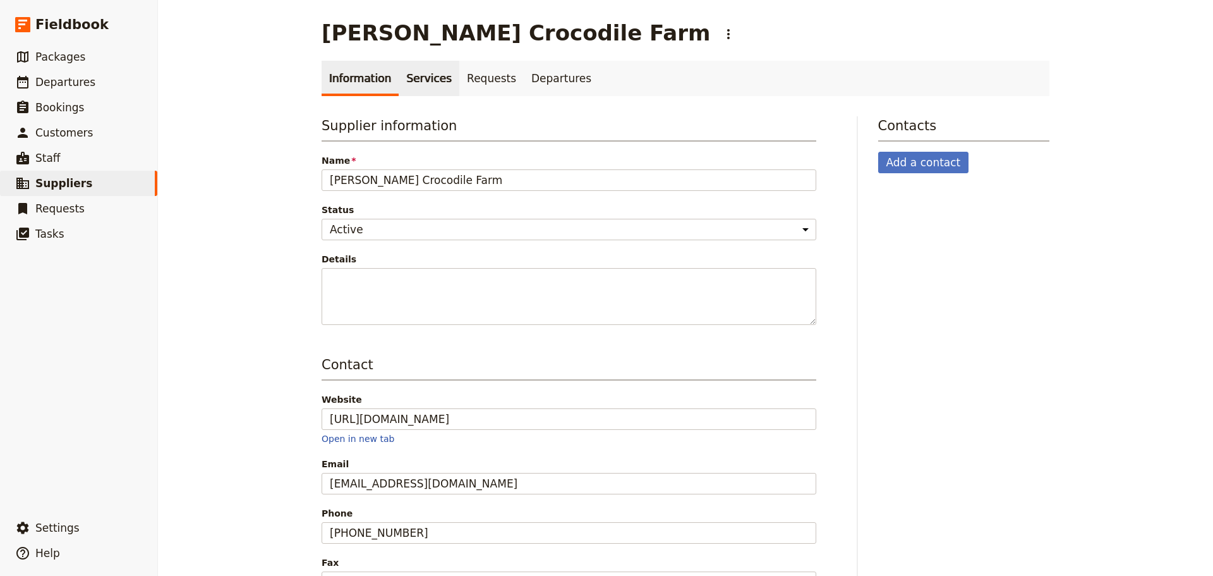
click at [425, 79] on link "Services" at bounding box center [429, 78] width 61 height 35
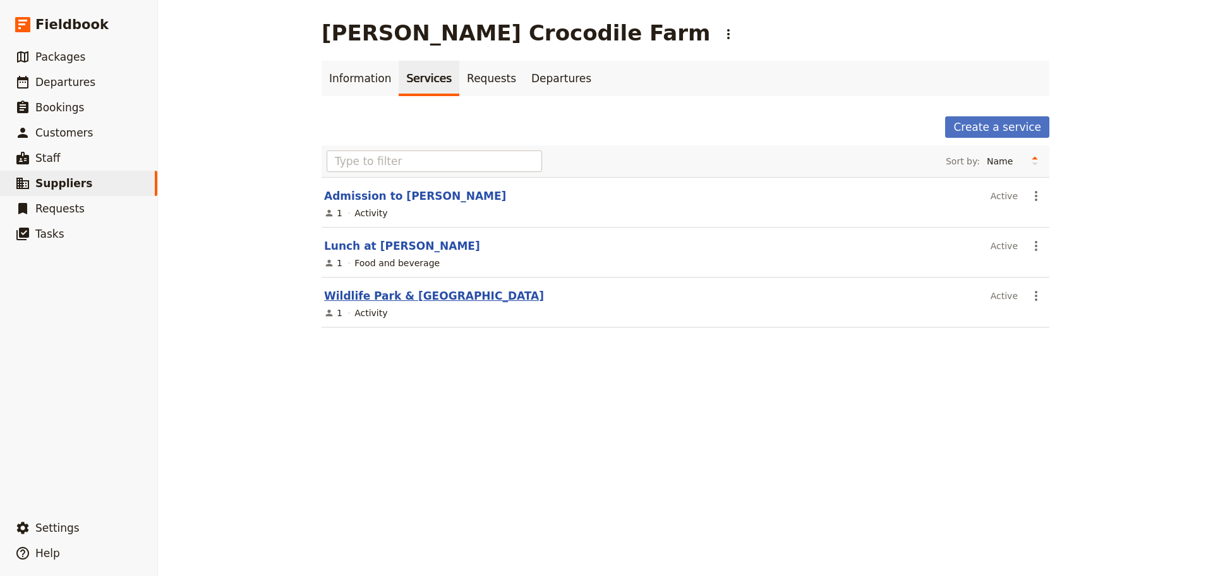
click at [413, 291] on link "Wildlife Park & [GEOGRAPHIC_DATA]" at bounding box center [434, 295] width 220 height 13
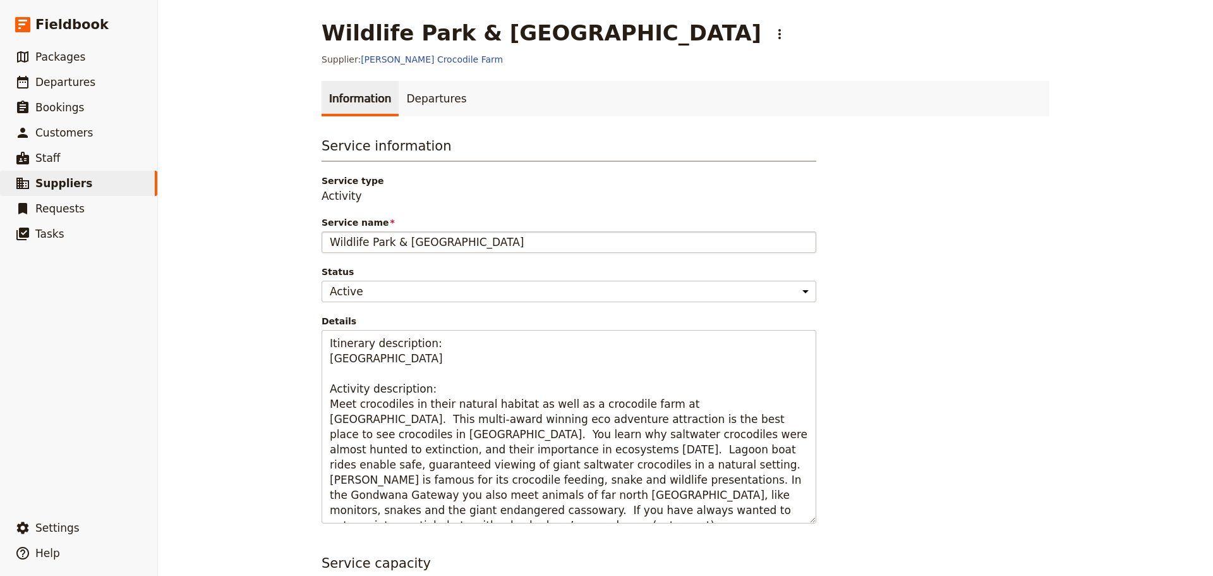
drag, startPoint x: 486, startPoint y: 245, endPoint x: 321, endPoint y: 247, distance: 164.9
click at [322, 247] on input "Wildlife Park & [GEOGRAPHIC_DATA]" at bounding box center [569, 241] width 495 height 21
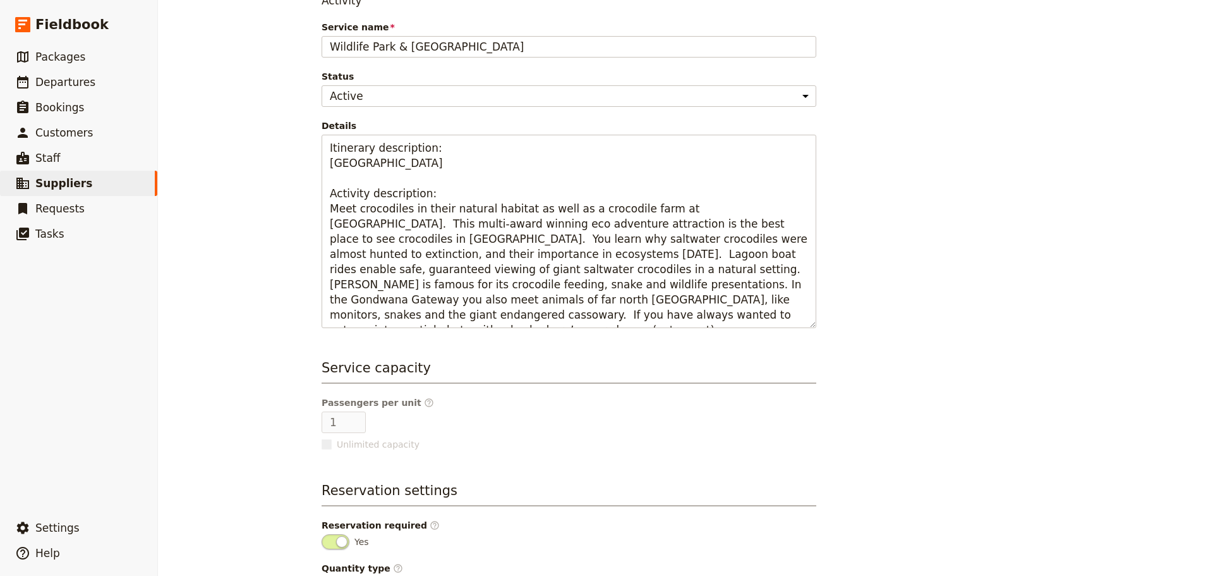
scroll to position [210, 0]
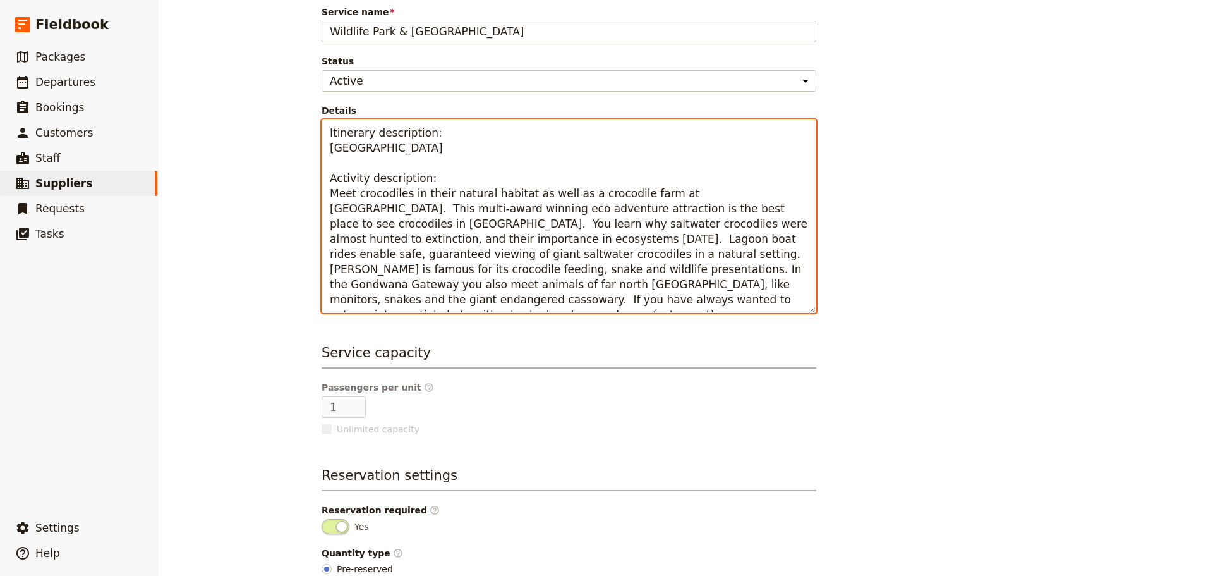
click at [481, 299] on textarea "Itinerary description: Wildlife Park & Crocodile Farm Activity description: Mee…" at bounding box center [569, 215] width 495 height 193
drag, startPoint x: 437, startPoint y: 284, endPoint x: 328, endPoint y: 194, distance: 141.4
click at [328, 194] on textarea "Itinerary description: Wildlife Park & Crocodile Farm Activity description: Mee…" at bounding box center [569, 215] width 495 height 193
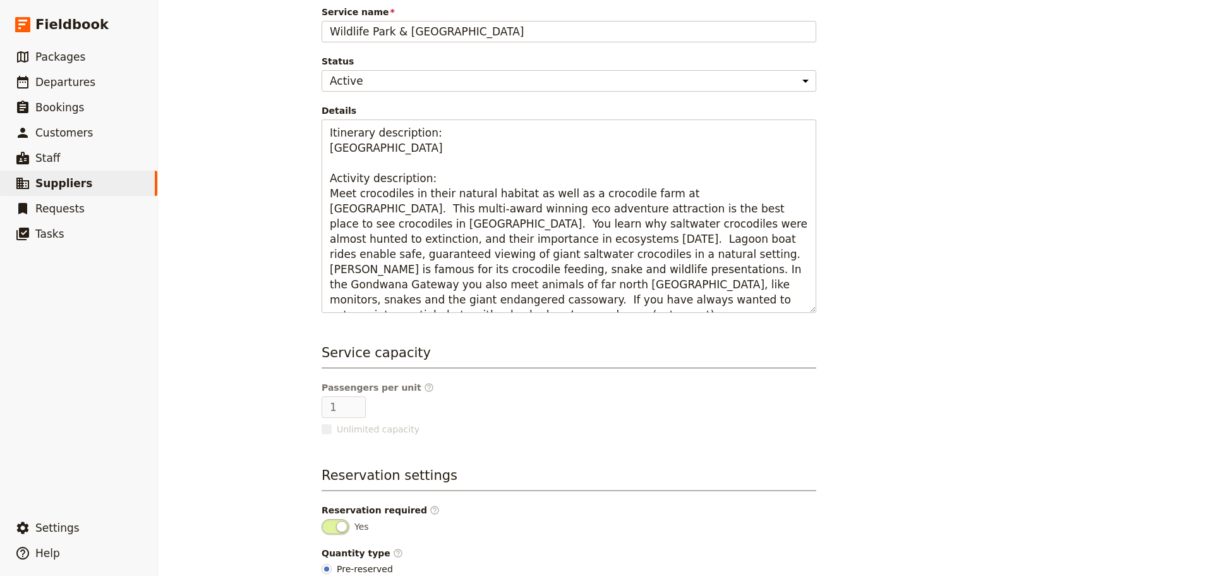
click at [1045, 335] on main "Wildlife Park & Crocodile Farm ​ Supplier: Hartley's Crocodile Farm Information…" at bounding box center [685, 221] width 758 height 862
click at [92, 186] on link "​ Suppliers" at bounding box center [78, 183] width 157 height 25
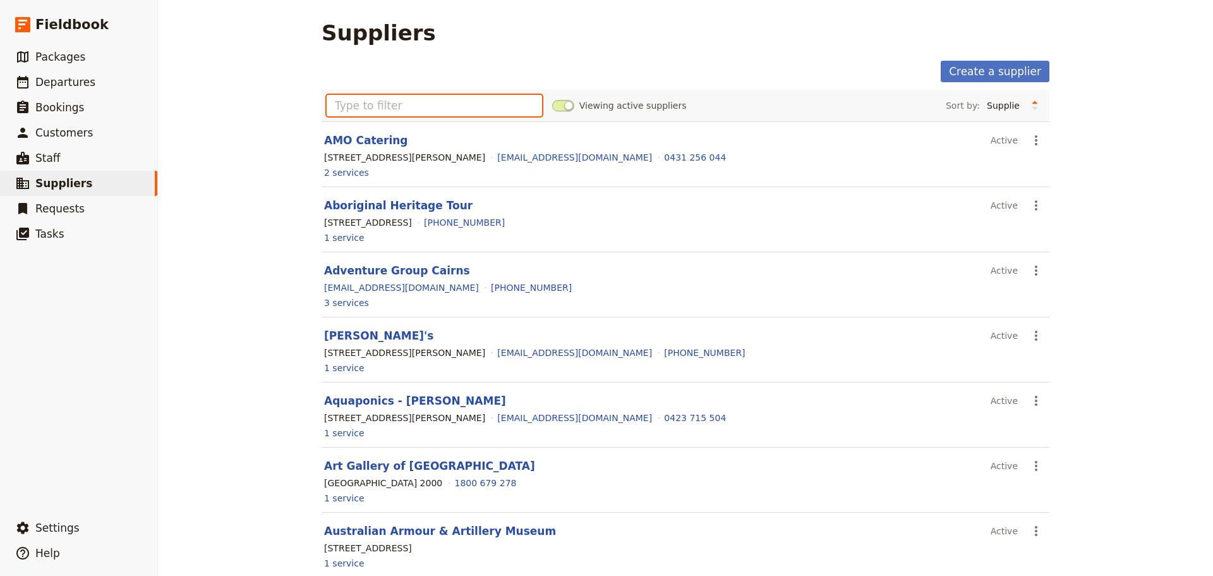
click at [465, 105] on input "text" at bounding box center [434, 105] width 215 height 21
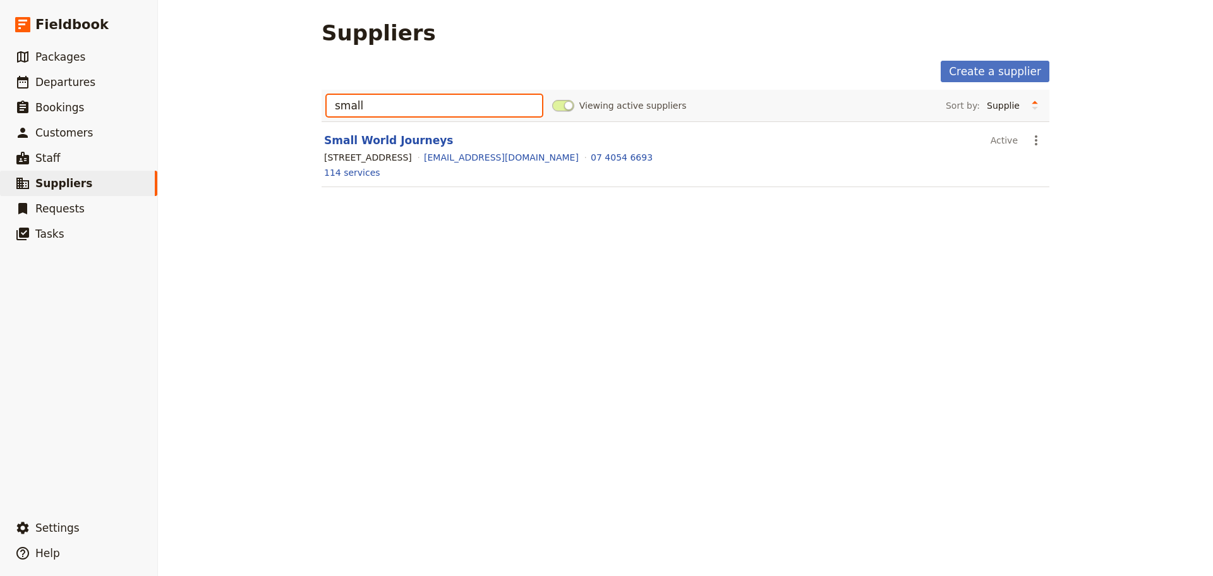
type input "small"
click at [411, 150] on div "395 Lake street , Cairns North QLD 4870, Australia admin@smallworldjourneys.com…" at bounding box center [685, 157] width 725 height 15
click at [406, 139] on link "Small World Journeys" at bounding box center [388, 140] width 129 height 13
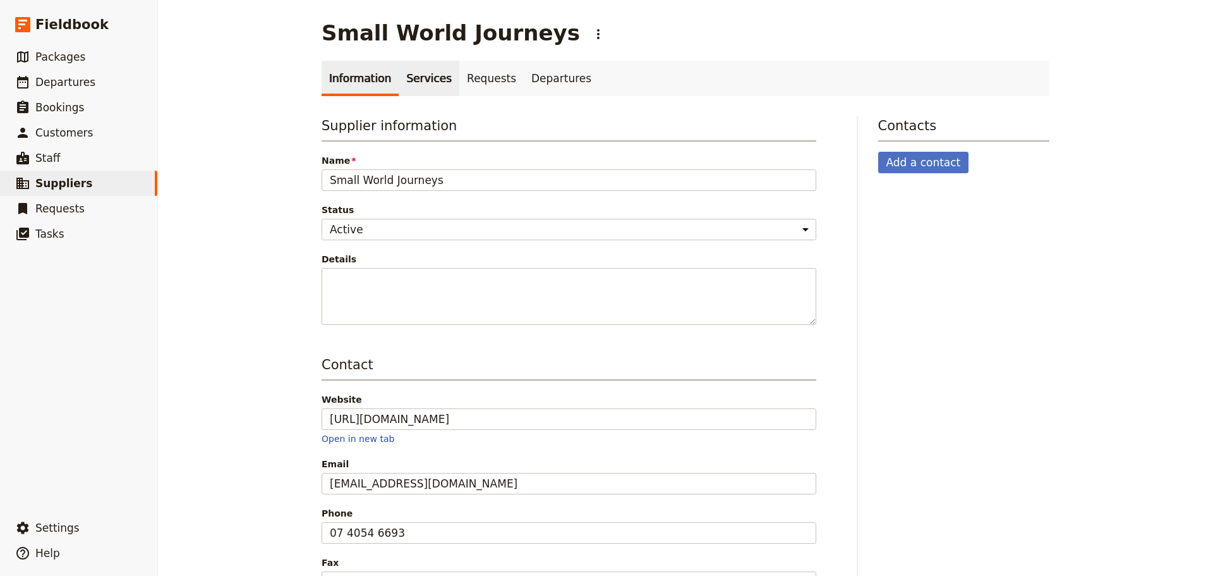
click at [415, 84] on link "Services" at bounding box center [429, 78] width 61 height 35
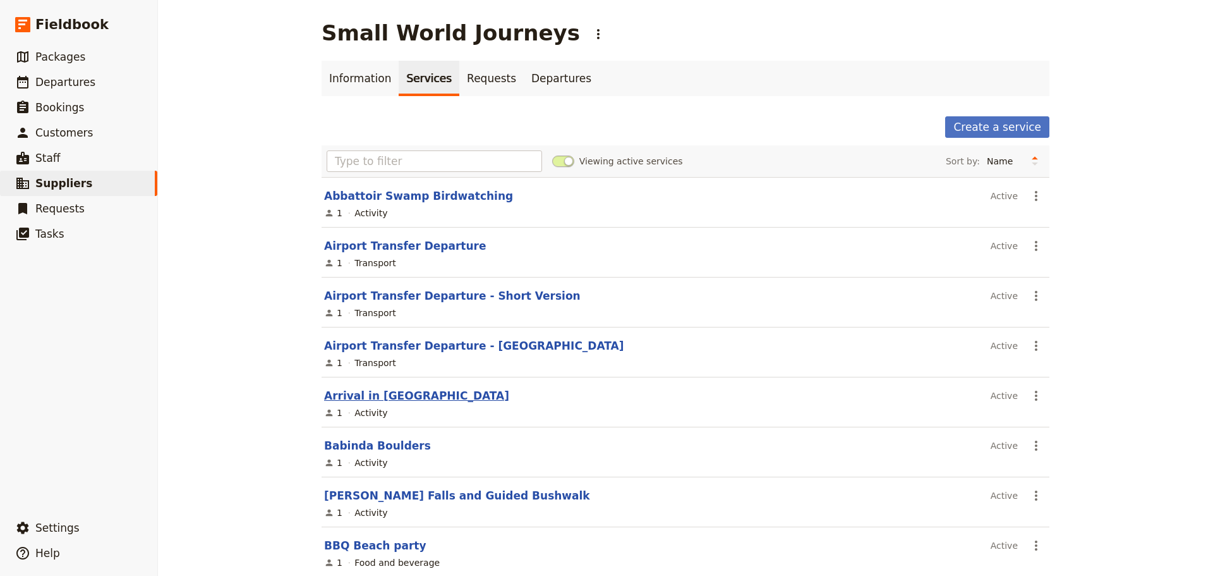
click at [367, 399] on link "Arrival in Cairns" at bounding box center [416, 395] width 185 height 13
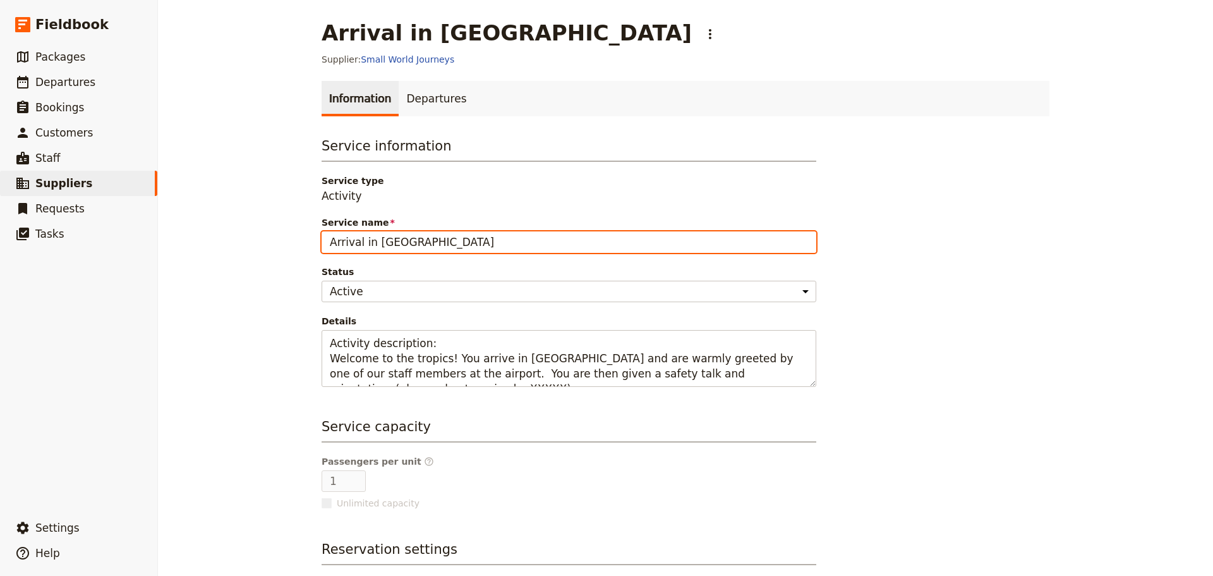
drag, startPoint x: 404, startPoint y: 243, endPoint x: 309, endPoint y: 251, distance: 95.8
click at [308, 241] on main "Arrival in Cairns ​ Supplier: Small World Journeys Information Departures Servi…" at bounding box center [685, 362] width 758 height 725
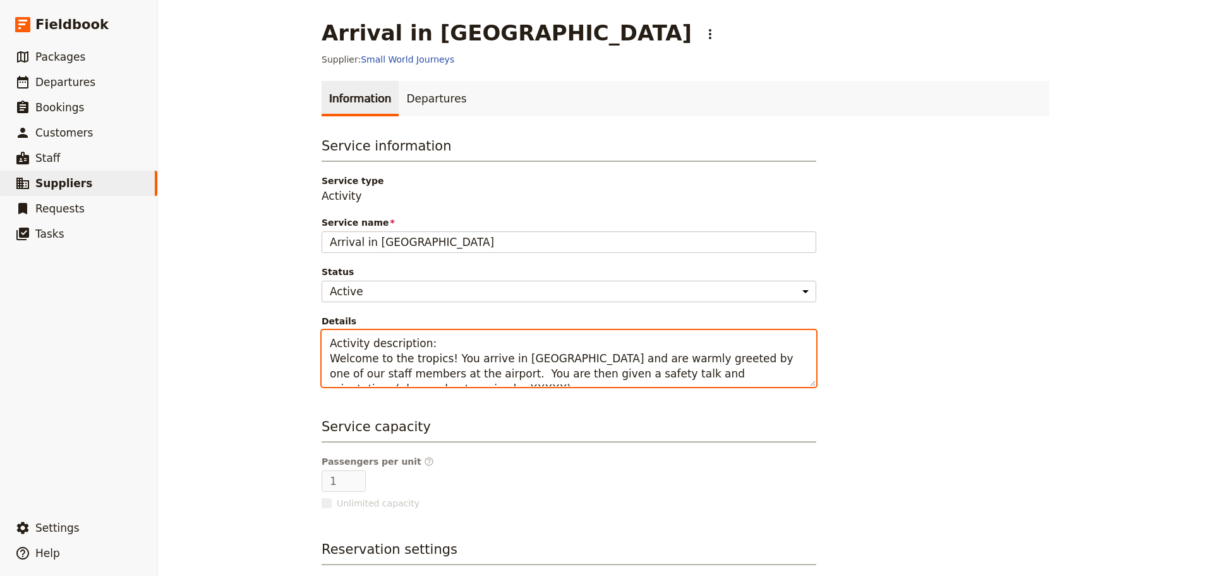
click at [405, 368] on textarea "Activity description: Welcome to the tropics! You arrive in Cairns and are warm…" at bounding box center [569, 358] width 495 height 57
drag, startPoint x: 321, startPoint y: 358, endPoint x: 801, endPoint y: 367, distance: 480.3
click at [801, 367] on textarea "Activity description: Welcome to the tropics! You arrive in Cairns and are warm…" at bounding box center [569, 358] width 495 height 57
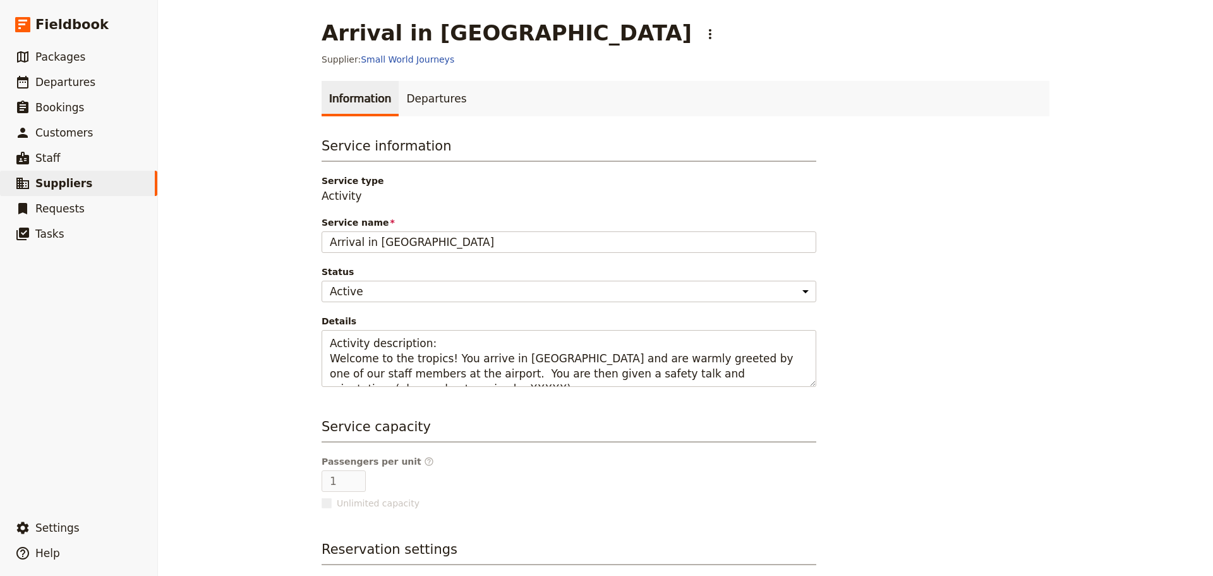
click at [933, 468] on div "Service information Service type Activity Service name Arrival in Cairns Status…" at bounding box center [686, 420] width 728 height 569
click at [51, 63] on span "Packages" at bounding box center [60, 57] width 50 height 13
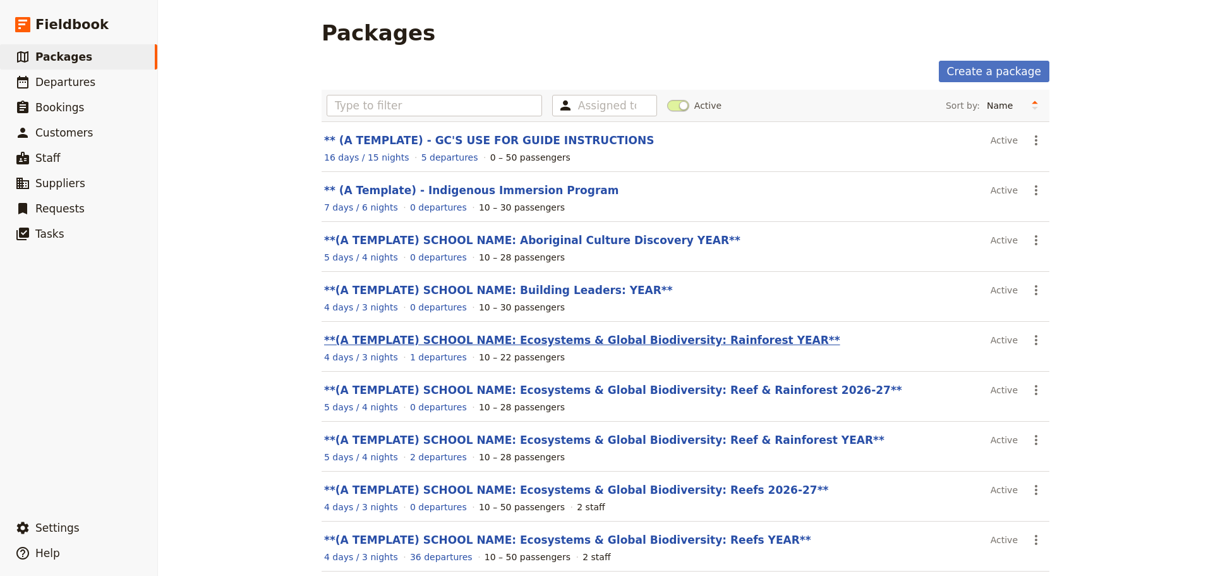
click at [603, 339] on link "**(A TEMPLATE) SCHOOL NAME: Ecosystems & Global Biodiversity: Rainforest YEAR**" at bounding box center [582, 340] width 516 height 13
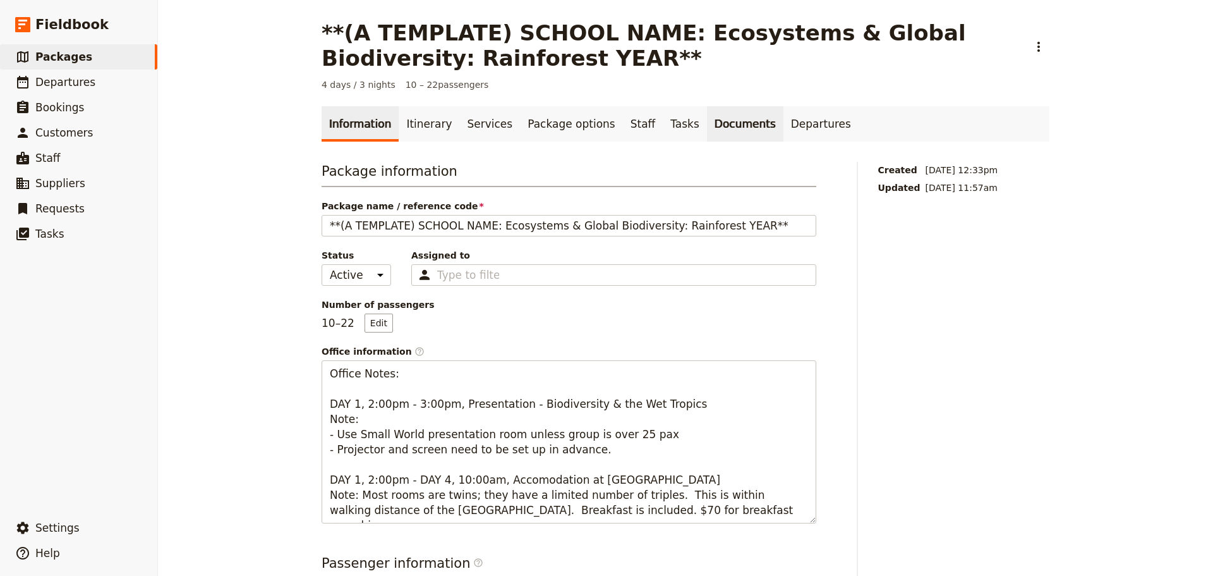
click at [707, 121] on link "Documents" at bounding box center [745, 123] width 76 height 35
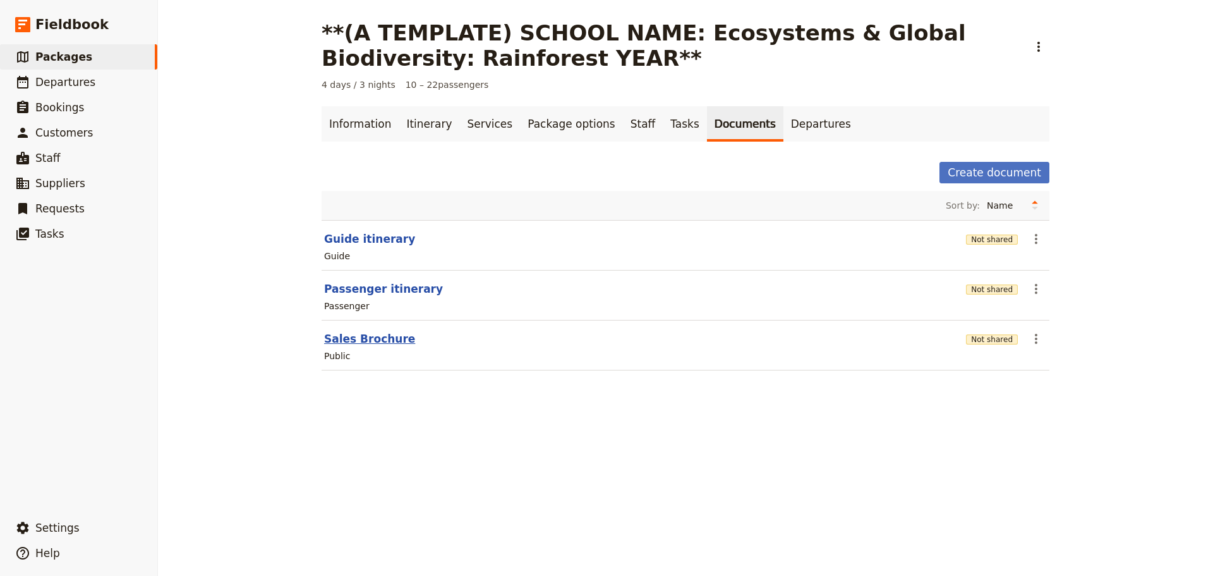
click at [380, 343] on button "Sales Brochure" at bounding box center [369, 338] width 91 height 15
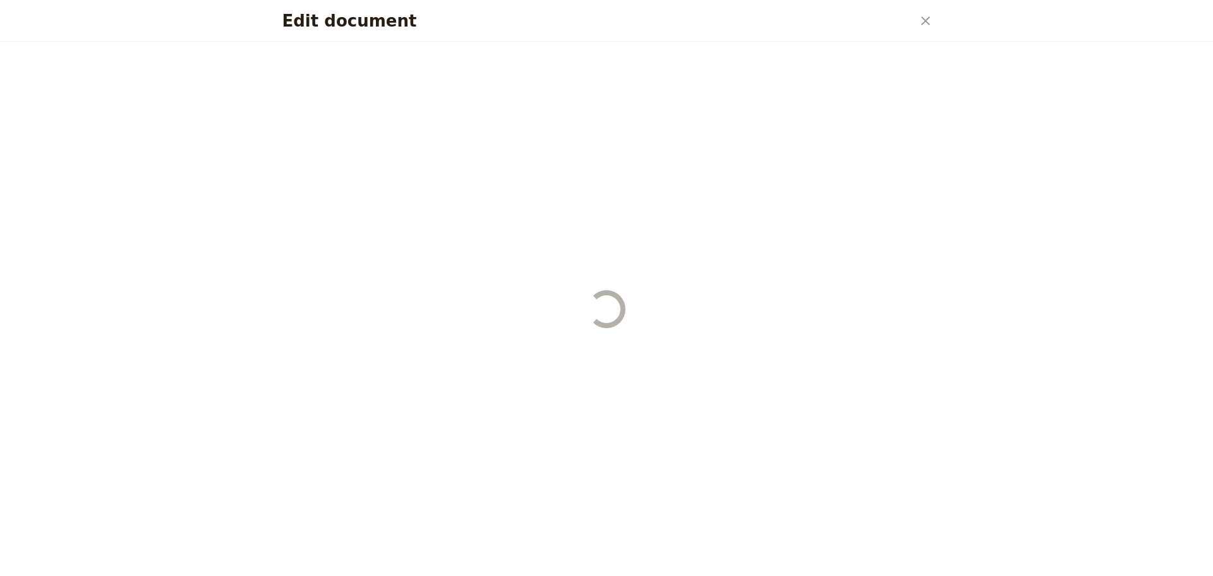
select select "DEFAULT"
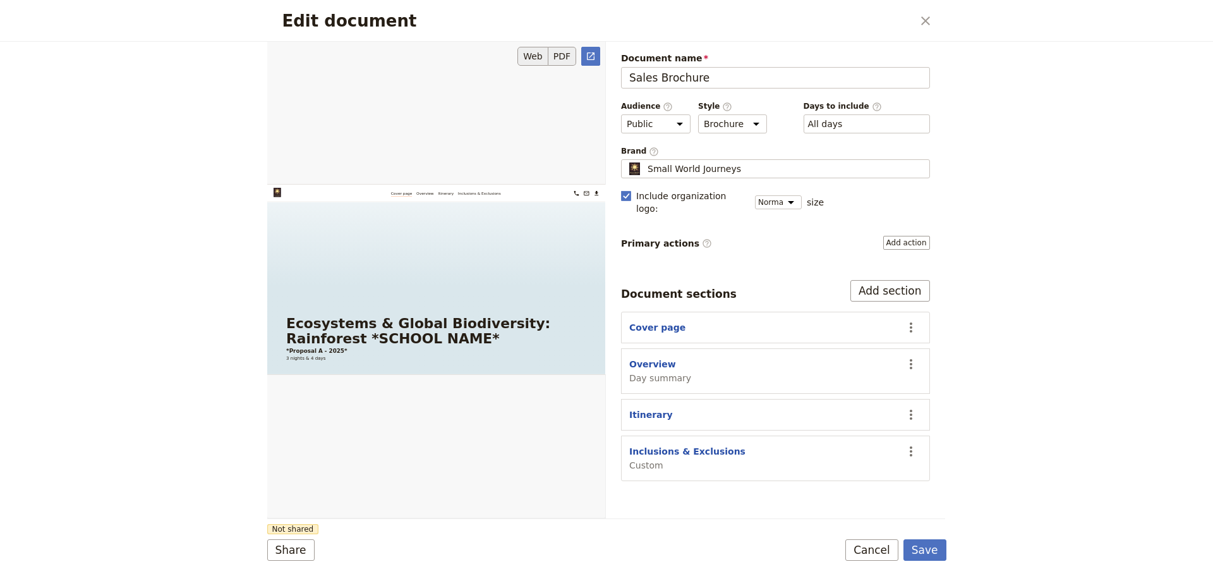
click at [562, 61] on button "PDF" at bounding box center [562, 56] width 28 height 19
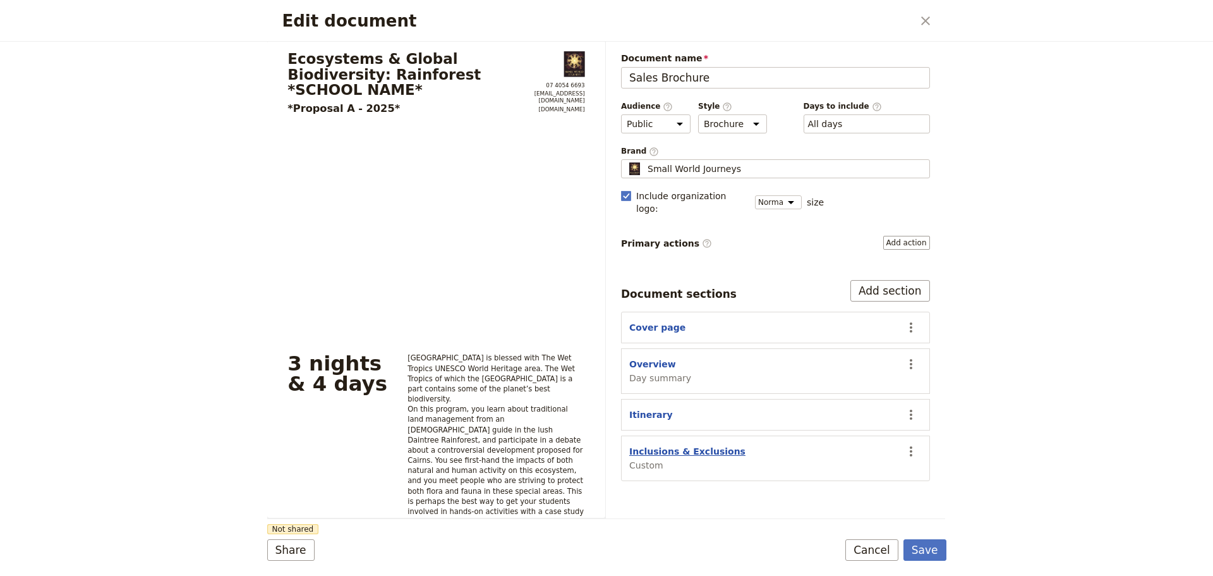
click at [663, 445] on button "Inclusions & Exclusions" at bounding box center [687, 451] width 116 height 13
select select "CUSTOM"
select select "default"
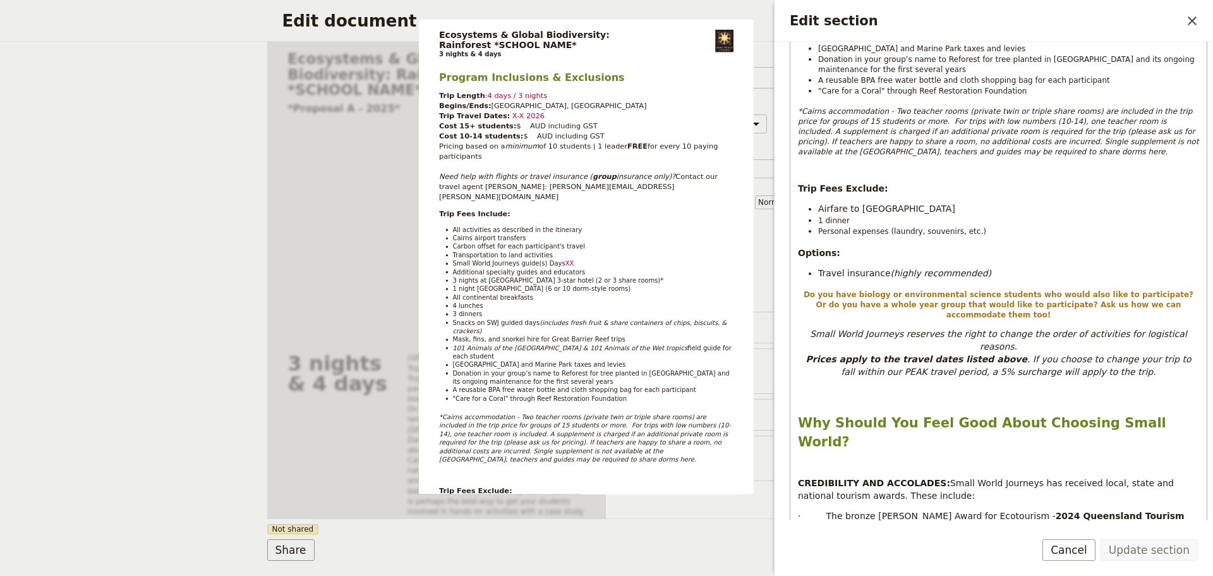
scroll to position [526, 0]
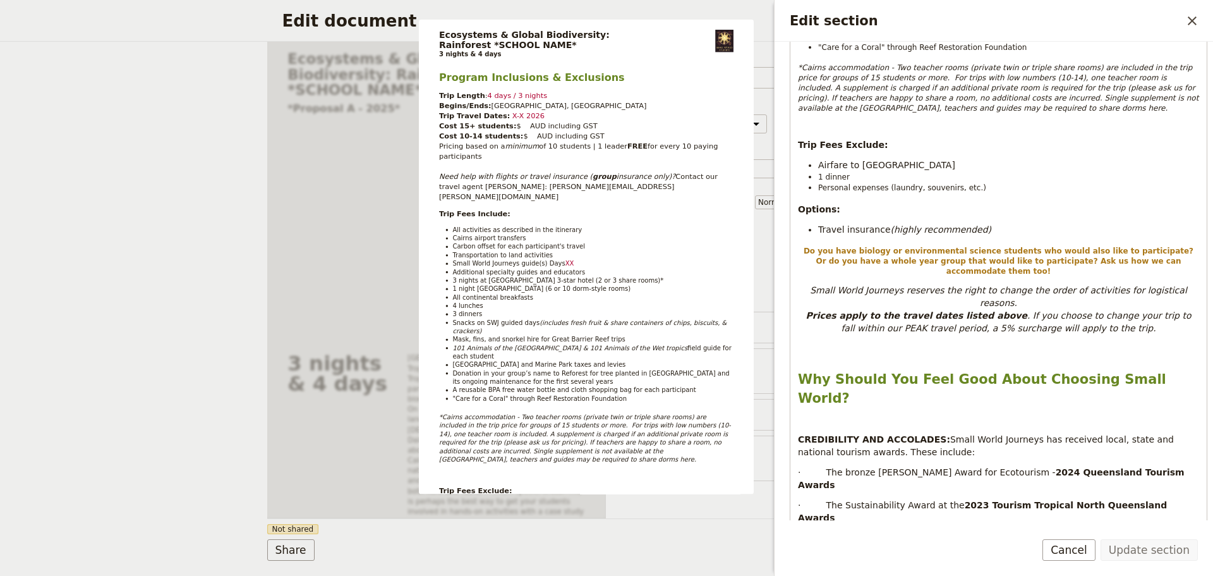
click at [1065, 545] on button "Cancel" at bounding box center [1069, 549] width 53 height 21
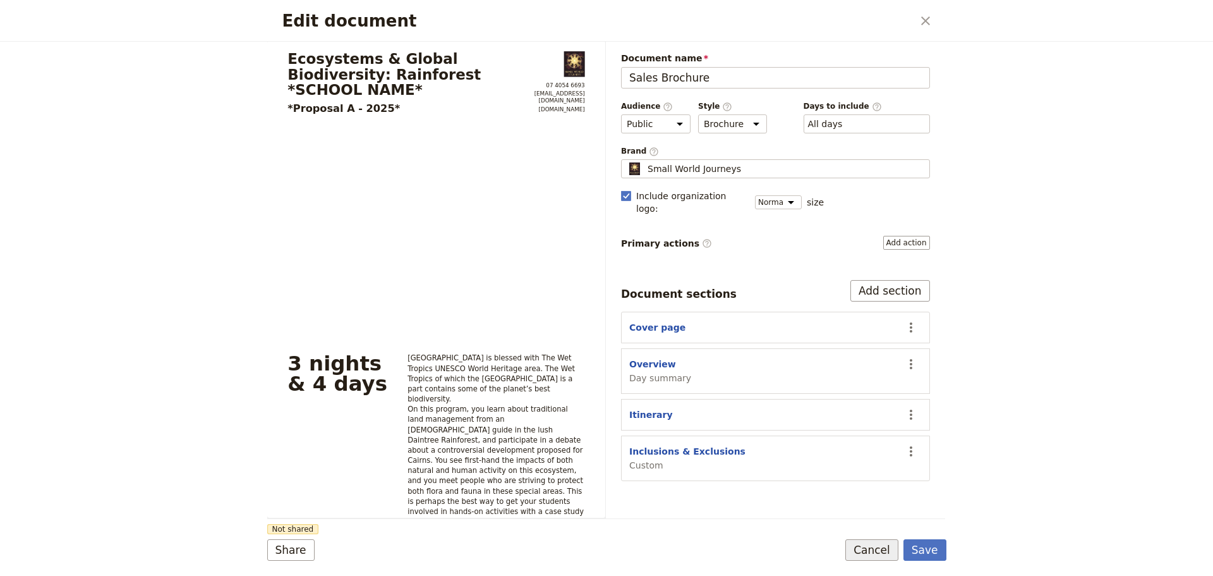
click at [870, 550] on button "Cancel" at bounding box center [871, 549] width 53 height 21
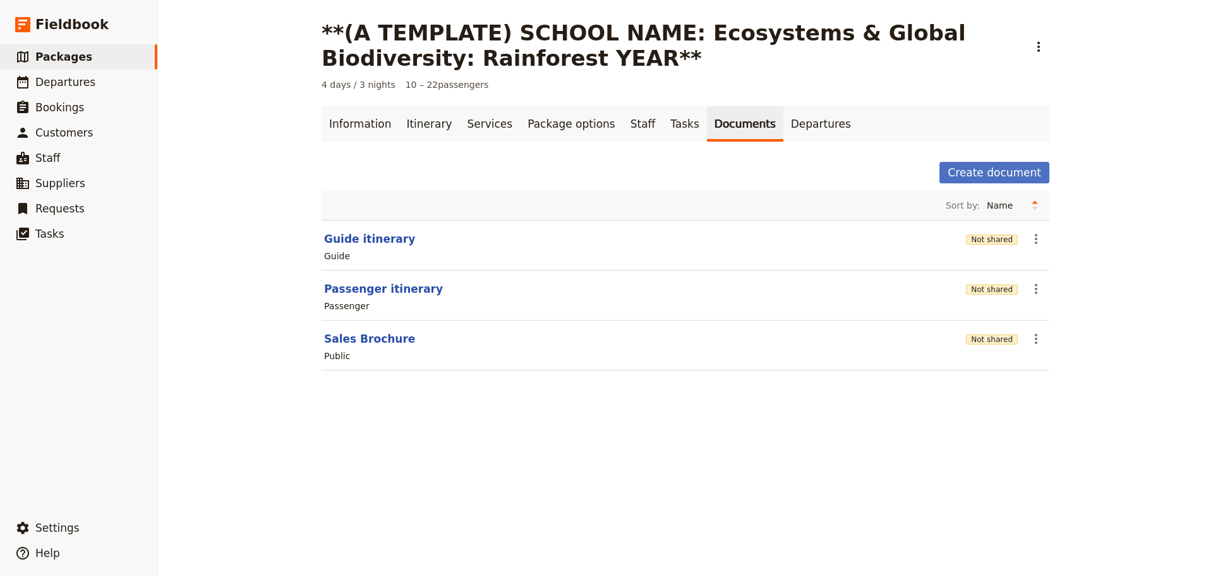
click at [908, 460] on div "**(A TEMPLATE) SCHOOL NAME: Ecosystems & Global Biodiversity: Rainforest YEAR**…" at bounding box center [685, 288] width 1055 height 576
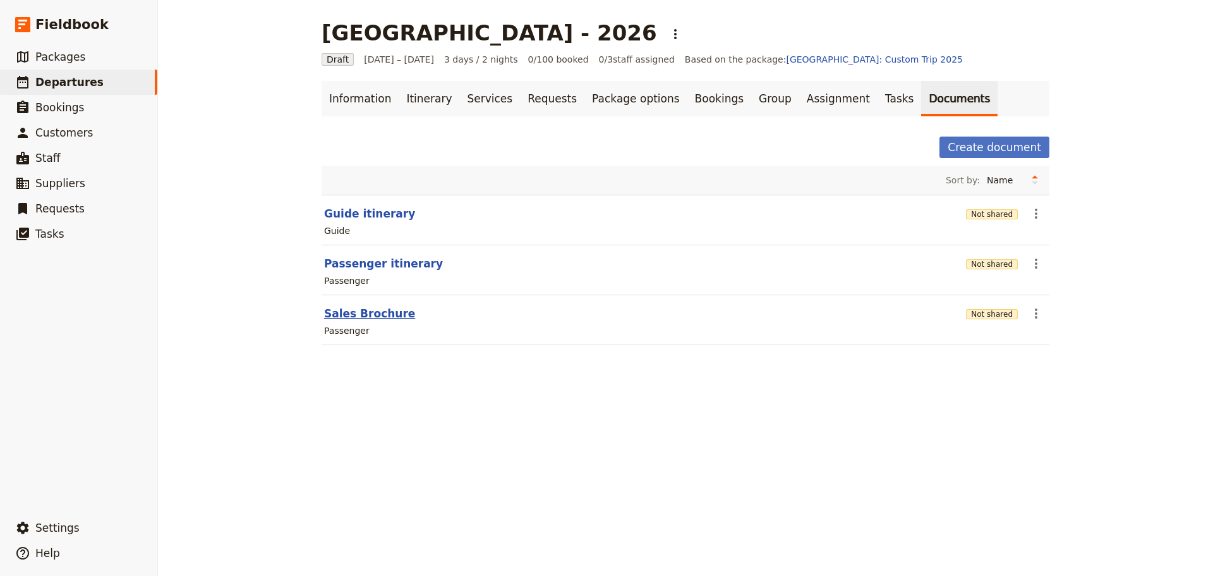
click at [384, 310] on button "Sales Brochure" at bounding box center [369, 313] width 91 height 15
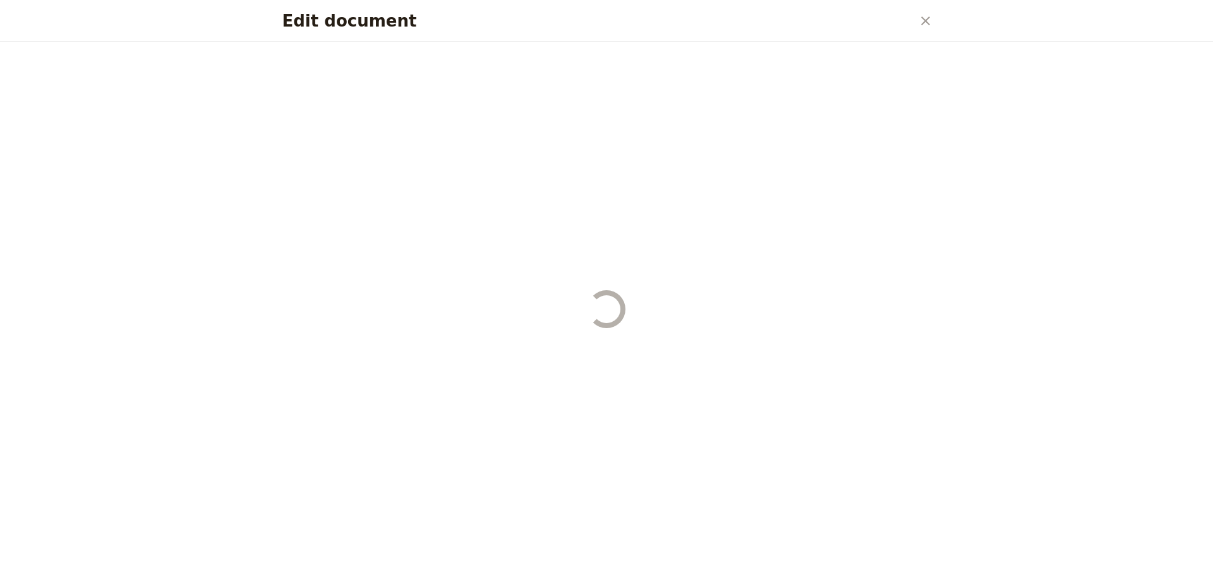
select select "PASSENGER"
select select "DEFAULT"
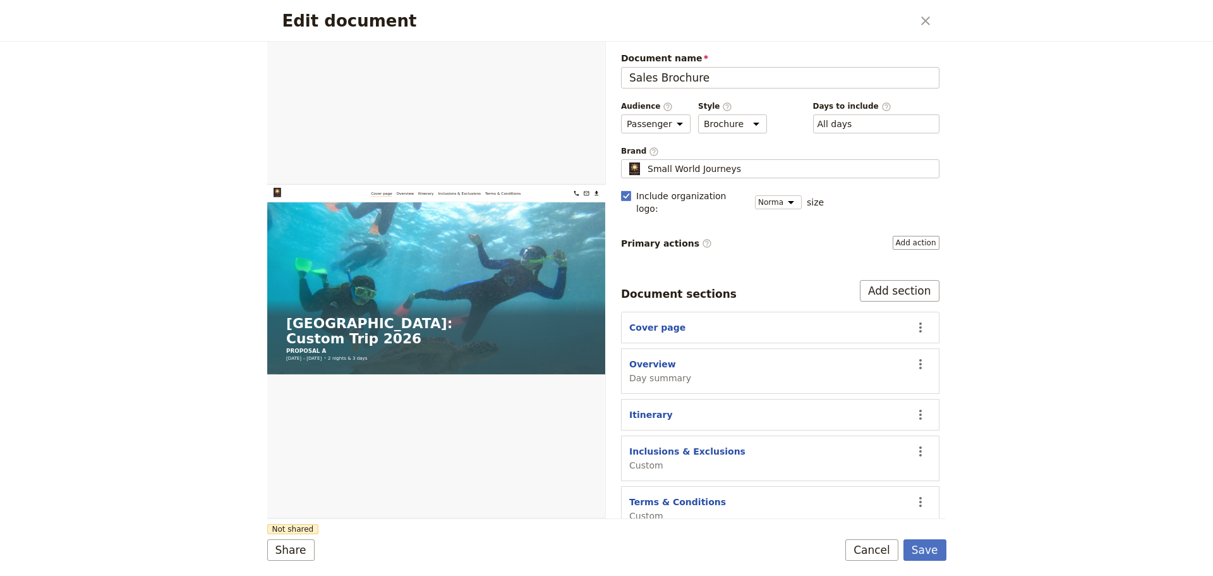
drag, startPoint x: 661, startPoint y: 401, endPoint x: 656, endPoint y: 211, distance: 189.6
click at [662, 399] on section "Itinerary ​" at bounding box center [780, 415] width 318 height 32
click at [564, 58] on button "PDF" at bounding box center [562, 56] width 28 height 19
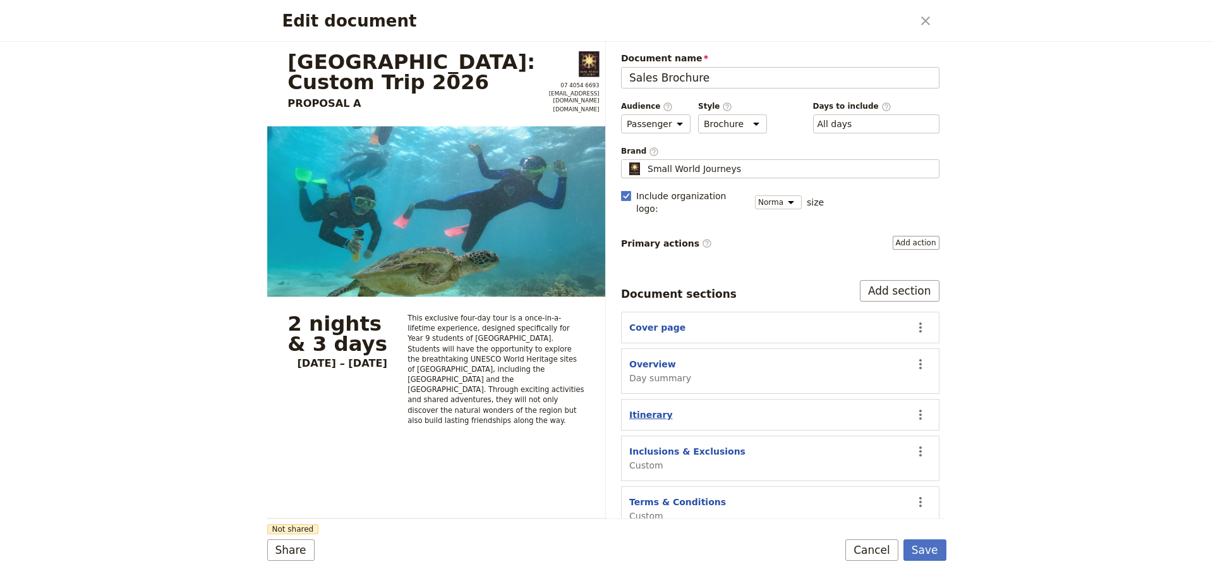
click at [644, 408] on button "Itinerary" at bounding box center [651, 414] width 44 height 13
select select "ITINERARY"
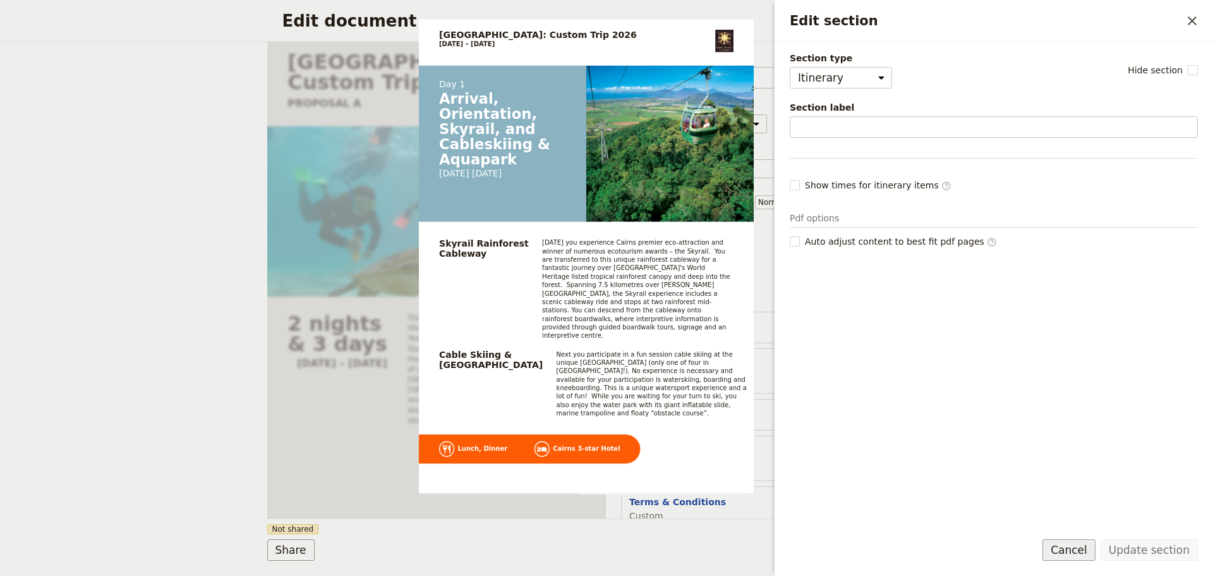
click at [1082, 550] on button "Cancel" at bounding box center [1069, 549] width 53 height 21
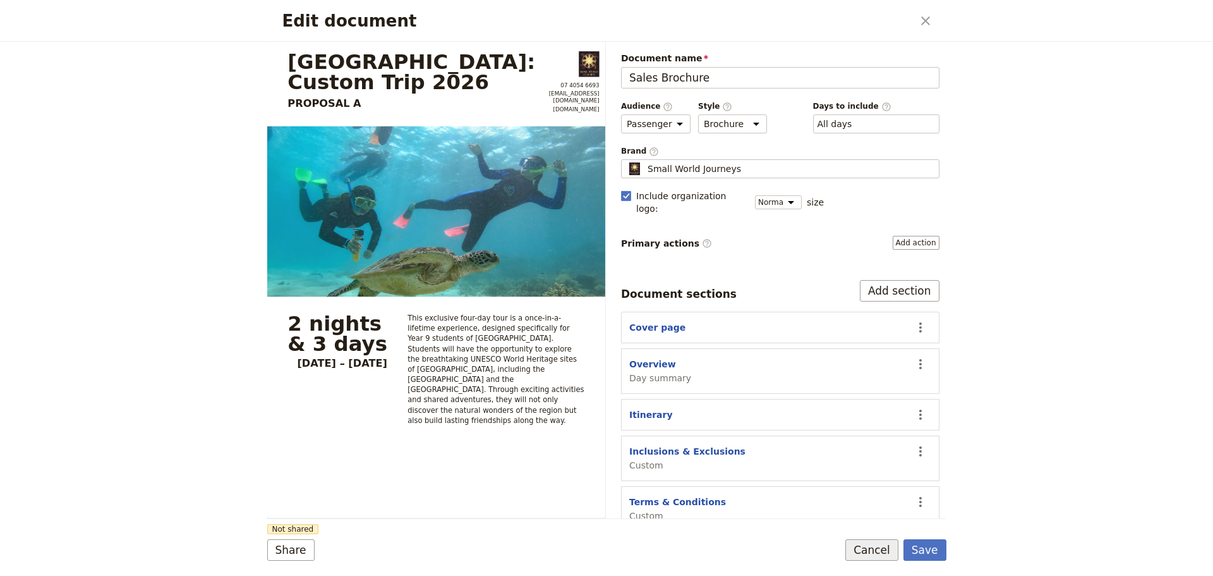
click at [882, 551] on button "Cancel" at bounding box center [871, 549] width 53 height 21
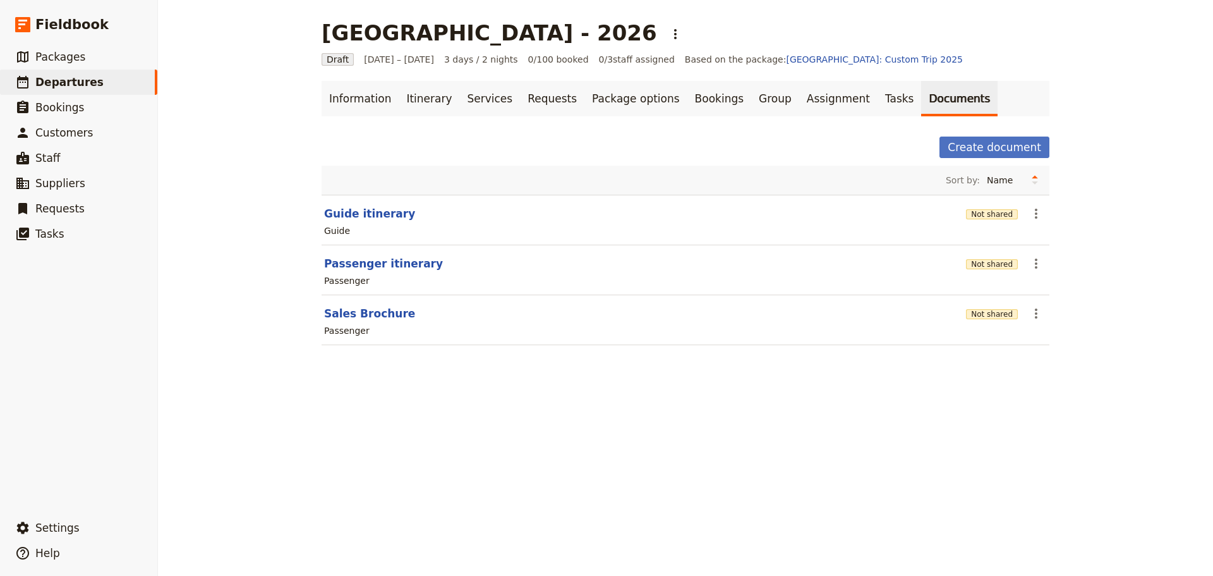
click at [792, 547] on div "[GEOGRAPHIC_DATA] - 2026 ​ Draft [DATE] – [DATE] 3 days / 2 nights 0/100 booked…" at bounding box center [685, 288] width 1055 height 576
click at [349, 317] on button "Sales Brochure" at bounding box center [369, 313] width 91 height 15
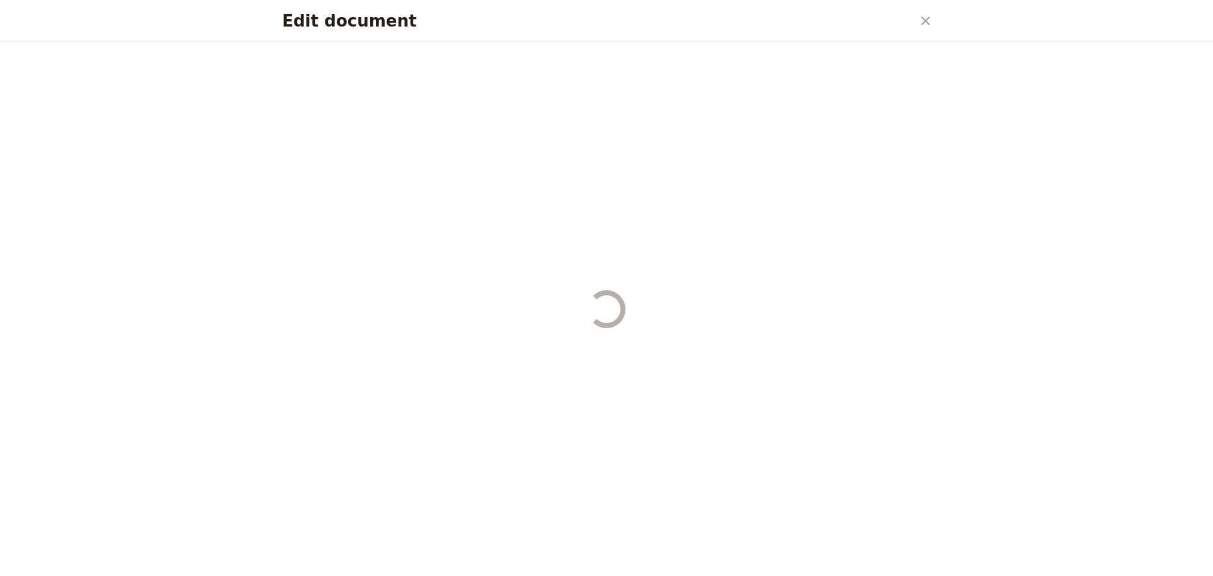
select select "PASSENGER"
select select "DEFAULT"
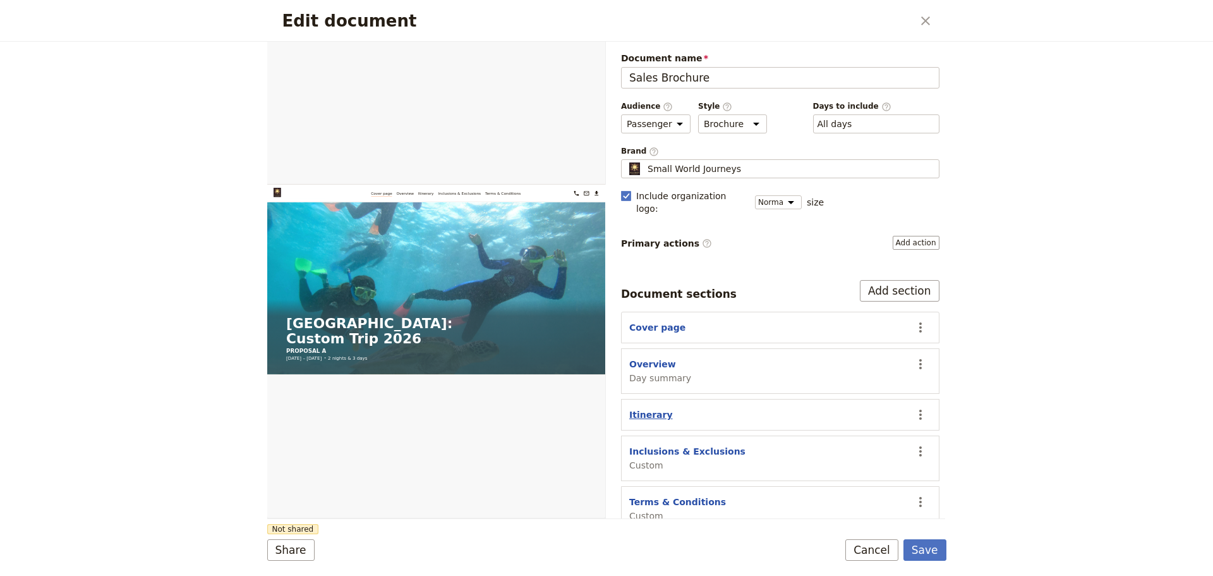
click at [650, 408] on button "Itinerary" at bounding box center [651, 414] width 44 height 13
select select "ITINERARY"
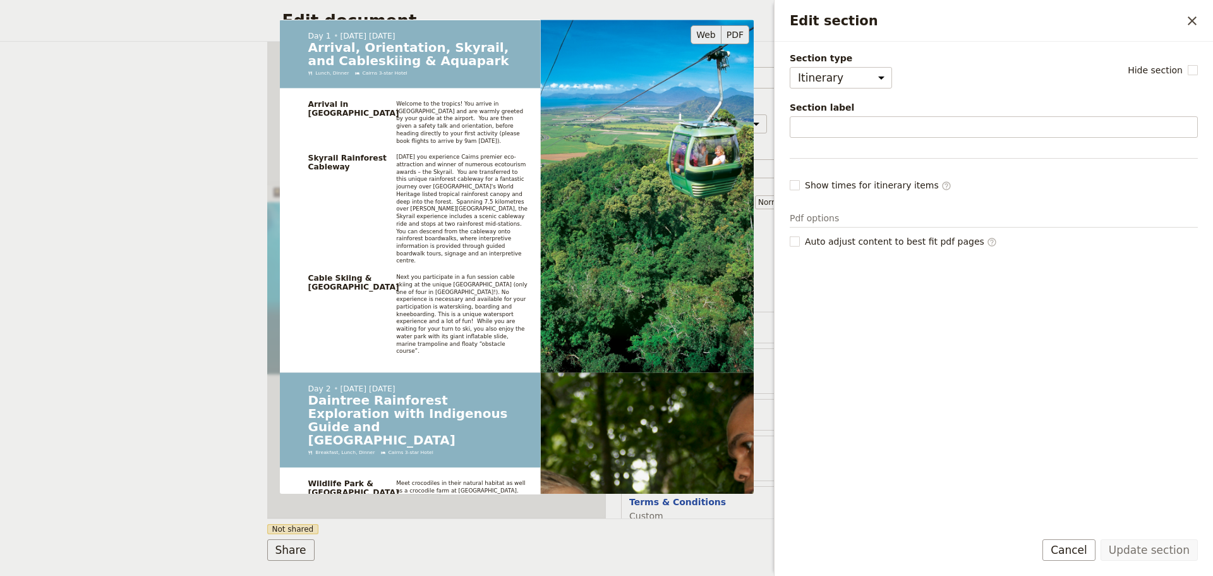
click at [729, 34] on button "PDF" at bounding box center [736, 34] width 28 height 19
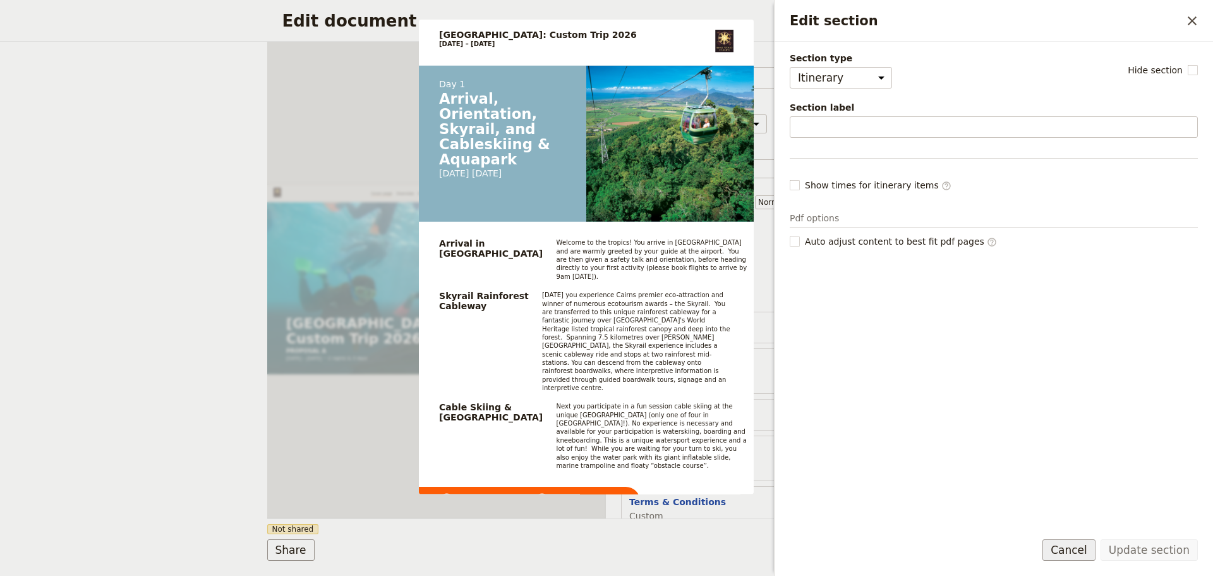
click at [1088, 550] on button "Cancel" at bounding box center [1069, 549] width 53 height 21
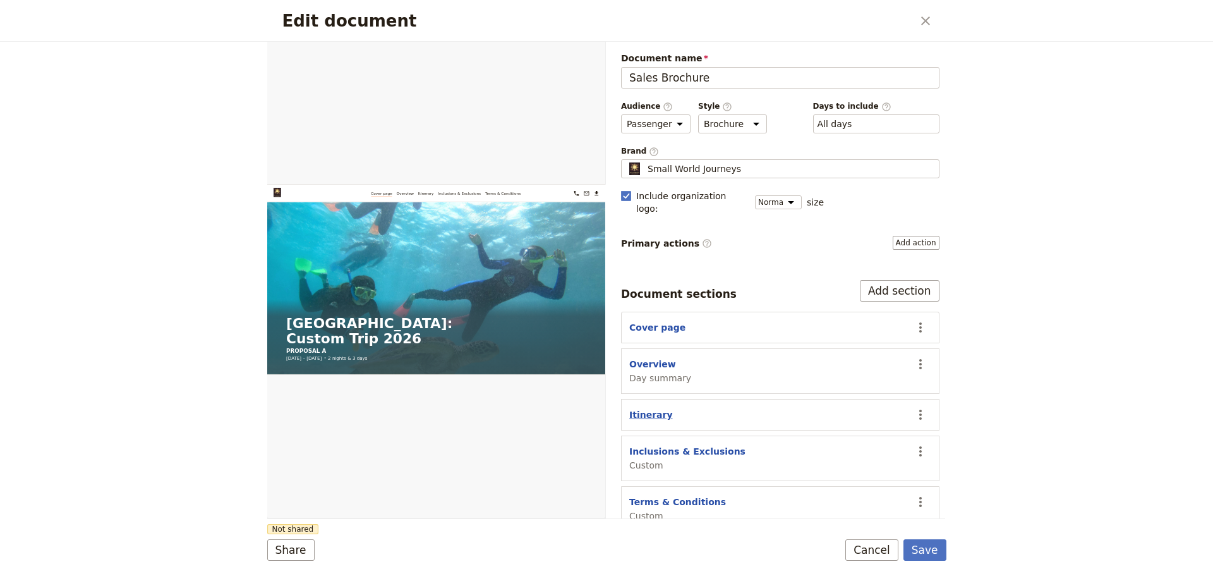
click at [651, 408] on button "Itinerary" at bounding box center [651, 414] width 44 height 13
select select "ITINERARY"
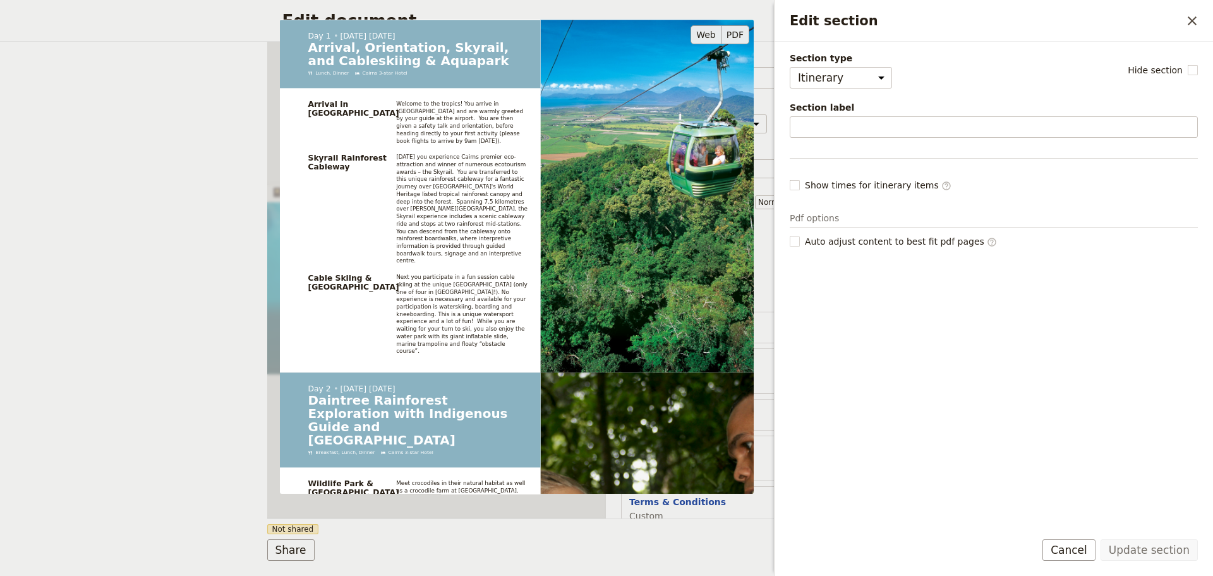
click at [737, 36] on button "PDF" at bounding box center [736, 34] width 28 height 19
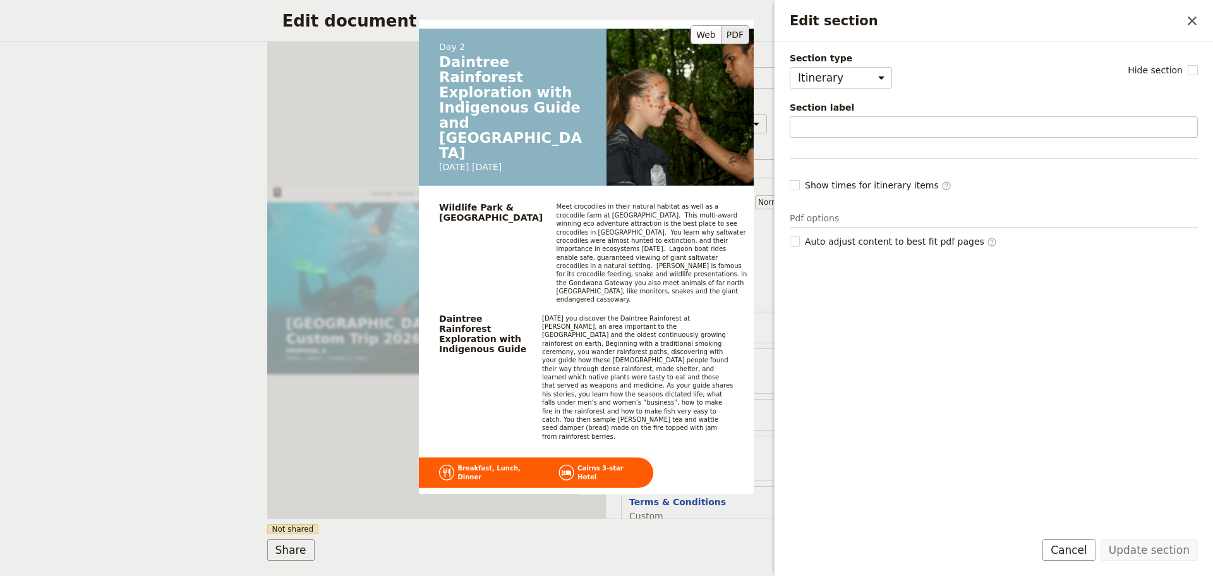
scroll to position [842, 0]
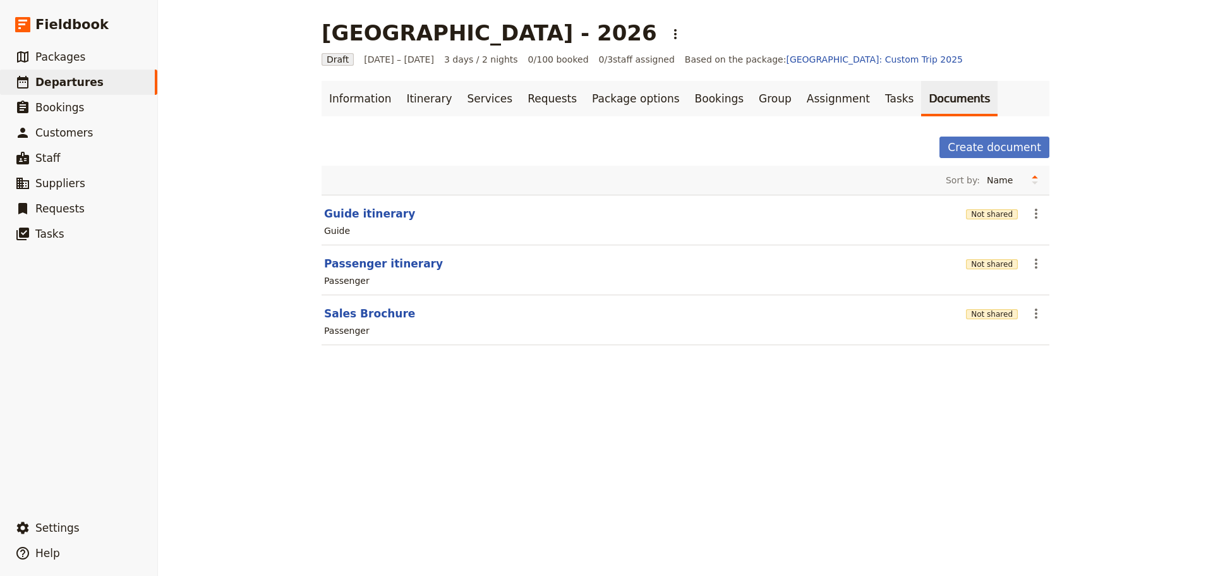
click at [808, 409] on div "[GEOGRAPHIC_DATA] - 2026 ​ Draft [DATE] – [DATE] 3 days / 2 nights 0/100 booked…" at bounding box center [685, 288] width 1055 height 576
click at [606, 473] on div "[GEOGRAPHIC_DATA] - 2026 ​ Draft [DATE] – [DATE] 3 days / 2 nights 0/100 booked…" at bounding box center [685, 288] width 1055 height 576
click at [324, 312] on button "Sales Brochure" at bounding box center [369, 313] width 91 height 15
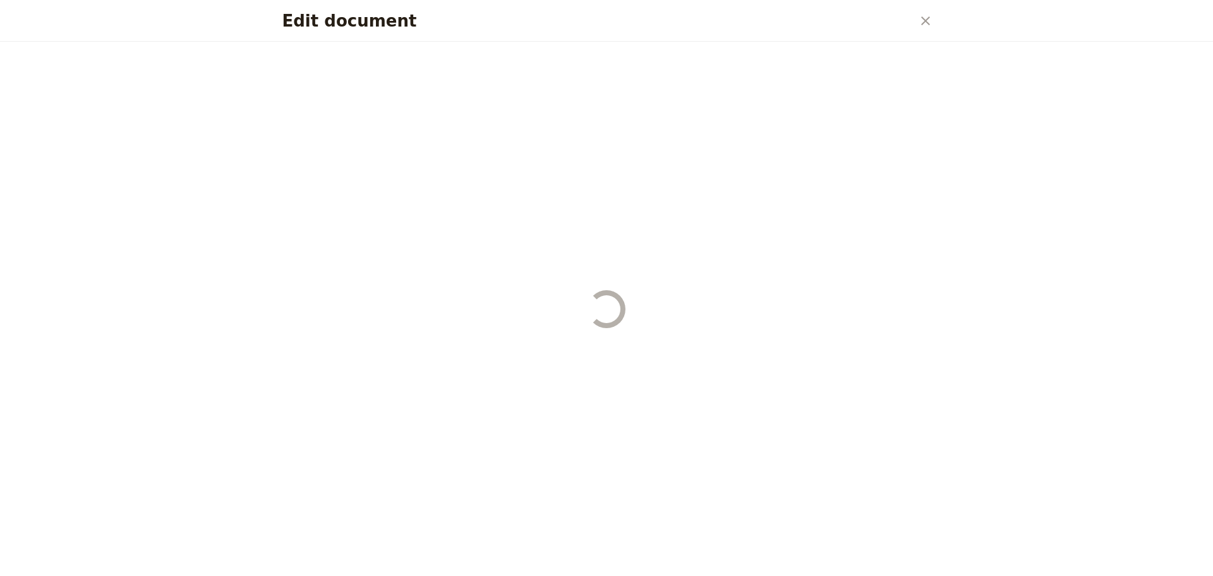
select select "PASSENGER"
select select "DEFAULT"
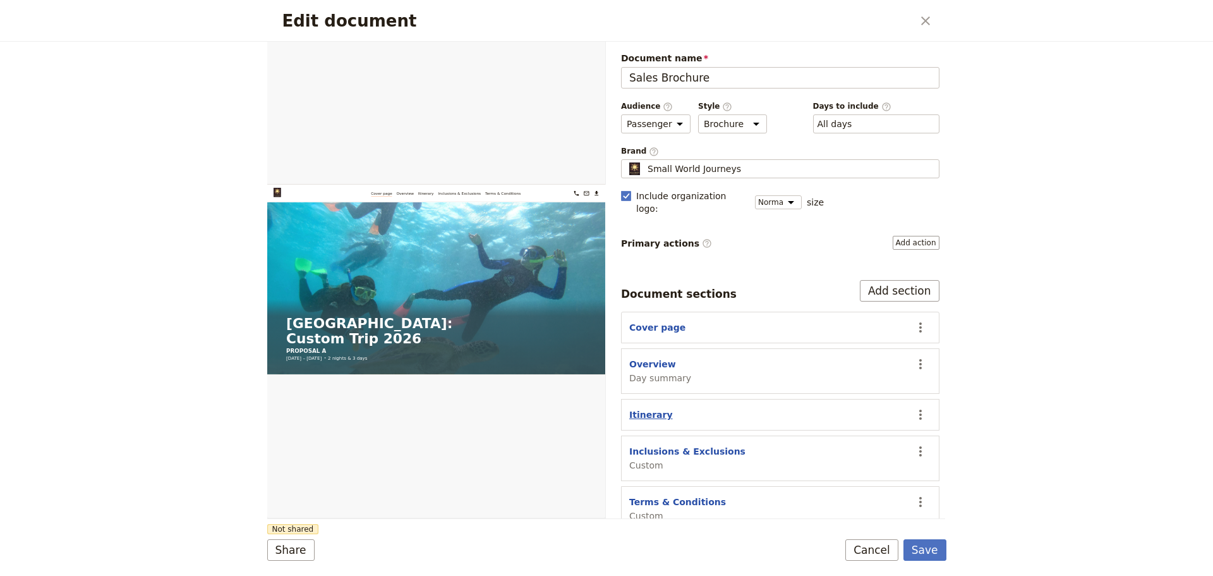
click at [657, 408] on button "Itinerary" at bounding box center [651, 414] width 44 height 13
select select "ITINERARY"
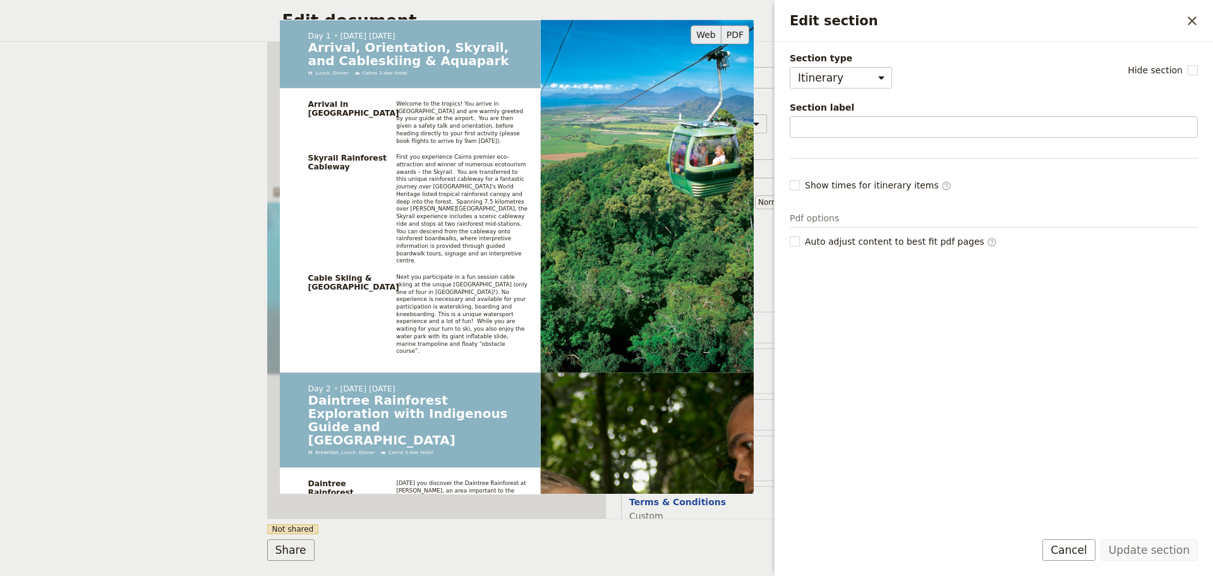
click at [737, 32] on button "PDF" at bounding box center [736, 34] width 28 height 19
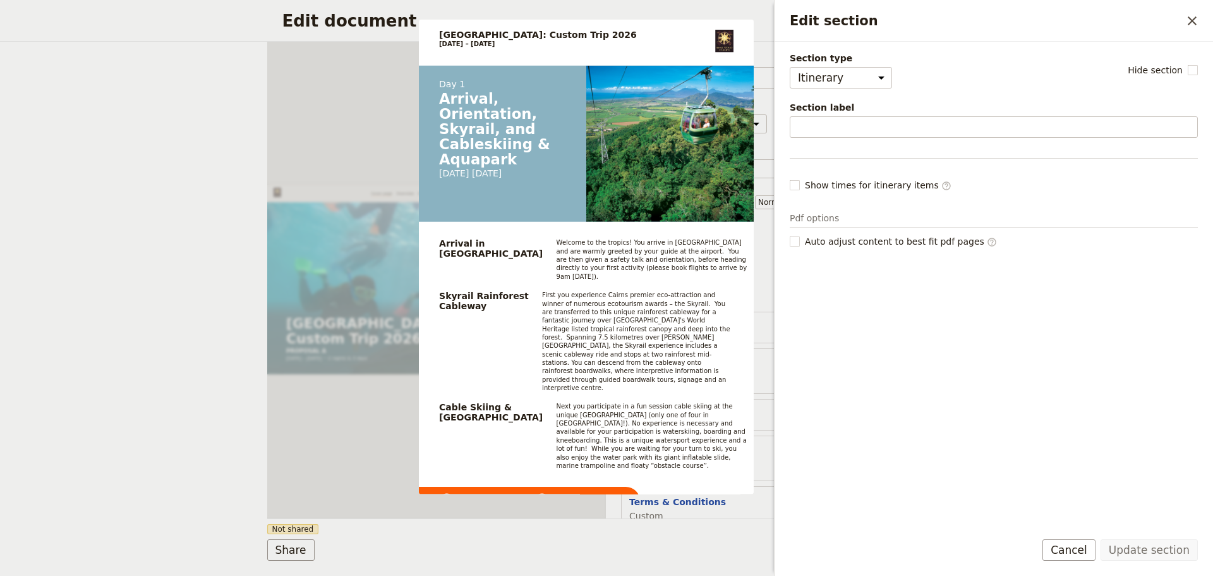
click at [92, 266] on div "Edit document ​ Web PDF ​ Document name Sales Brochure Preview Audience ​ Publi…" at bounding box center [606, 288] width 1213 height 576
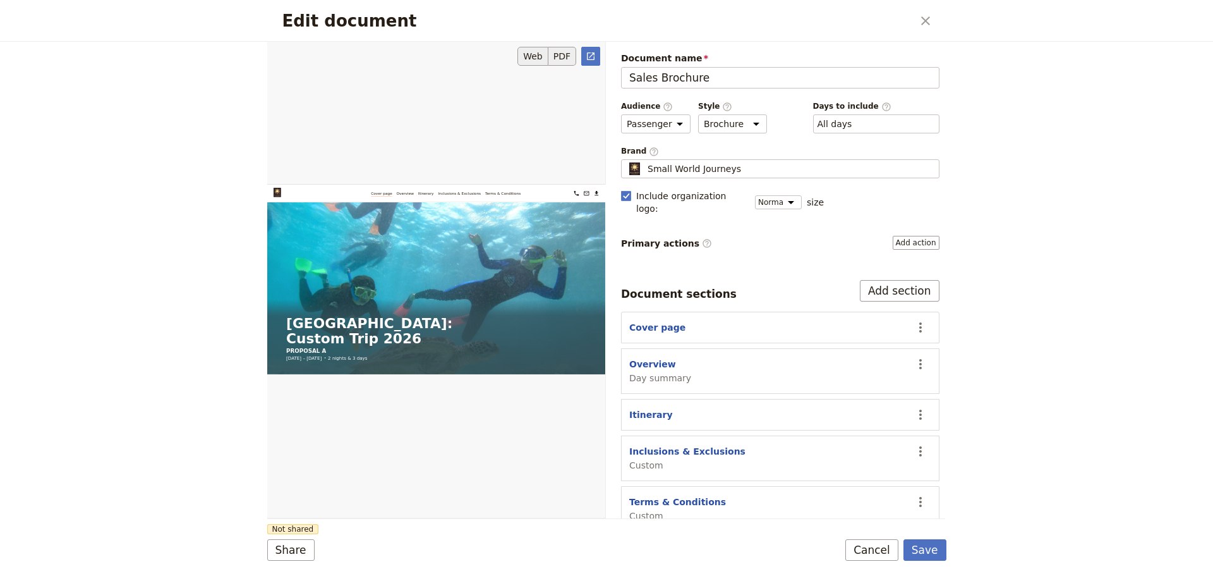
click at [557, 58] on button "PDF" at bounding box center [562, 56] width 28 height 19
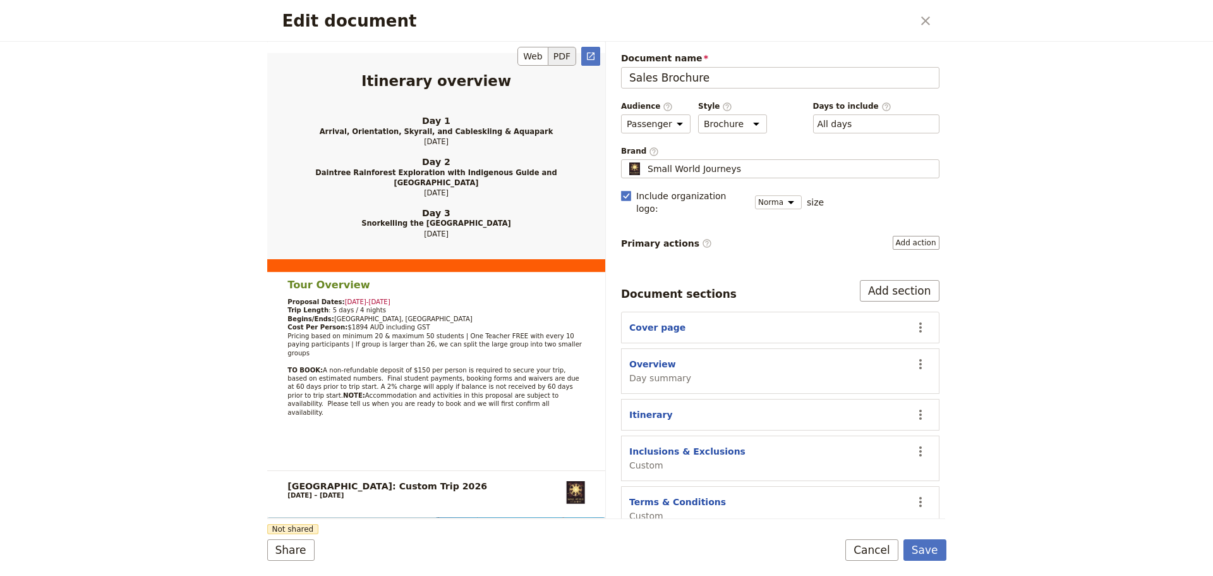
scroll to position [737, 0]
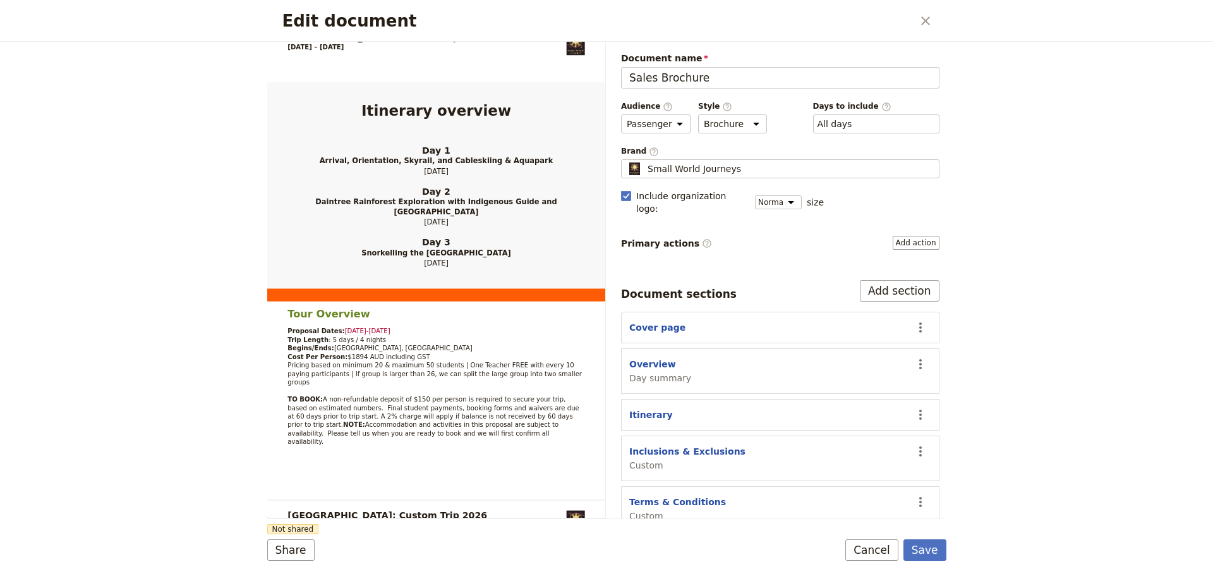
click at [652, 348] on section "Overview Day summary ​" at bounding box center [780, 370] width 318 height 45
click at [651, 358] on button "Overview" at bounding box center [652, 364] width 47 height 13
select select "DAY_SUMMARY"
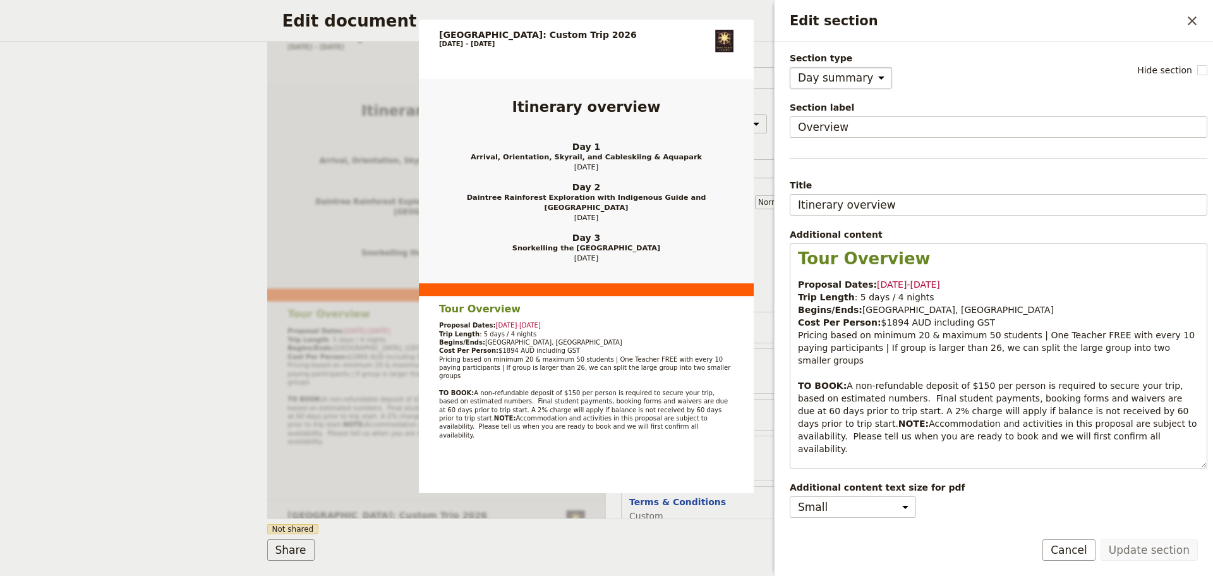
click at [871, 80] on select "Cover page Day summary Itinerary Custom" at bounding box center [841, 77] width 102 height 21
click at [869, 78] on select "Cover page Day summary Itinerary Custom" at bounding box center [841, 77] width 102 height 21
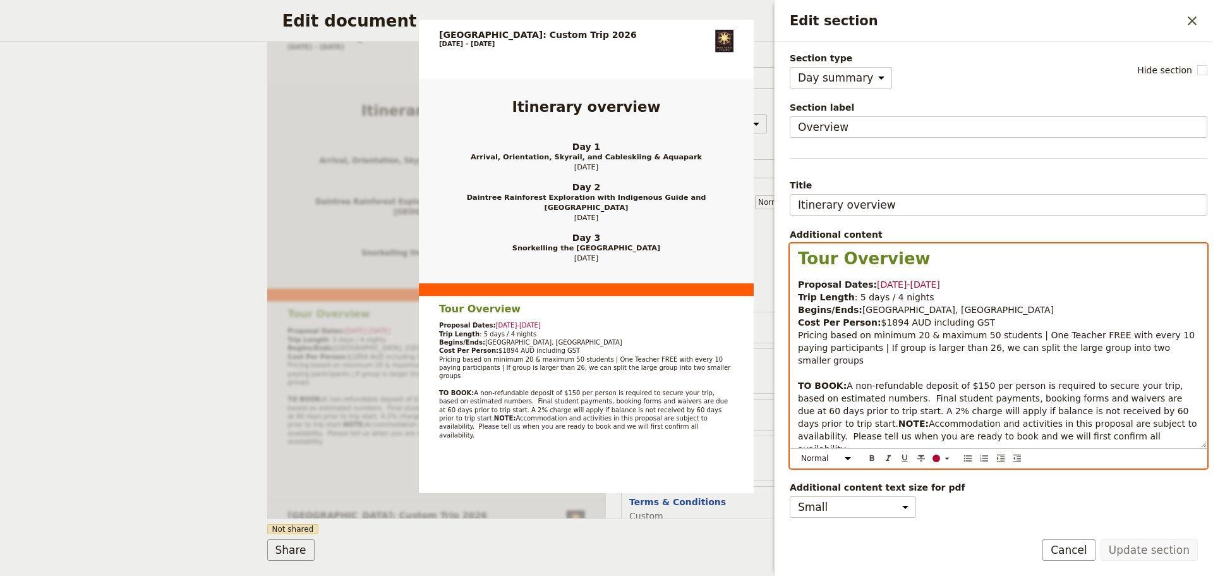
drag, startPoint x: 931, startPoint y: 285, endPoint x: 914, endPoint y: 283, distance: 17.8
click at [914, 283] on p "Proposal Dates: 8-12 June 2026 Trip Length : 5 days / 4 nights Begins/Ends: Cai…" at bounding box center [998, 366] width 401 height 177
click at [981, 290] on p "Proposal Dates: 8-12 June 2026 Trip Length : 5 days / 4 nights Begins/Ends: Cai…" at bounding box center [998, 366] width 401 height 177
click at [940, 280] on p "Proposal Dates: 8-12 June 2026 Trip Length : 5 days / 4 nights Begins/Ends: Cai…" at bounding box center [998, 366] width 401 height 177
drag, startPoint x: 937, startPoint y: 279, endPoint x: 866, endPoint y: 278, distance: 70.8
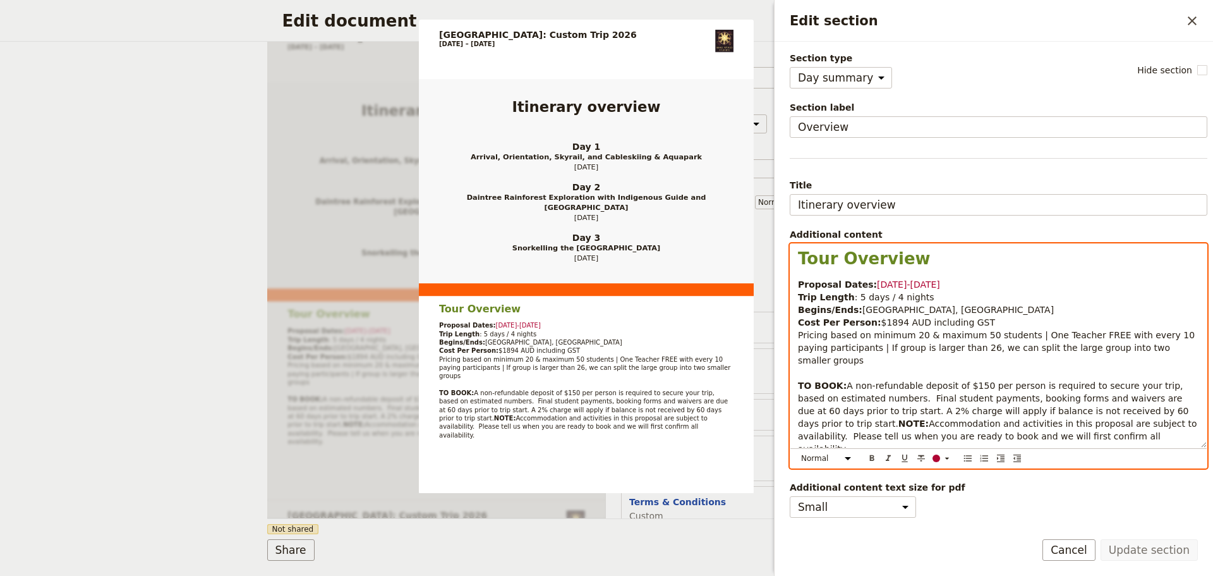
click at [866, 278] on p "Proposal Dates: 8-12 June 2026 Trip Length : 5 days / 4 nights Begins/Ends: Cai…" at bounding box center [998, 366] width 401 height 177
drag, startPoint x: 935, startPoint y: 287, endPoint x: 919, endPoint y: 287, distance: 15.2
click at [919, 287] on span "TBD - Term 1 032 2 of 2026" at bounding box center [938, 284] width 122 height 10
click at [990, 288] on p "Proposal Dates: TBD - Term 1 or 2 of 2026 Trip Length : 5 days / 4 nights Begin…" at bounding box center [998, 366] width 401 height 177
click at [911, 282] on span "TBD - Term 1 or 2 of 2026" at bounding box center [934, 284] width 114 height 10
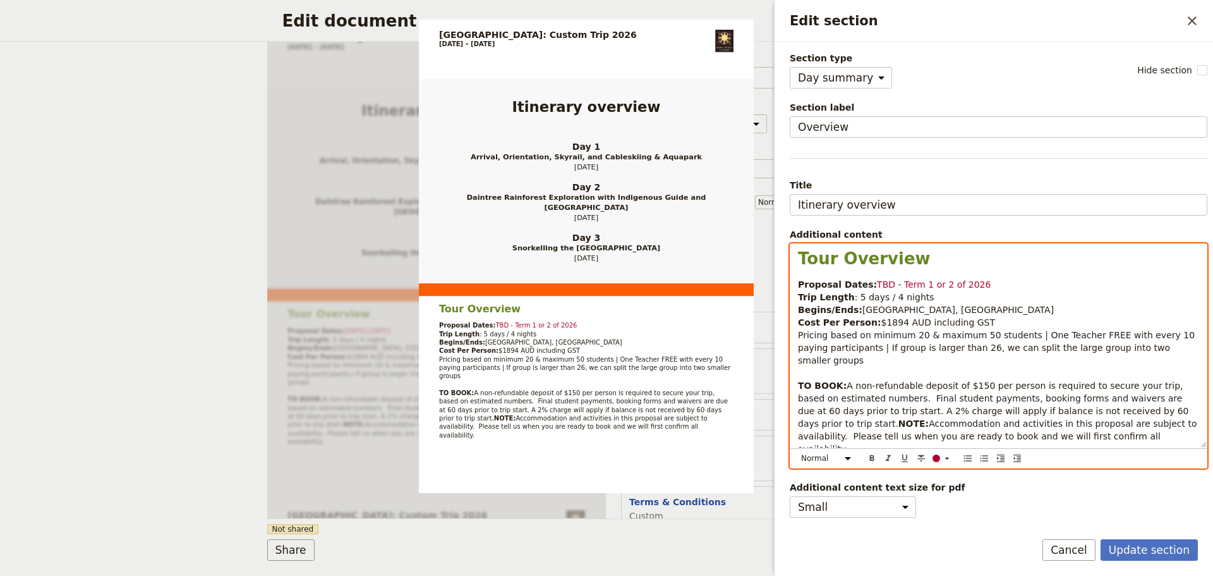
click at [915, 284] on span "TBD - Term 1 or 2 of 2026" at bounding box center [934, 284] width 114 height 10
click at [919, 284] on span "TBD - Term 1 or 2 of 2026" at bounding box center [934, 284] width 114 height 10
drag, startPoint x: 986, startPoint y: 283, endPoint x: 868, endPoint y: 277, distance: 118.3
click at [868, 277] on div "Tour Overview Proposal Dates: TBD - Term 1 or 2 of 2026 Trip Length : 5 days / …" at bounding box center [998, 345] width 416 height 203
click at [1007, 291] on p "Proposal Dates: TBD - Term 1 or 2 of 2026 Trip Length : 5 days / 4 nights Begin…" at bounding box center [998, 366] width 401 height 177
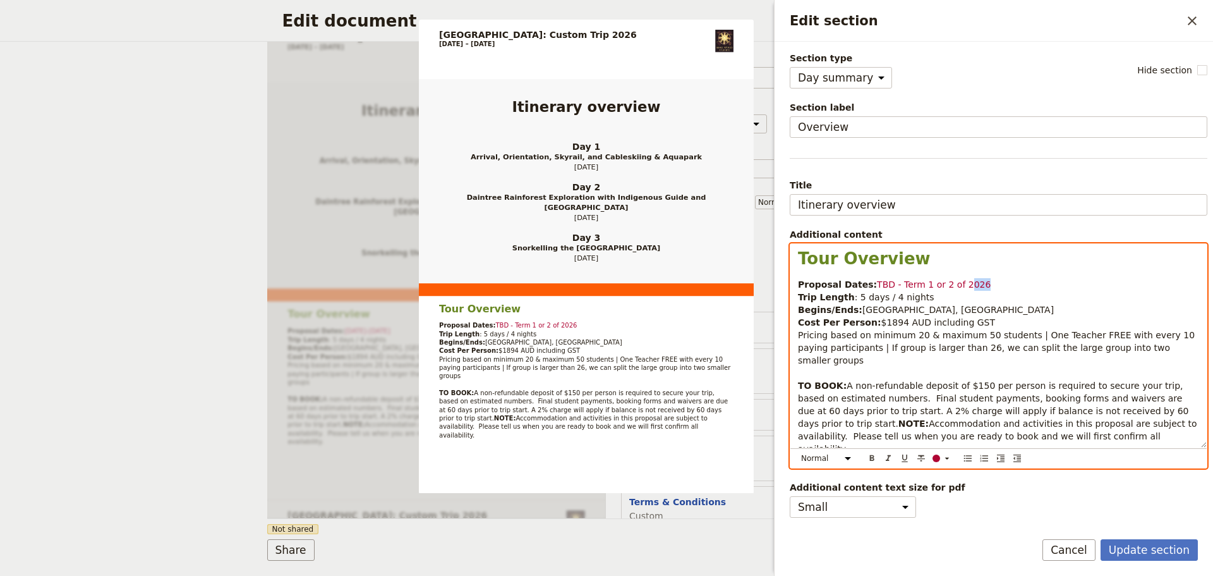
drag, startPoint x: 969, startPoint y: 282, endPoint x: 949, endPoint y: 281, distance: 19.6
click at [949, 281] on p "Proposal Dates: TBD - Term 1 or 2 of 2026 Trip Length : 5 days / 4 nights Begin…" at bounding box center [998, 366] width 401 height 177
click at [887, 286] on span "TBD - Term 1 or 2" at bounding box center [915, 284] width 77 height 10
click at [1134, 281] on p "Proposal Dates: TBD - 2026 Term 1 or 2 Trip Length : 5 days / 4 nights Begins/E…" at bounding box center [998, 366] width 401 height 177
click at [855, 296] on span ": 5 days / 4 nights" at bounding box center [895, 297] width 80 height 10
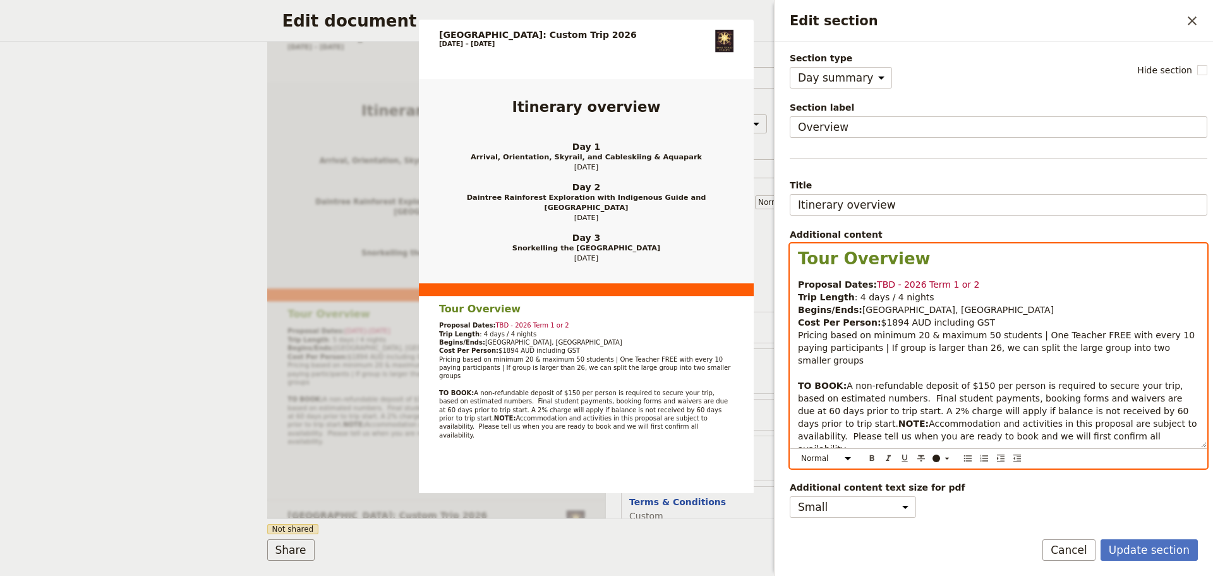
click at [888, 296] on span ": 4 days / 4 nights" at bounding box center [895, 297] width 80 height 10
click at [1091, 298] on p "Proposal Dates: TBD - 2026 Term 1 or 2 Trip Length : 4 days / 3 nights Begins/E…" at bounding box center [998, 366] width 401 height 177
click at [938, 310] on p "Proposal Dates: TBD - 2026 Term 1 or 2 Trip Length : 4 days / 3 nights Begins/E…" at bounding box center [998, 366] width 401 height 177
click at [1070, 339] on span "Pricing based on minimum 20 & maximum 50 students | One Teacher FREE with every…" at bounding box center [998, 347] width 400 height 35
click at [975, 334] on span "Pricing based on minimum 20 & maximum 50 students | One Teacher FREE with every…" at bounding box center [998, 347] width 400 height 35
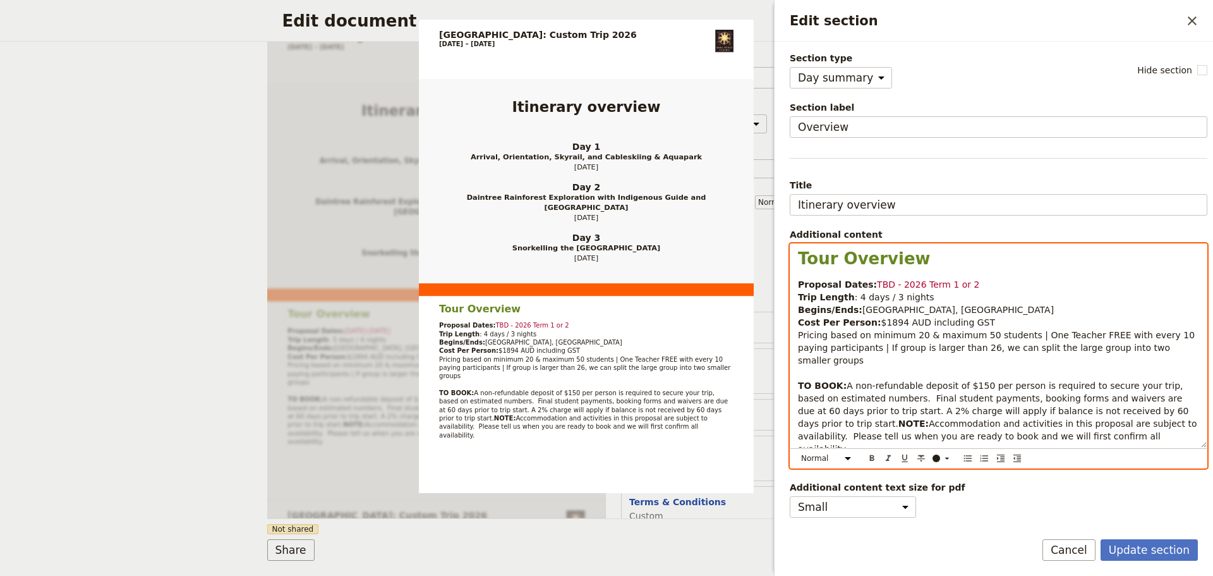
click at [974, 334] on span "Pricing based on minimum 20 & maximum 50 students | One Teacher FREE with every…" at bounding box center [998, 347] width 400 height 35
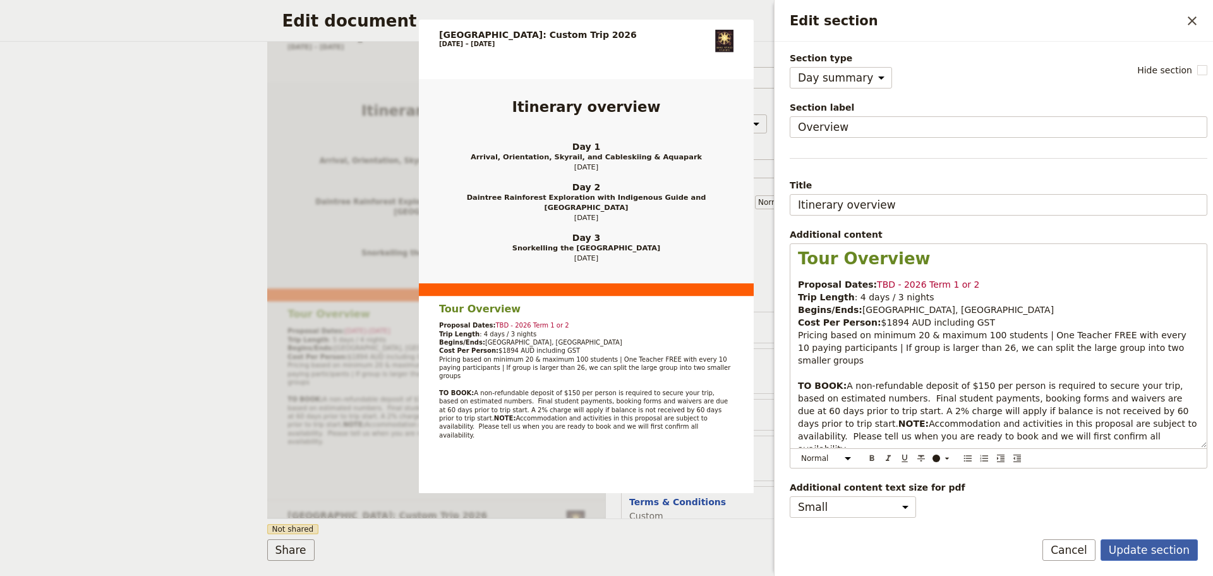
click at [1168, 552] on button "Update section" at bounding box center [1149, 549] width 97 height 21
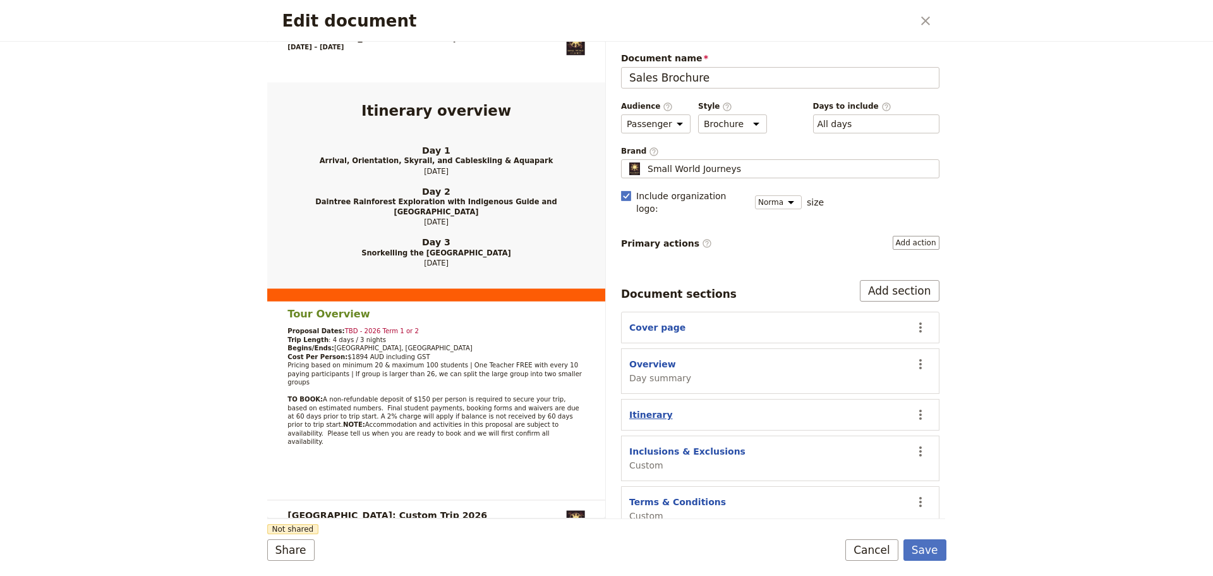
click at [648, 408] on button "Itinerary" at bounding box center [651, 414] width 44 height 13
select select "ITINERARY"
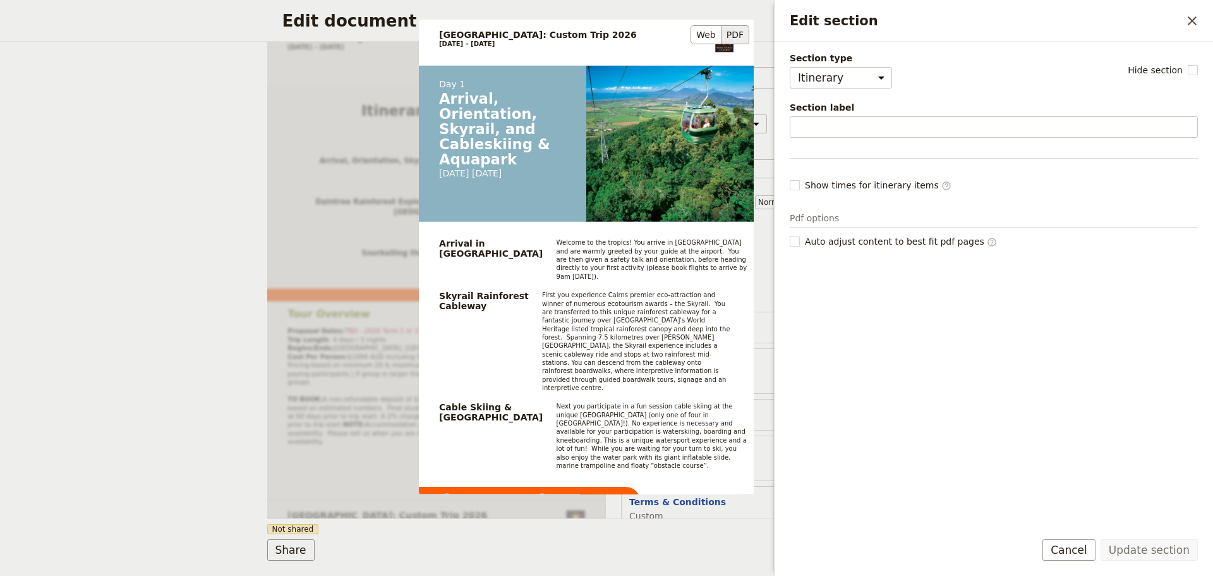
click at [735, 34] on button "PDF" at bounding box center [736, 34] width 28 height 19
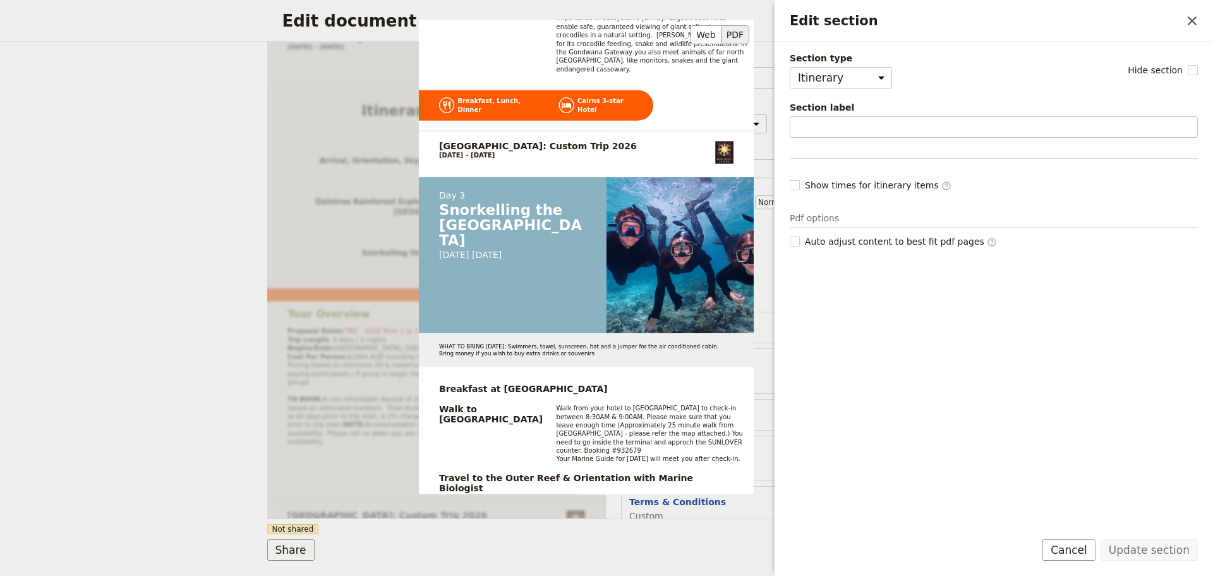
scroll to position [1369, 0]
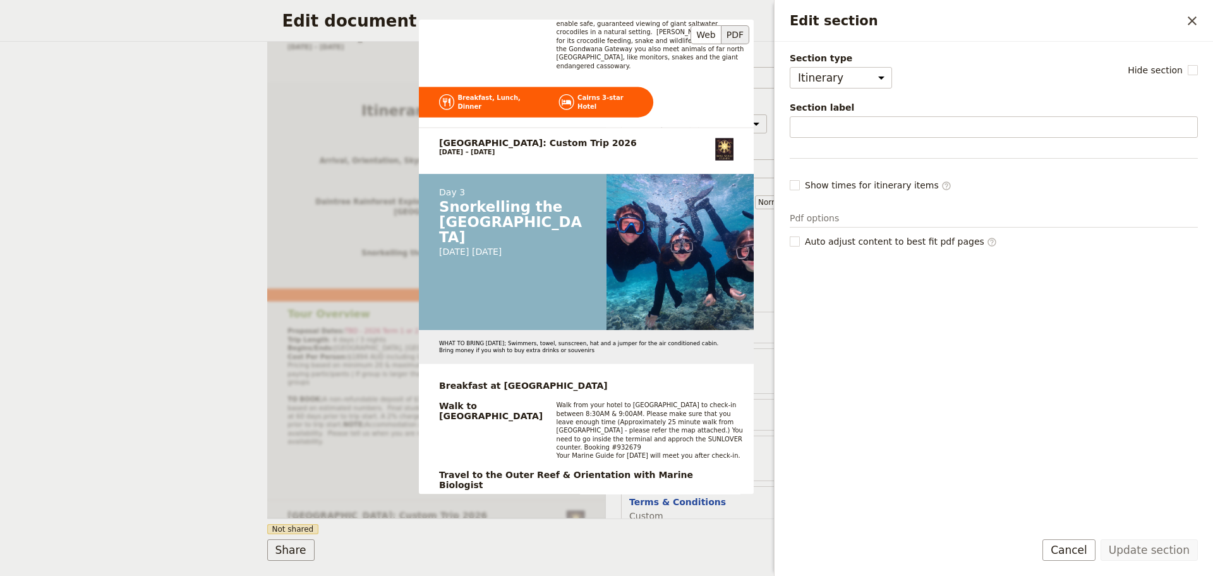
click at [729, 330] on div "WHAT TO BRING [DATE]; Swimmers, towel, sunscreen, hat and a jumper for the air …" at bounding box center [586, 346] width 335 height 33
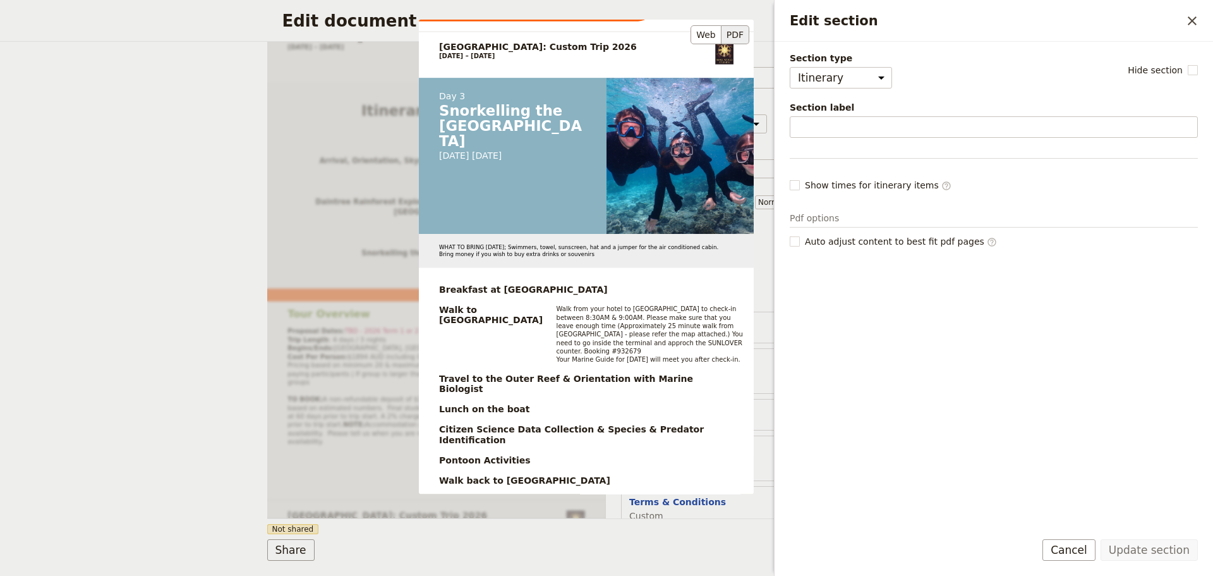
scroll to position [1580, 0]
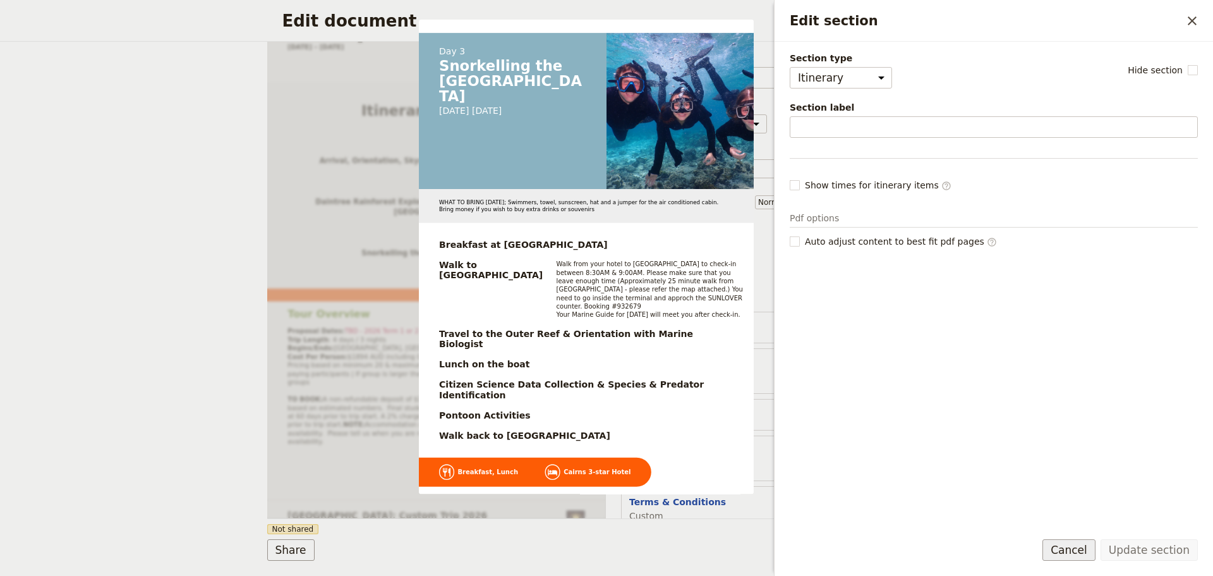
click at [1080, 541] on button "Cancel" at bounding box center [1069, 549] width 53 height 21
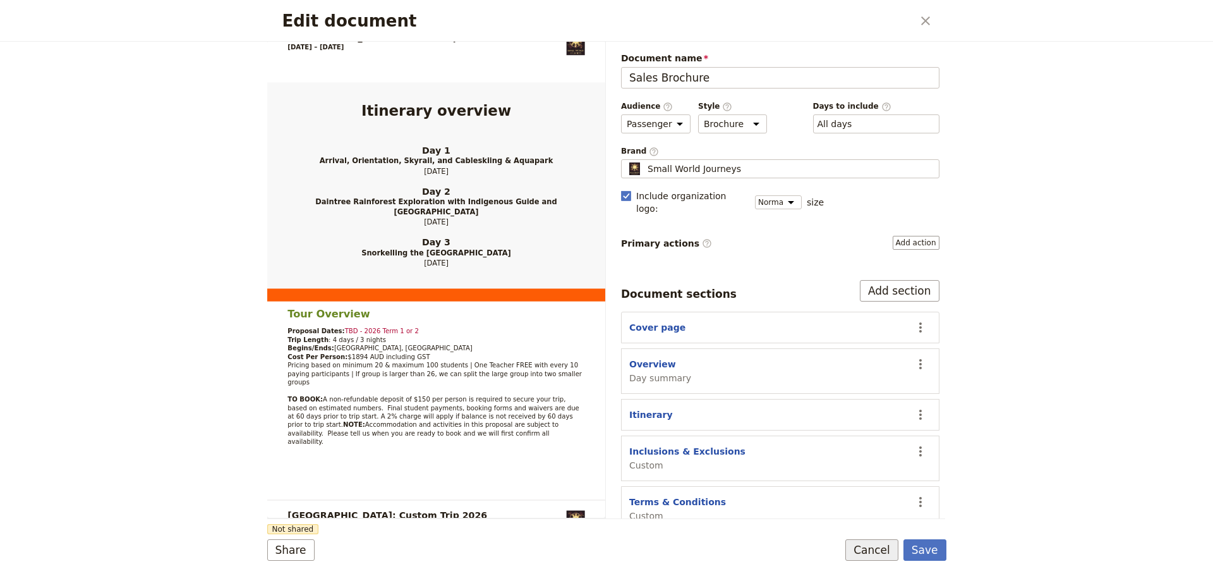
click at [874, 556] on button "Cancel" at bounding box center [871, 549] width 53 height 21
click at [930, 556] on button "Save" at bounding box center [925, 549] width 43 height 21
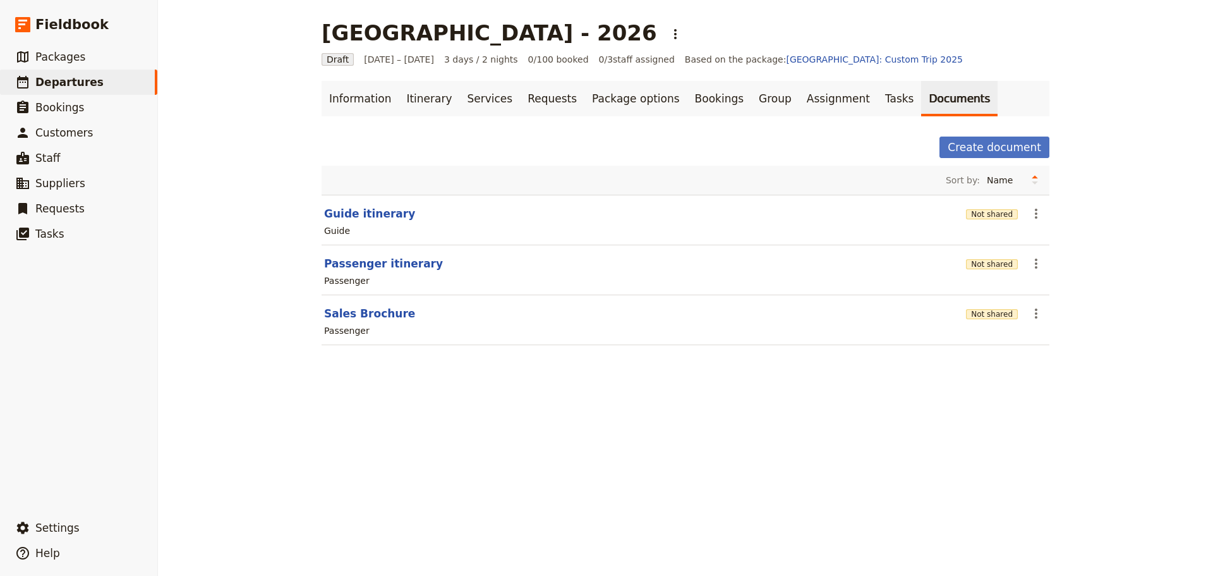
click at [627, 529] on div "Mornington Secondary College - 2026 ​ Draft 8 – 10 Jun 2026 3 days / 2 nights 0…" at bounding box center [685, 288] width 1055 height 576
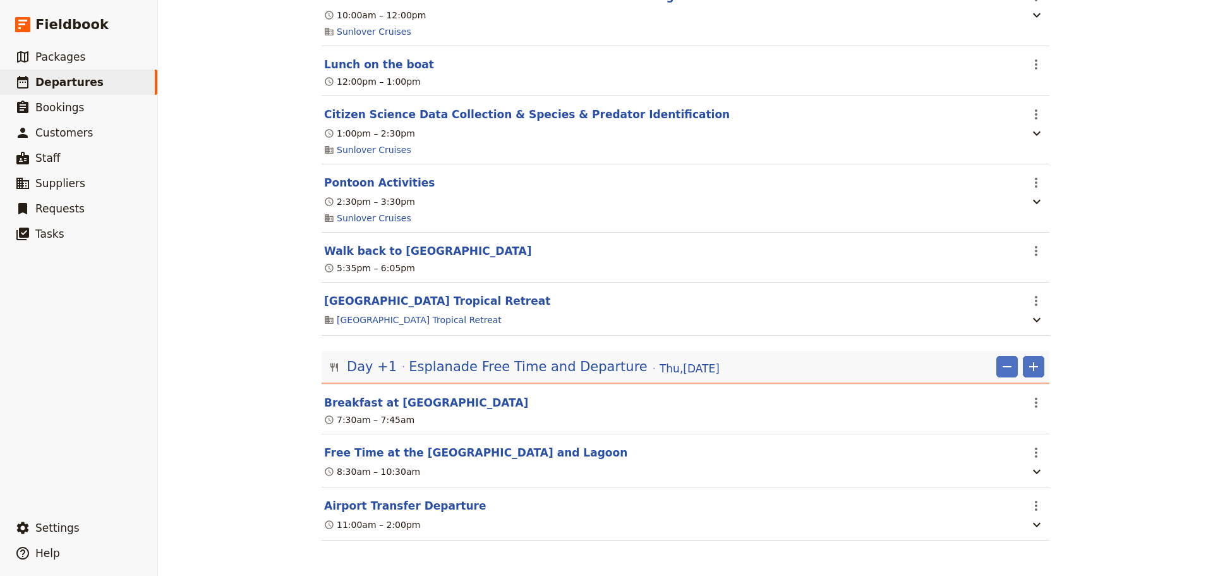
drag, startPoint x: 560, startPoint y: 362, endPoint x: 566, endPoint y: 356, distance: 8.5
click at [560, 362] on span "Esplanade Free Time and Departure" at bounding box center [528, 366] width 238 height 19
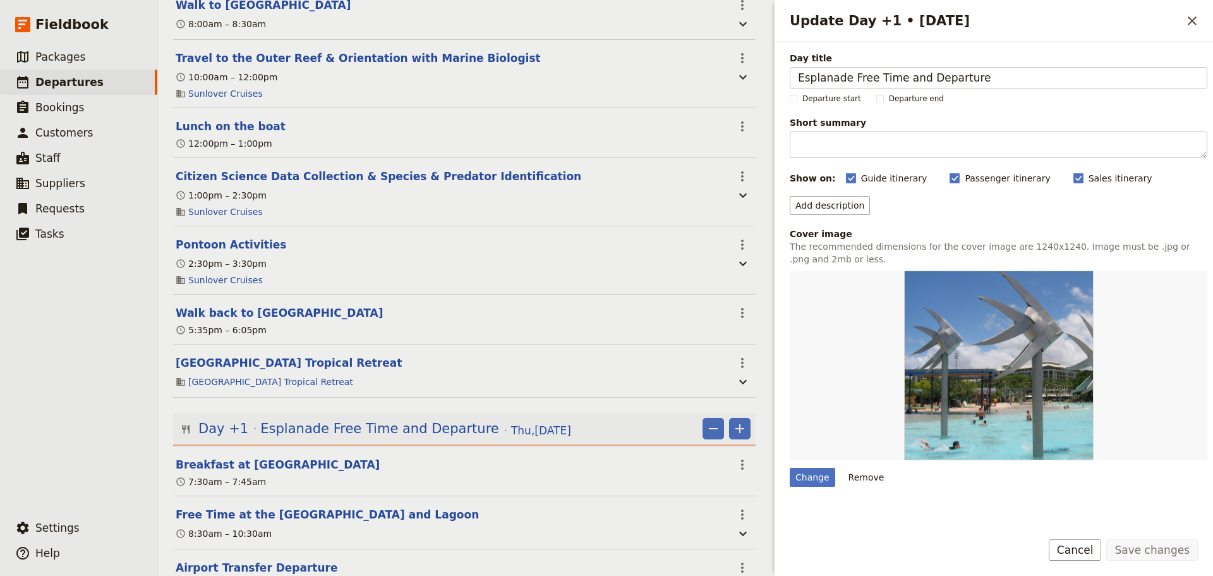
scroll to position [2096, 0]
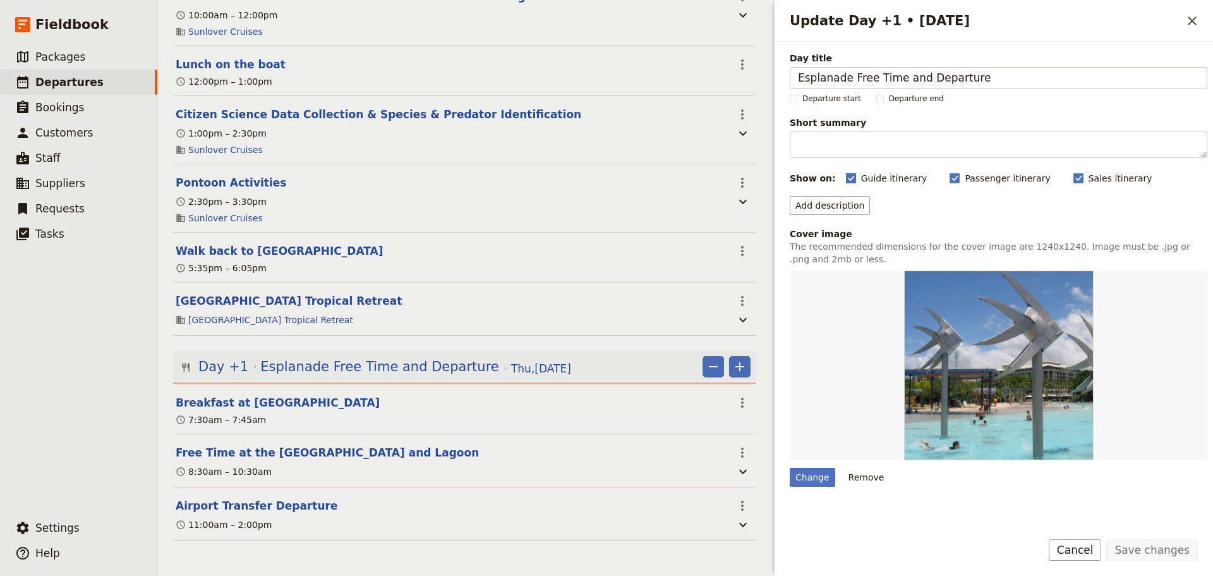
click at [848, 178] on polygon "Update Day +1 • 11 Jun" at bounding box center [851, 177] width 6 height 7
click at [845, 172] on input "Guide itinerary" at bounding box center [845, 171] width 1 height 1
checkbox input "false"
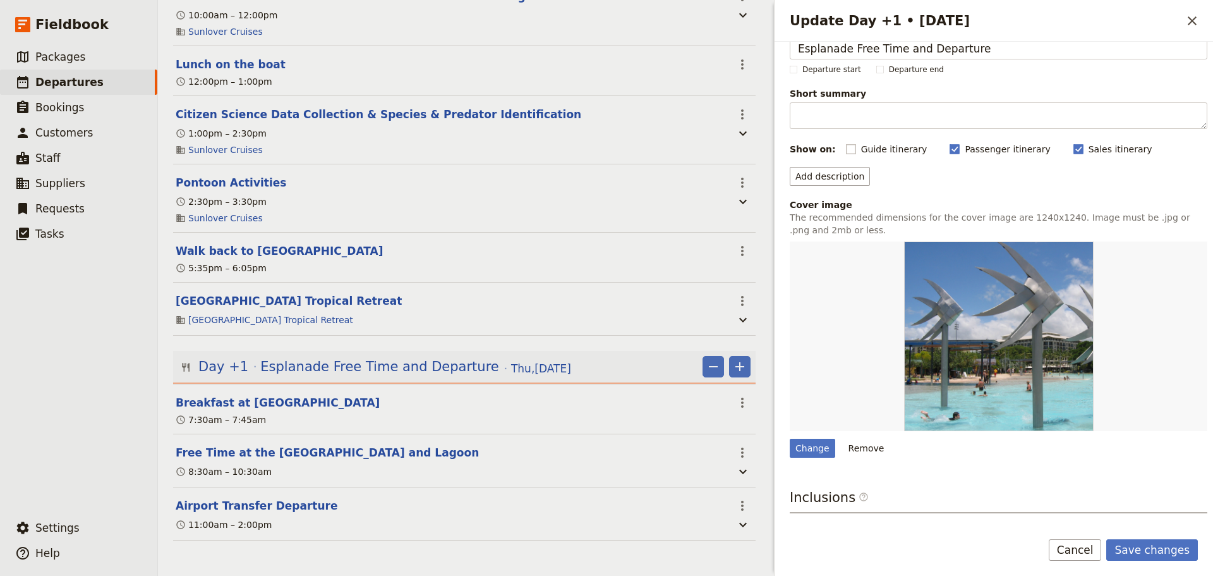
scroll to position [0, 0]
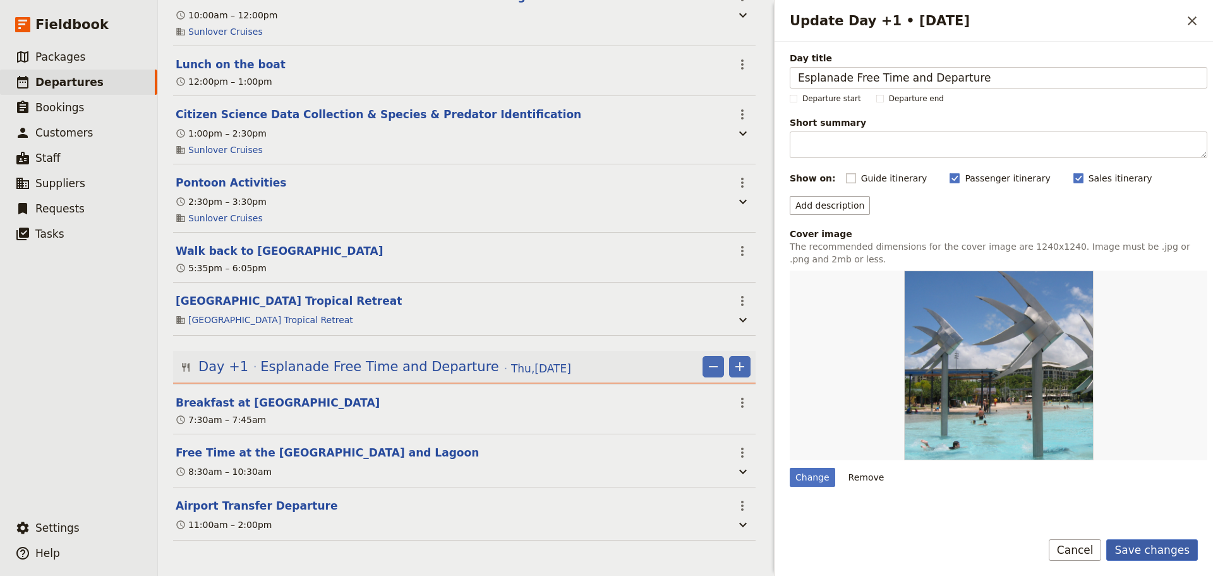
click at [1168, 543] on button "Save changes" at bounding box center [1152, 549] width 92 height 21
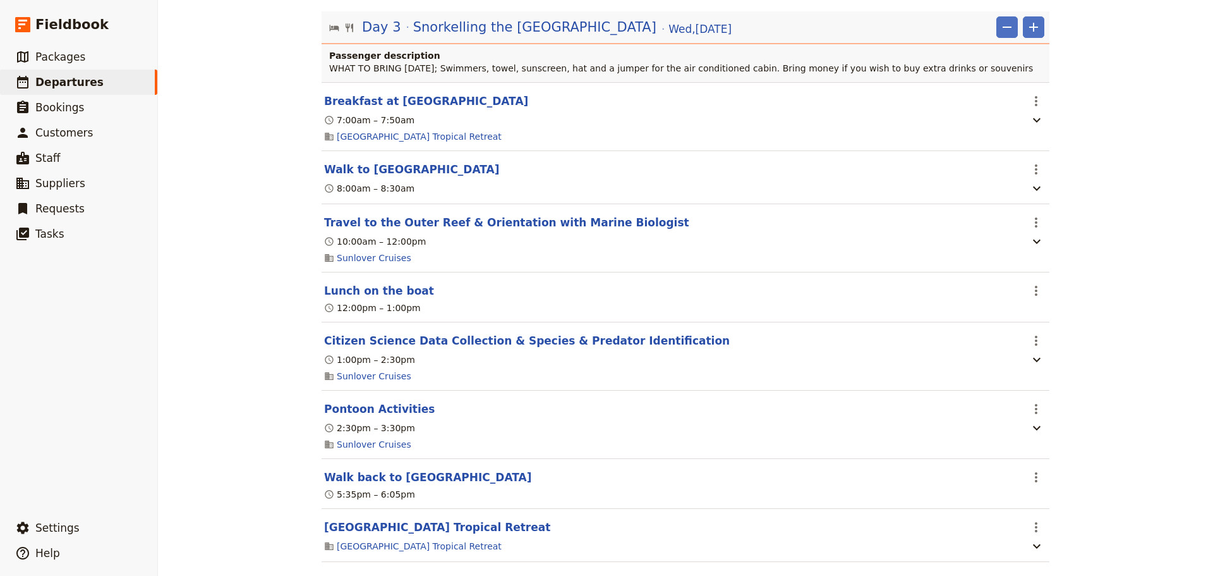
scroll to position [1591, 0]
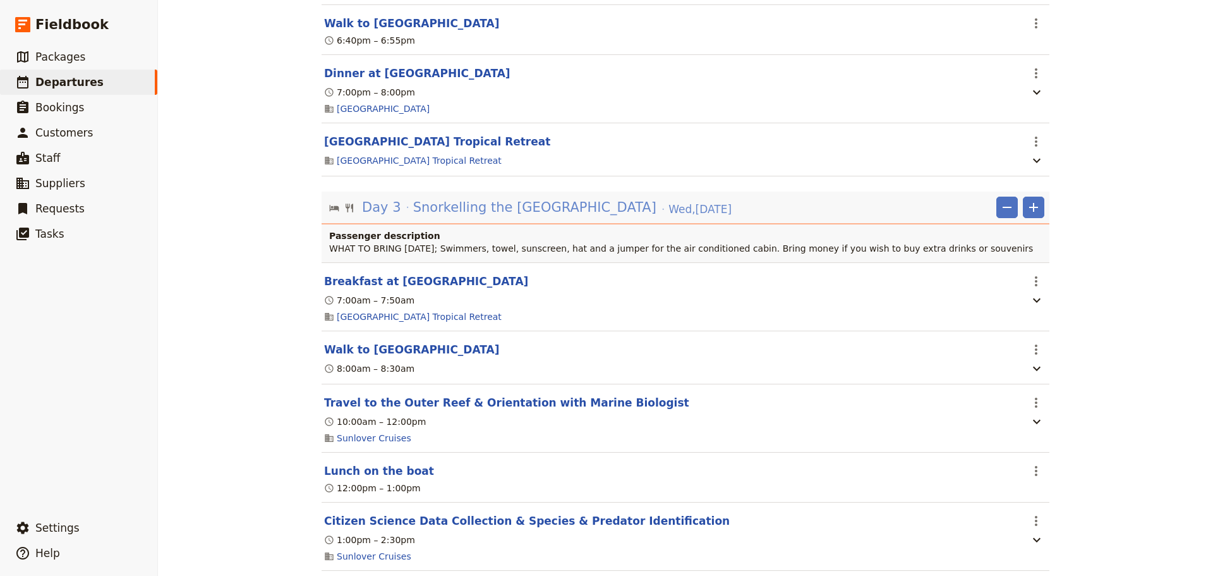
click at [560, 212] on span "Snorkelling the [GEOGRAPHIC_DATA]" at bounding box center [534, 207] width 243 height 19
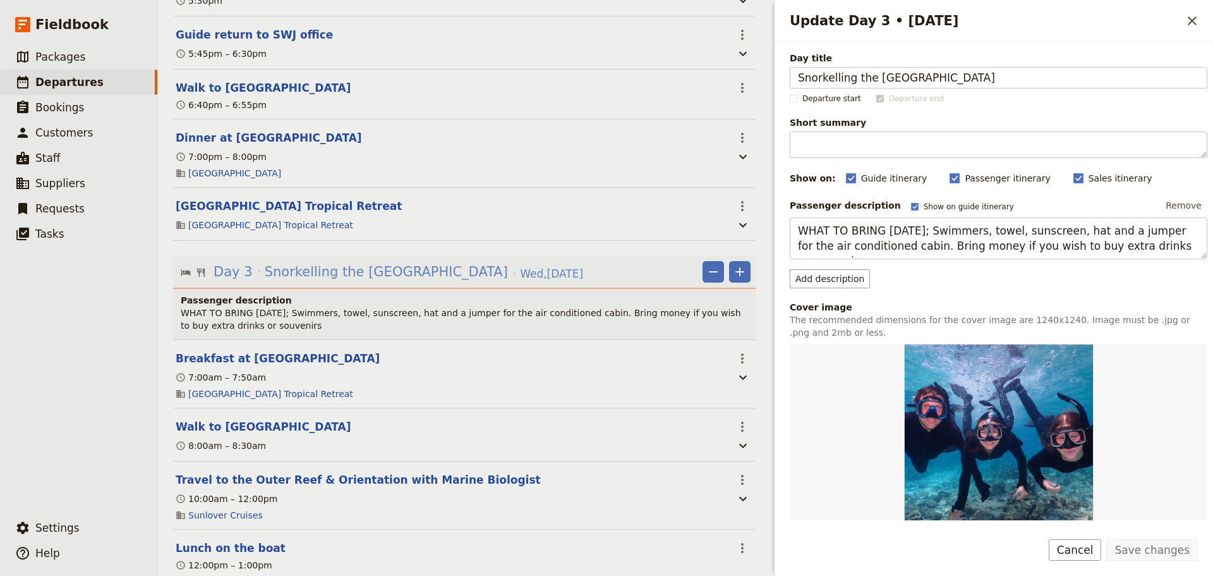
scroll to position [1662, 0]
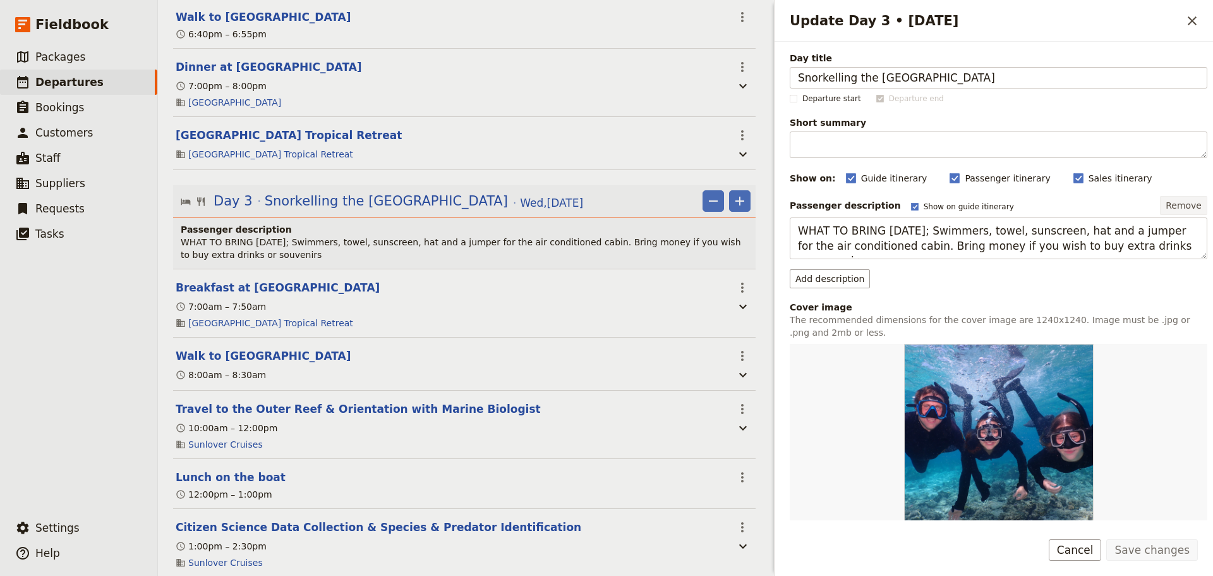
click at [1175, 207] on button "Remove" at bounding box center [1183, 205] width 47 height 19
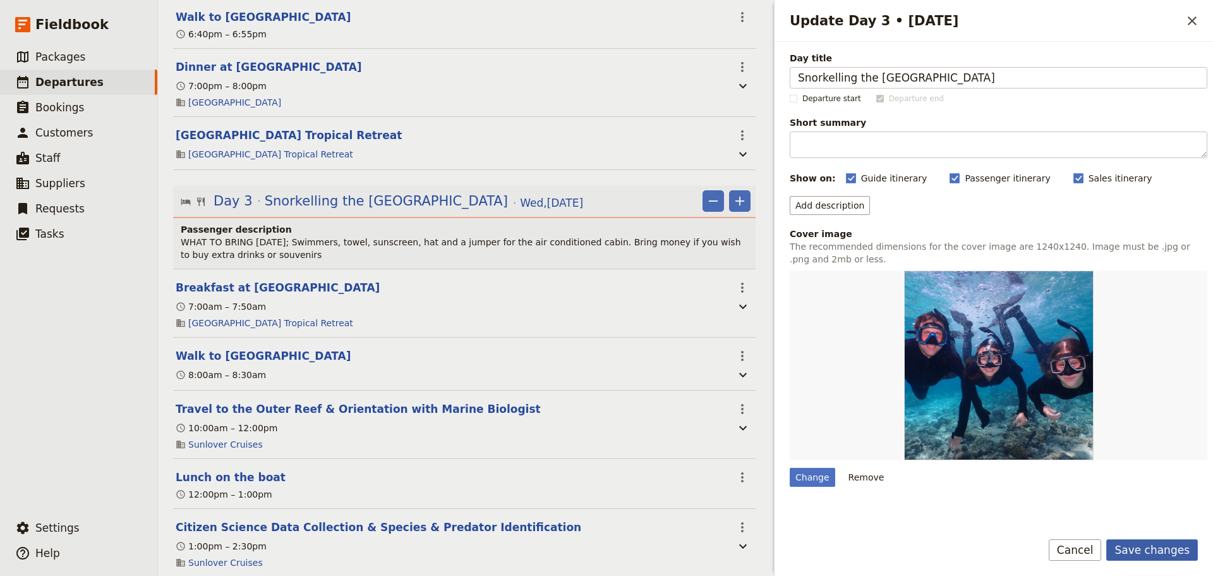
click at [1165, 542] on button "Save changes" at bounding box center [1152, 549] width 92 height 21
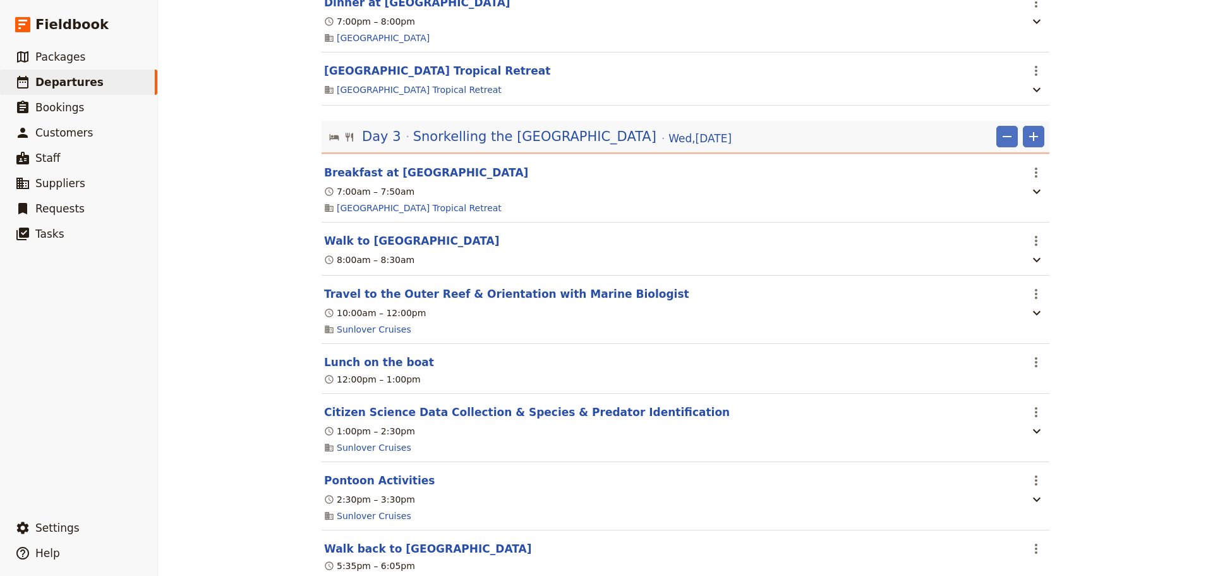
scroll to position [1591, 0]
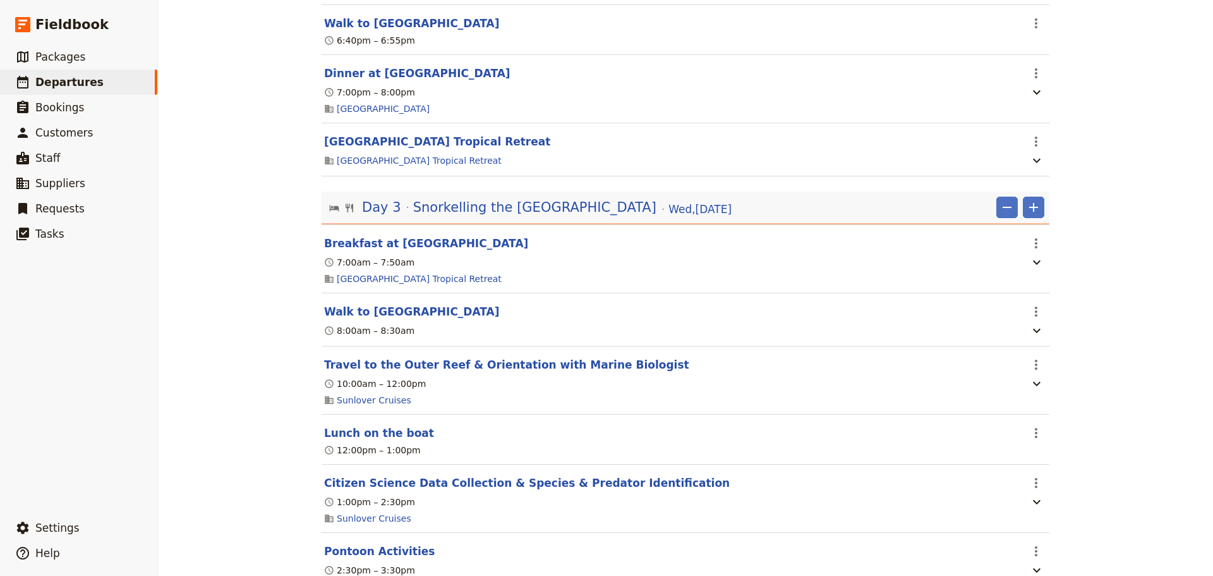
click at [328, 251] on button "Breakfast at [GEOGRAPHIC_DATA]" at bounding box center [426, 243] width 204 height 15
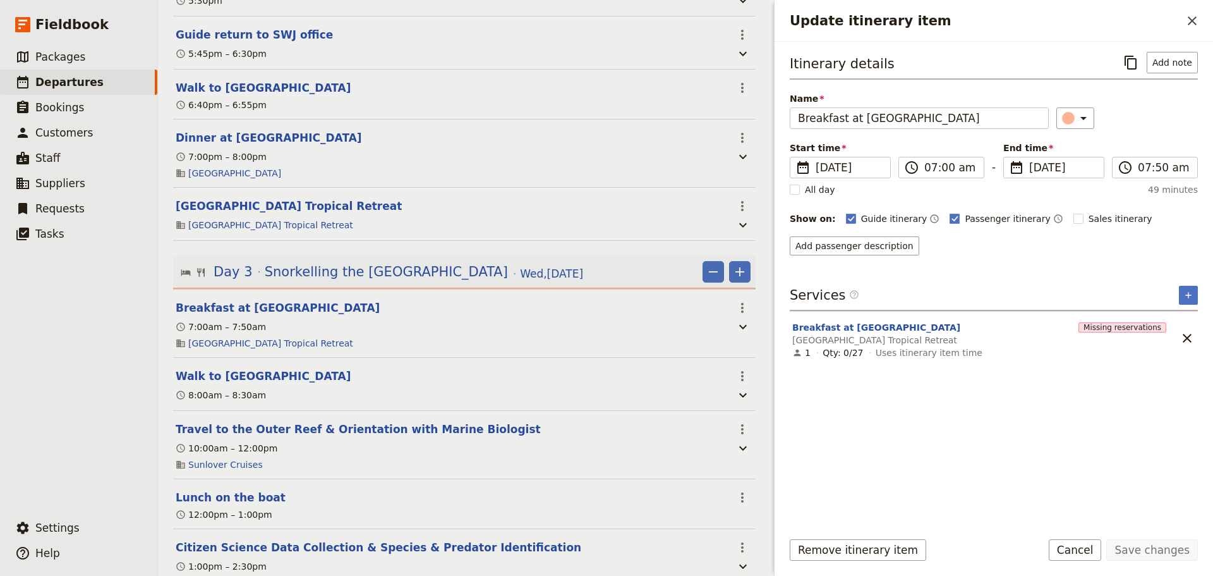
scroll to position [1662, 0]
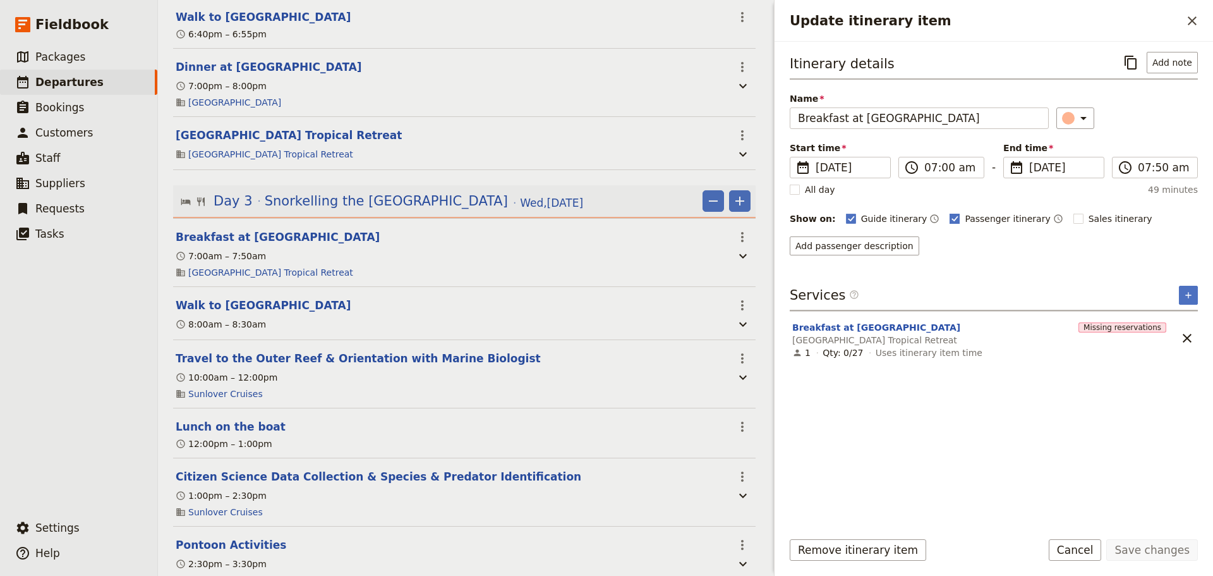
click at [950, 218] on rect "Update itinerary item" at bounding box center [954, 218] width 9 height 9
click at [949, 212] on input "Passenger itinerary" at bounding box center [949, 212] width 1 height 1
checkbox input "false"
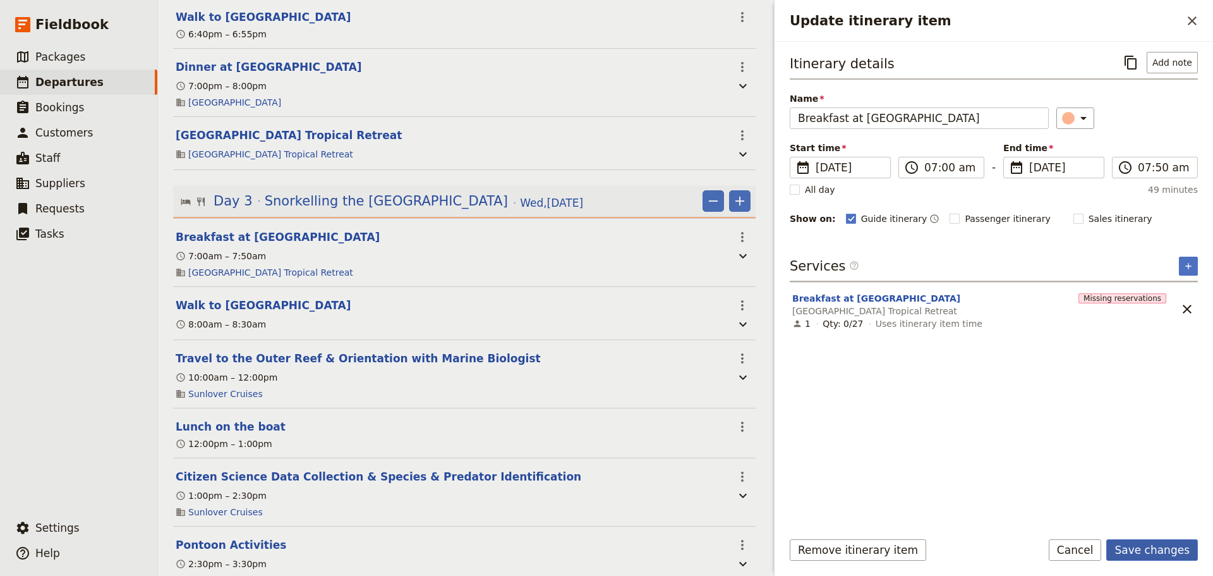
click at [1139, 546] on button "Save changes" at bounding box center [1152, 549] width 92 height 21
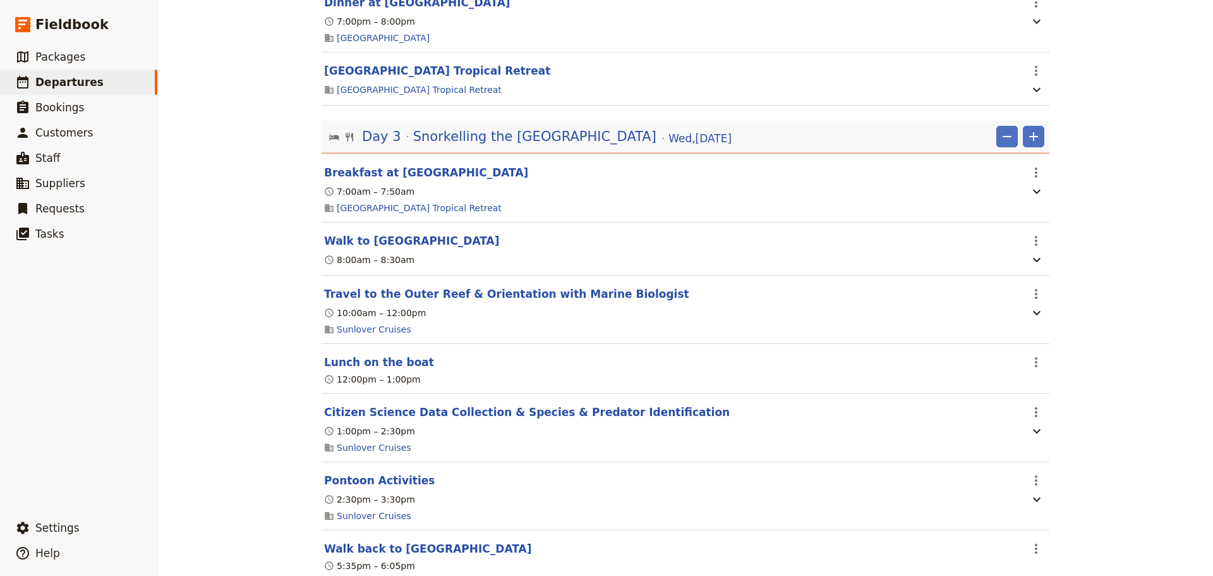
scroll to position [1591, 0]
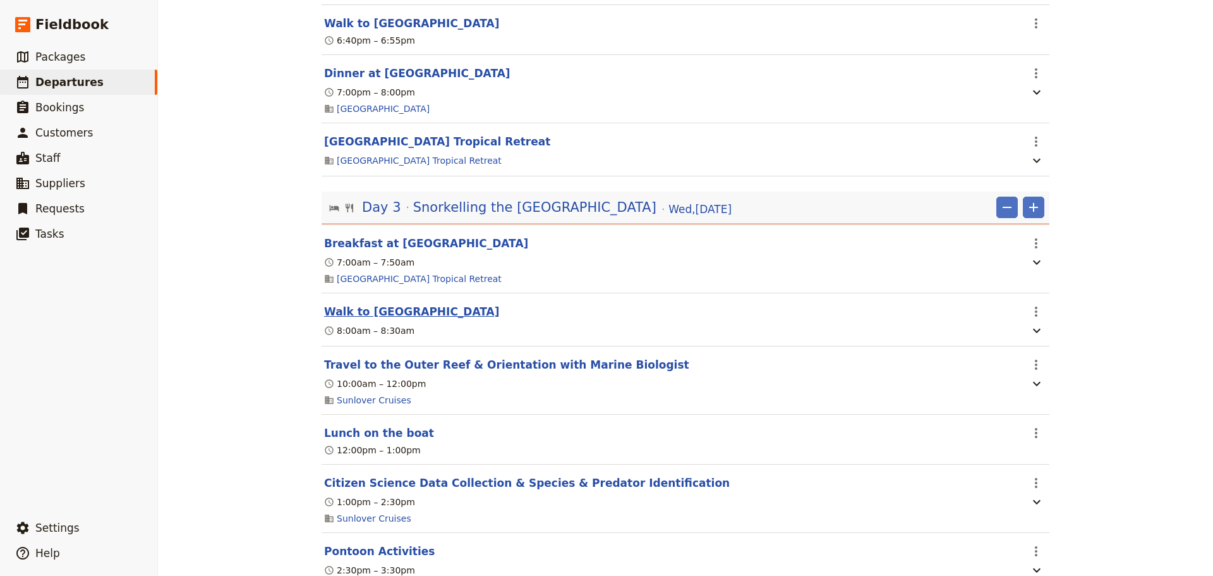
click at [447, 314] on button "Walk to [GEOGRAPHIC_DATA]" at bounding box center [412, 311] width 176 height 15
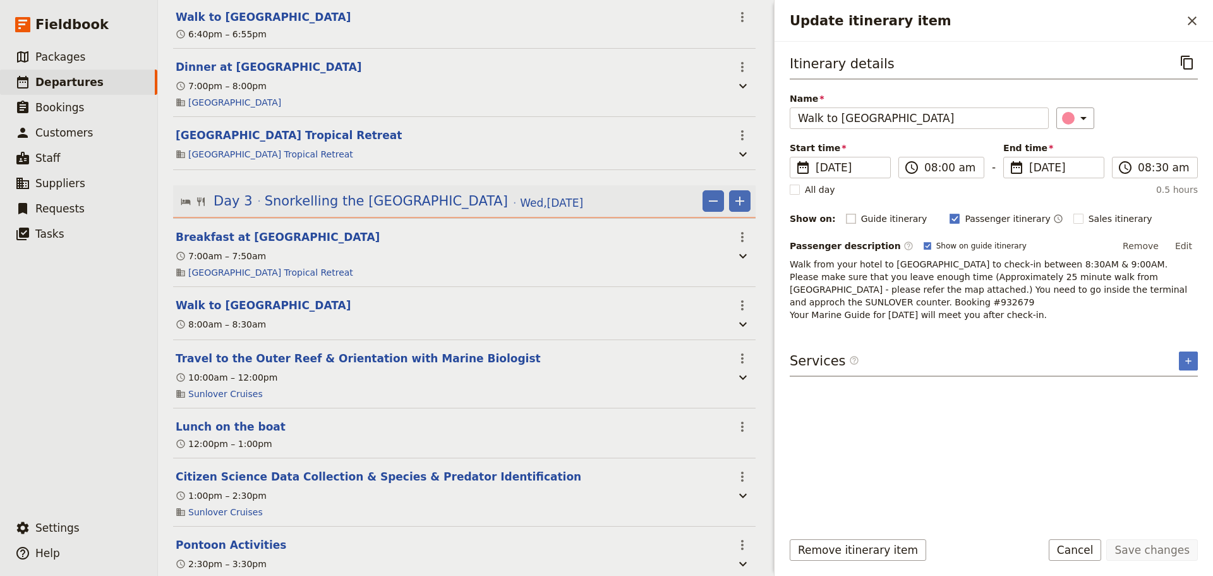
click at [846, 223] on label "Guide itinerary" at bounding box center [887, 218] width 82 height 13
click at [845, 212] on input "Guide itinerary" at bounding box center [845, 212] width 1 height 1
checkbox input "true"
click at [950, 217] on rect "Update itinerary item" at bounding box center [954, 218] width 9 height 9
click at [949, 212] on input "Passenger itinerary" at bounding box center [949, 212] width 1 height 1
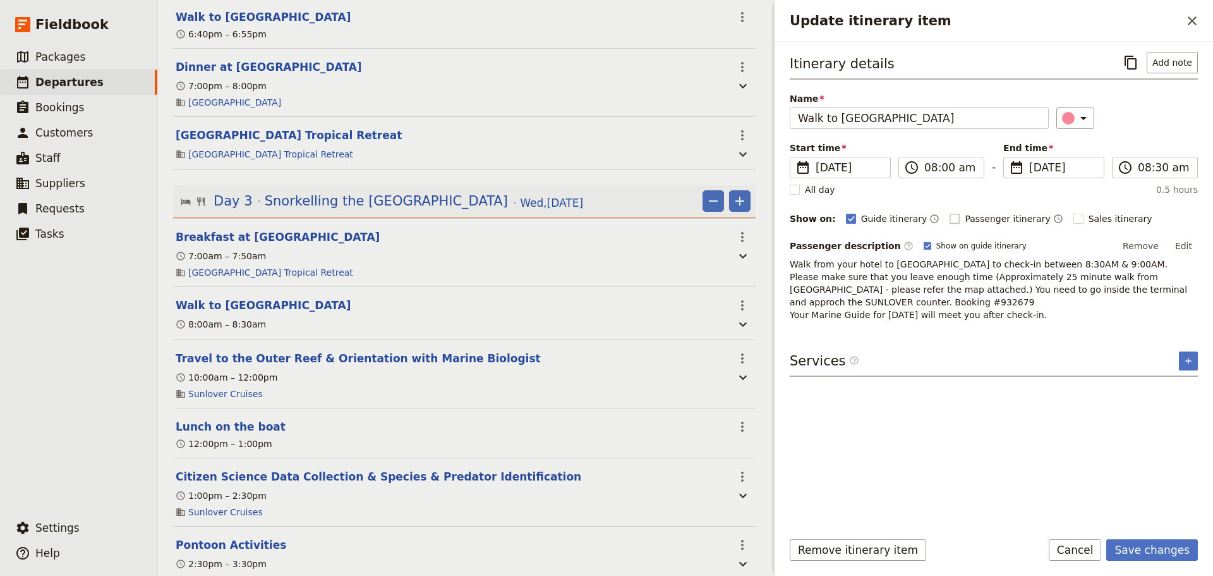
checkbox input "false"
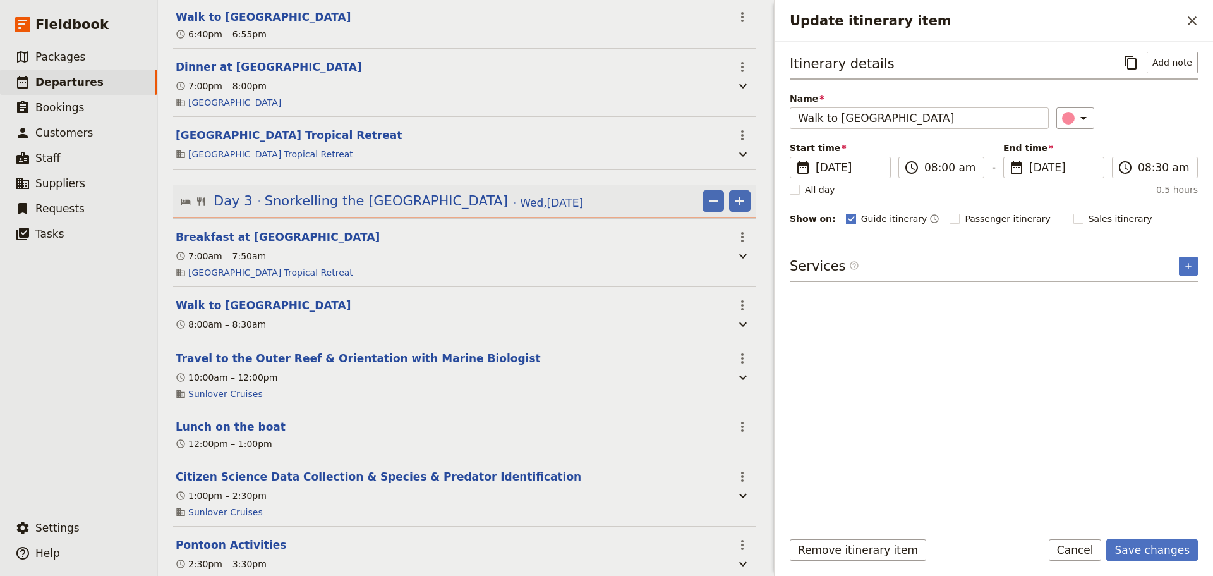
click at [846, 217] on rect "Update itinerary item" at bounding box center [850, 218] width 9 height 9
click at [845, 212] on input "Guide itinerary" at bounding box center [845, 212] width 1 height 1
checkbox input "false"
click at [1158, 549] on button "Save changes" at bounding box center [1152, 549] width 92 height 21
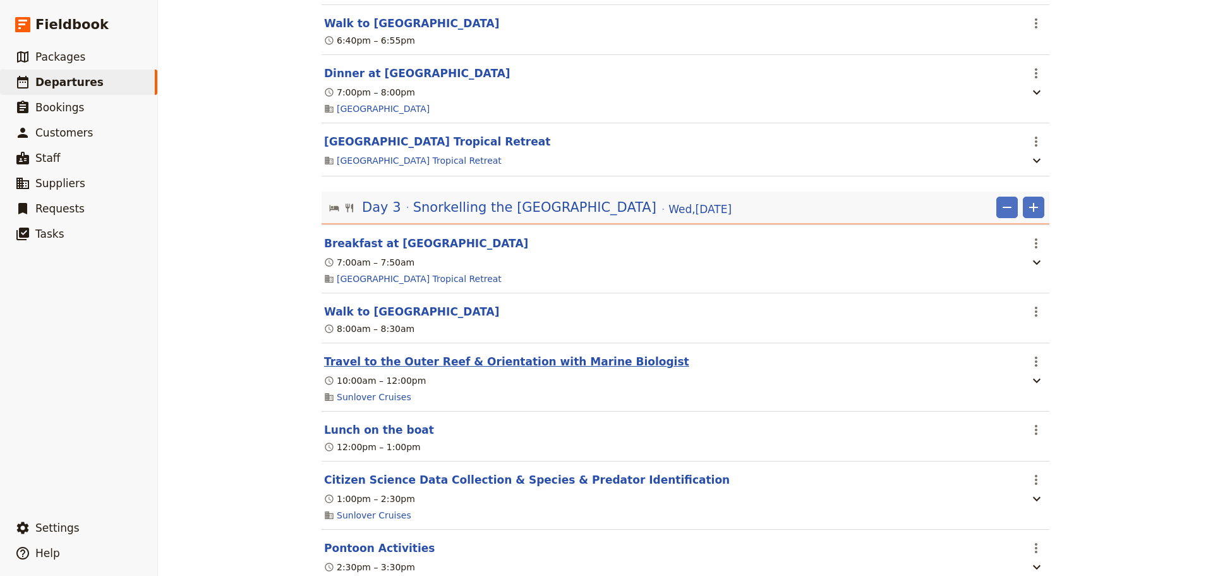
click at [545, 369] on button "Travel to the Outer Reef & Orientation with Marine Biologist" at bounding box center [506, 361] width 365 height 15
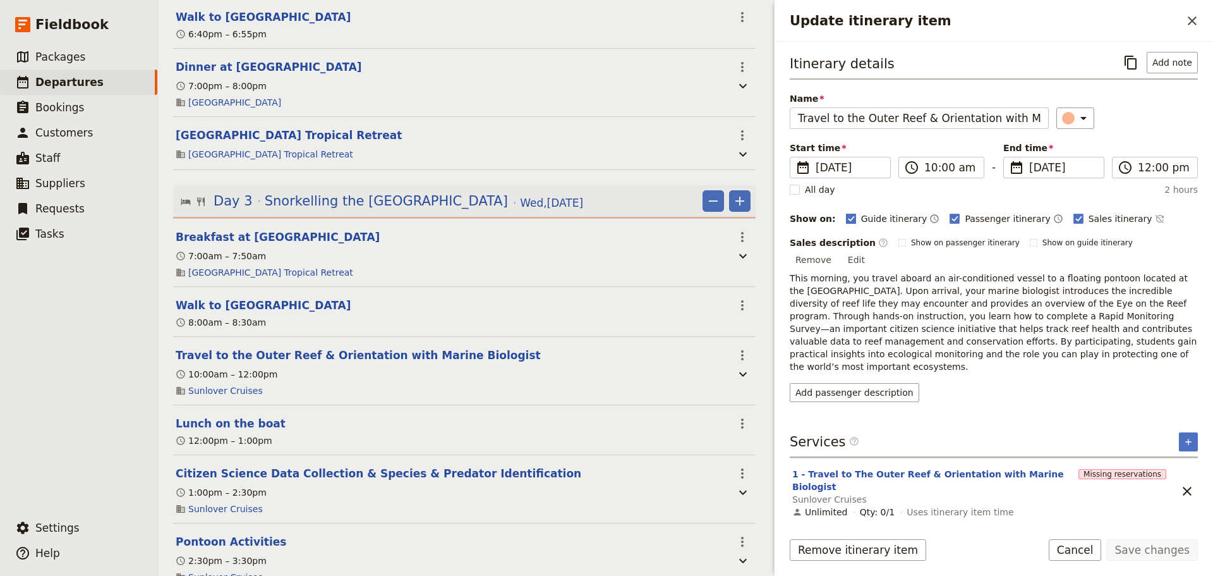
click at [846, 219] on rect "Update itinerary item" at bounding box center [850, 218] width 9 height 9
click at [845, 212] on input "Guide itinerary" at bounding box center [845, 212] width 1 height 1
checkbox input "false"
click at [1189, 543] on button "Save changes" at bounding box center [1152, 549] width 92 height 21
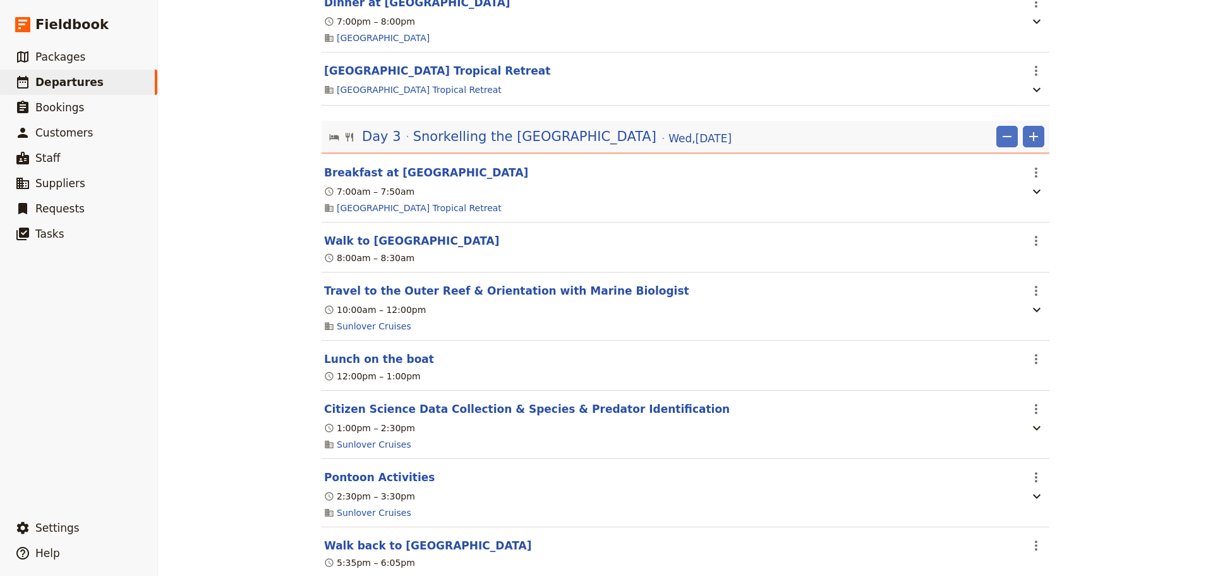
scroll to position [1591, 0]
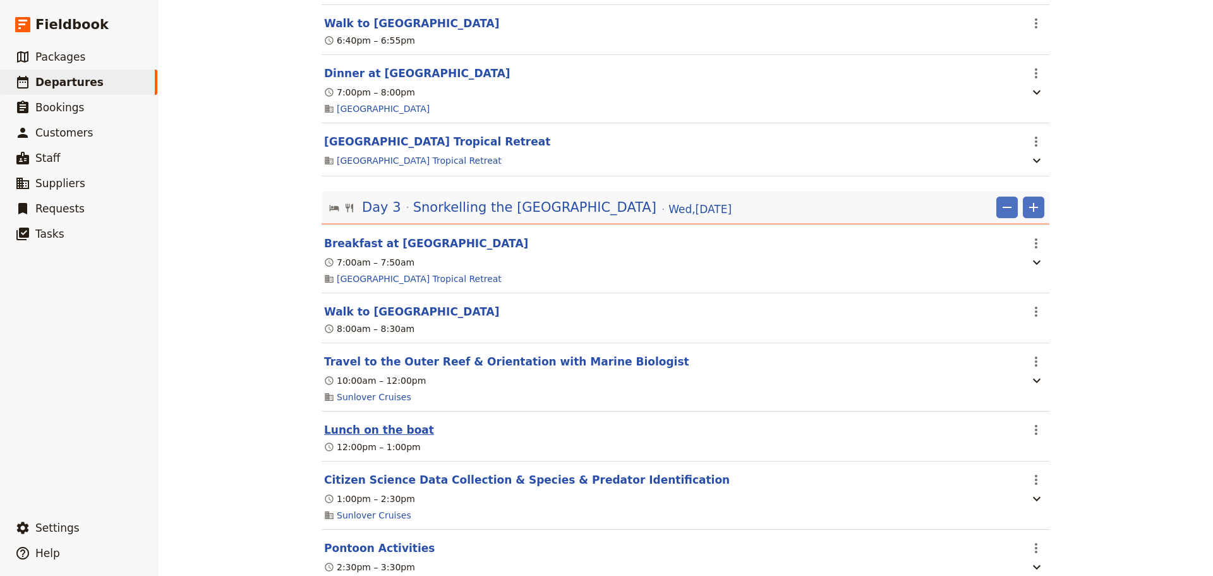
click at [384, 436] on button "Lunch on the boat" at bounding box center [379, 429] width 110 height 15
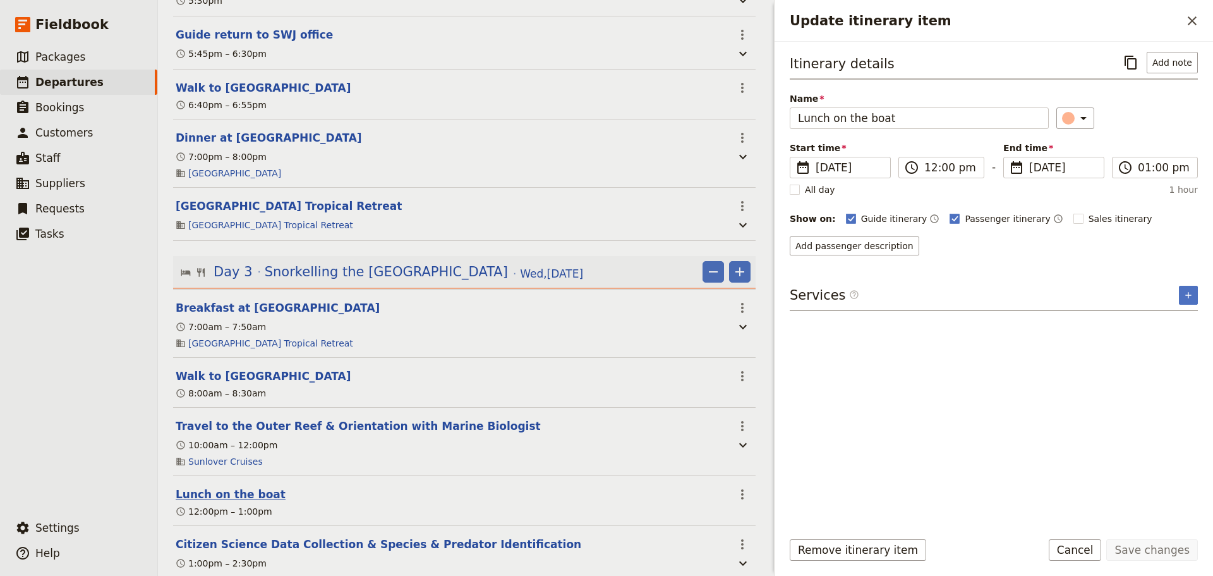
scroll to position [1662, 0]
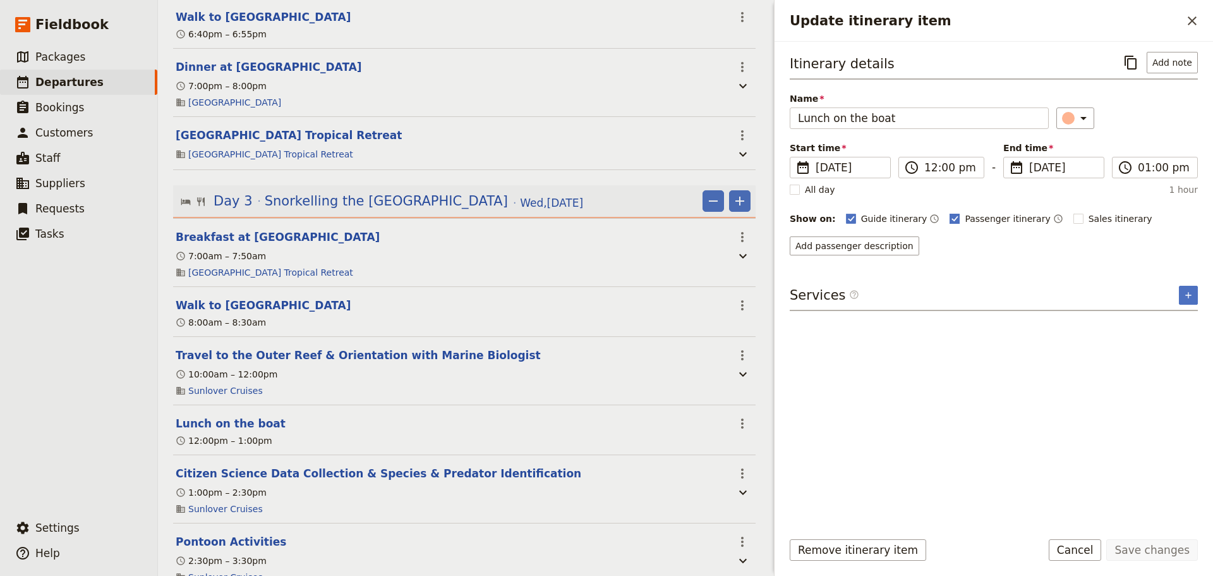
click at [950, 219] on icon "Update itinerary item" at bounding box center [955, 219] width 10 height 10
click at [949, 212] on input "Passenger itinerary" at bounding box center [949, 212] width 1 height 1
checkbox input "false"
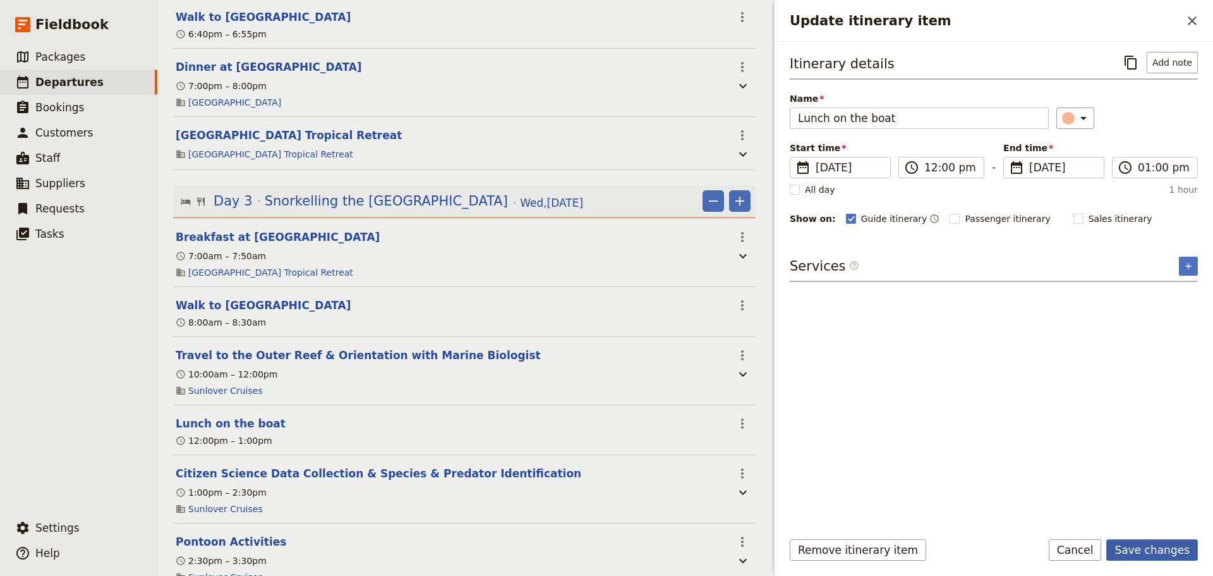
click at [1132, 550] on button "Save changes" at bounding box center [1152, 549] width 92 height 21
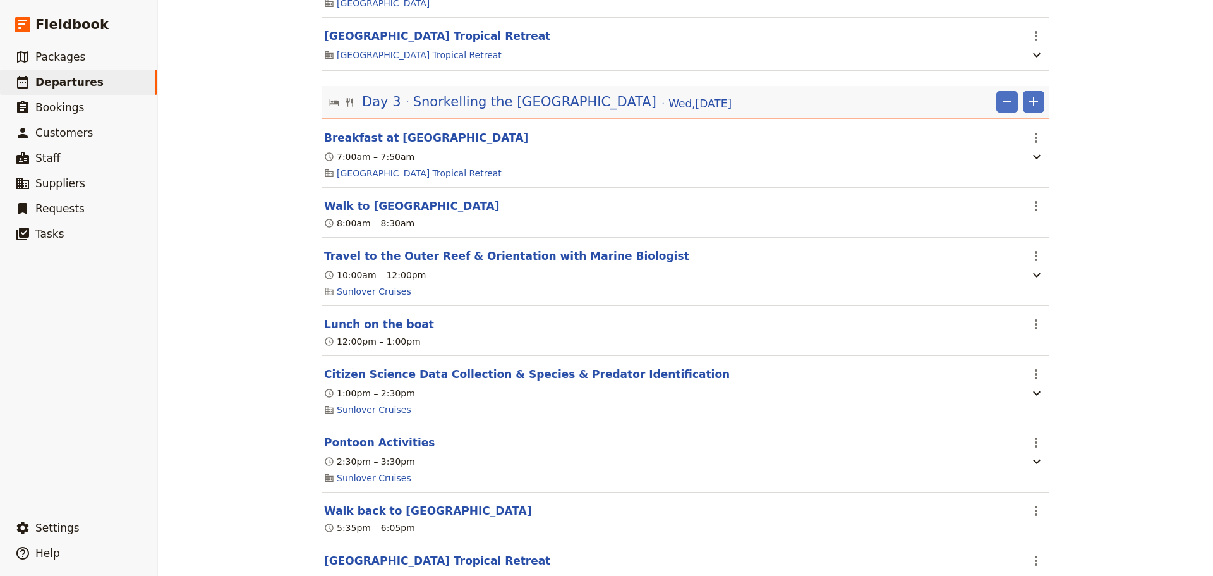
click at [605, 379] on button "Citizen Science Data Collection & Species & Predator Identification" at bounding box center [527, 373] width 406 height 15
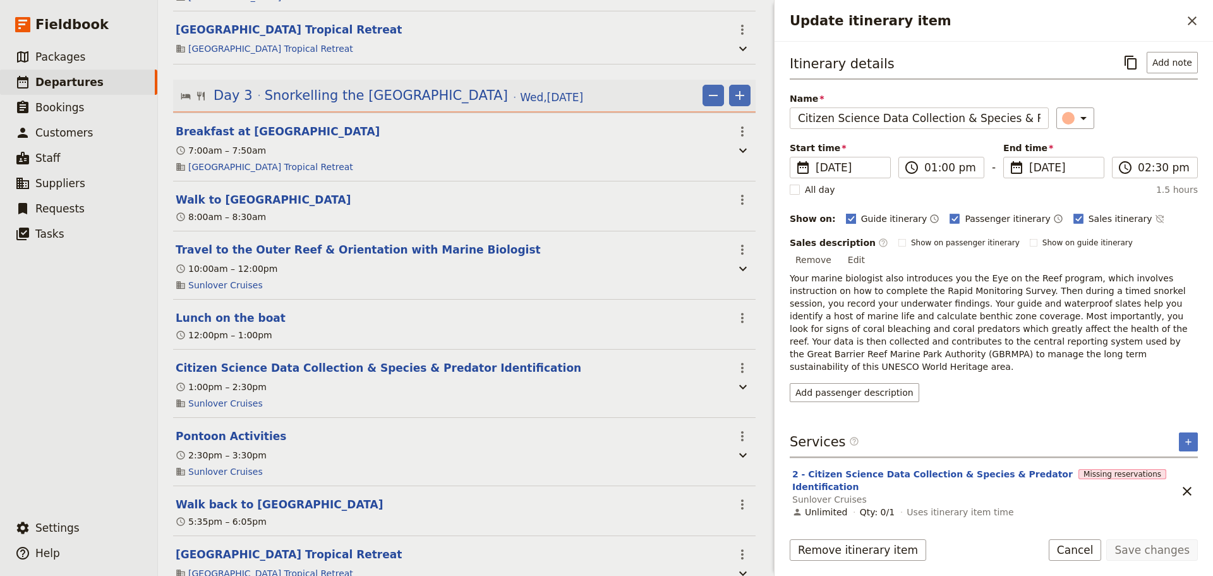
click at [846, 212] on label "Guide itinerary" at bounding box center [887, 218] width 82 height 13
click at [845, 212] on input "Guide itinerary" at bounding box center [845, 212] width 1 height 1
checkbox input "false"
click at [1136, 548] on button "Save changes" at bounding box center [1152, 549] width 92 height 21
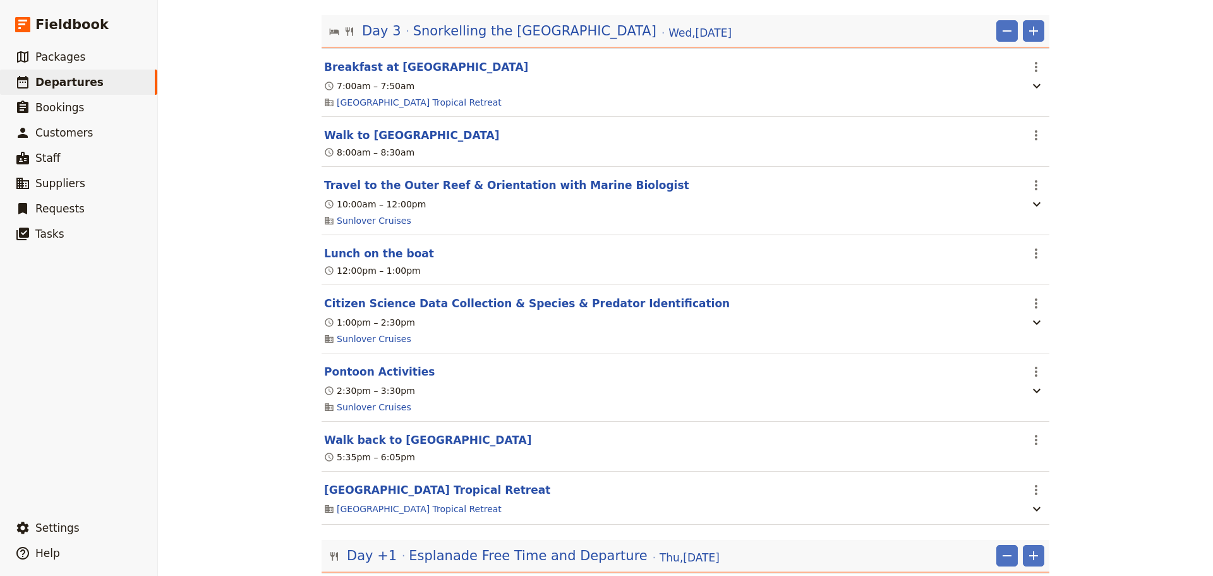
scroll to position [1697, 0]
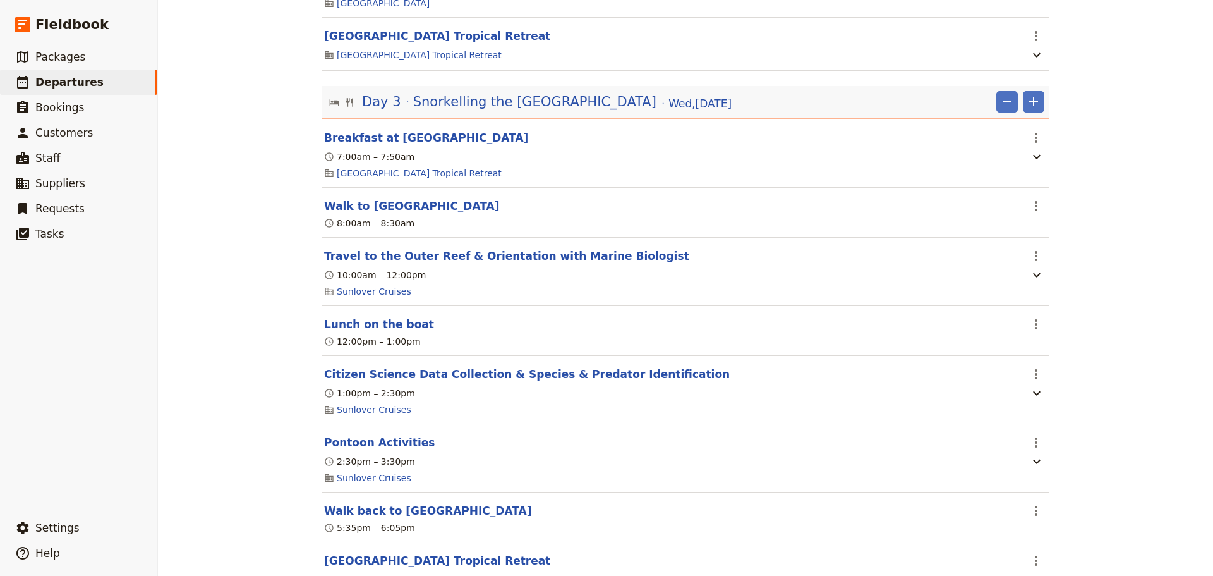
click at [529, 391] on section "Citizen Science Data Collection & Species & Predator Identification ​ 1:00pm – …" at bounding box center [686, 390] width 728 height 68
click at [534, 382] on button "Citizen Science Data Collection & Species & Predator Identification" at bounding box center [527, 373] width 406 height 15
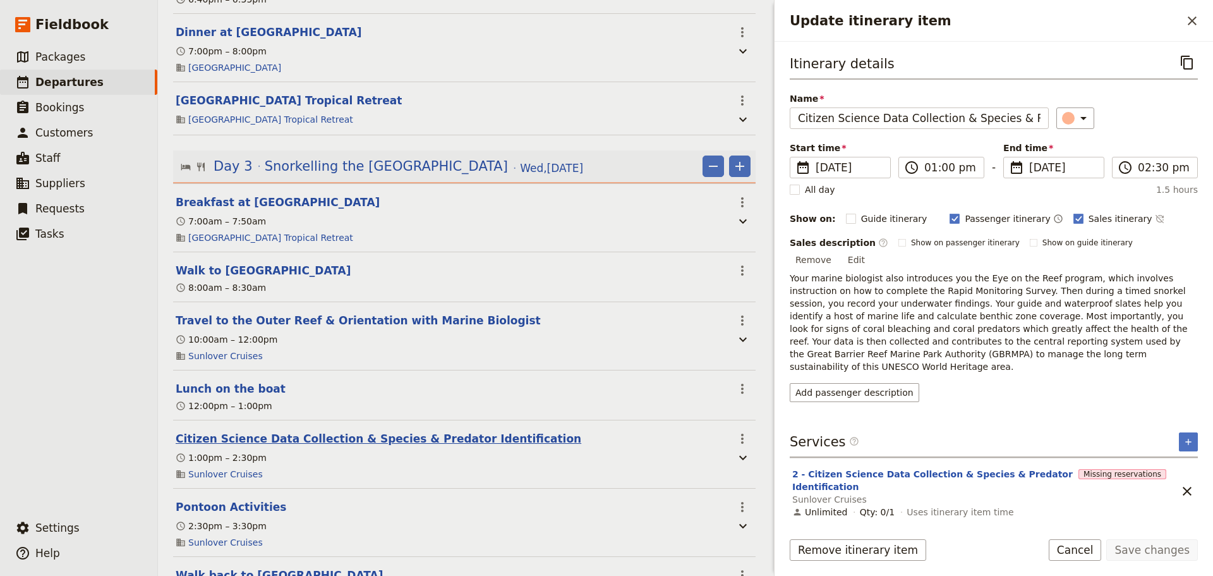
scroll to position [1767, 0]
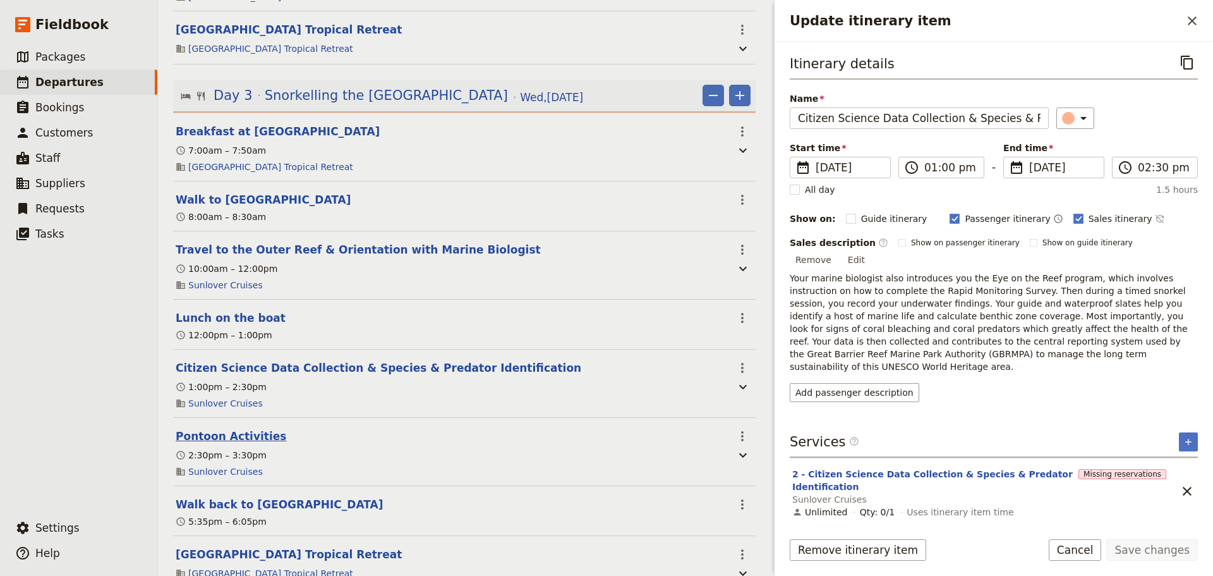
click at [227, 444] on button "Pontoon Activities" at bounding box center [231, 435] width 111 height 15
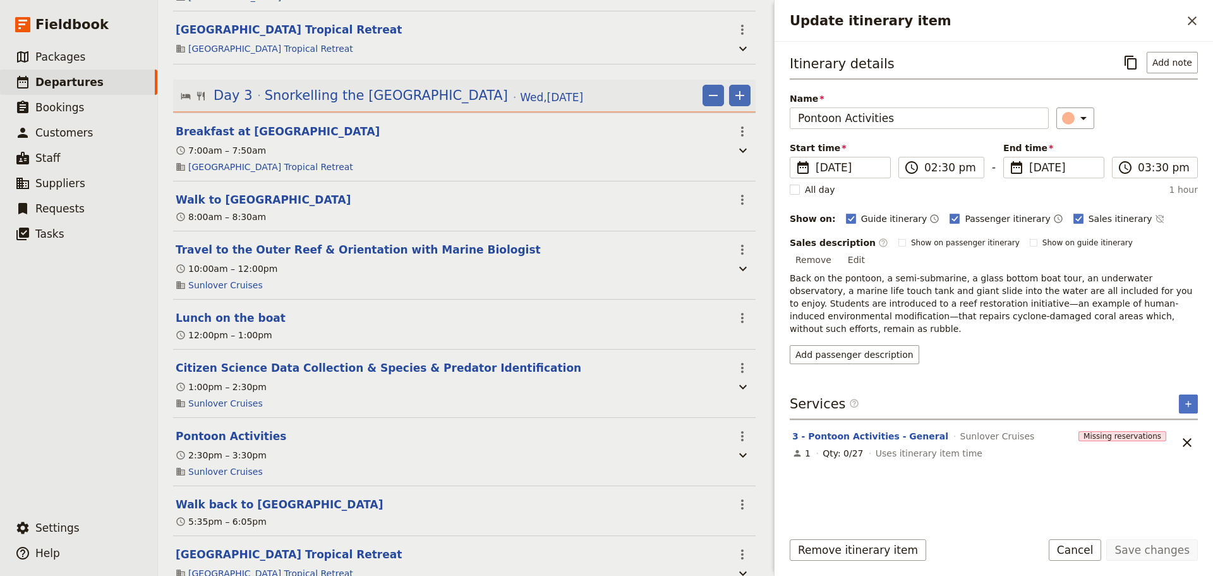
click at [986, 306] on p "Back on the pontoon, a semi-submarine, a glass bottom boat tour, an underwater …" at bounding box center [994, 303] width 408 height 63
click at [846, 217] on rect "Update itinerary item" at bounding box center [850, 218] width 9 height 9
click at [845, 212] on input "Guide itinerary" at bounding box center [845, 212] width 1 height 1
click at [846, 217] on rect "Update itinerary item" at bounding box center [850, 218] width 9 height 9
click at [845, 212] on input "Guide itinerary" at bounding box center [845, 212] width 1 height 1
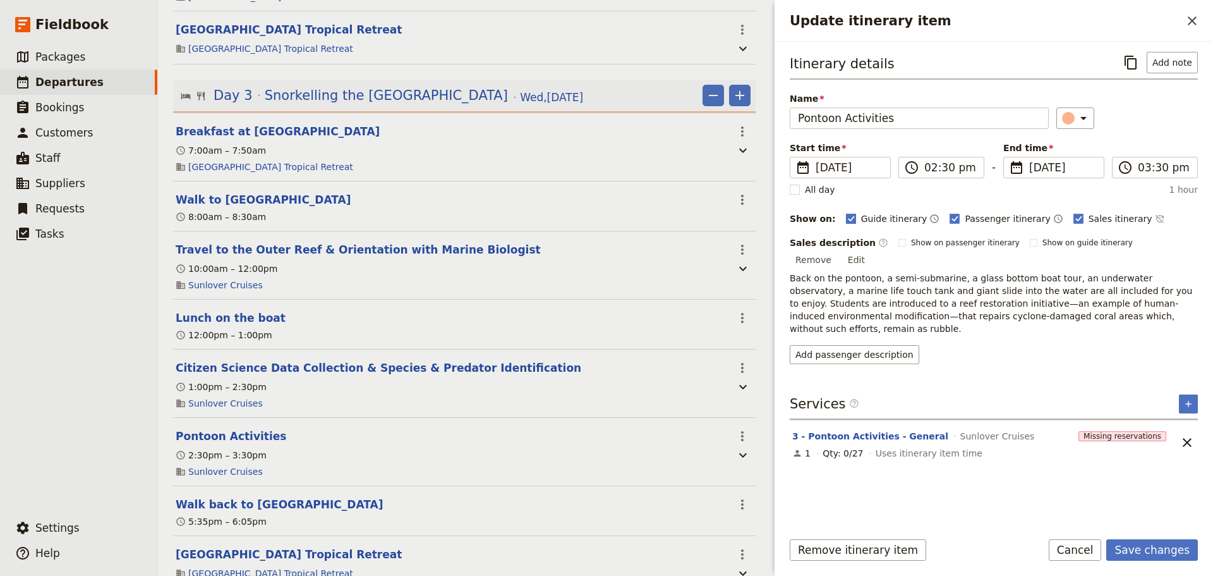
click at [846, 217] on rect "Update itinerary item" at bounding box center [850, 218] width 9 height 9
click at [845, 212] on input "Guide itinerary" at bounding box center [845, 212] width 1 height 1
click at [846, 217] on rect "Update itinerary item" at bounding box center [850, 218] width 9 height 9
click at [845, 212] on input "Guide itinerary" at bounding box center [845, 212] width 1 height 1
checkbox input "true"
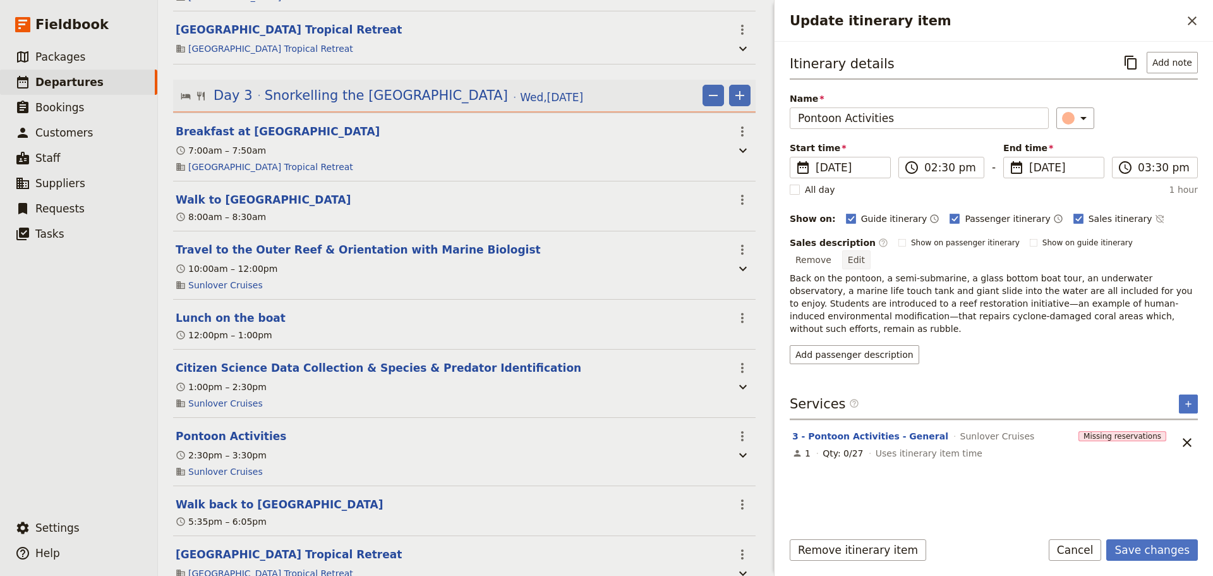
click at [871, 250] on button "Edit" at bounding box center [856, 259] width 28 height 19
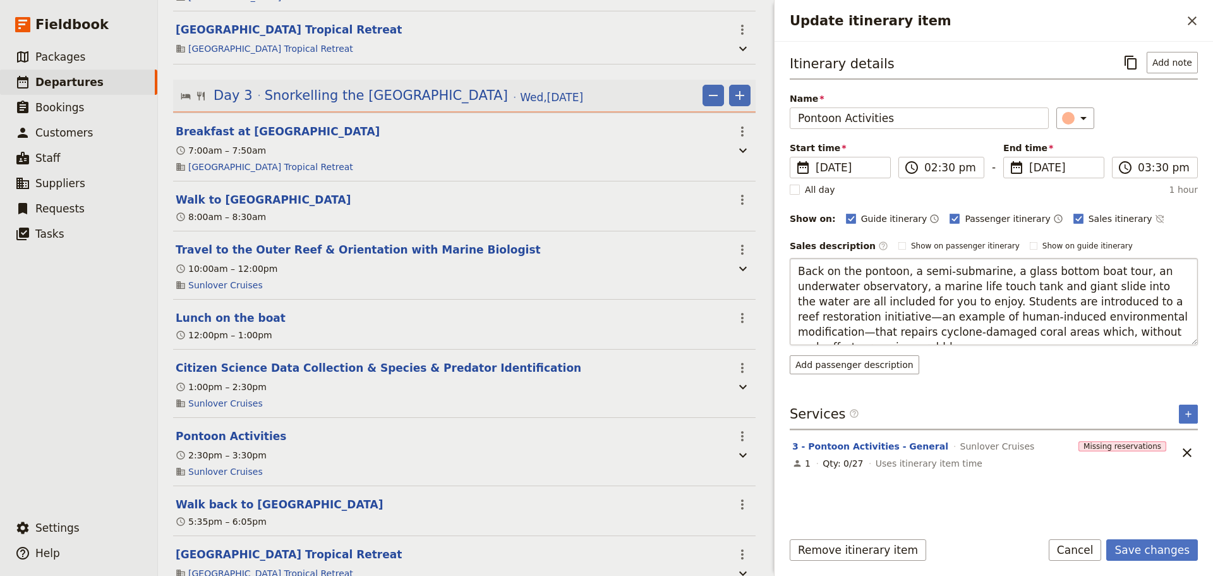
scroll to position [15, 0]
drag, startPoint x: 953, startPoint y: 288, endPoint x: 1096, endPoint y: 327, distance: 147.3
click at [1096, 327] on textarea "Back on the pontoon, a semi-submarine, a glass bottom boat tour, an underwater …" at bounding box center [994, 301] width 408 height 87
type textarea "Back on the pontoon, a semi-submarine, a glass bottom boat tour, an underwater …"
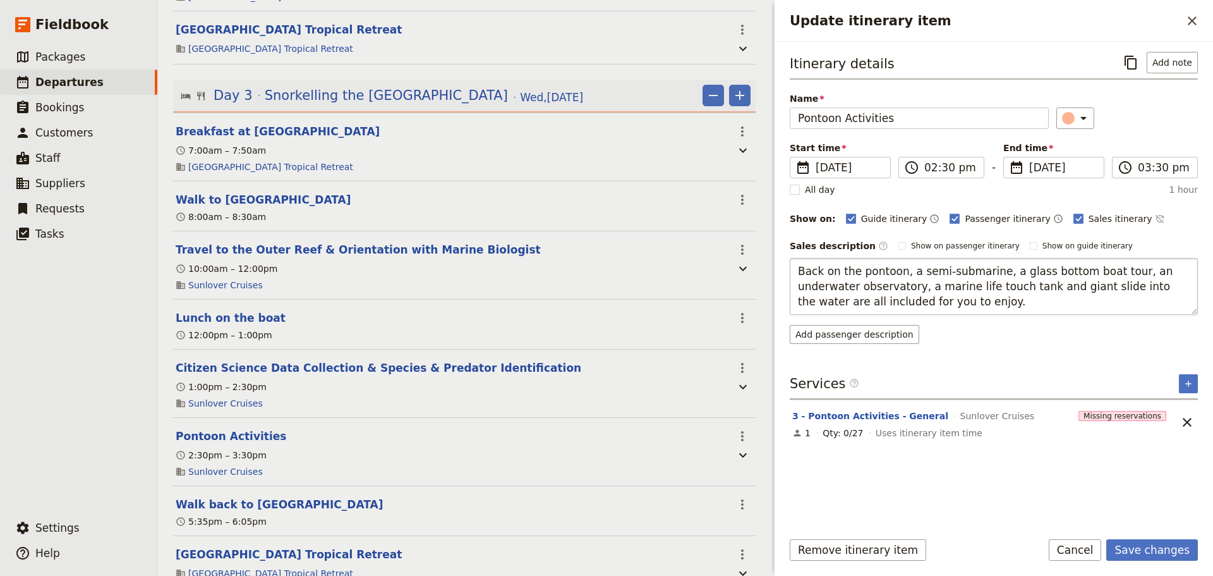
scroll to position [0, 0]
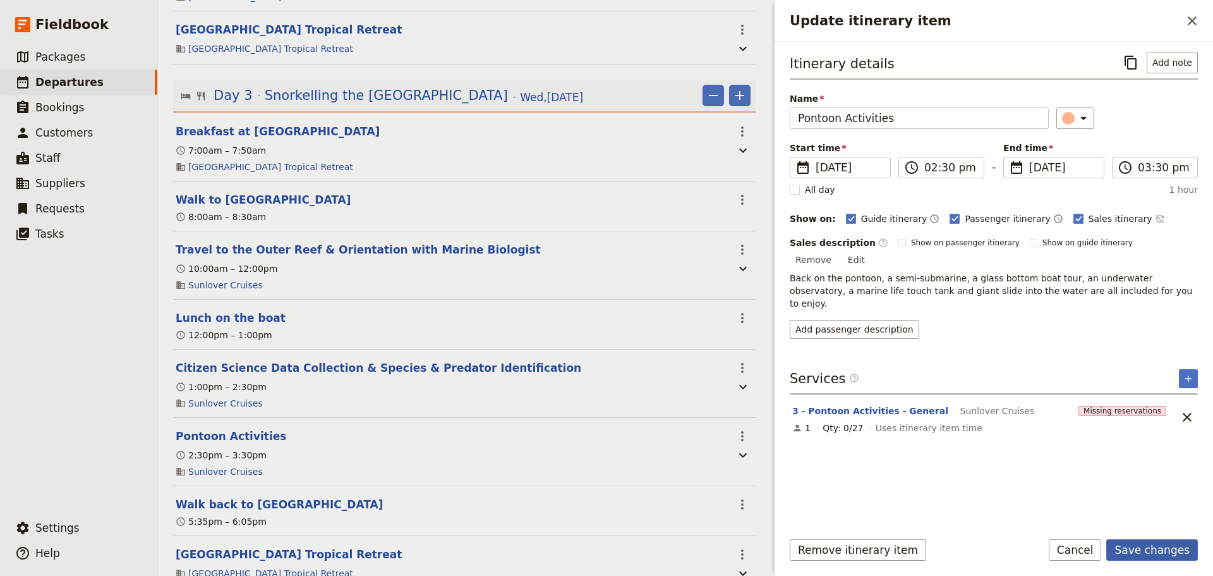
click at [1162, 554] on button "Save changes" at bounding box center [1152, 549] width 92 height 21
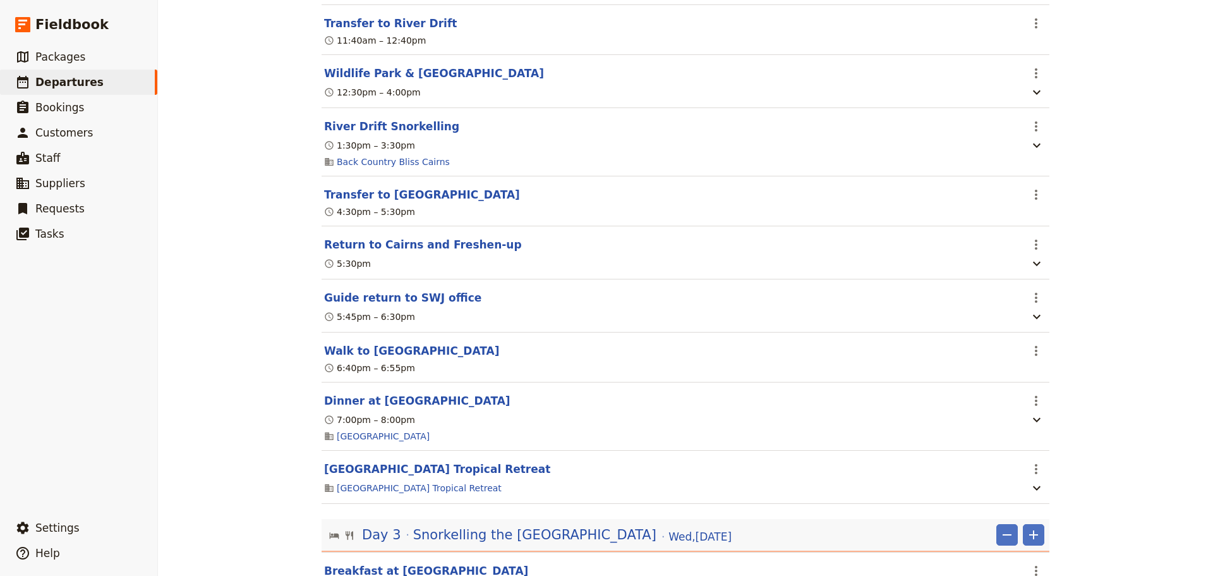
scroll to position [1685, 0]
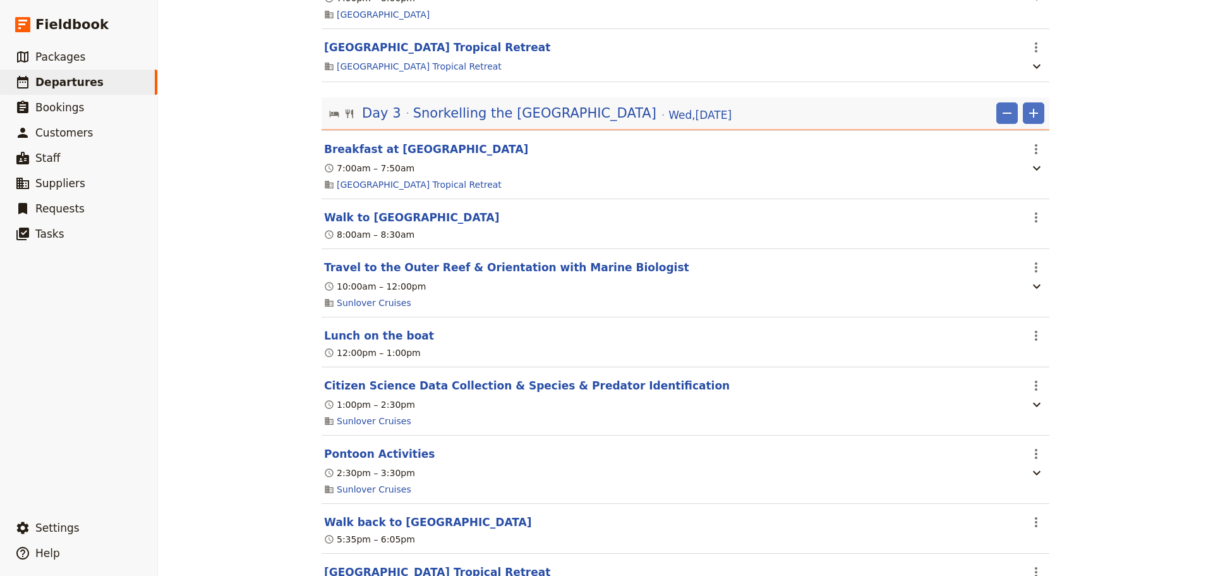
click at [385, 461] on button "Pontoon Activities" at bounding box center [379, 453] width 111 height 15
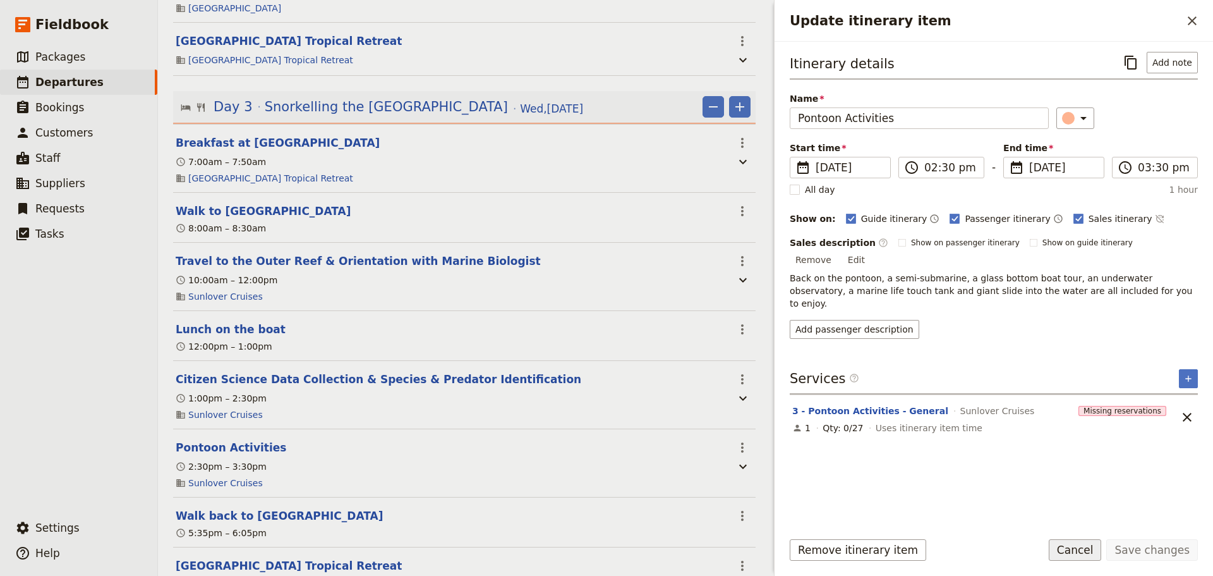
click at [1080, 543] on button "Cancel" at bounding box center [1075, 549] width 53 height 21
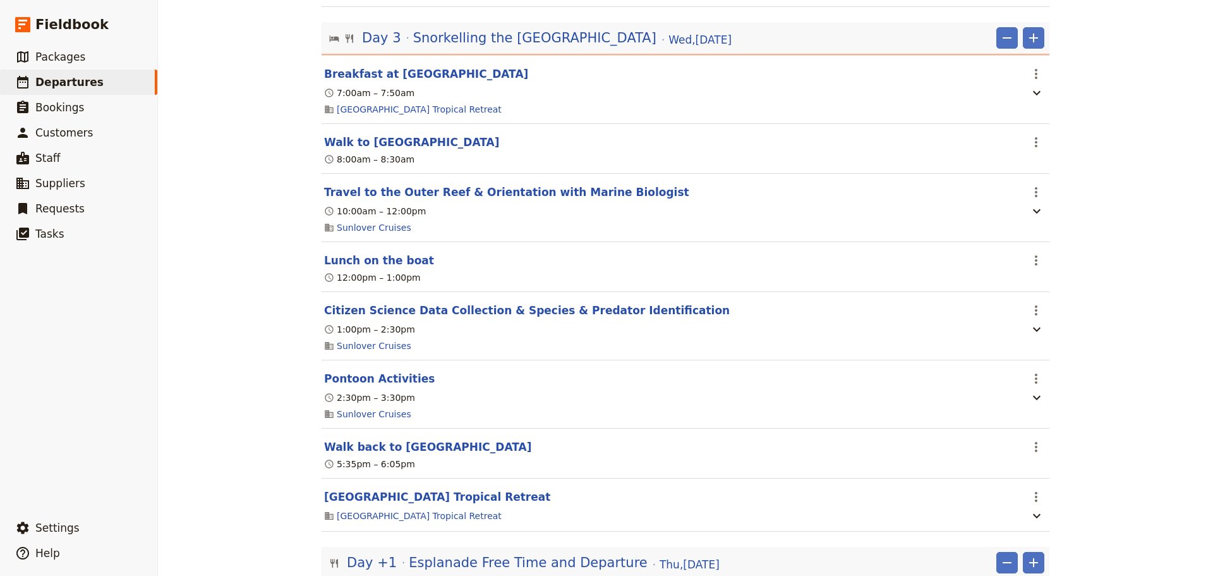
scroll to position [1790, 0]
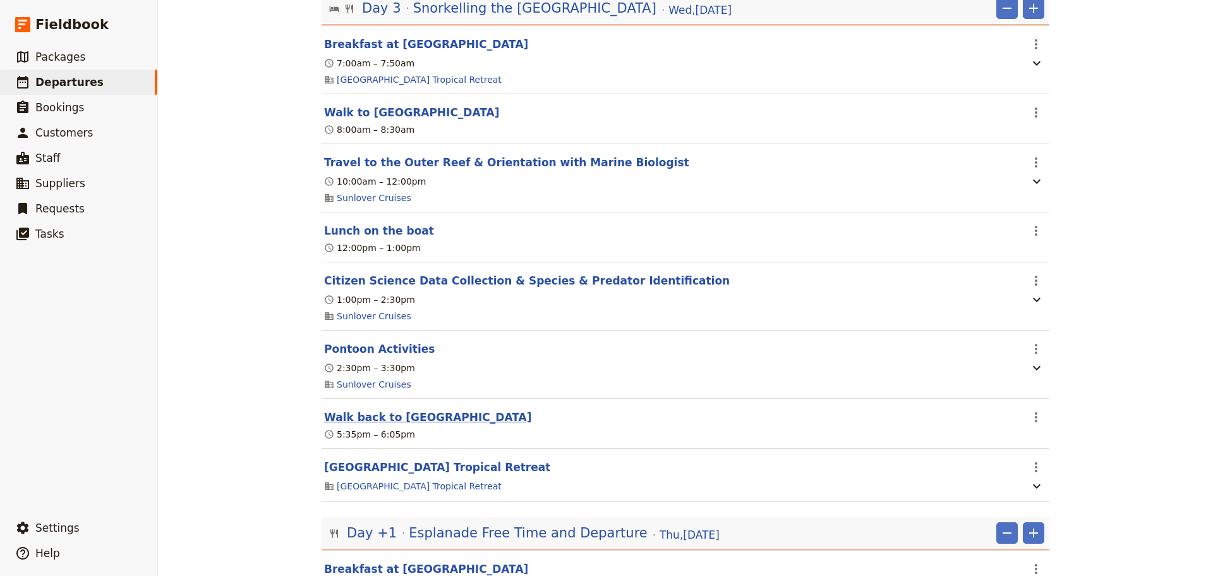
click at [387, 425] on button "Walk back to Bay Village" at bounding box center [427, 416] width 207 height 15
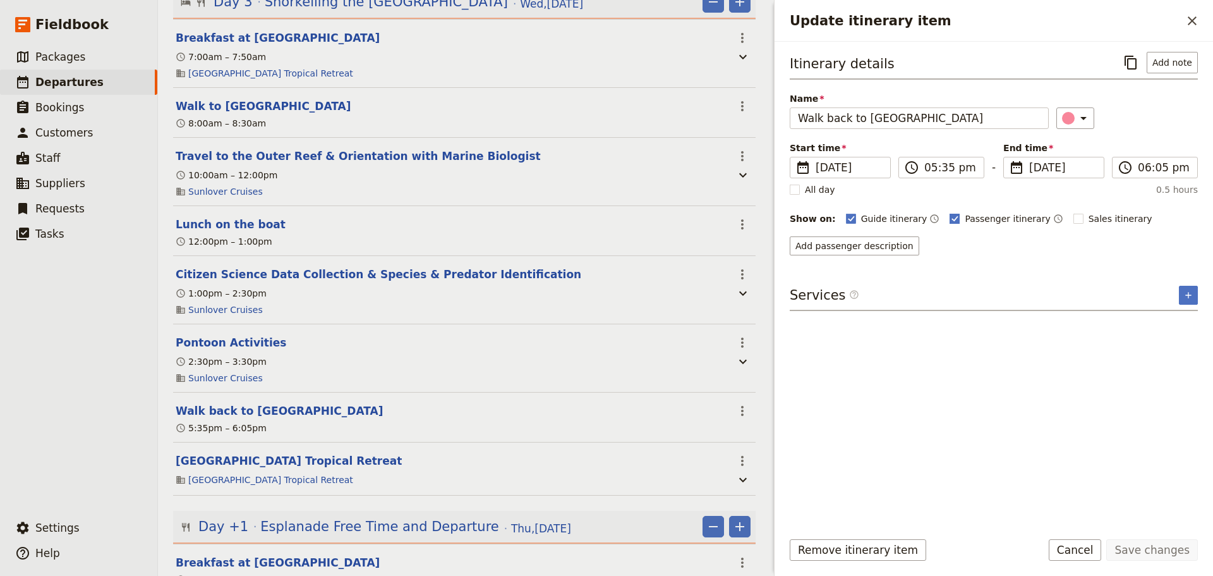
click at [952, 216] on polygon "Update itinerary item" at bounding box center [955, 217] width 6 height 7
click at [949, 212] on input "Passenger itinerary" at bounding box center [949, 212] width 1 height 1
checkbox input "false"
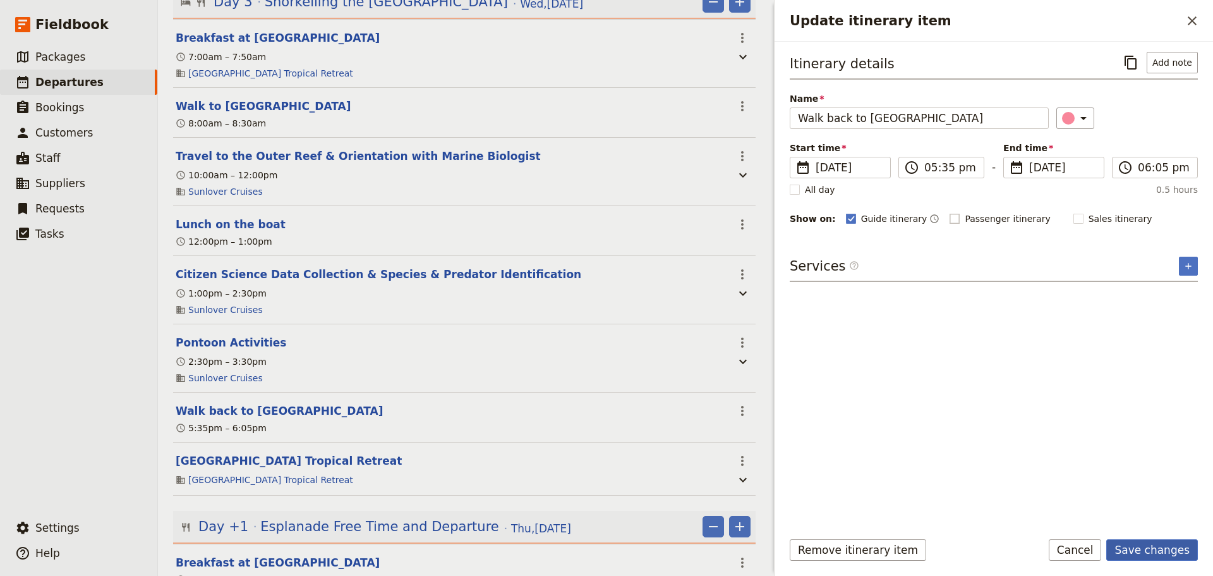
click at [1164, 550] on button "Save changes" at bounding box center [1152, 549] width 92 height 21
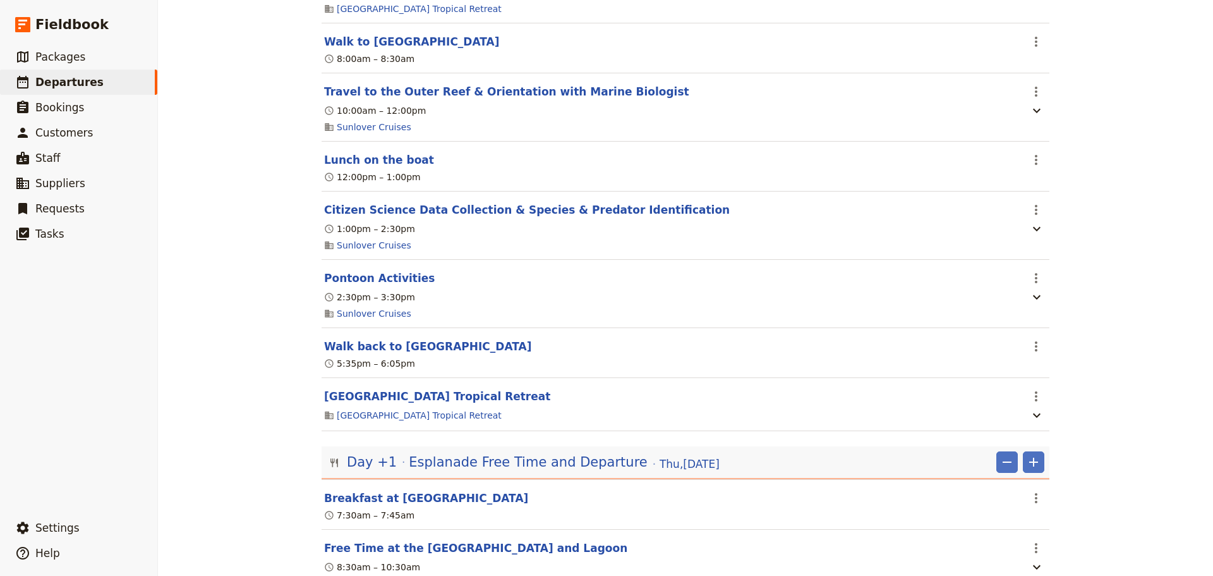
scroll to position [1790, 0]
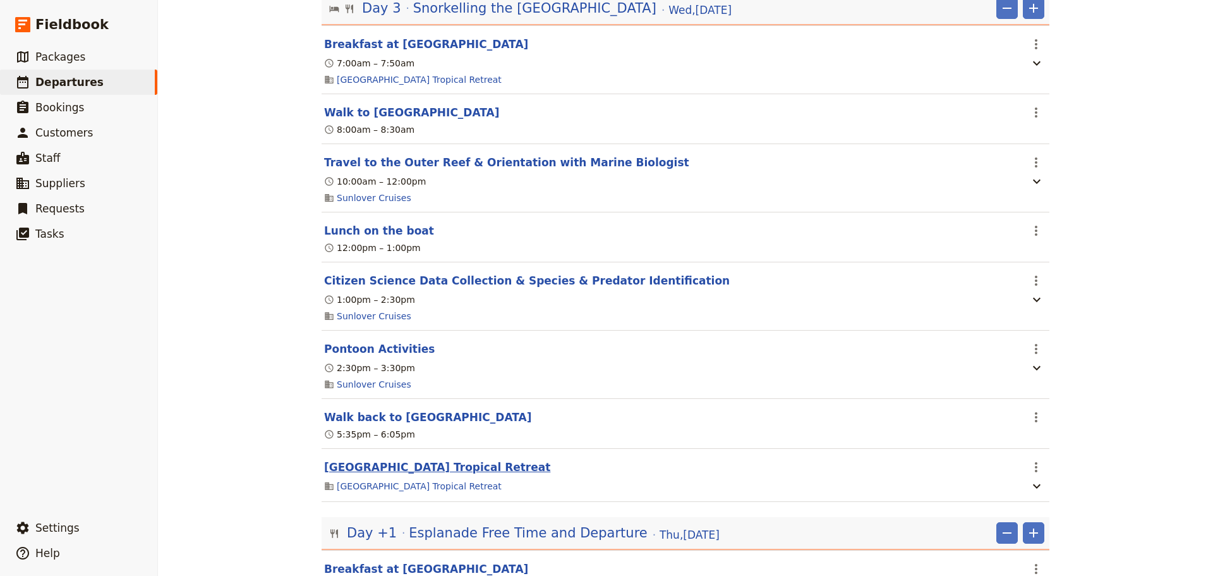
click at [392, 475] on button "Bay Village Tropical Retreat" at bounding box center [437, 466] width 226 height 15
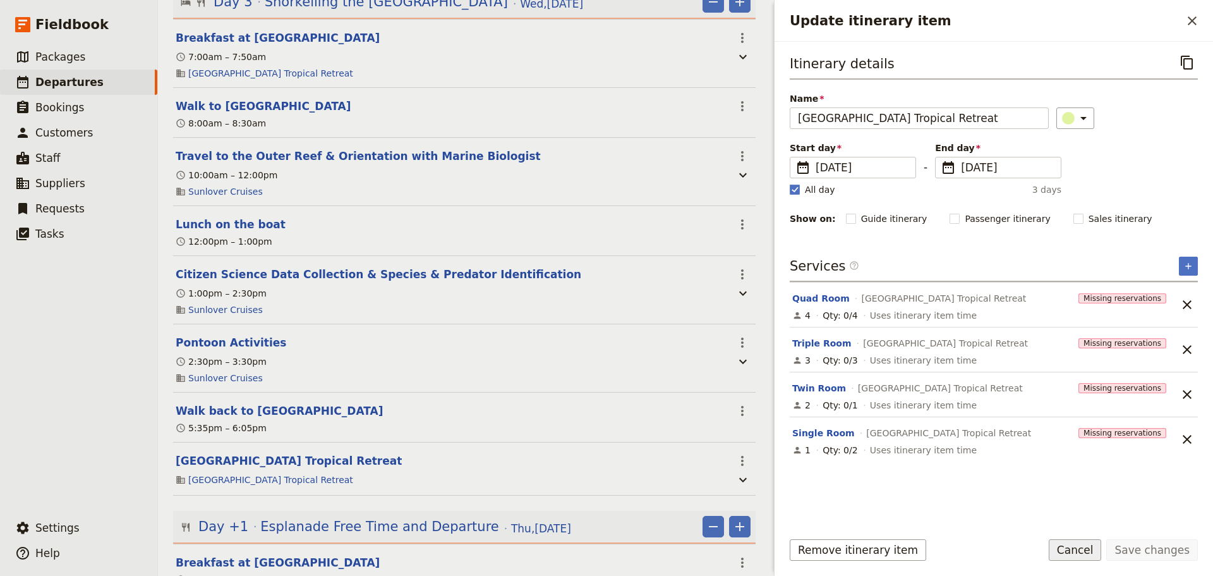
click at [1092, 546] on button "Cancel" at bounding box center [1075, 549] width 53 height 21
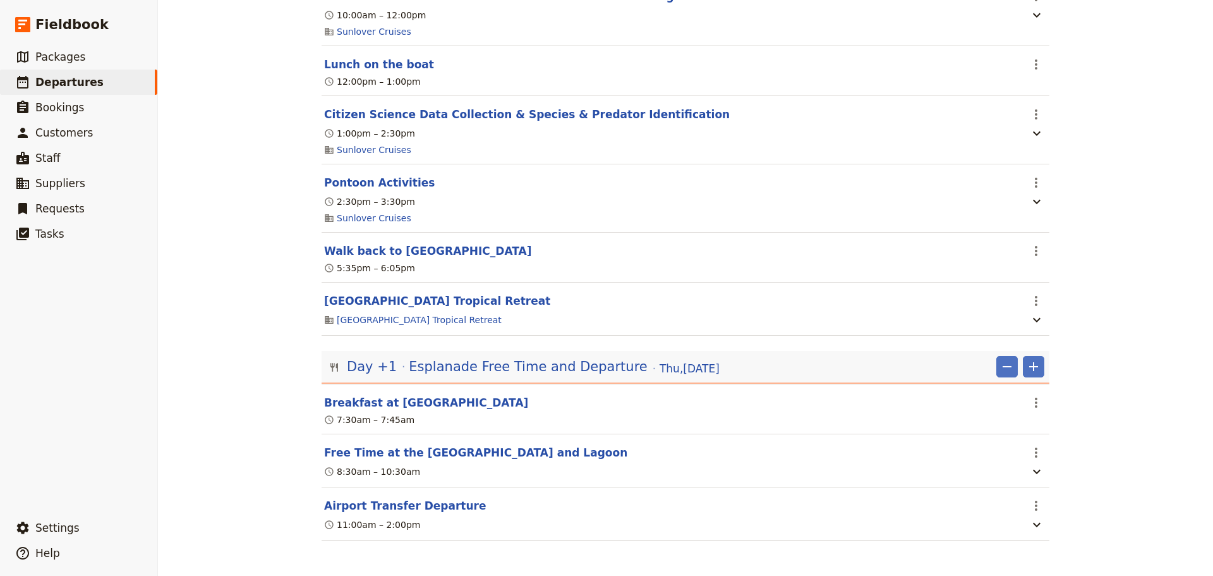
scroll to position [1970, 0]
click at [1146, 430] on div "Mornington Secondary College - 2026 ​ Draft 8 – 10 Jun 2026 3 days / 2 nights 0…" at bounding box center [685, 288] width 1055 height 576
click at [370, 365] on span "Day +1" at bounding box center [372, 366] width 50 height 19
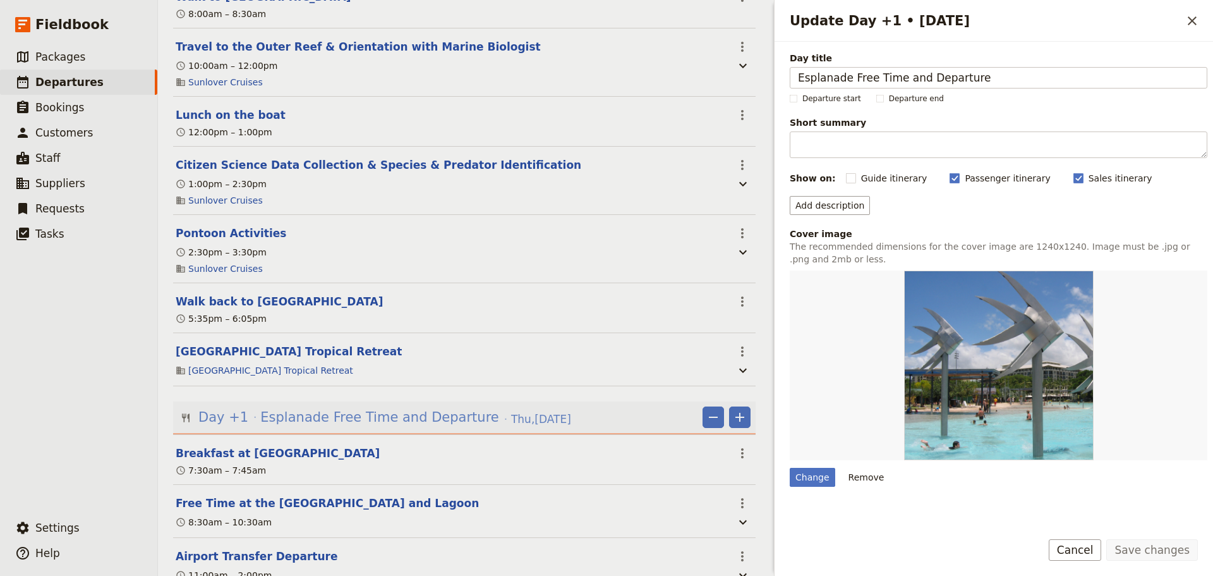
scroll to position [2041, 0]
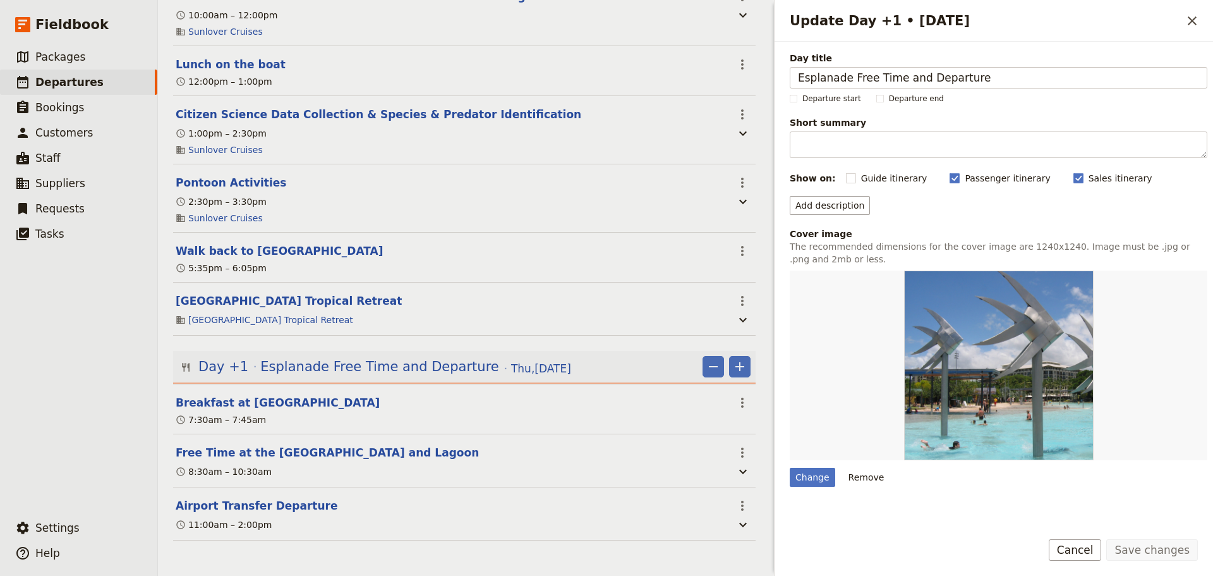
click at [854, 25] on h2 "Update Day +1 • 11 Jun" at bounding box center [986, 20] width 392 height 19
click at [876, 24] on h2 "Update Day +1 • 11 Jun" at bounding box center [986, 20] width 392 height 19
click at [1089, 544] on button "Cancel" at bounding box center [1075, 549] width 53 height 21
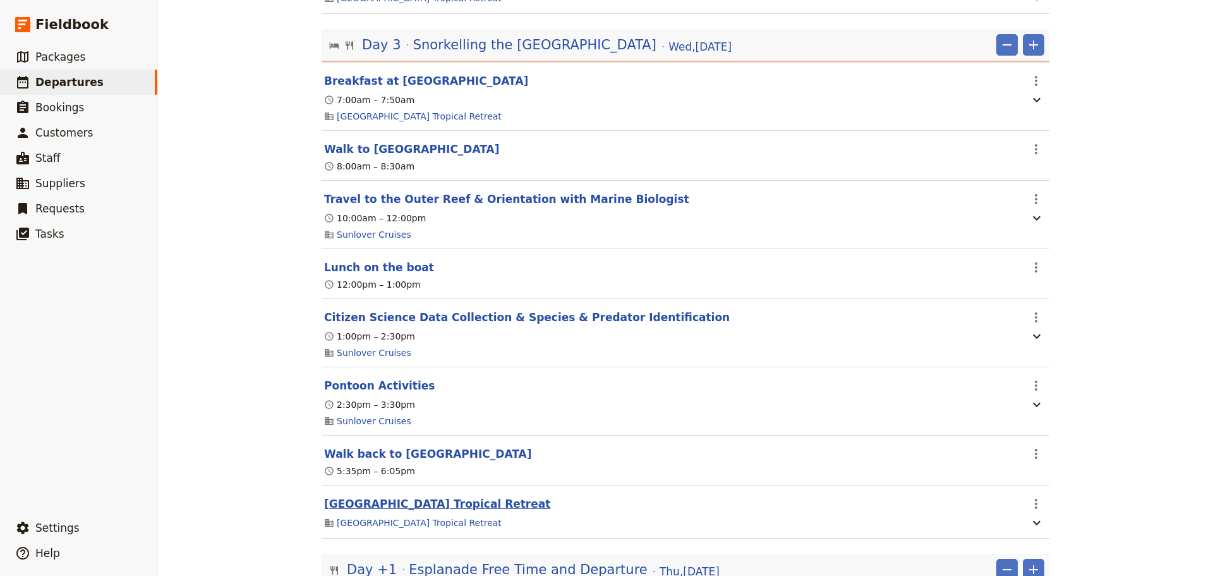
scroll to position [1654, 0]
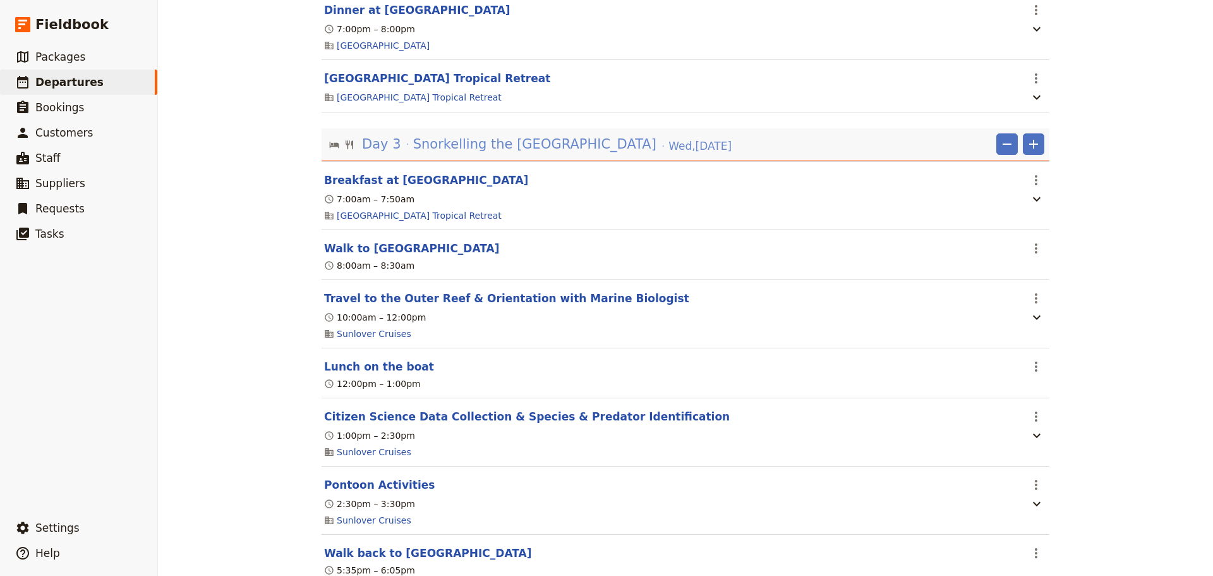
click at [508, 150] on span "Snorkelling the [GEOGRAPHIC_DATA]" at bounding box center [534, 144] width 243 height 19
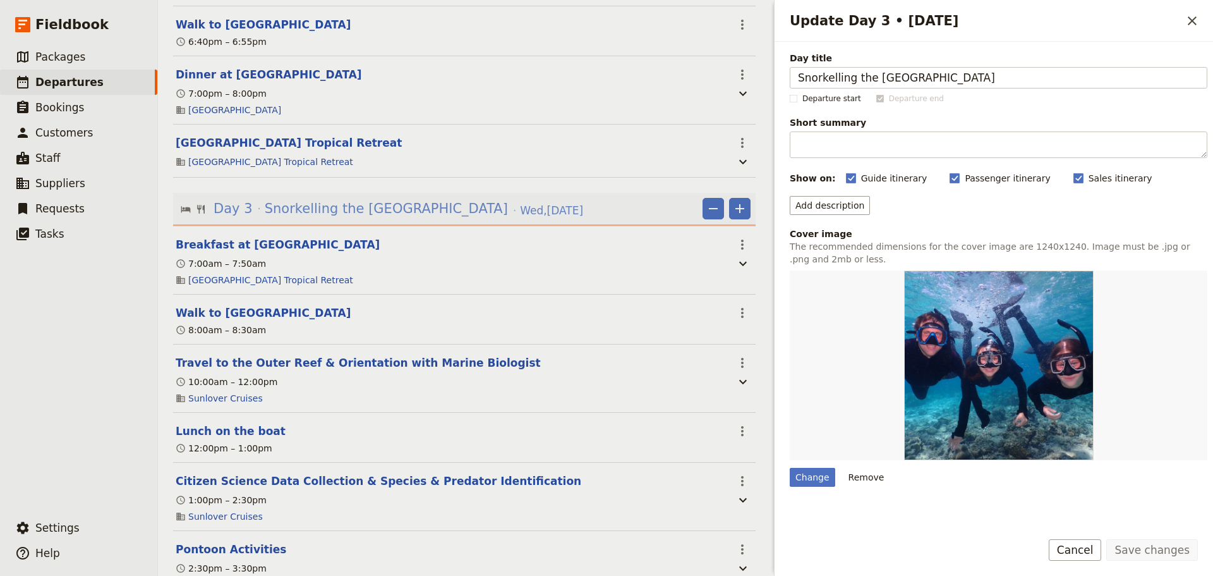
scroll to position [1725, 0]
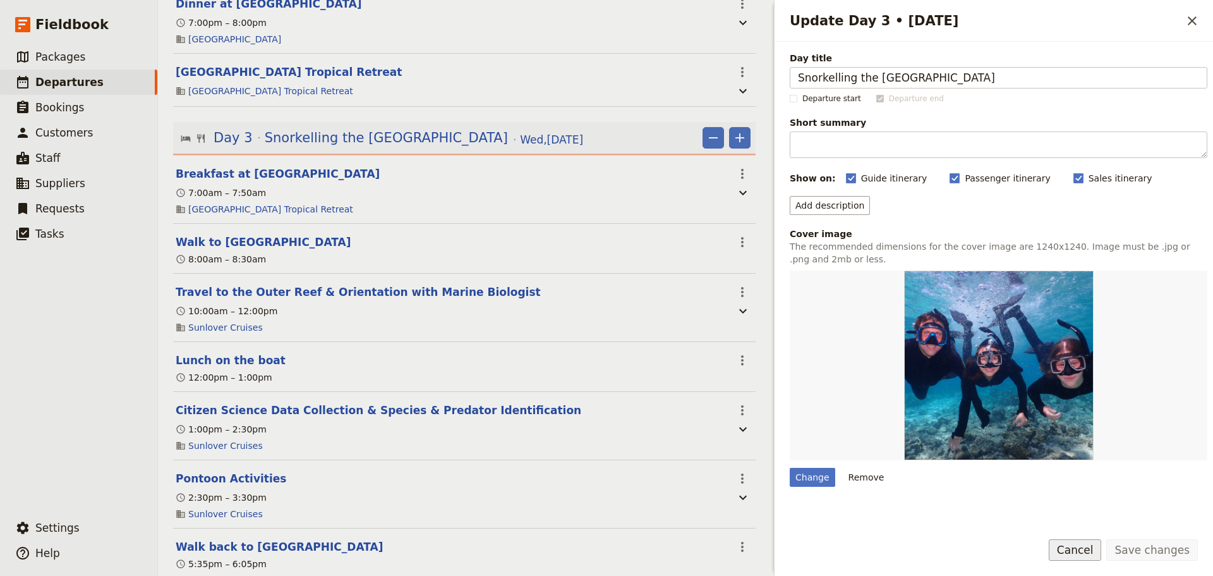
click at [1077, 543] on button "Cancel" at bounding box center [1075, 549] width 53 height 21
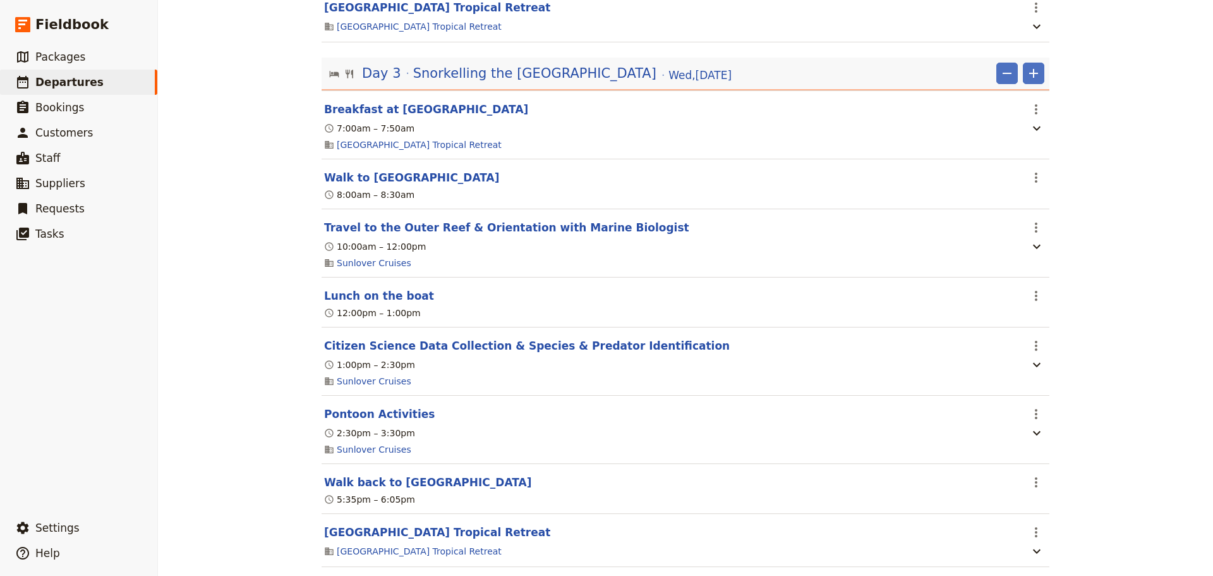
scroll to position [1654, 0]
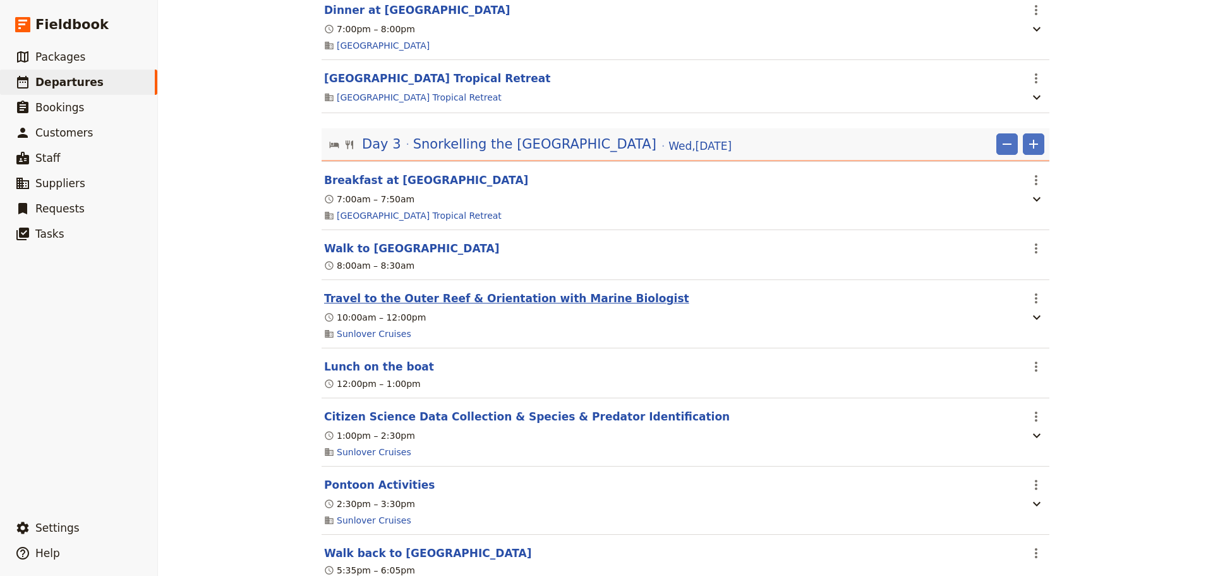
click at [368, 305] on button "Travel to the Outer Reef & Orientation with Marine Biologist" at bounding box center [506, 298] width 365 height 15
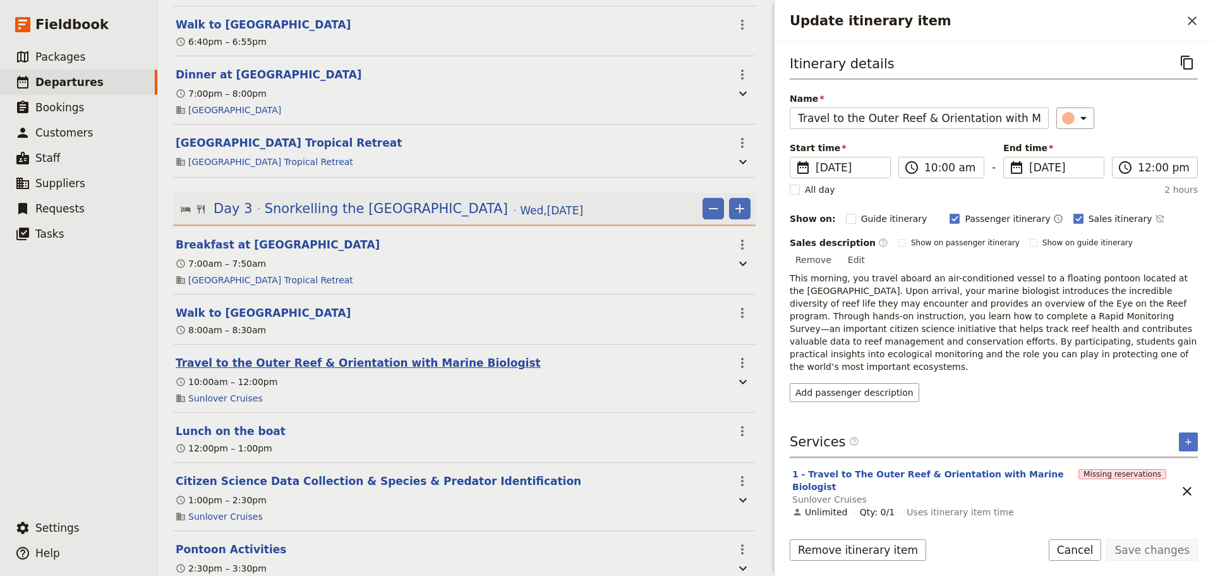
scroll to position [1725, 0]
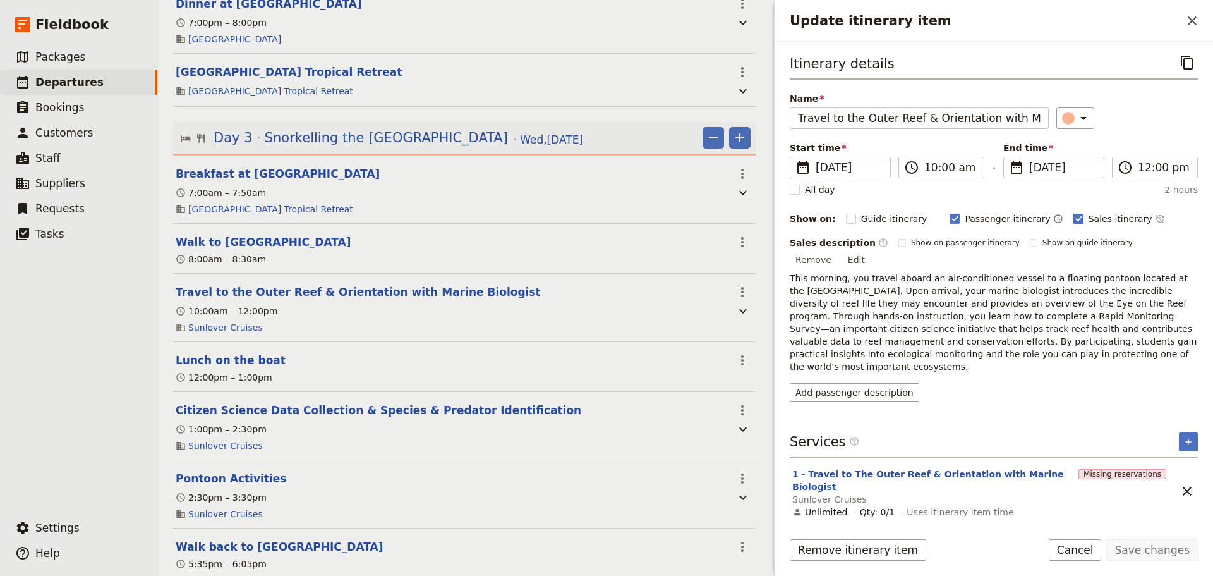
click at [1074, 218] on rect "Update itinerary item" at bounding box center [1078, 218] width 9 height 9
click at [1073, 212] on input "Sales itinerary" at bounding box center [1073, 212] width 1 height 1
checkbox input "false"
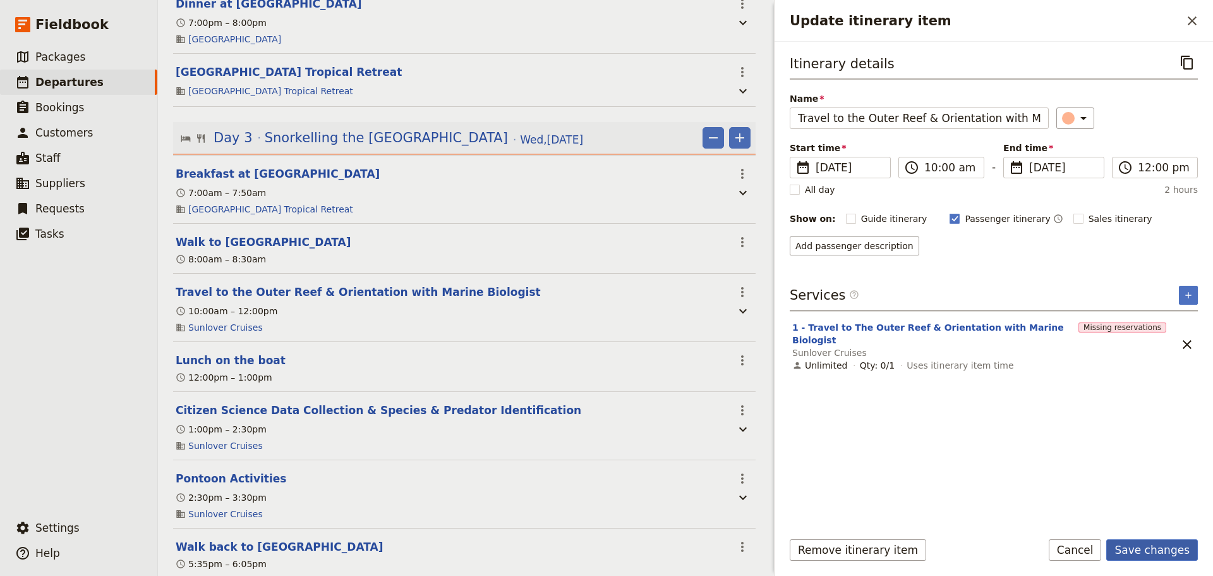
click at [1147, 554] on button "Save changes" at bounding box center [1152, 549] width 92 height 21
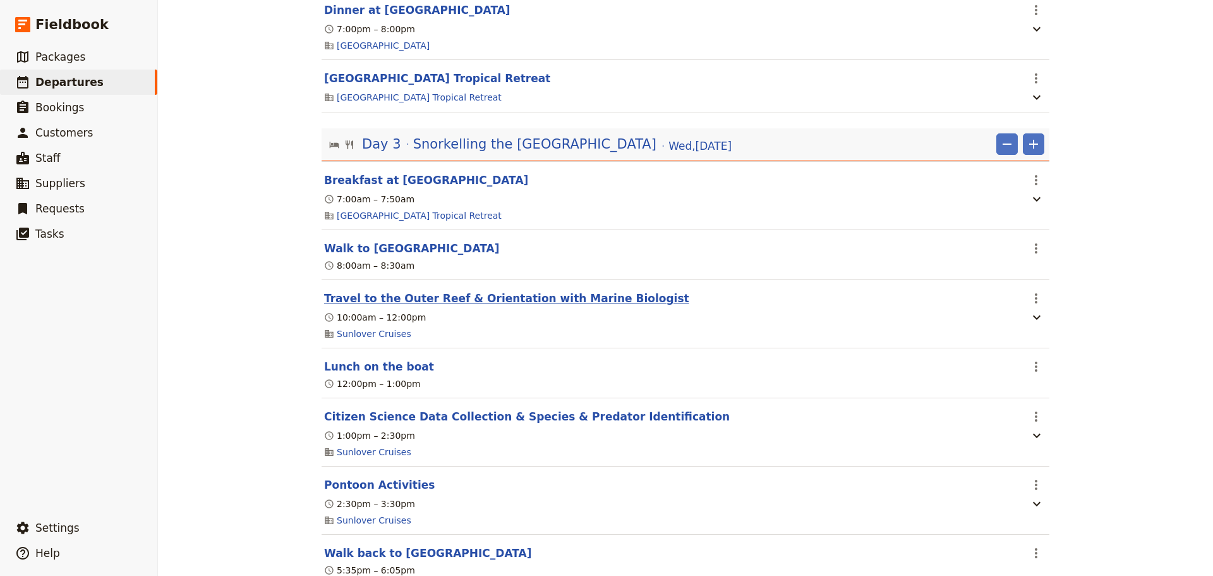
click at [418, 306] on button "Travel to the Outer Reef & Orientation with Marine Biologist" at bounding box center [506, 298] width 365 height 15
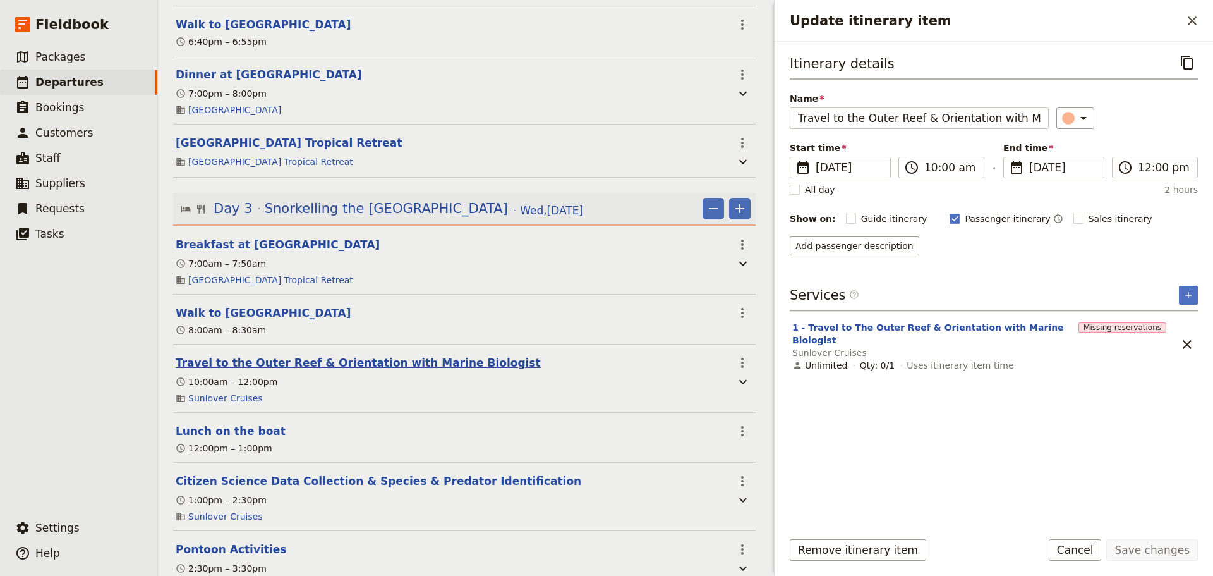
scroll to position [1725, 0]
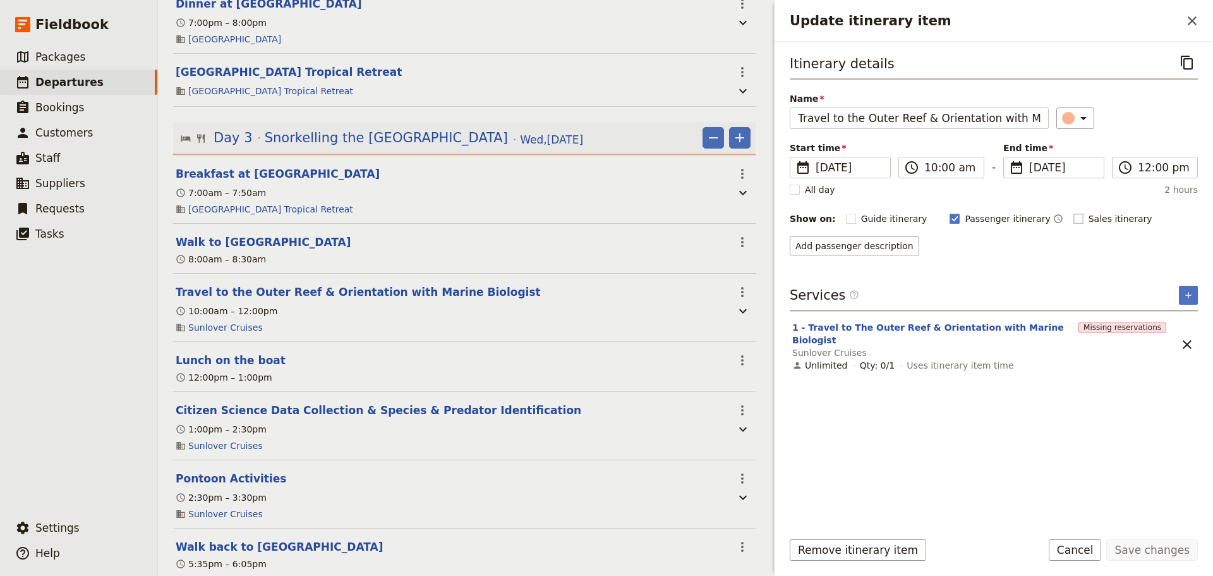
click at [1074, 217] on rect "Update itinerary item" at bounding box center [1078, 218] width 9 height 9
click at [1073, 212] on input "Sales itinerary" at bounding box center [1073, 212] width 1 height 1
checkbox input "true"
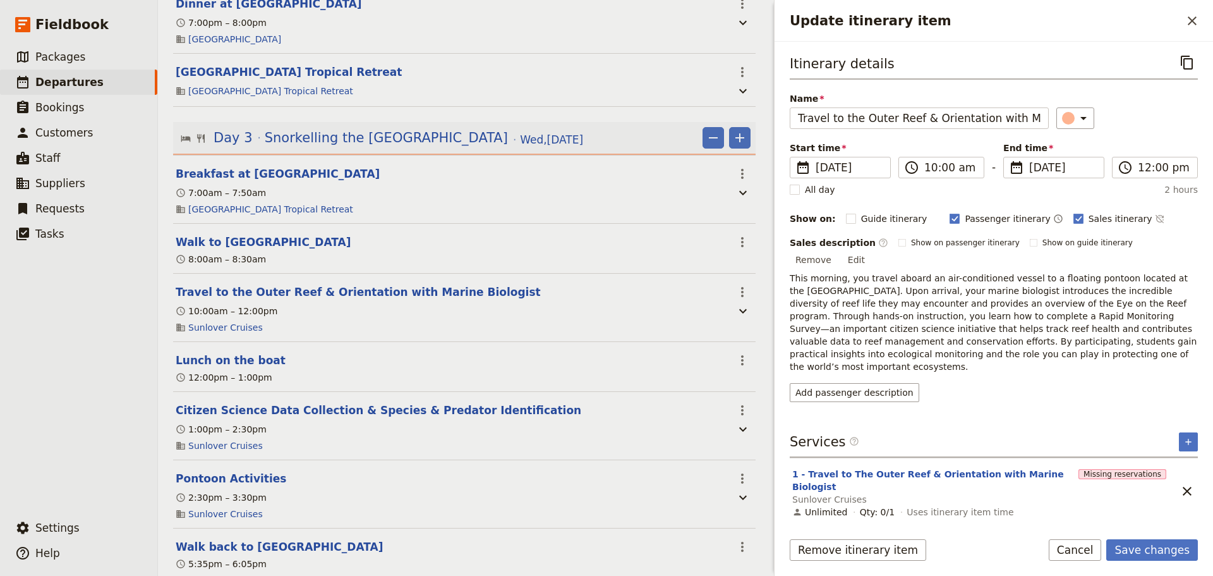
click at [1122, 322] on p "This morning, you travel aboard an air-conditioned vessel to a floating pontoon…" at bounding box center [994, 322] width 408 height 101
drag, startPoint x: 1038, startPoint y: 338, endPoint x: 952, endPoint y: 330, distance: 86.3
click at [952, 330] on p "This morning, you travel aboard an air-conditioned vessel to a floating pontoon…" at bounding box center [994, 322] width 408 height 101
click at [898, 244] on rect "Update itinerary item" at bounding box center [901, 242] width 7 height 7
click at [898, 238] on input "Show on passenger itinerary" at bounding box center [898, 237] width 1 height 1
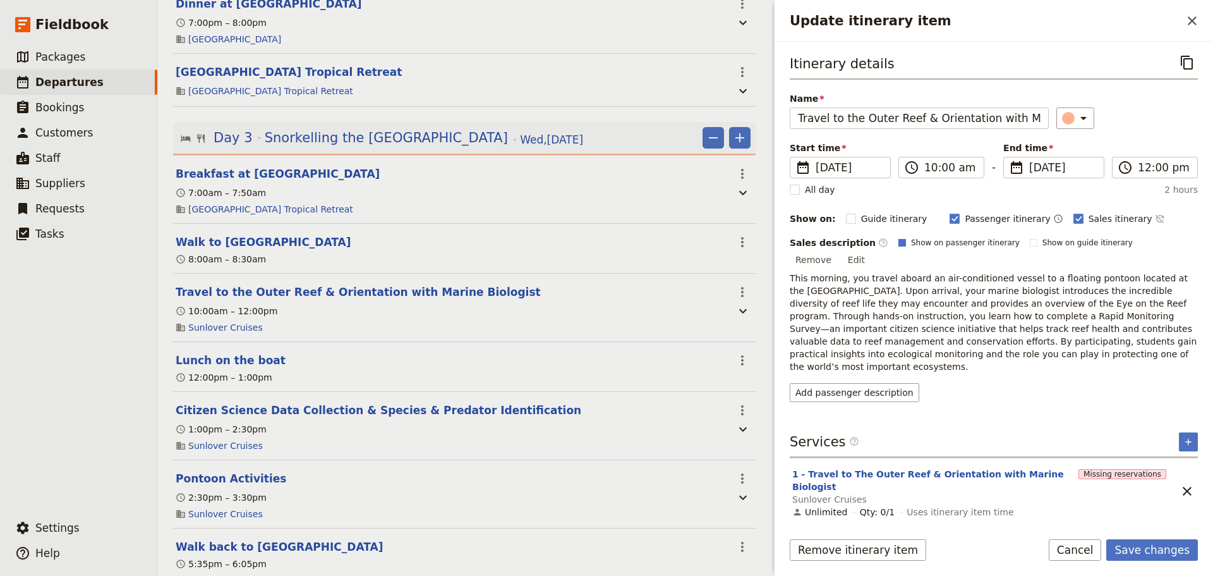
checkbox input "true"
click at [1170, 553] on button "Save changes" at bounding box center [1152, 549] width 92 height 21
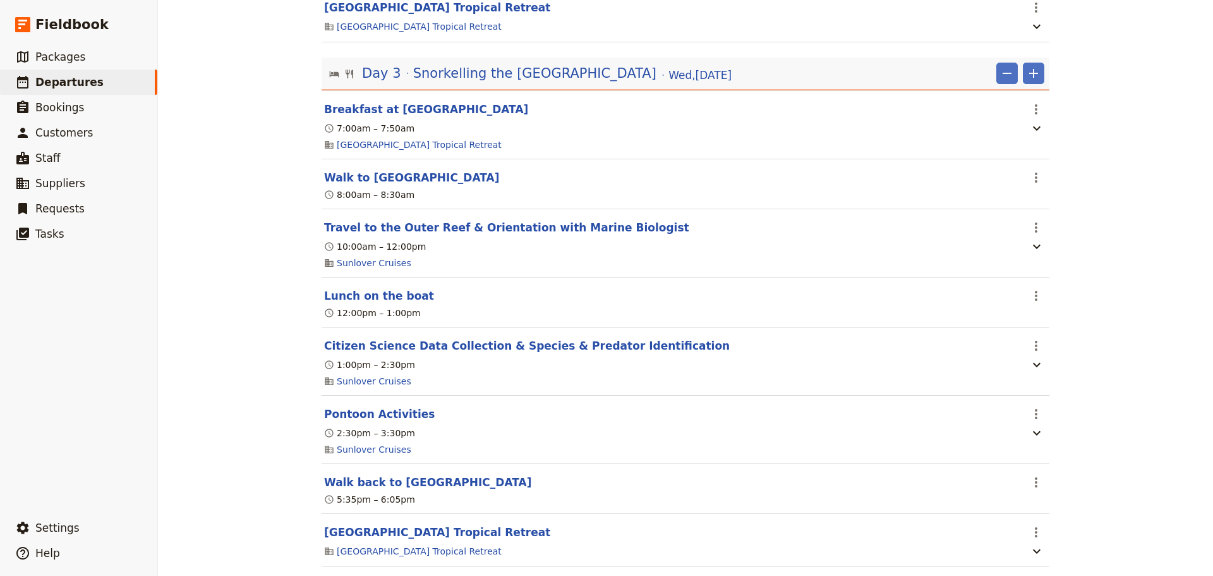
scroll to position [1654, 0]
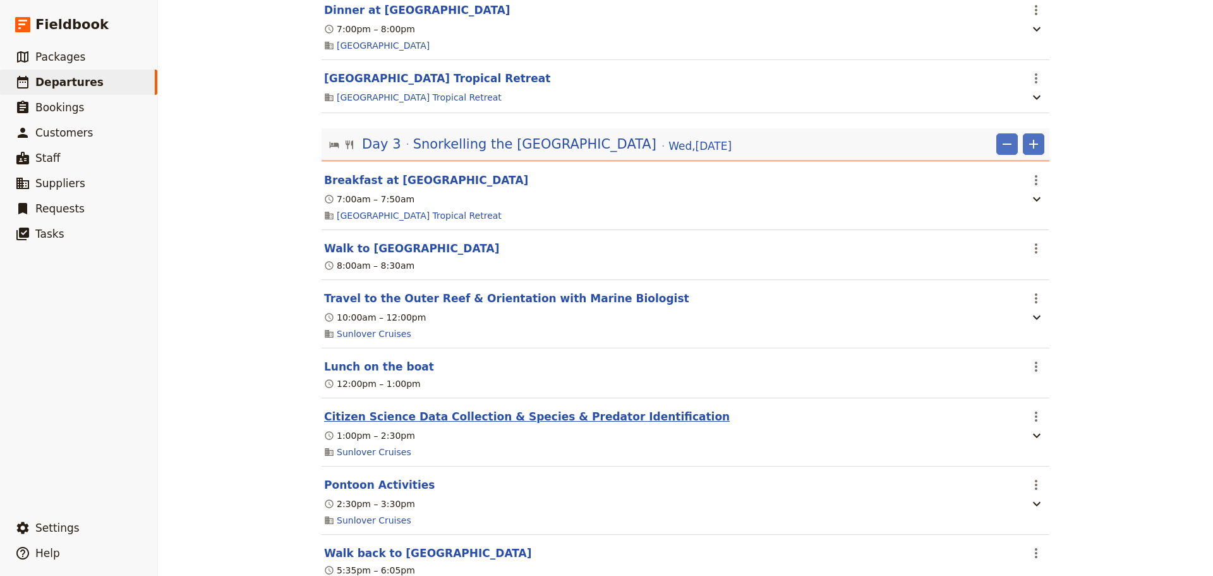
click at [430, 422] on button "Citizen Science Data Collection & Species & Predator Identification" at bounding box center [527, 416] width 406 height 15
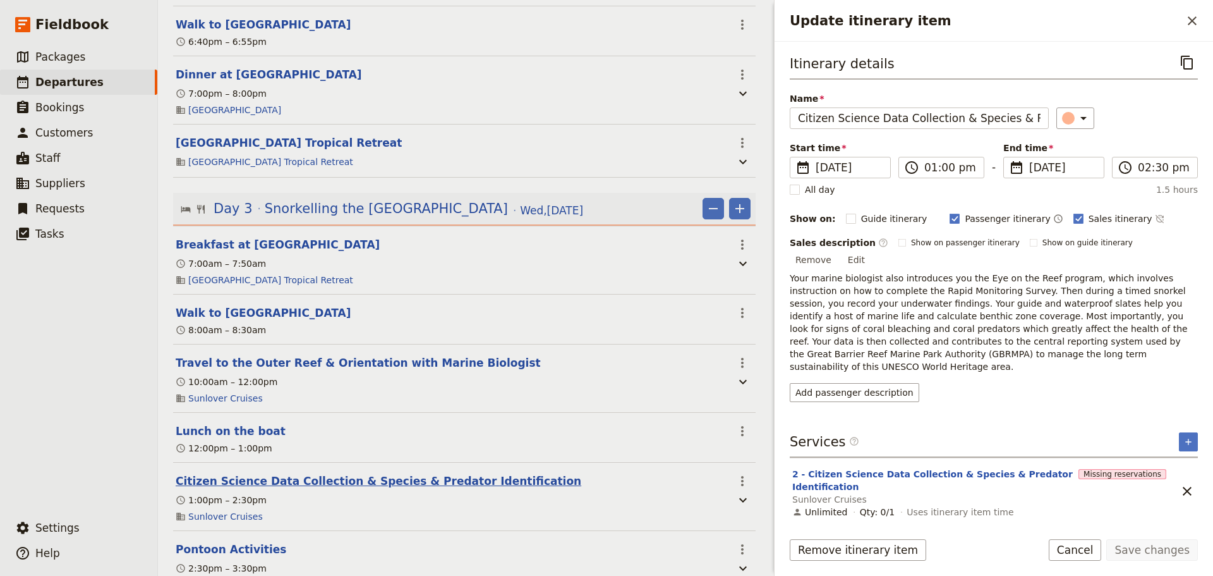
scroll to position [1725, 0]
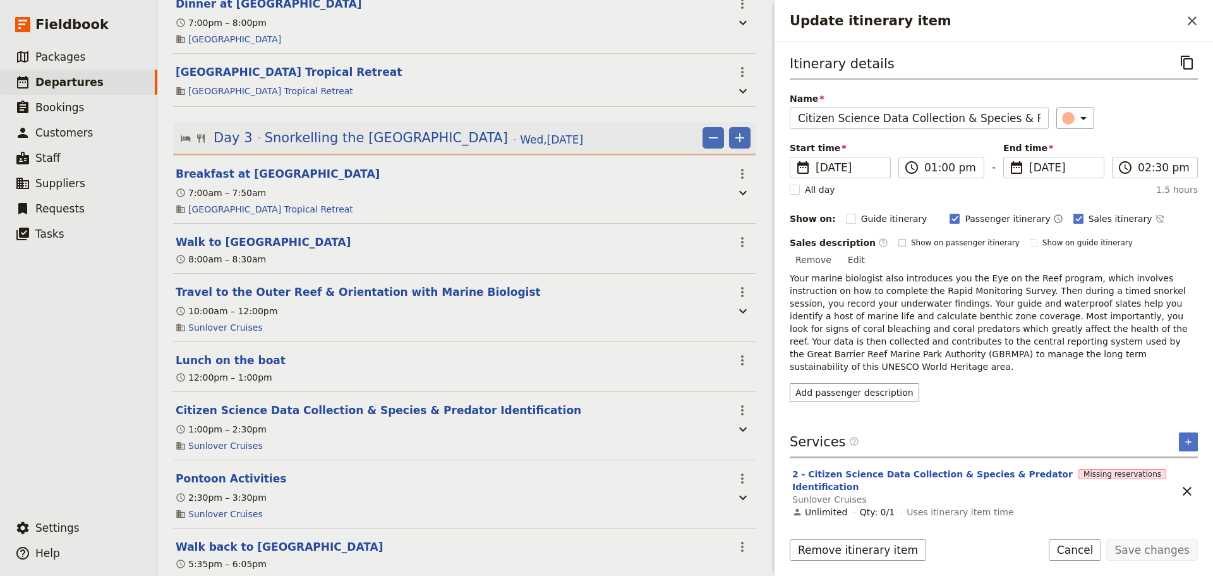
click at [898, 246] on rect "Update itinerary item" at bounding box center [901, 242] width 7 height 7
click at [898, 238] on input "Show on passenger itinerary" at bounding box center [898, 237] width 1 height 1
checkbox input "true"
click at [1161, 545] on button "Save changes" at bounding box center [1152, 549] width 92 height 21
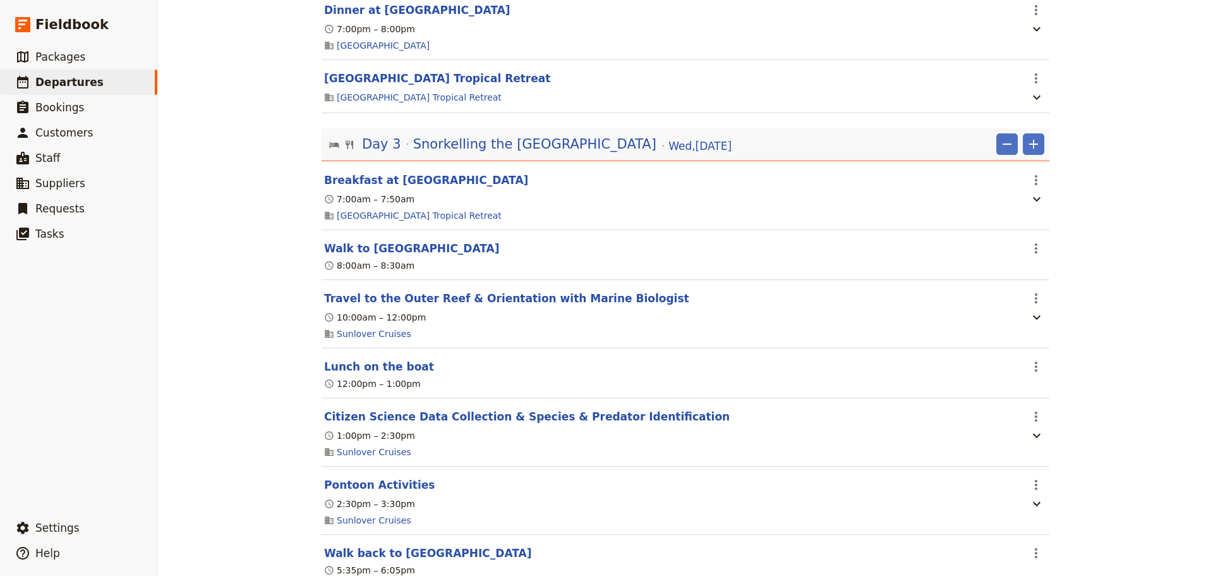
scroll to position [1760, 0]
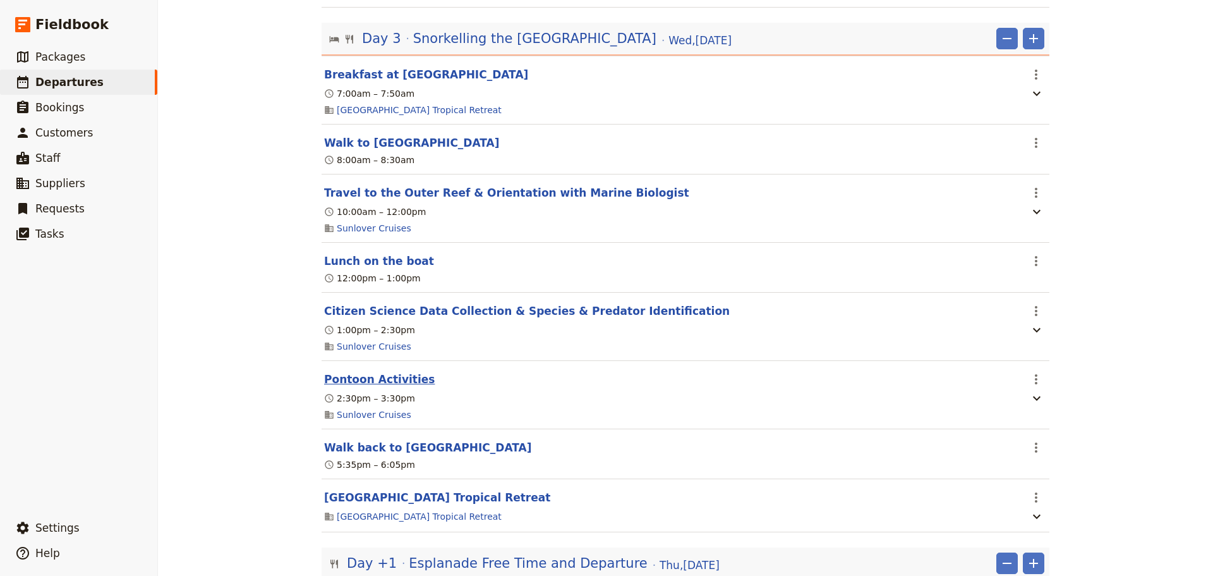
click at [367, 387] on button "Pontoon Activities" at bounding box center [379, 379] width 111 height 15
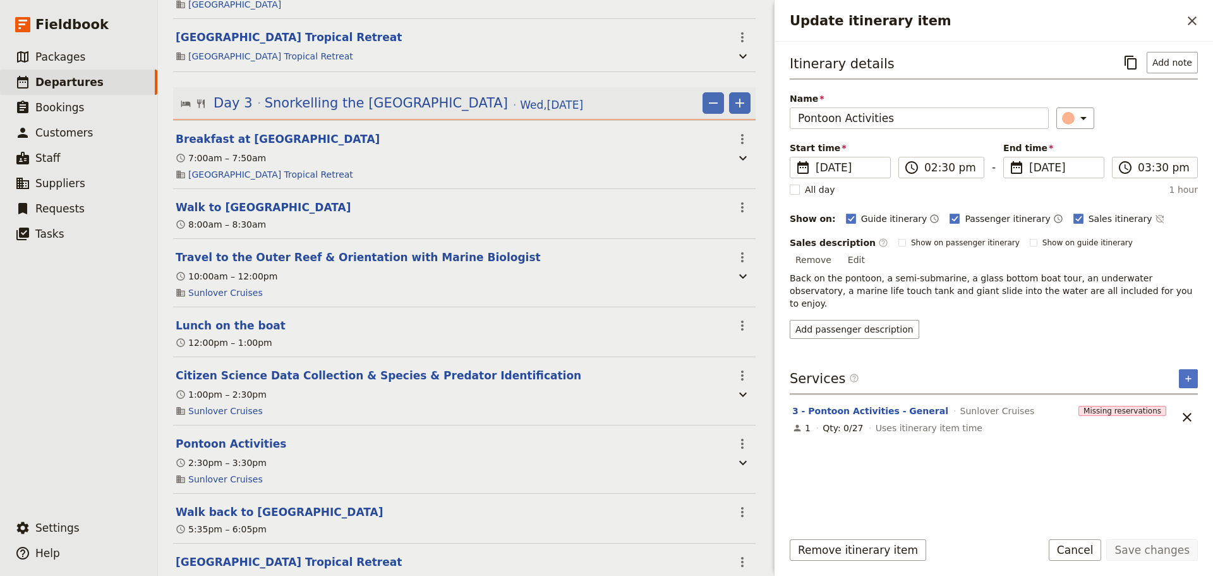
scroll to position [1830, 0]
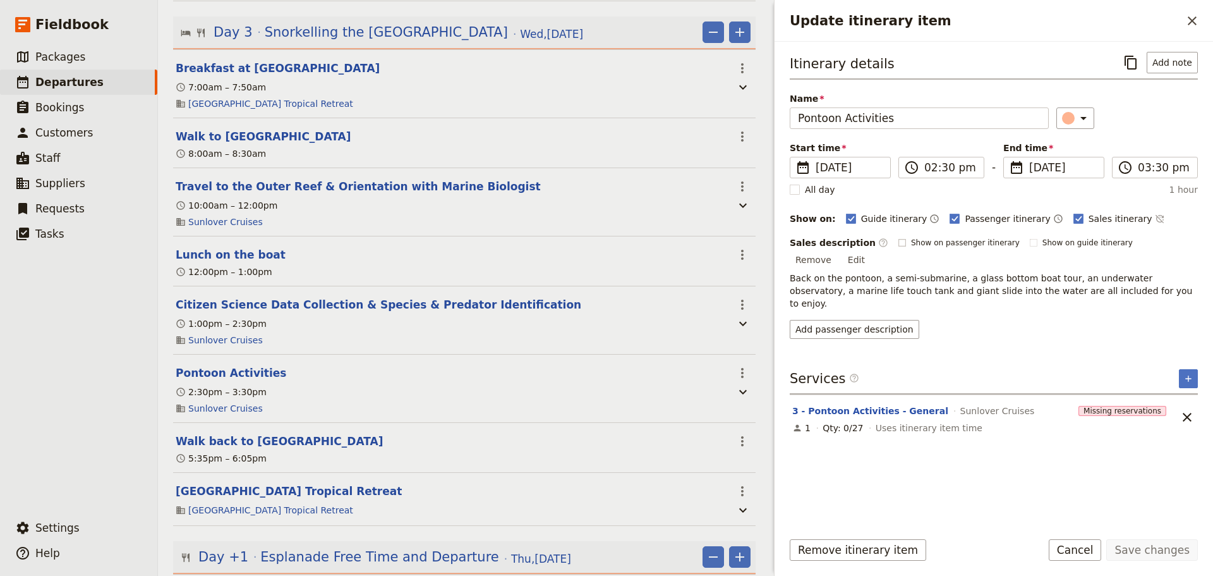
click at [898, 244] on rect "Update itinerary item" at bounding box center [901, 242] width 7 height 7
click at [898, 238] on input "Show on passenger itinerary" at bounding box center [898, 237] width 1 height 1
checkbox input "true"
click at [1151, 548] on button "Save changes" at bounding box center [1152, 549] width 92 height 21
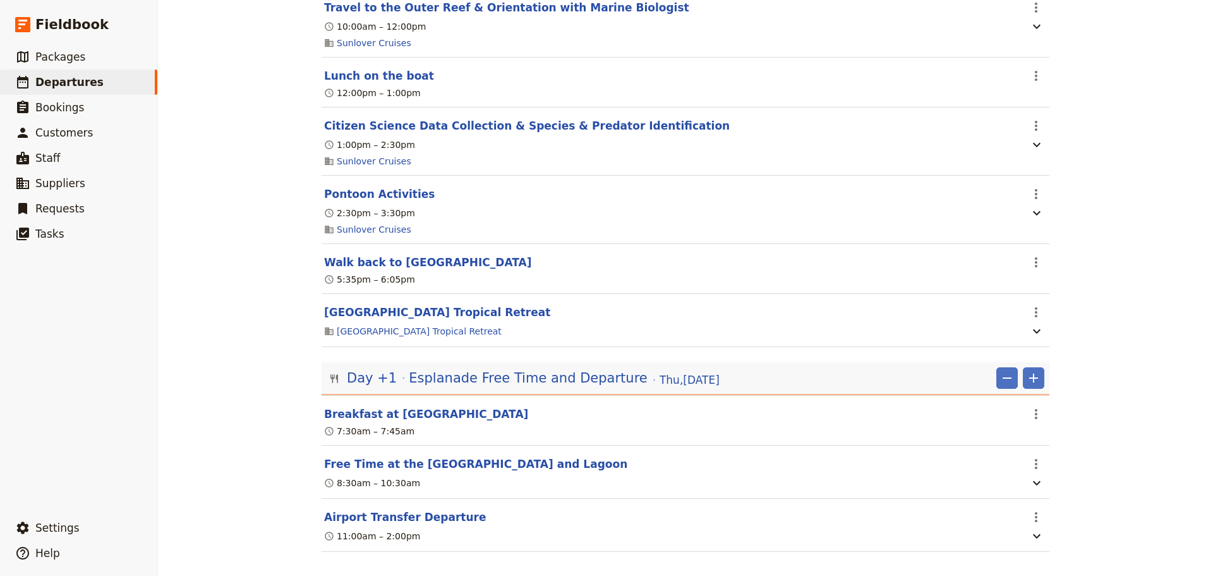
scroll to position [1970, 0]
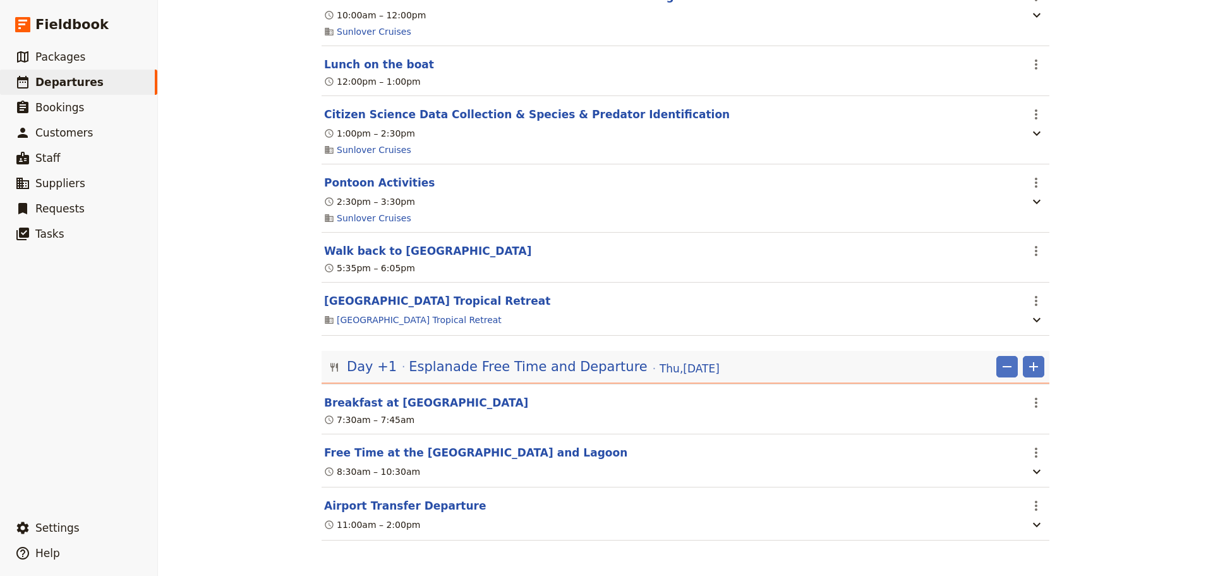
click at [1110, 373] on div "Mornington Secondary College - 2026 ​ Draft 8 – 10 Jun 2026 3 days / 2 nights 0…" at bounding box center [685, 288] width 1055 height 576
click at [492, 362] on span "Esplanade Free Time and Departure" at bounding box center [528, 366] width 238 height 19
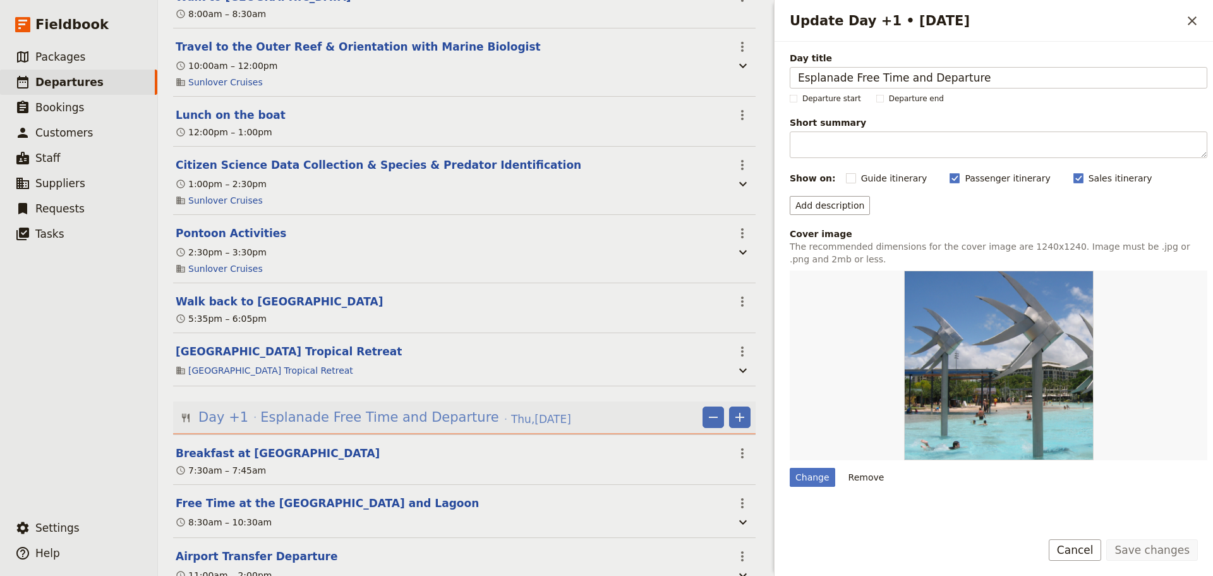
scroll to position [2041, 0]
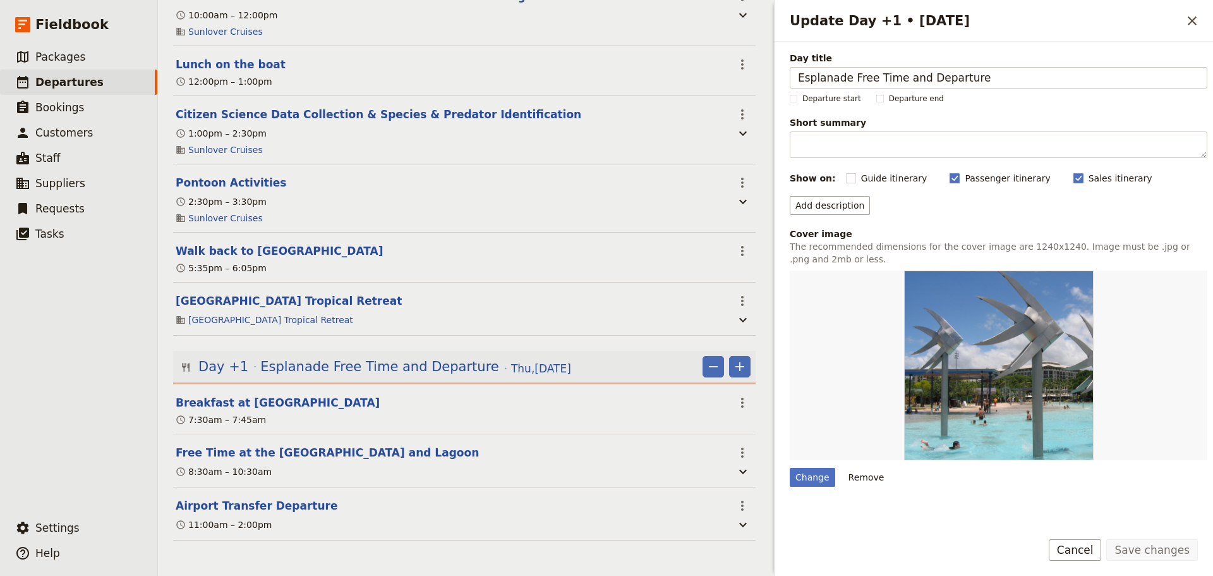
click at [1092, 549] on button "Cancel" at bounding box center [1075, 549] width 53 height 21
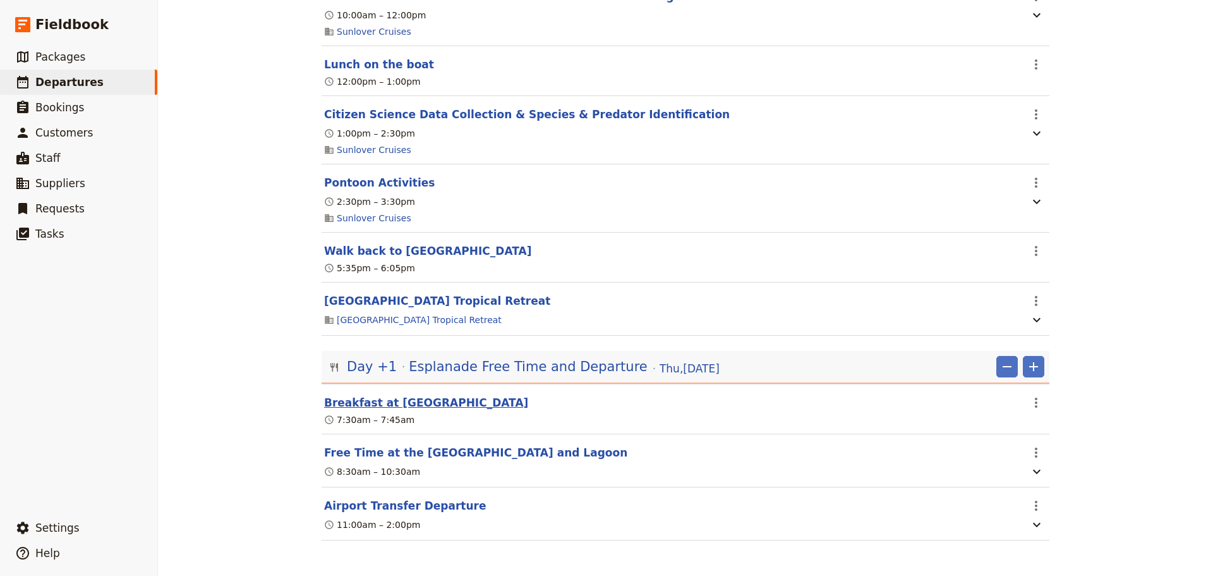
click at [380, 402] on button "Breakfast at [GEOGRAPHIC_DATA]" at bounding box center [426, 402] width 204 height 15
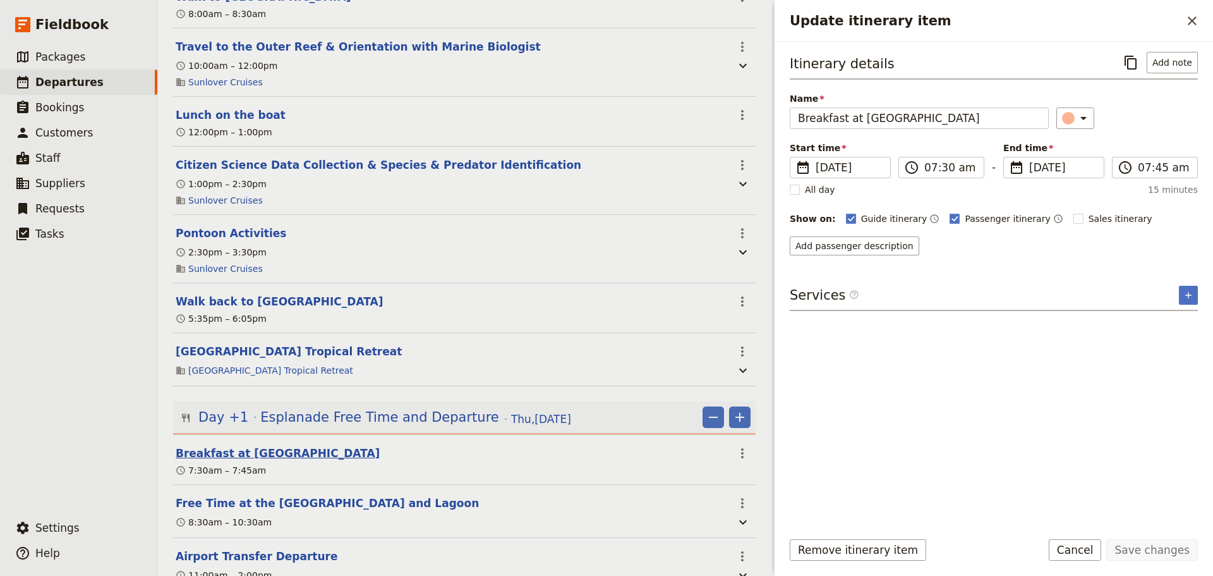
scroll to position [2041, 0]
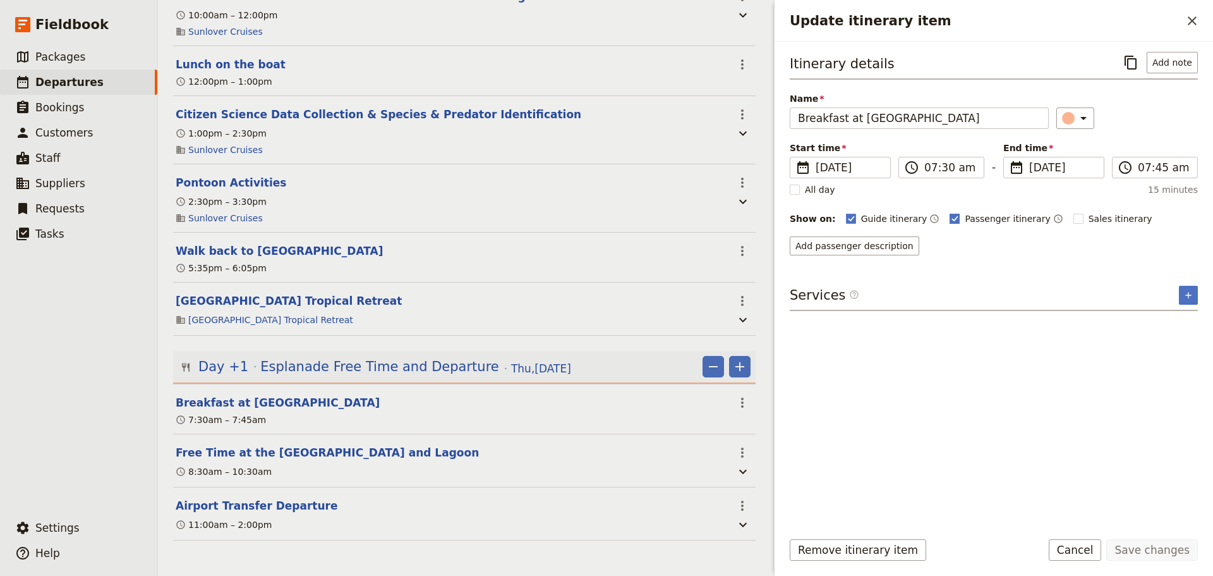
click at [952, 216] on polygon "Update itinerary item" at bounding box center [955, 217] width 6 height 7
click at [949, 212] on input "Passenger itinerary" at bounding box center [949, 212] width 1 height 1
checkbox input "false"
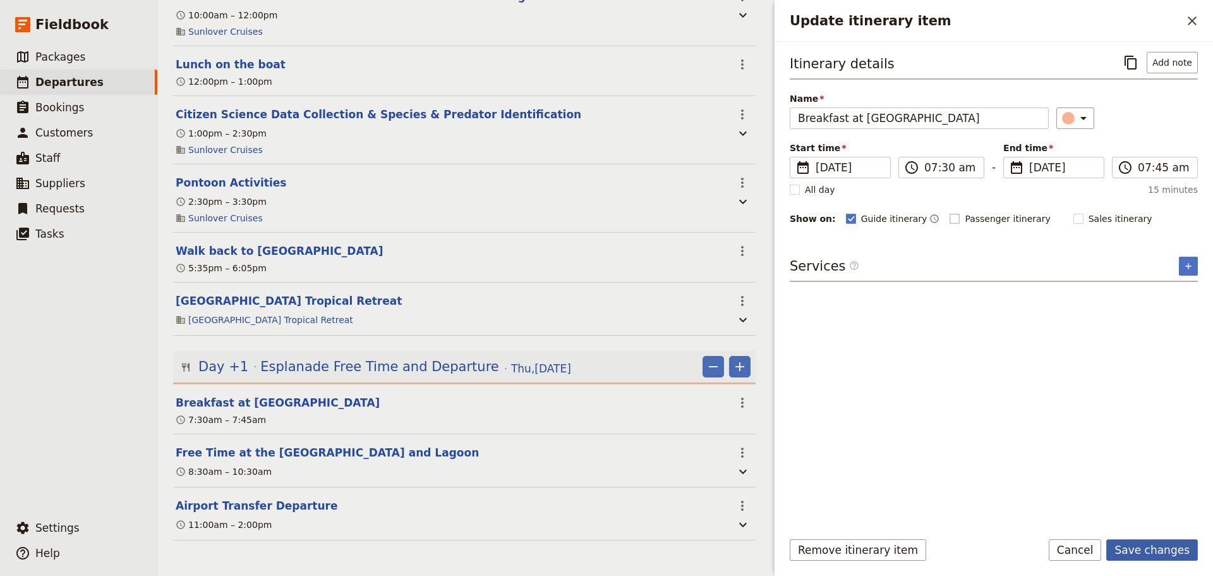
click at [1175, 554] on button "Save changes" at bounding box center [1152, 549] width 92 height 21
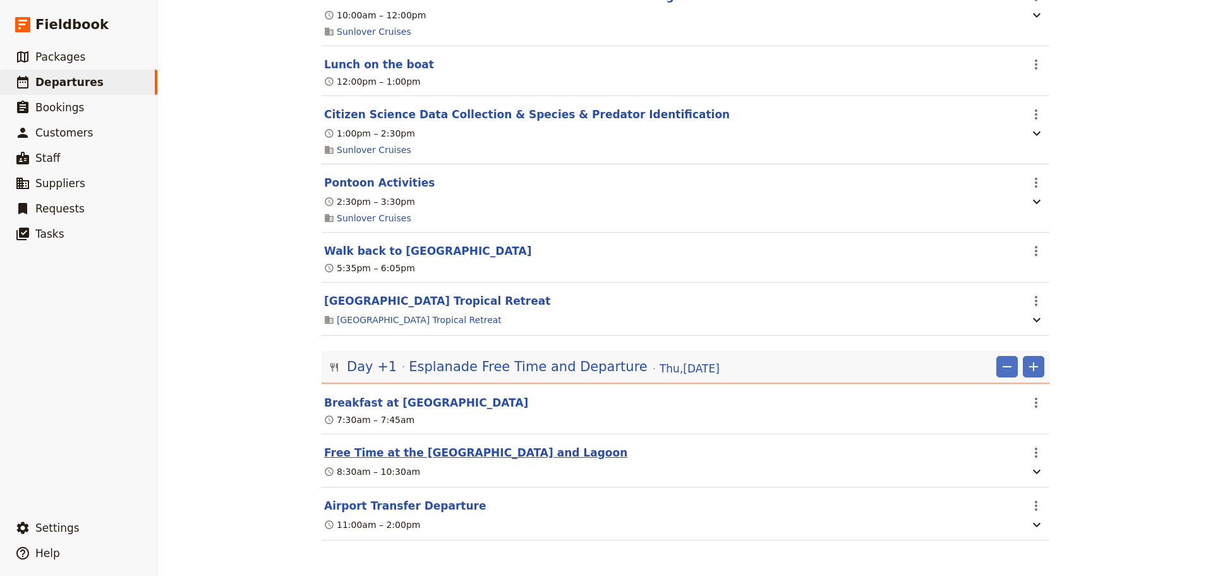
click at [445, 452] on button "Free Time at the [GEOGRAPHIC_DATA] and Lagoon" at bounding box center [475, 452] width 303 height 15
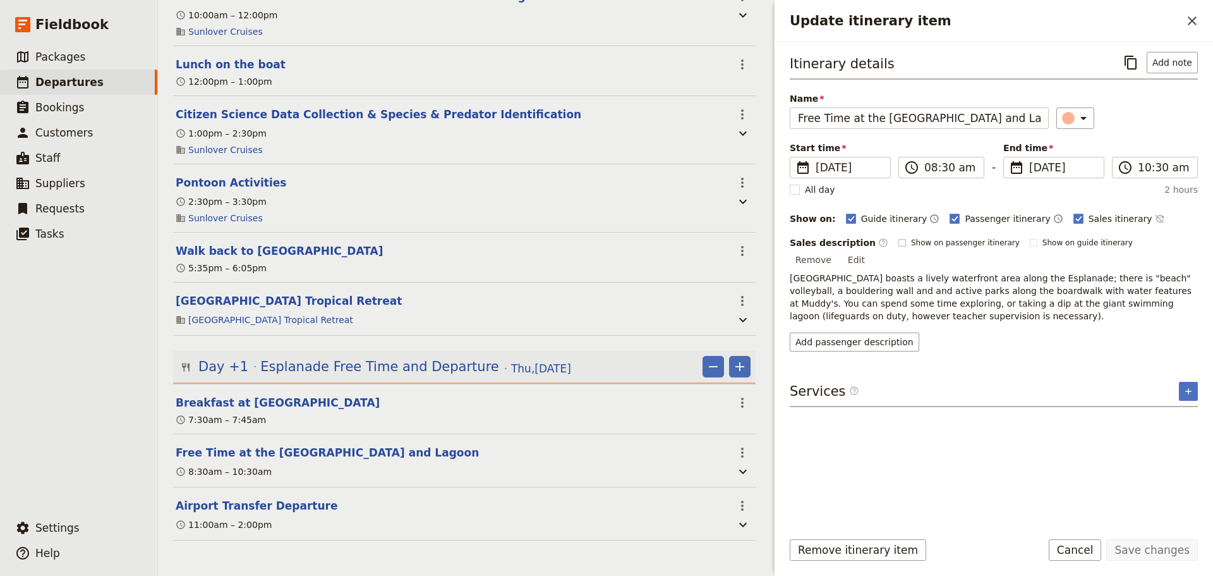
click at [898, 245] on rect "Update itinerary item" at bounding box center [901, 242] width 7 height 7
click at [898, 238] on input "Show on passenger itinerary" at bounding box center [898, 237] width 1 height 1
checkbox input "true"
click at [1142, 550] on button "Save changes" at bounding box center [1152, 549] width 92 height 21
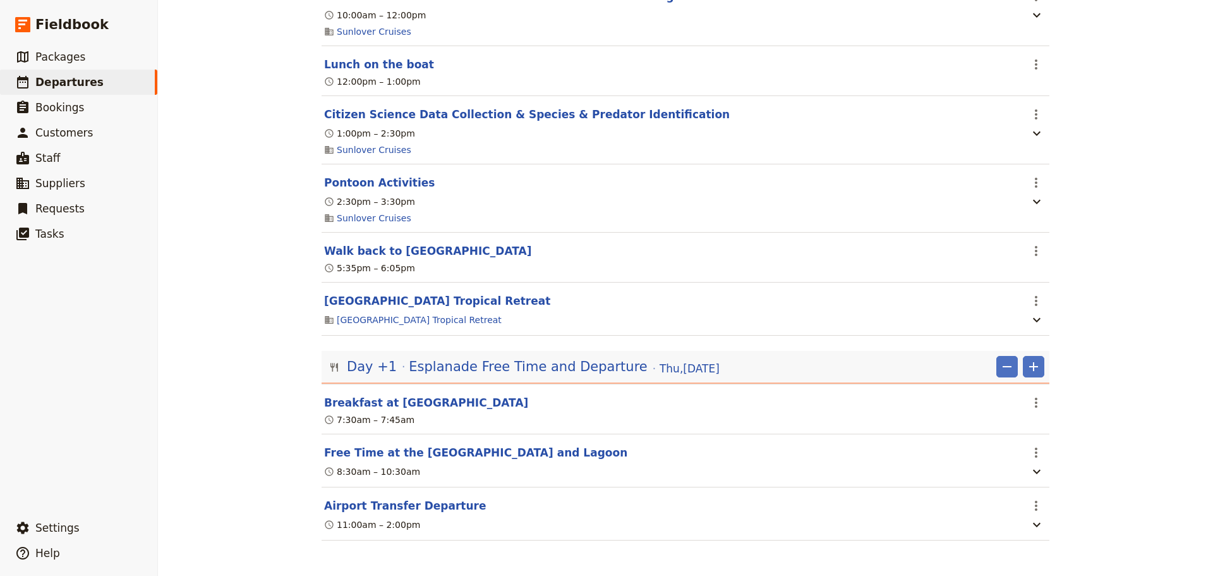
scroll to position [1970, 0]
click at [407, 510] on button "Airport Transfer Departure" at bounding box center [405, 505] width 162 height 15
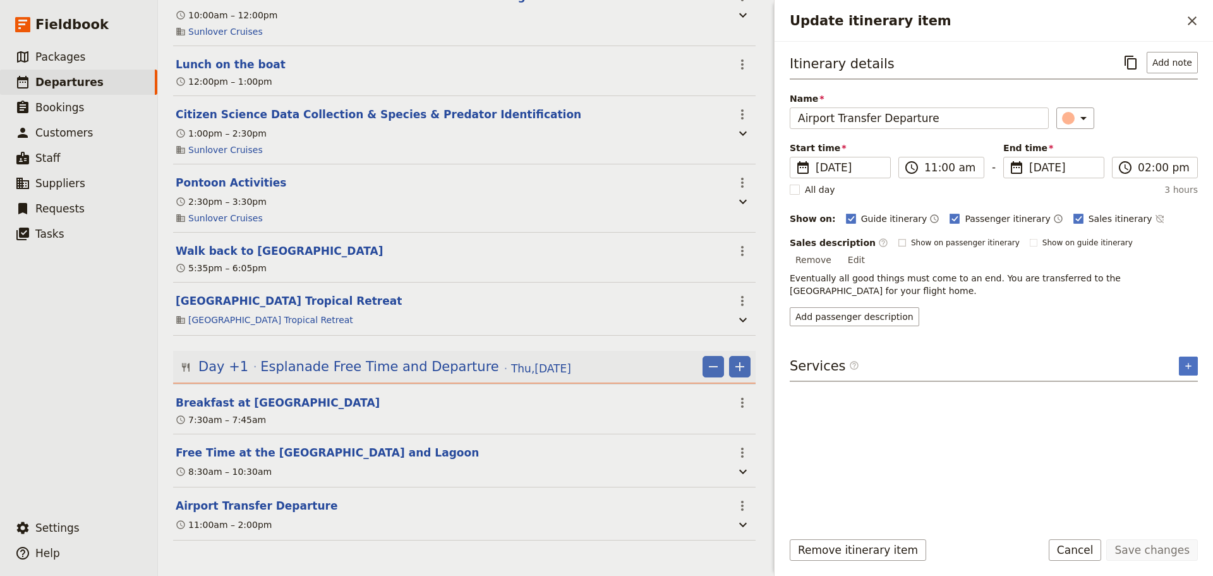
click at [898, 246] on rect "Update itinerary item" at bounding box center [901, 242] width 7 height 7
click at [898, 238] on input "Show on passenger itinerary" at bounding box center [898, 237] width 1 height 1
checkbox input "true"
click at [1173, 550] on button "Save changes" at bounding box center [1152, 549] width 92 height 21
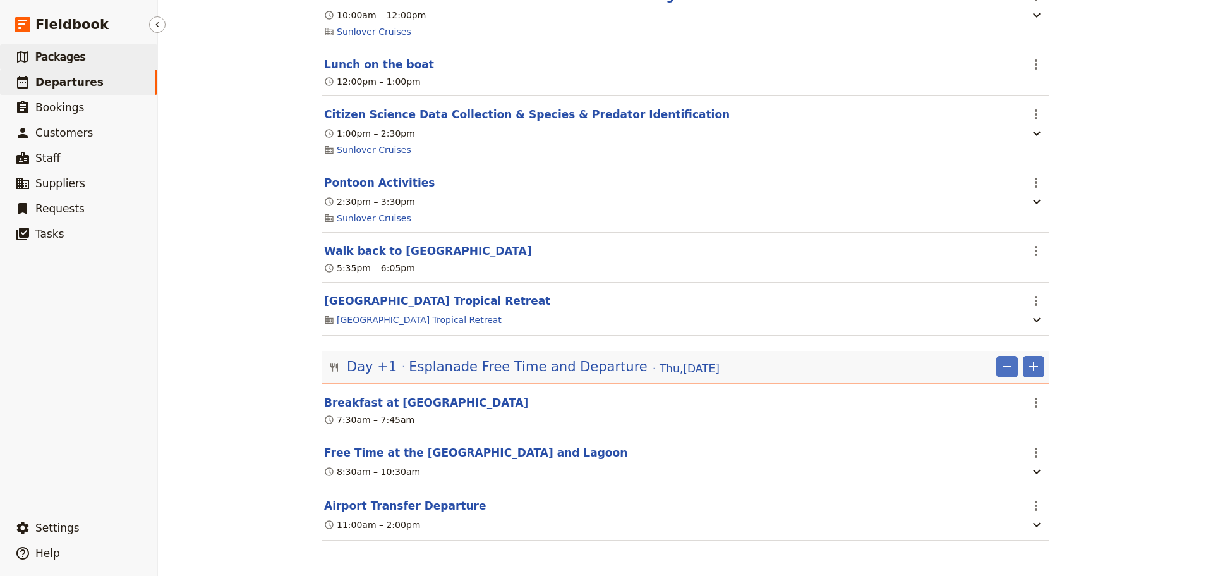
click at [87, 56] on link "​ Packages" at bounding box center [78, 56] width 157 height 25
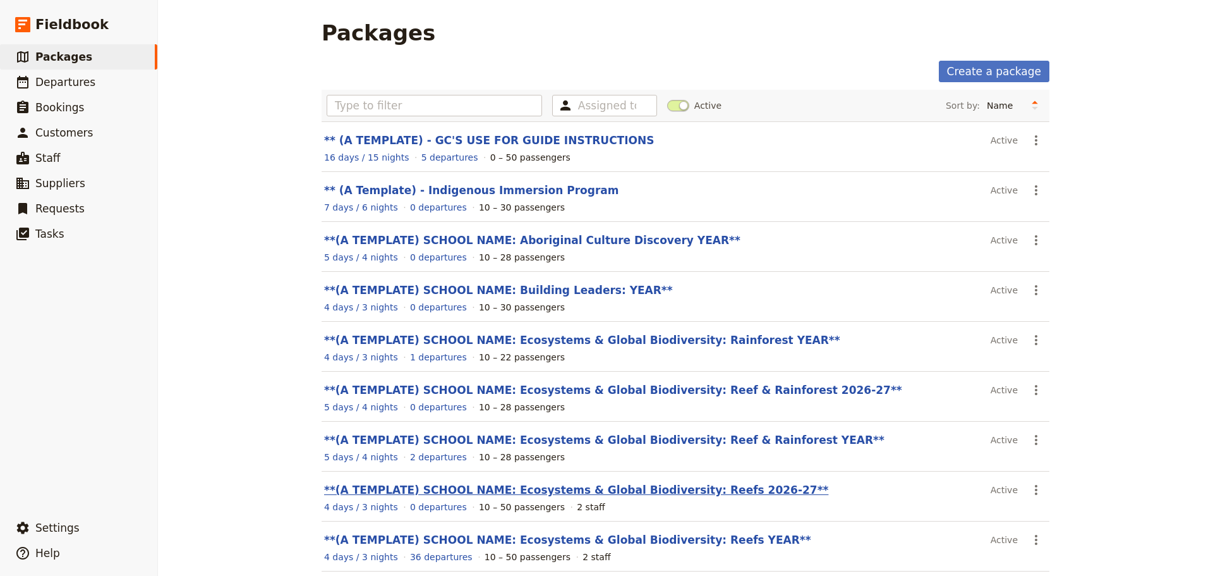
click at [552, 495] on link "**(A TEMPLATE) SCHOOL NAME: Ecosystems & Global Biodiversity: Reefs 2026-27**" at bounding box center [576, 489] width 504 height 13
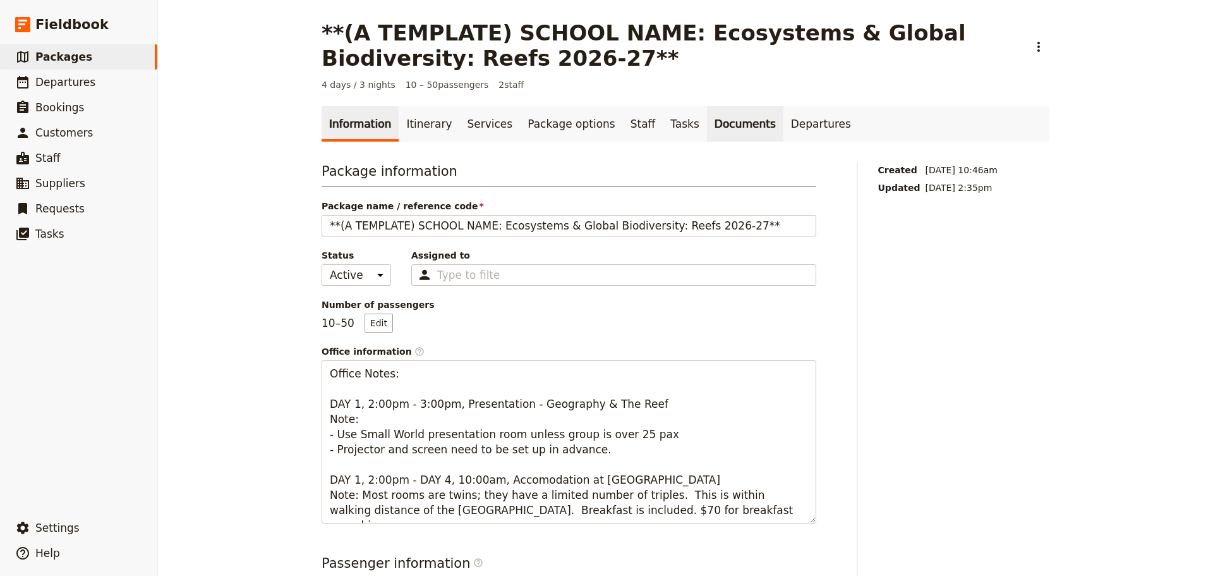
click at [707, 130] on link "Documents" at bounding box center [745, 123] width 76 height 35
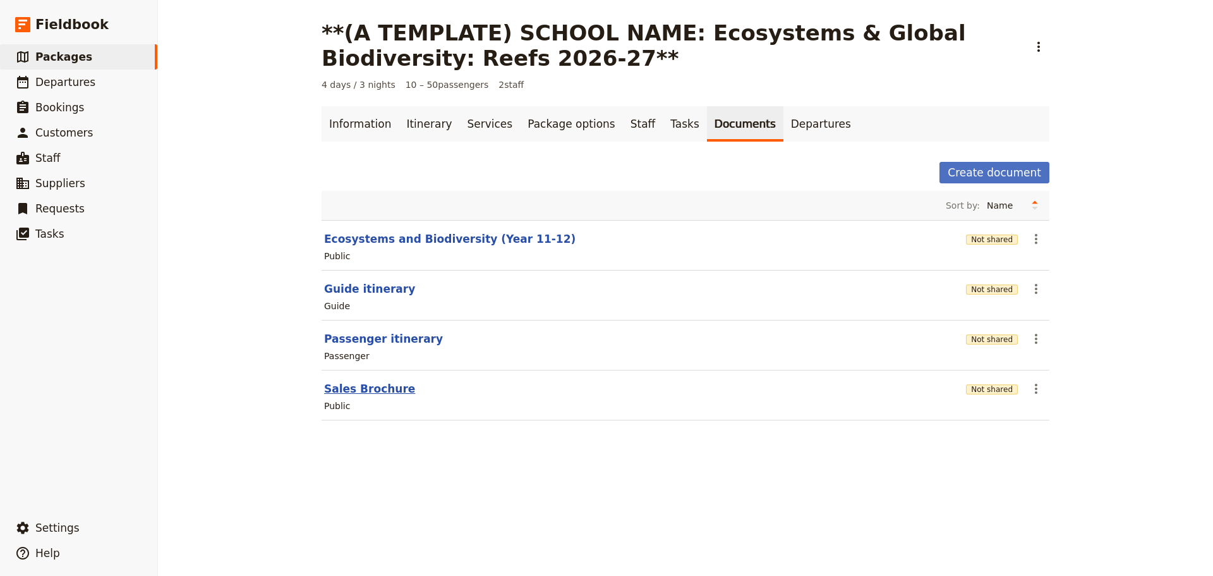
click at [360, 391] on button "Sales Brochure" at bounding box center [369, 388] width 91 height 15
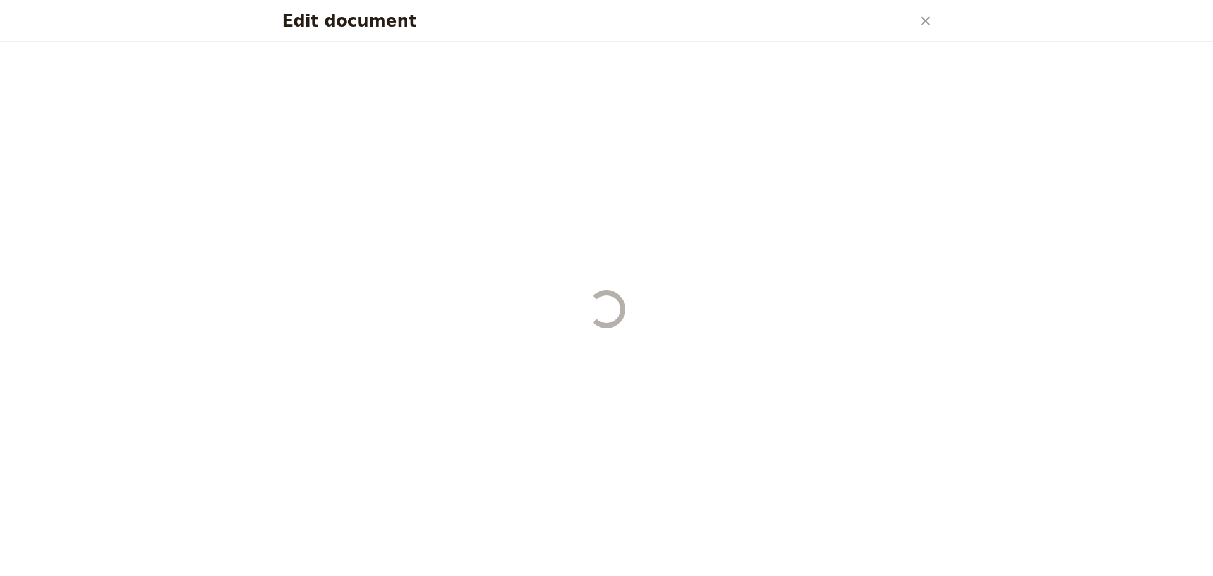
select select "DEFAULT"
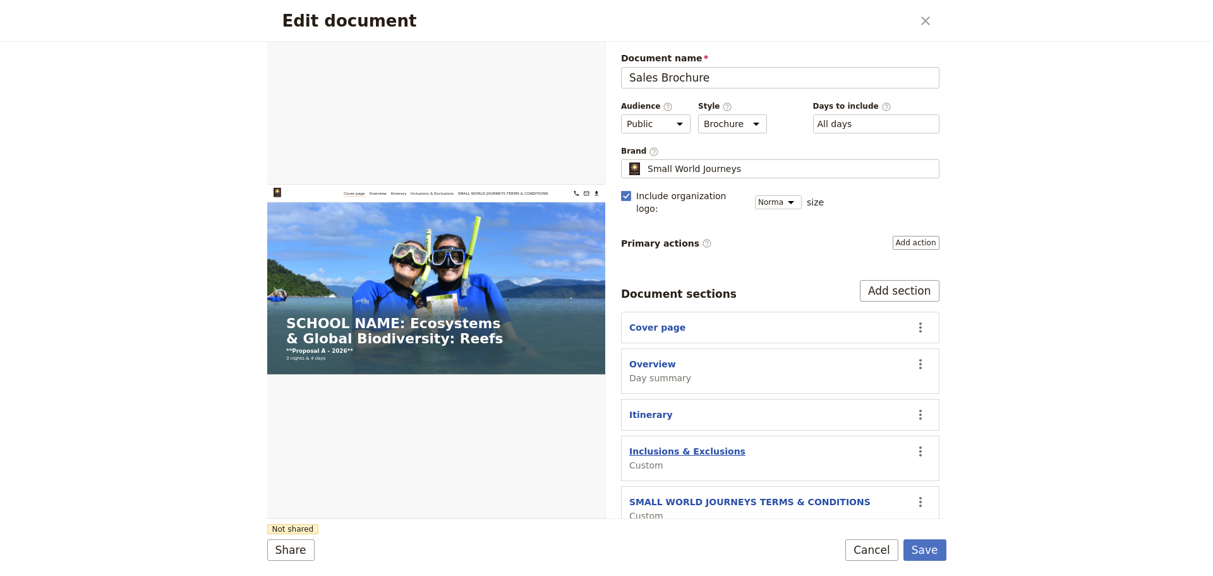
click at [696, 445] on button "Inclusions & Exclusions" at bounding box center [687, 451] width 116 height 13
select select "CUSTOM"
select select "default"
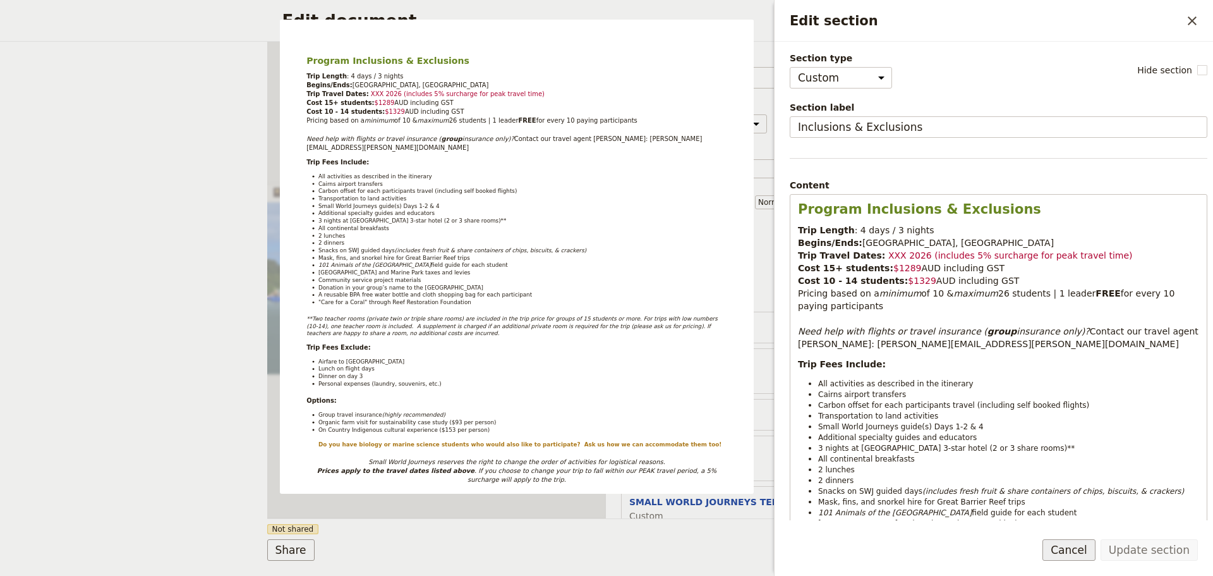
click at [1058, 549] on button "Cancel" at bounding box center [1069, 549] width 53 height 21
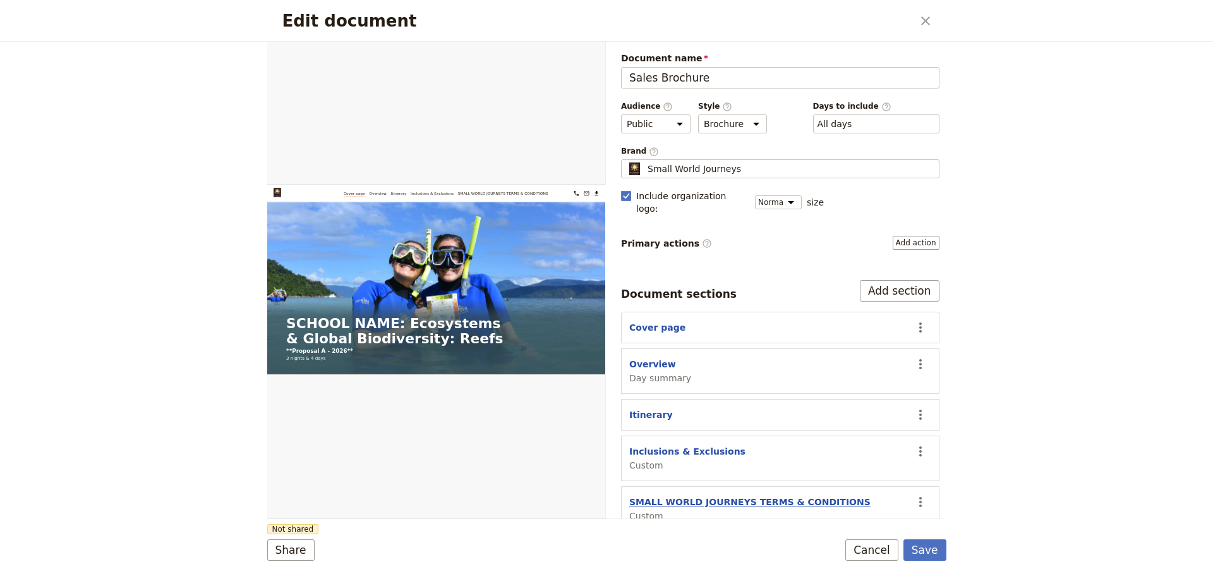
click at [738, 495] on button "SMALL WORLD JOURNEYS TERMS & CONDITIONS" at bounding box center [749, 501] width 241 height 13
select select "CUSTOM"
select select "default"
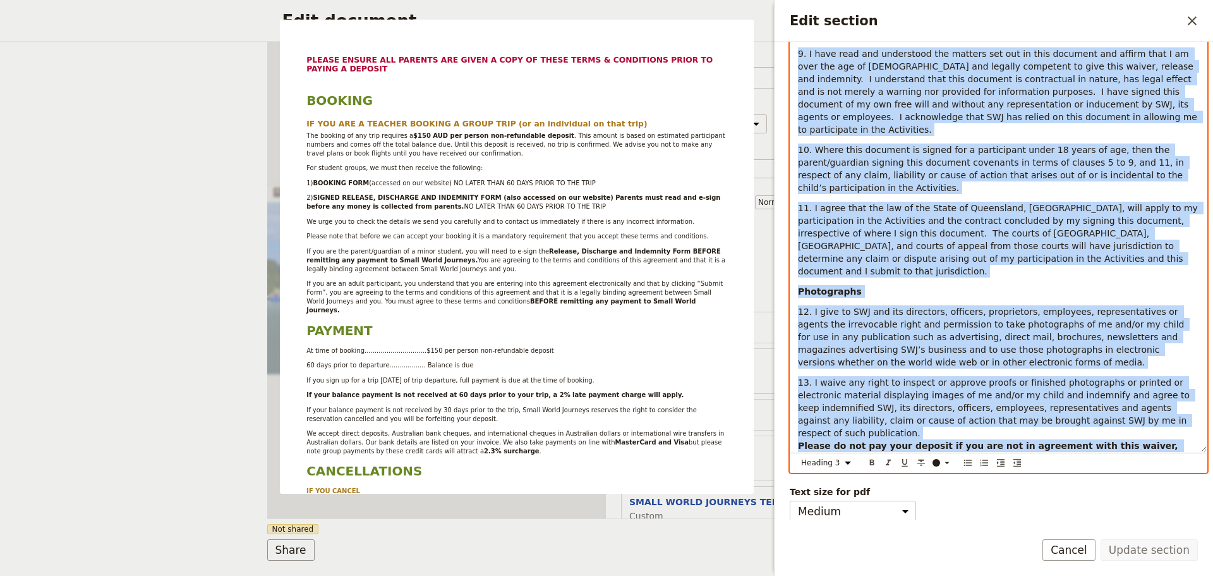
scroll to position [4274, 0]
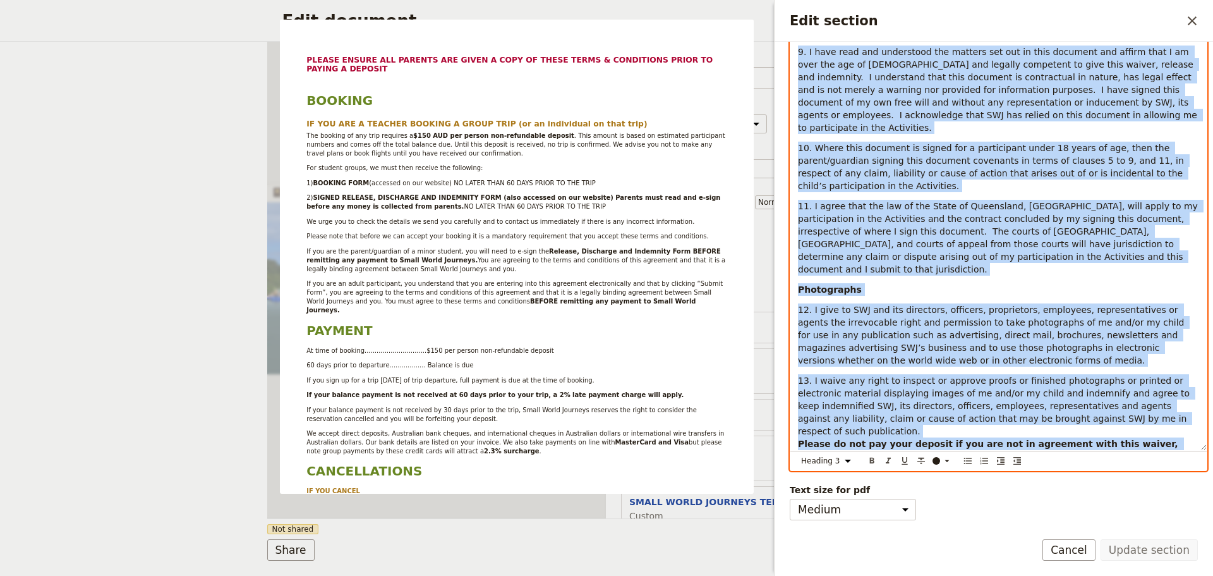
drag, startPoint x: 800, startPoint y: 207, endPoint x: 1197, endPoint y: 446, distance: 463.1
copy div "PLEASE ENSURE ALL PARENTS ARE GIVEN A COPY OF THESE TERMS & CONDITIONS PRIOR TO…"
select select "paragraph"
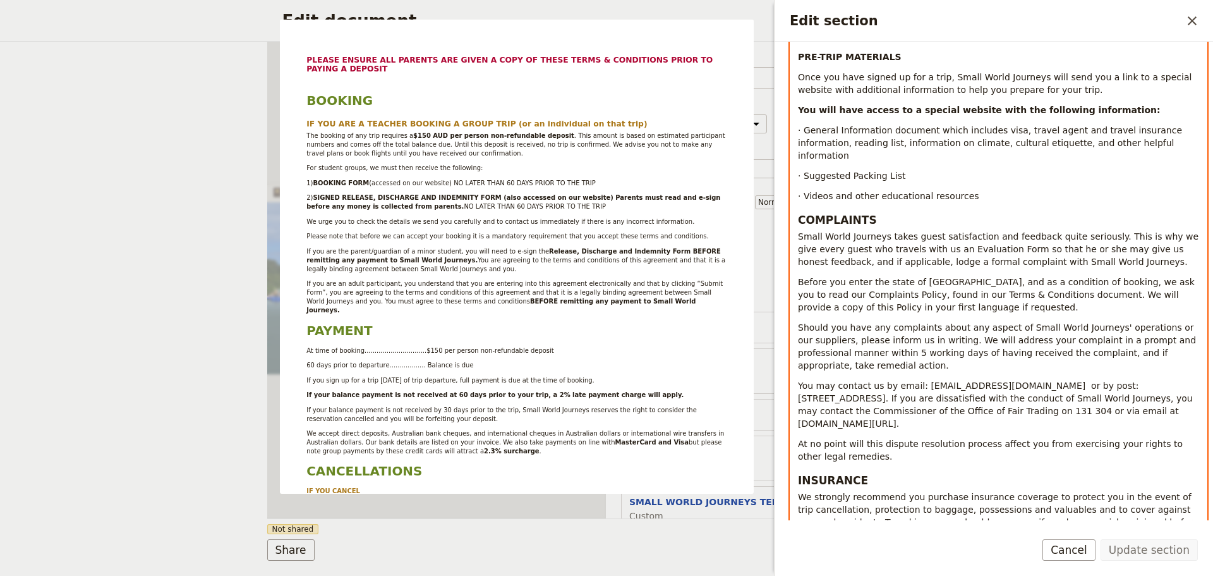
scroll to position [1410, 0]
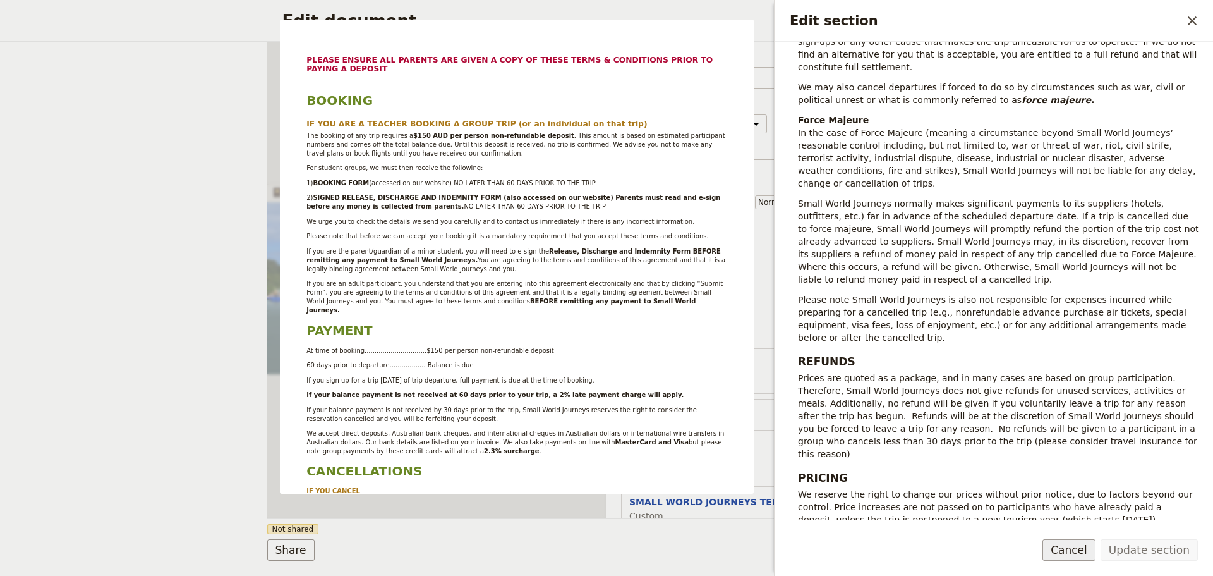
click at [1077, 550] on button "Cancel" at bounding box center [1069, 549] width 53 height 21
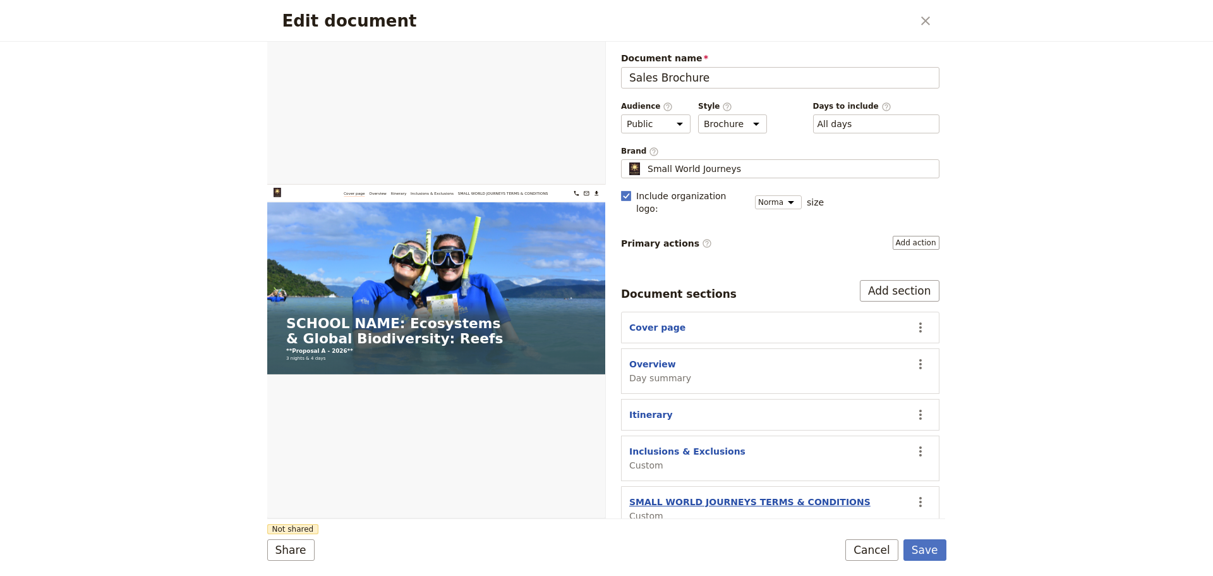
click at [772, 495] on button "SMALL WORLD JOURNEYS TERMS & CONDITIONS" at bounding box center [749, 501] width 241 height 13
select select "CUSTOM"
select select "default"
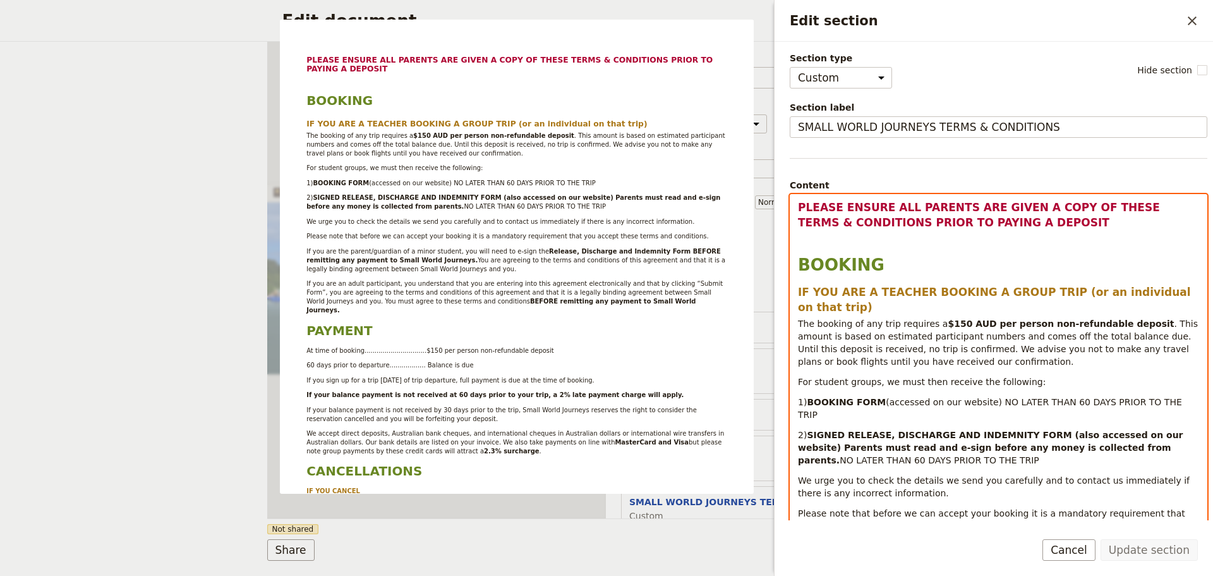
select select "h3"
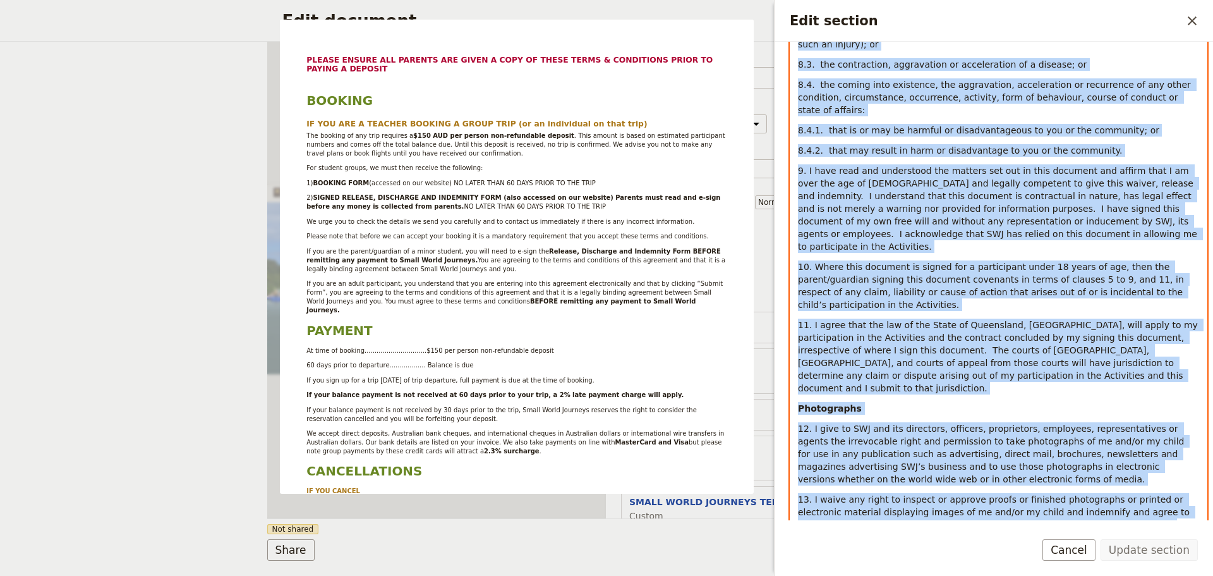
scroll to position [4274, 0]
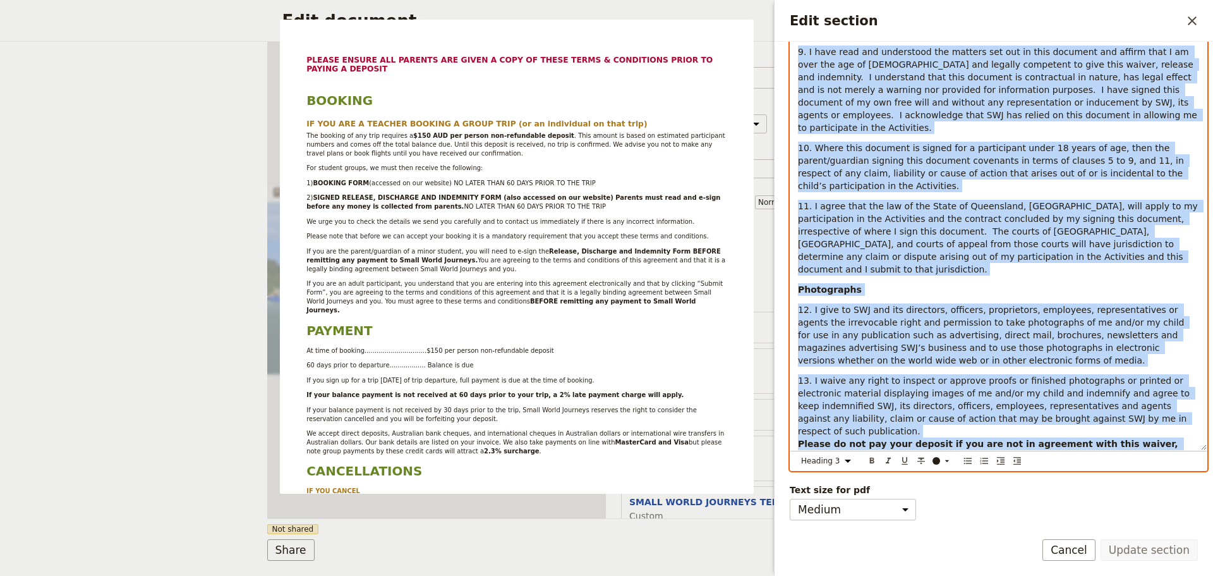
drag, startPoint x: 806, startPoint y: 212, endPoint x: 1183, endPoint y: 442, distance: 441.5
copy div "PLEASE ENSURE ALL PARENTS ARE GIVEN A COPY OF THESE TERMS & CONDITIONS PRIOR TO…"
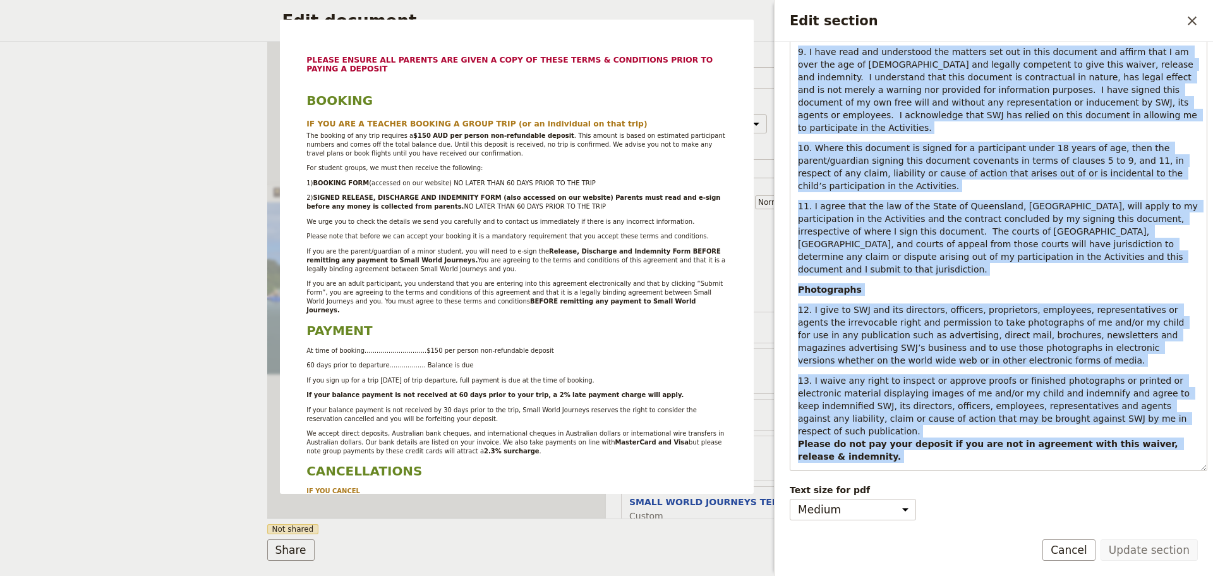
click at [1078, 545] on button "Cancel" at bounding box center [1069, 549] width 53 height 21
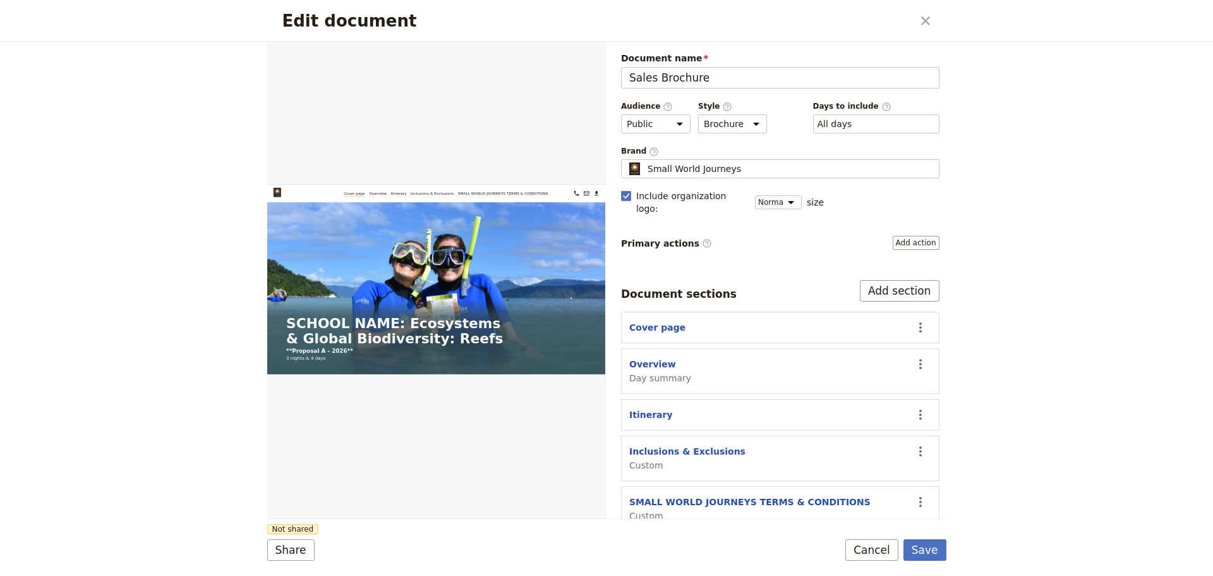
drag, startPoint x: 1079, startPoint y: 359, endPoint x: 1067, endPoint y: 366, distance: 13.9
click at [1079, 359] on div "Edit document ​ Web PDF ​ Document name Sales Brochure Preview Audience ​ Publi…" at bounding box center [606, 288] width 1213 height 576
click at [913, 494] on icon "Actions" at bounding box center [920, 501] width 15 height 15
click at [1015, 488] on div "Edit document ​ Web PDF ​ Document name Sales Brochure Preview Audience ​ Publi…" at bounding box center [606, 288] width 1213 height 576
click at [886, 557] on button "Cancel" at bounding box center [871, 549] width 53 height 21
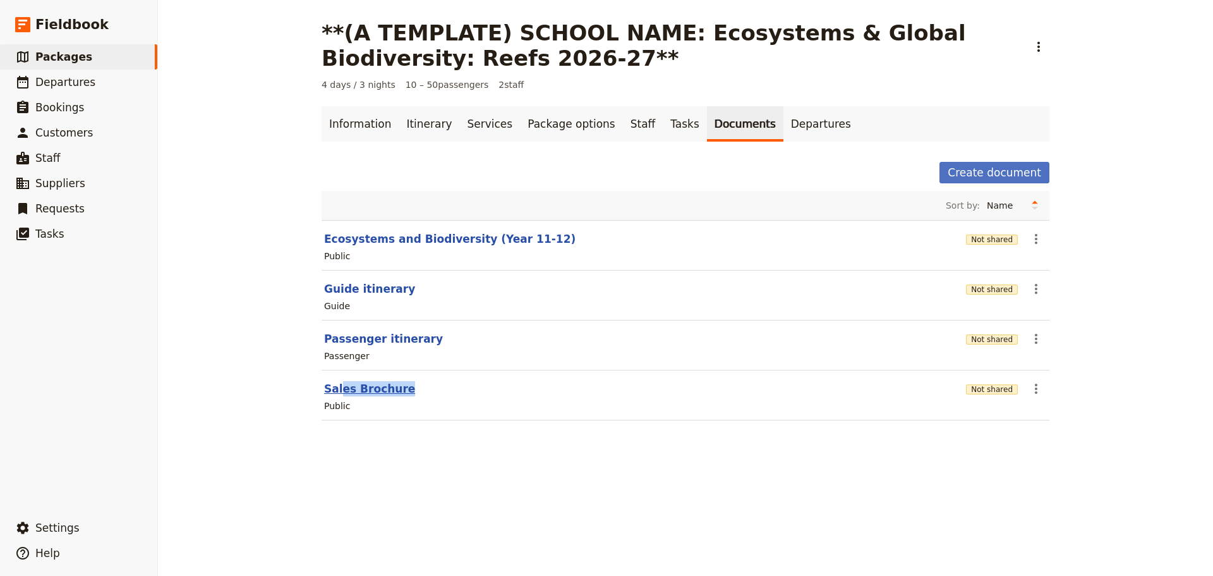
click at [336, 396] on section "Sales Brochure Not shared ​ Public" at bounding box center [686, 395] width 728 height 50
drag, startPoint x: 416, startPoint y: 409, endPoint x: 407, endPoint y: 400, distance: 13.0
click at [416, 409] on div "Public" at bounding box center [685, 405] width 725 height 15
click at [355, 385] on button "Sales Brochure" at bounding box center [369, 388] width 91 height 15
select select "DEFAULT"
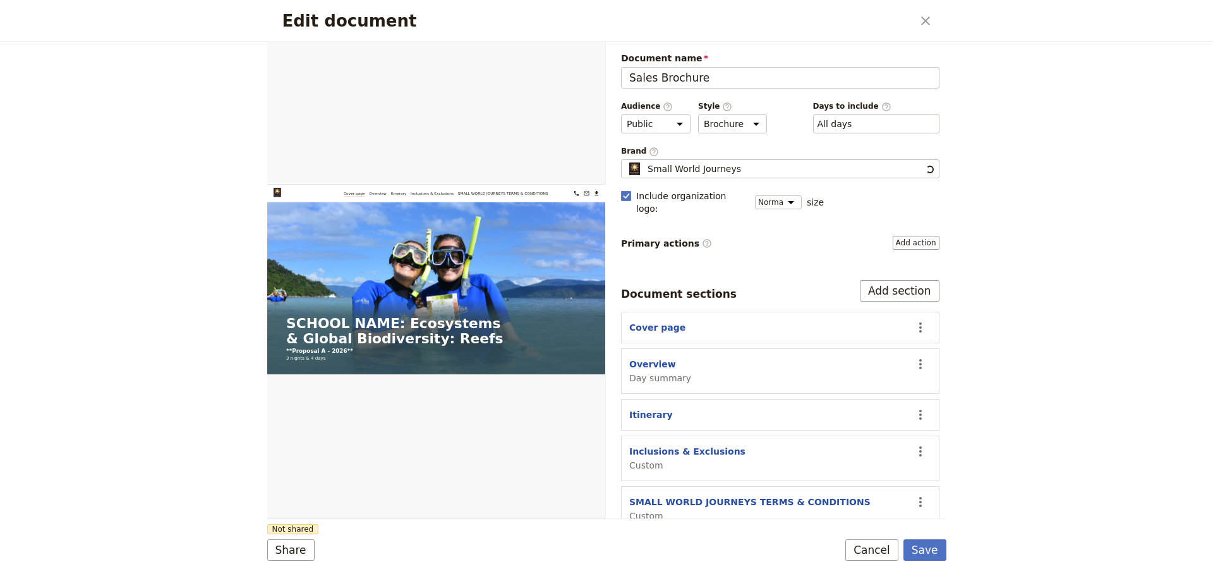
scroll to position [0, 0]
click at [704, 495] on button "SMALL WORLD JOURNEYS TERMS & CONDITIONS" at bounding box center [749, 501] width 241 height 13
select select "CUSTOM"
select select "default"
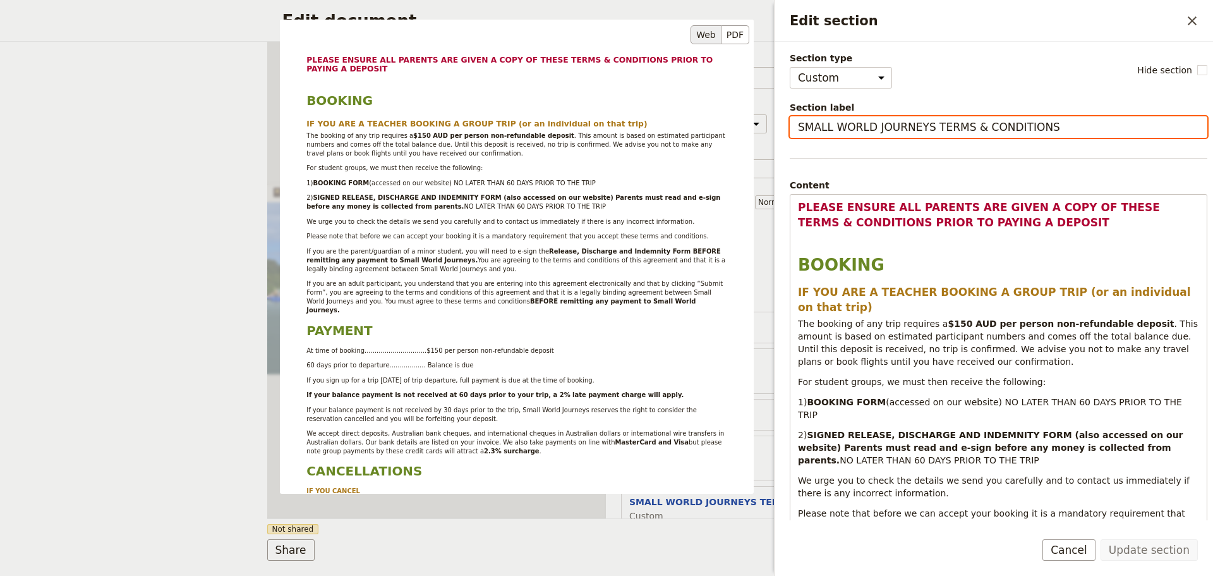
drag, startPoint x: 998, startPoint y: 130, endPoint x: 669, endPoint y: 127, distance: 328.6
click at [790, 129] on div "Section type Cover page Day summary Itinerary Custom Hide section Section label…" at bounding box center [999, 285] width 418 height 467
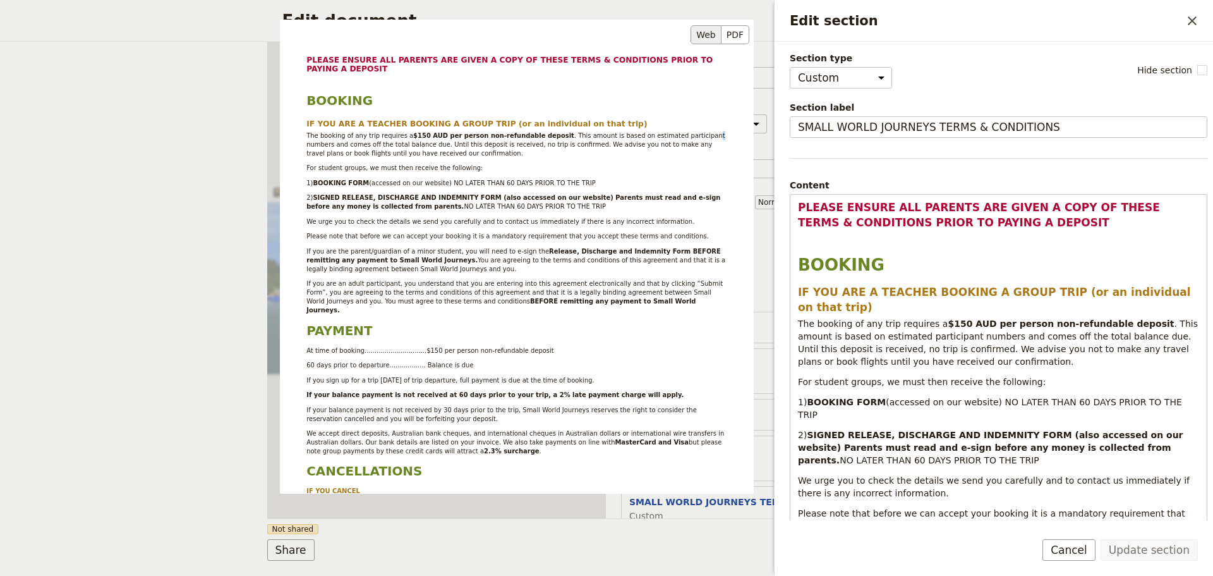
click at [669, 127] on div "PLEASE ENSURE ALL PARENTS ARE GIVEN A COPY OF THESE TERMS & CONDITIONS PRIOR TO…" at bounding box center [517, 257] width 474 height 474
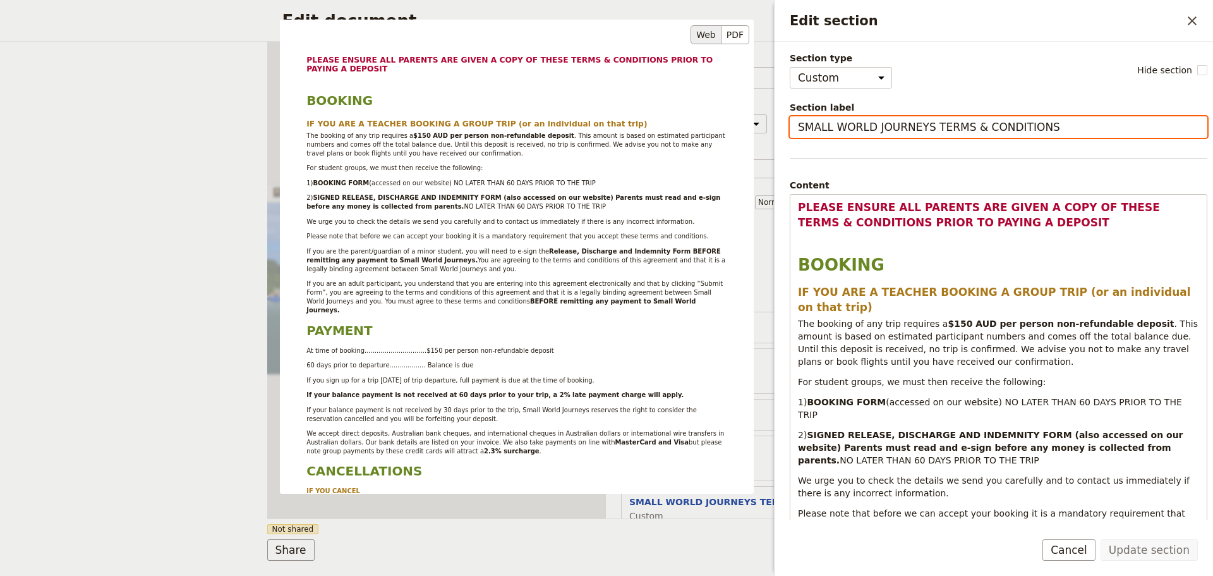
drag, startPoint x: 1068, startPoint y: 118, endPoint x: 754, endPoint y: 132, distance: 314.4
click at [790, 125] on div "Section type Cover page Day summary Itinerary Custom Hide section Section label…" at bounding box center [999, 285] width 418 height 467
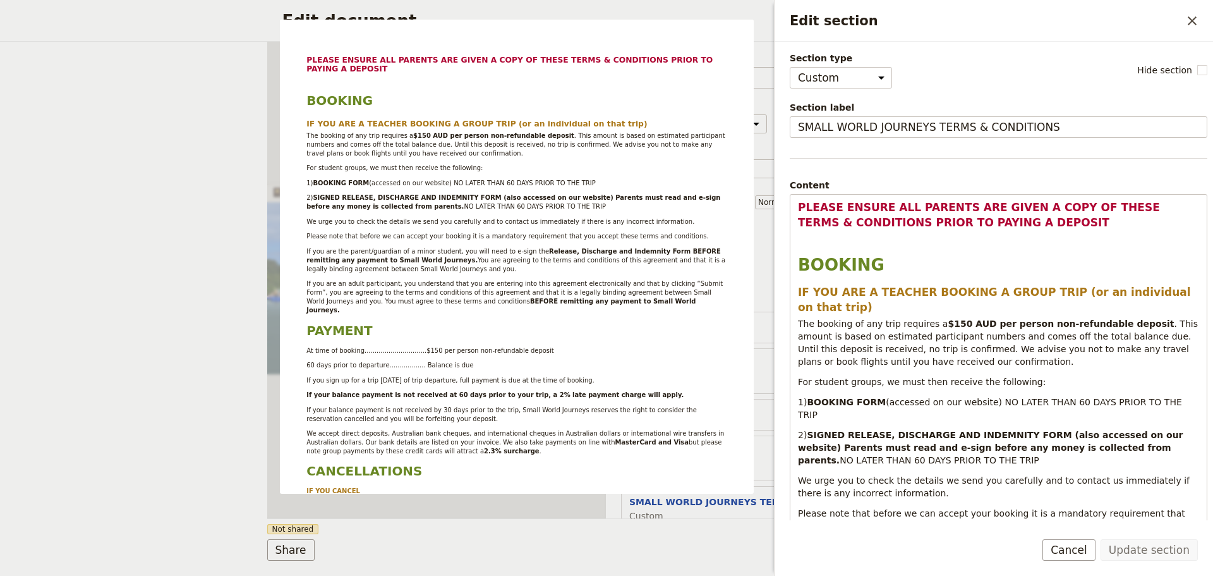
click at [965, 165] on div "Section type Cover page Day summary Itinerary Custom Hide section Section label…" at bounding box center [999, 285] width 418 height 467
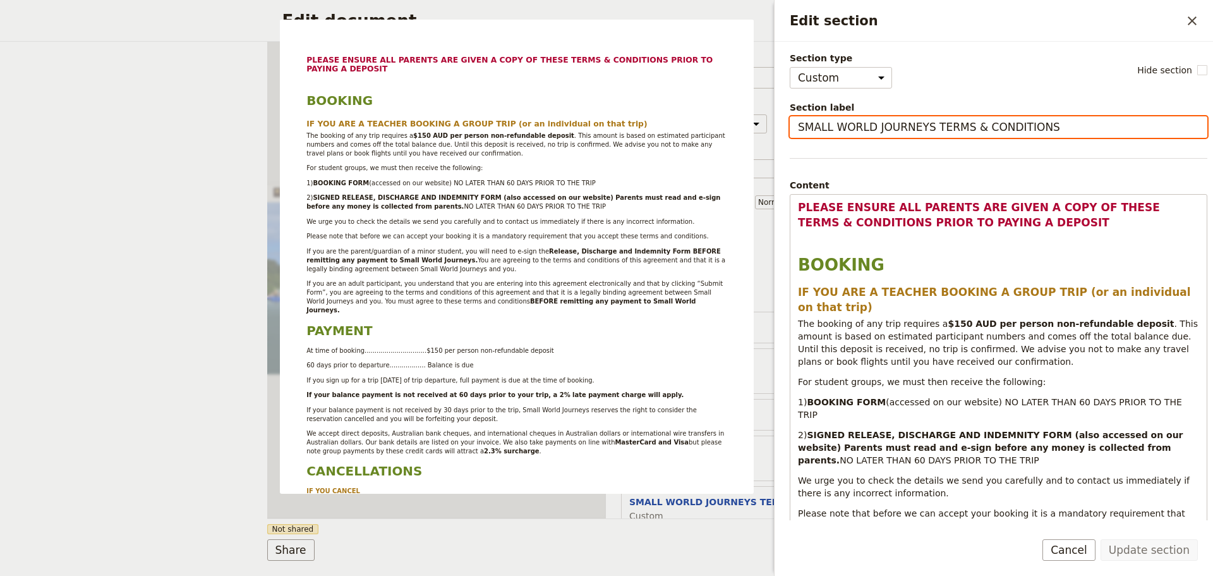
drag, startPoint x: 1044, startPoint y: 129, endPoint x: 778, endPoint y: 130, distance: 266.0
click at [778, 130] on div "Section type Cover page Day summary Itinerary Custom Hide section Section label…" at bounding box center [994, 281] width 439 height 478
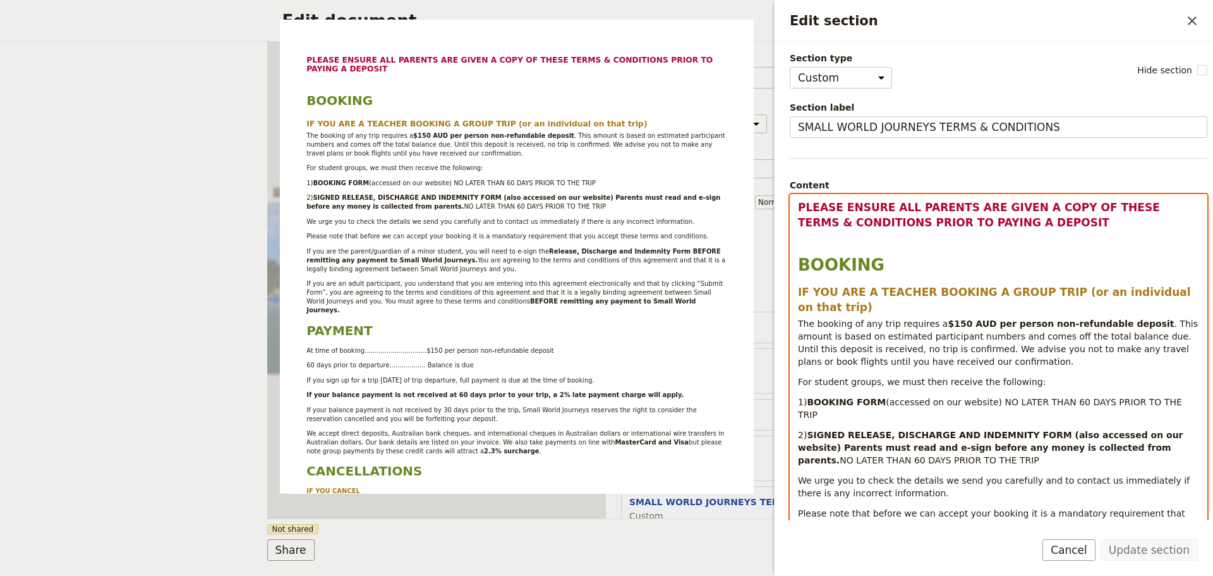
select select "h3"
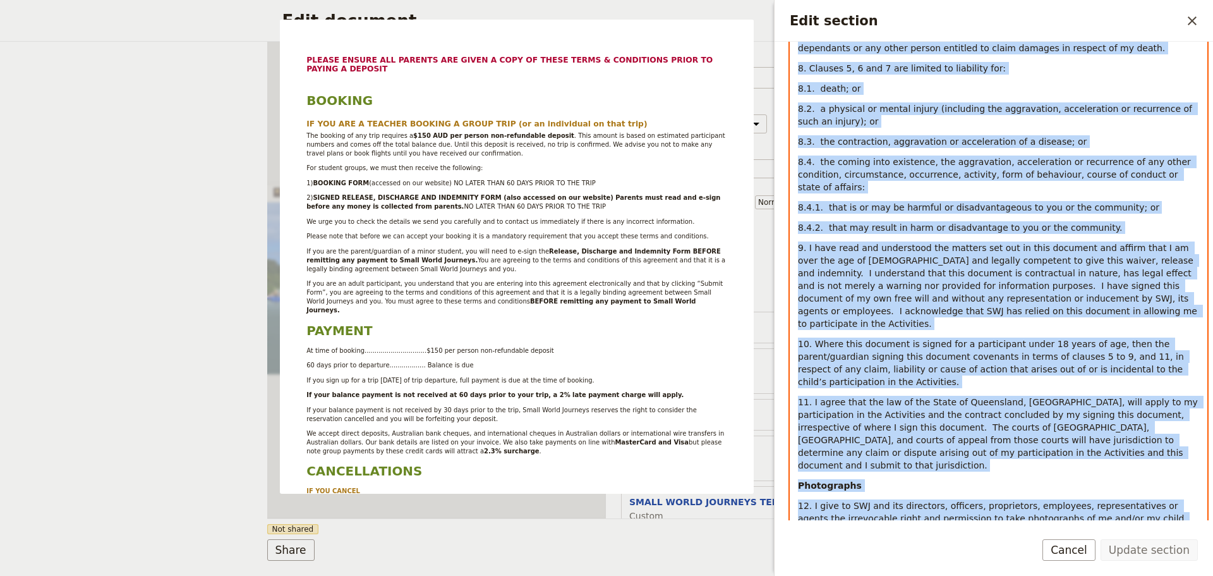
scroll to position [4274, 0]
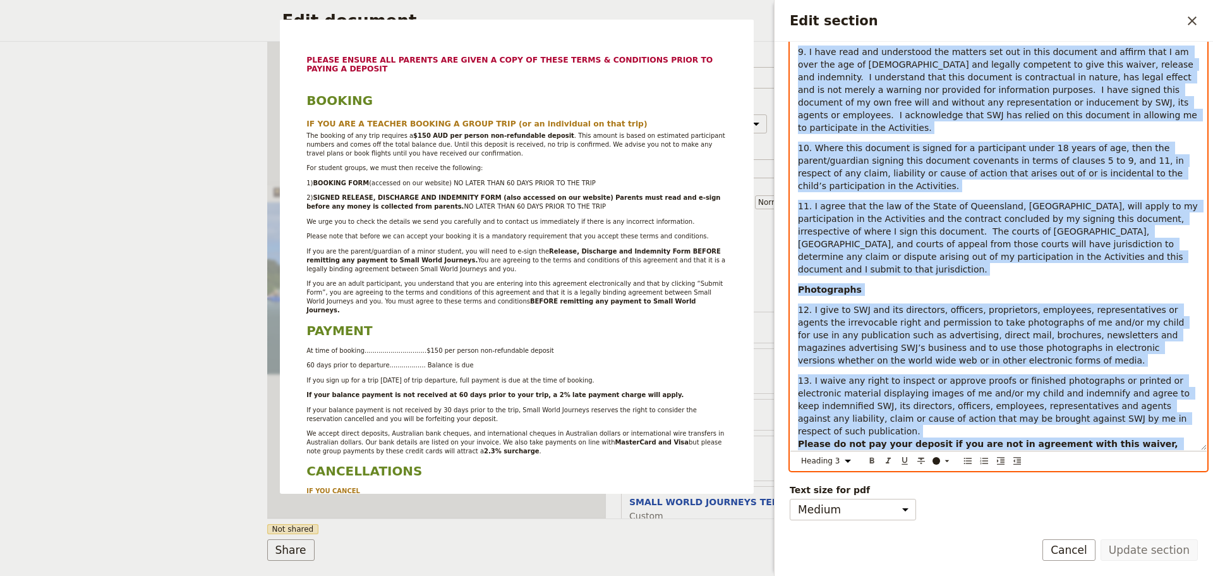
click at [1177, 553] on form "Section type Cover page Day summary Itinerary Custom Hide section Section label…" at bounding box center [994, 309] width 439 height 534
copy div "PLEASE ENSURE ALL PARENTS ARE GIVEN A COPY OF THESE TERMS & CONDITIONS PRIOR TO…"
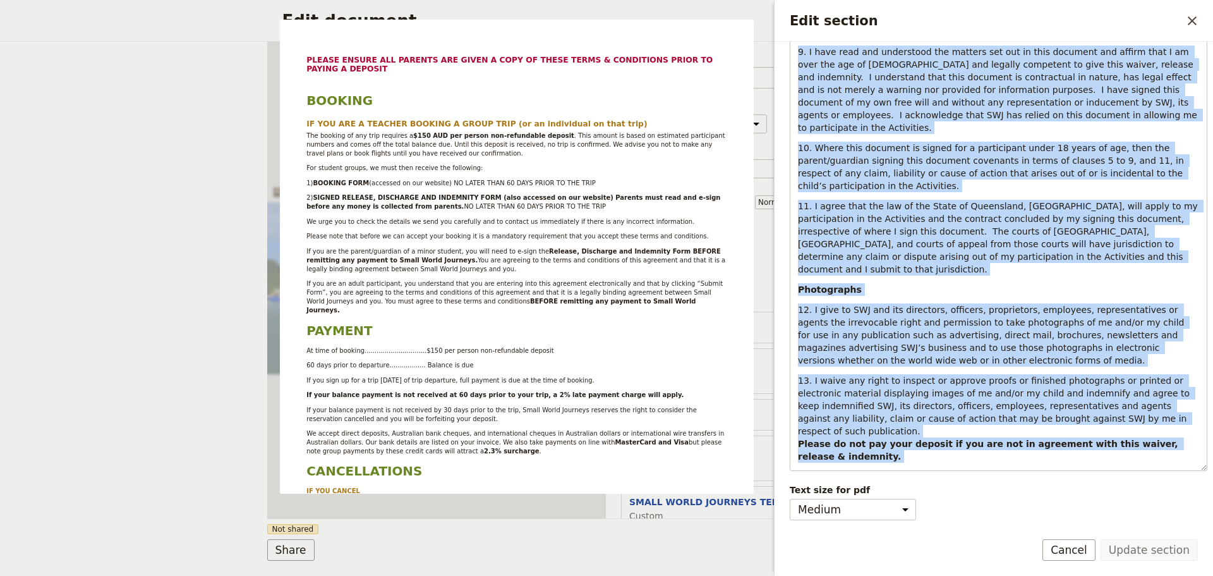
click at [1074, 553] on button "Cancel" at bounding box center [1069, 549] width 53 height 21
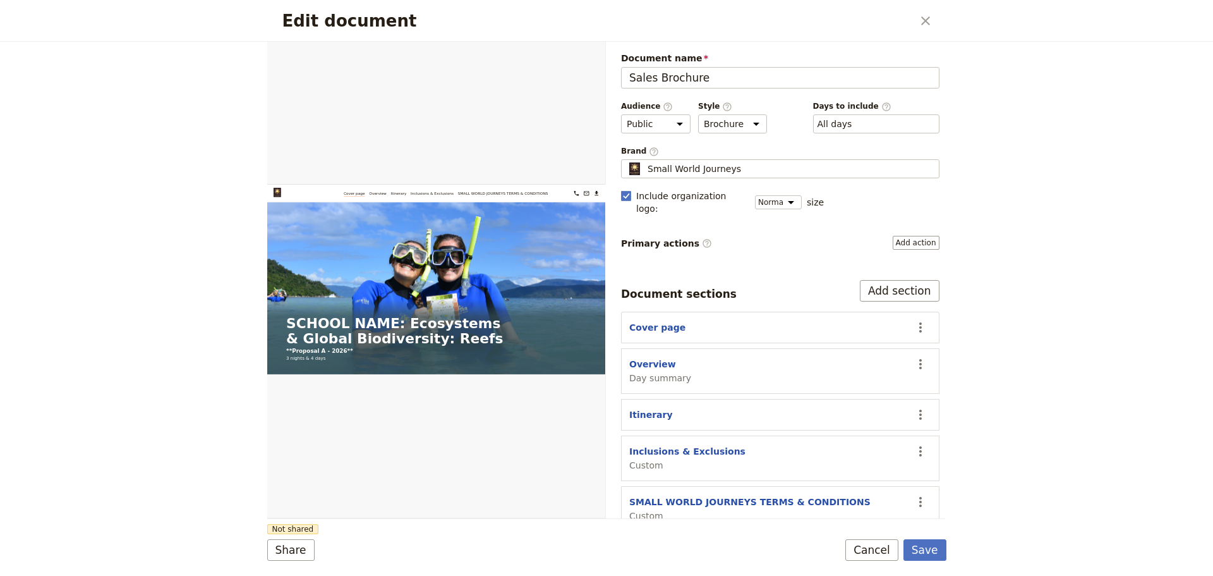
click at [858, 555] on button "Cancel" at bounding box center [871, 549] width 53 height 21
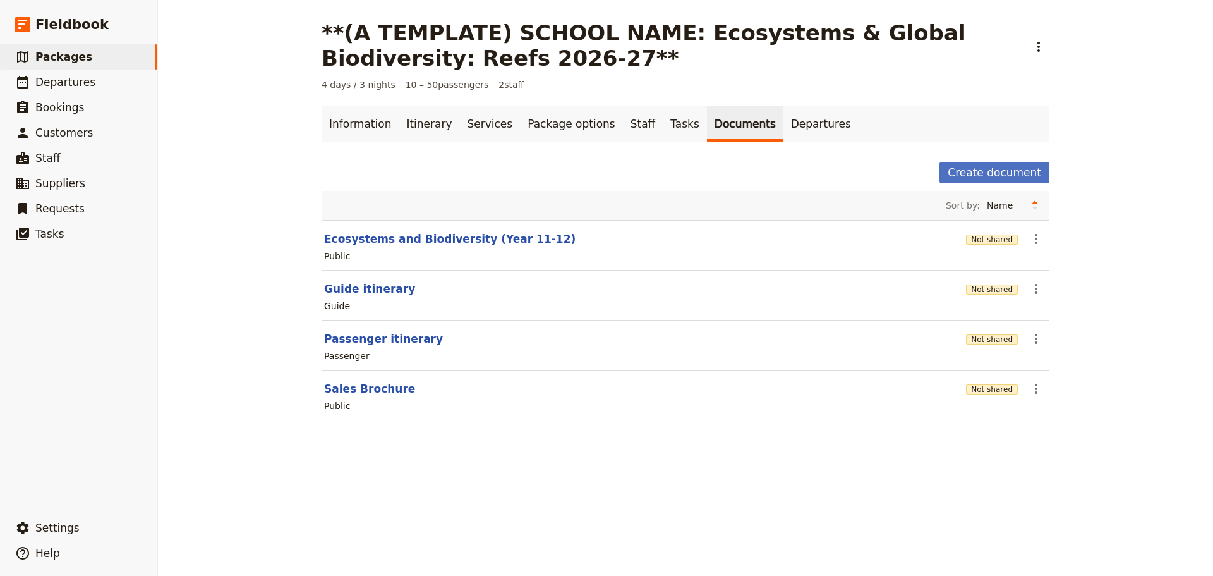
drag, startPoint x: 596, startPoint y: 540, endPoint x: 459, endPoint y: 338, distance: 243.4
click at [596, 539] on div "**(A TEMPLATE) SCHOOL NAME: Ecosystems & Global Biodiversity: Reefs 2026-27** ​…" at bounding box center [685, 288] width 1055 height 576
click at [53, 530] on span "Settings" at bounding box center [57, 527] width 44 height 13
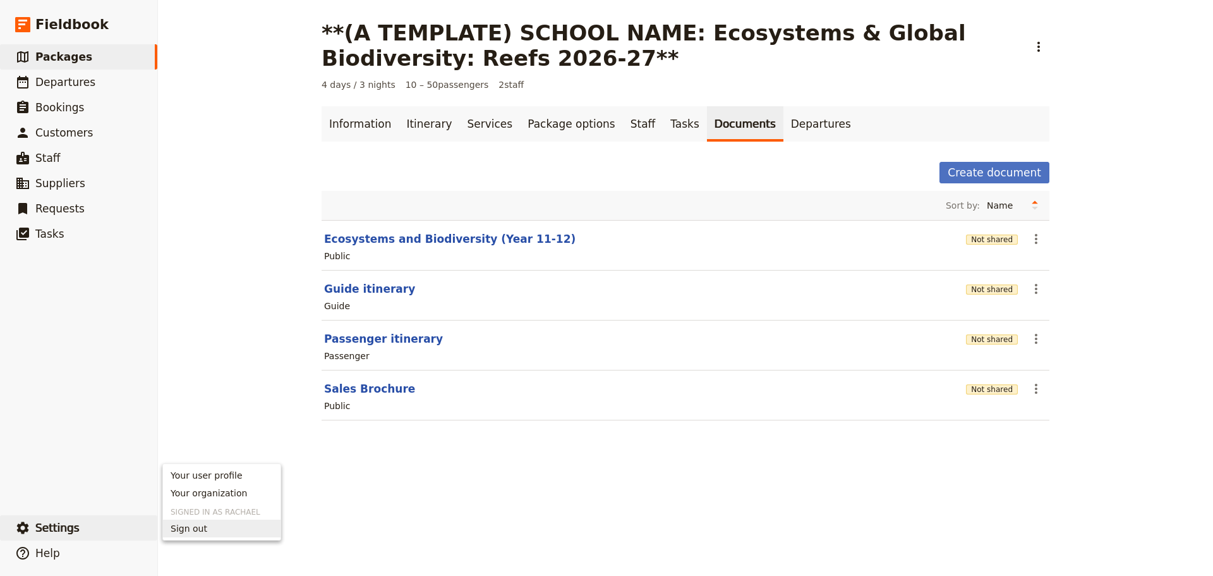
click at [209, 532] on span "Sign out" at bounding box center [222, 528] width 102 height 13
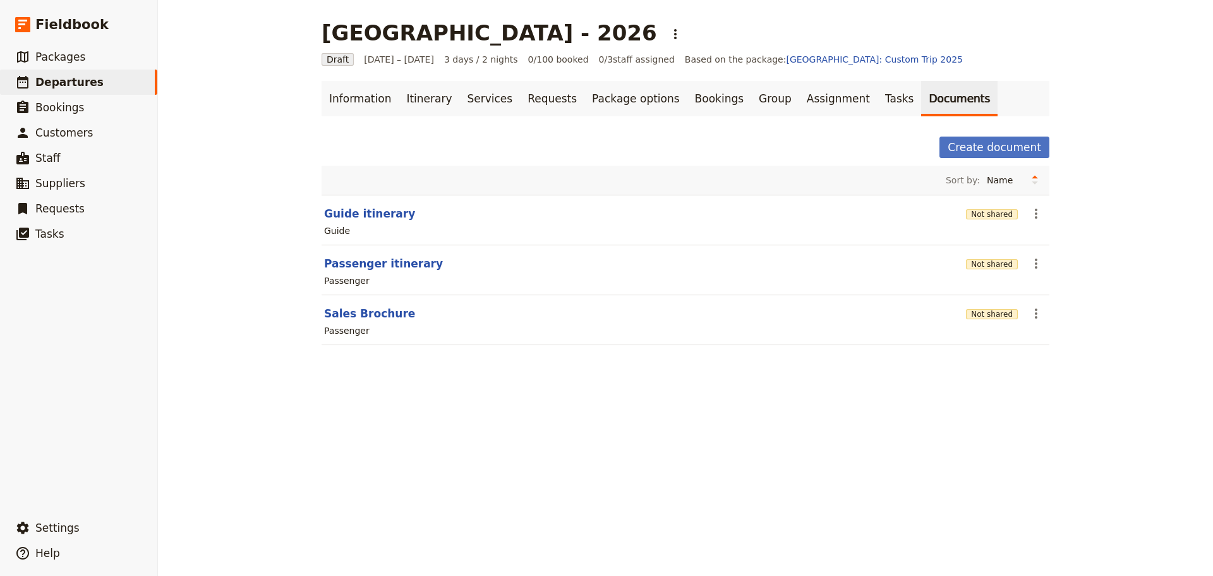
click at [621, 493] on div "[GEOGRAPHIC_DATA] - 2026 ​ Draft [DATE] – [DATE] 3 days / 2 nights 0/100 booked…" at bounding box center [685, 288] width 1055 height 576
click at [361, 315] on button "Sales Brochure" at bounding box center [369, 313] width 91 height 15
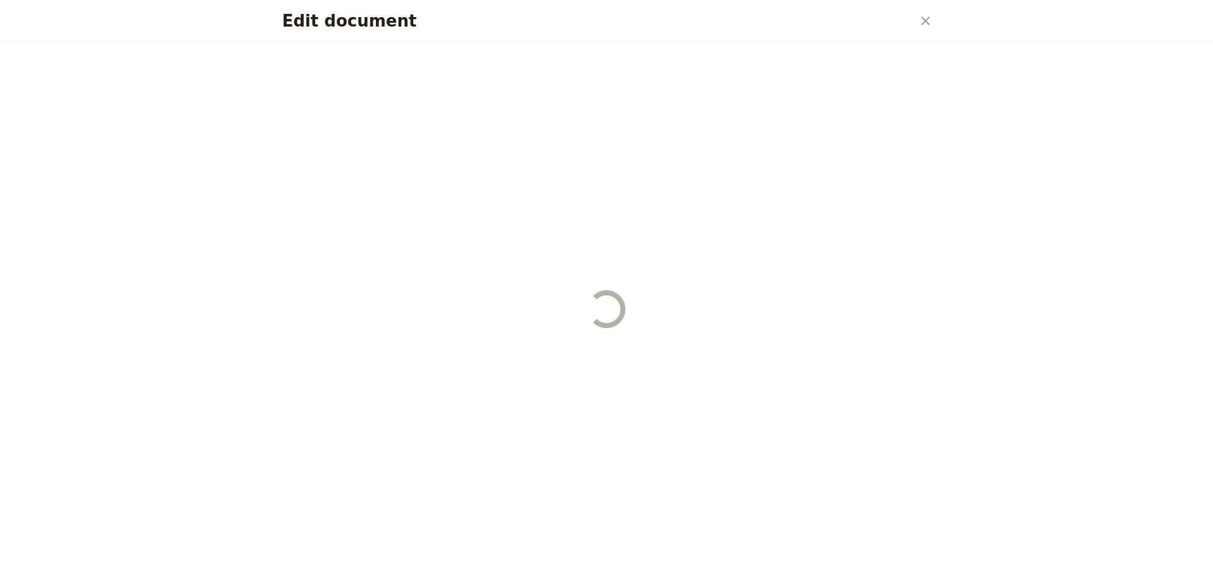
select select "PASSENGER"
select select "DEFAULT"
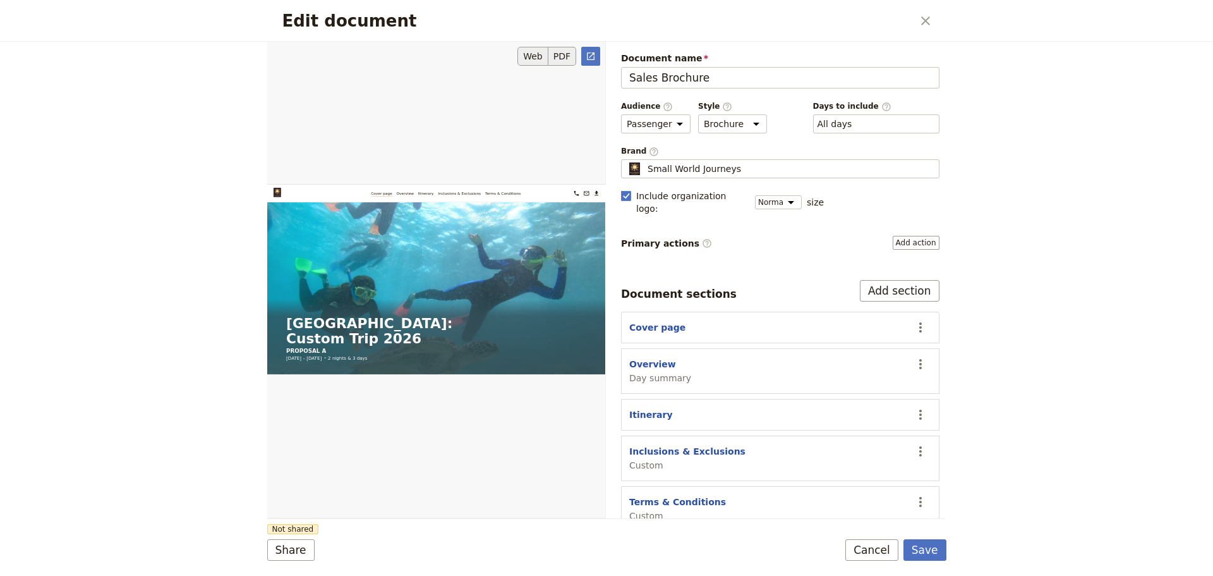
click at [556, 52] on button "PDF" at bounding box center [562, 56] width 28 height 19
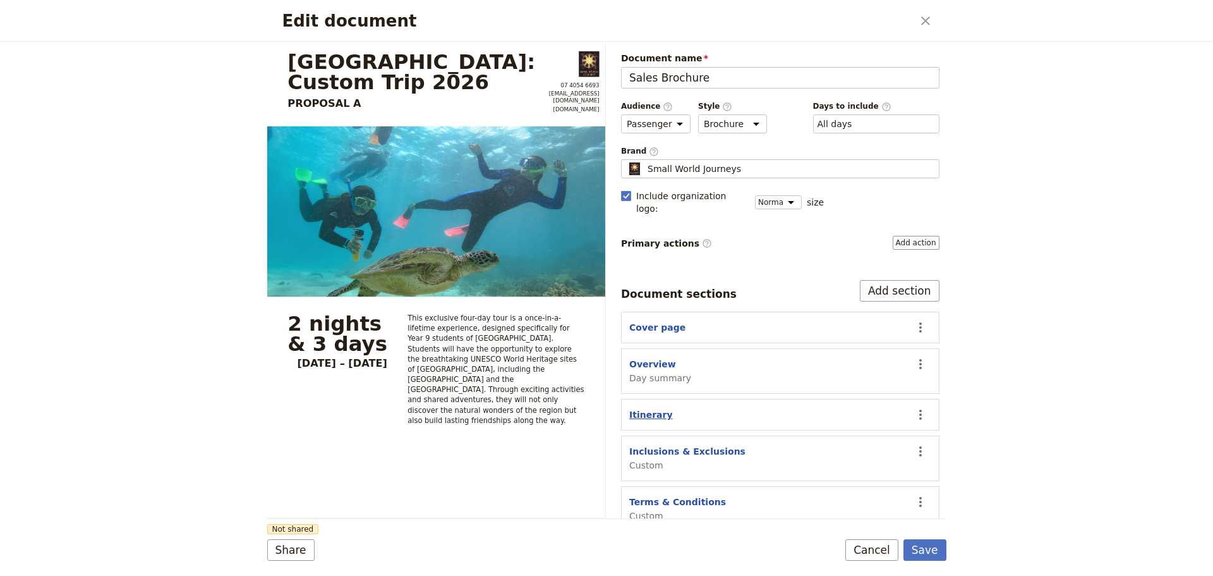
click at [644, 408] on button "Itinerary" at bounding box center [651, 414] width 44 height 13
select select "ITINERARY"
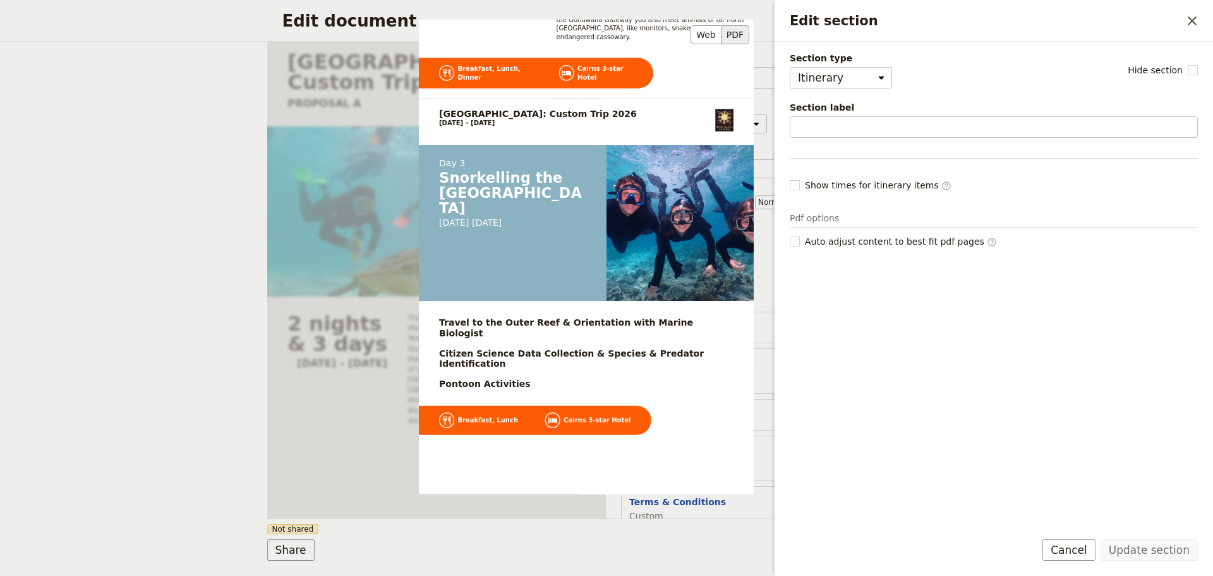
scroll to position [1474, 0]
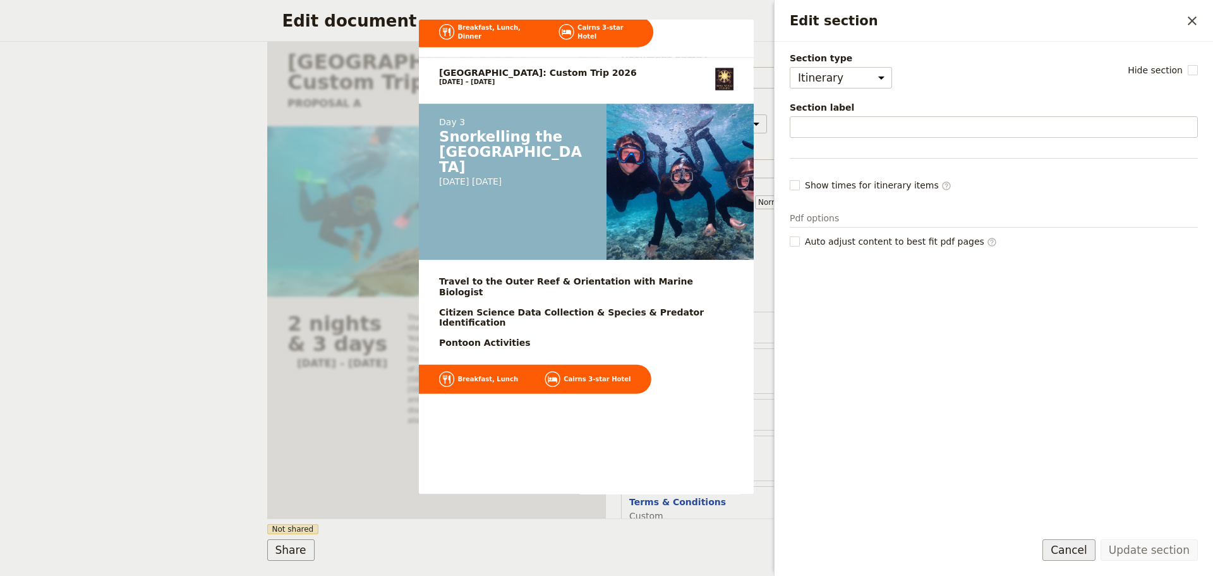
click at [1079, 553] on button "Cancel" at bounding box center [1069, 549] width 53 height 21
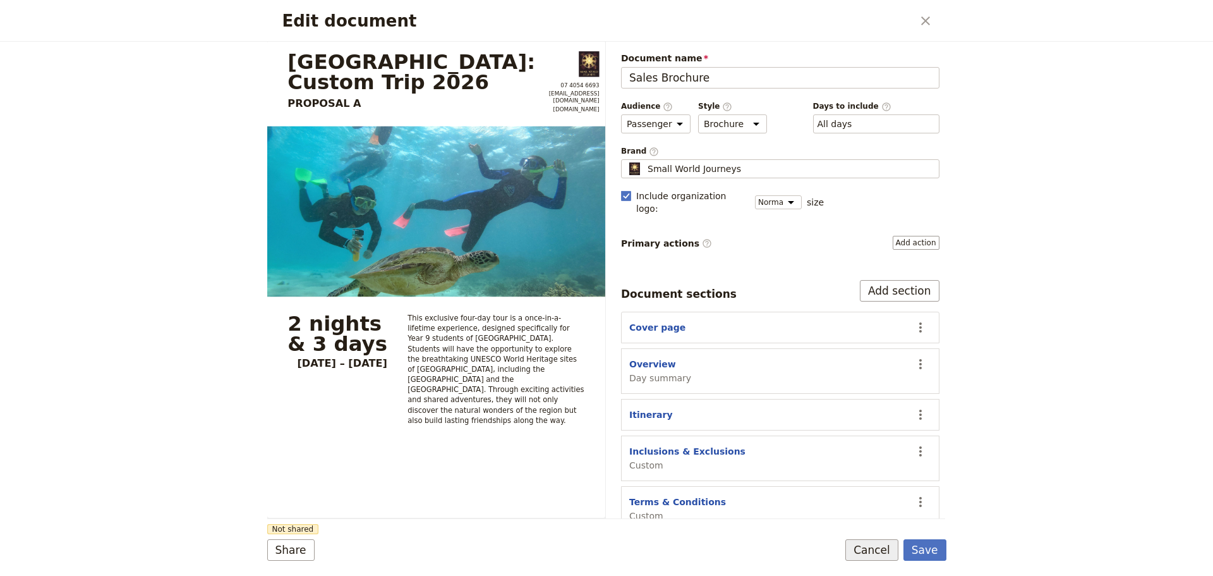
click at [881, 555] on button "Cancel" at bounding box center [871, 549] width 53 height 21
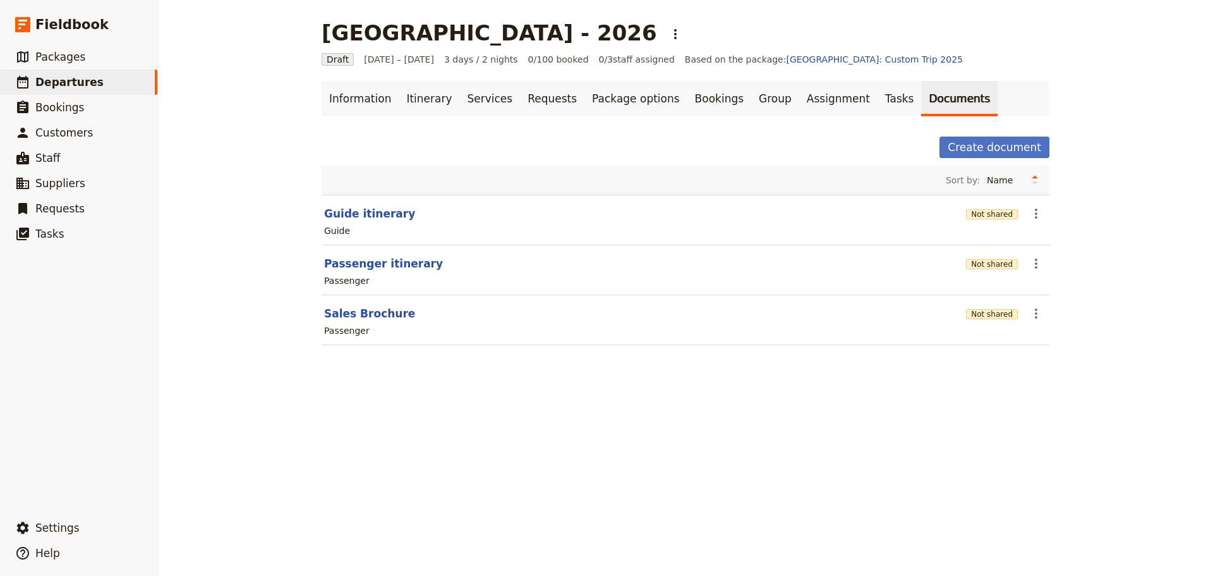
drag, startPoint x: 821, startPoint y: 523, endPoint x: 678, endPoint y: 478, distance: 150.5
click at [819, 523] on div "[GEOGRAPHIC_DATA] - 2026 ​ Draft [DATE] – [DATE] 3 days / 2 nights 0/100 booked…" at bounding box center [685, 288] width 1055 height 576
click at [500, 492] on div "[GEOGRAPHIC_DATA] - 2026 ​ Draft [DATE] – [DATE] 3 days / 2 nights 0/100 booked…" at bounding box center [685, 288] width 1055 height 576
click at [366, 313] on button "Sales Brochure" at bounding box center [369, 313] width 91 height 15
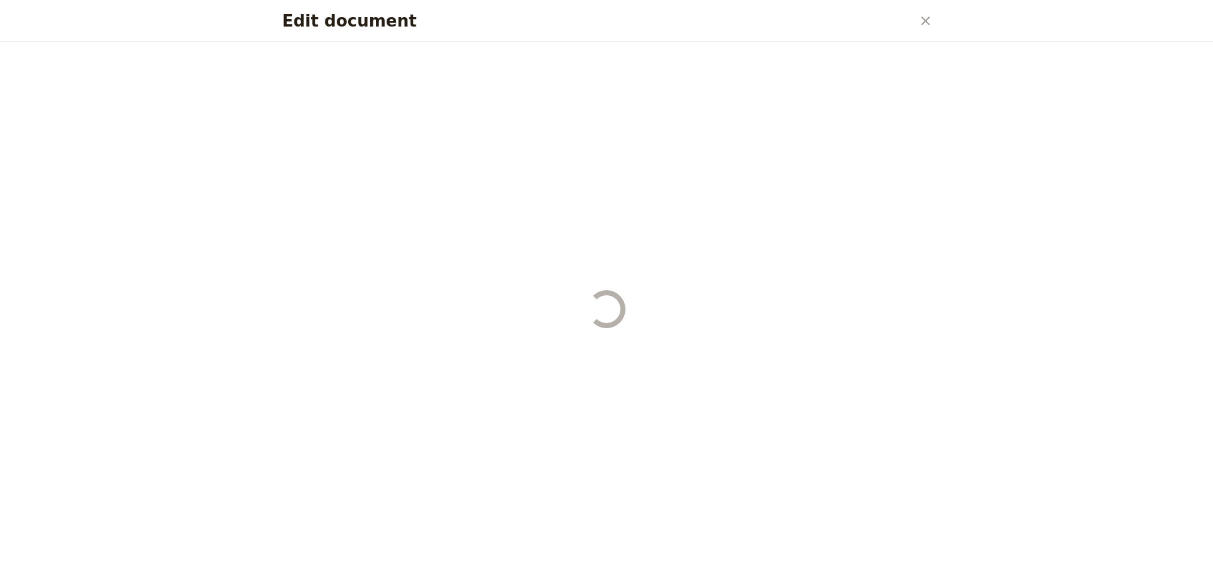
select select "PASSENGER"
select select "DEFAULT"
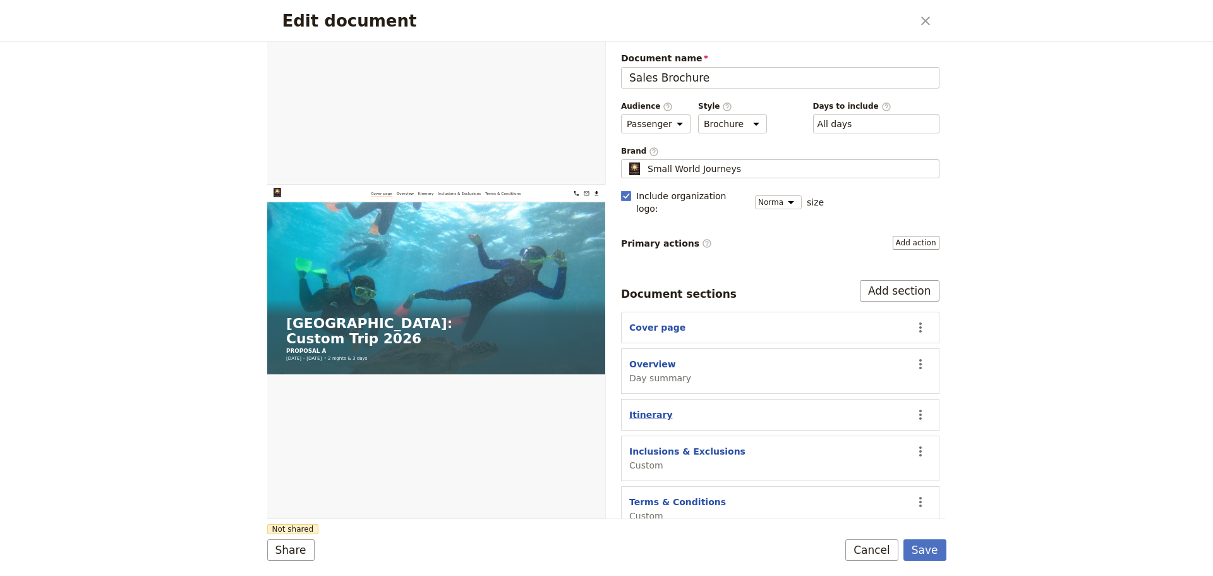
click at [632, 408] on button "Itinerary" at bounding box center [651, 414] width 44 height 13
select select "ITINERARY"
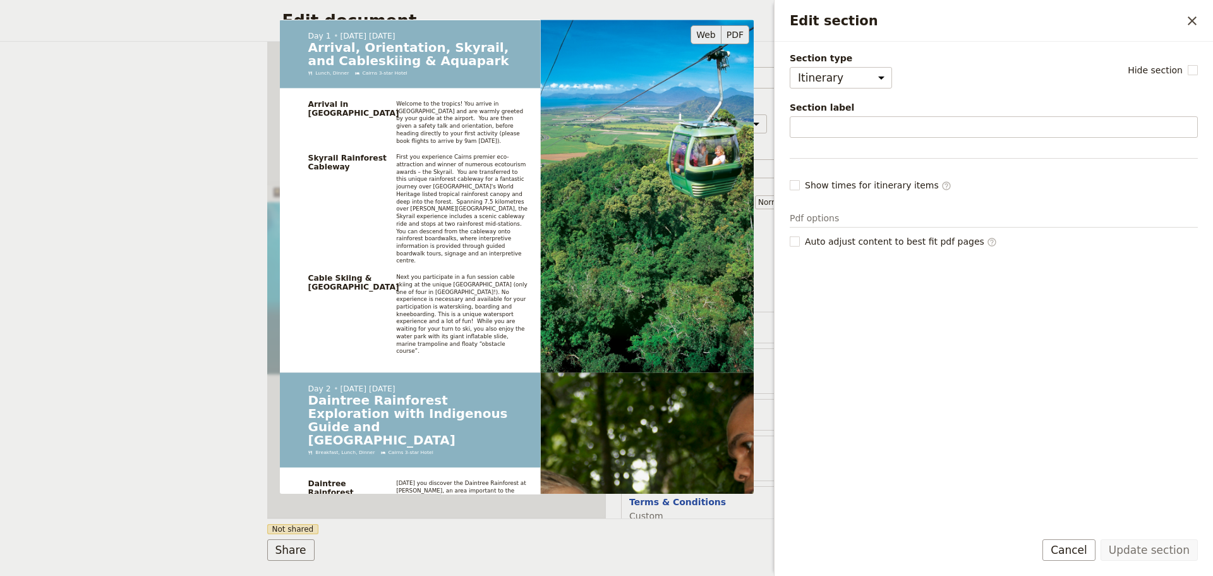
click at [737, 33] on button "PDF" at bounding box center [736, 34] width 28 height 19
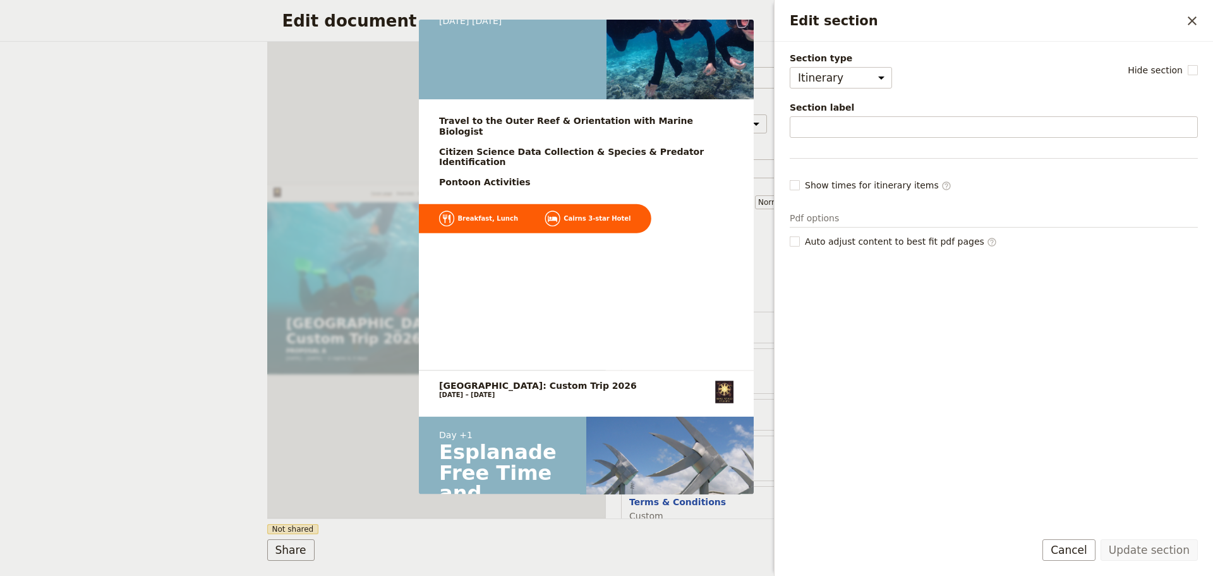
scroll to position [1790, 0]
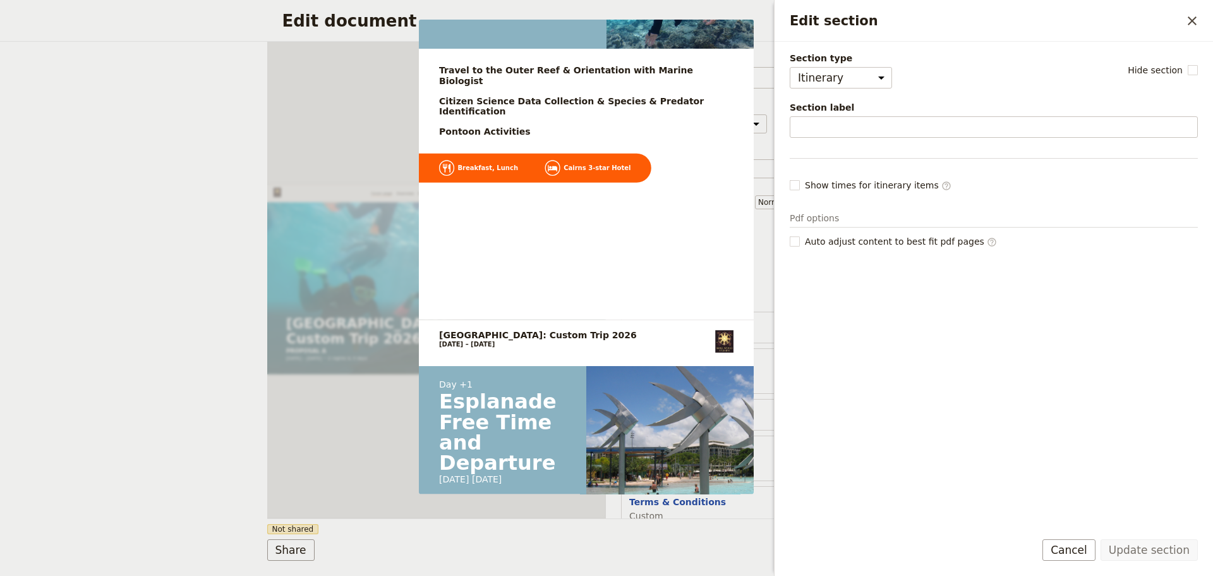
click at [1088, 552] on button "Cancel" at bounding box center [1069, 549] width 53 height 21
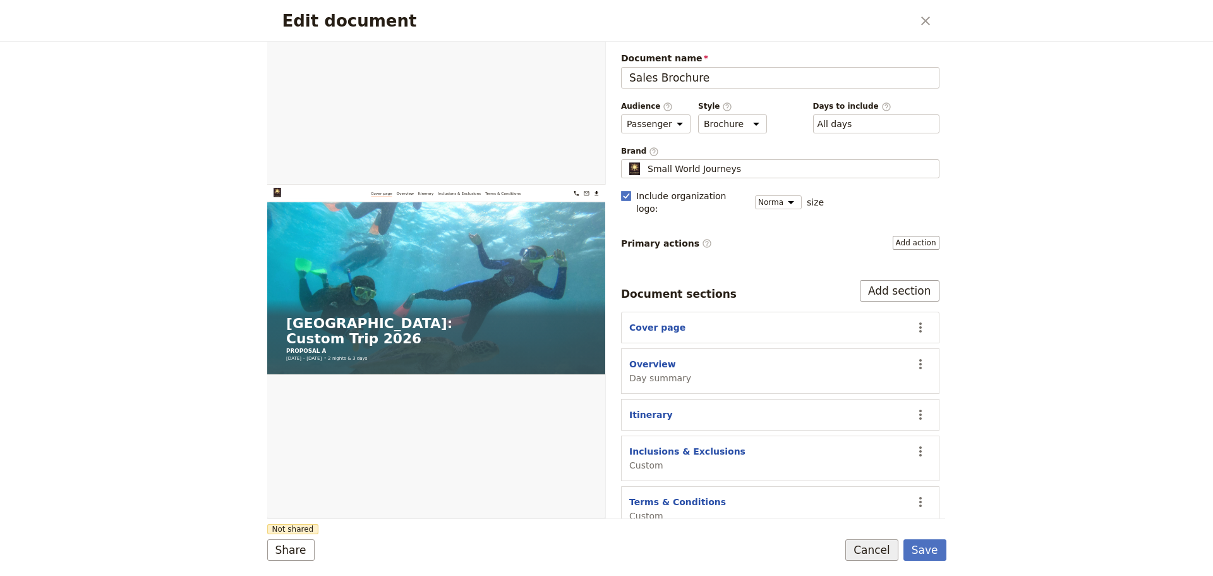
click at [866, 550] on button "Cancel" at bounding box center [871, 549] width 53 height 21
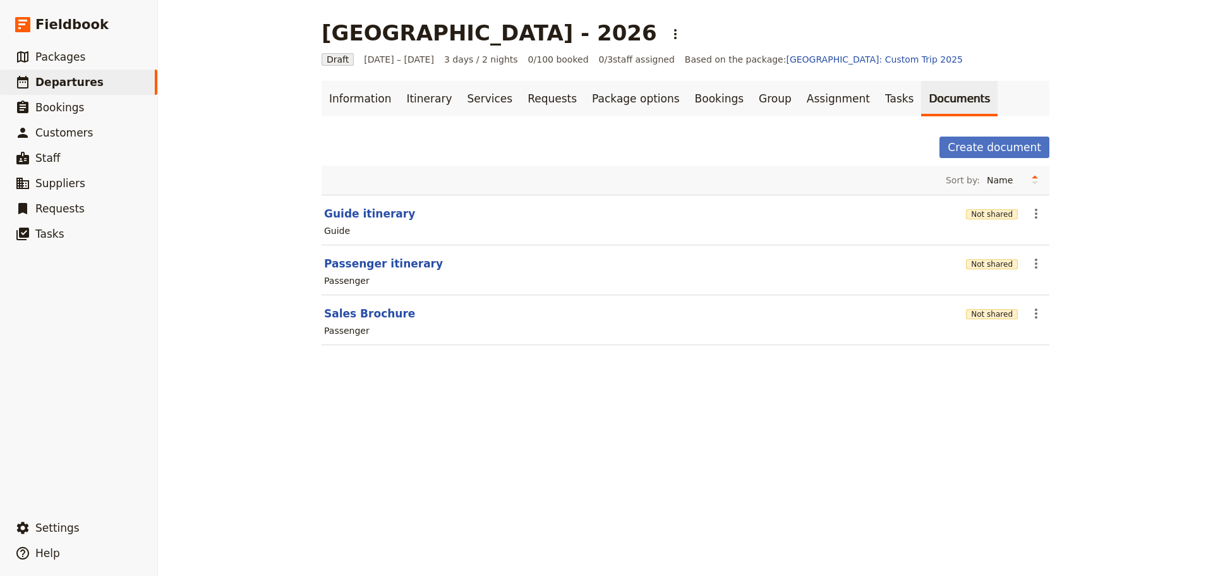
drag, startPoint x: 451, startPoint y: 553, endPoint x: 461, endPoint y: 508, distance: 46.0
click at [454, 552] on div "[GEOGRAPHIC_DATA] - 2026 ​ Draft [DATE] – [DATE] 3 days / 2 nights 0/100 booked…" at bounding box center [685, 288] width 1055 height 576
click at [379, 306] on button "Sales Brochure" at bounding box center [369, 313] width 91 height 15
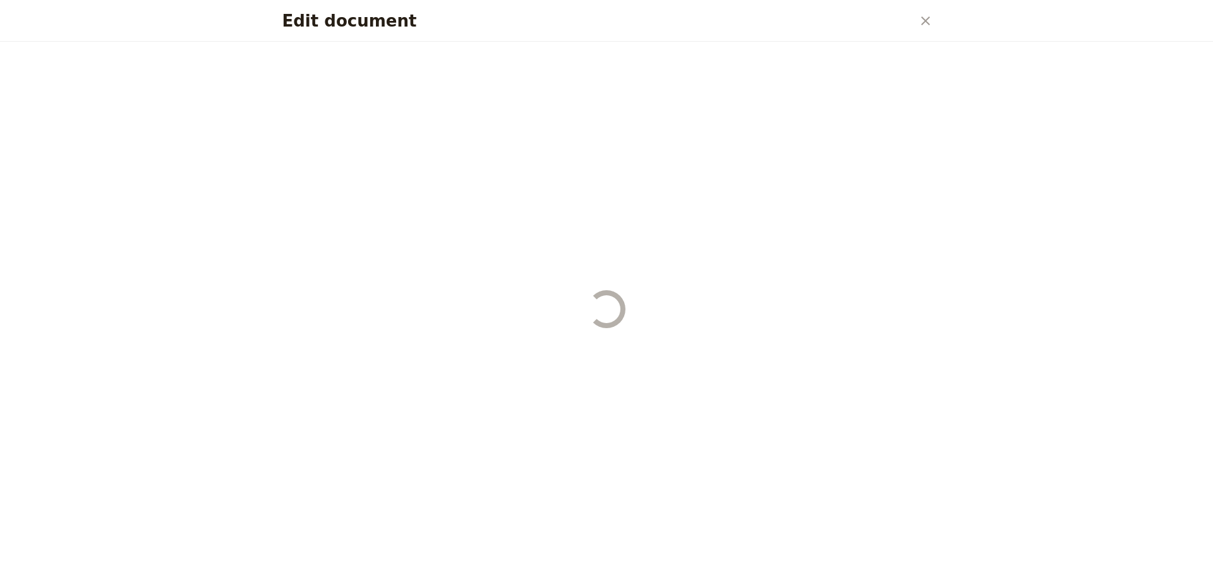
select select "PASSENGER"
select select "DEFAULT"
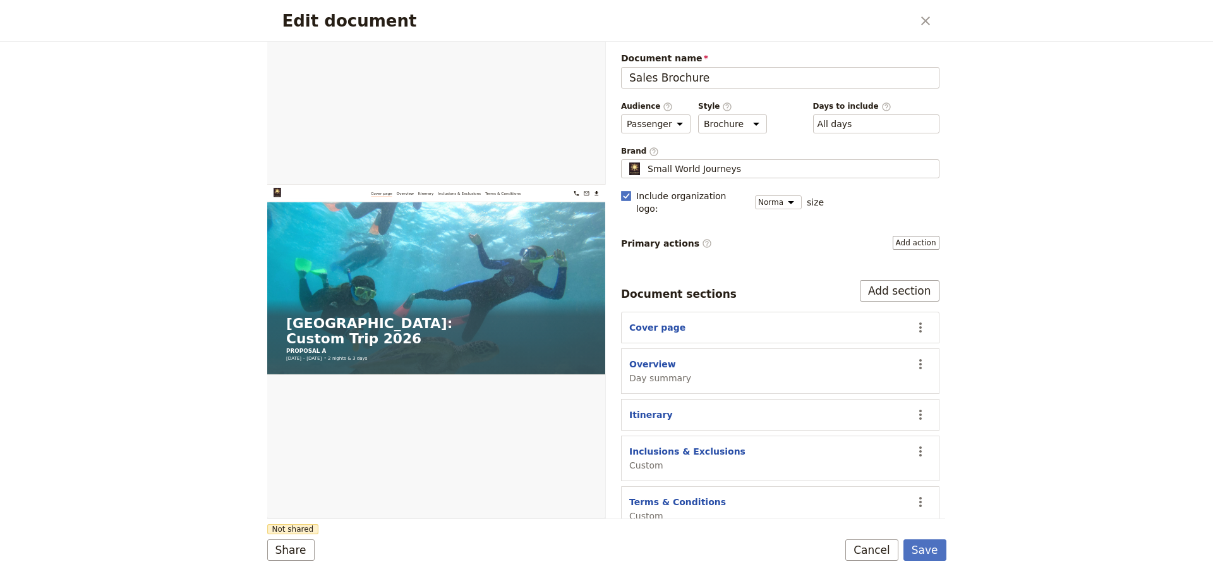
click at [653, 399] on section "Itinerary ​" at bounding box center [780, 415] width 318 height 32
click at [640, 408] on button "Itinerary" at bounding box center [651, 414] width 44 height 13
select select "ITINERARY"
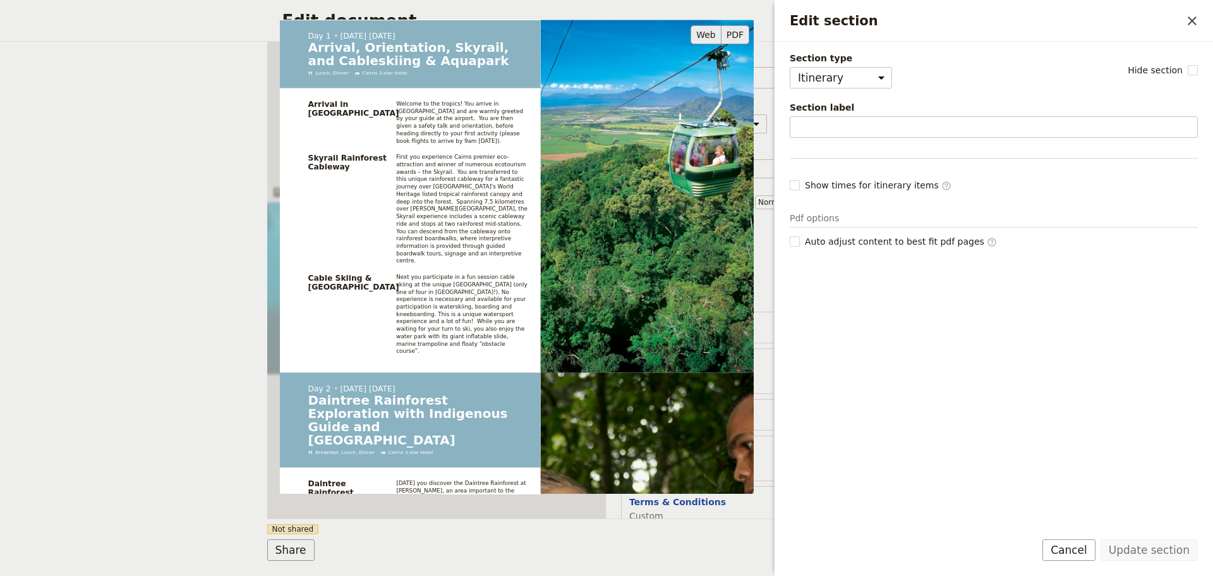
click at [740, 33] on button "PDF" at bounding box center [736, 34] width 28 height 19
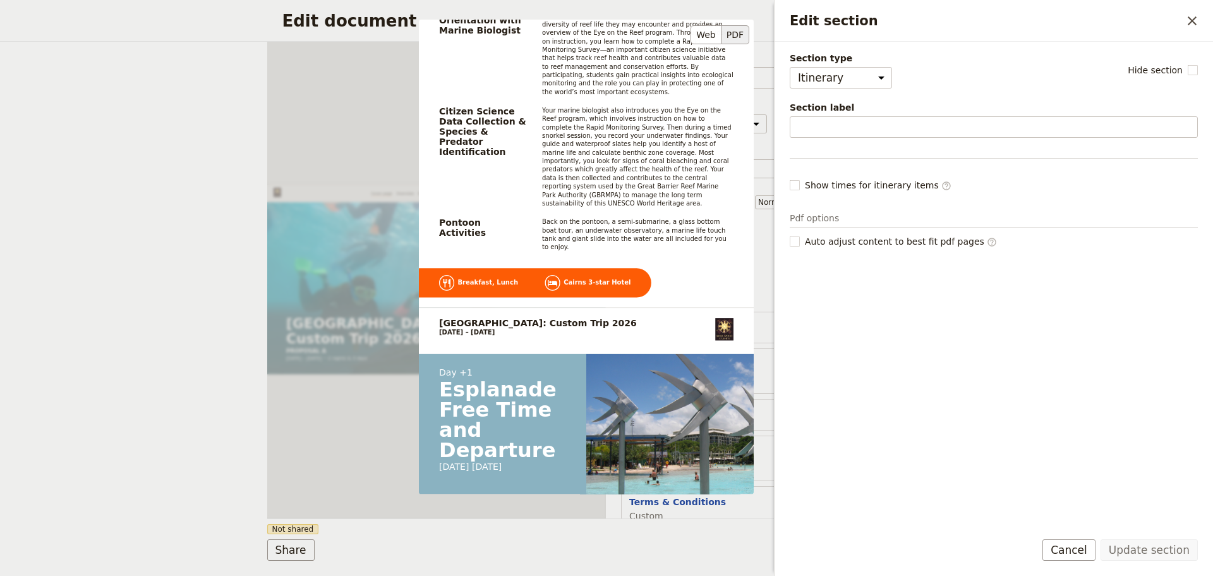
scroll to position [2106, 0]
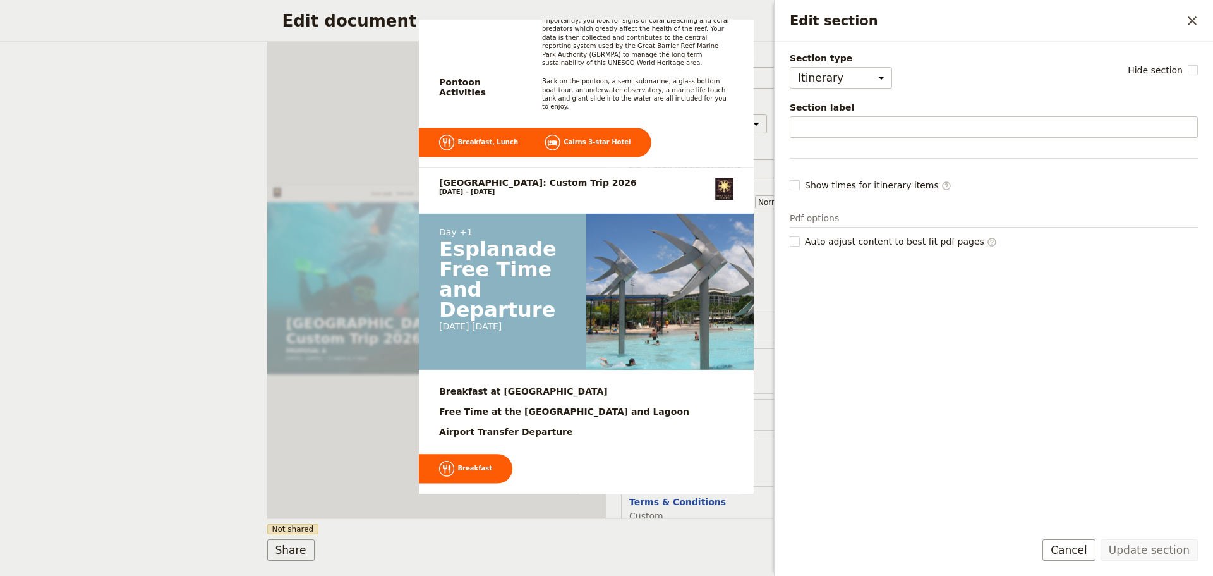
click at [850, 457] on div "Section type Cover page Day summary Itinerary Custom Hide section Section label…" at bounding box center [994, 285] width 408 height 467
click at [1087, 543] on button "Cancel" at bounding box center [1069, 549] width 53 height 21
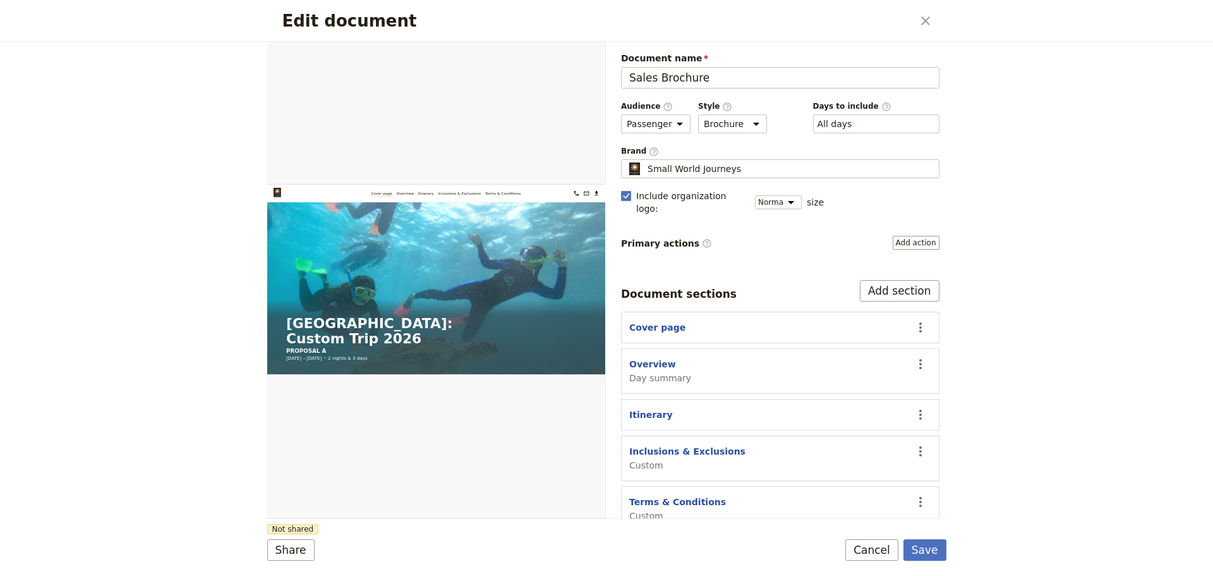
click at [890, 551] on button "Cancel" at bounding box center [871, 549] width 53 height 21
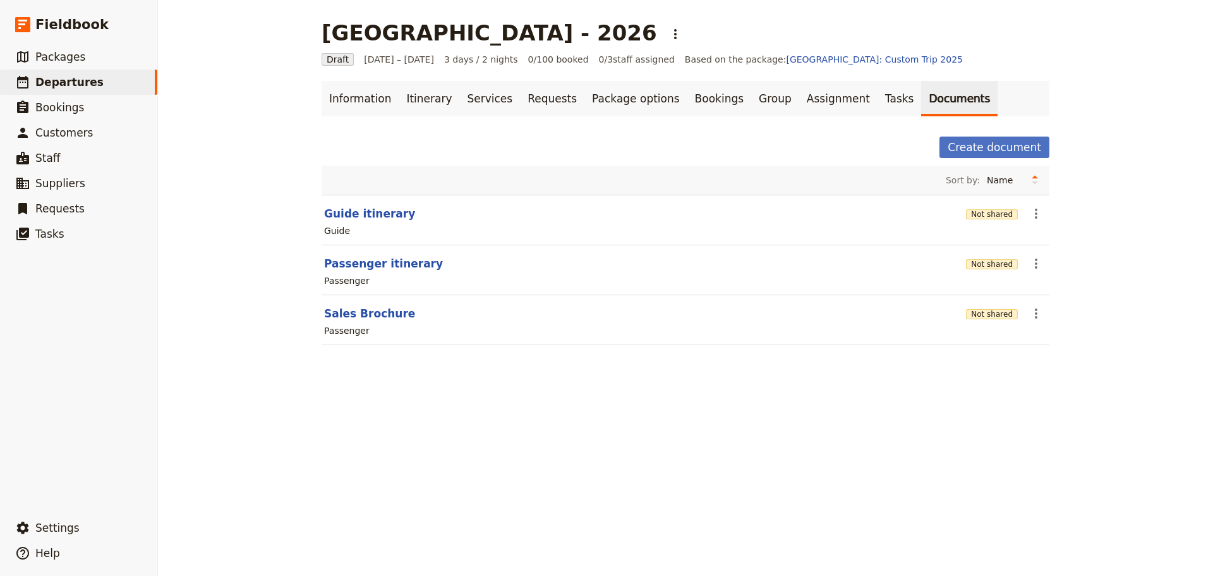
drag, startPoint x: 900, startPoint y: 542, endPoint x: 898, endPoint y: 531, distance: 11.7
click at [900, 541] on div "[GEOGRAPHIC_DATA] - 2026 ​ Draft [DATE] – [DATE] 3 days / 2 nights 0/100 booked…" at bounding box center [685, 288] width 1055 height 576
click at [372, 310] on button "Sales Brochure" at bounding box center [369, 313] width 91 height 15
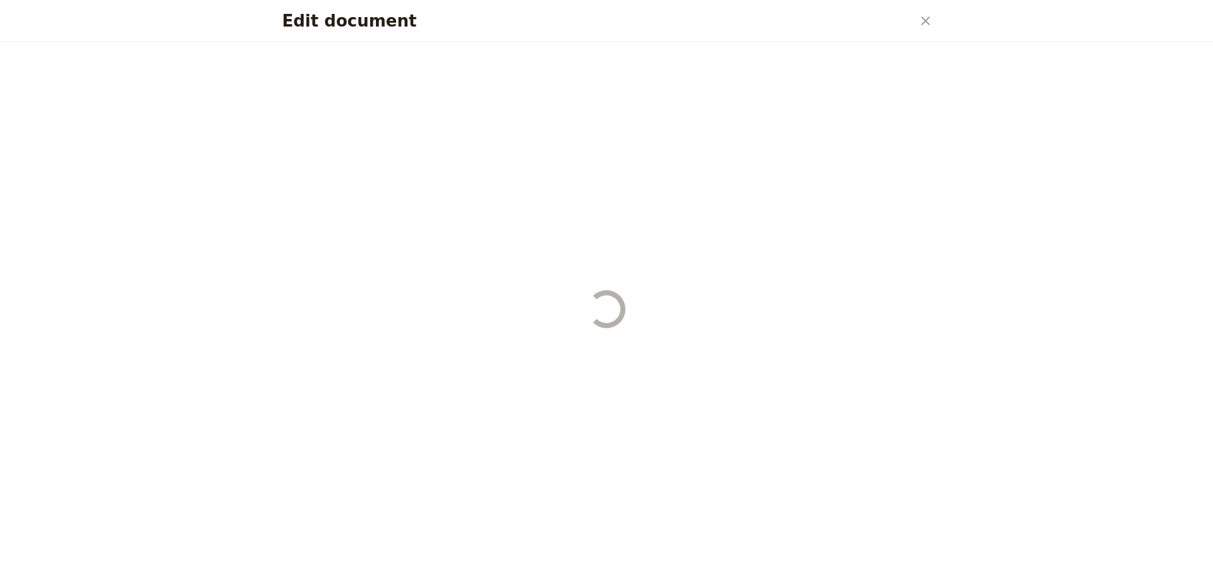
select select "PASSENGER"
select select "DEFAULT"
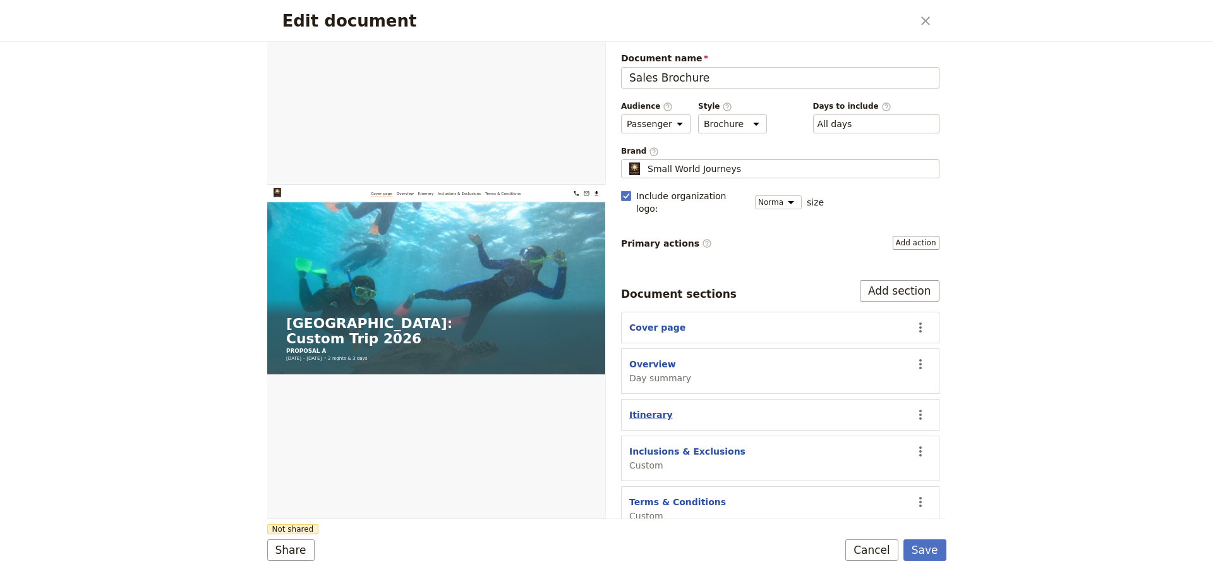
click at [656, 408] on button "Itinerary" at bounding box center [651, 414] width 44 height 13
select select "ITINERARY"
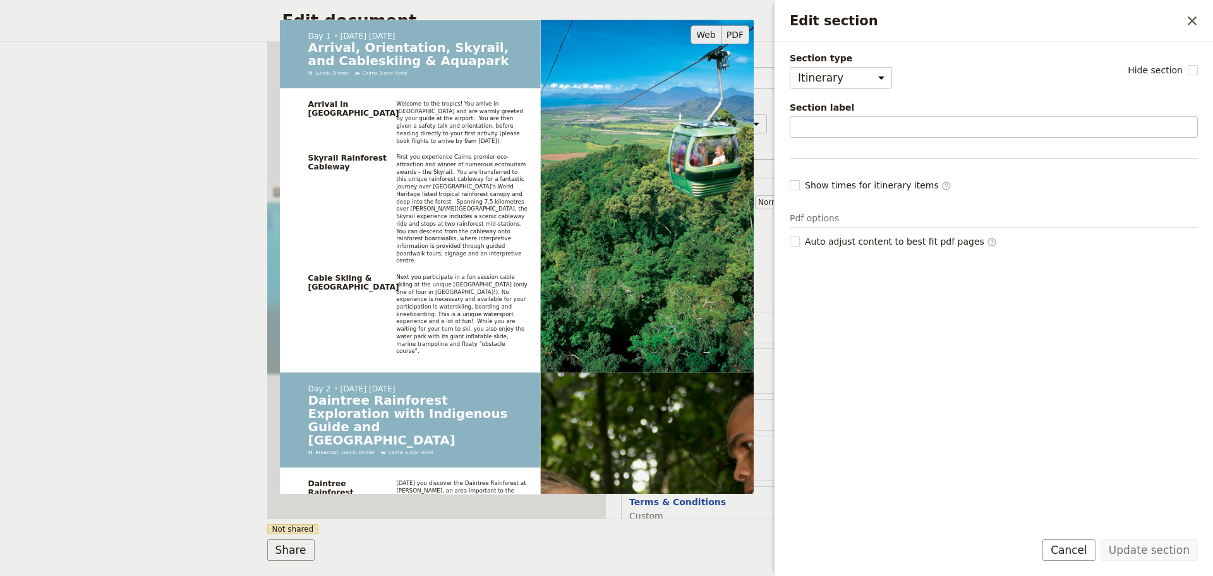
click at [742, 35] on button "PDF" at bounding box center [736, 34] width 28 height 19
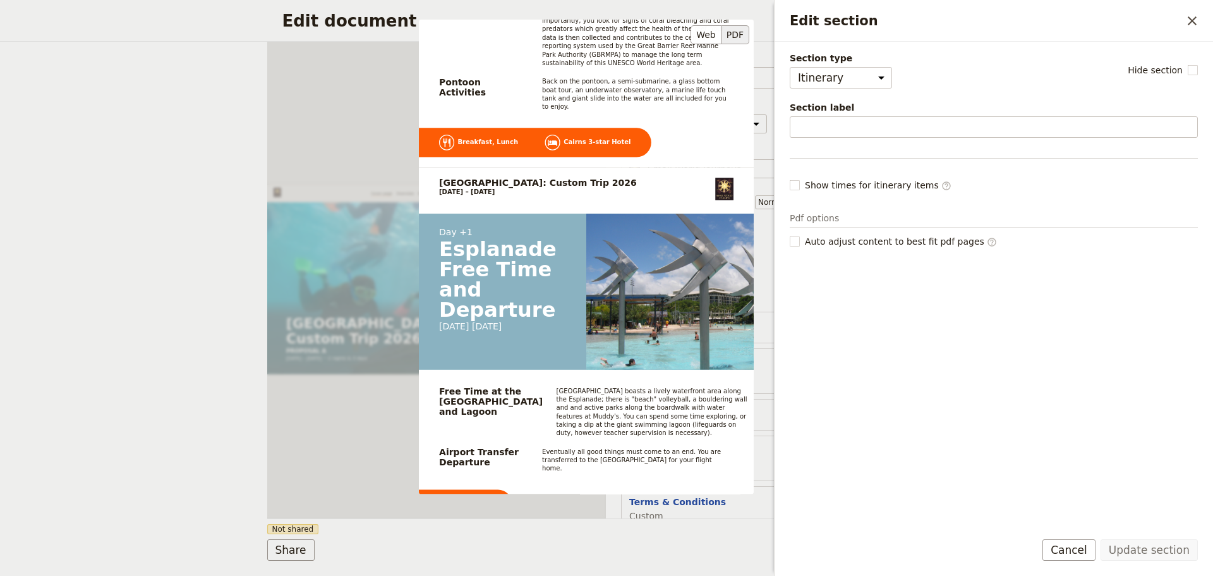
scroll to position [2151, 0]
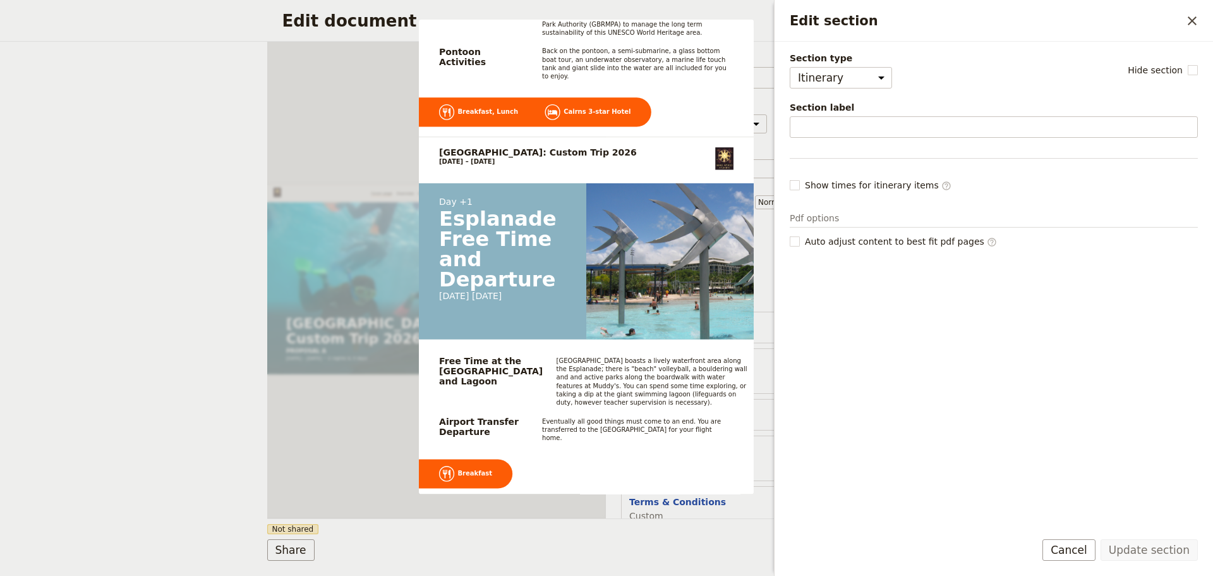
click at [1084, 551] on button "Cancel" at bounding box center [1069, 549] width 53 height 21
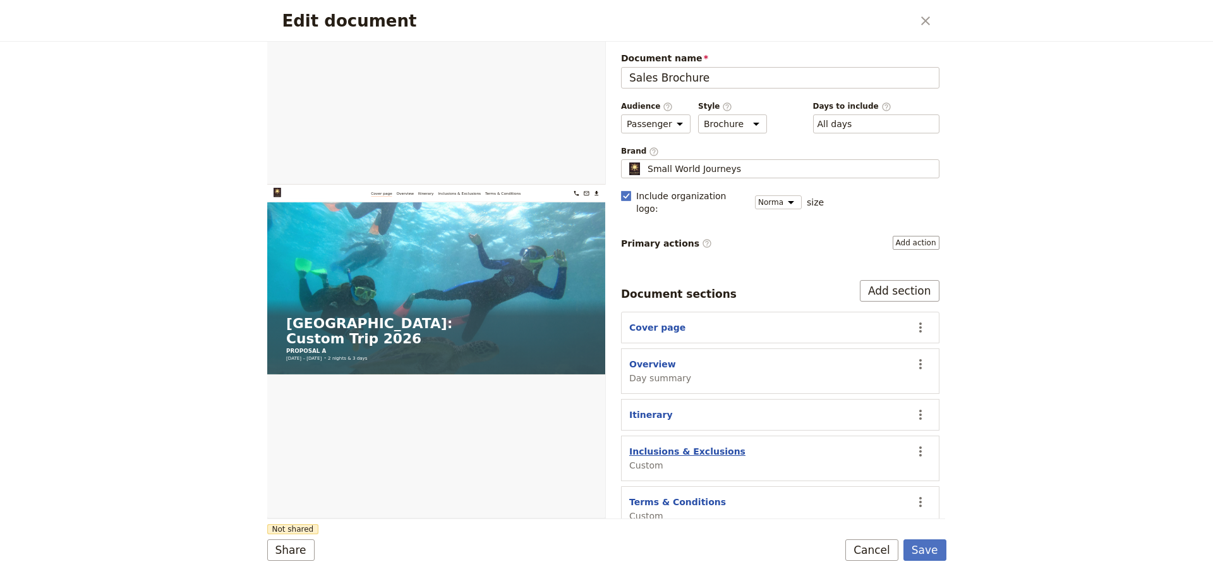
click at [682, 445] on button "Inclusions & Exclusions" at bounding box center [687, 451] width 116 height 13
select select "CUSTOM"
select select "default"
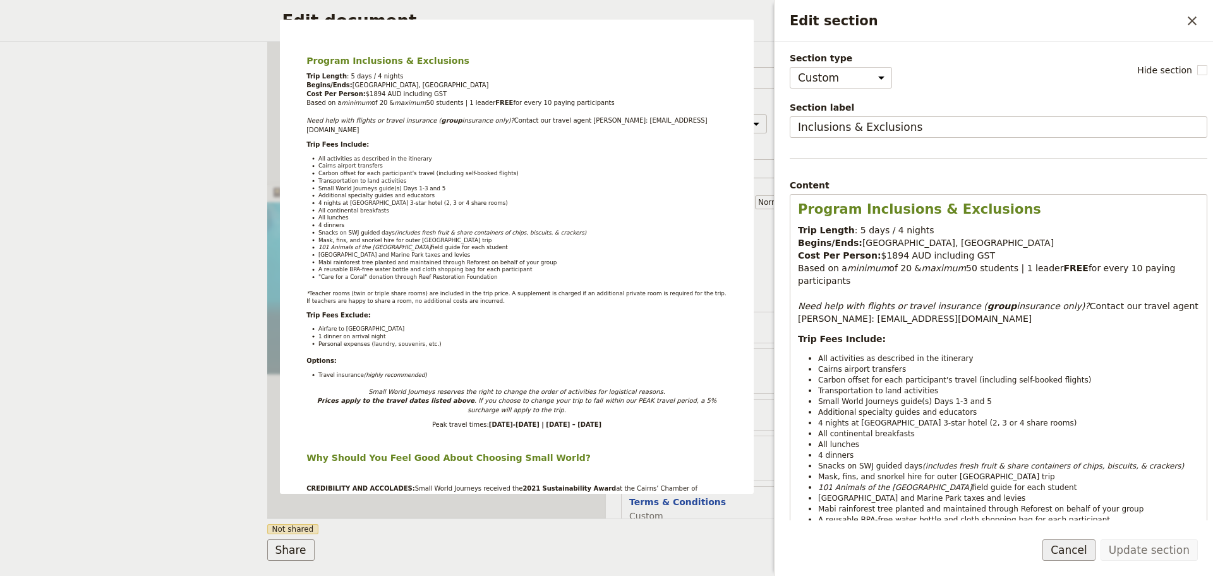
click at [1086, 547] on button "Cancel" at bounding box center [1069, 549] width 53 height 21
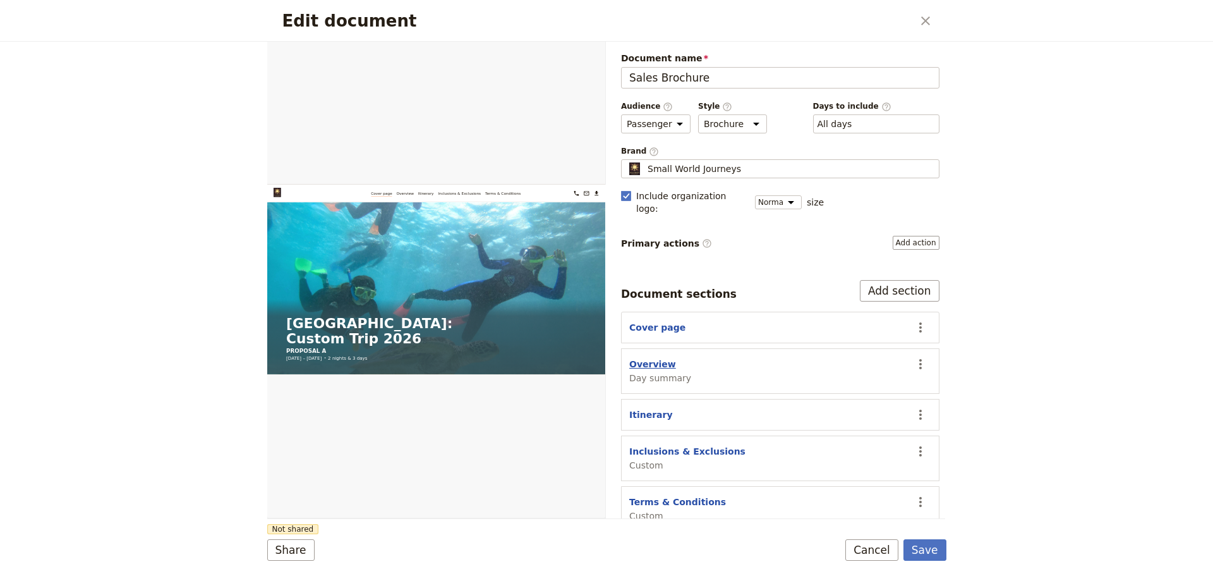
click at [663, 358] on button "Overview" at bounding box center [652, 364] width 47 height 13
select select "DAY_SUMMARY"
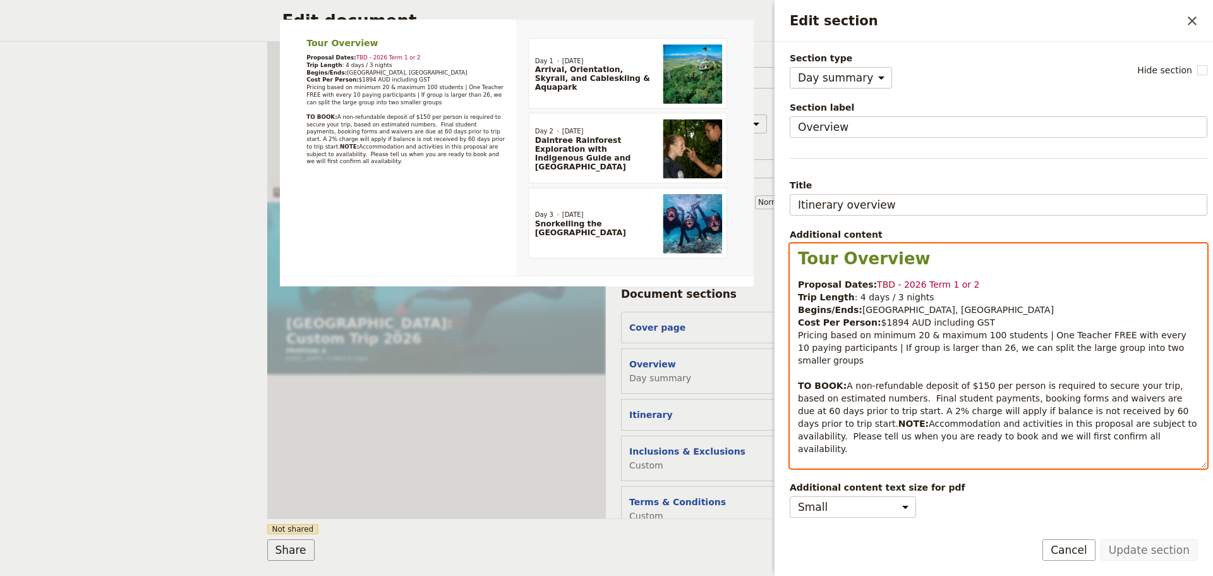
click at [1112, 392] on span "A non-refundable deposit of $150 per person is required to secure your trip, ba…" at bounding box center [995, 404] width 394 height 48
drag, startPoint x: 891, startPoint y: 323, endPoint x: 875, endPoint y: 320, distance: 16.1
click at [881, 320] on span "$1894 AUD including GST" at bounding box center [938, 322] width 114 height 10
click at [990, 352] on span "Pricing based on minimum 20 & maximum 100 students | One Teacher FREE with ever…" at bounding box center [993, 347] width 391 height 35
click at [919, 346] on span "Pricing based on minimum 20 & maximum 100 students | One Teacher FREE with ever…" at bounding box center [993, 347] width 391 height 35
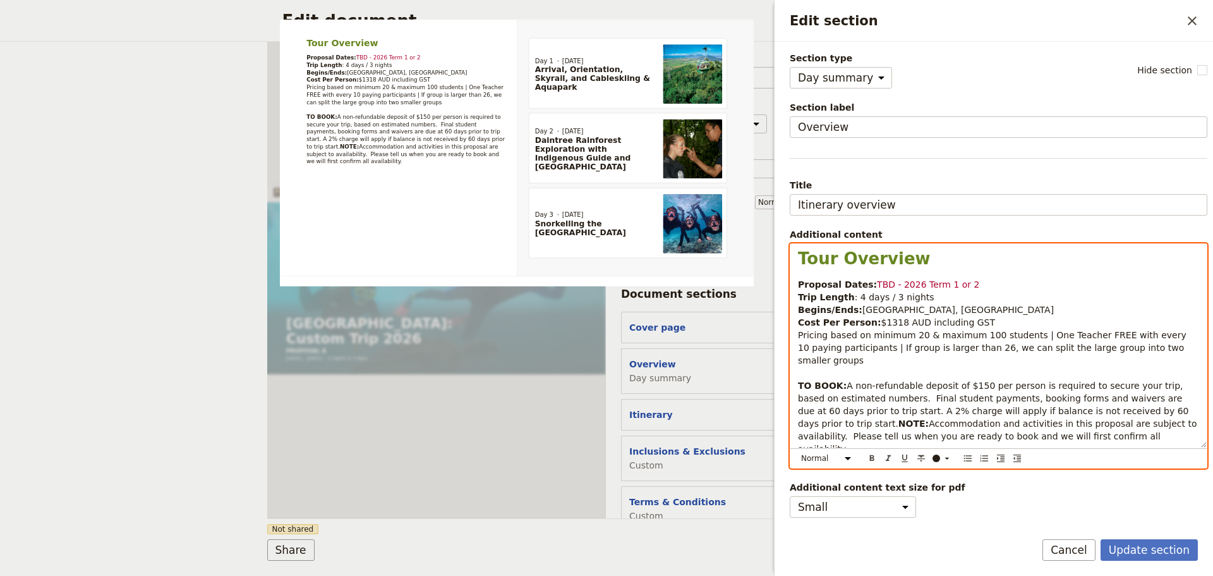
click at [1082, 348] on span "Pricing based on minimum 20 & maximum 100 students | One Teacher FREE with ever…" at bounding box center [993, 347] width 391 height 35
drag, startPoint x: 1094, startPoint y: 346, endPoint x: 1079, endPoint y: 342, distance: 15.6
click at [1079, 342] on span "Pricing based on minimum 20 & maximum 100 students | One Teacher FREE with ever…" at bounding box center [993, 347] width 391 height 35
click at [1165, 347] on p "Proposal Dates: TBD - 2026 Term 1 or 2 Trip Length : 4 days / 3 nights Begins/E…" at bounding box center [998, 366] width 401 height 177
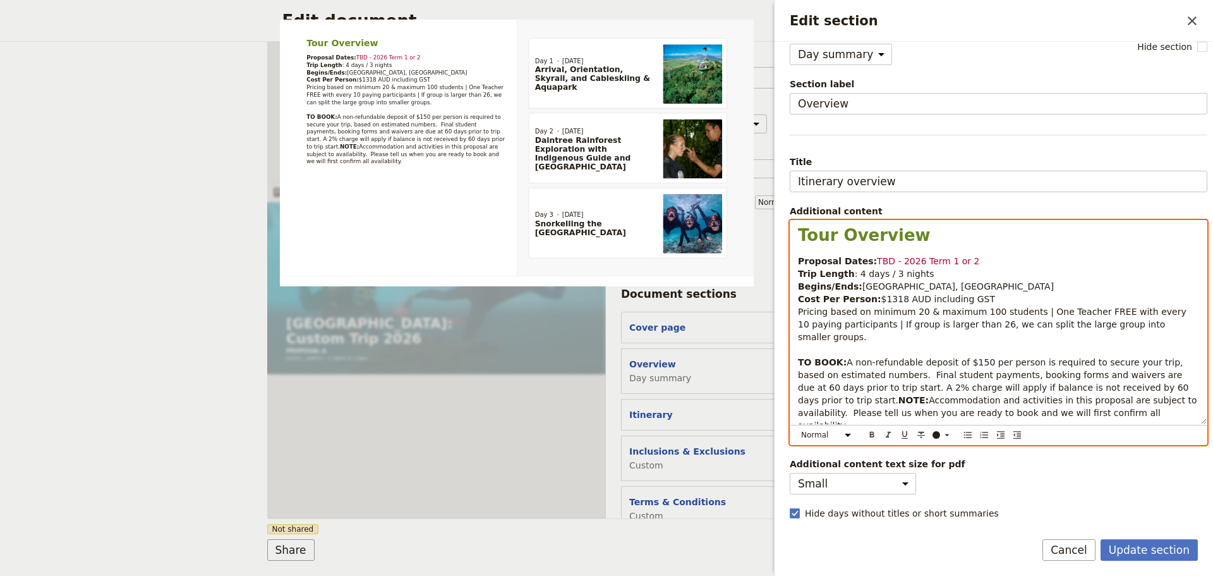
scroll to position [37, 0]
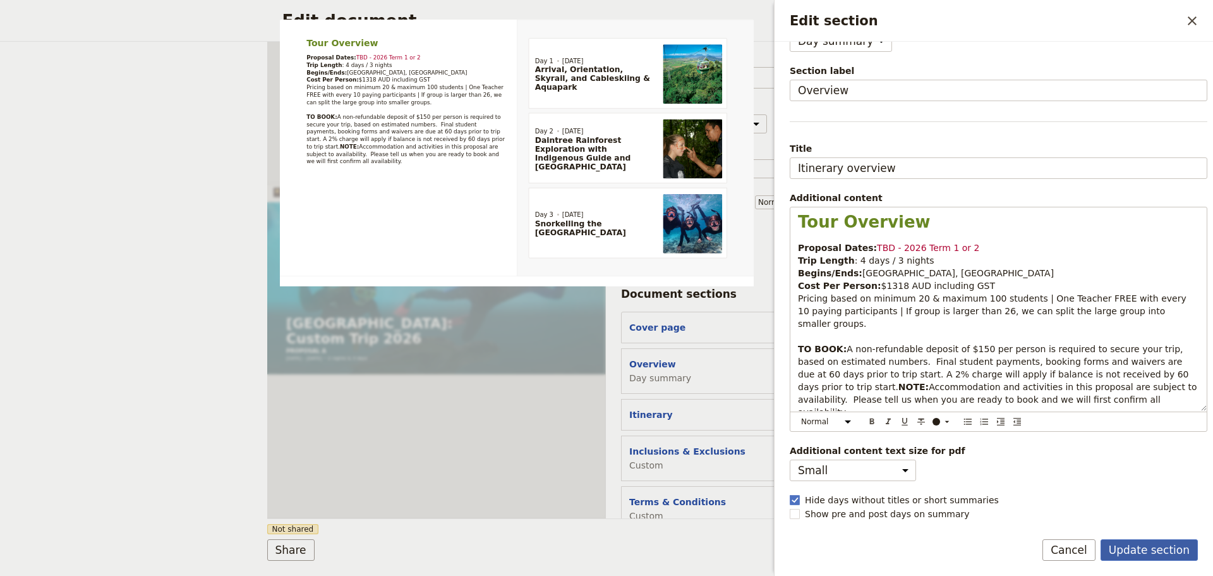
click at [1142, 550] on button "Update section" at bounding box center [1149, 549] width 97 height 21
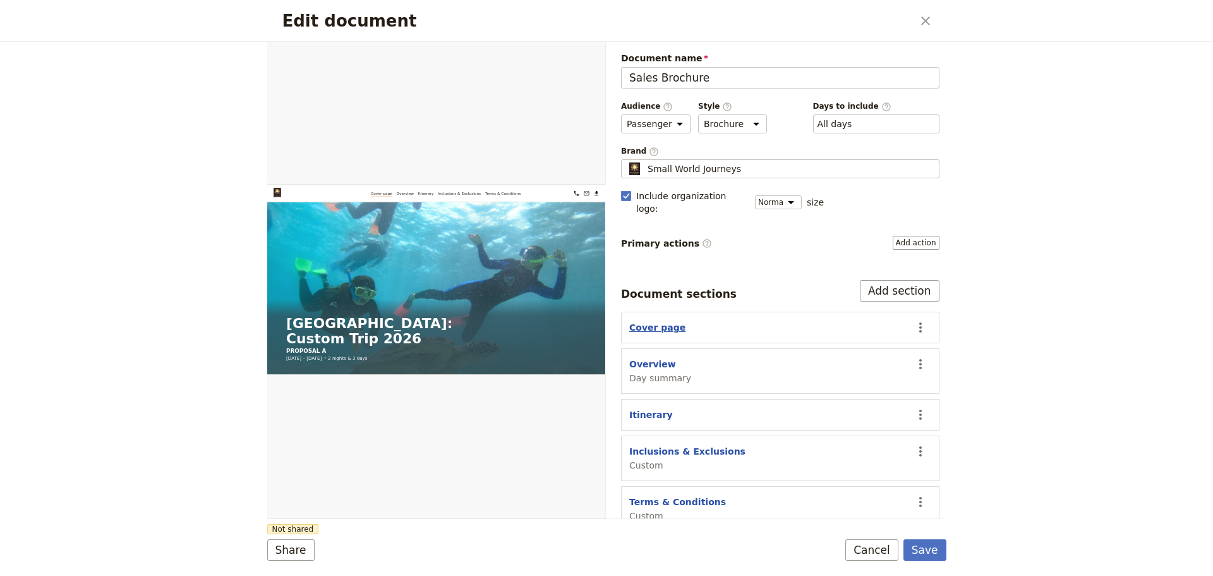
click at [656, 321] on button "Cover page" at bounding box center [657, 327] width 56 height 13
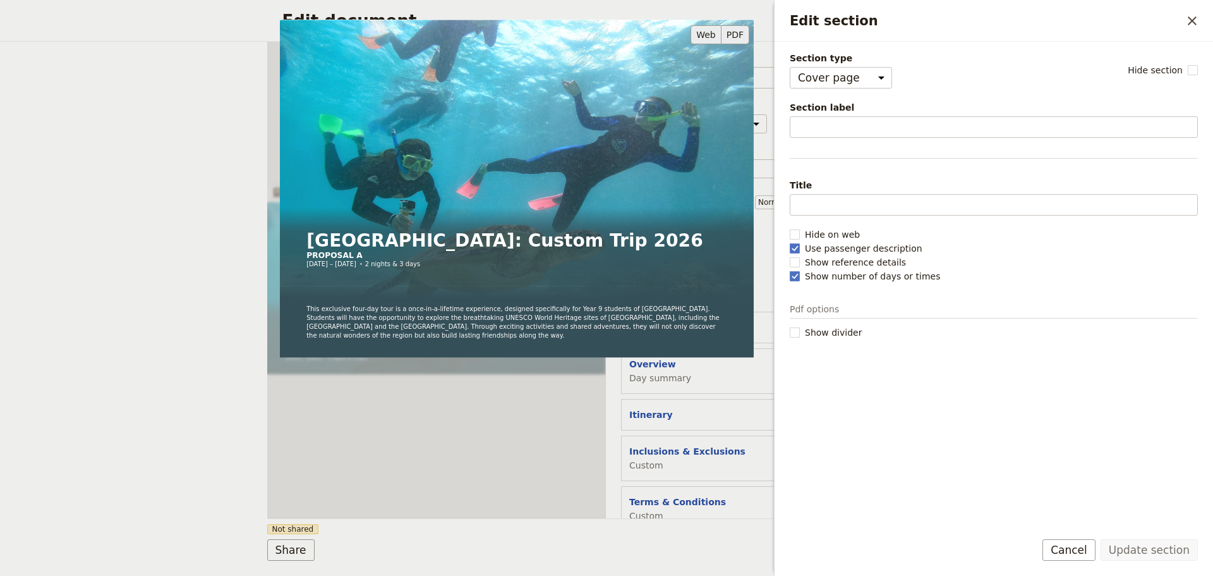
click at [736, 39] on button "PDF" at bounding box center [736, 34] width 28 height 19
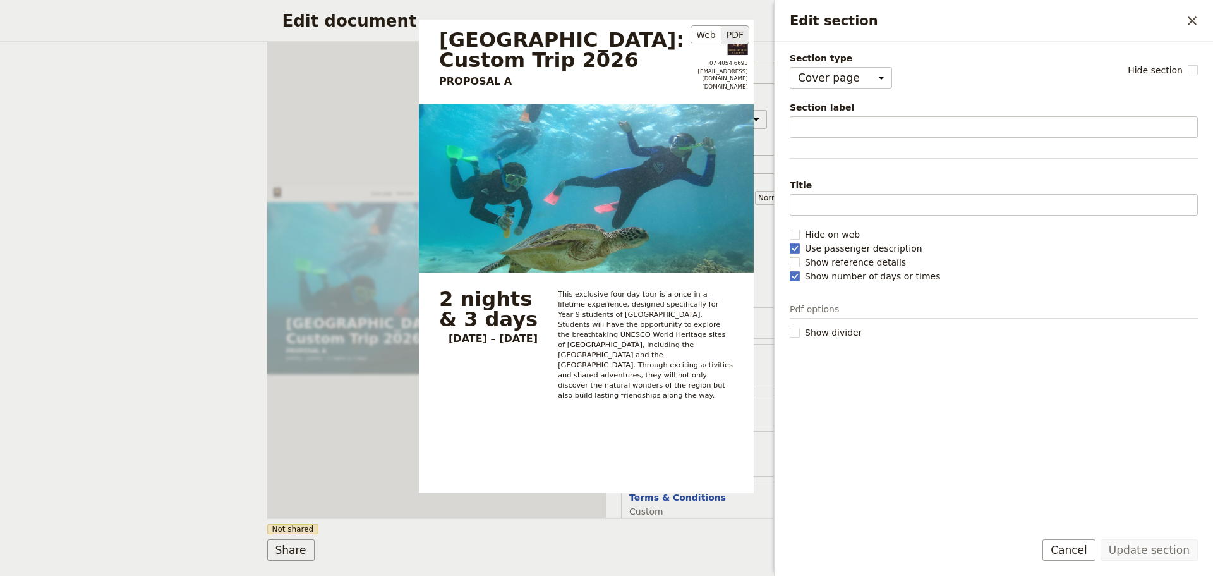
scroll to position [5, 0]
click at [1068, 549] on button "Cancel" at bounding box center [1069, 549] width 53 height 21
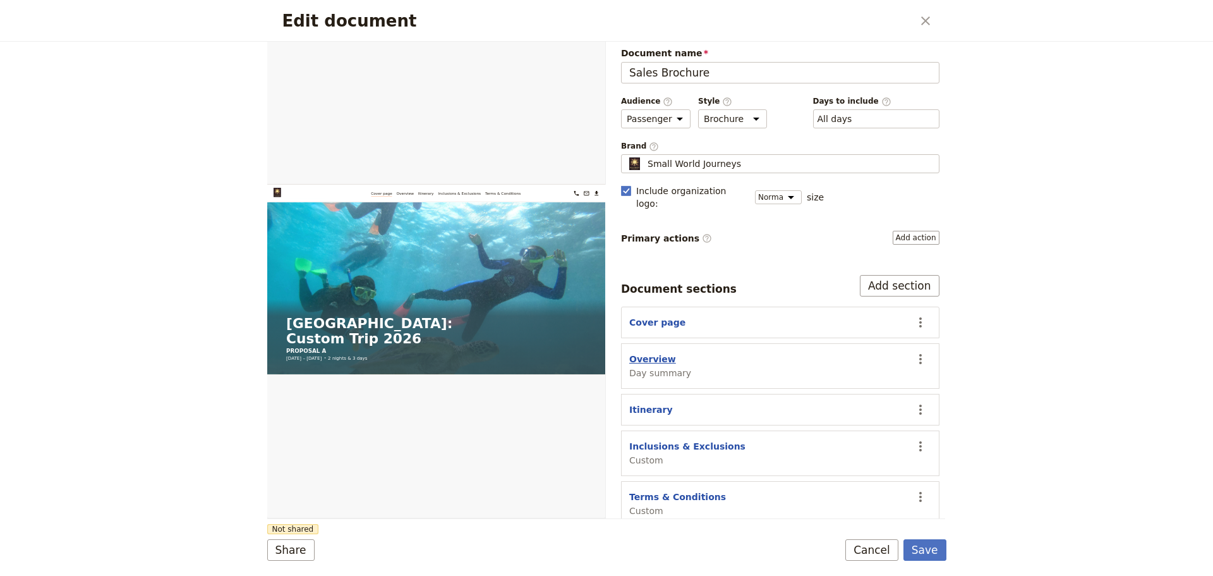
click at [650, 353] on button "Overview" at bounding box center [652, 359] width 47 height 13
select select "DAY_SUMMARY"
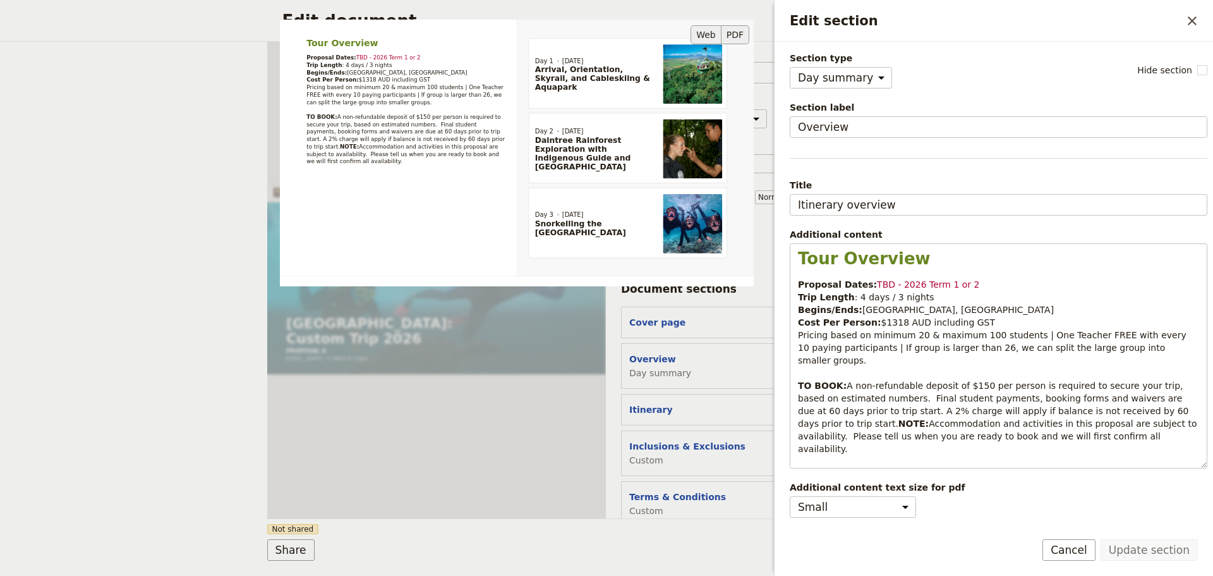
click at [737, 35] on button "PDF" at bounding box center [736, 34] width 28 height 19
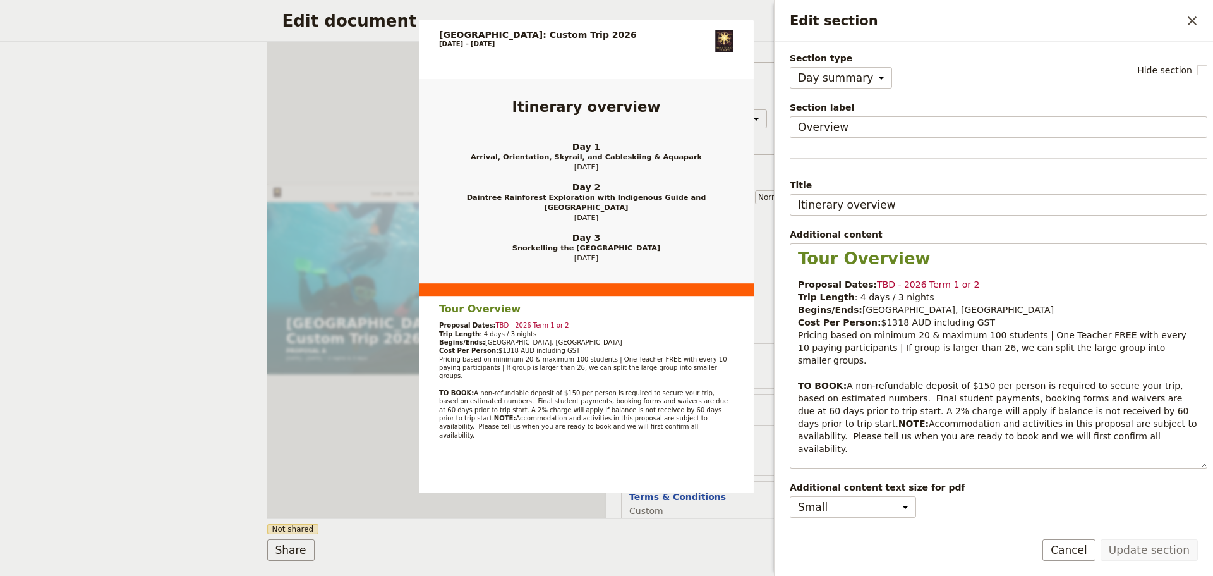
click at [1084, 545] on button "Cancel" at bounding box center [1069, 549] width 53 height 21
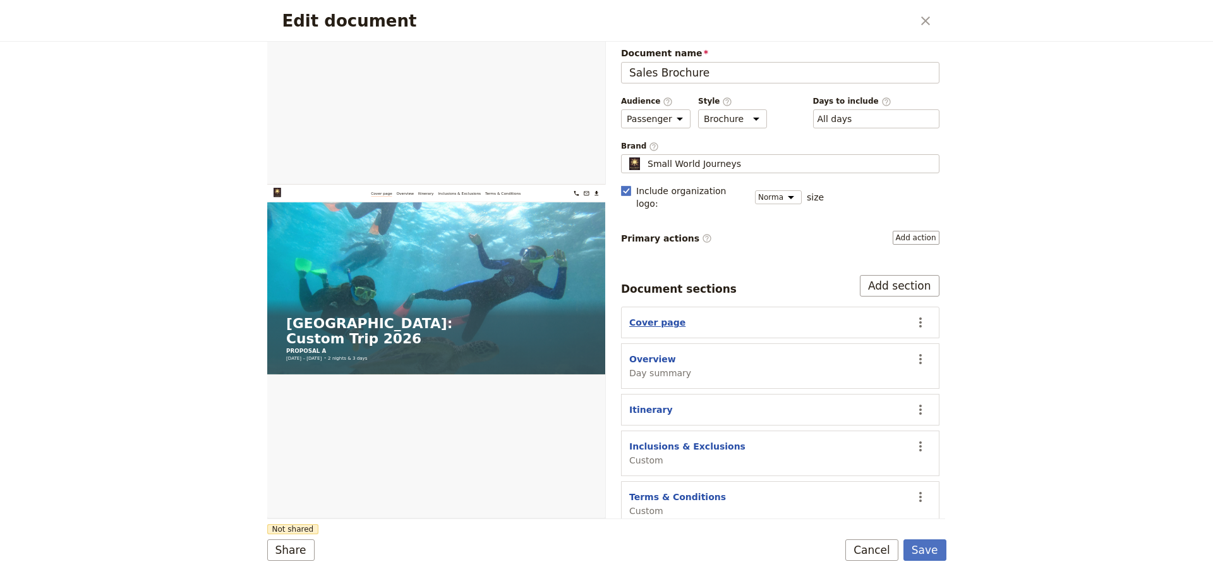
click at [658, 316] on button "Cover page" at bounding box center [657, 322] width 56 height 13
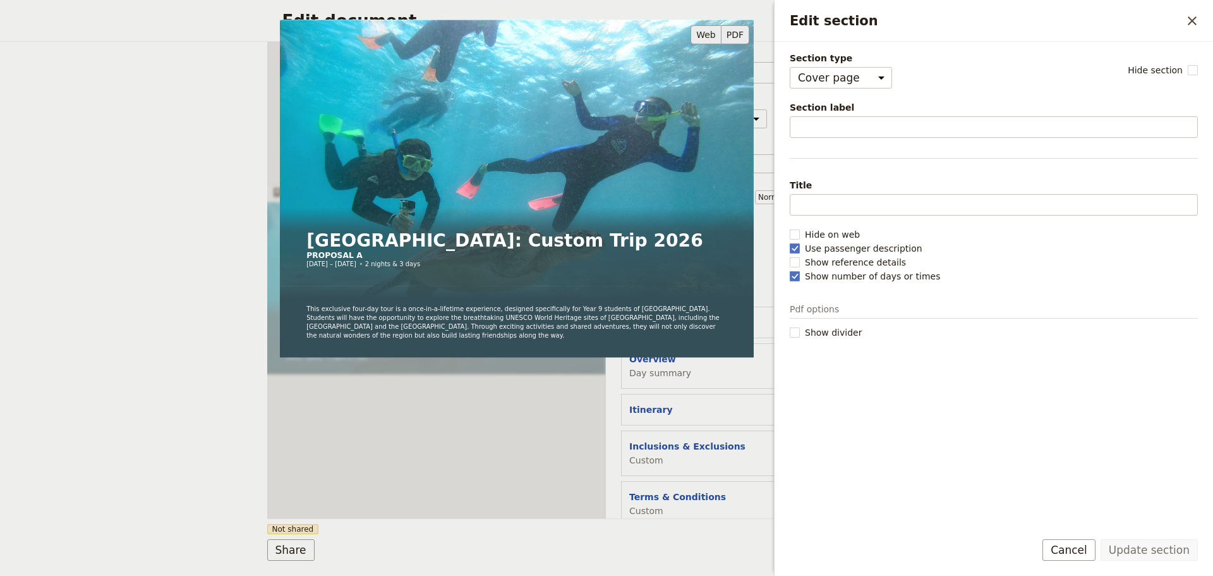
click at [734, 39] on button "PDF" at bounding box center [736, 34] width 28 height 19
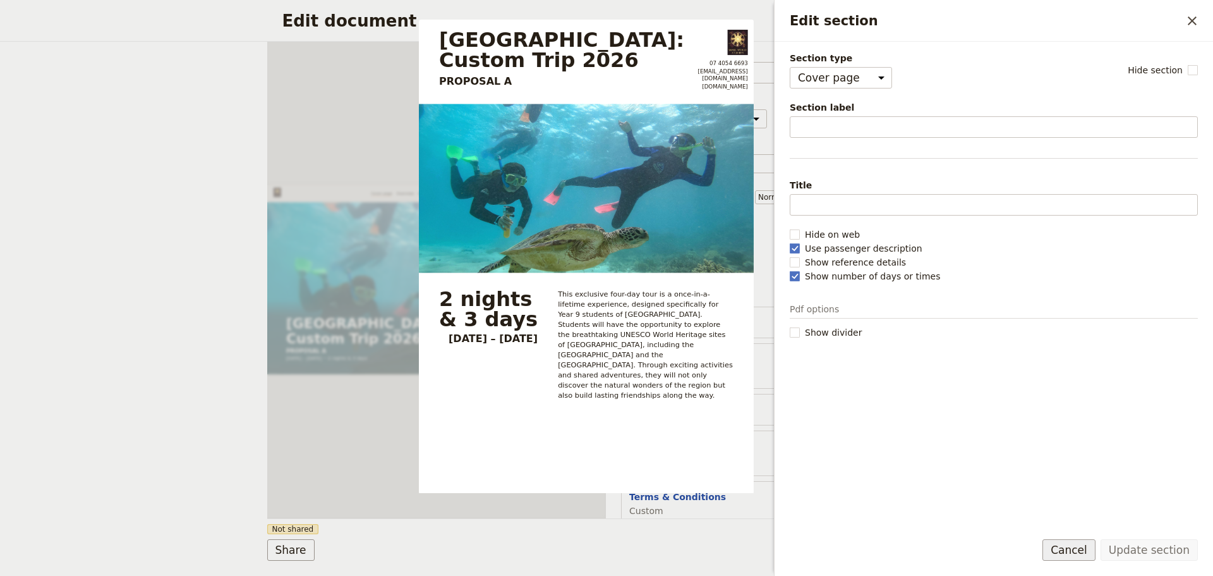
click at [1076, 550] on button "Cancel" at bounding box center [1069, 549] width 53 height 21
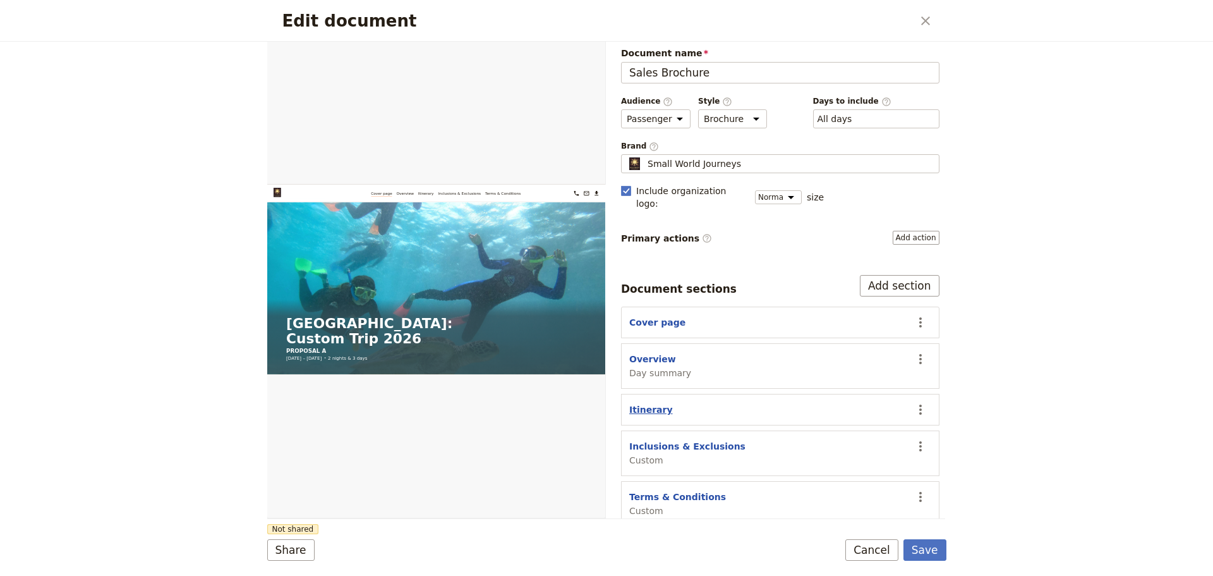
click at [650, 403] on button "Itinerary" at bounding box center [651, 409] width 44 height 13
select select "ITINERARY"
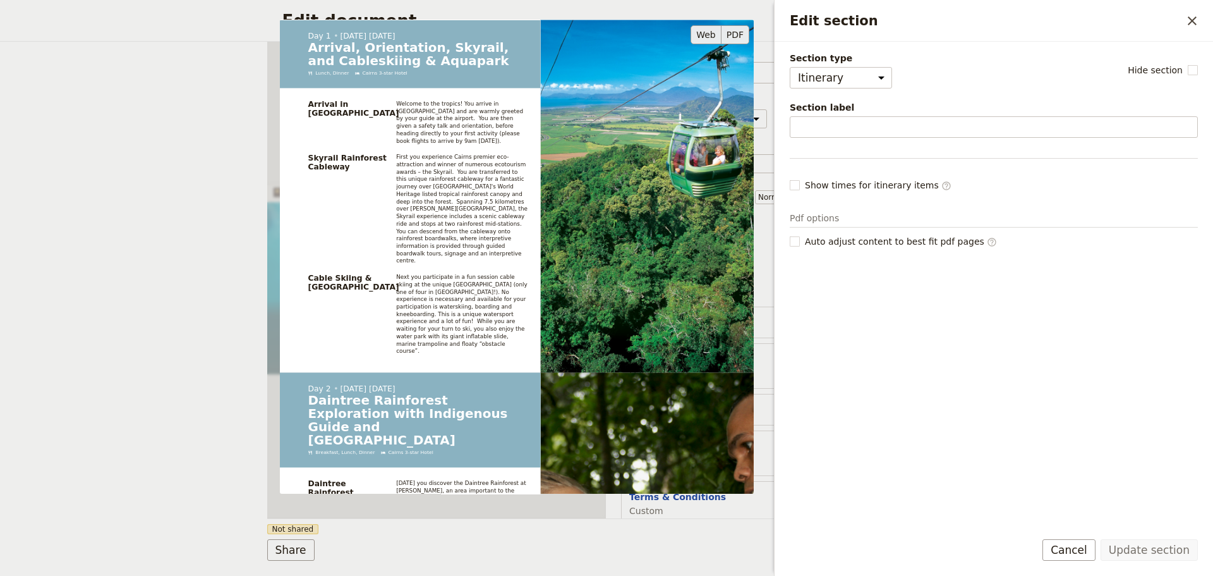
click at [734, 35] on button "PDF" at bounding box center [736, 34] width 28 height 19
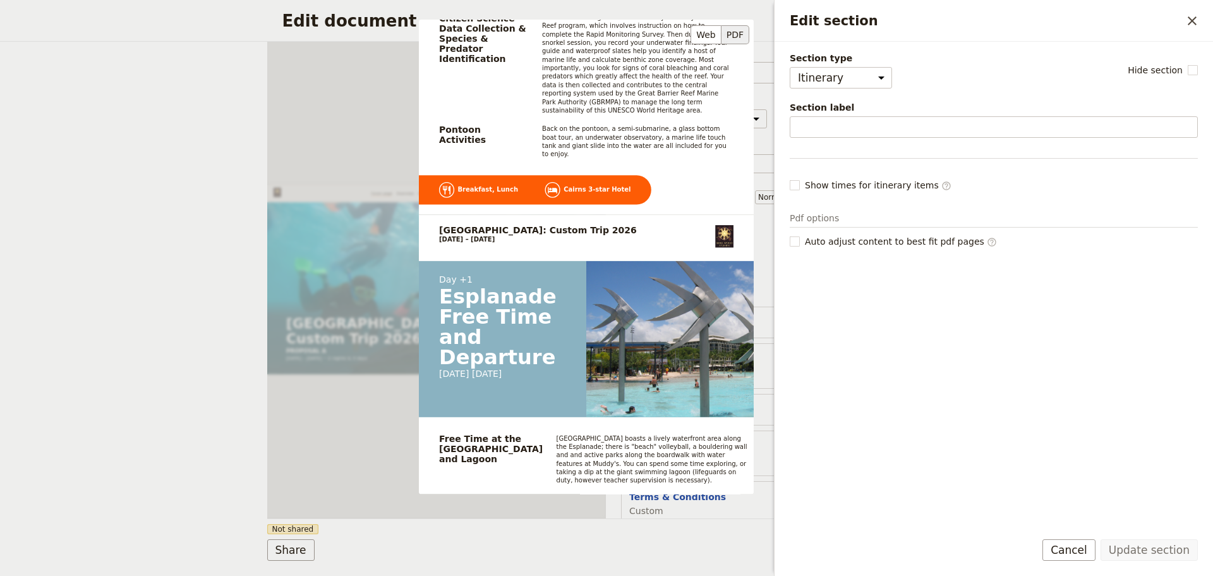
scroll to position [2151, 0]
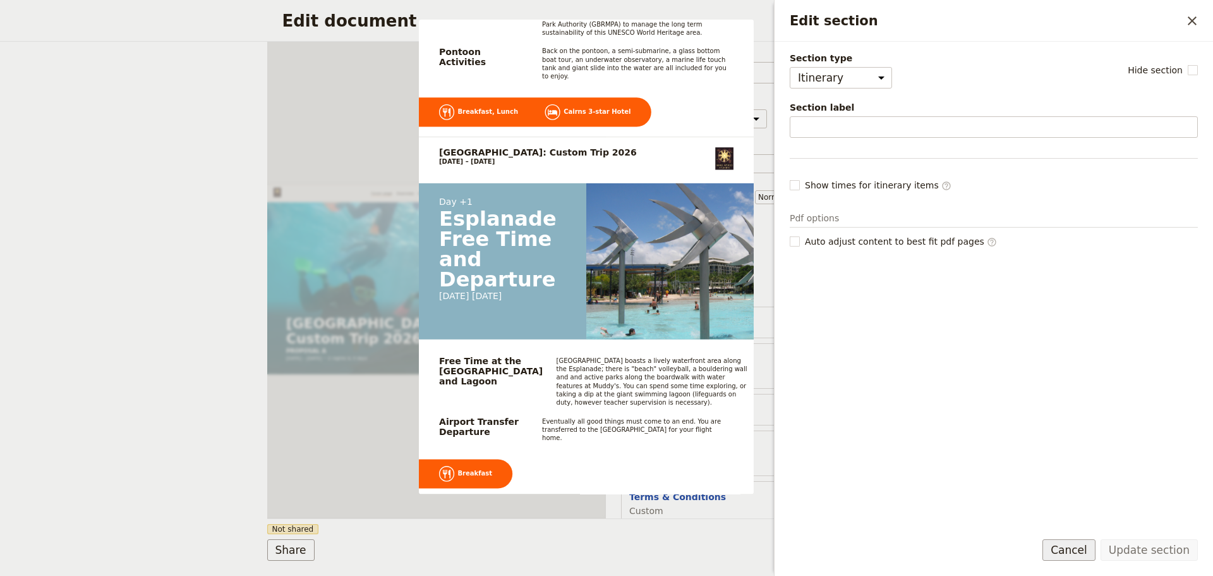
click at [1093, 554] on button "Cancel" at bounding box center [1069, 549] width 53 height 21
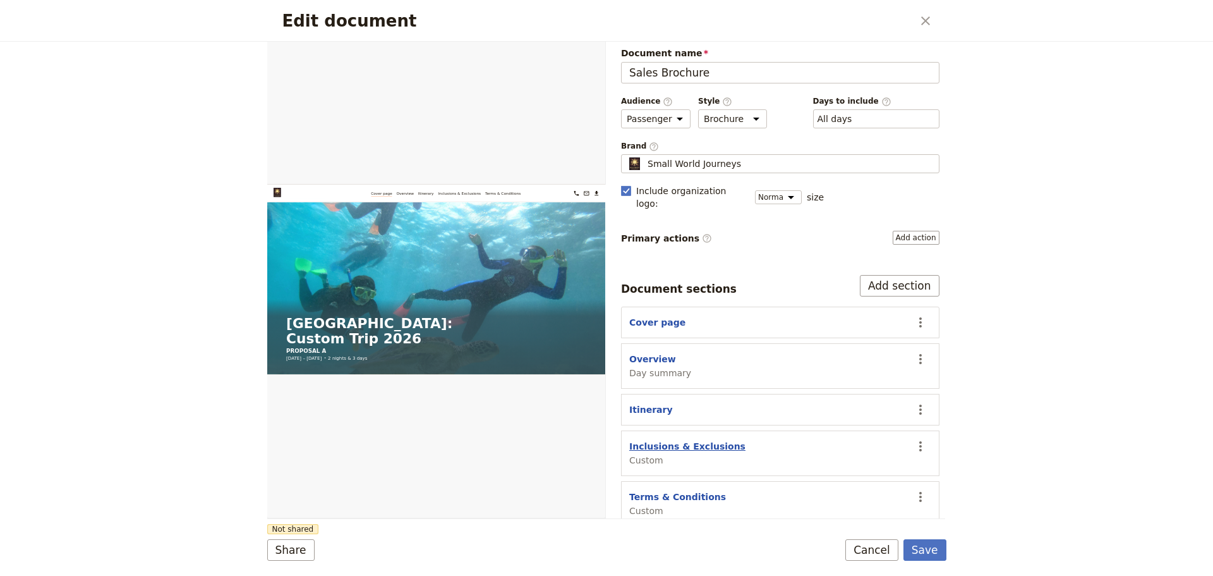
click at [651, 440] on button "Inclusions & Exclusions" at bounding box center [687, 446] width 116 height 13
select select "CUSTOM"
select select "default"
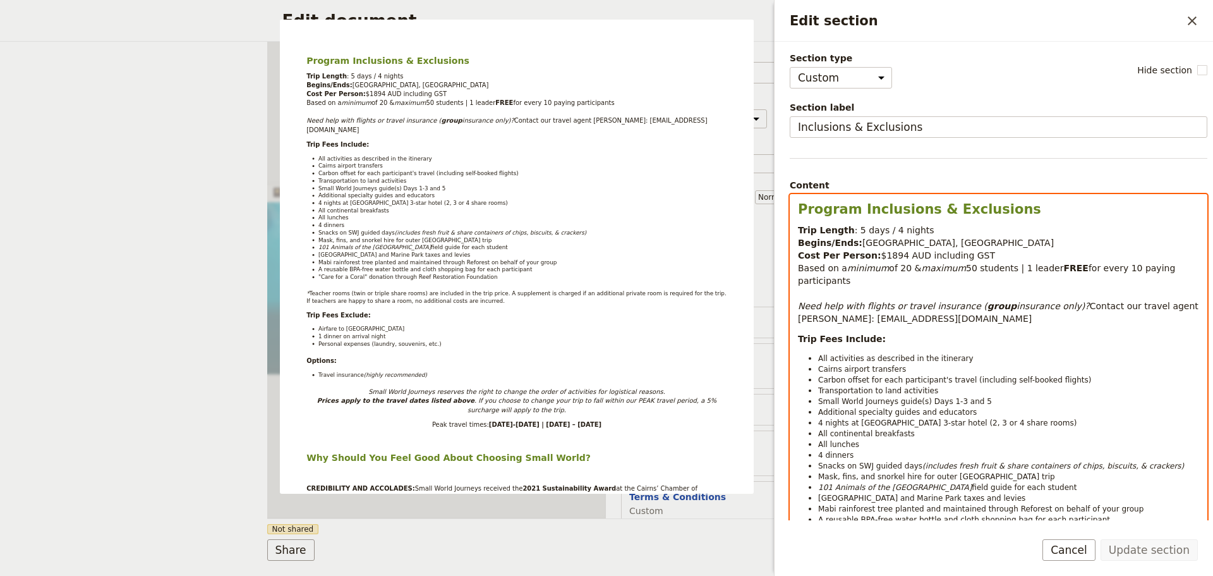
click at [855, 227] on span ": 5 days / 4 nights" at bounding box center [895, 230] width 80 height 10
click at [885, 229] on span ": 4 days / 4 nights" at bounding box center [895, 230] width 80 height 10
click at [887, 226] on span ": 4 days / 4 nights" at bounding box center [895, 230] width 80 height 10
drag, startPoint x: 893, startPoint y: 255, endPoint x: 879, endPoint y: 253, distance: 14.0
click at [881, 253] on span "$1894 AUD including GST" at bounding box center [938, 255] width 114 height 10
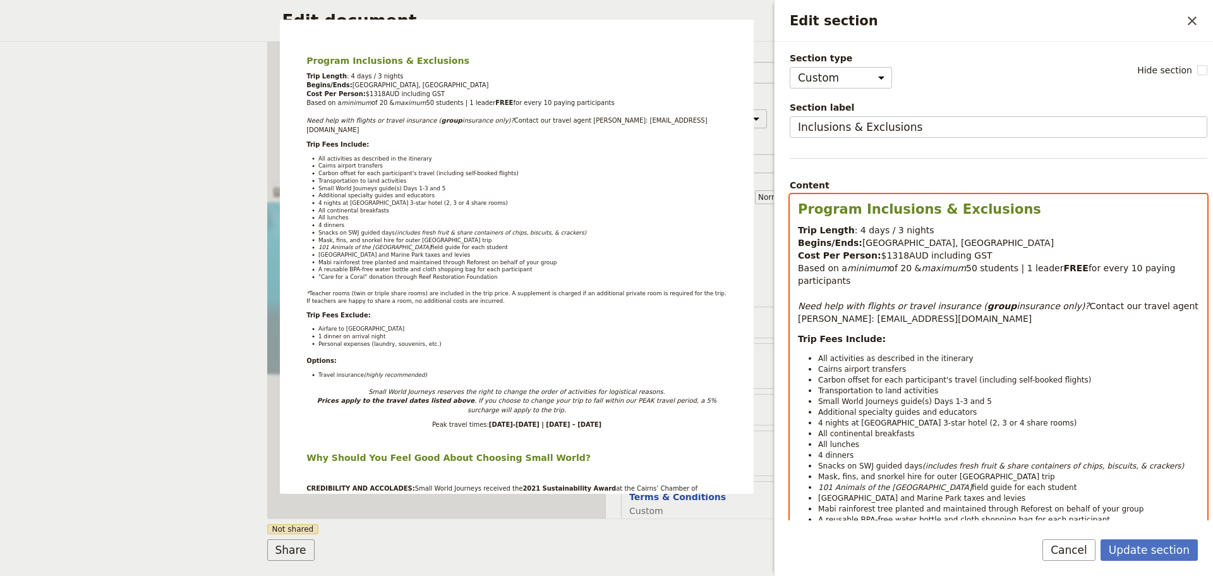
click at [892, 254] on span "$1318AUD including GST" at bounding box center [936, 255] width 111 height 10
click at [953, 273] on em "maximum" at bounding box center [944, 268] width 45 height 10
click at [966, 268] on span "50 students | 1 leader" at bounding box center [1014, 268] width 97 height 10
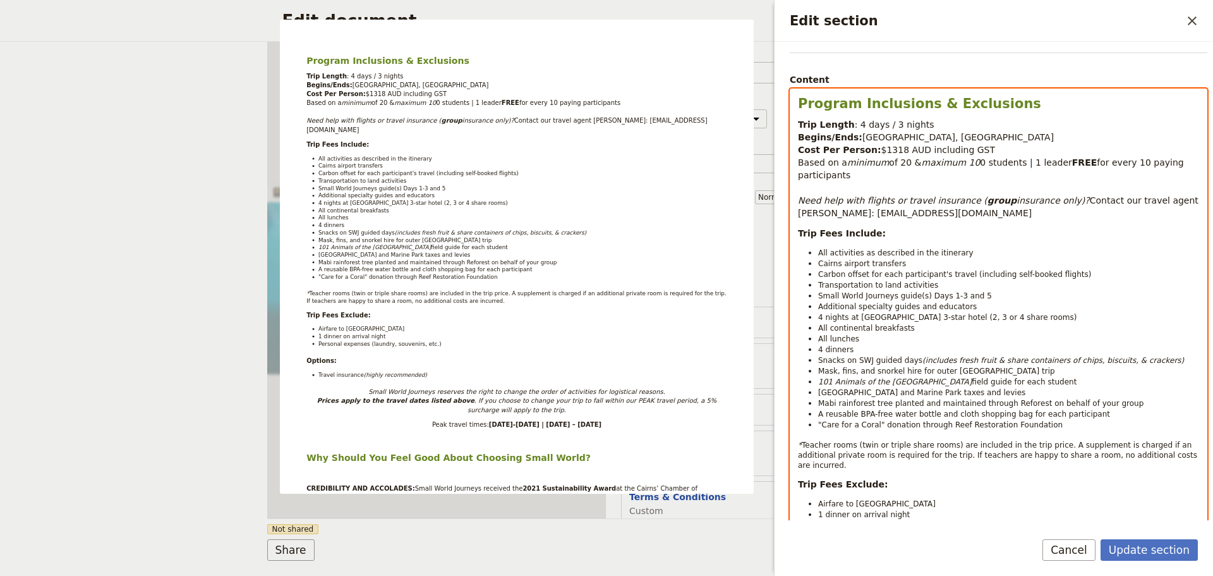
drag, startPoint x: 1000, startPoint y: 229, endPoint x: 988, endPoint y: 228, distance: 12.0
click at [998, 228] on p "Trip Fees Include:" at bounding box center [998, 233] width 401 height 13
drag, startPoint x: 875, startPoint y: 212, endPoint x: 840, endPoint y: 209, distance: 34.9
click at [840, 209] on span "Contact our travel agent [PERSON_NAME]: [EMAIL_ADDRESS][DOMAIN_NAME]" at bounding box center [999, 206] width 403 height 23
drag, startPoint x: 898, startPoint y: 215, endPoint x: 795, endPoint y: 214, distance: 103.6
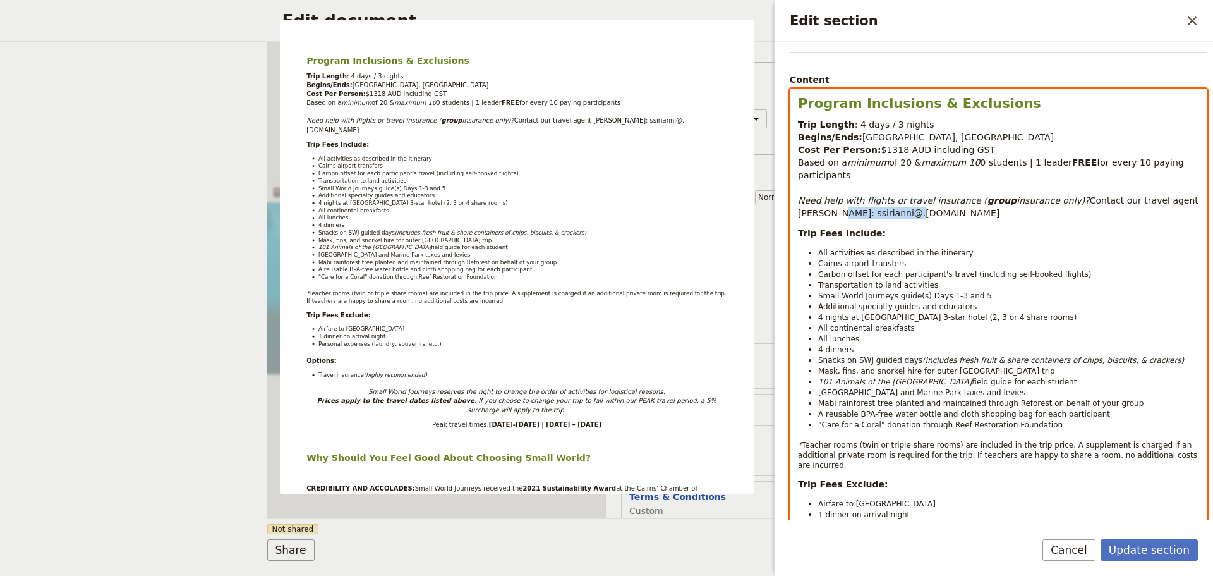
click at [1061, 296] on li "Small World Journeys guide(s) Days 1-3 and 5" at bounding box center [1008, 295] width 381 height 11
drag, startPoint x: 975, startPoint y: 292, endPoint x: 953, endPoint y: 291, distance: 21.5
click at [953, 291] on li "Small World Journeys guide(s) Days 1-3 and 5" at bounding box center [1008, 295] width 381 height 11
click at [823, 313] on span "4 nights at [GEOGRAPHIC_DATA] 3-star hotel (2, 3 or 4 share rooms)" at bounding box center [947, 317] width 258 height 9
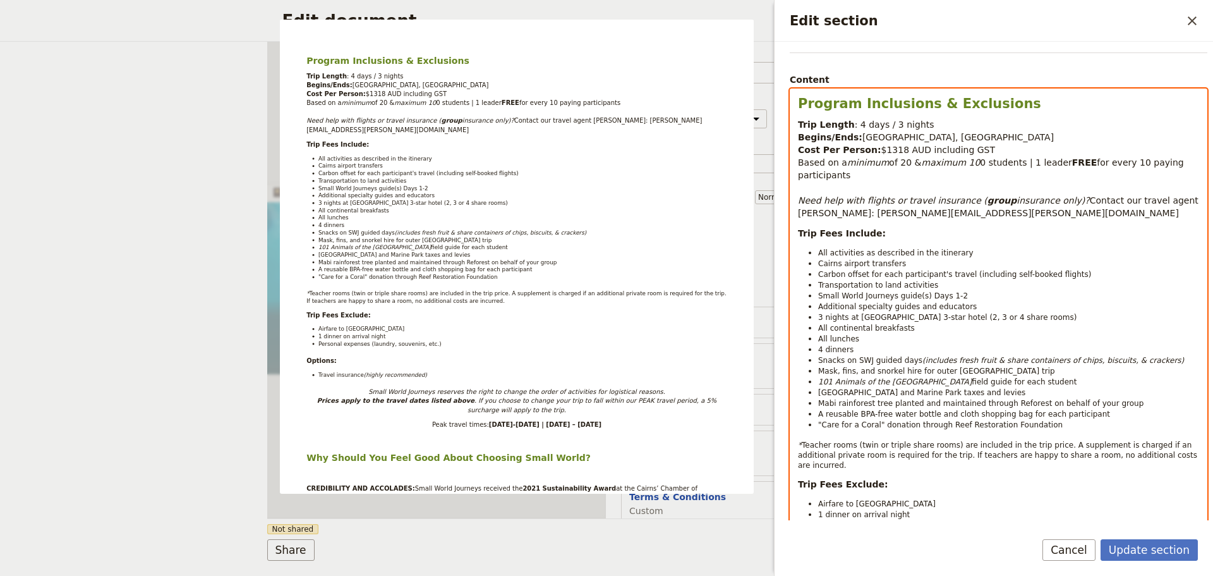
click at [948, 324] on li "All continental breakfasts" at bounding box center [1008, 327] width 381 height 11
click at [915, 334] on li "All lunches" at bounding box center [1008, 338] width 381 height 11
click at [828, 334] on span "All lunches" at bounding box center [838, 338] width 41 height 9
click at [823, 345] on span "4 dinners" at bounding box center [835, 349] width 35 height 9
click at [1029, 387] on li "[GEOGRAPHIC_DATA] and Marine Park taxes and levies" at bounding box center [1008, 392] width 381 height 11
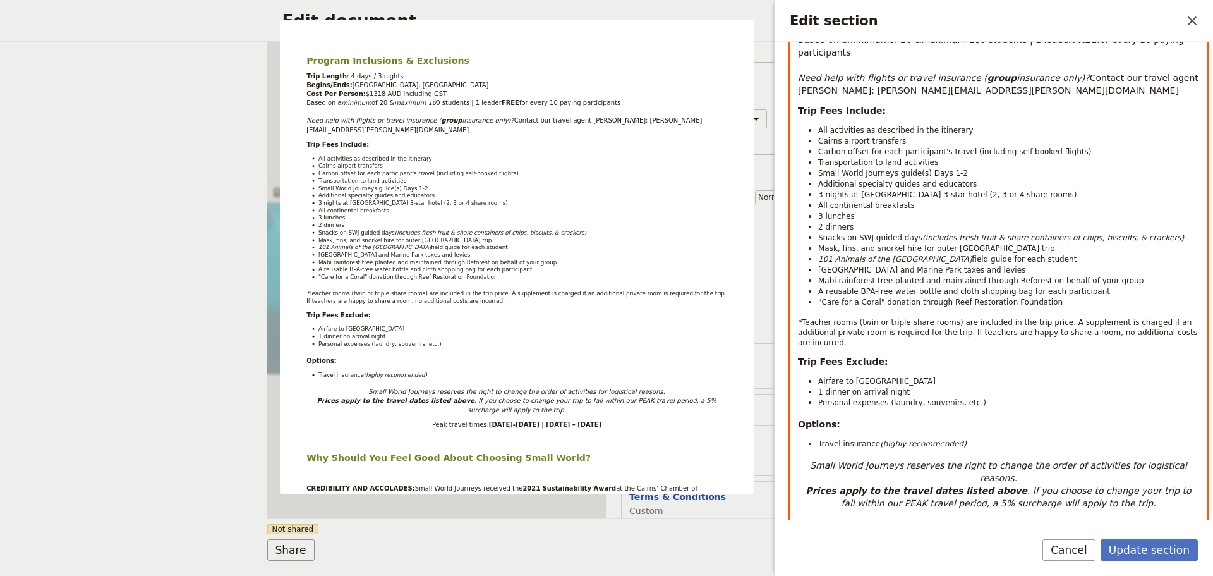
scroll to position [316, 0]
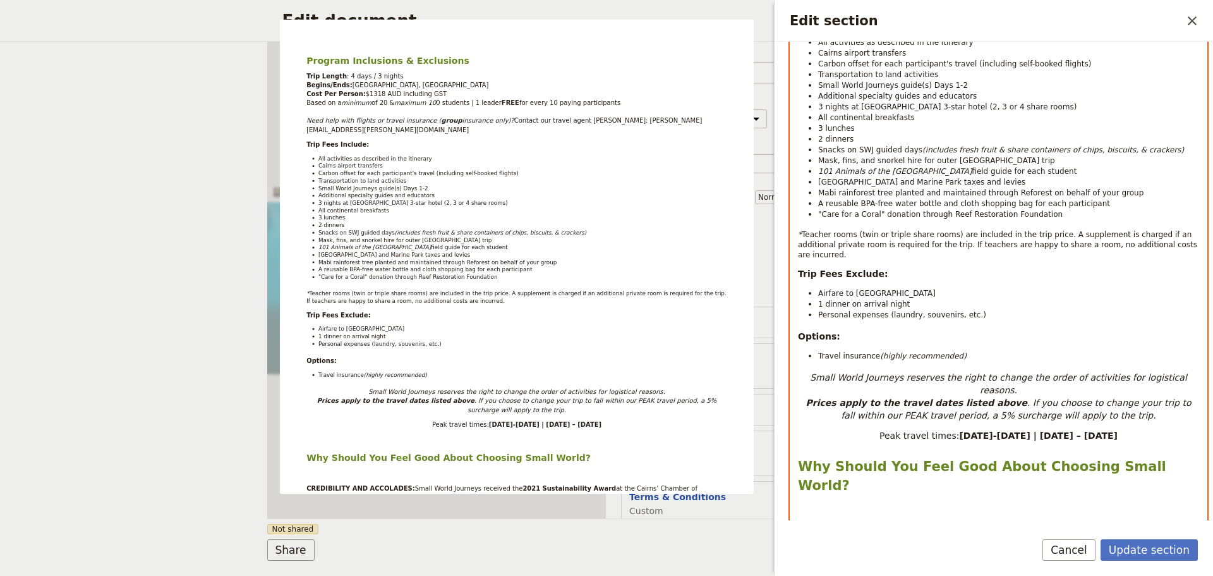
click at [803, 230] on span "Teacher rooms (twin or triple share rooms) are included in the trip price. A su…" at bounding box center [999, 244] width 402 height 29
drag, startPoint x: 881, startPoint y: 281, endPoint x: 818, endPoint y: 286, distance: 64.0
click at [818, 287] on ul "Airfare to Cairns 1 dinner on arrival night Personal expenses (laundry, souveni…" at bounding box center [998, 303] width 401 height 32
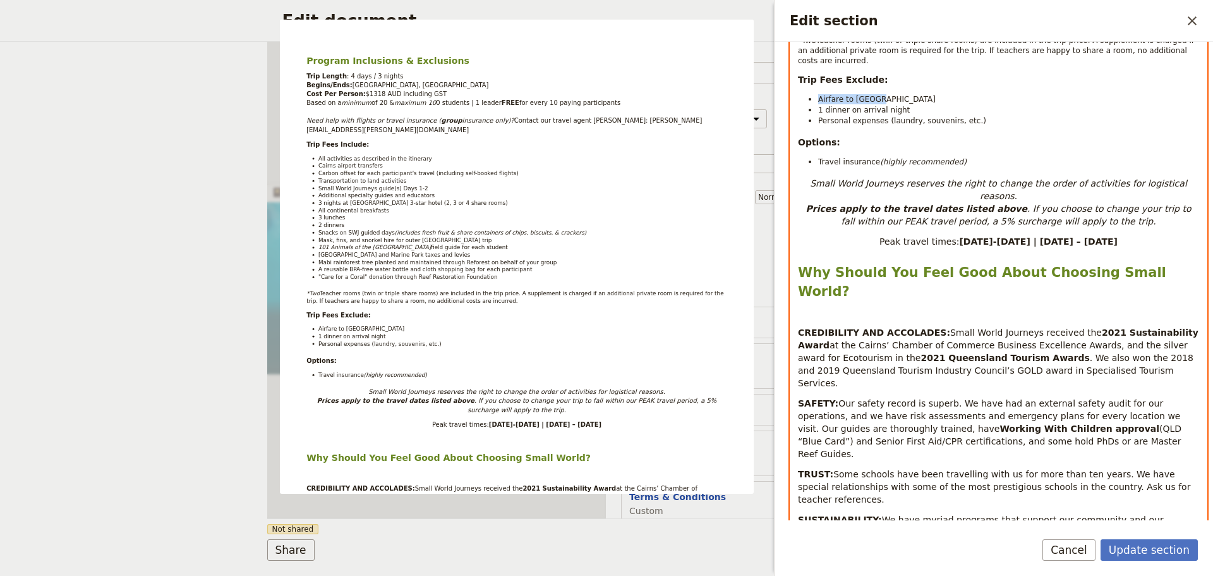
scroll to position [442, 0]
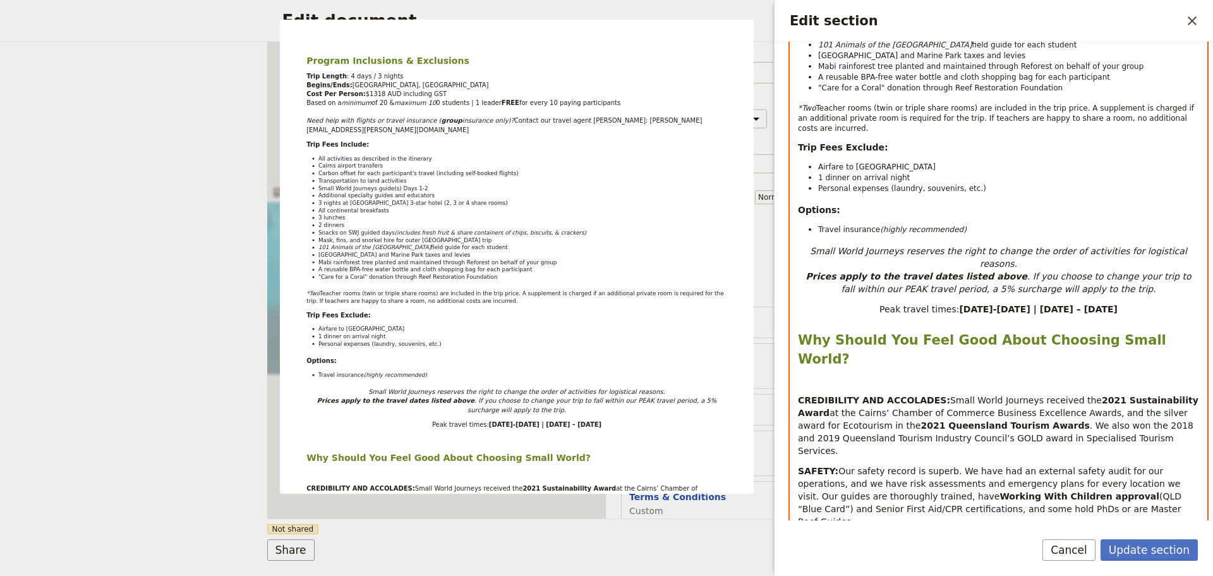
click at [892, 188] on div "Program Inclusions & Exclusions Trip Length : 4 days / 3 nights Begins/Ends: [G…" at bounding box center [998, 258] width 416 height 1013
drag, startPoint x: 875, startPoint y: 172, endPoint x: 845, endPoint y: 168, distance: 30.0
click at [845, 168] on ul "Airfare to Cairns 1 dinner on arrival night Personal expenses (laundry, souveni…" at bounding box center [998, 177] width 401 height 32
click at [1010, 271] on em ". If you choose to change your trip to fall within our PEAK travel period, a 5%…" at bounding box center [1017, 282] width 353 height 23
click at [929, 161] on li "Airfare to [GEOGRAPHIC_DATA]" at bounding box center [1008, 166] width 381 height 11
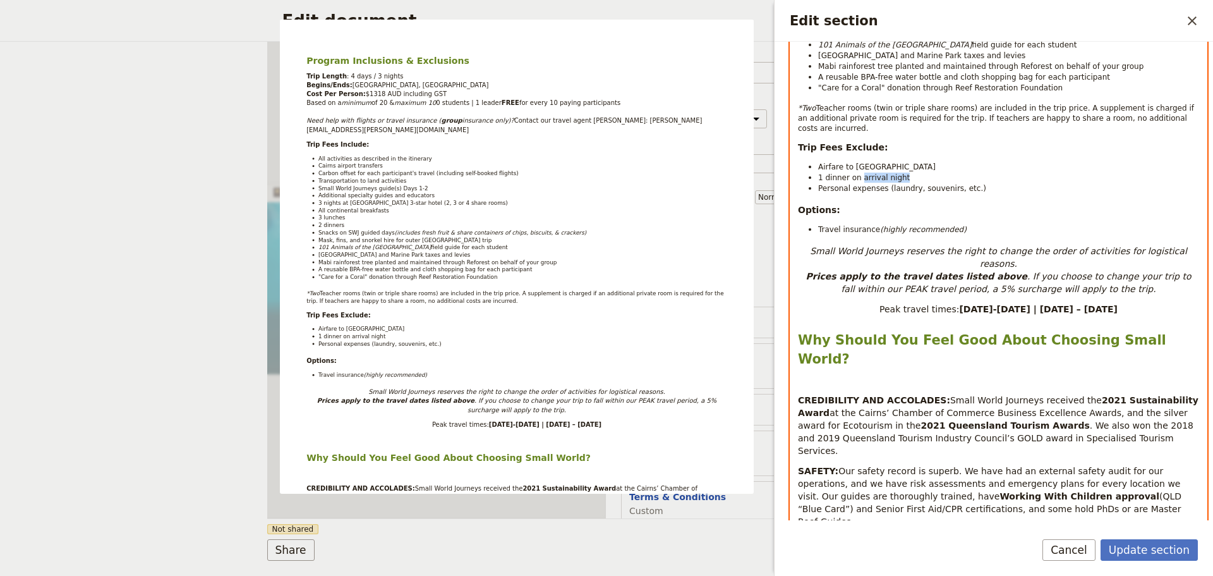
drag, startPoint x: 909, startPoint y: 167, endPoint x: 859, endPoint y: 168, distance: 50.6
click at [859, 172] on li "1 dinner on arrival night" at bounding box center [1008, 177] width 381 height 11
click at [909, 161] on li "Airfare to [GEOGRAPHIC_DATA]" at bounding box center [1008, 166] width 381 height 11
click at [909, 172] on li "1 dinner on day 3" at bounding box center [1008, 177] width 381 height 11
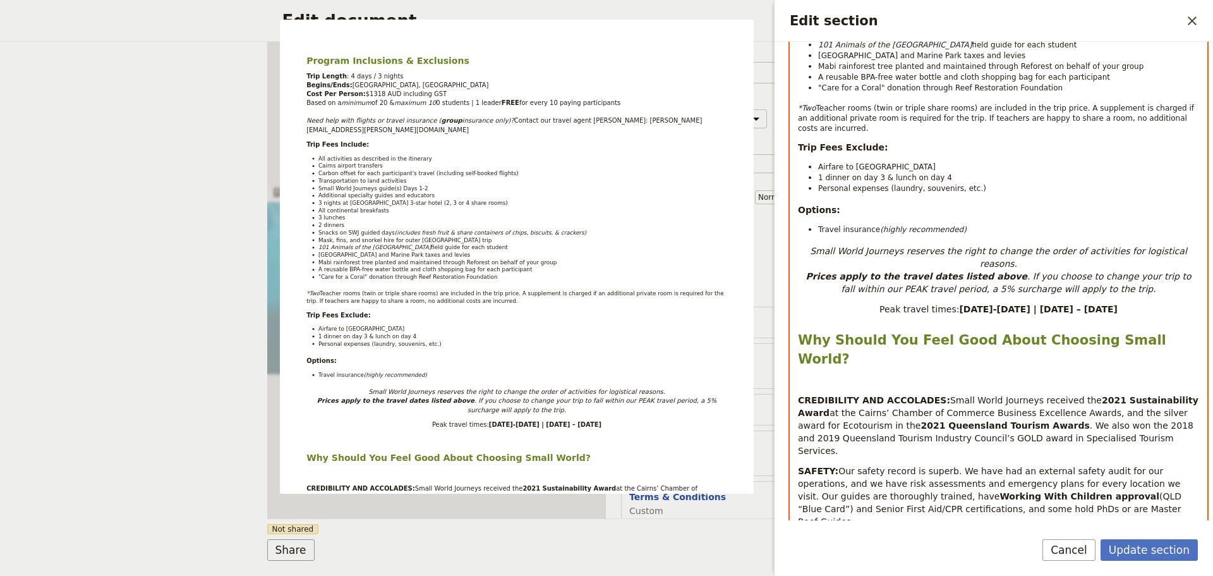
click at [964, 271] on strong "Prices apply to the travel dates listed above" at bounding box center [916, 276] width 221 height 10
drag, startPoint x: 986, startPoint y: 251, endPoint x: 936, endPoint y: 247, distance: 49.5
click at [936, 247] on p "Small World Journeys reserves the right to change the order of activities for l…" at bounding box center [998, 270] width 401 height 51
click at [944, 271] on strong "Prices apply to the travel date upuntil" at bounding box center [894, 276] width 191 height 10
drag, startPoint x: 1120, startPoint y: 251, endPoint x: 1093, endPoint y: 248, distance: 26.8
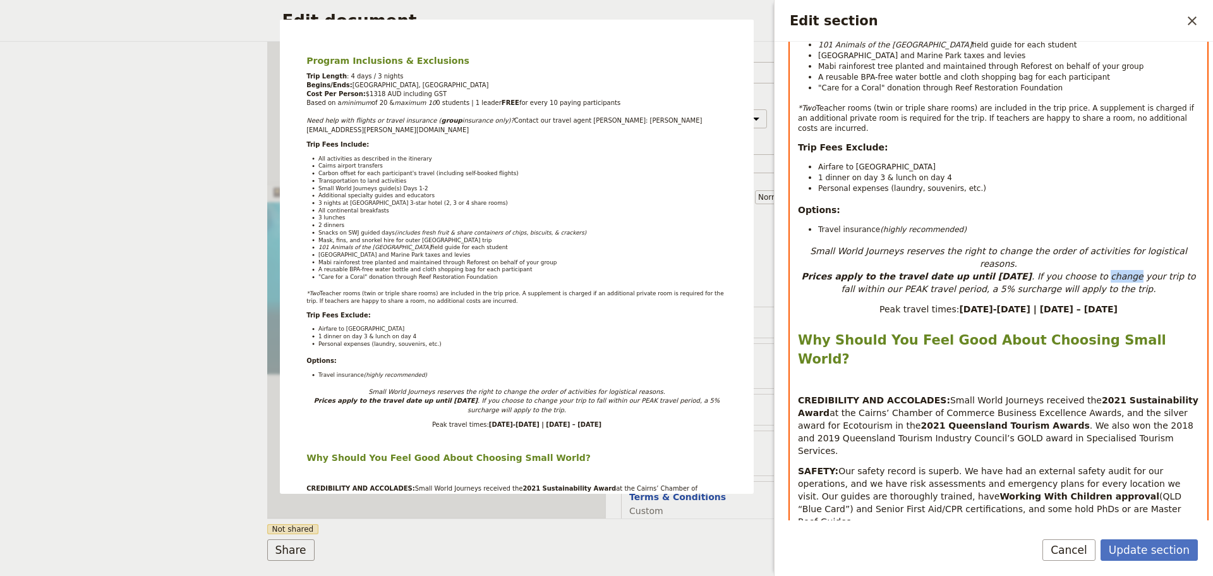
click at [1093, 271] on em ". If you choose to change your trip to fall within our PEAK travel period, a 5%…" at bounding box center [1020, 282] width 358 height 23
drag, startPoint x: 883, startPoint y: 248, endPoint x: 859, endPoint y: 253, distance: 24.5
click at [859, 271] on strong "Prices apply to the travel date up until [DATE]" at bounding box center [919, 276] width 231 height 10
click at [911, 271] on strong "Prices apply for travel date up until [DATE]" at bounding box center [913, 276] width 215 height 10
drag, startPoint x: 928, startPoint y: 251, endPoint x: 905, endPoint y: 249, distance: 22.9
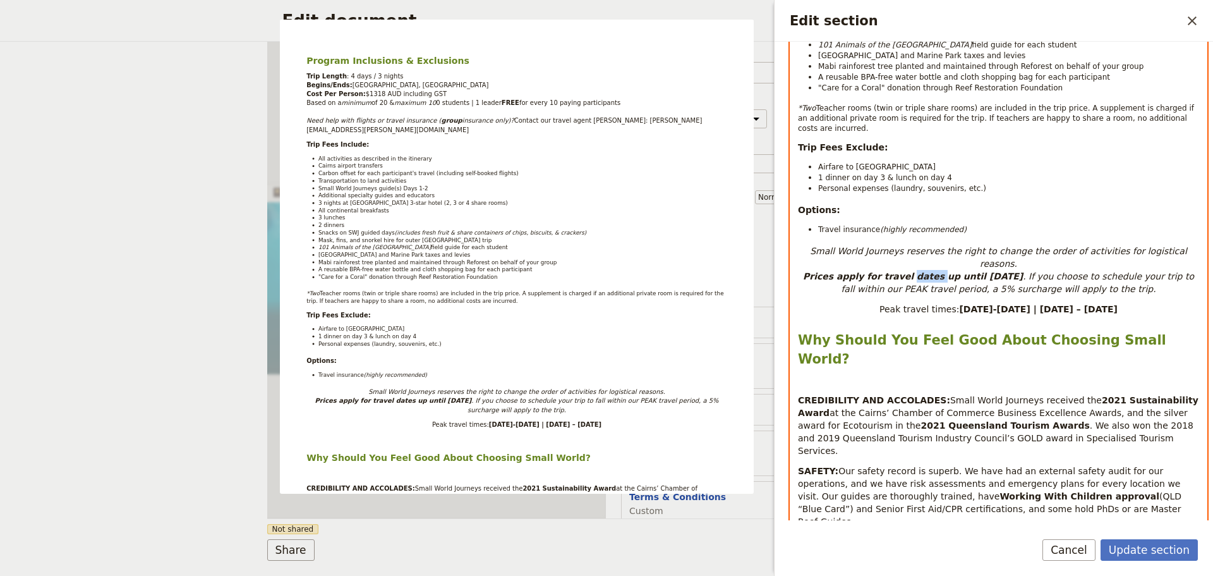
click at [905, 271] on strong "Prices apply for travel dates up until [DATE]" at bounding box center [913, 276] width 220 height 10
select select "h2"
click at [1152, 294] on div "Program Inclusions & Exclusions Trip Length : 4 days / 3 nights Begins/Ends: [G…" at bounding box center [998, 258] width 416 height 1013
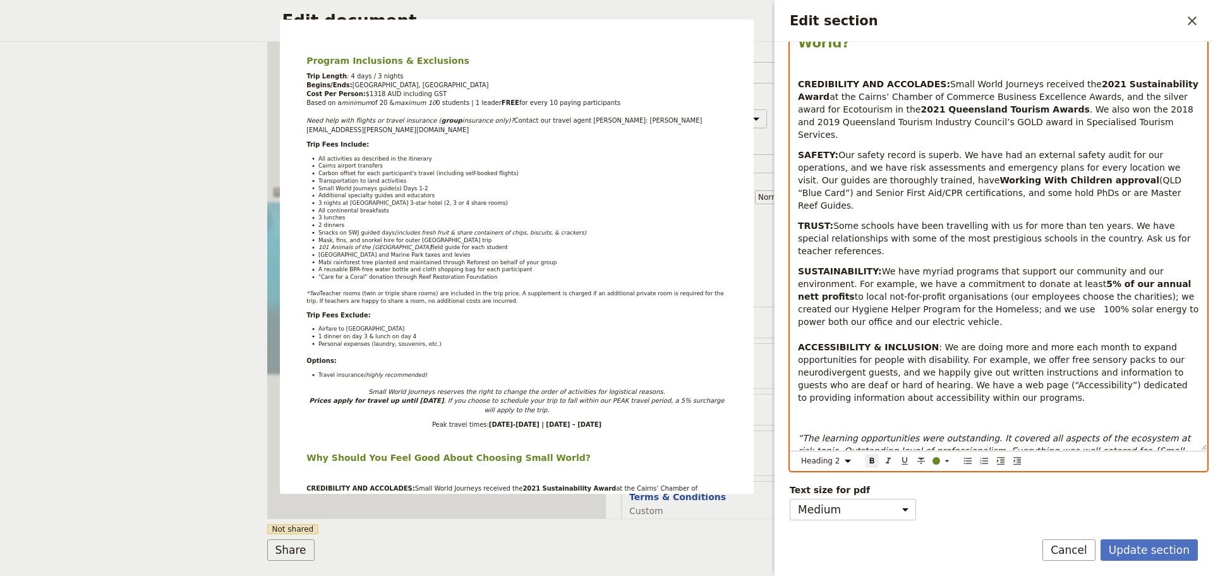
scroll to position [337, 0]
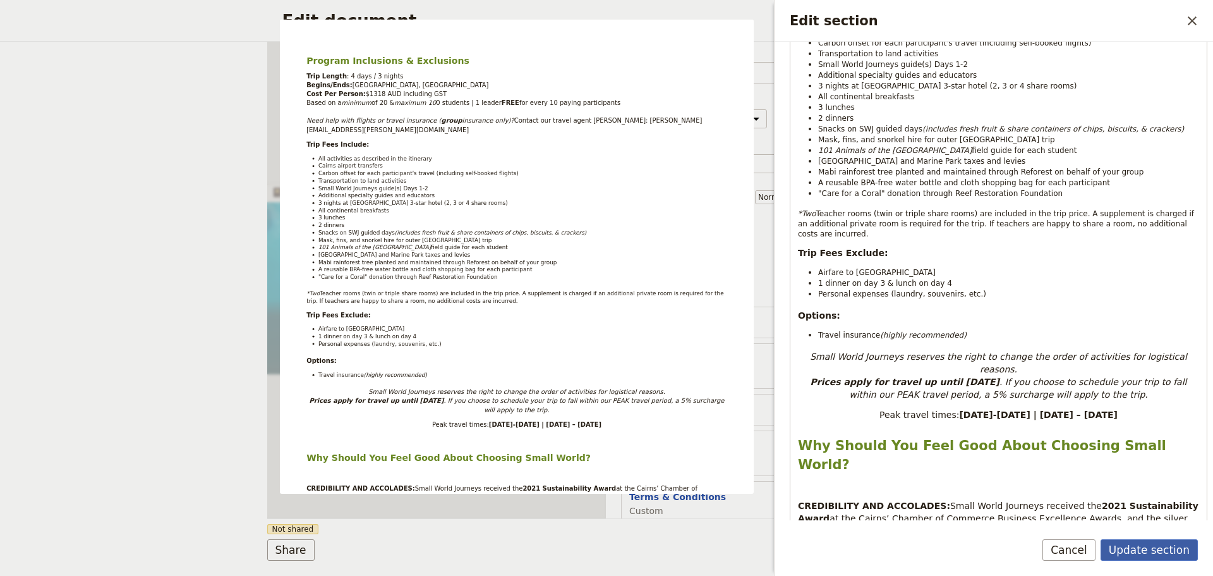
click at [1155, 554] on button "Update section" at bounding box center [1149, 549] width 97 height 21
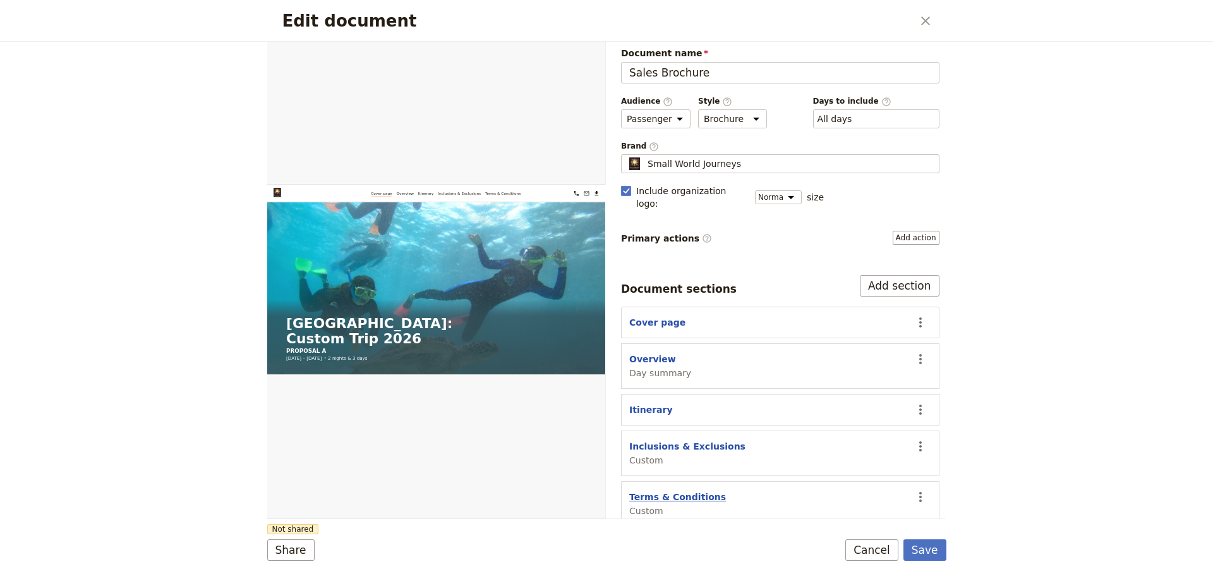
click at [688, 490] on button "Terms & Conditions" at bounding box center [677, 496] width 97 height 13
select select "CUSTOM"
select select "default"
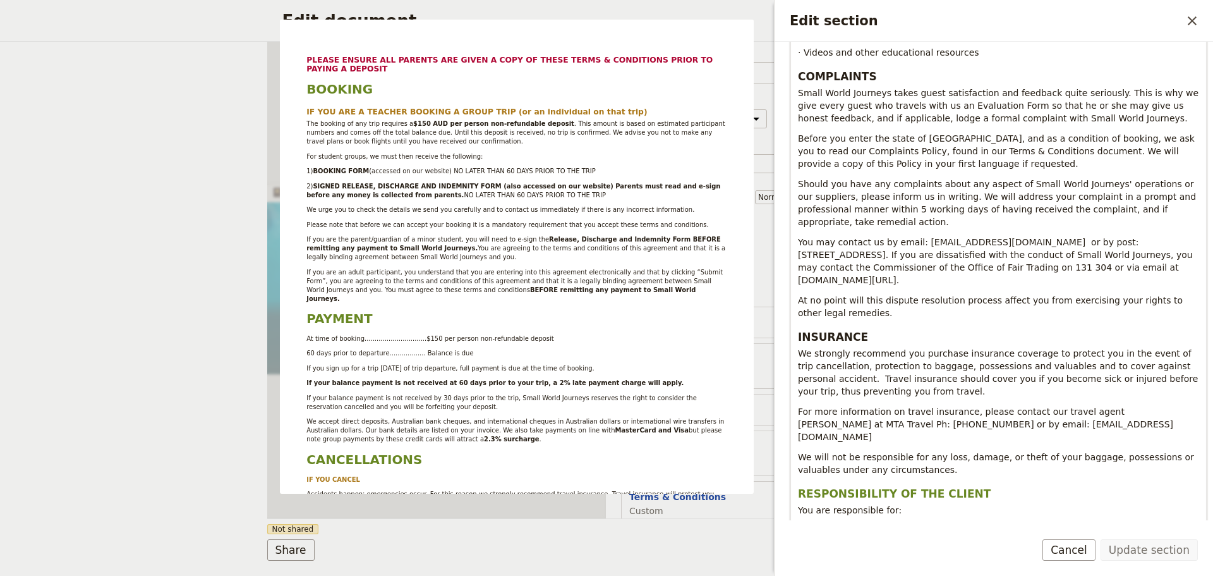
scroll to position [2317, 0]
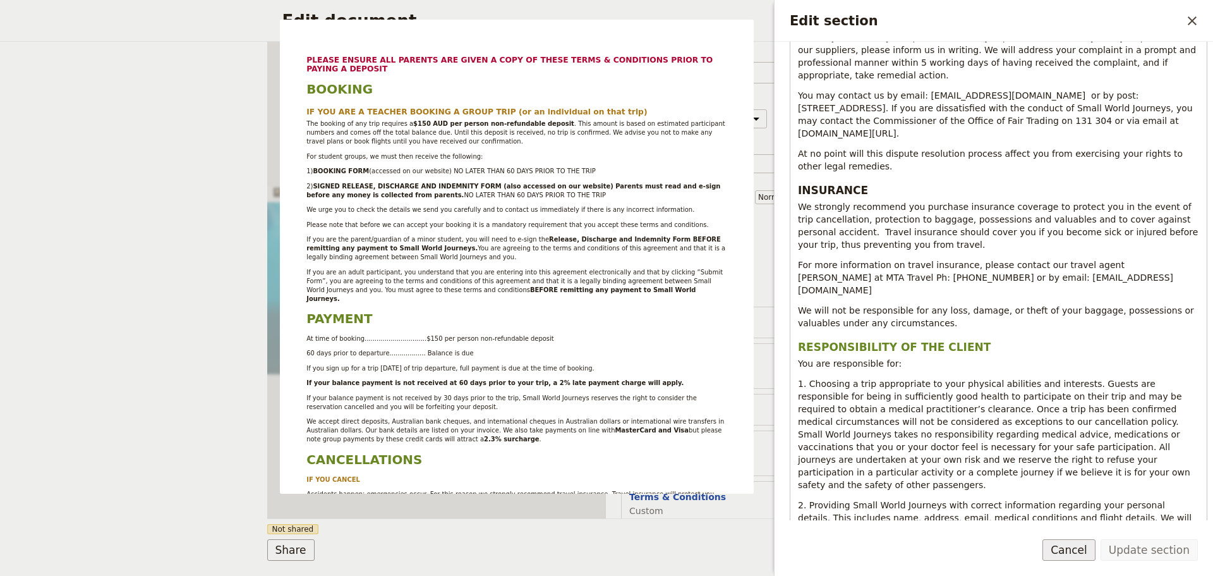
click at [1060, 539] on button "Cancel" at bounding box center [1069, 549] width 53 height 21
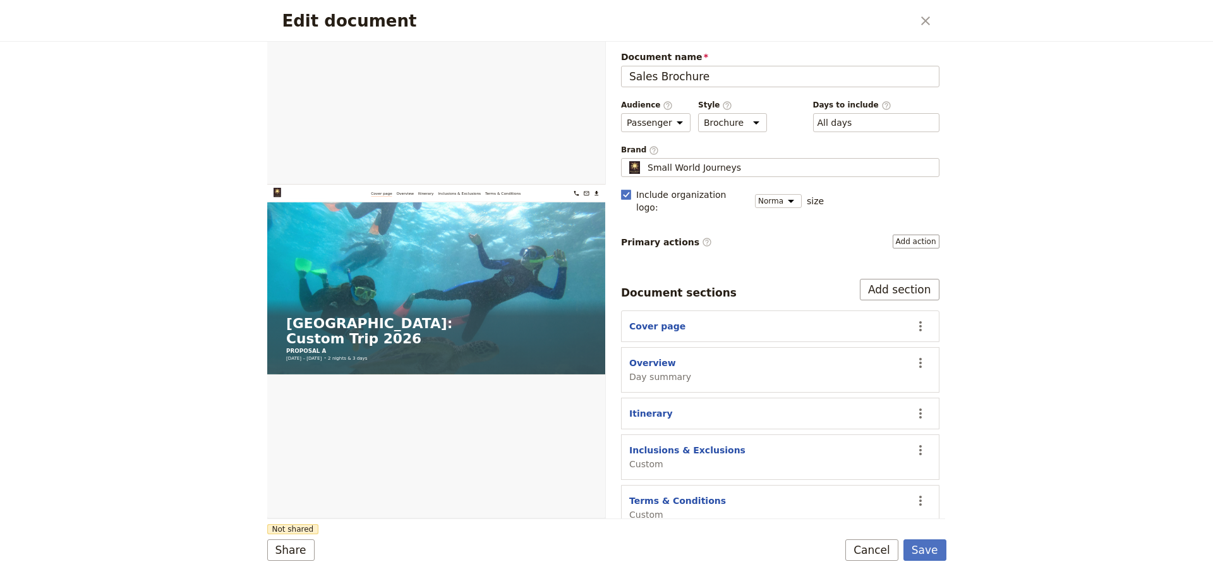
scroll to position [0, 0]
click at [691, 495] on button "Terms & Conditions" at bounding box center [677, 501] width 97 height 13
select select "CUSTOM"
select select "default"
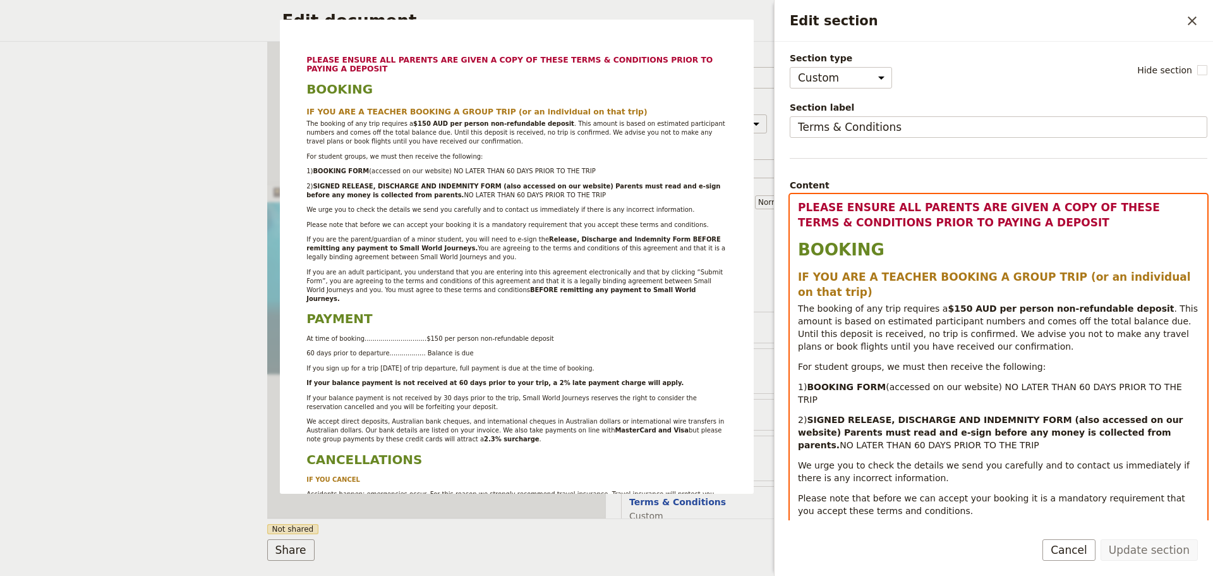
drag, startPoint x: 878, startPoint y: 225, endPoint x: 849, endPoint y: 218, distance: 30.5
click at [878, 225] on span "PLEASE ENSURE ALL PARENTS ARE GIVEN A COPY OF THESE TERMS & CONDITIONS PRIOR TO…" at bounding box center [981, 215] width 366 height 28
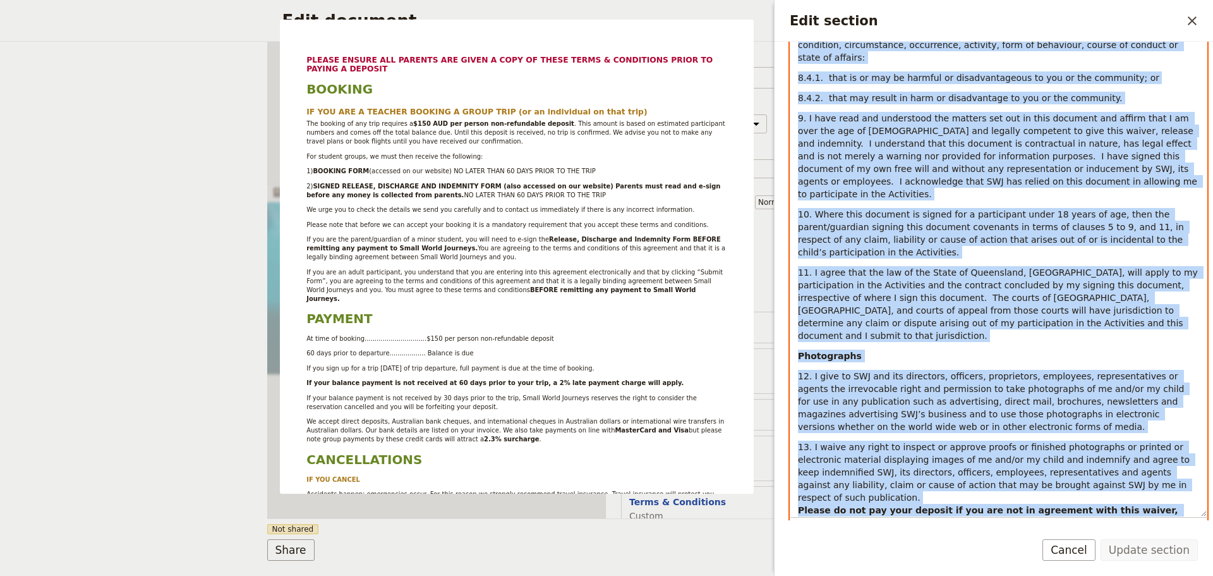
scroll to position [4233, 0]
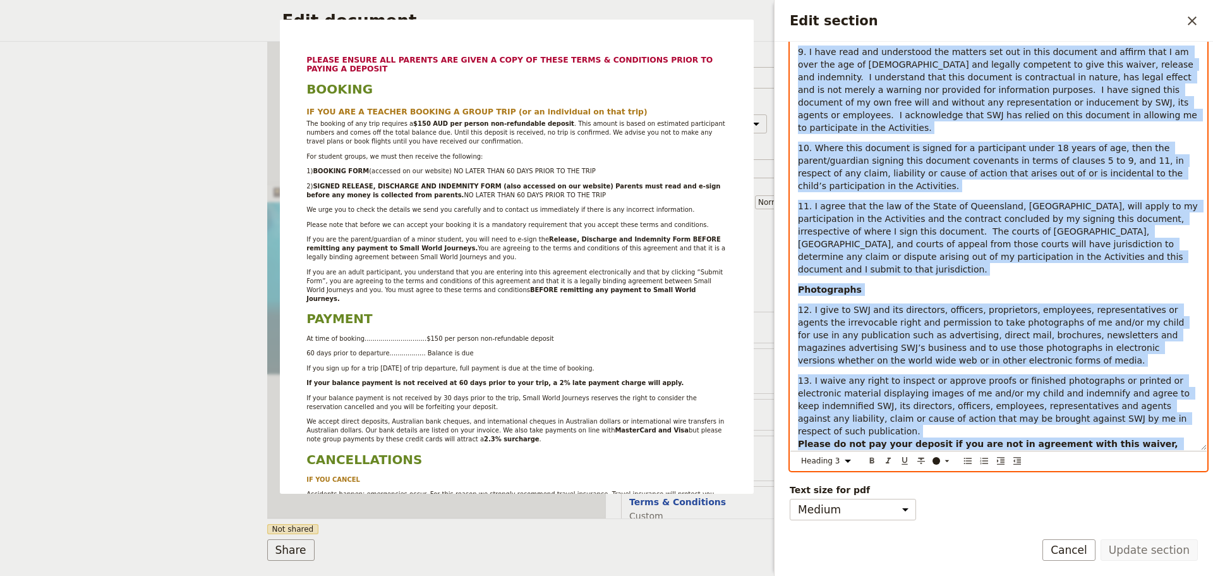
drag, startPoint x: 801, startPoint y: 211, endPoint x: 1176, endPoint y: 444, distance: 441.5
select select "paragraph"
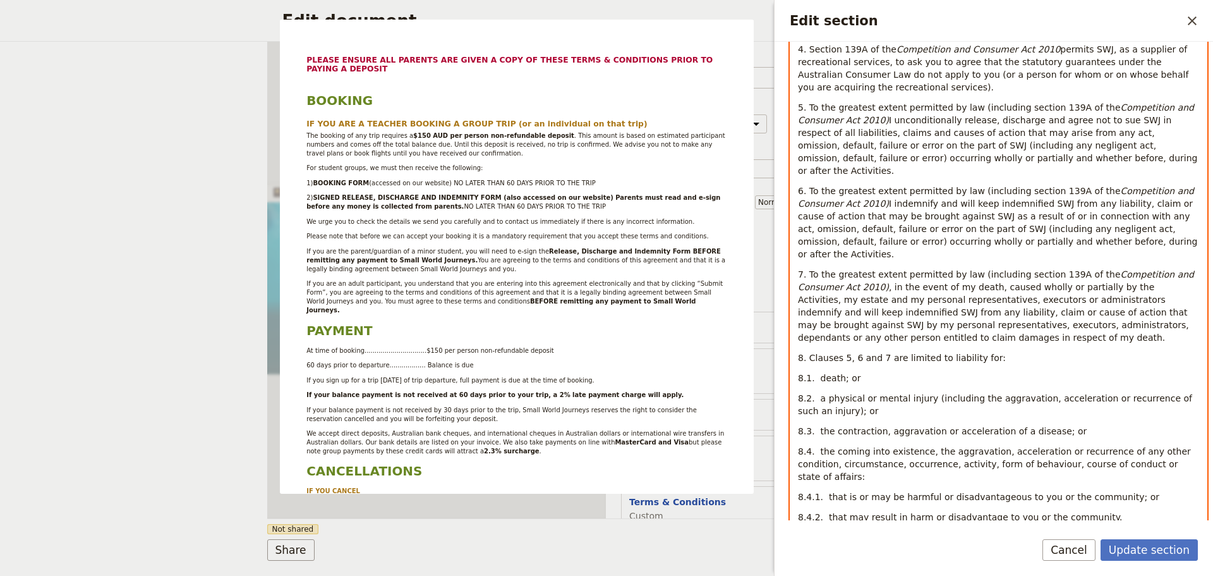
scroll to position [3602, 0]
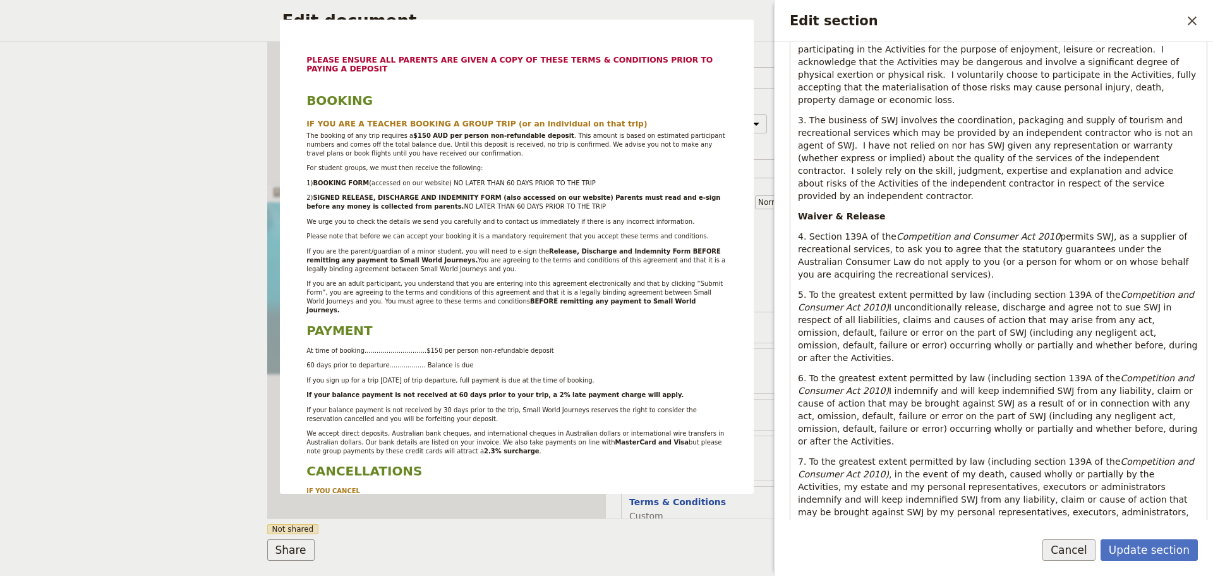
click at [1072, 545] on button "Cancel" at bounding box center [1069, 549] width 53 height 21
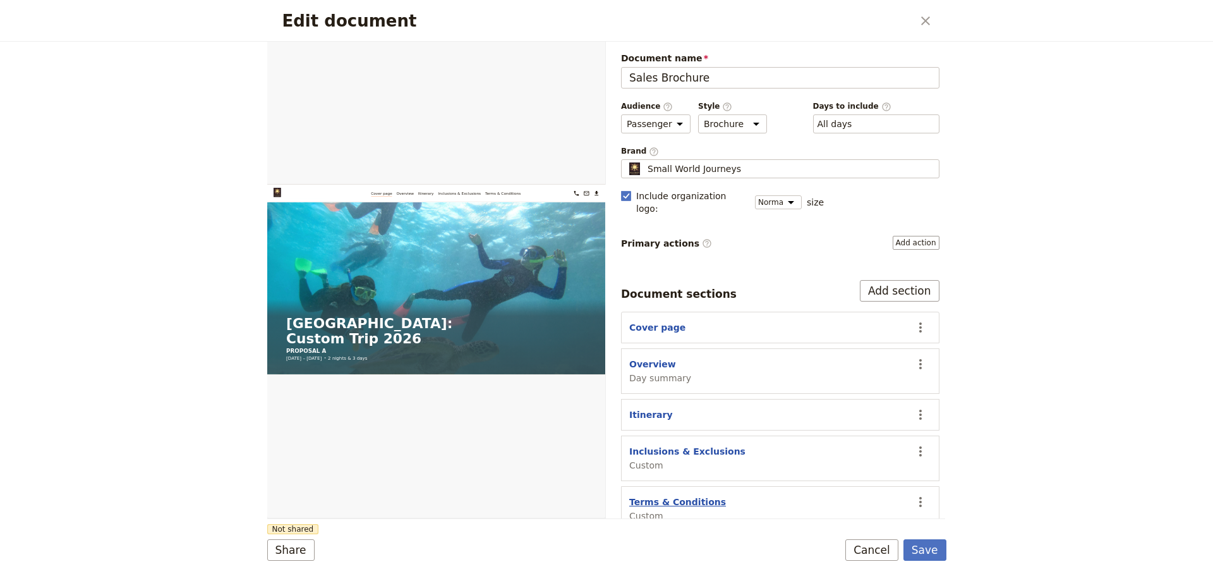
click at [677, 495] on button "Terms & Conditions" at bounding box center [677, 501] width 97 height 13
select select "CUSTOM"
select select "default"
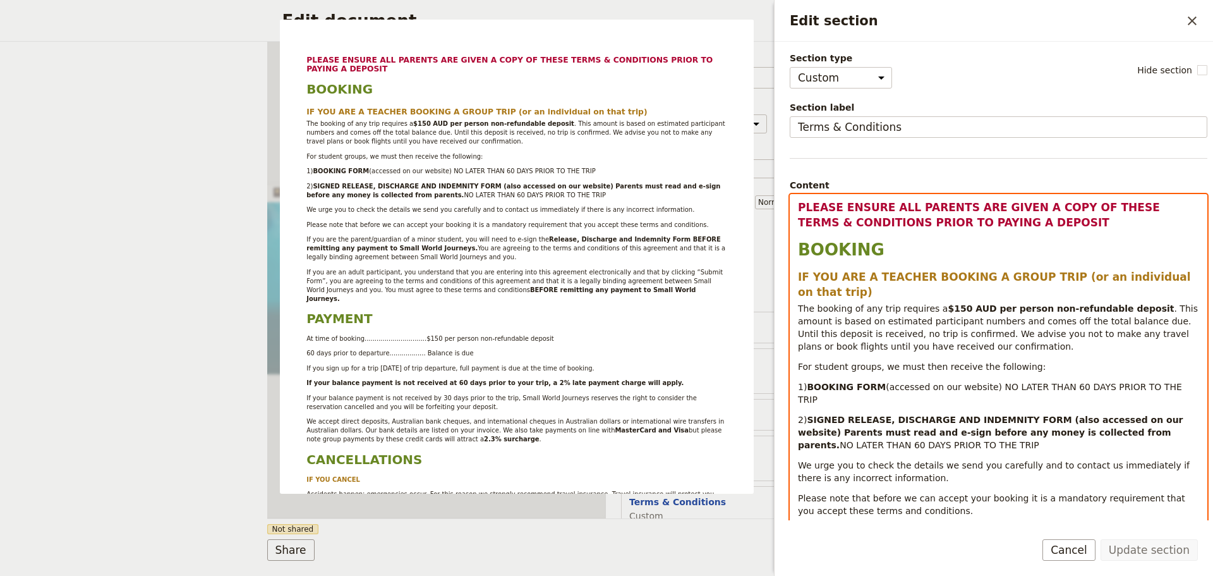
click at [886, 493] on span "Please note that before we can accept your booking it is a mandatory requiremen…" at bounding box center [993, 504] width 390 height 23
drag, startPoint x: 1027, startPoint y: 432, endPoint x: 911, endPoint y: 272, distance: 198.2
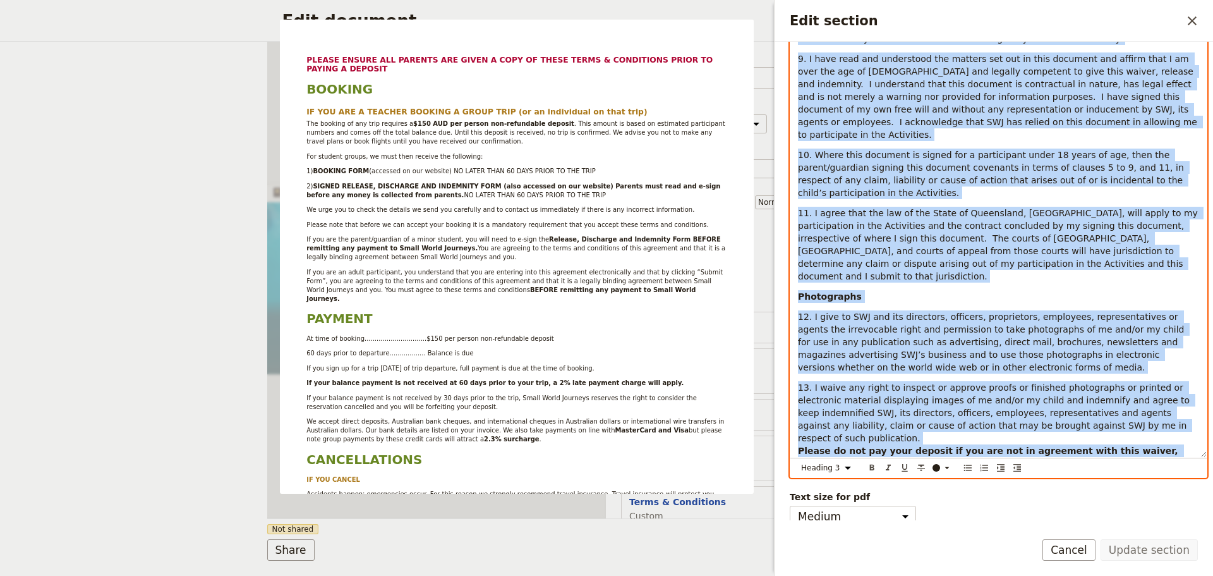
scroll to position [4233, 0]
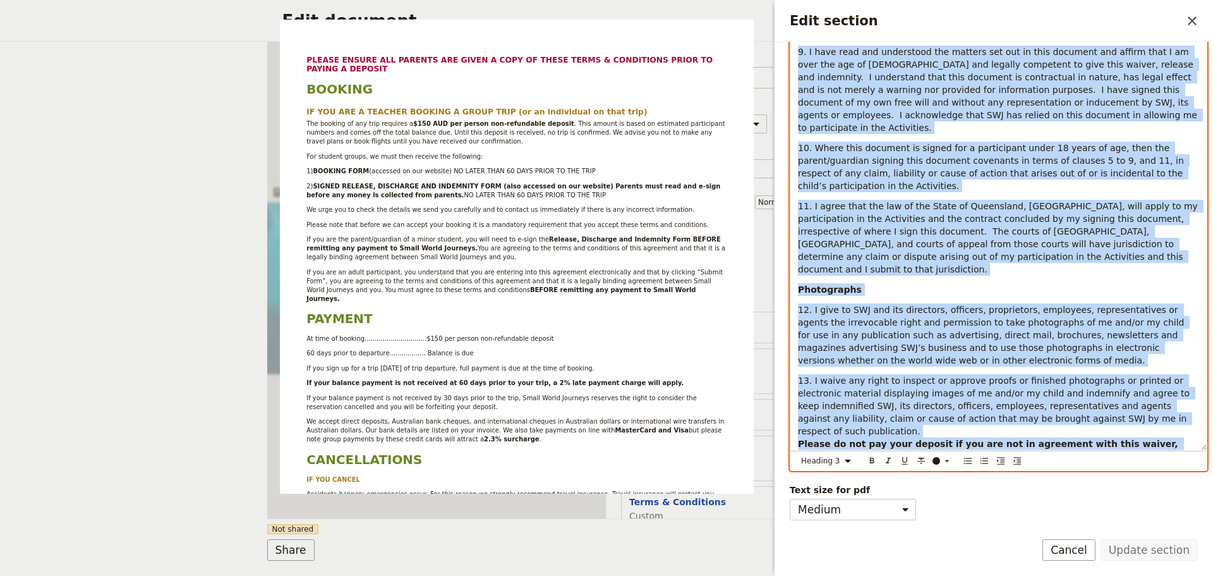
drag, startPoint x: 794, startPoint y: 208, endPoint x: 1189, endPoint y: 452, distance: 463.6
select select "paragraph"
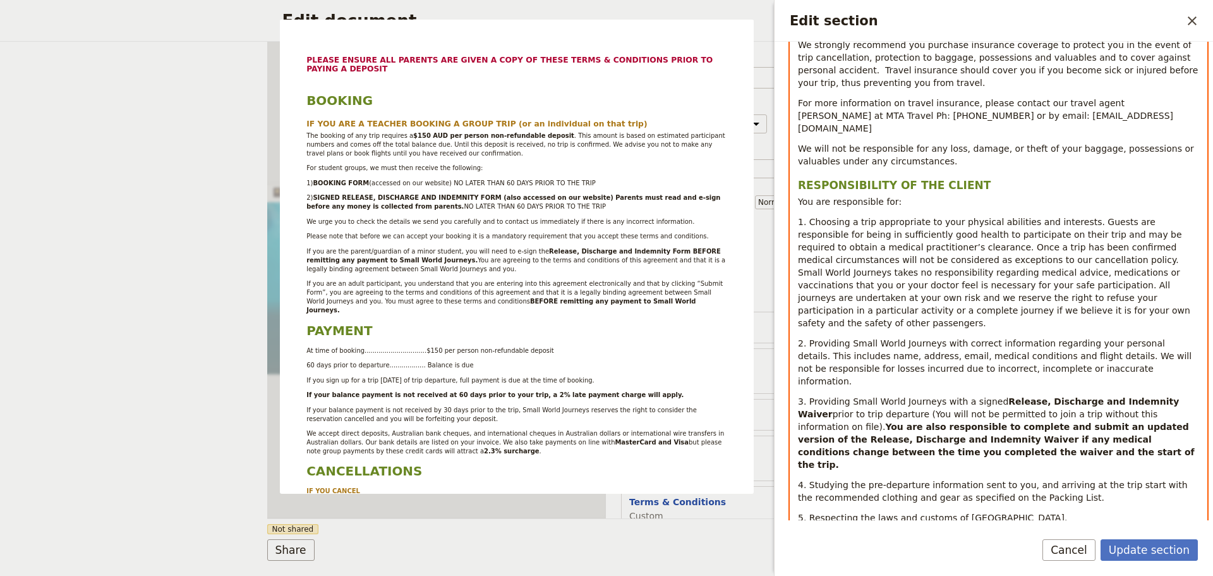
scroll to position [2338, 0]
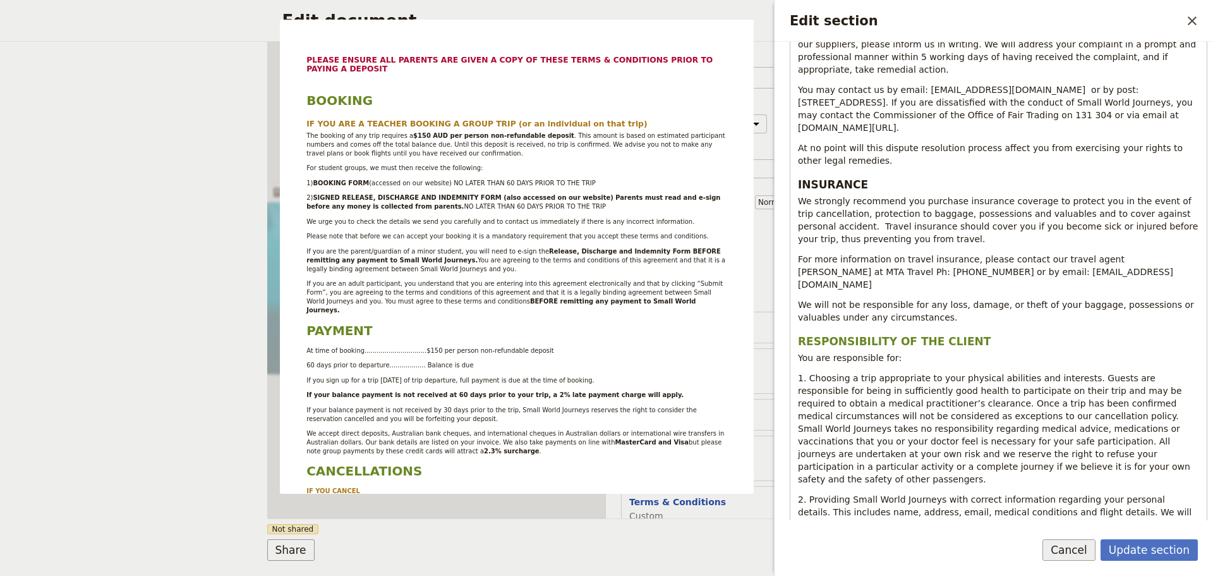
click at [1077, 552] on button "Cancel" at bounding box center [1069, 549] width 53 height 21
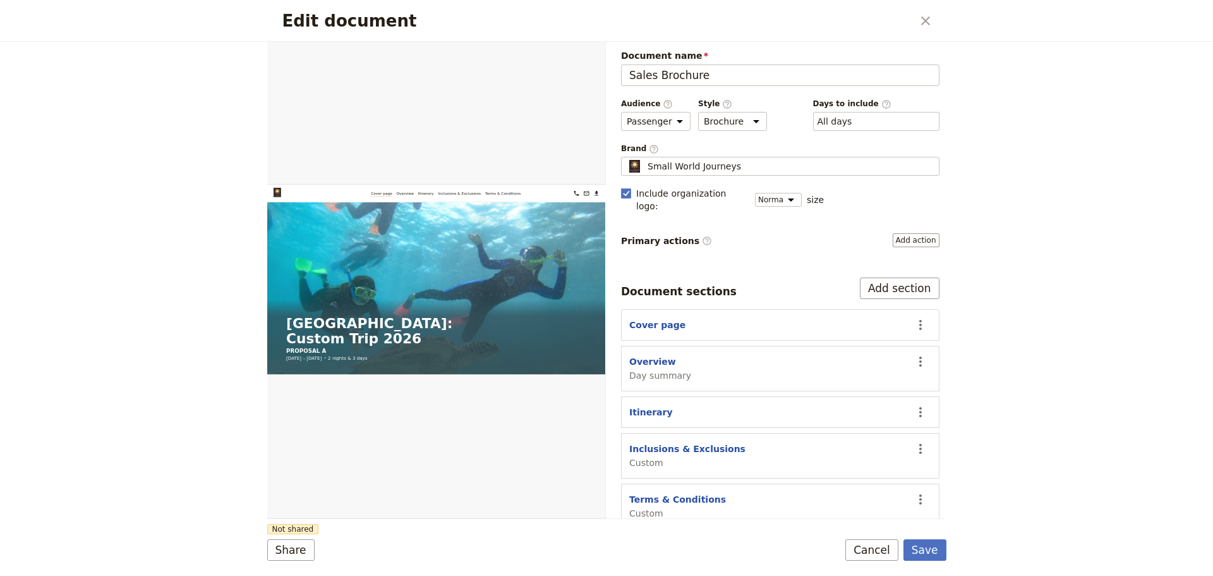
scroll to position [5, 0]
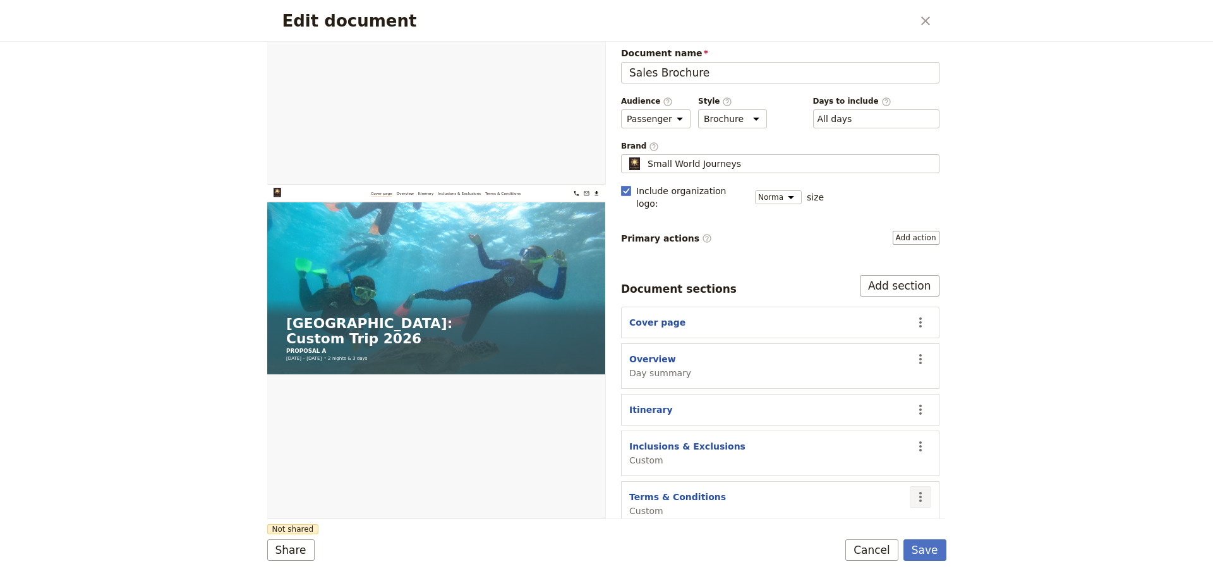
click at [915, 489] on icon "Actions" at bounding box center [920, 496] width 15 height 15
click at [867, 405] on span "Remove section" at bounding box center [846, 410] width 71 height 13
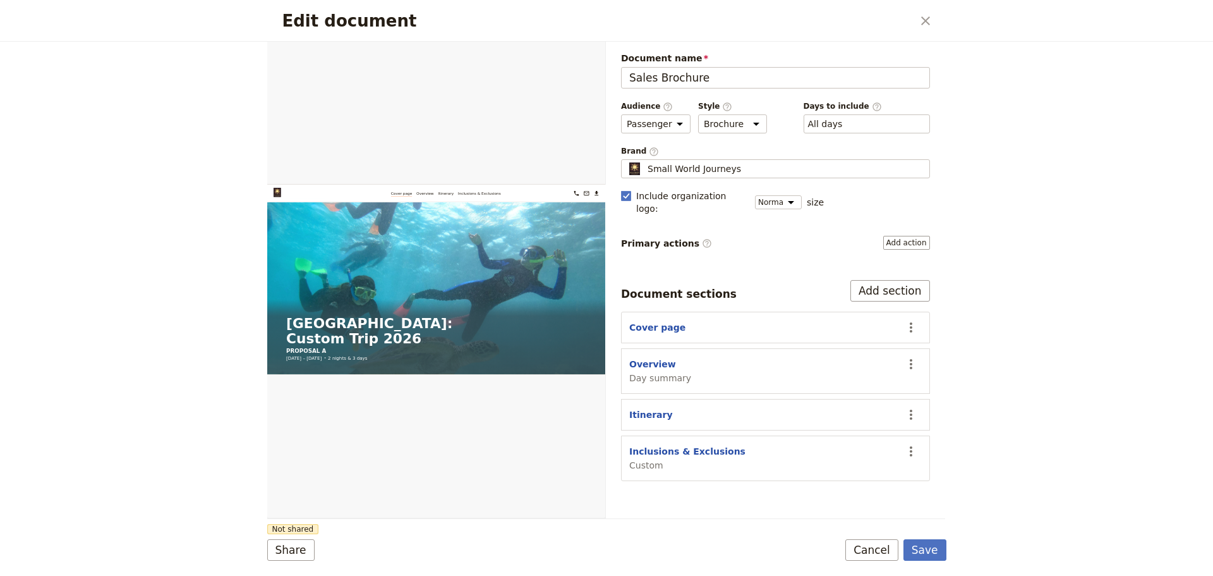
scroll to position [0, 0]
click at [917, 280] on button "Add section" at bounding box center [890, 290] width 80 height 21
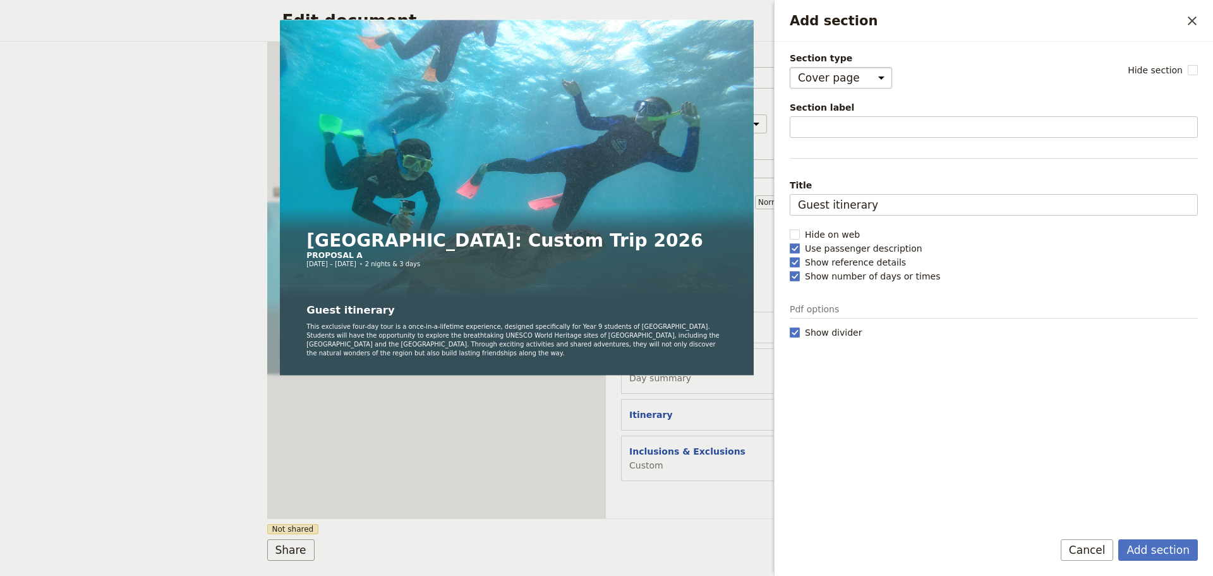
click at [868, 75] on select "Cover page Day summary Itinerary Custom" at bounding box center [841, 77] width 102 height 21
select select "CUSTOM"
click at [790, 67] on select "Cover page Day summary Itinerary Custom" at bounding box center [841, 77] width 102 height 21
select select "default"
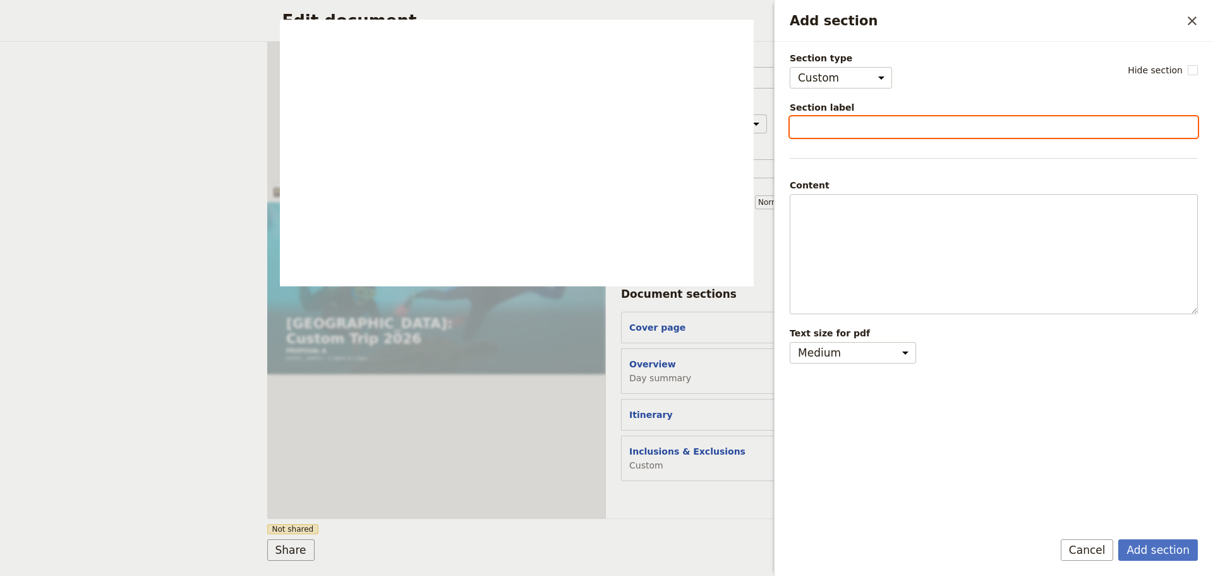
click at [860, 125] on input "Section label" at bounding box center [994, 126] width 408 height 21
click at [936, 130] on input "Section label" at bounding box center [994, 126] width 408 height 21
paste input "SMALL WORLD JOURNEYS TERMS & CONDITIONS"
type input "SMALL WORLD JOURNEYS TERMS & CONDITIONS"
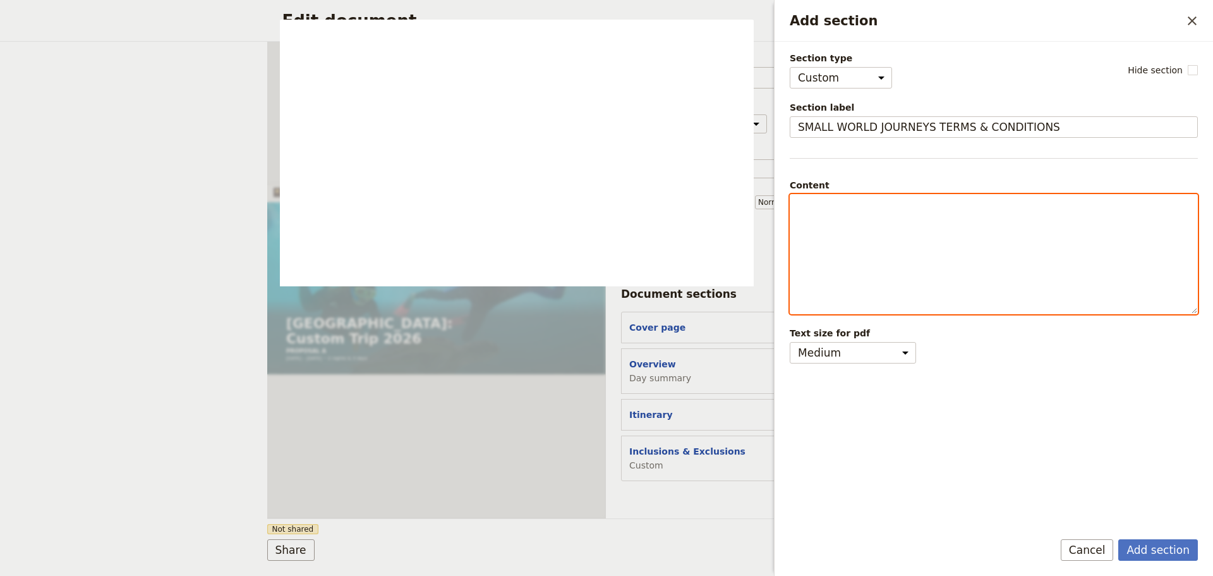
click at [826, 200] on p "Add section" at bounding box center [994, 206] width 392 height 13
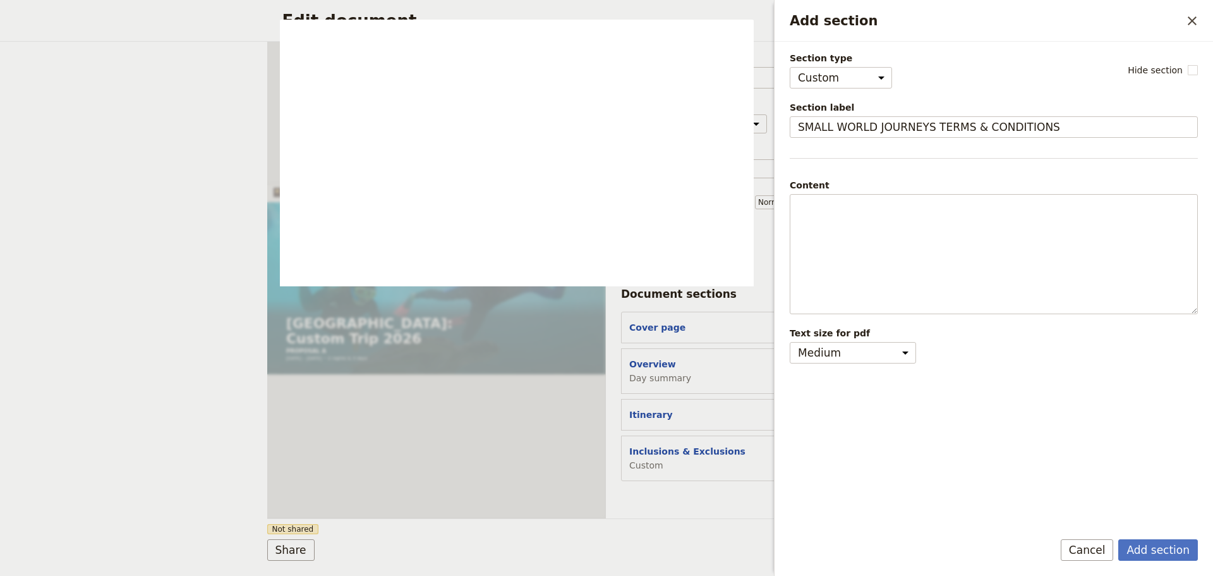
click at [803, 193] on fieldset "Content Normal Small text Heading 1 Heading 2 Heading 3 ​ ​ ​ ​ ​ ​ ​ ​ ​" at bounding box center [994, 246] width 408 height 135
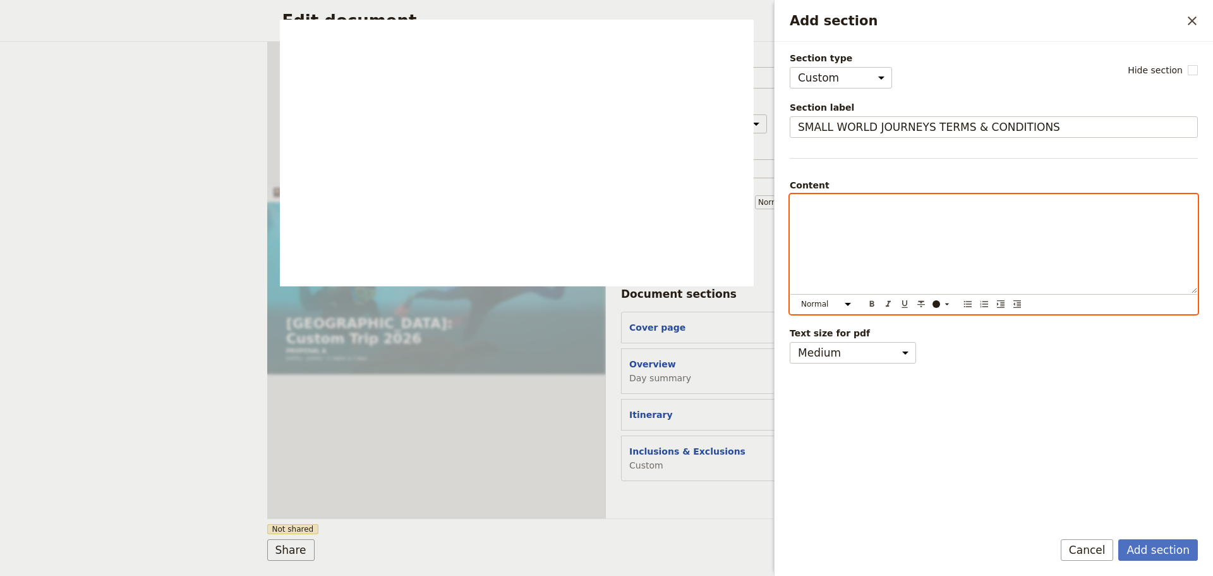
click at [802, 204] on p "Add section" at bounding box center [994, 206] width 392 height 13
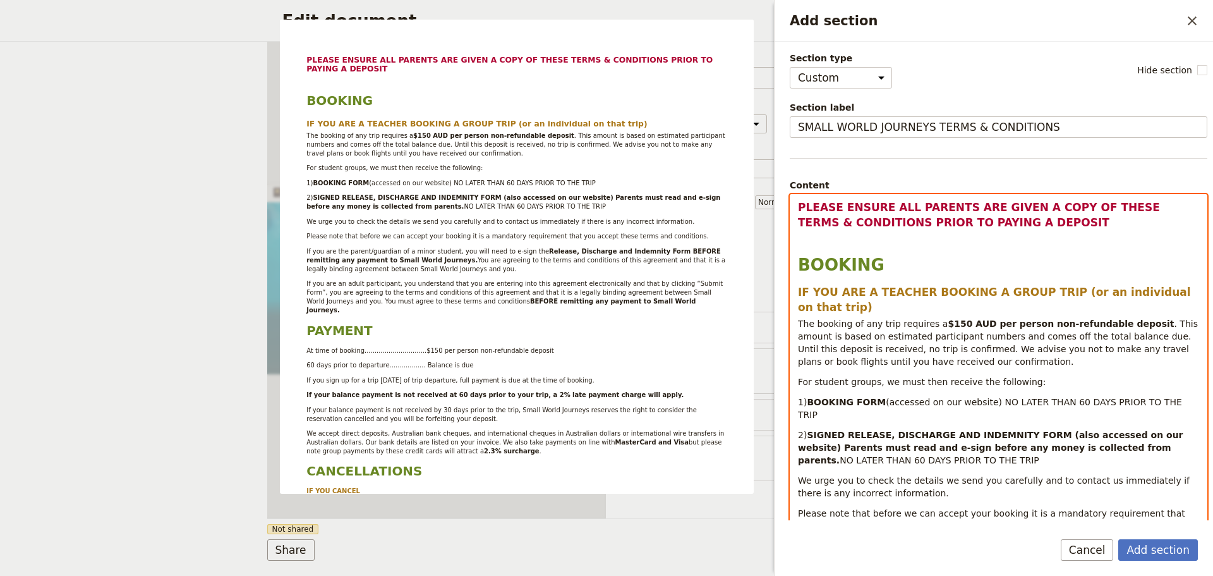
click at [801, 244] on p "Add section" at bounding box center [998, 239] width 401 height 13
select select "h3"
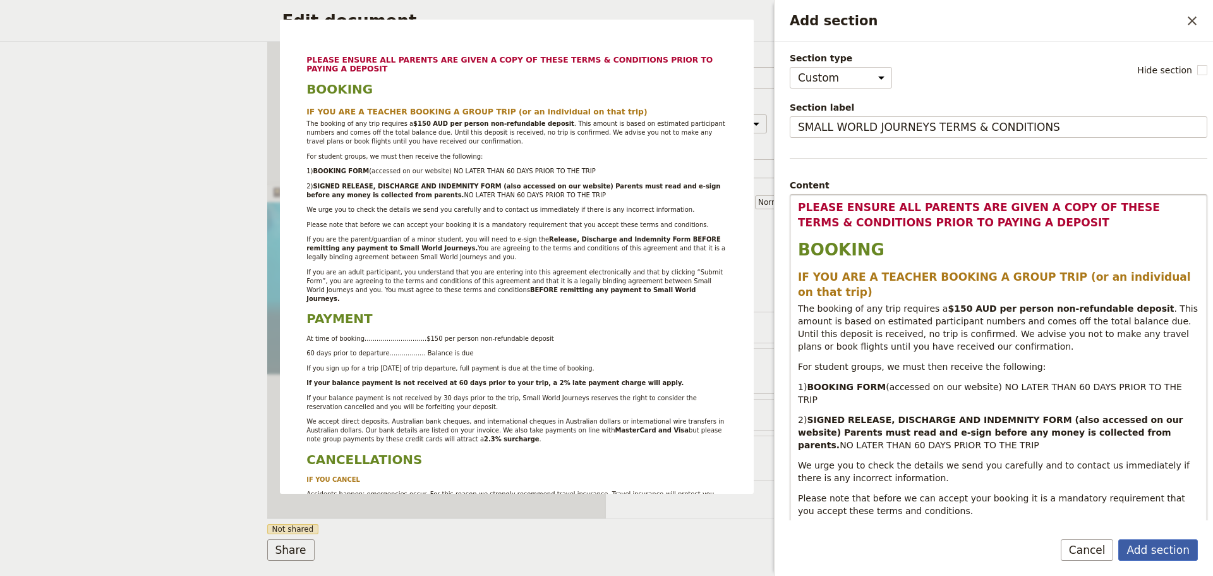
click at [1170, 548] on button "Add section" at bounding box center [1158, 549] width 80 height 21
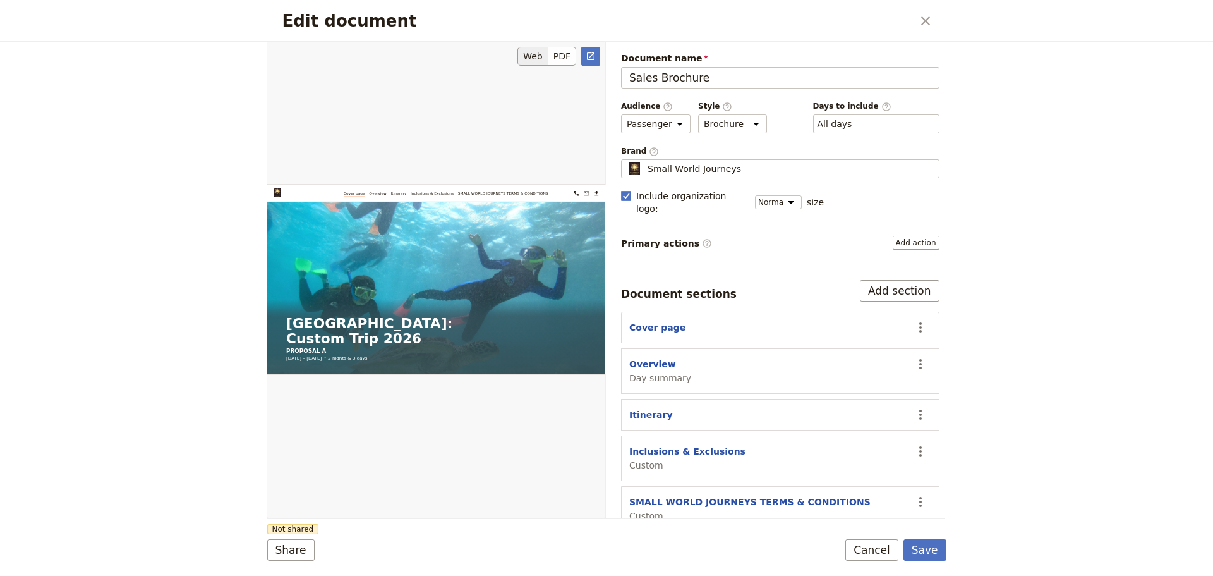
drag, startPoint x: 926, startPoint y: 552, endPoint x: 298, endPoint y: 417, distance: 642.5
click at [924, 552] on button "Save" at bounding box center [925, 549] width 43 height 21
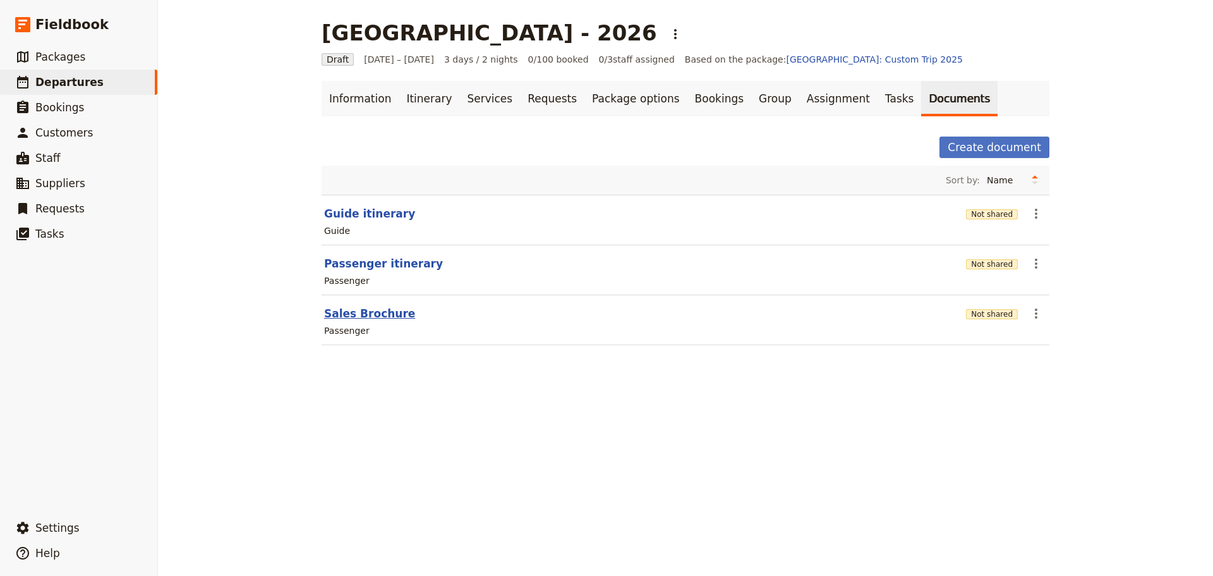
click at [350, 317] on button "Sales Brochure" at bounding box center [369, 313] width 91 height 15
select select "PASSENGER"
select select "DEFAULT"
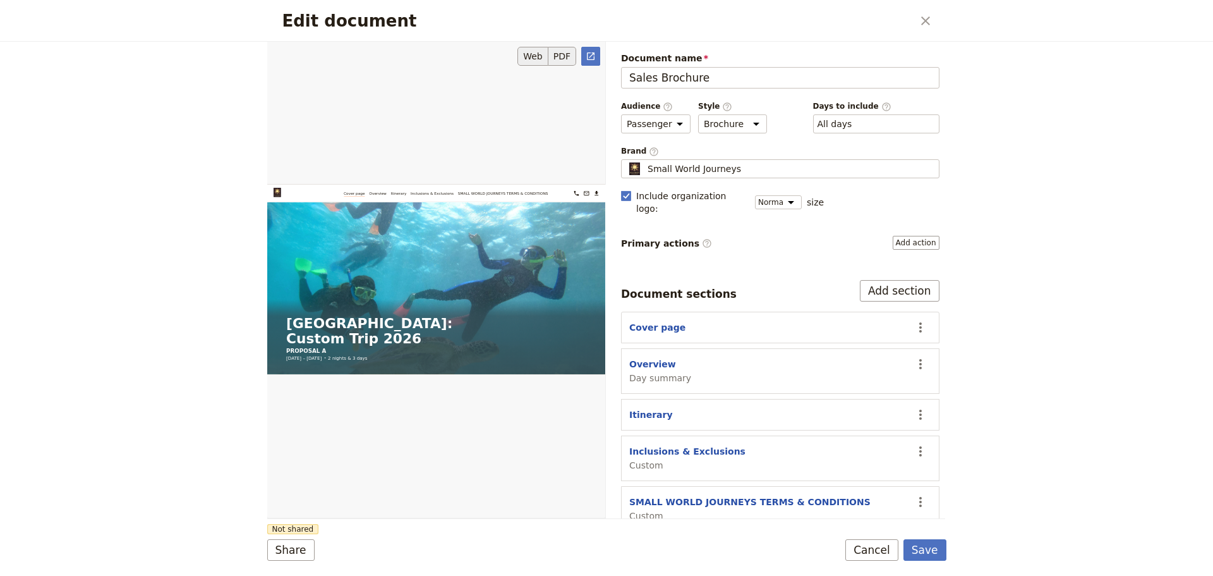
drag, startPoint x: 566, startPoint y: 54, endPoint x: 572, endPoint y: 54, distance: 6.4
click at [566, 53] on button "PDF" at bounding box center [562, 56] width 28 height 19
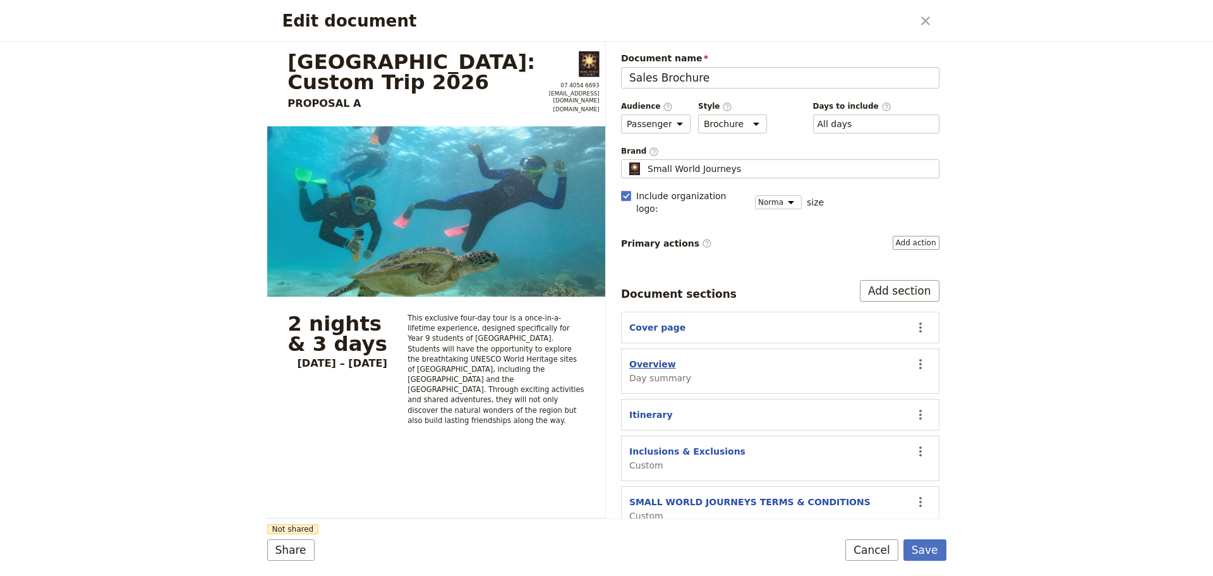
click at [658, 358] on button "Overview" at bounding box center [652, 364] width 47 height 13
select select "DAY_SUMMARY"
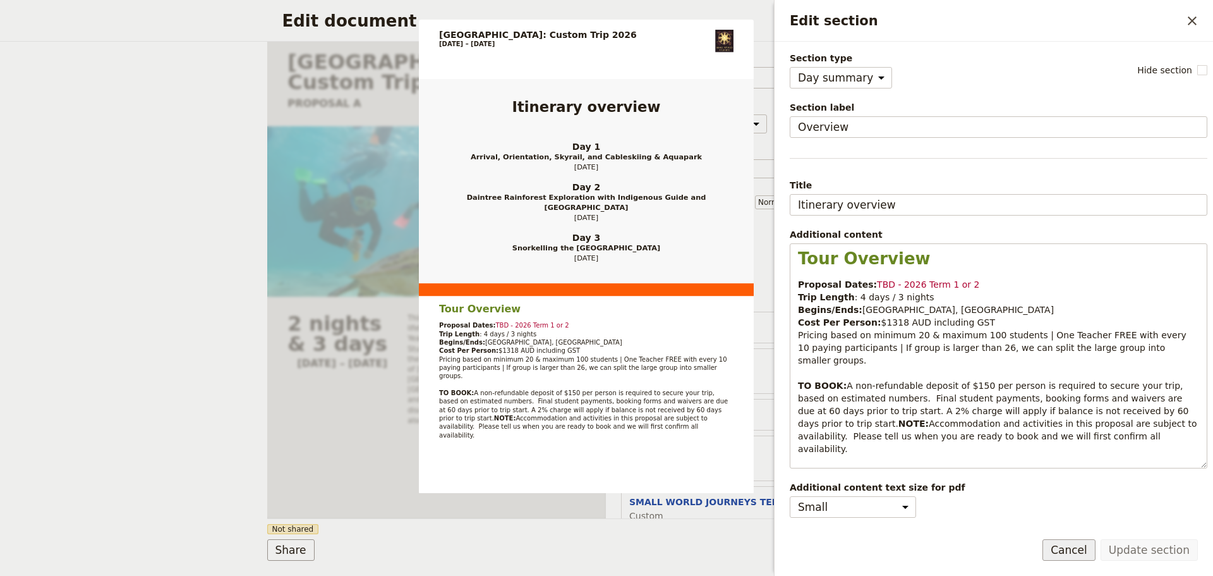
click at [1080, 552] on button "Cancel" at bounding box center [1069, 549] width 53 height 21
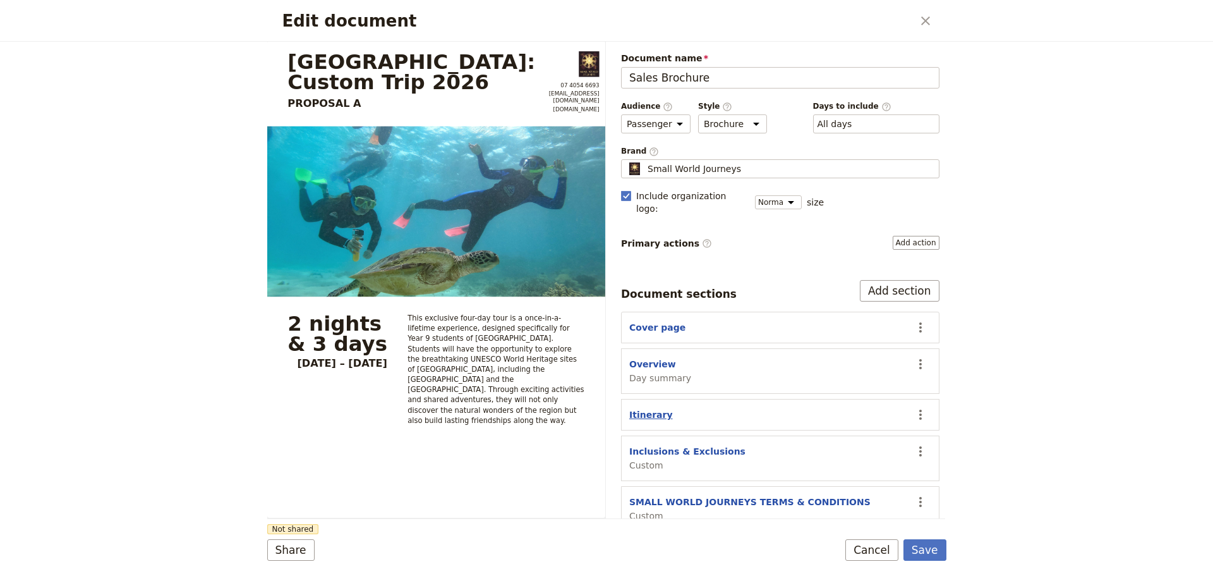
click at [650, 408] on button "Itinerary" at bounding box center [651, 414] width 44 height 13
select select "ITINERARY"
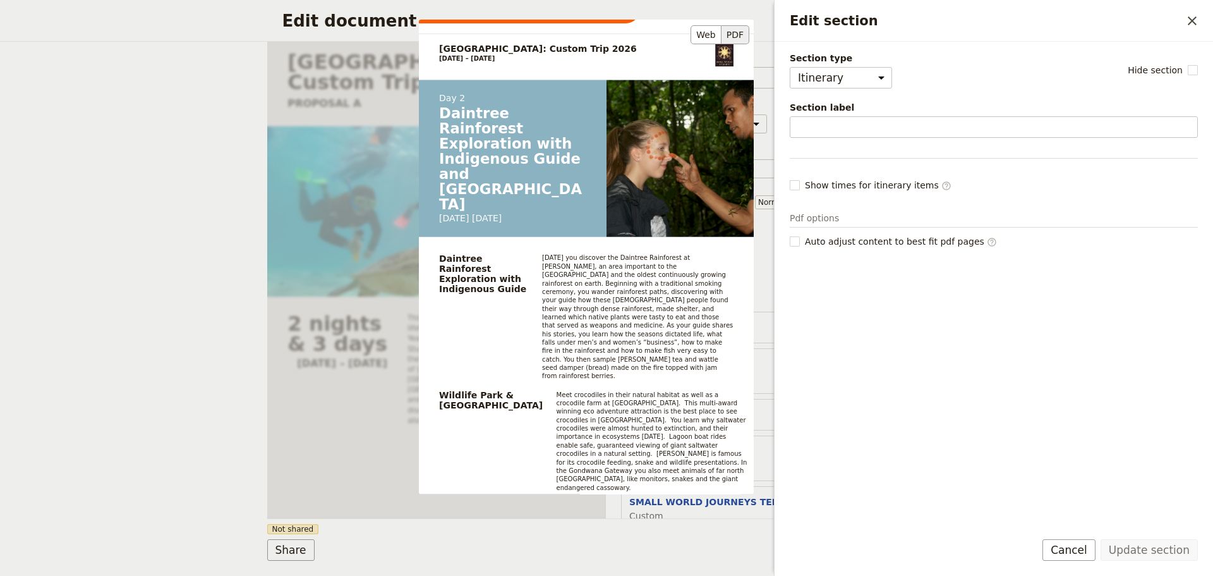
click at [666, 390] on p "Meet crocodiles in their natural habitat as well as a crocodile farm at [GEOGRA…" at bounding box center [651, 440] width 191 height 101
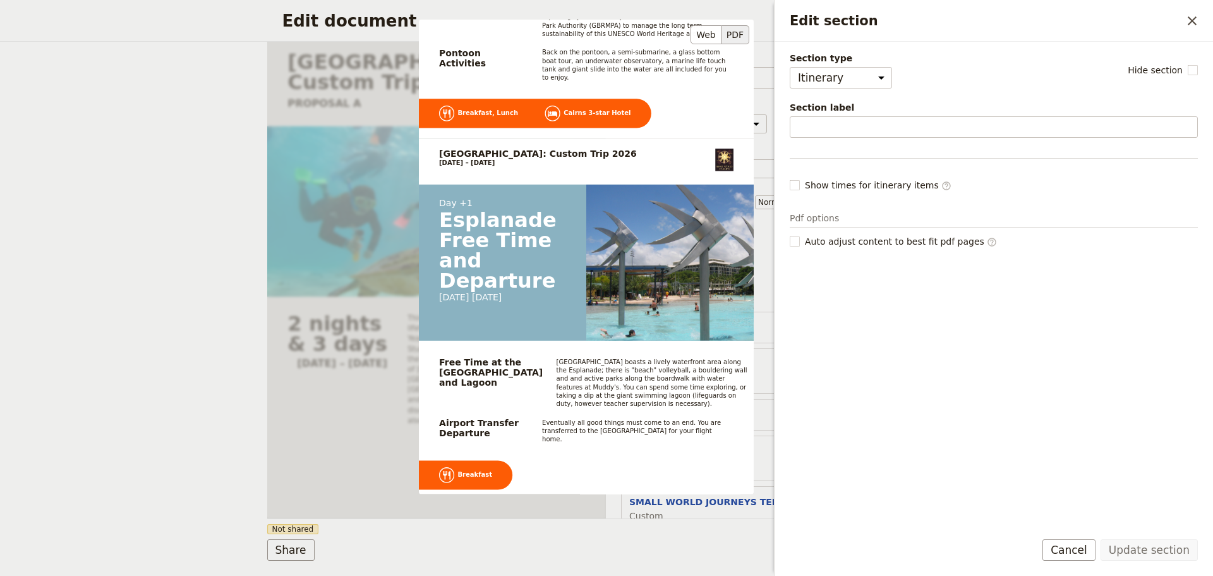
scroll to position [2151, 0]
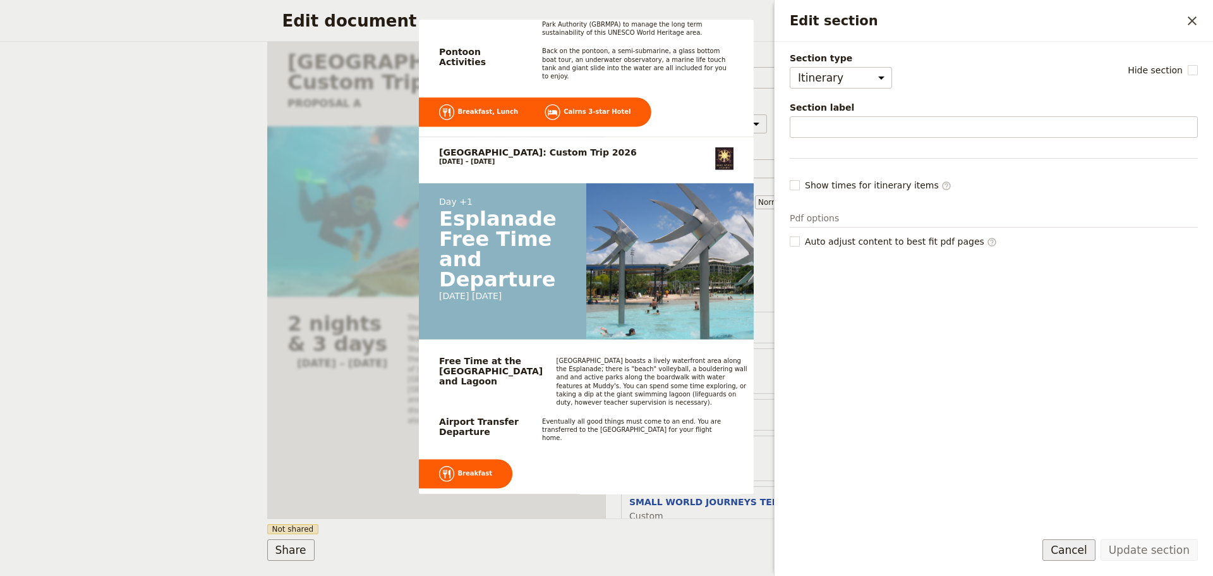
click at [1079, 540] on button "Cancel" at bounding box center [1069, 549] width 53 height 21
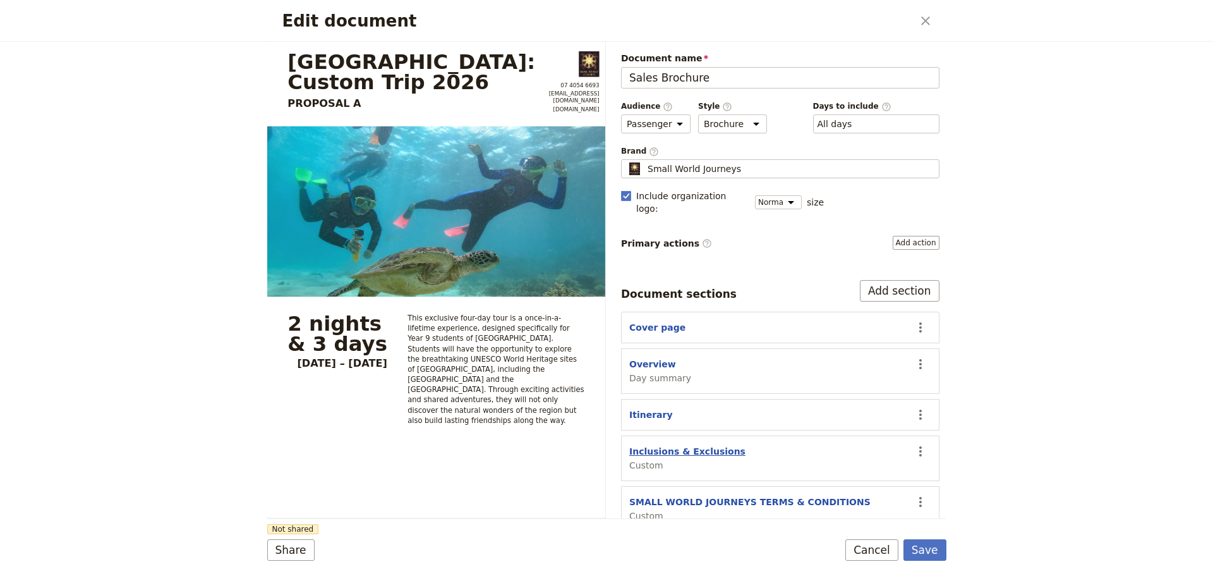
click at [676, 445] on button "Inclusions & Exclusions" at bounding box center [687, 451] width 116 height 13
select select "CUSTOM"
select select "default"
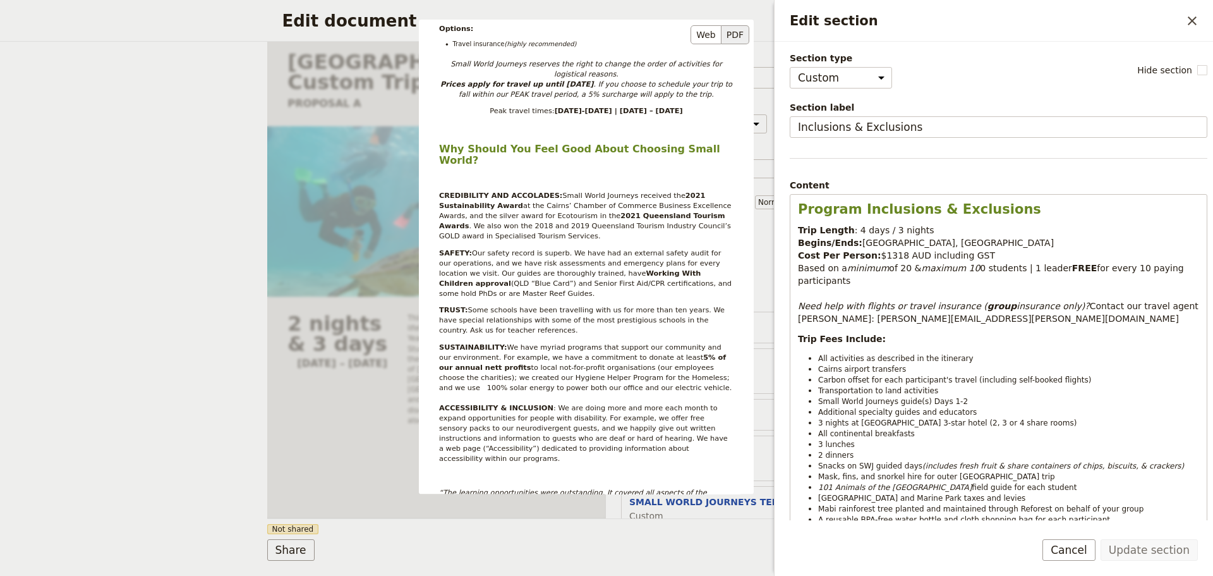
scroll to position [678, 0]
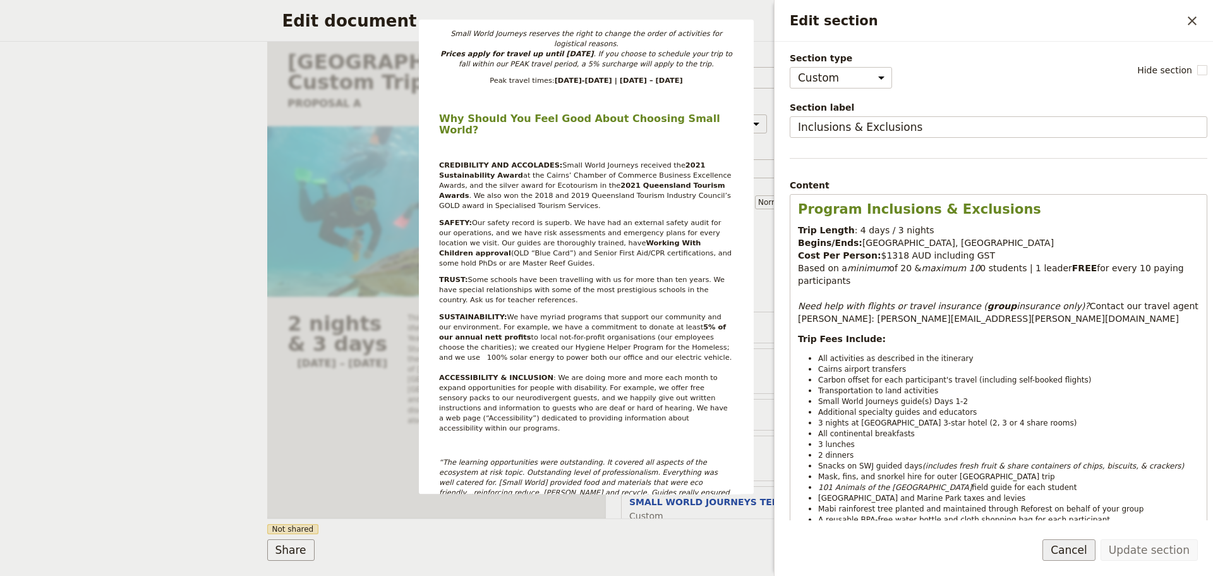
click at [1090, 547] on button "Cancel" at bounding box center [1069, 549] width 53 height 21
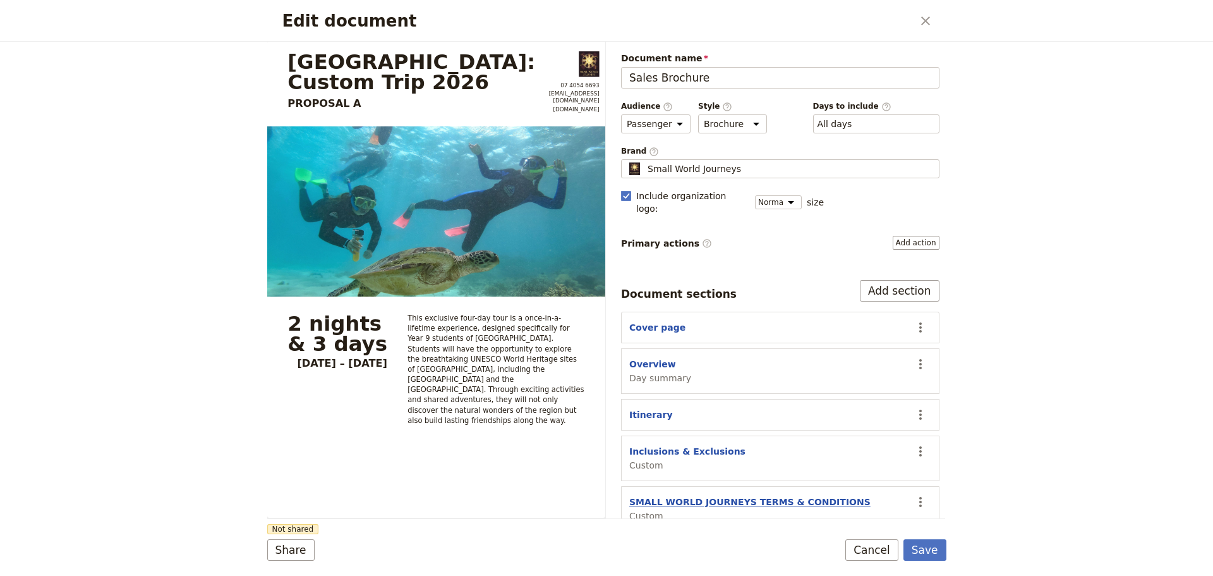
click at [730, 495] on button "SMALL WORLD JOURNEYS TERMS & CONDITIONS" at bounding box center [749, 501] width 241 height 13
select select "CUSTOM"
select select "default"
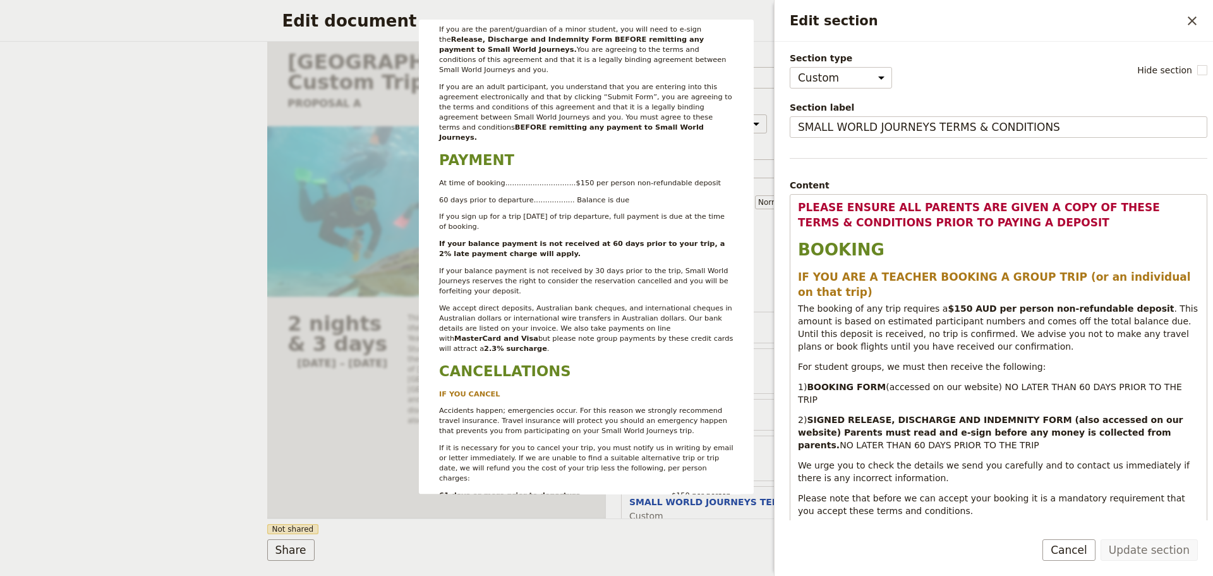
scroll to position [948, 0]
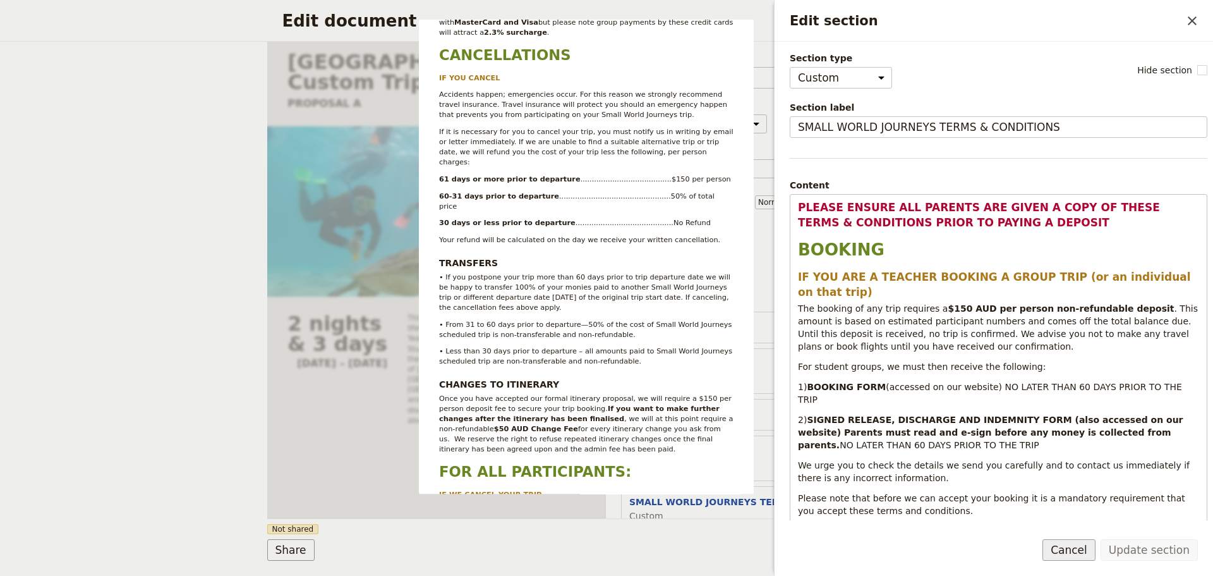
click at [1086, 547] on button "Cancel" at bounding box center [1069, 549] width 53 height 21
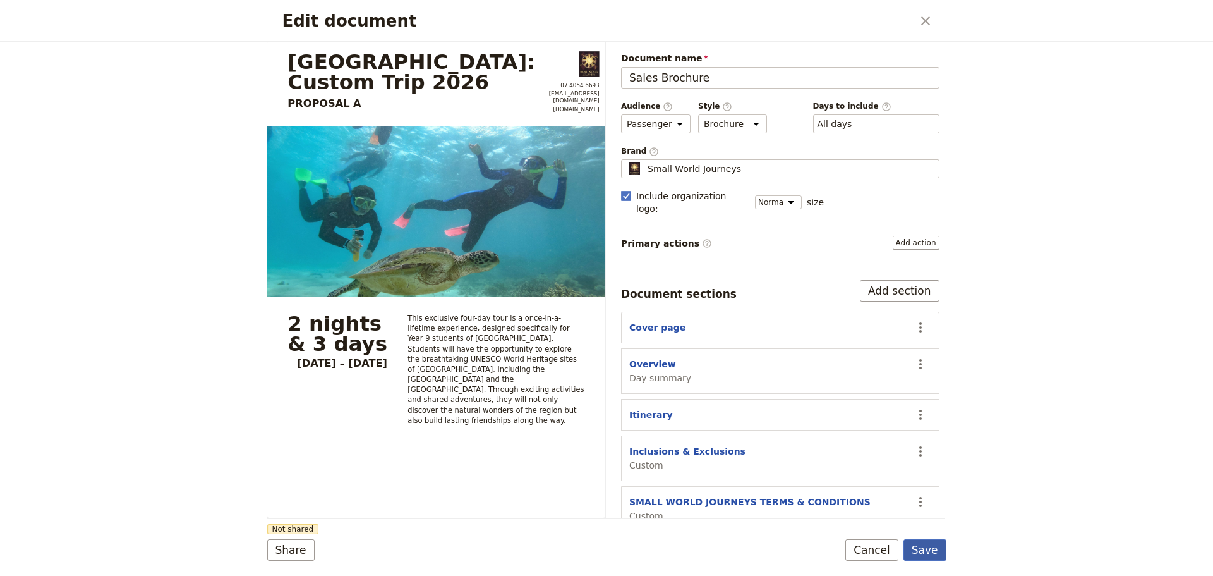
click at [933, 548] on button "Save" at bounding box center [925, 549] width 43 height 21
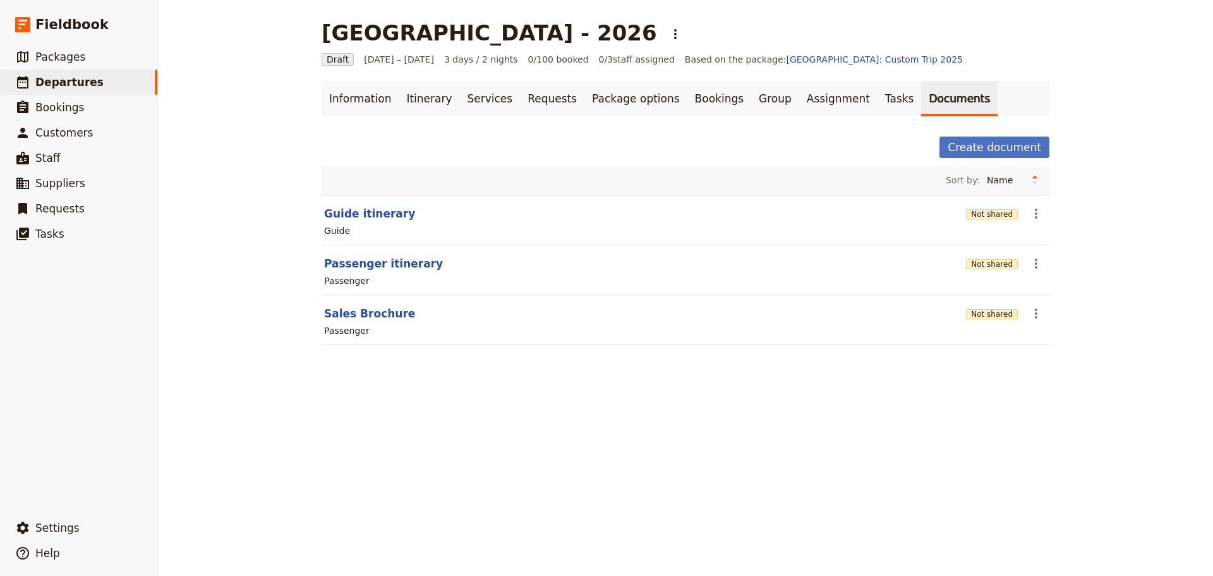
click at [874, 421] on div "[GEOGRAPHIC_DATA] - 2026 ​ Draft [DATE] – [DATE] 3 days / 2 nights 0/100 booked…" at bounding box center [685, 288] width 1055 height 576
click at [65, 530] on span "Settings" at bounding box center [57, 527] width 44 height 13
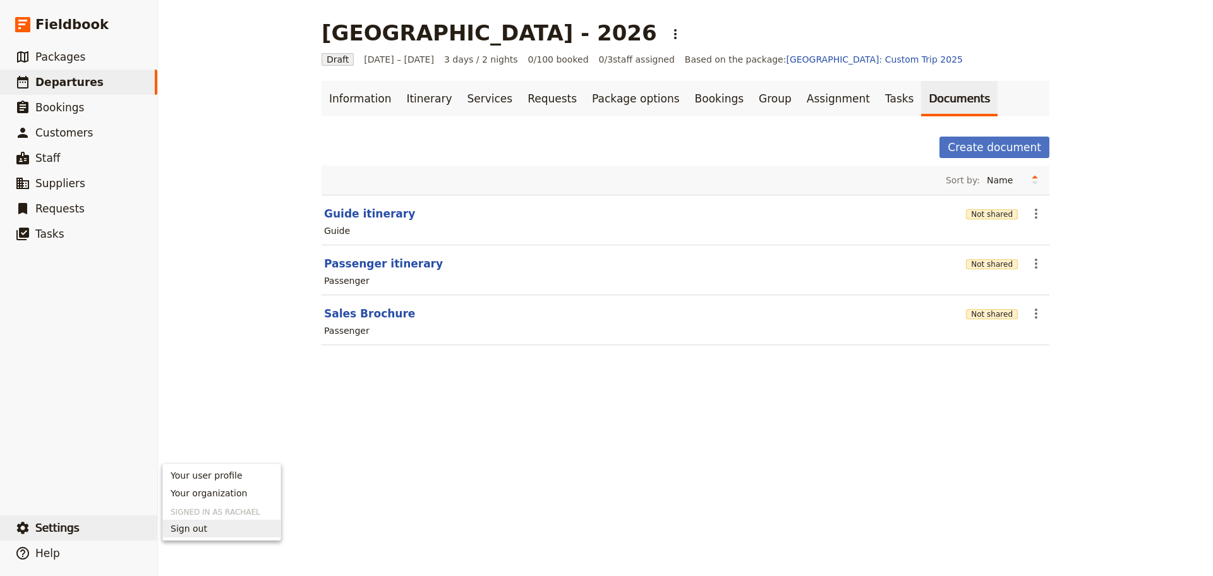
click at [209, 524] on span "Sign out" at bounding box center [222, 528] width 102 height 13
